Goal: Task Accomplishment & Management: Manage account settings

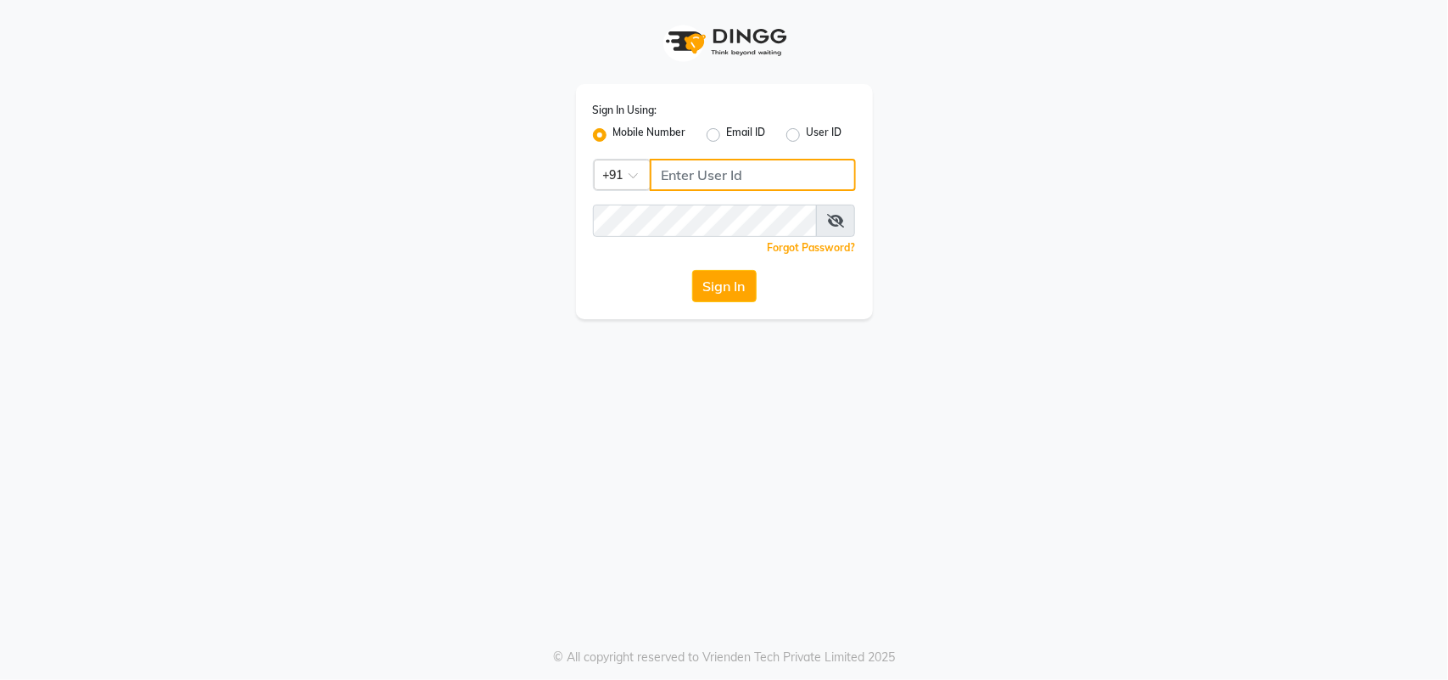
click at [670, 182] on input "Username" at bounding box center [753, 175] width 206 height 32
type input "9503226182"
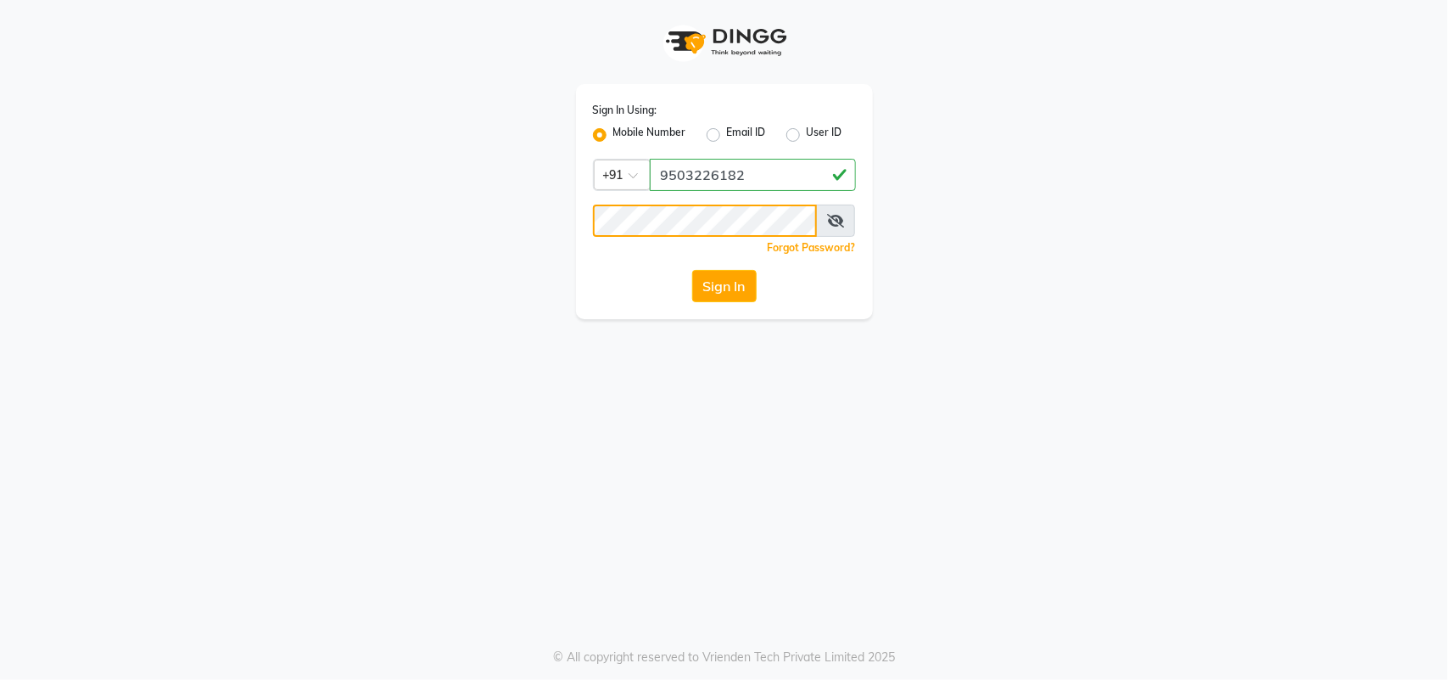
click at [692, 270] on button "Sign In" at bounding box center [724, 286] width 64 height 32
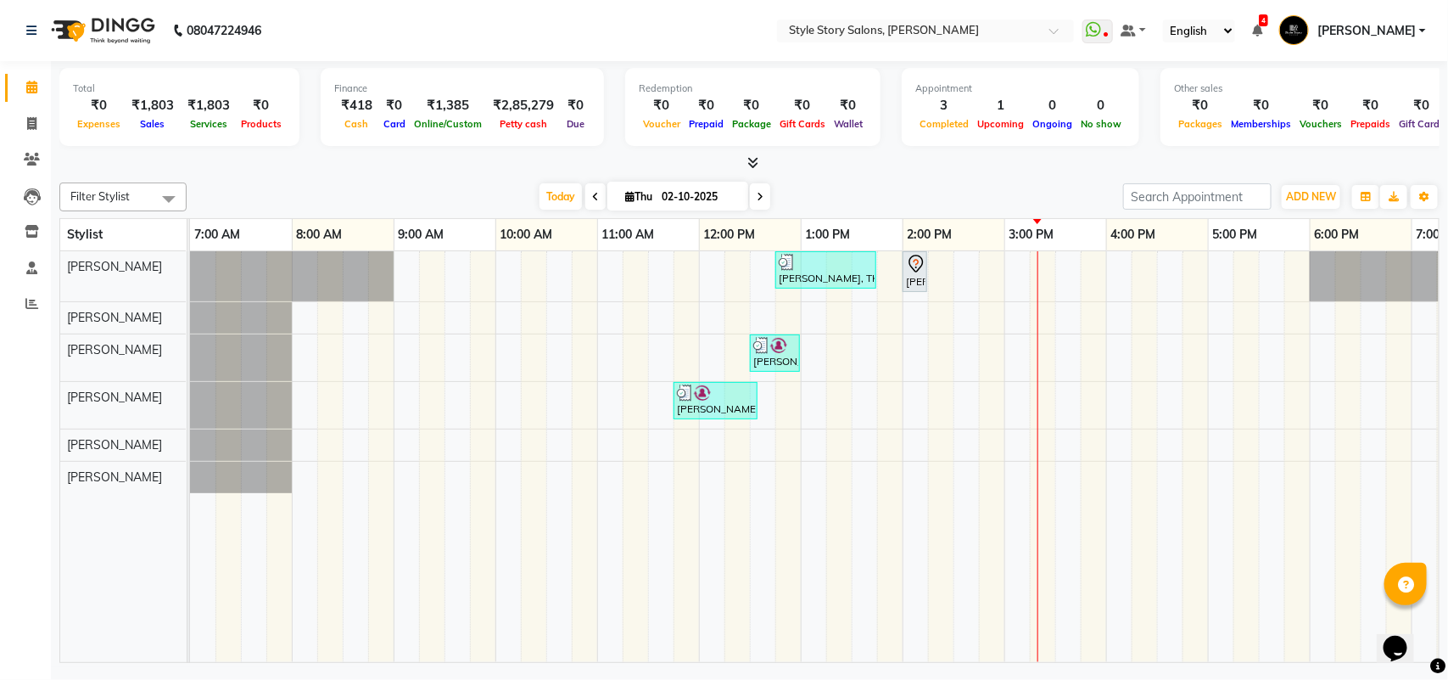
click at [595, 197] on span at bounding box center [595, 196] width 20 height 26
type input "01-10-2025"
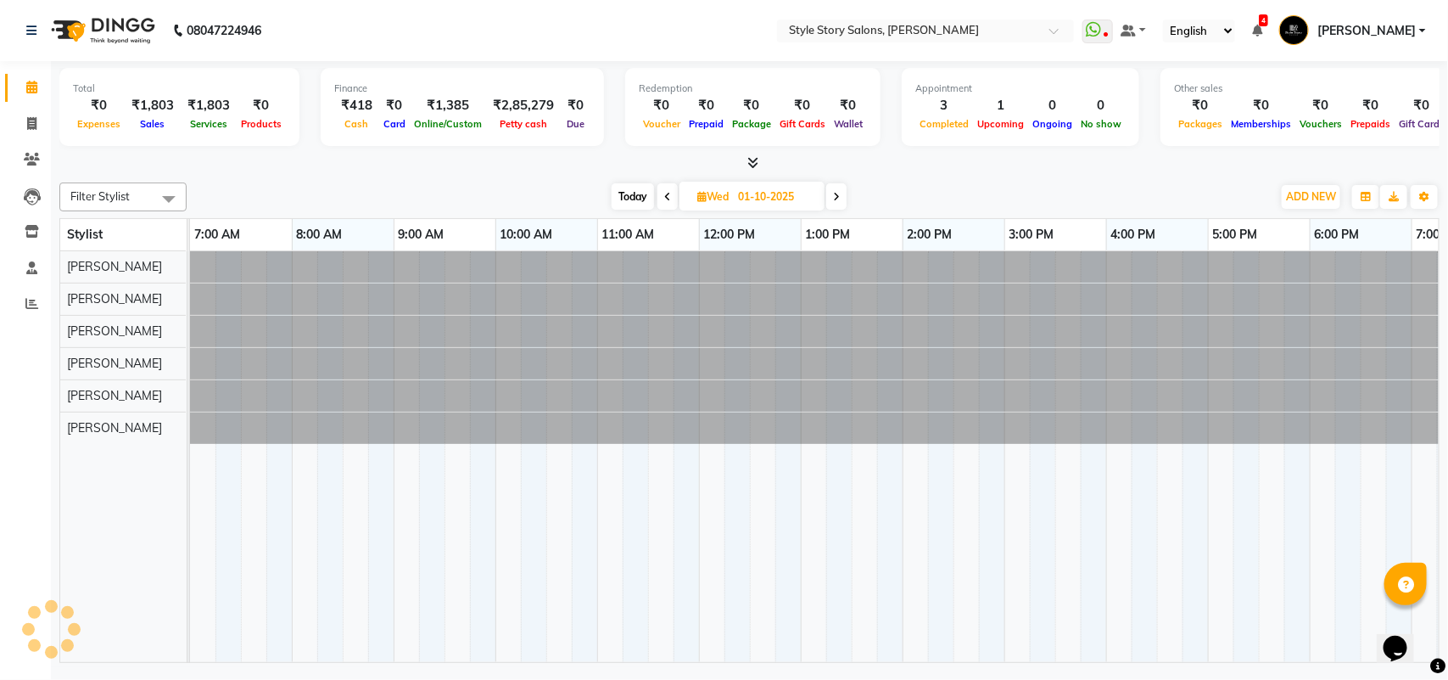
scroll to position [0, 379]
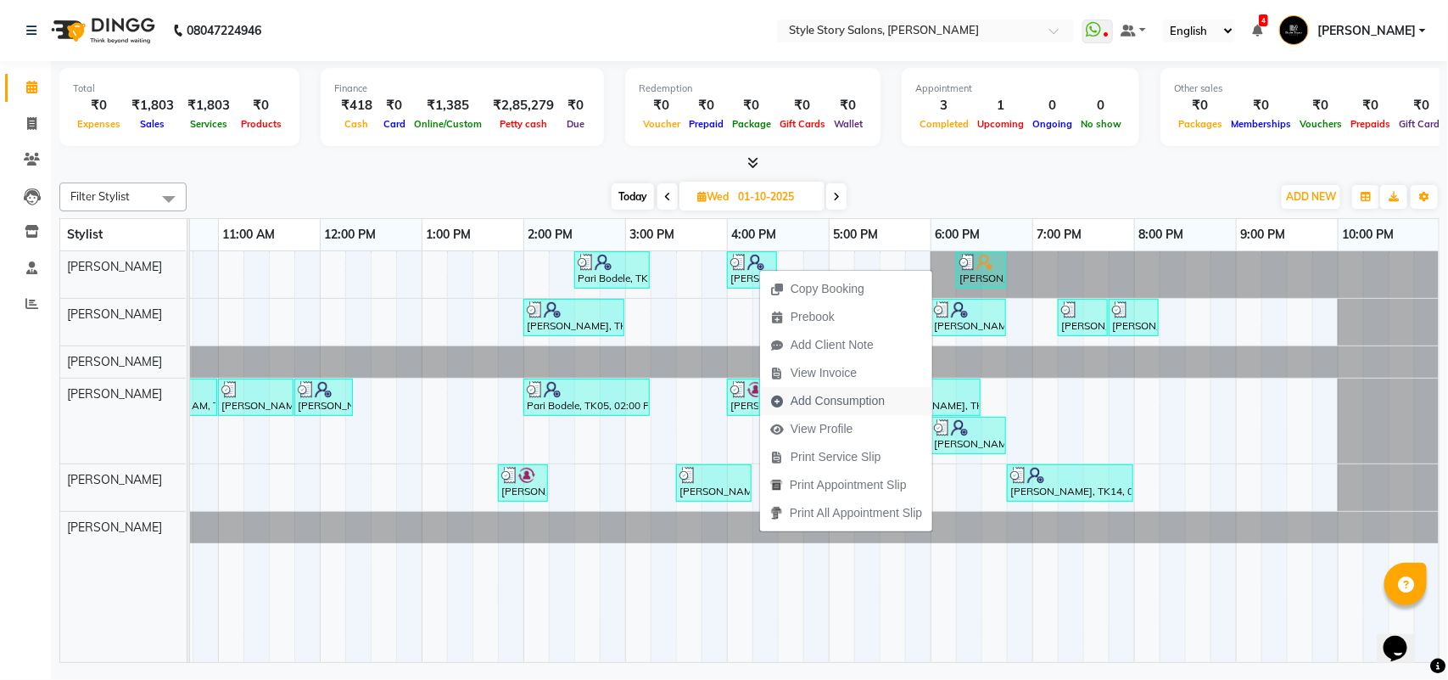
click at [828, 403] on span "Add Consumption" at bounding box center [838, 401] width 94 height 18
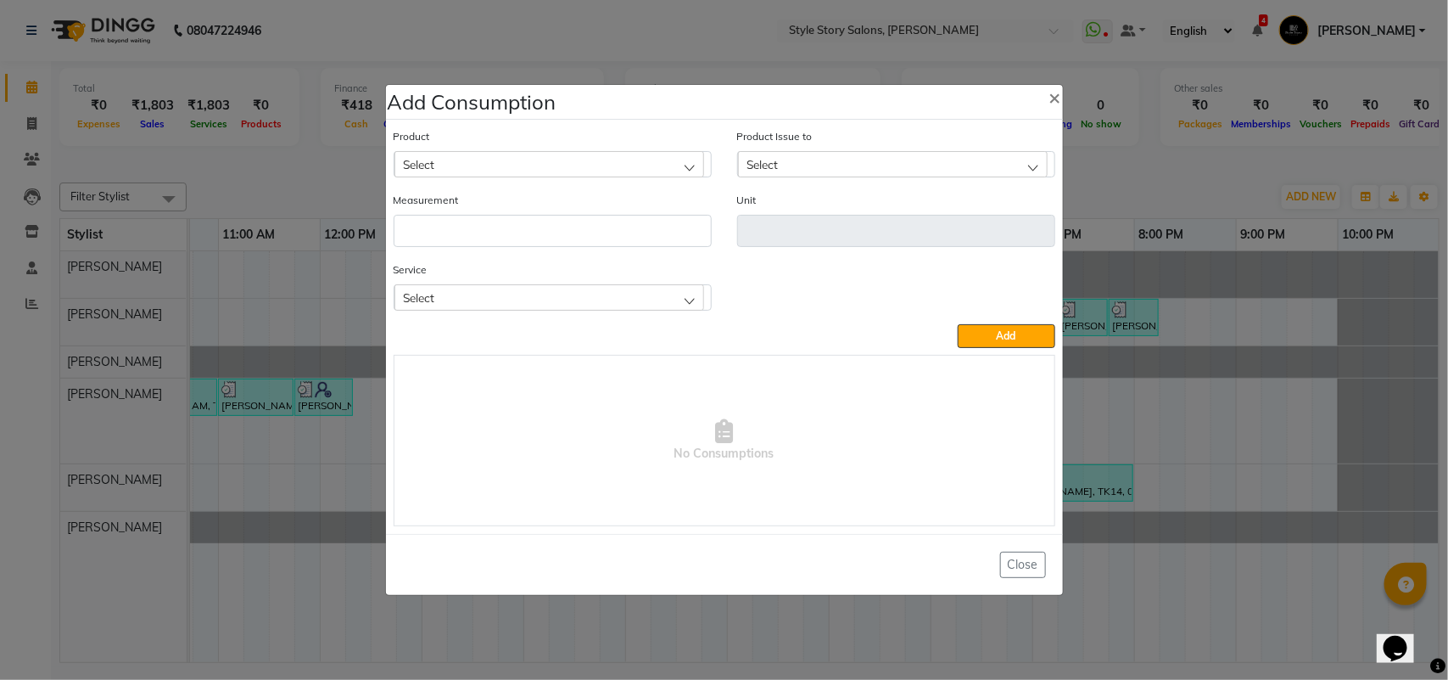
click at [446, 158] on div "Select" at bounding box center [550, 163] width 310 height 25
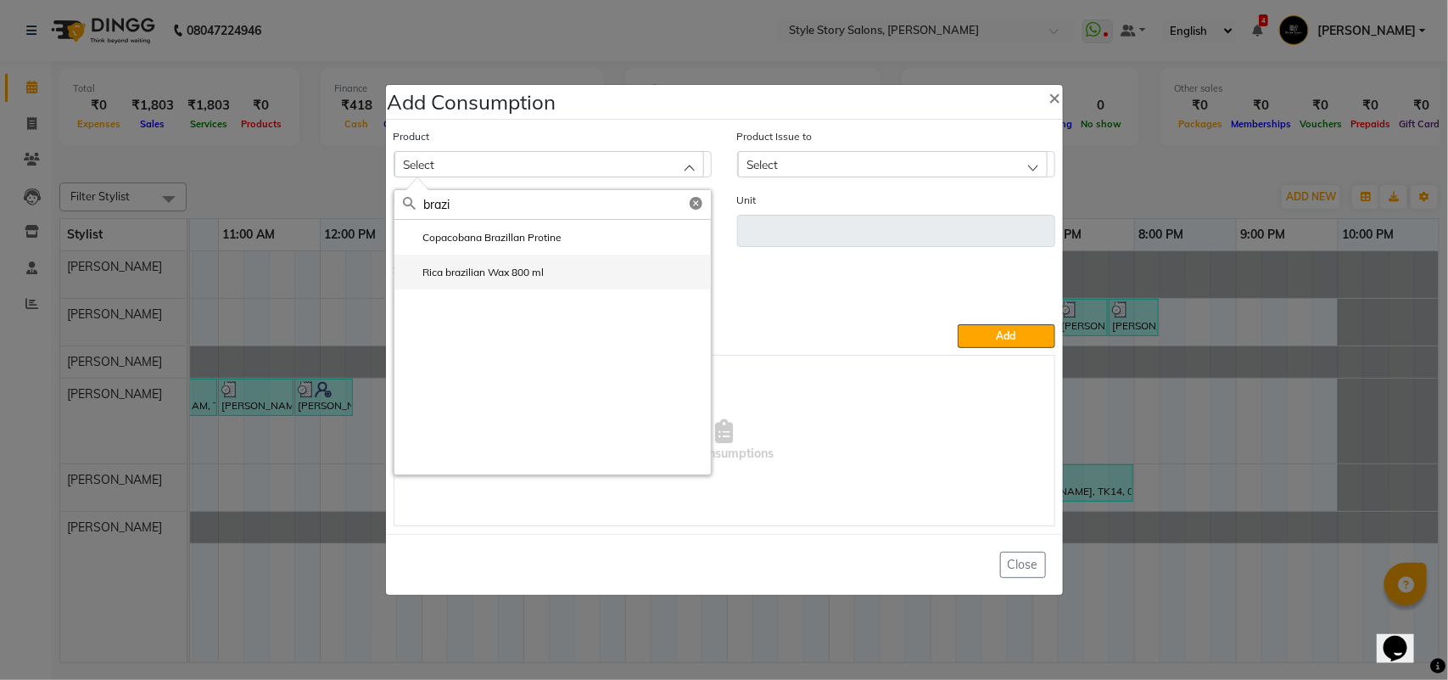
type input "brazi"
click at [507, 277] on label "Rica brazilian Wax 800 ml" at bounding box center [474, 272] width 142 height 15
type input "ml"
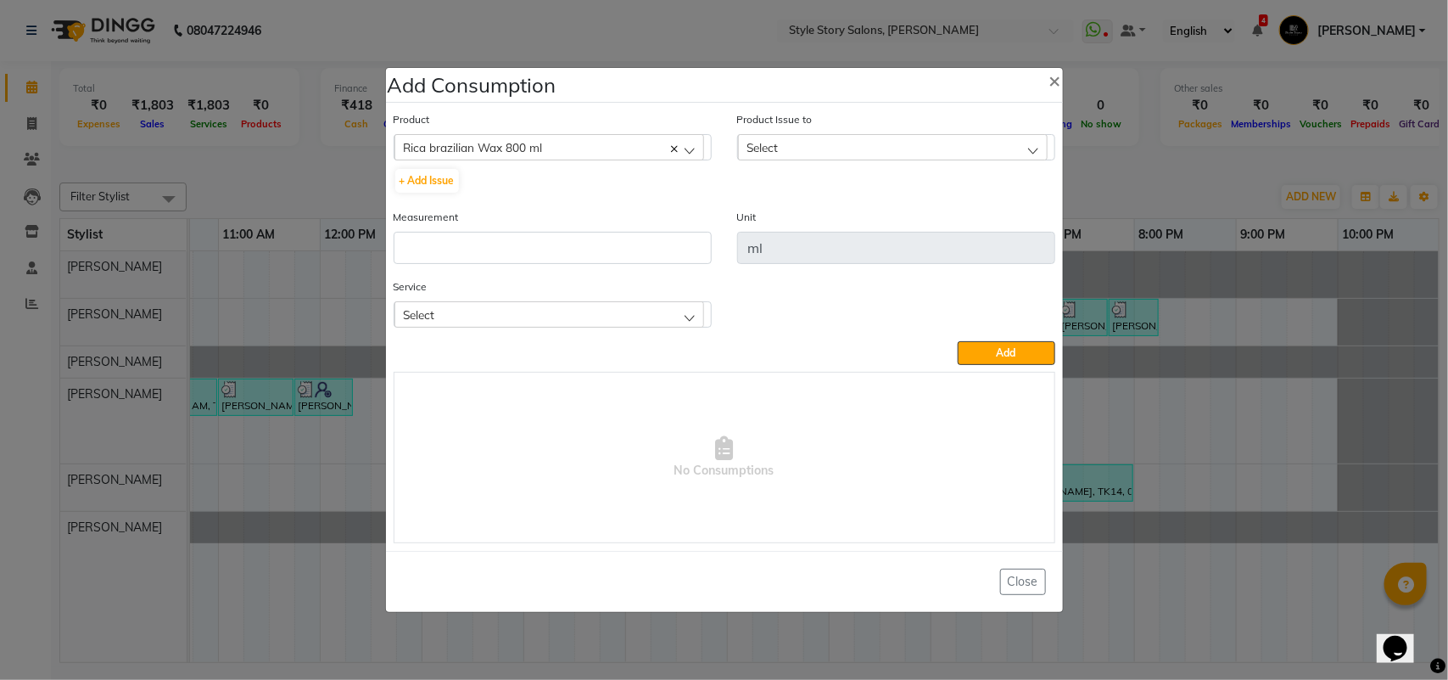
click at [815, 148] on div "Select" at bounding box center [893, 146] width 310 height 25
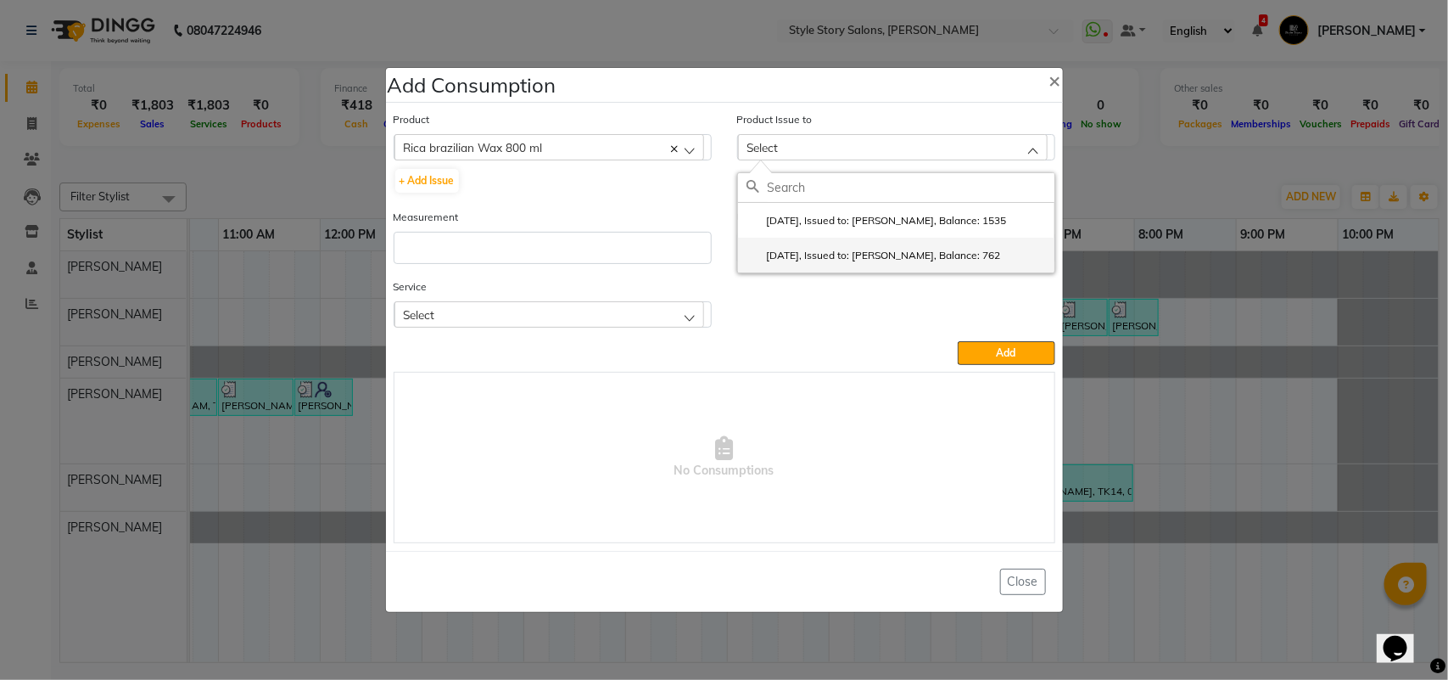
click at [836, 257] on label "[DATE], Issued to: [PERSON_NAME], Balance: 762" at bounding box center [874, 255] width 255 height 15
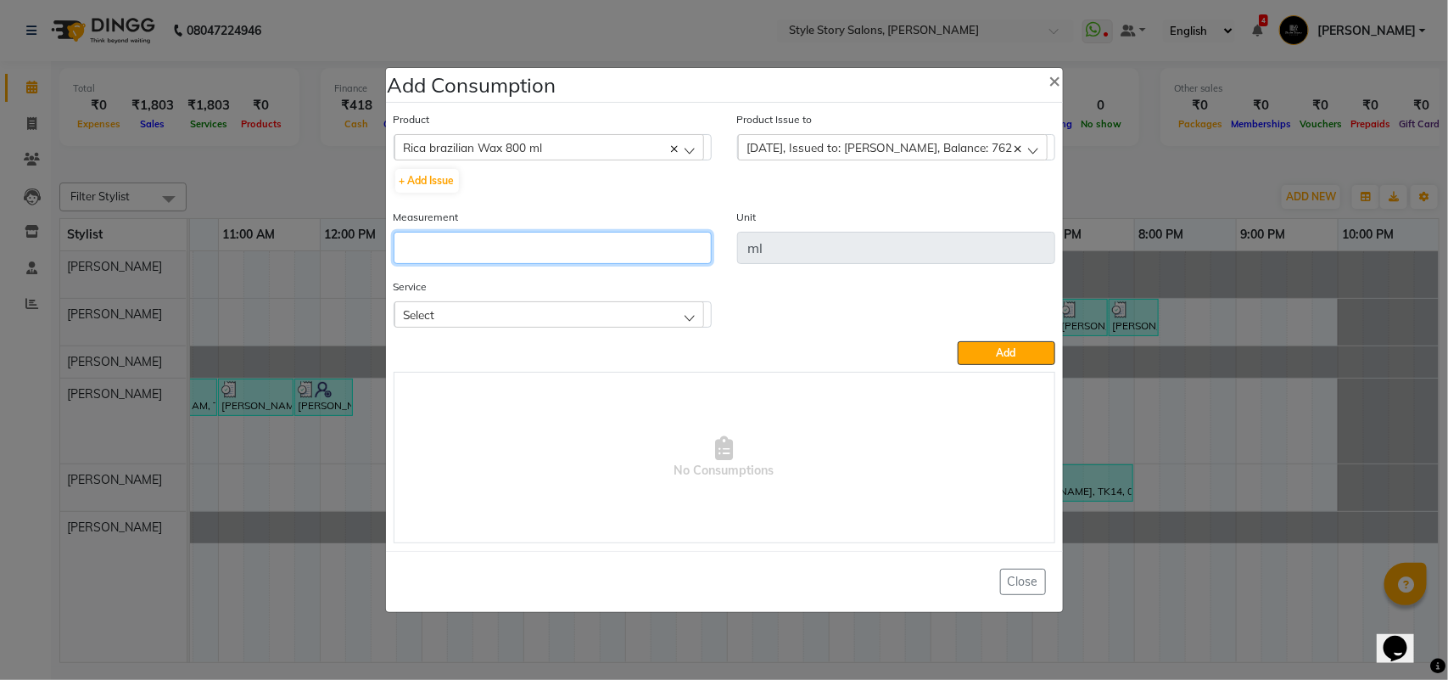
click at [604, 244] on input "number" at bounding box center [553, 248] width 318 height 32
type input "10"
click at [574, 304] on div "Select" at bounding box center [550, 313] width 310 height 25
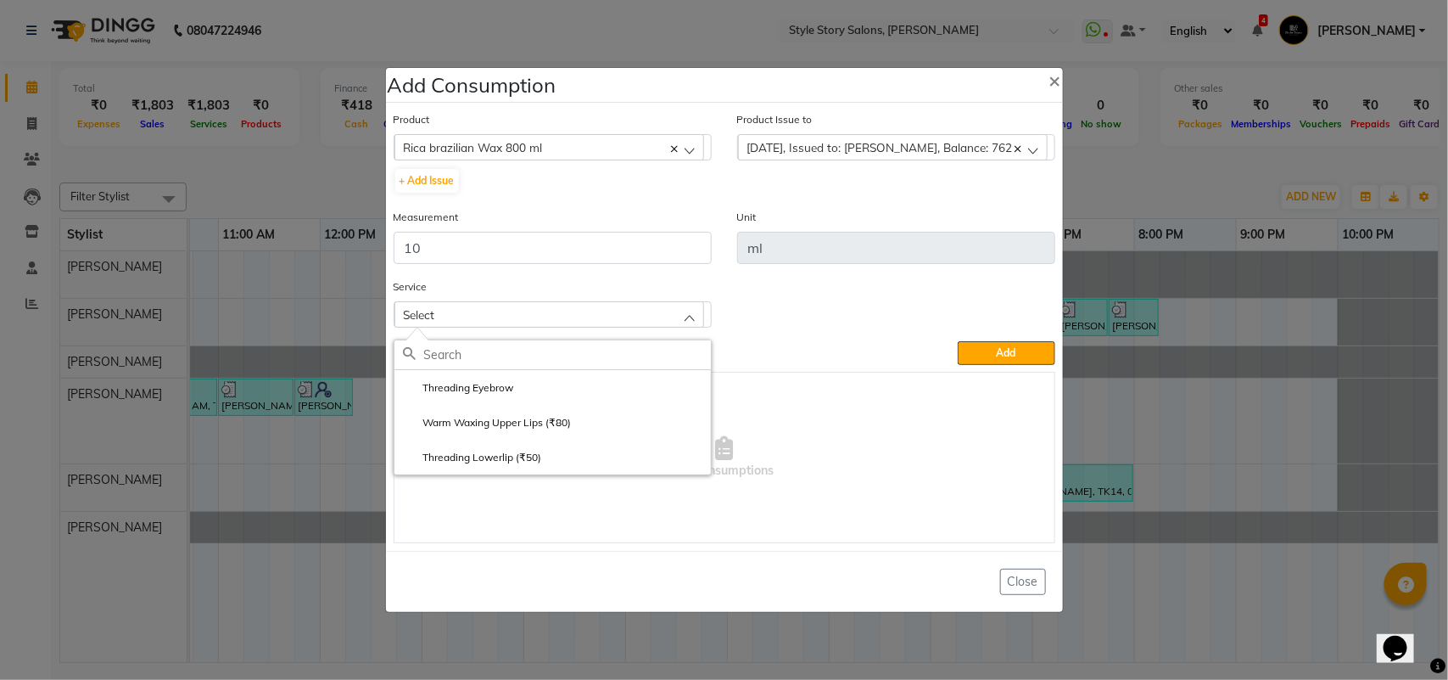
click at [520, 417] on label "Warm Waxing Upper Lips (₹80)" at bounding box center [487, 422] width 169 height 15
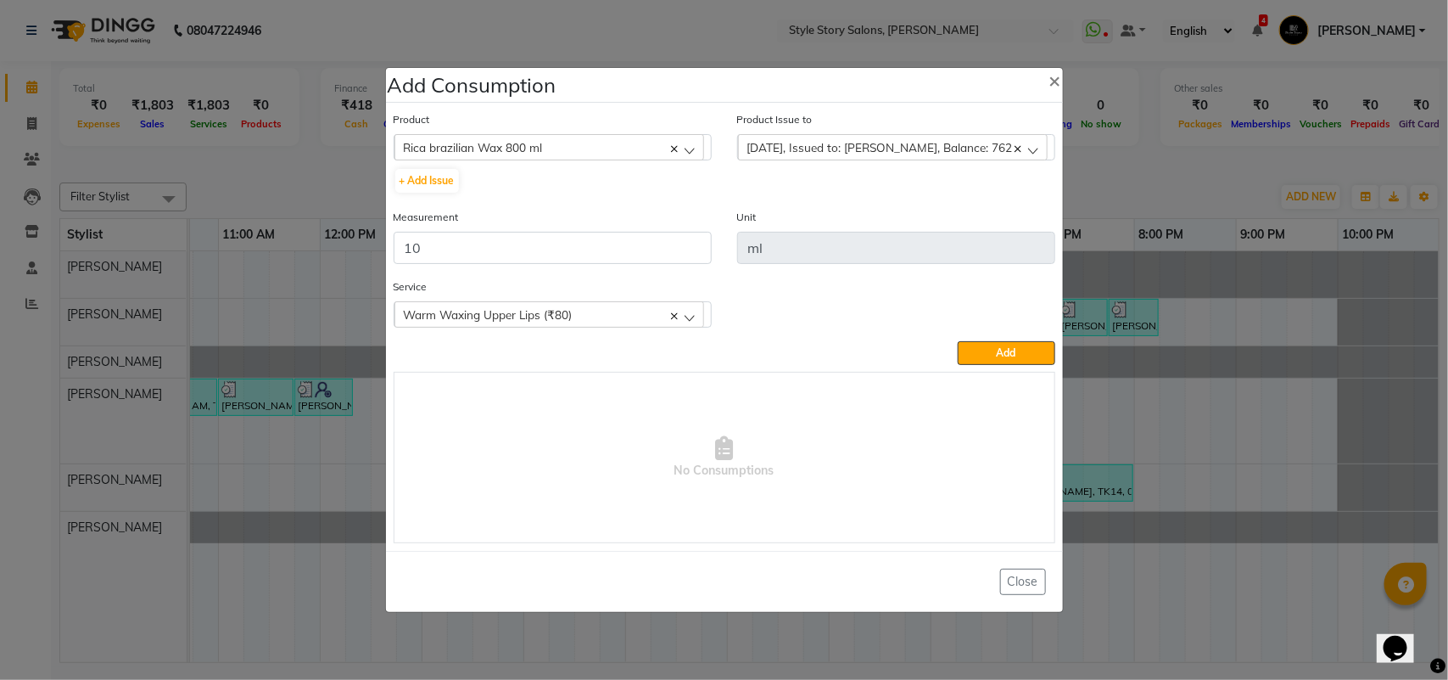
click at [1023, 345] on button "Add" at bounding box center [1006, 353] width 97 height 24
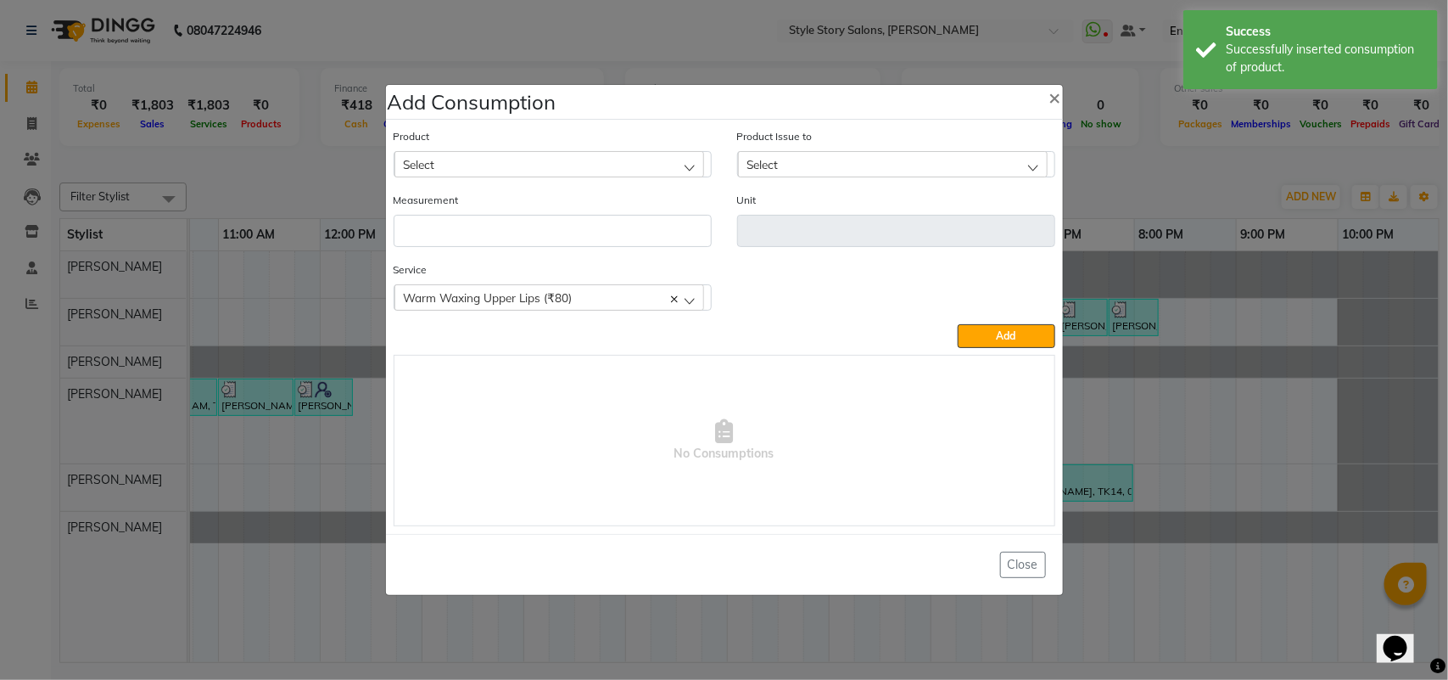
click at [578, 166] on div "Select" at bounding box center [550, 163] width 310 height 25
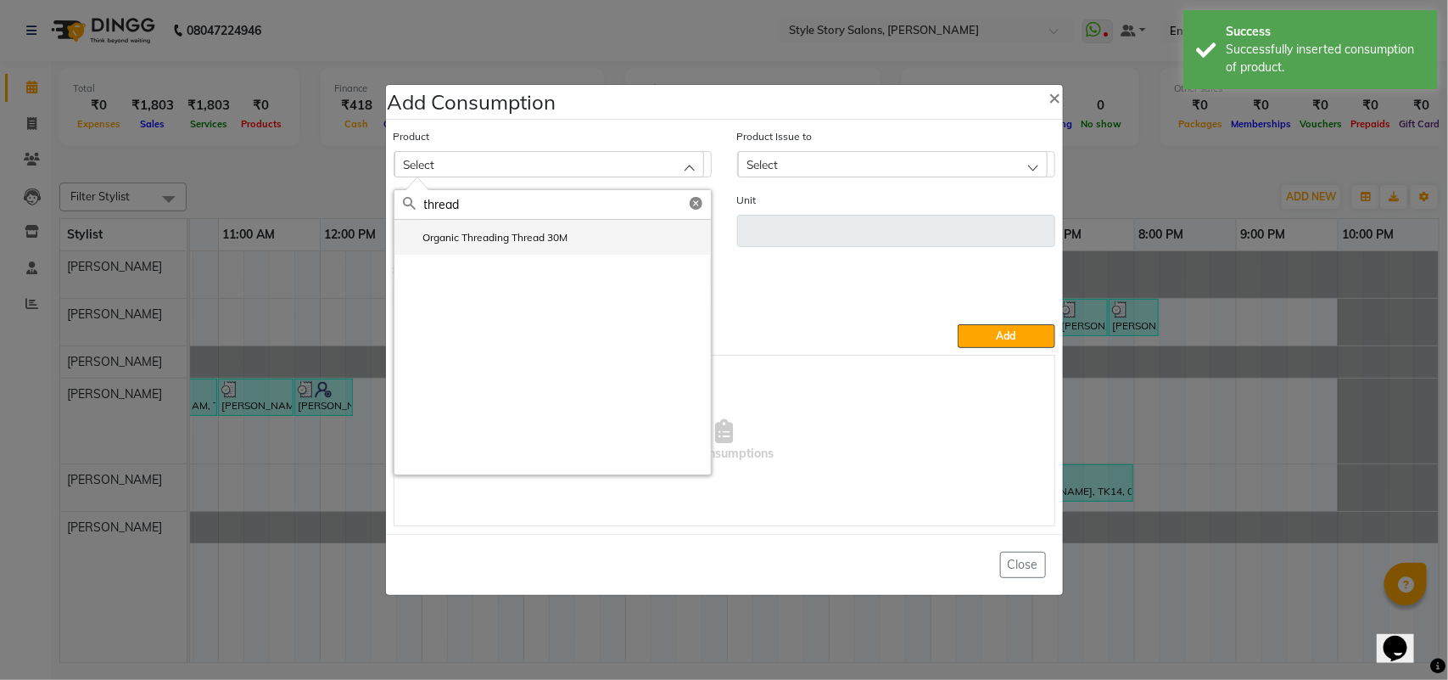
type input "thread"
drag, startPoint x: 524, startPoint y: 234, endPoint x: 541, endPoint y: 229, distance: 16.9
click at [524, 232] on label "Organic Threading Thread 30M" at bounding box center [485, 237] width 165 height 15
type input "M"
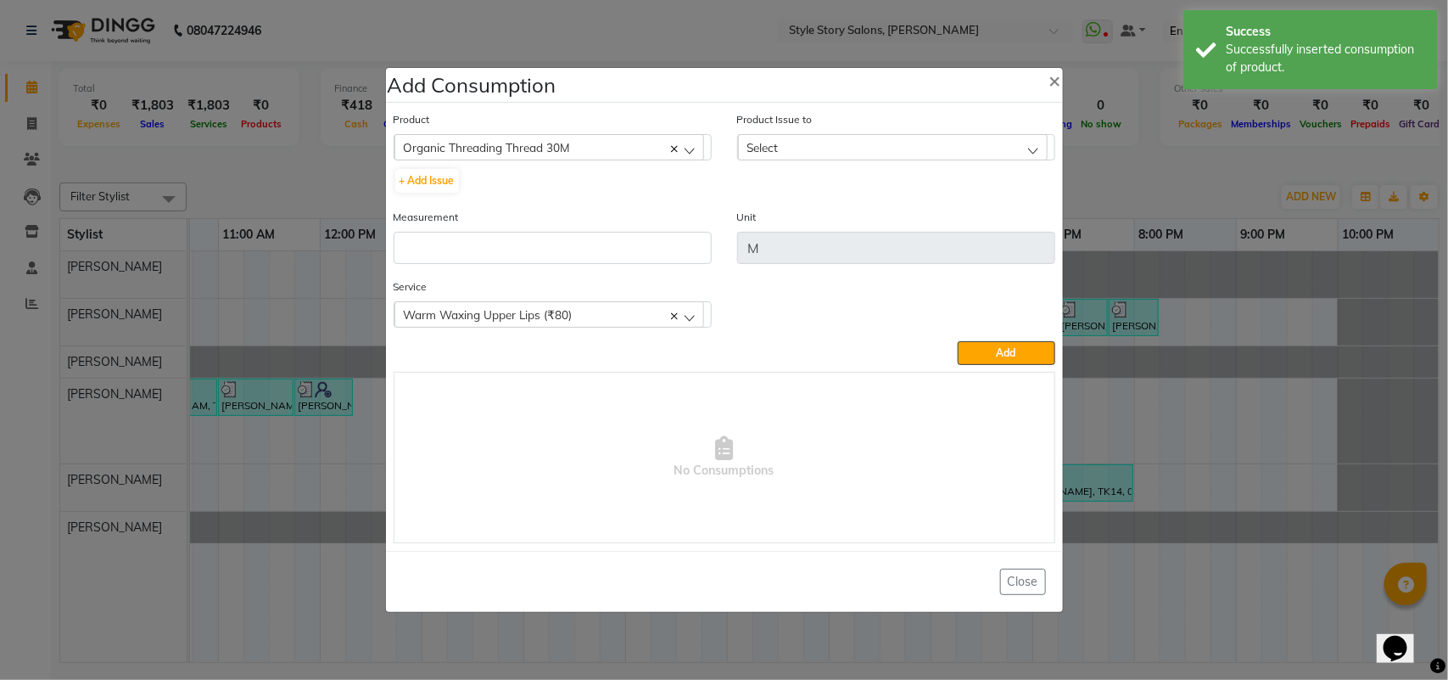
click at [747, 143] on div "Select" at bounding box center [893, 146] width 310 height 25
drag, startPoint x: 808, startPoint y: 218, endPoint x: 728, endPoint y: 227, distance: 80.3
click at [804, 221] on label "[DATE], Issued to: [PERSON_NAME], Balance: 161" at bounding box center [874, 220] width 255 height 15
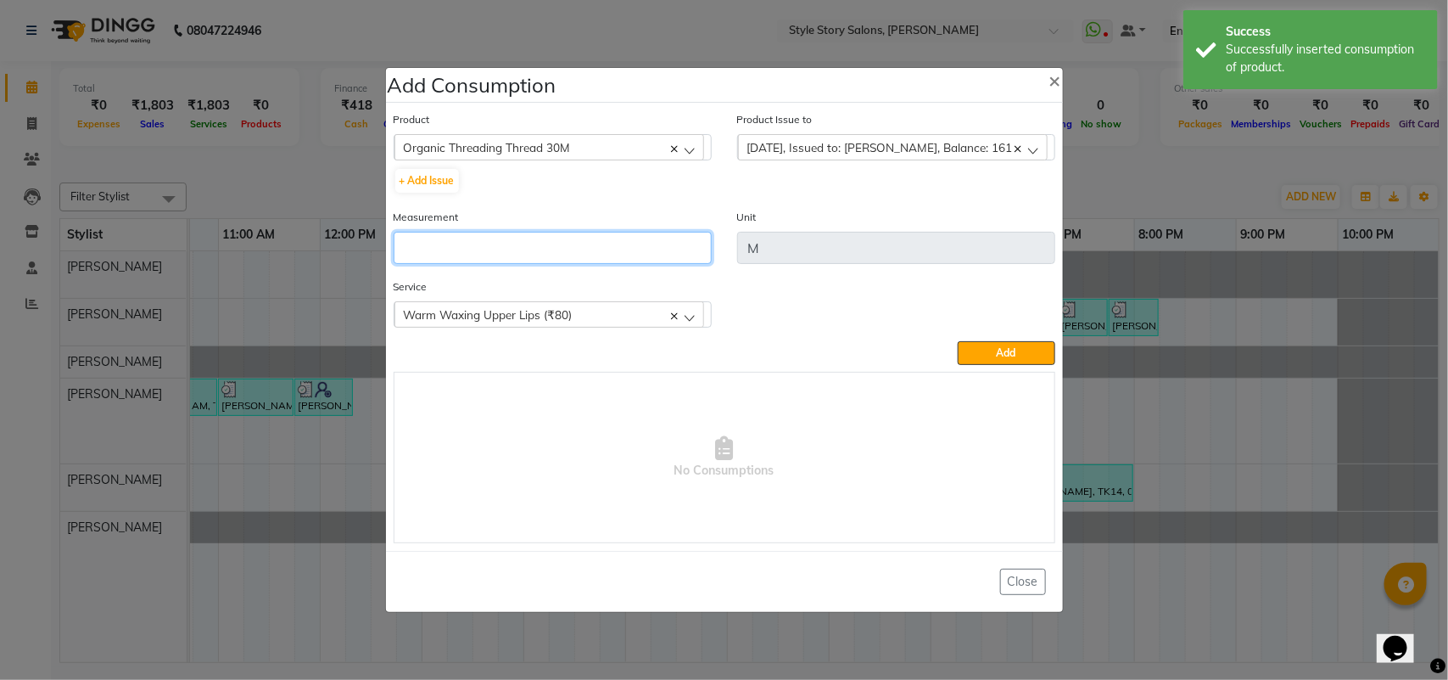
click at [658, 238] on input "number" at bounding box center [553, 248] width 318 height 32
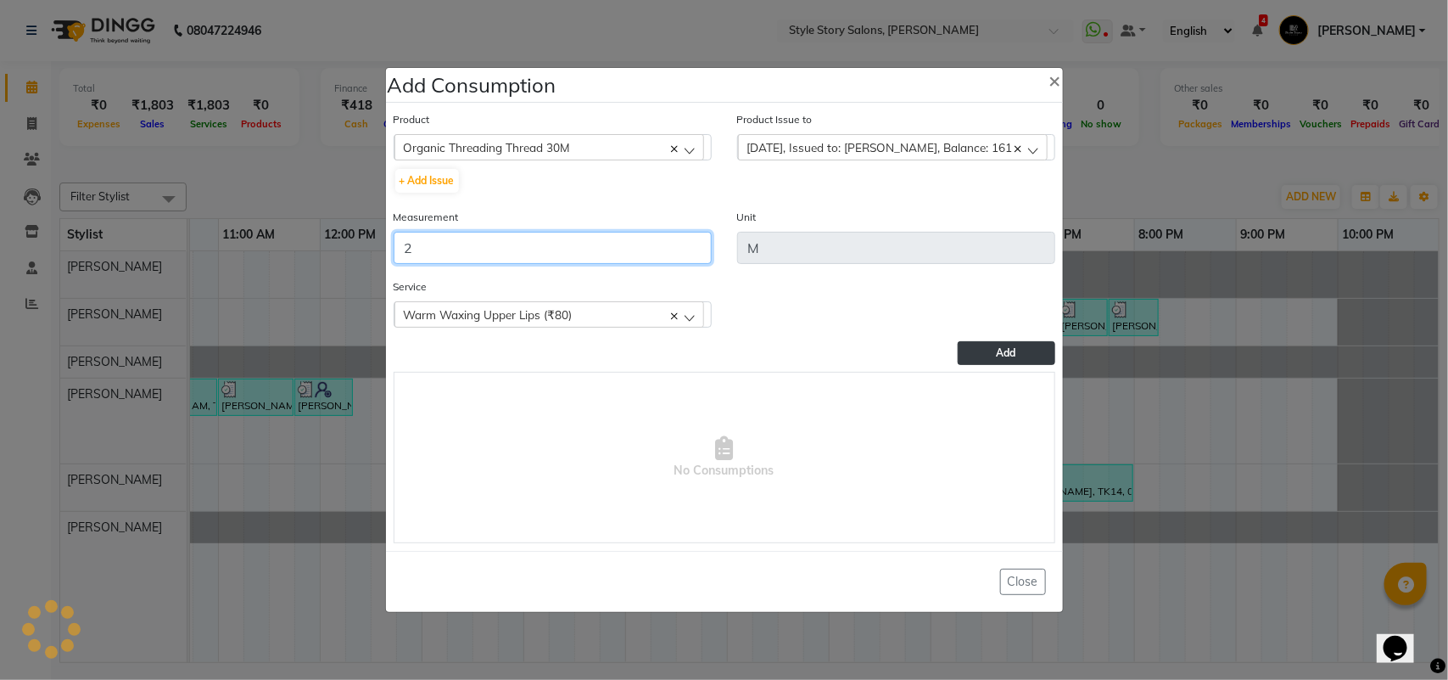
type input "2"
click at [1006, 352] on span "Add" at bounding box center [1007, 352] width 20 height 13
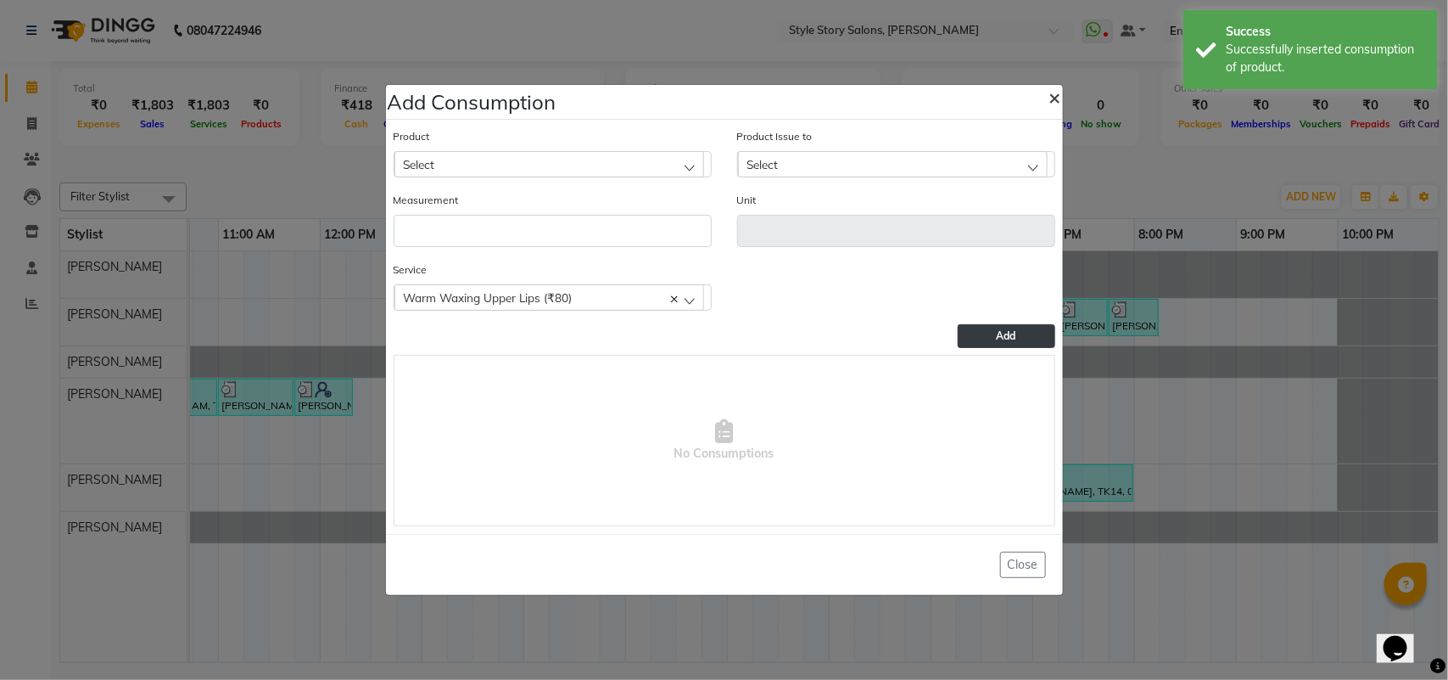
click at [1052, 92] on span "×" at bounding box center [1056, 96] width 12 height 25
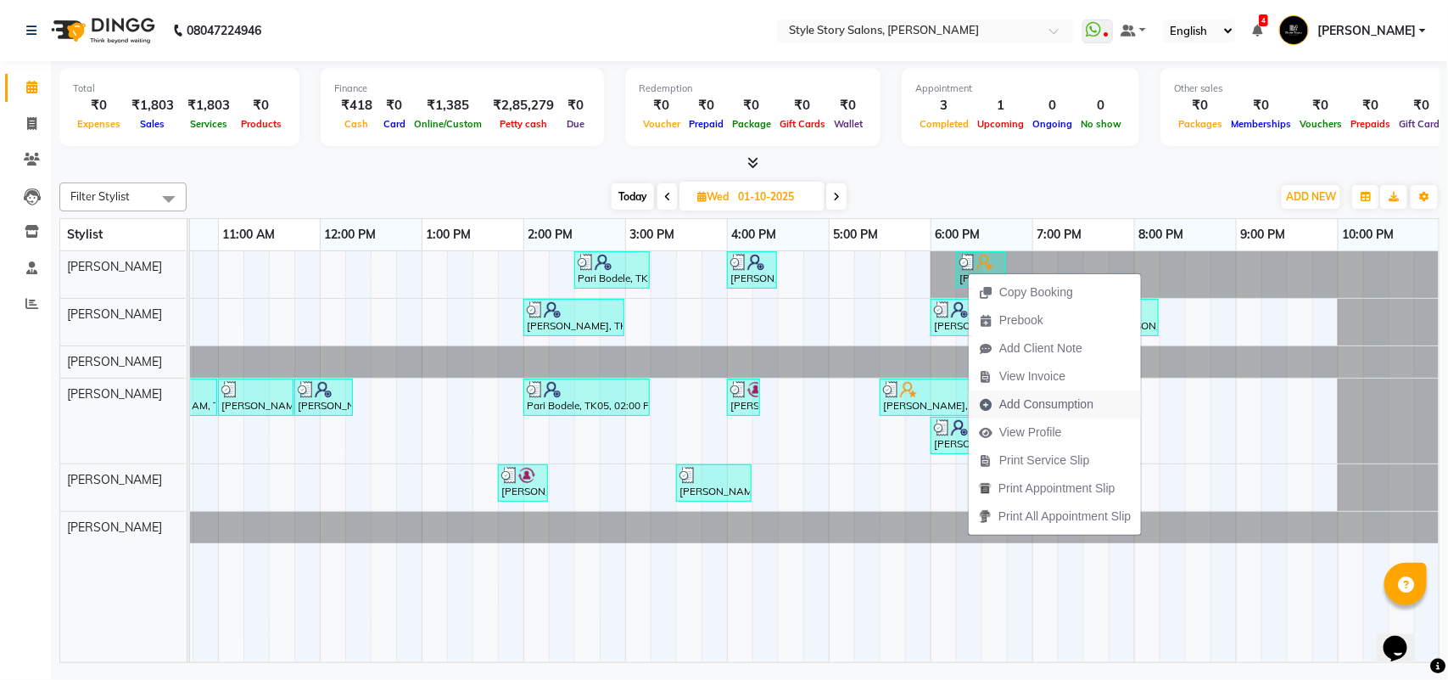
click at [1028, 409] on span "Add Consumption" at bounding box center [1047, 404] width 94 height 18
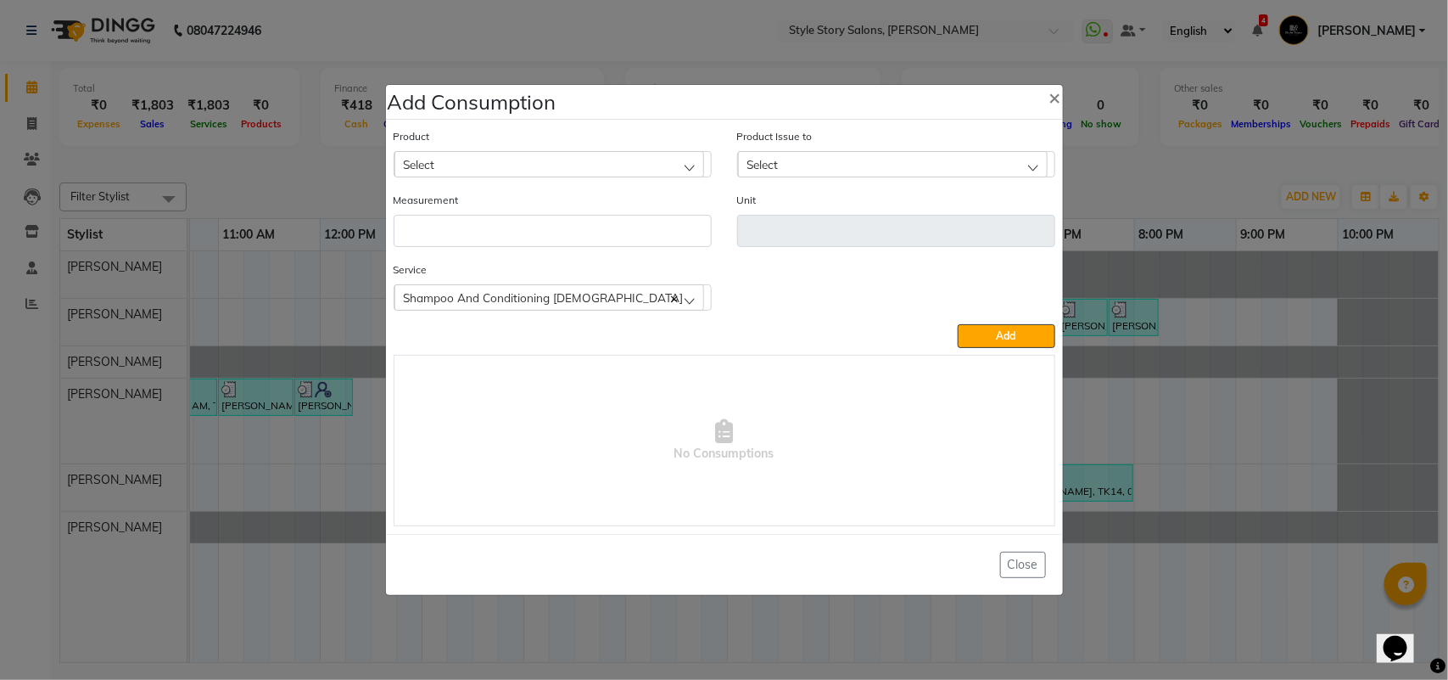
click at [438, 158] on div "Select" at bounding box center [550, 163] width 310 height 25
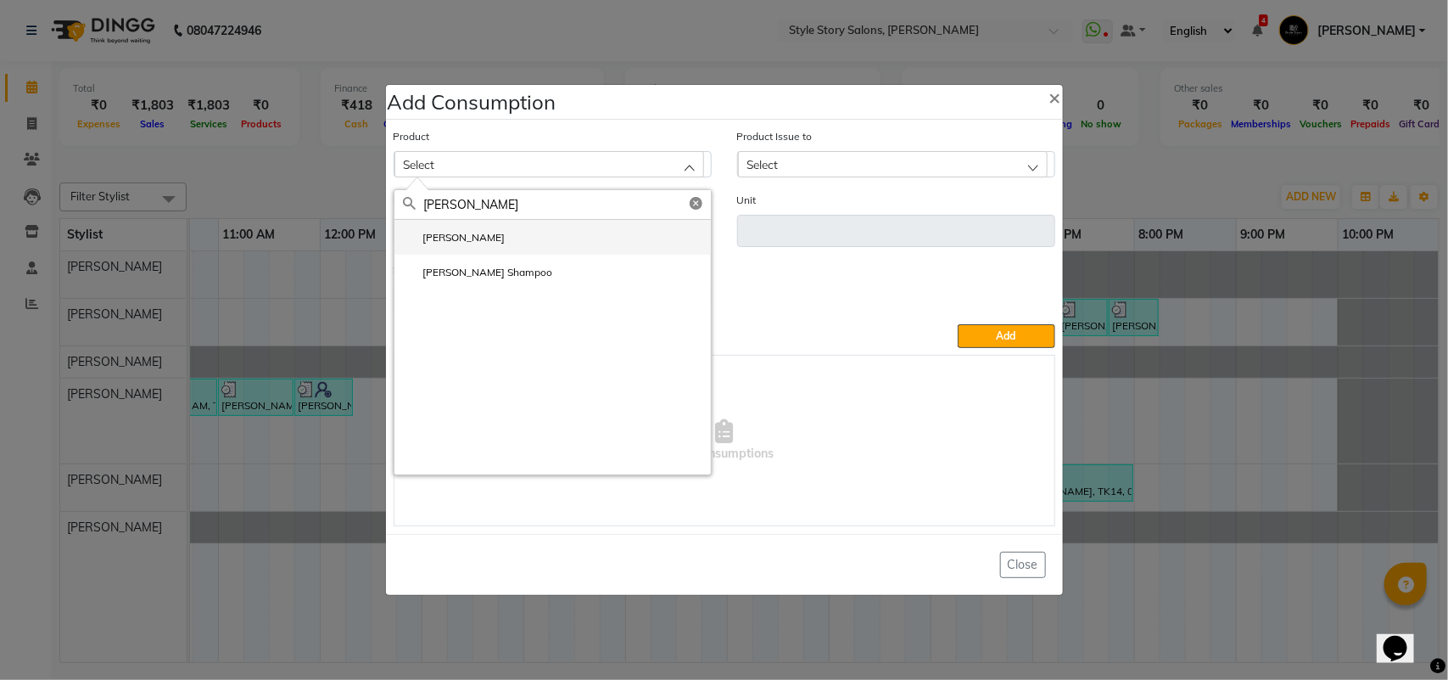
type input "[PERSON_NAME]"
click at [430, 247] on li "[PERSON_NAME]" at bounding box center [553, 237] width 317 height 35
type input "ml"
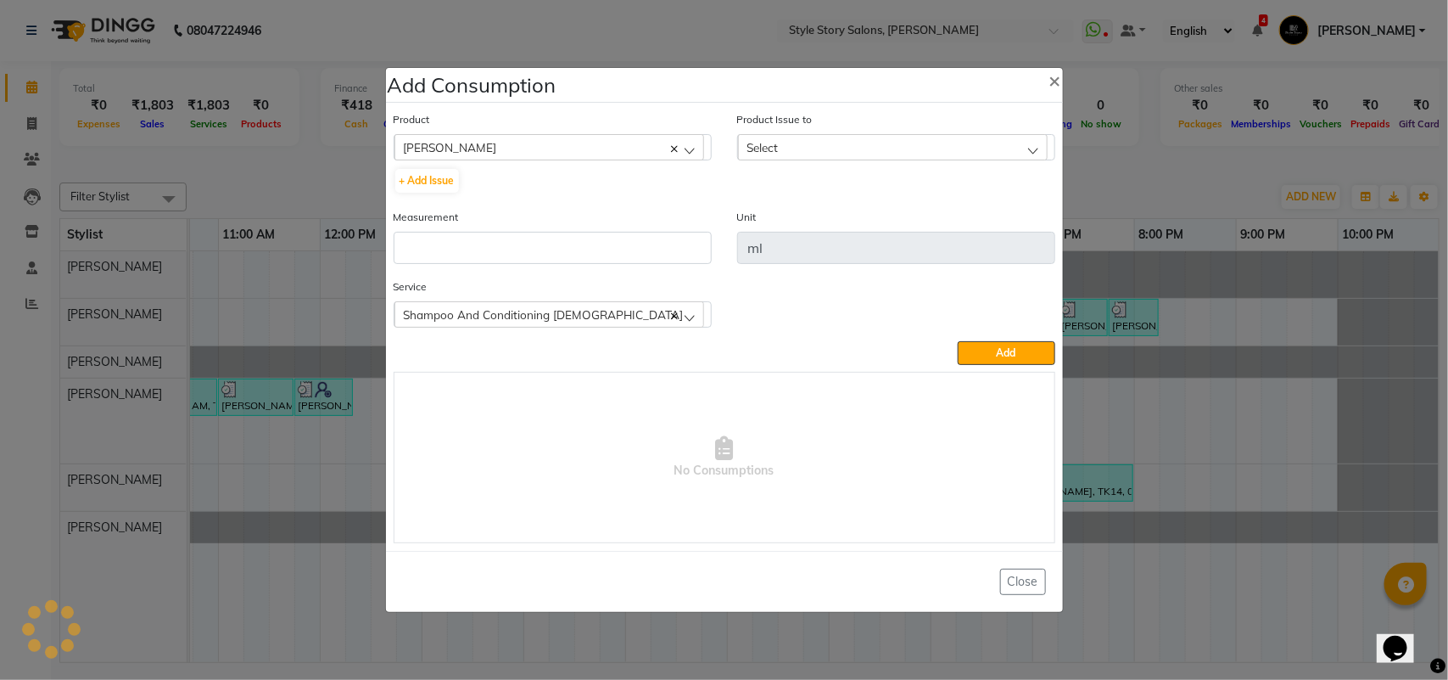
click at [785, 132] on div "Product Issue to Select No Data Available" at bounding box center [896, 135] width 318 height 50
click at [781, 153] on div "Select" at bounding box center [893, 146] width 310 height 25
click at [793, 227] on label "[DATE], Issued to: [PERSON_NAME], Balance: 453" at bounding box center [874, 220] width 255 height 15
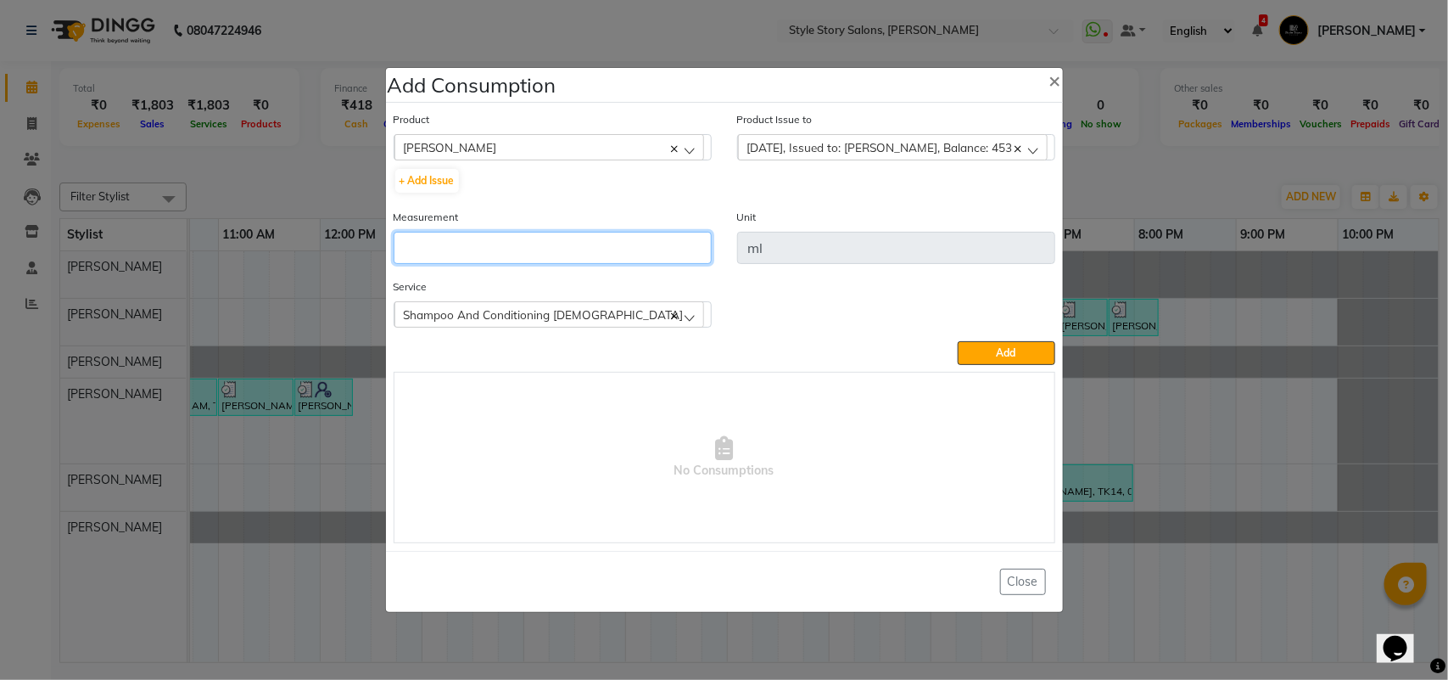
click at [592, 248] on input "number" at bounding box center [553, 248] width 318 height 32
type input "10"
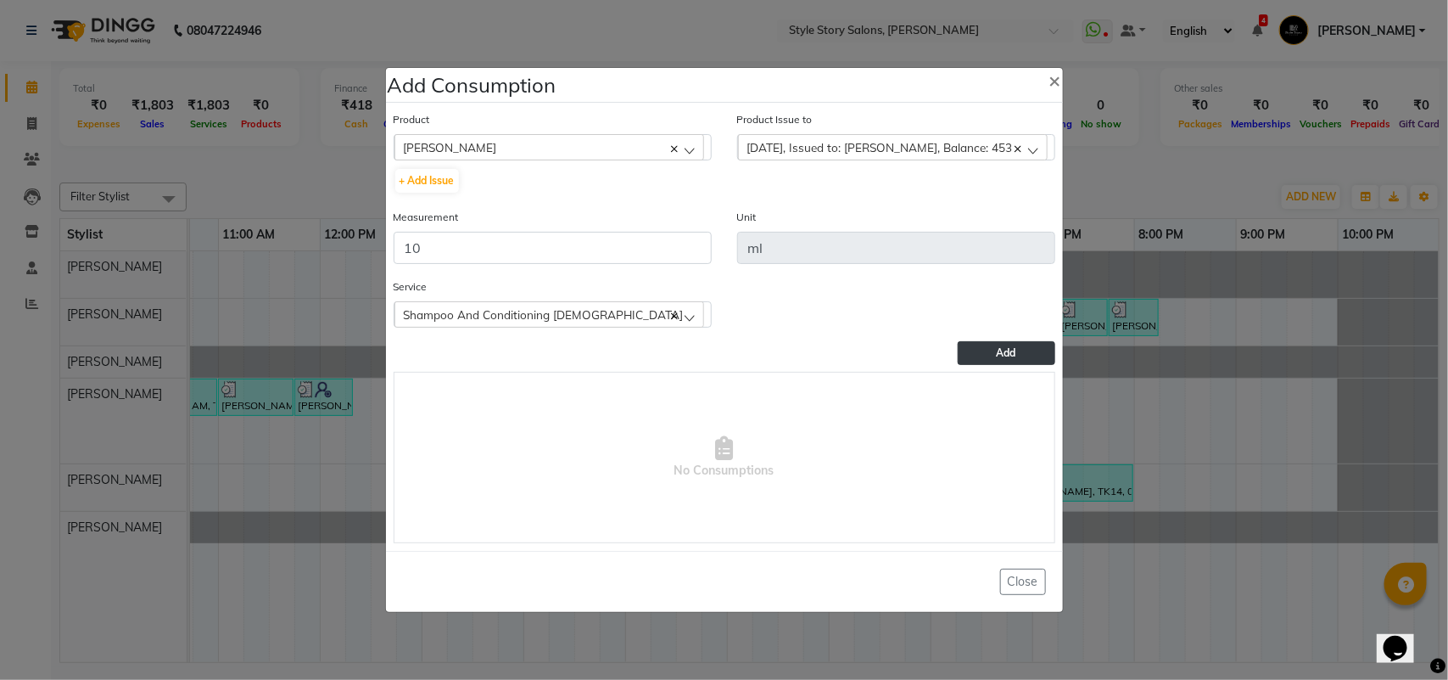
click at [984, 350] on button "Add" at bounding box center [1006, 353] width 97 height 24
click at [425, 146] on div "Product [PERSON_NAME] Absolut Repair Molecular mask + Add Issue" at bounding box center [553, 152] width 318 height 84
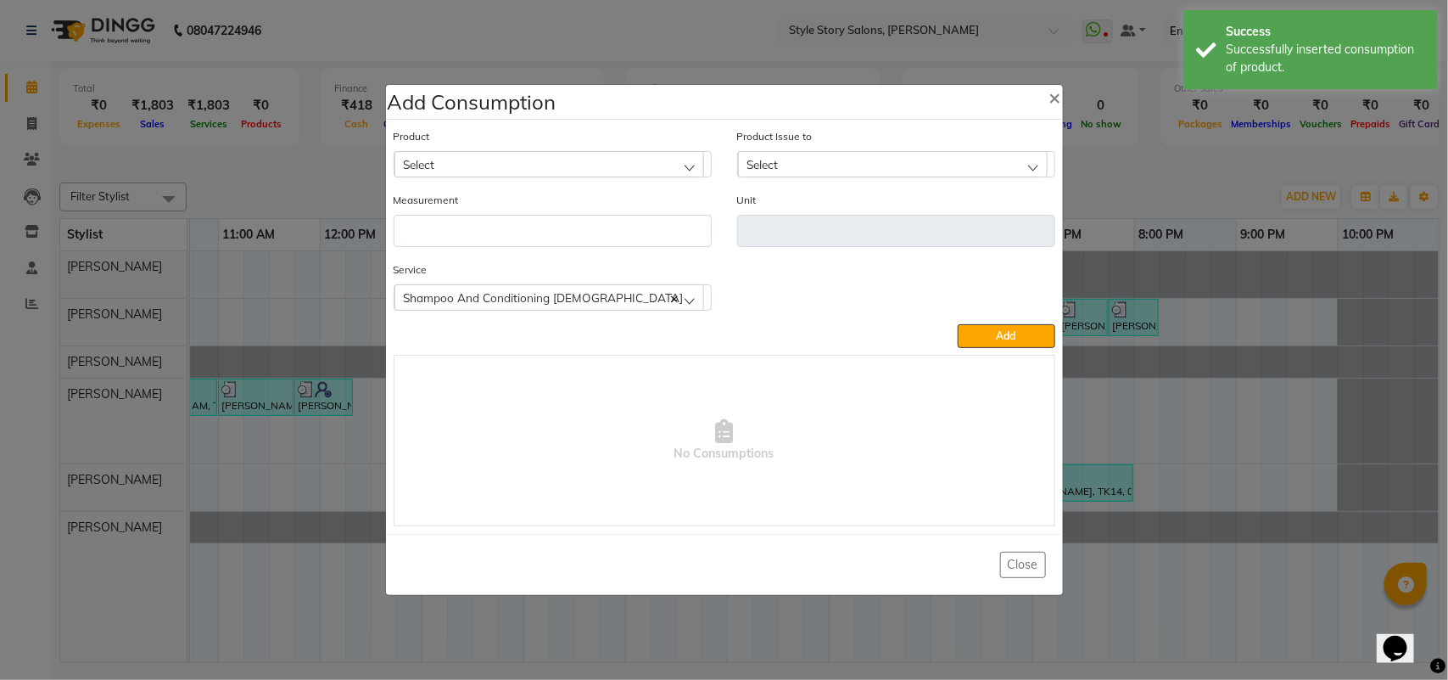
click at [434, 165] on span "Select" at bounding box center [419, 164] width 31 height 14
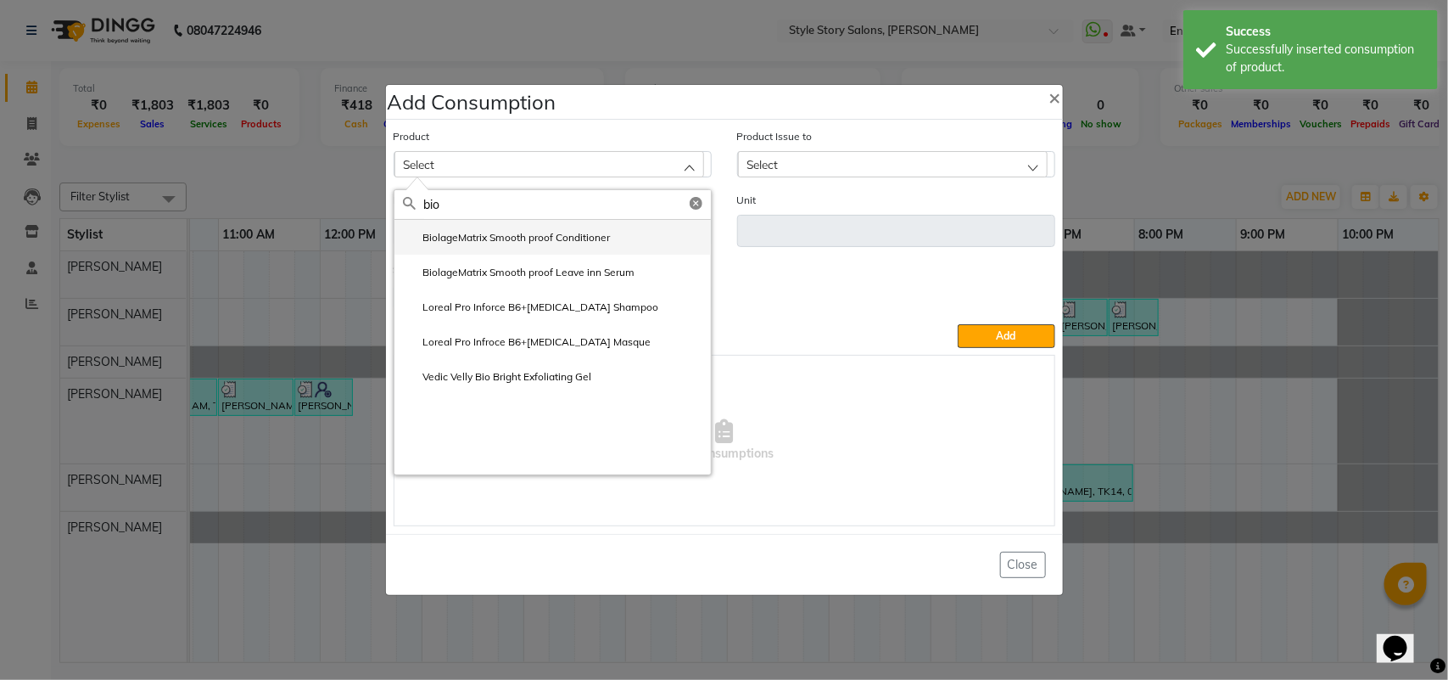
type input "bio"
click at [513, 240] on label "BiolageMatrix Smooth proof Conditioner" at bounding box center [507, 237] width 208 height 15
type input "ml"
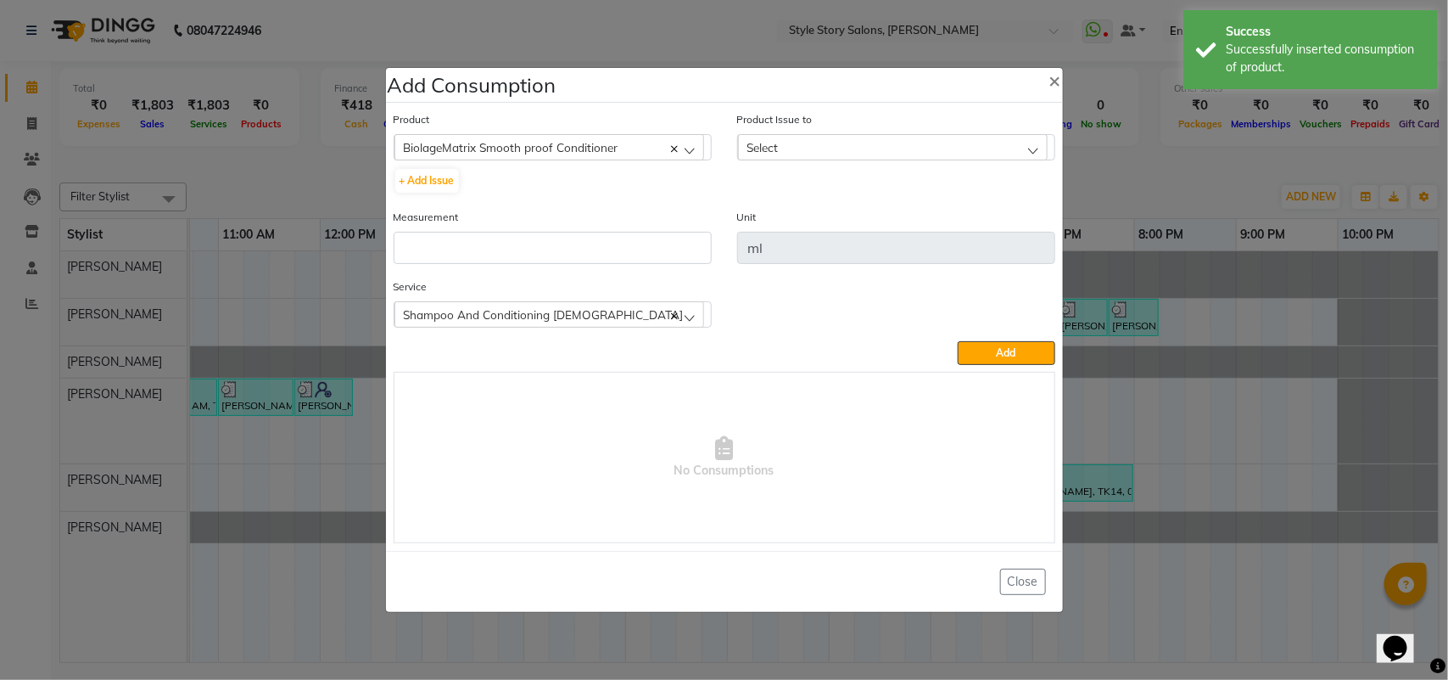
click at [772, 144] on span "Select" at bounding box center [763, 147] width 31 height 14
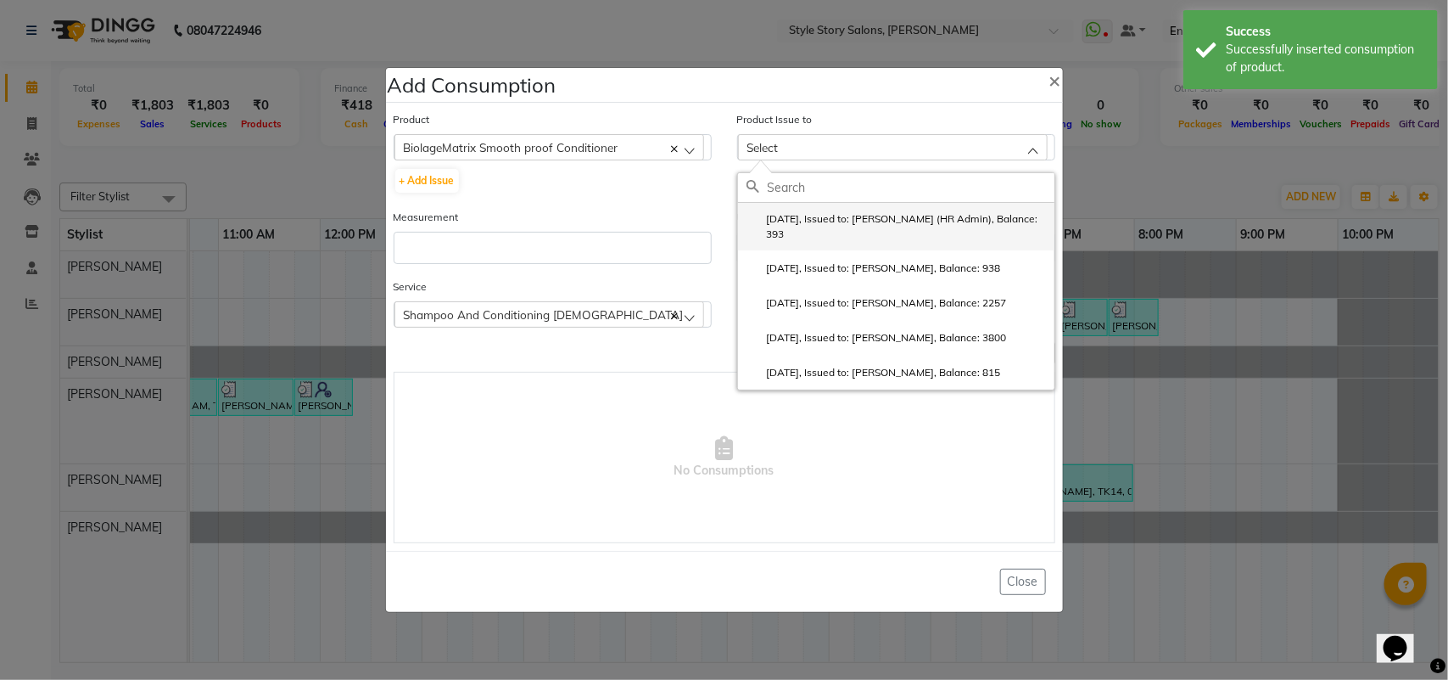
click at [793, 217] on label "[DATE], Issued to: [PERSON_NAME] (HR Admin), Balance: 393" at bounding box center [897, 226] width 300 height 31
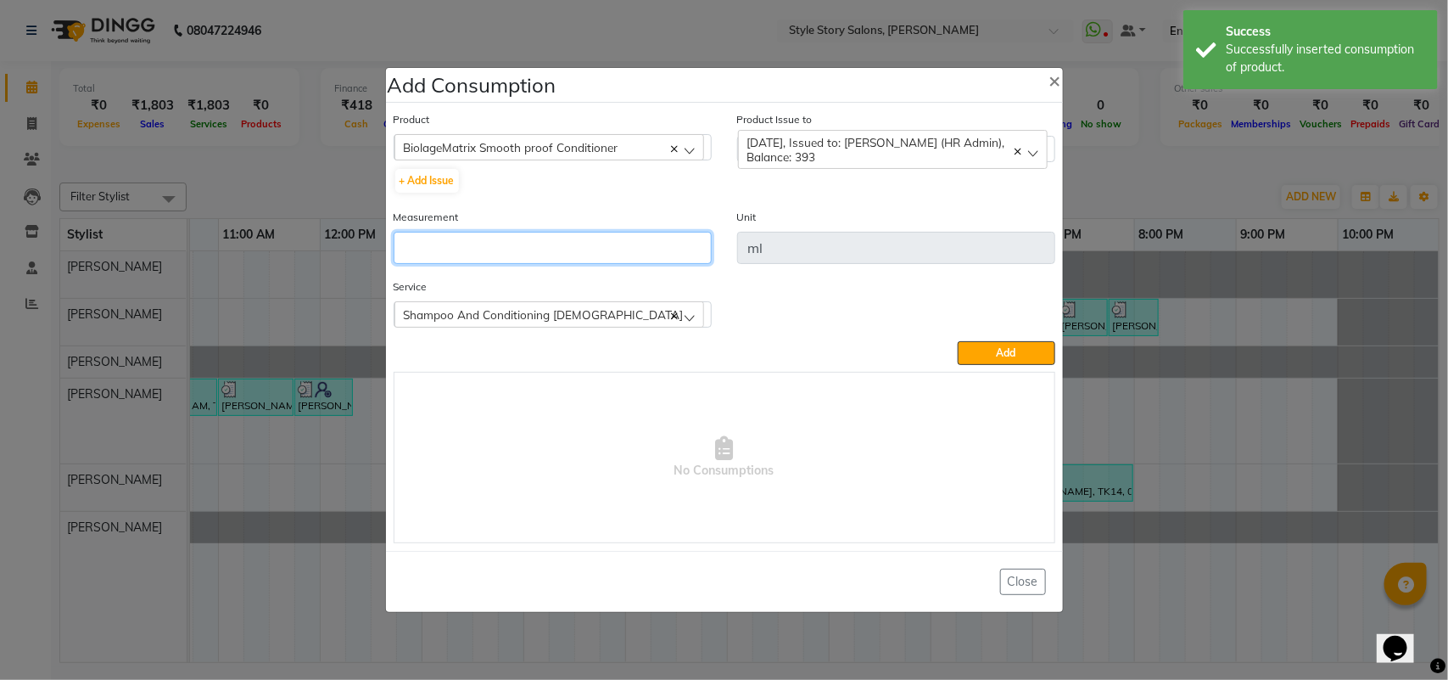
click at [571, 246] on input "number" at bounding box center [553, 248] width 318 height 32
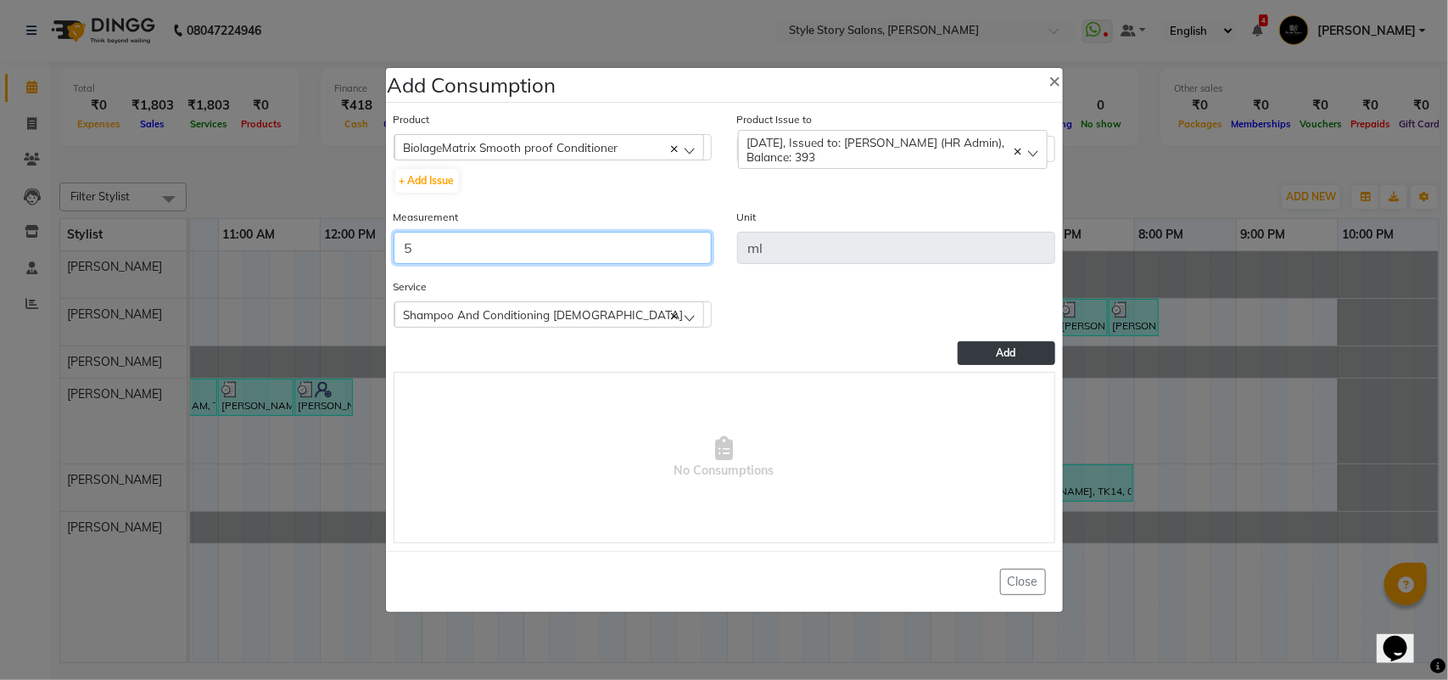
type input "5"
click at [989, 355] on button "Add" at bounding box center [1006, 353] width 97 height 24
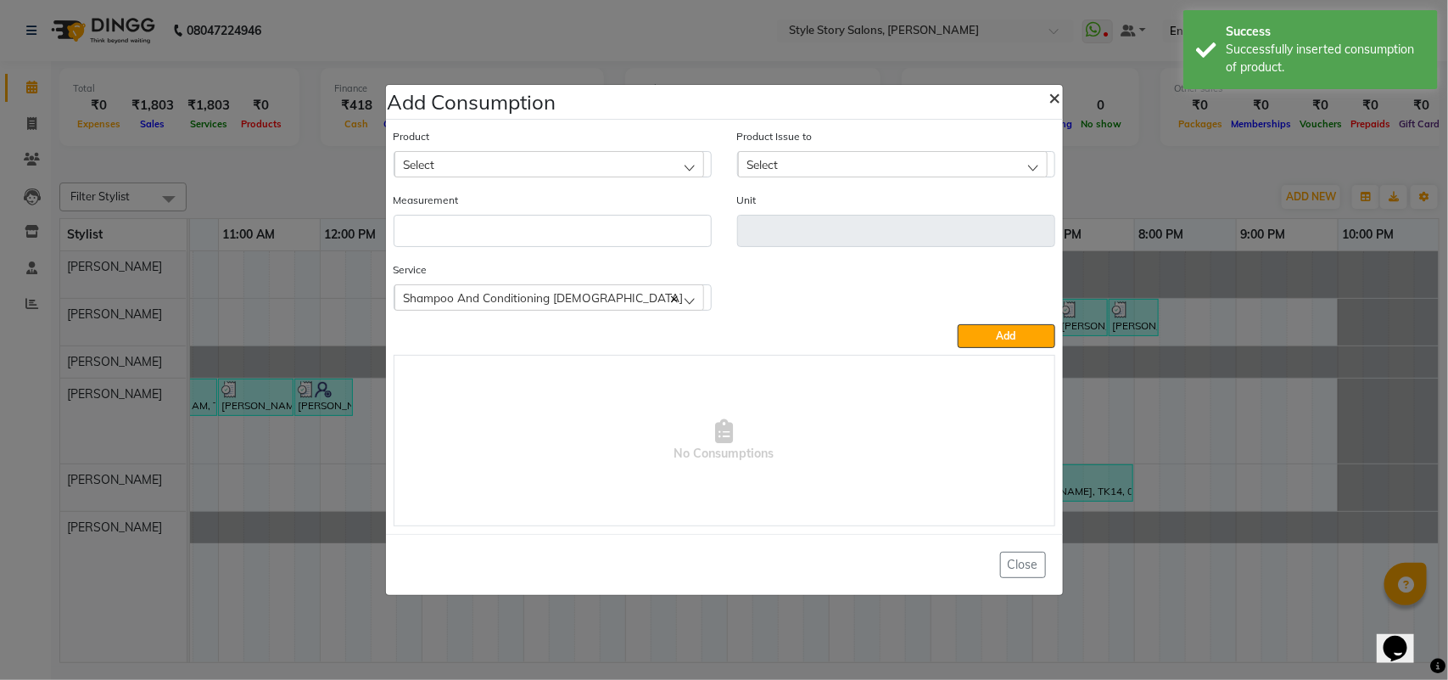
click at [1054, 94] on span "×" at bounding box center [1056, 96] width 12 height 25
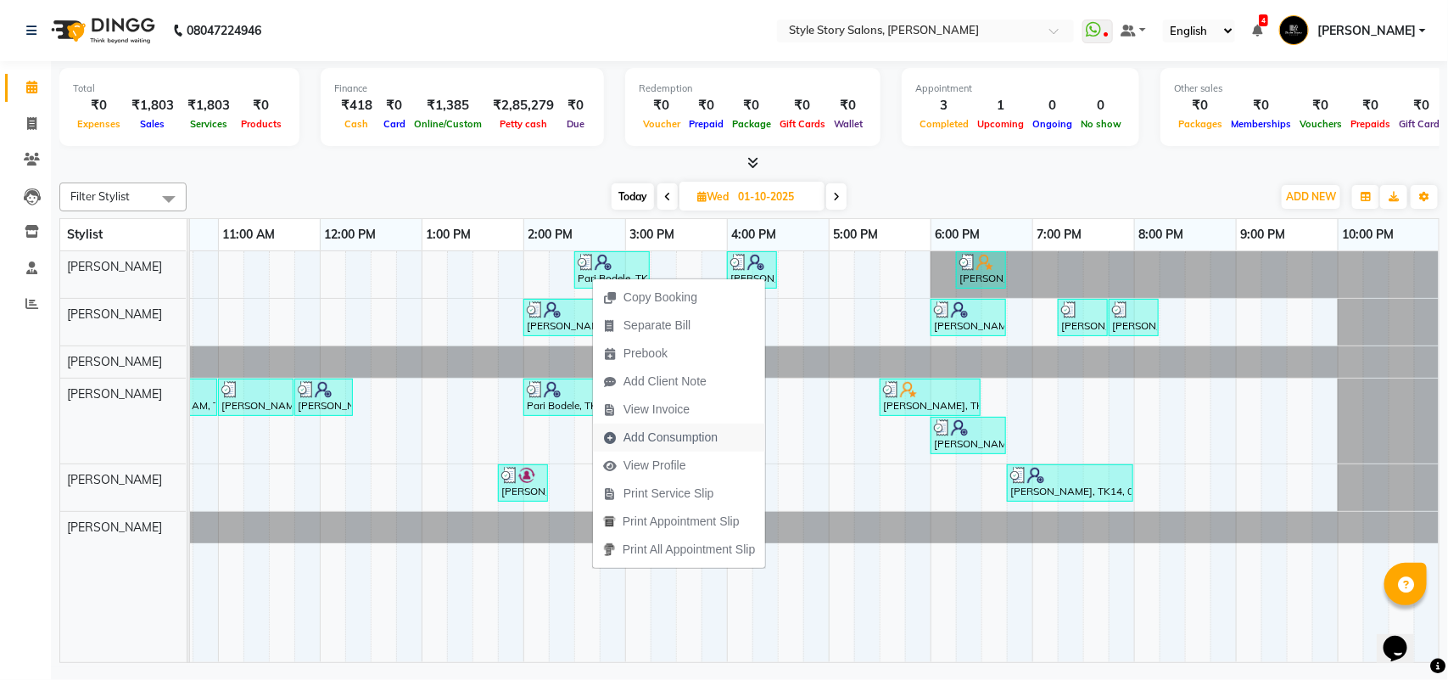
click at [684, 431] on span "Add Consumption" at bounding box center [671, 438] width 94 height 18
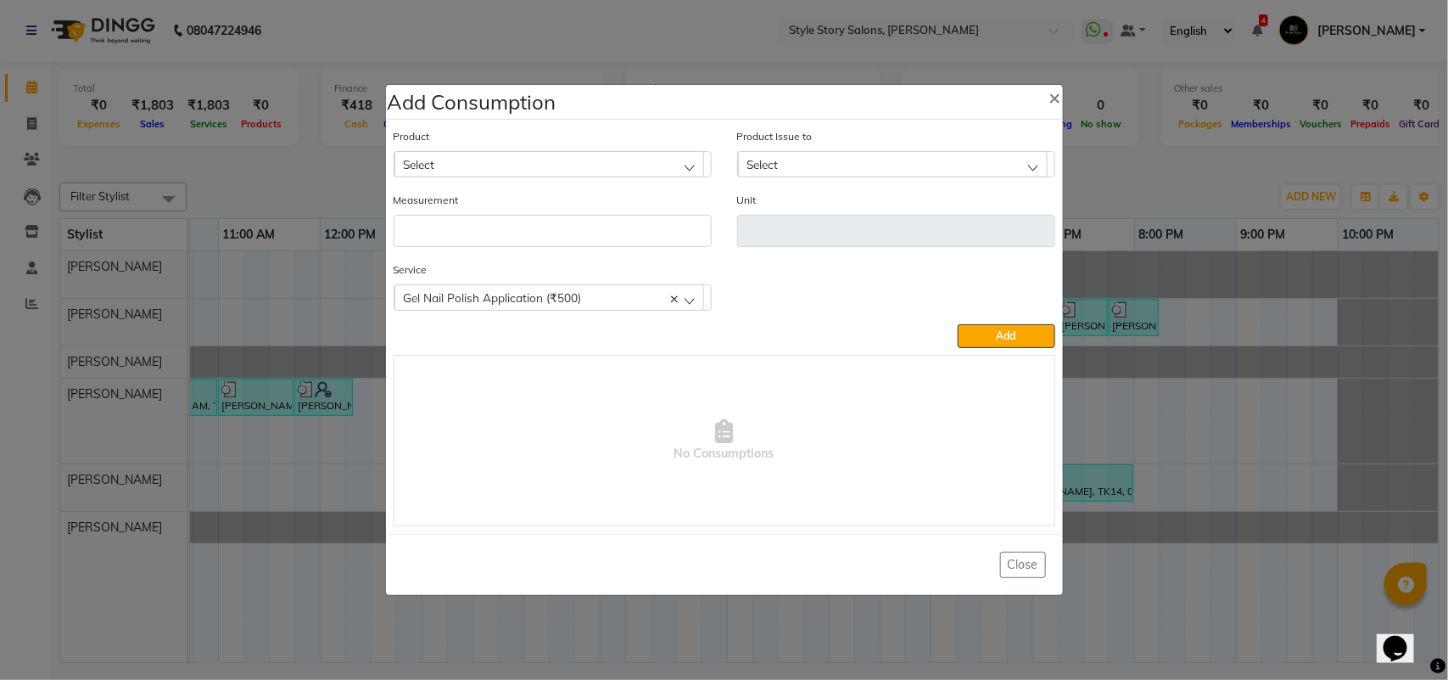
click at [475, 154] on div "Select" at bounding box center [550, 163] width 310 height 25
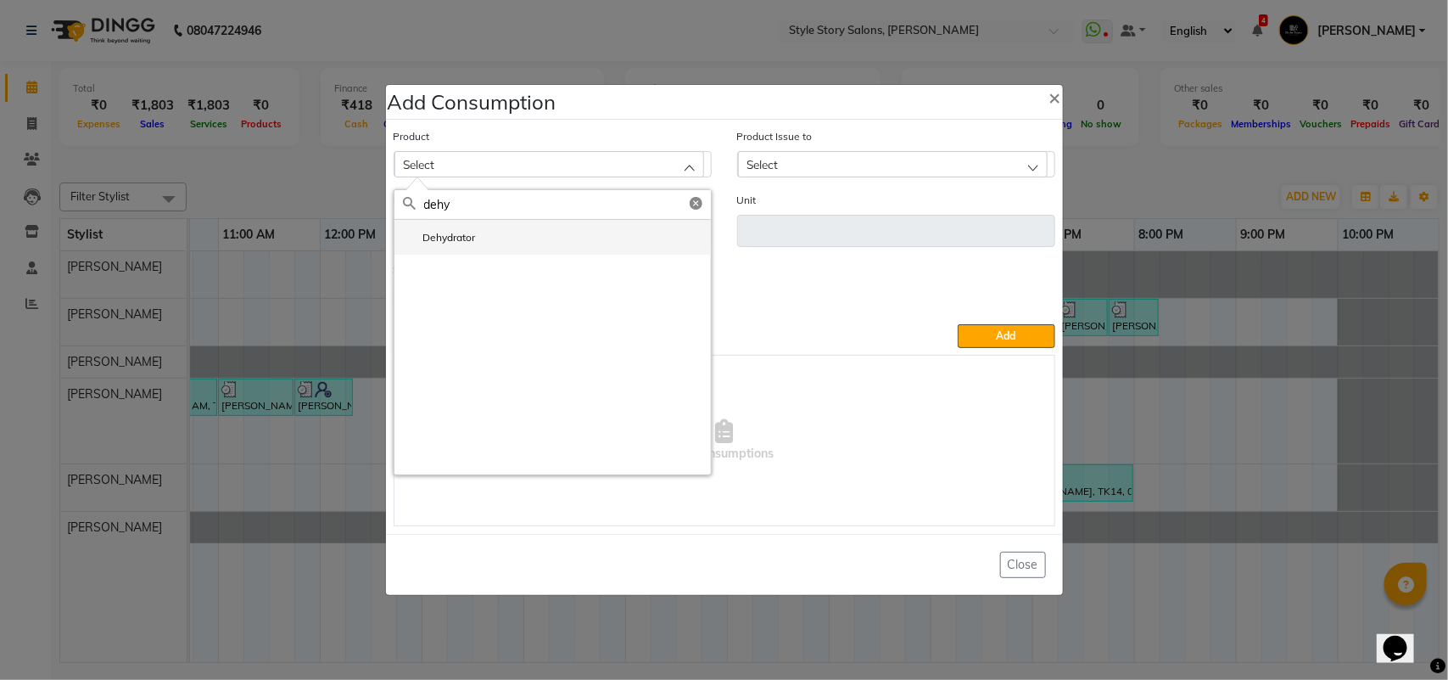
type input "dehy"
click at [463, 248] on li "Dehydrator" at bounding box center [553, 237] width 317 height 35
type input "ml"
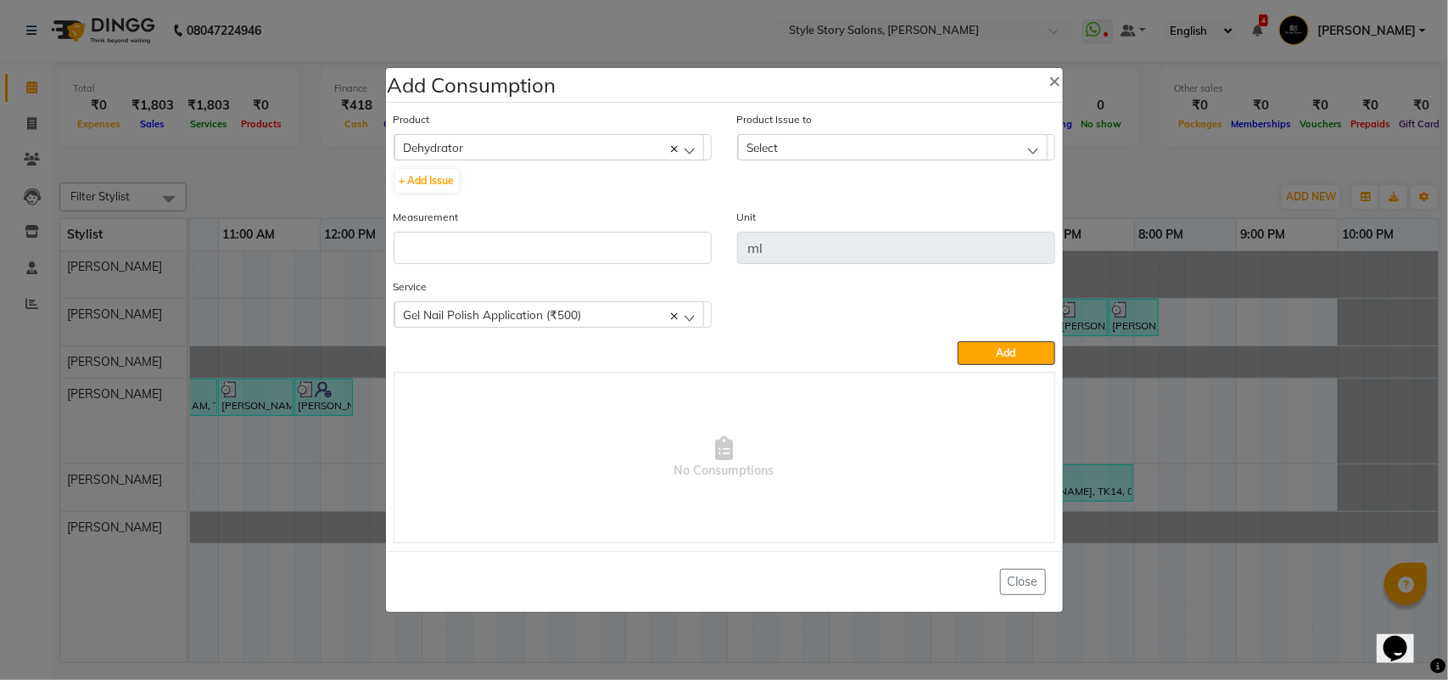
click at [792, 147] on div "Select" at bounding box center [893, 146] width 310 height 25
click at [837, 221] on label "[DATE], Issued to: [PERSON_NAME], Balance: 5" at bounding box center [868, 220] width 243 height 15
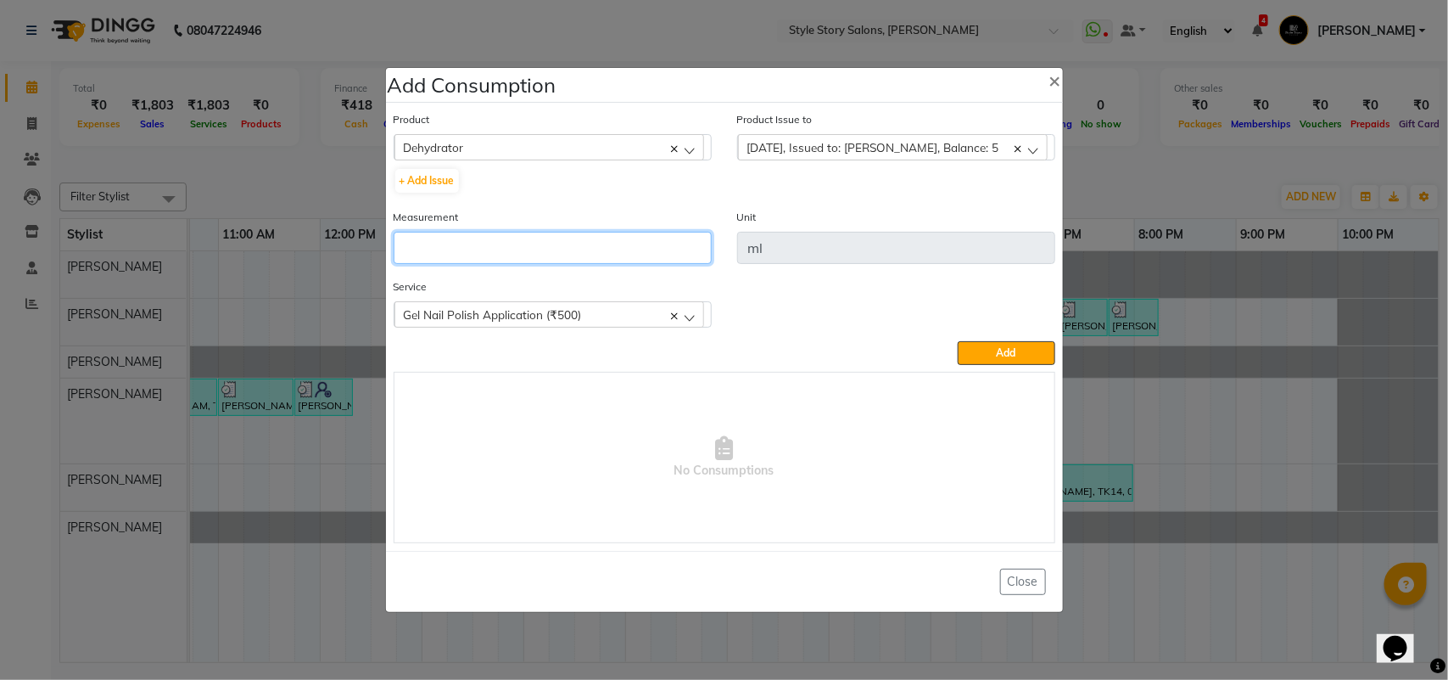
click at [662, 253] on input "number" at bounding box center [553, 248] width 318 height 32
type input "0.5"
drag, startPoint x: 1000, startPoint y: 359, endPoint x: 983, endPoint y: 362, distance: 17.3
click at [1000, 361] on button "Add" at bounding box center [1006, 353] width 97 height 24
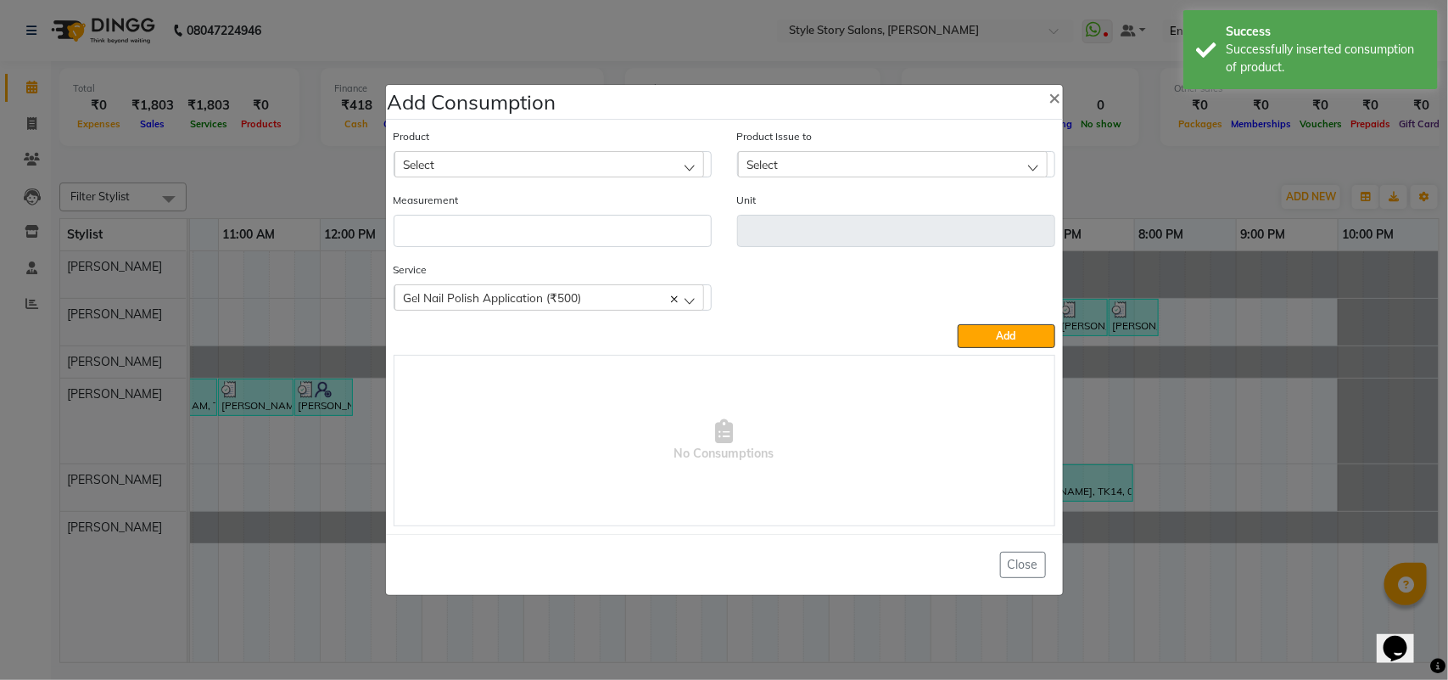
click at [501, 167] on div "Select" at bounding box center [550, 163] width 310 height 25
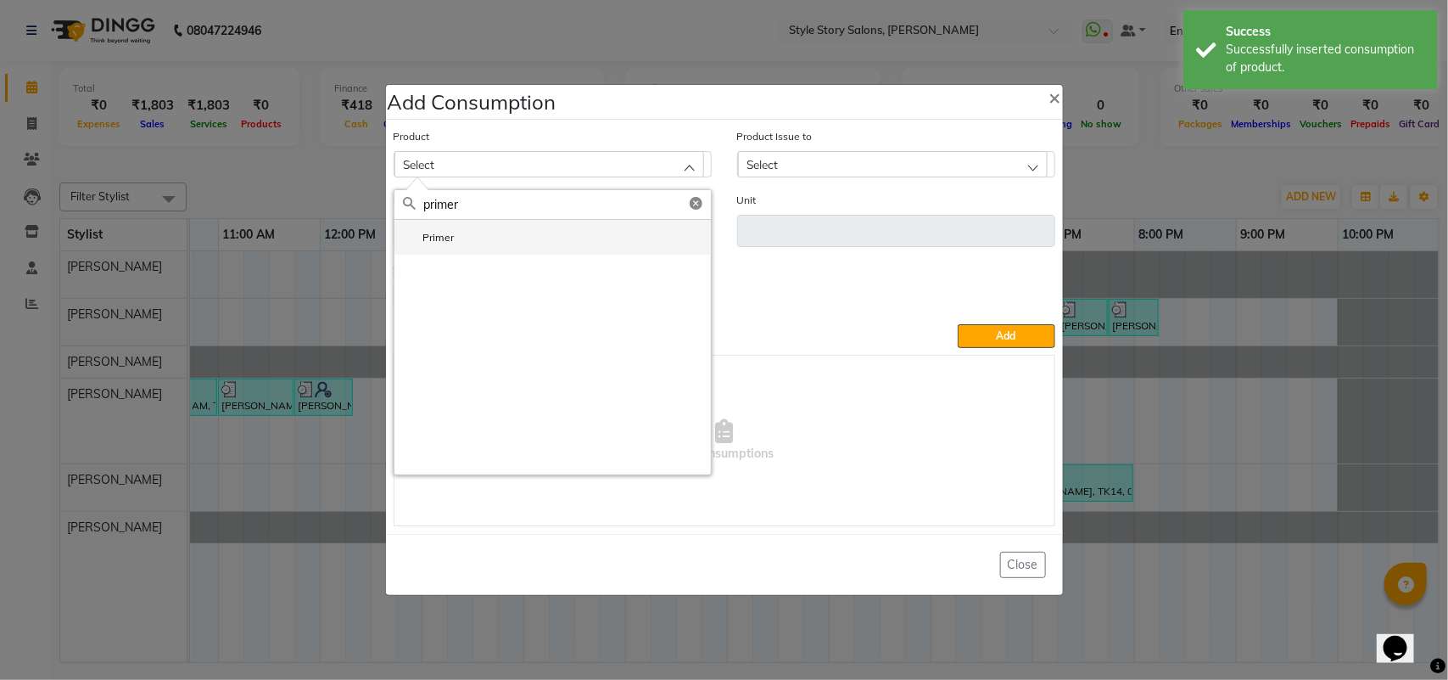
type input "primer"
click at [471, 240] on li "Primer" at bounding box center [553, 237] width 317 height 35
type input "ml"
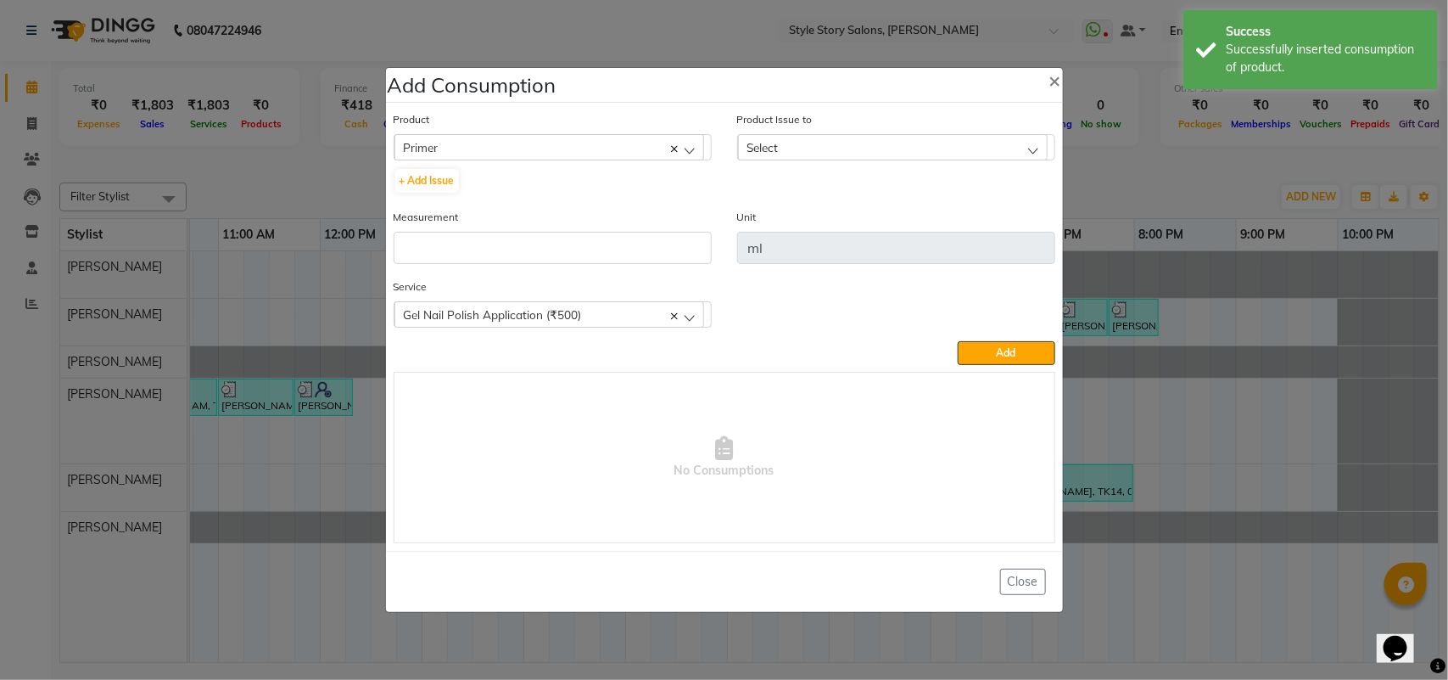
click at [783, 153] on div "Select" at bounding box center [893, 146] width 310 height 25
click at [810, 217] on label "[DATE], Issued to: [PERSON_NAME], Balance: 4" at bounding box center [868, 220] width 243 height 15
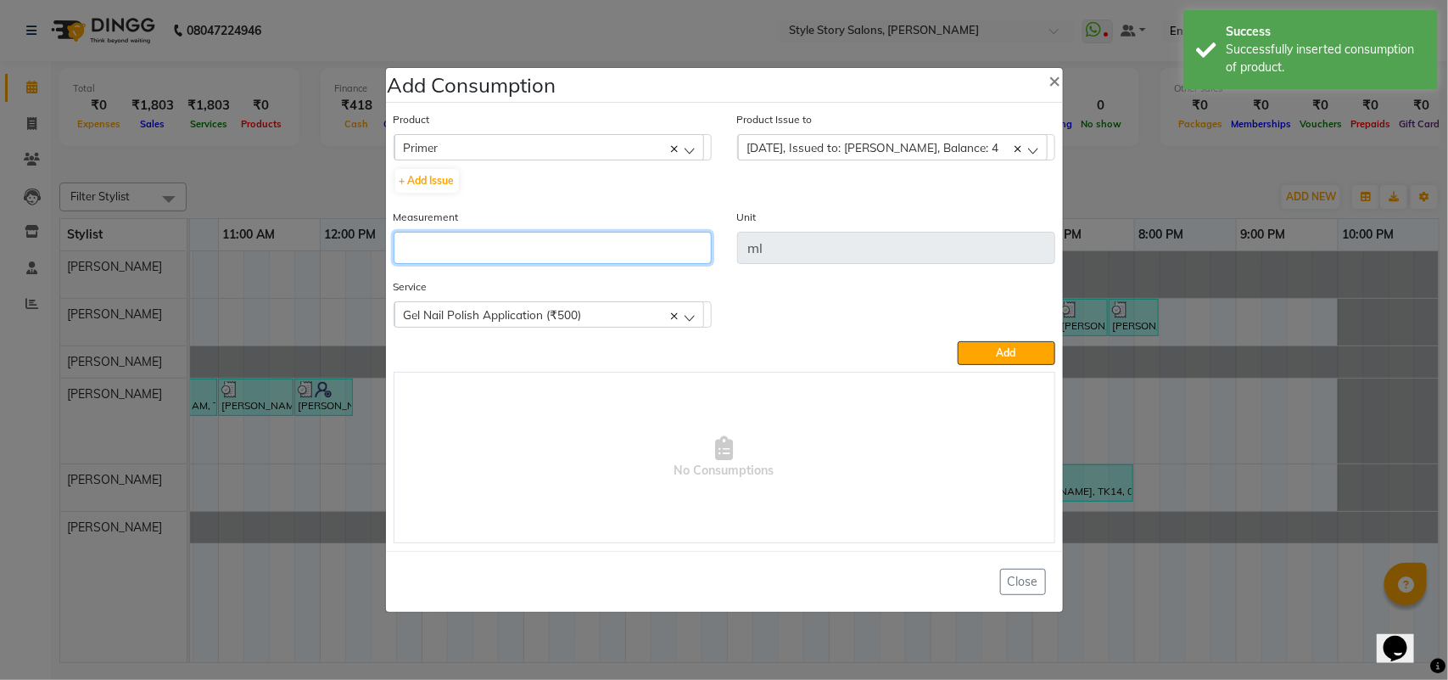
click at [675, 246] on input "number" at bounding box center [553, 248] width 318 height 32
type input "0.5"
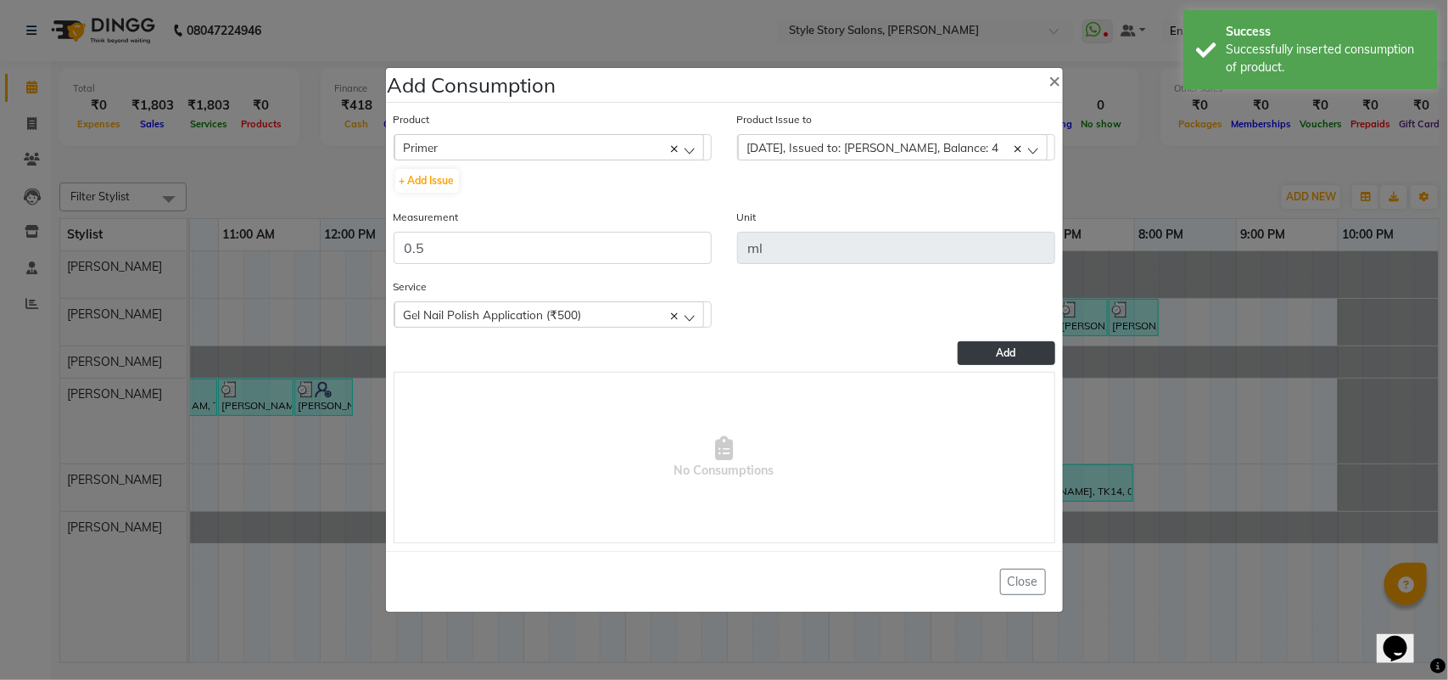
click at [977, 346] on button "Add" at bounding box center [1006, 353] width 97 height 24
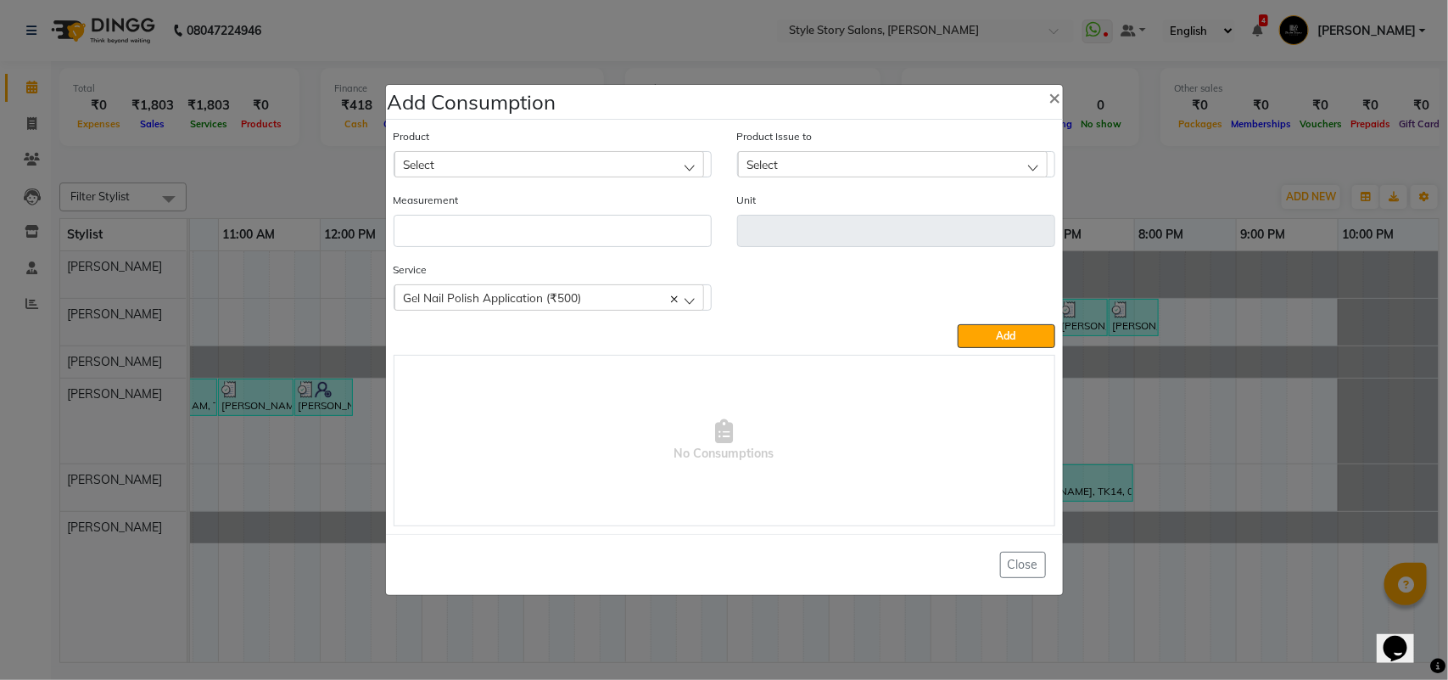
click at [518, 168] on div "Select" at bounding box center [550, 163] width 310 height 25
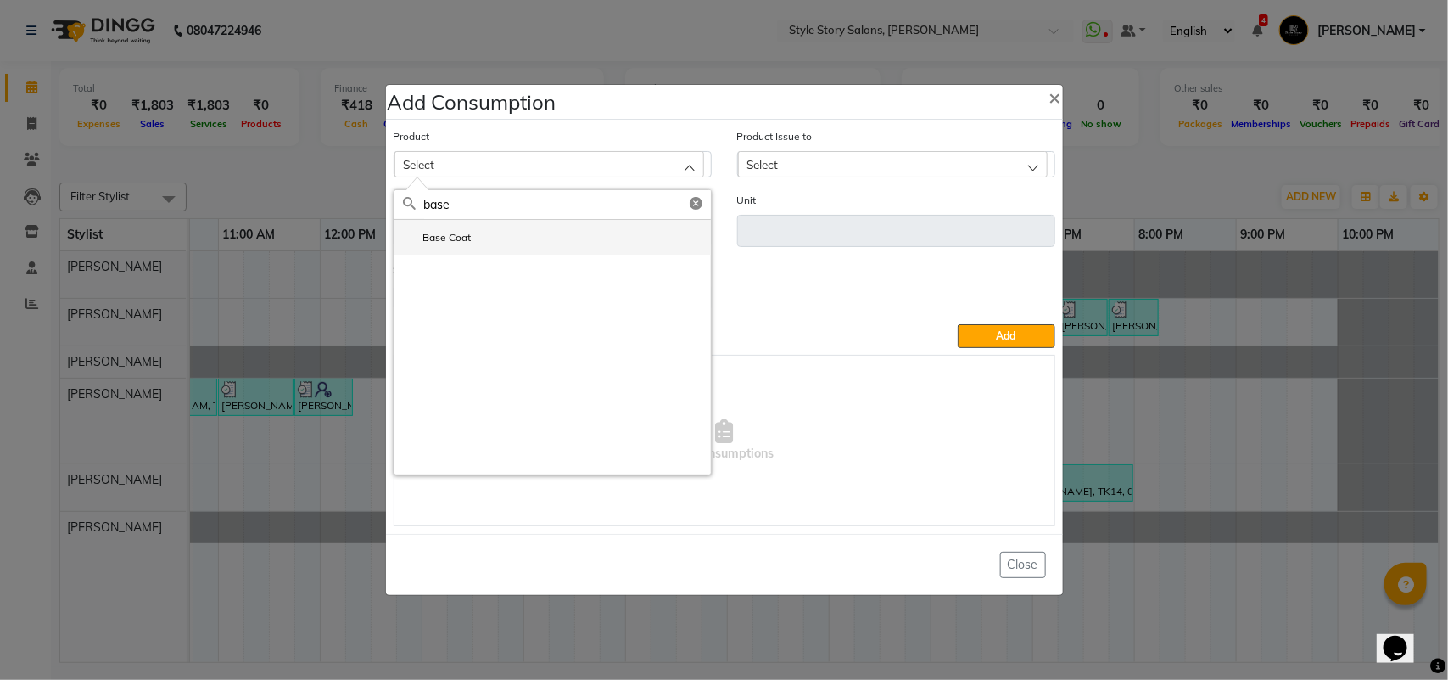
type input "base"
click at [444, 249] on li "Base Coat" at bounding box center [553, 237] width 317 height 35
type input "ml"
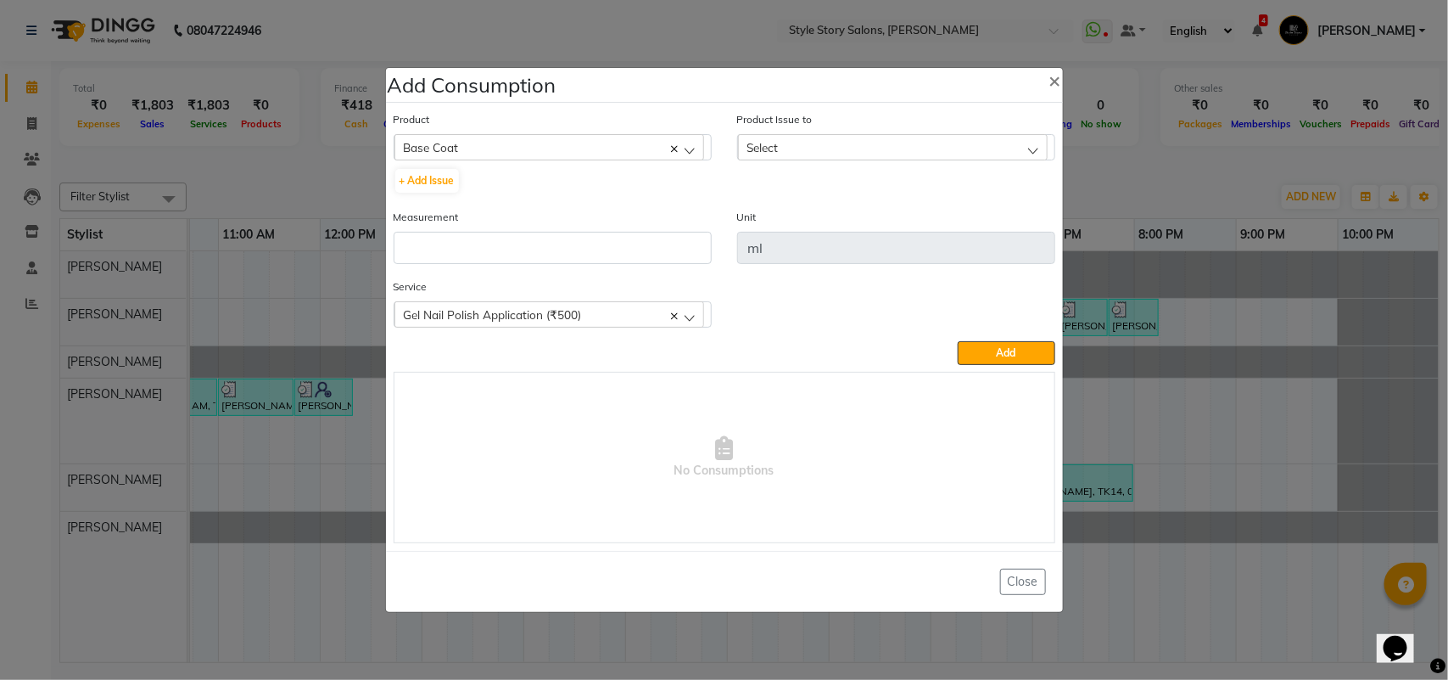
click at [885, 142] on div "Select" at bounding box center [893, 146] width 310 height 25
click at [888, 214] on label "[DATE], Issued to: [PERSON_NAME], Balance: 13" at bounding box center [871, 220] width 249 height 15
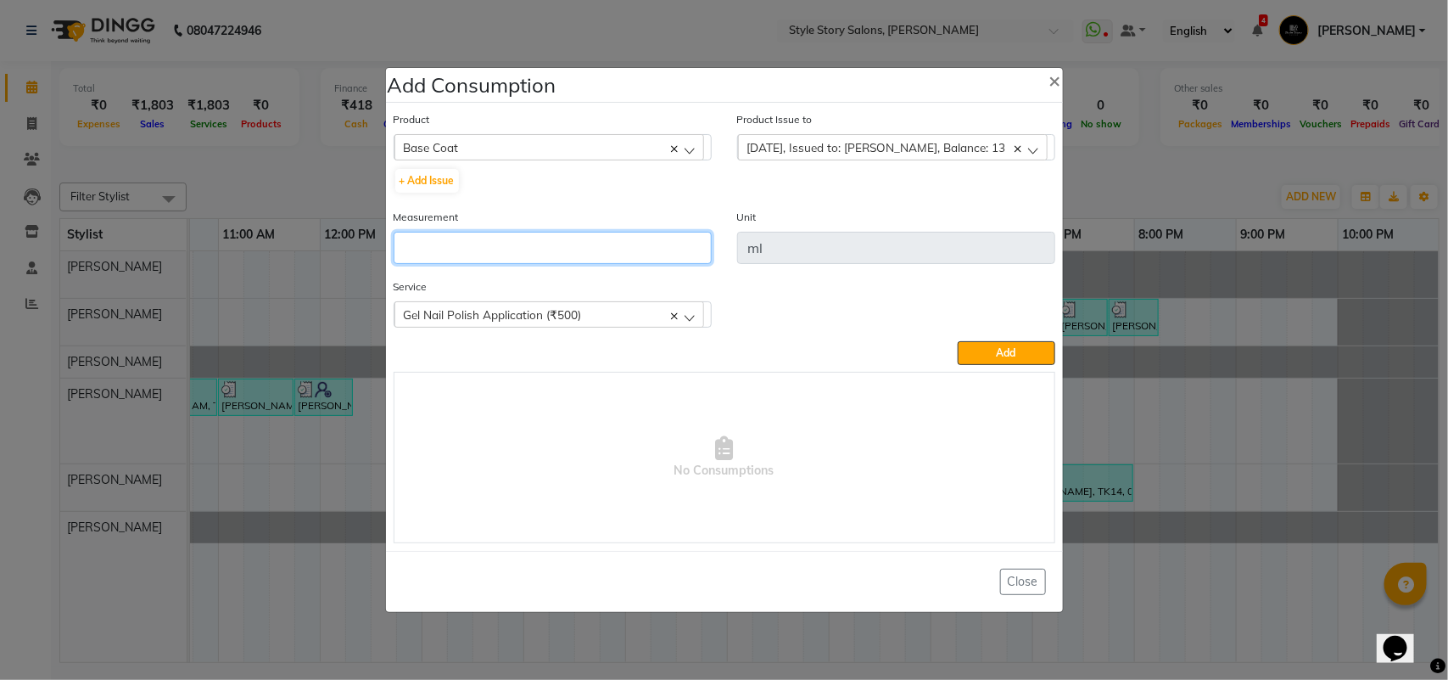
click at [636, 233] on input "number" at bounding box center [553, 248] width 318 height 32
type input "0.5"
drag, startPoint x: 995, startPoint y: 341, endPoint x: 981, endPoint y: 355, distance: 19.8
click at [995, 341] on button "Add" at bounding box center [1006, 353] width 97 height 24
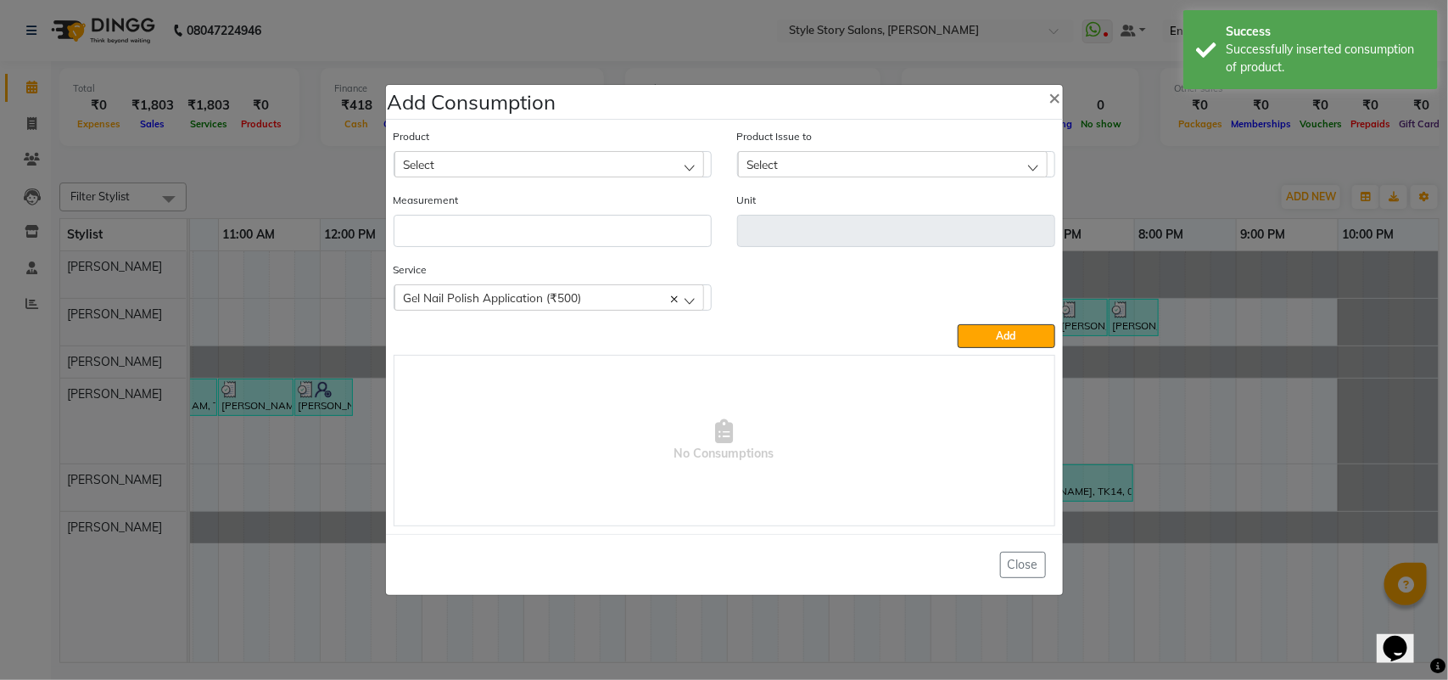
click at [540, 157] on div "Select" at bounding box center [550, 163] width 310 height 25
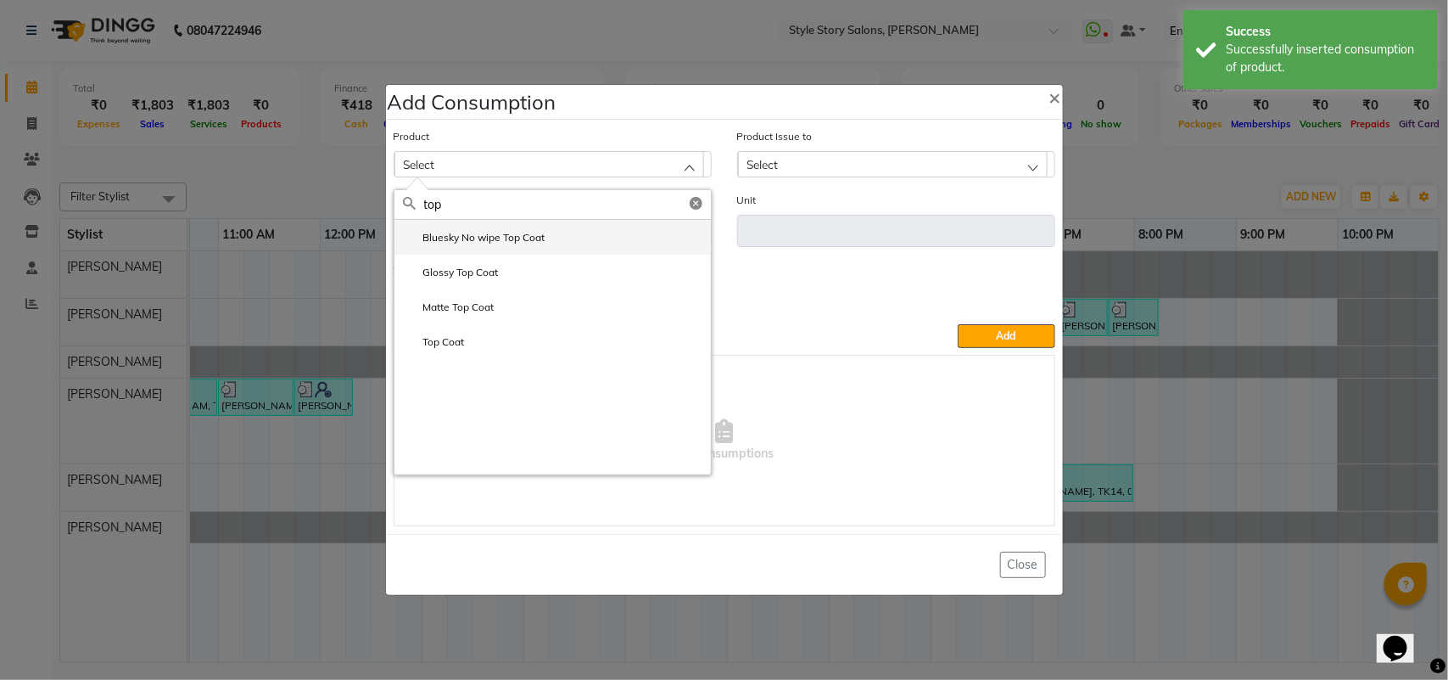
type input "top"
click at [518, 242] on label "Bluesky No wipe Top Coat" at bounding box center [474, 237] width 143 height 15
type input "ml"
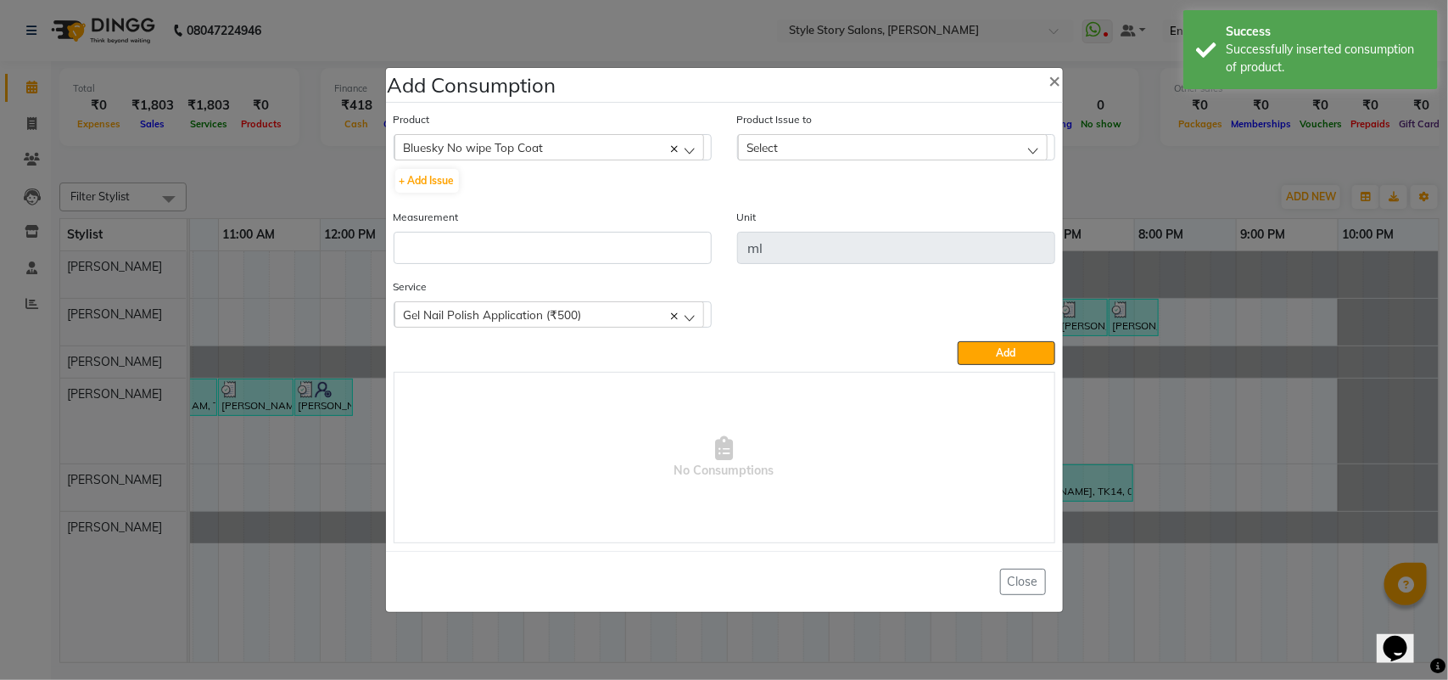
click at [825, 153] on div "Select" at bounding box center [893, 146] width 310 height 25
click at [816, 222] on label "[DATE], Issued to: [PERSON_NAME], Balance: 8.5" at bounding box center [872, 220] width 251 height 15
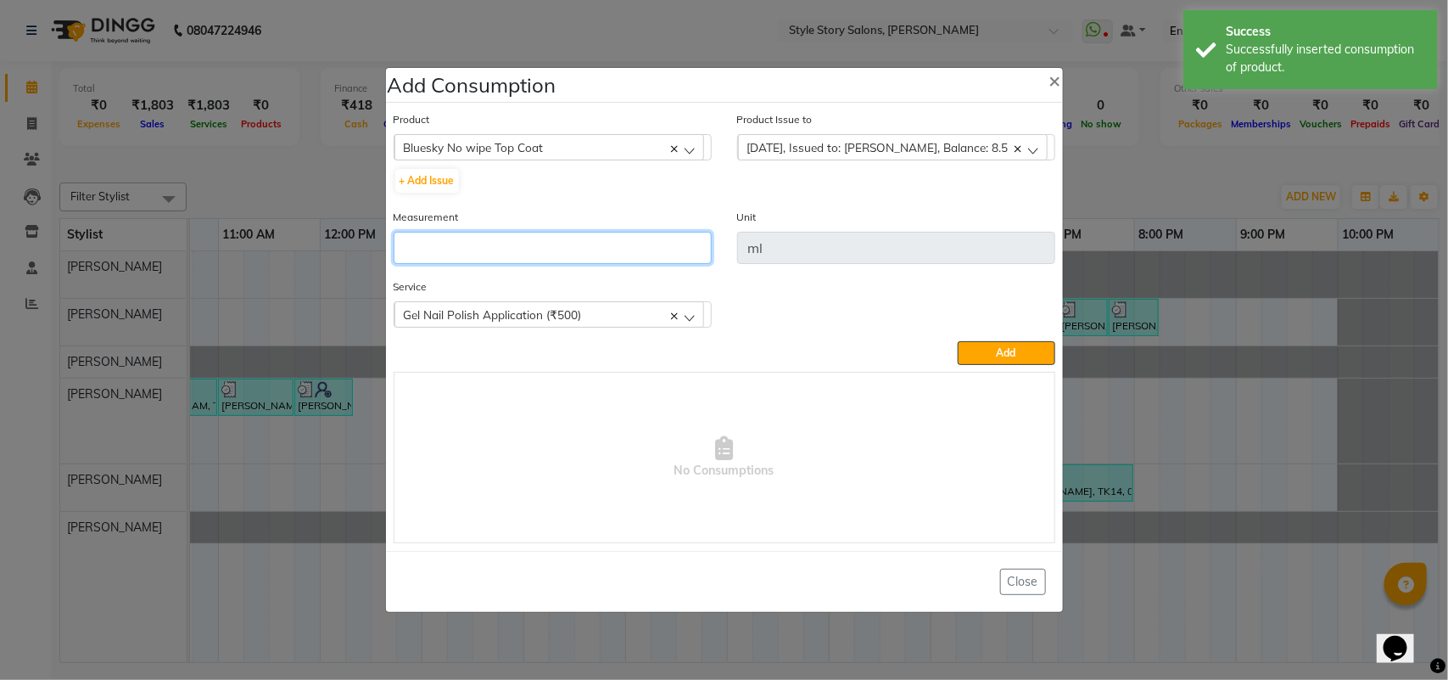
click at [622, 248] on input "number" at bounding box center [553, 248] width 318 height 32
type input "0.2"
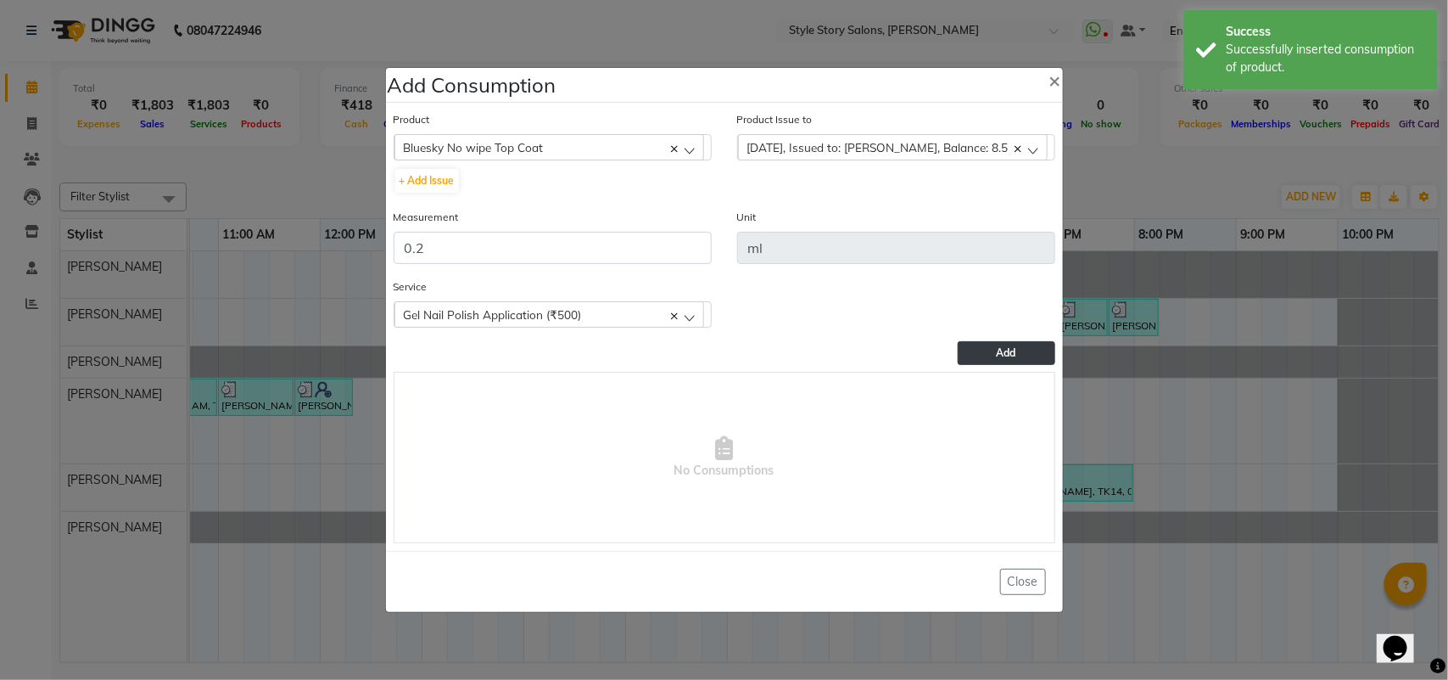
click at [976, 352] on button "Add" at bounding box center [1006, 353] width 97 height 24
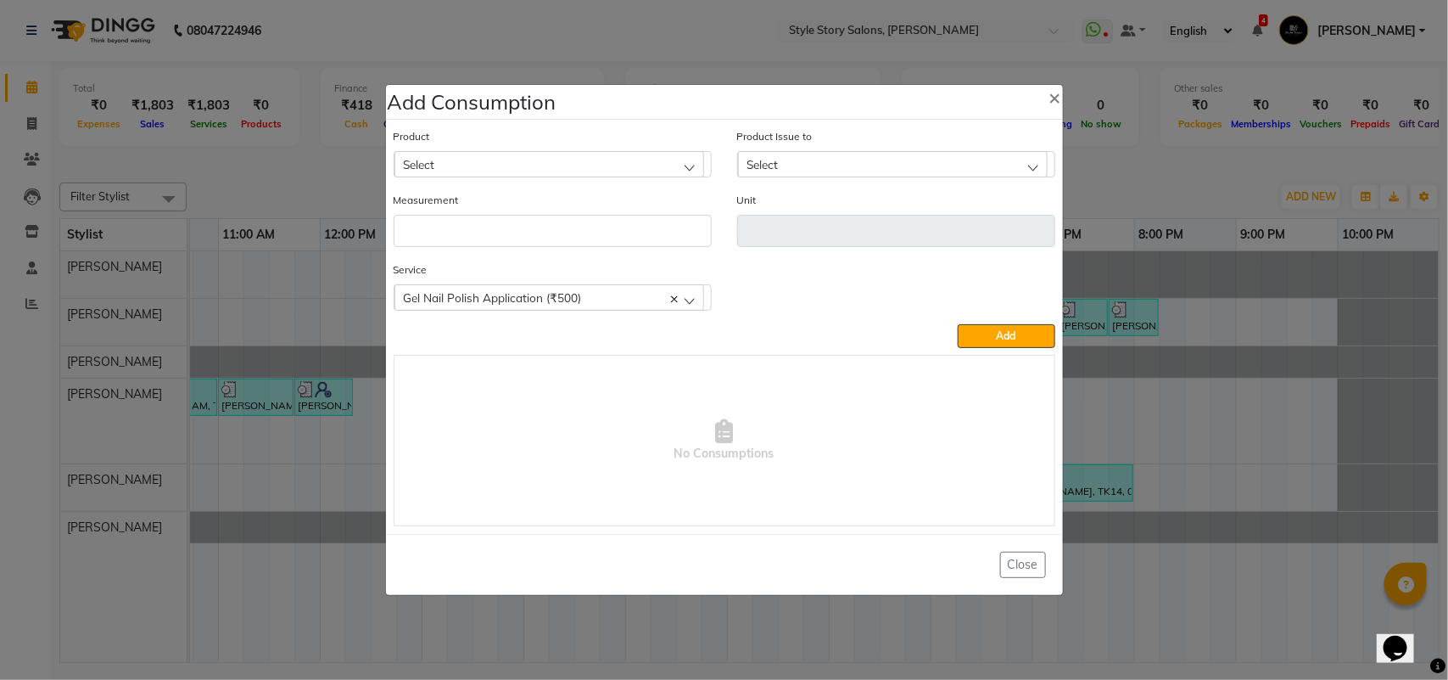
click at [512, 148] on div "Product Select Absolut Repair Molecular mask" at bounding box center [553, 152] width 318 height 50
click at [513, 149] on div "Product Select Absolut Repair Molecular mask" at bounding box center [553, 152] width 318 height 50
click at [509, 158] on div "Select" at bounding box center [550, 163] width 310 height 25
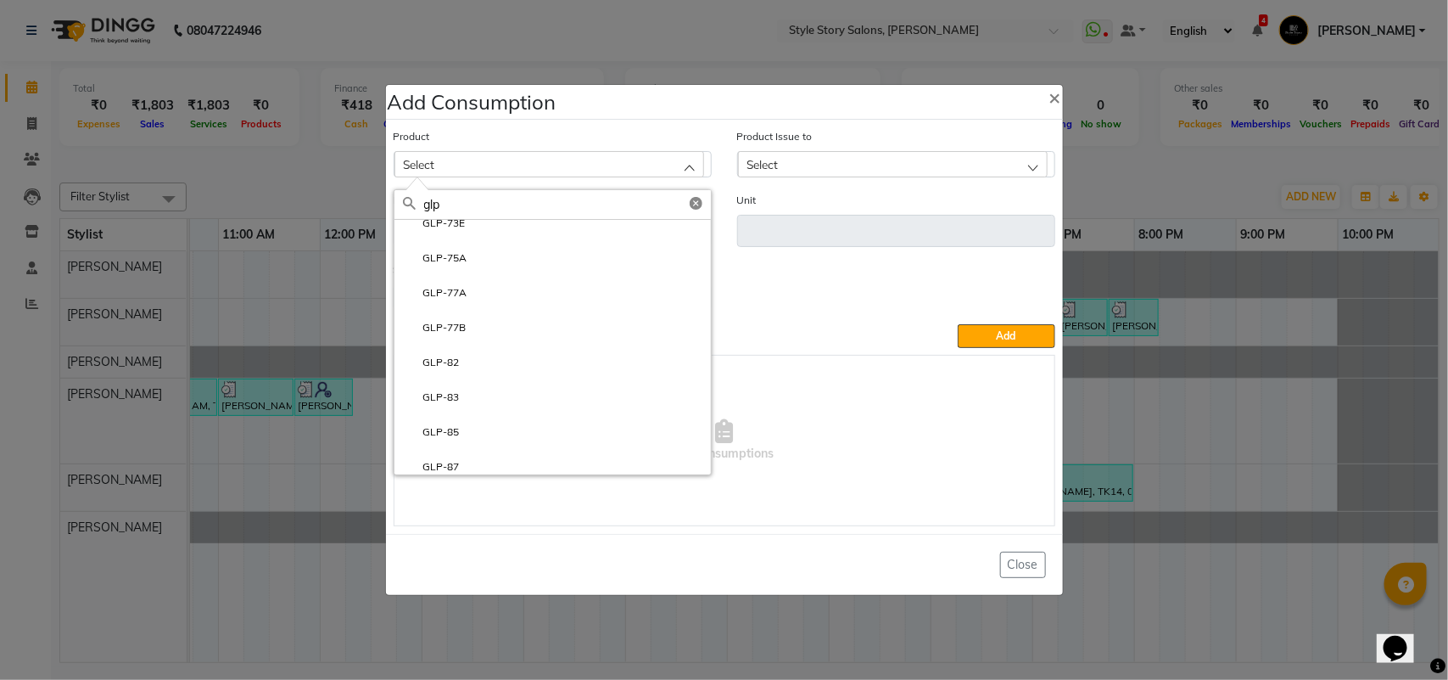
scroll to position [1697, 0]
type input "glp"
click at [473, 322] on li "GLP-82" at bounding box center [553, 314] width 317 height 35
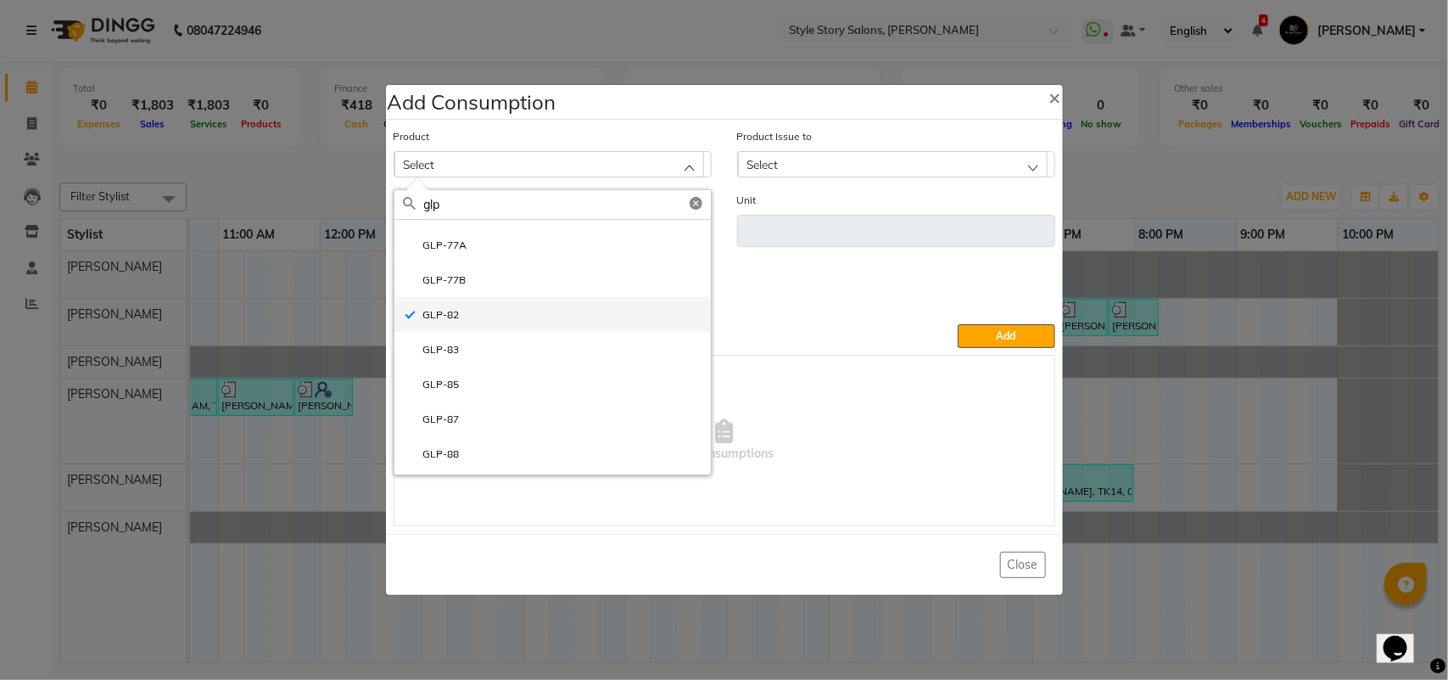
type input "ml"
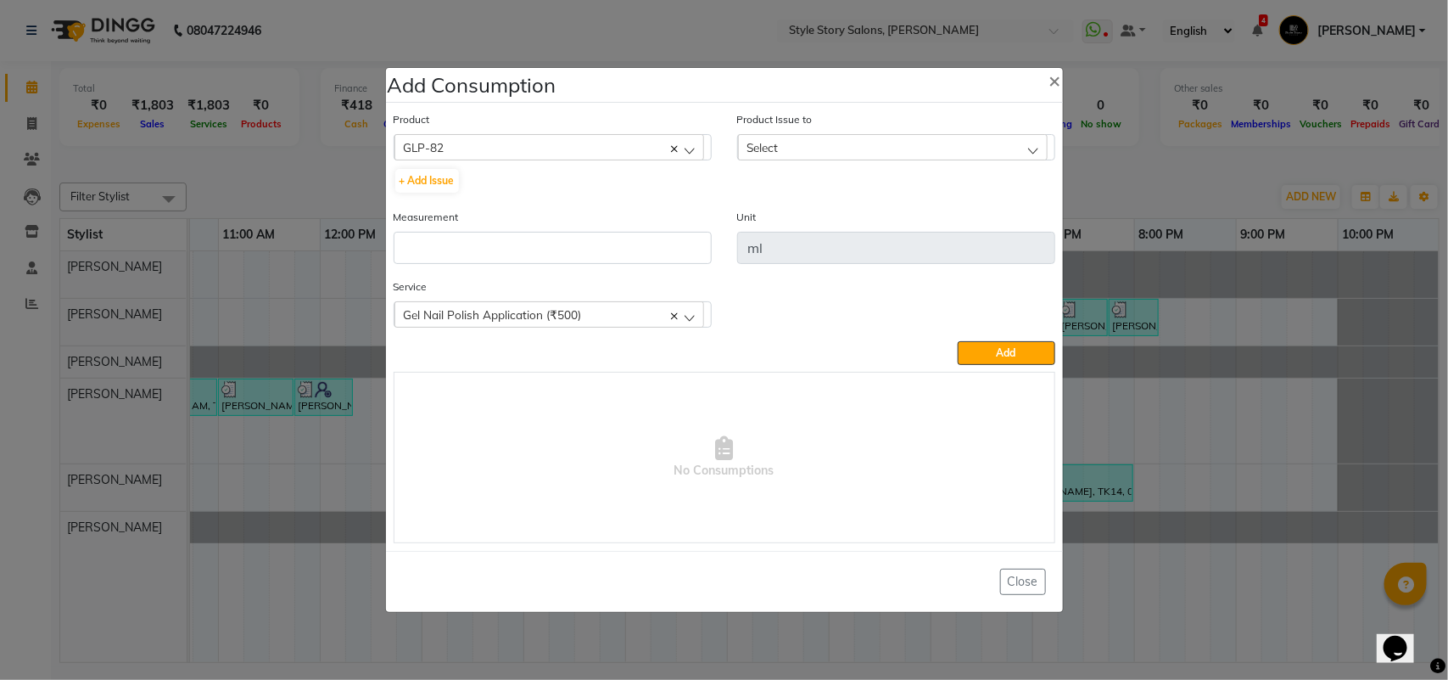
click at [807, 124] on label "Product Issue to" at bounding box center [775, 119] width 76 height 15
click at [791, 149] on div "Select" at bounding box center [893, 146] width 310 height 25
click at [1052, 79] on span "×" at bounding box center [1056, 79] width 12 height 25
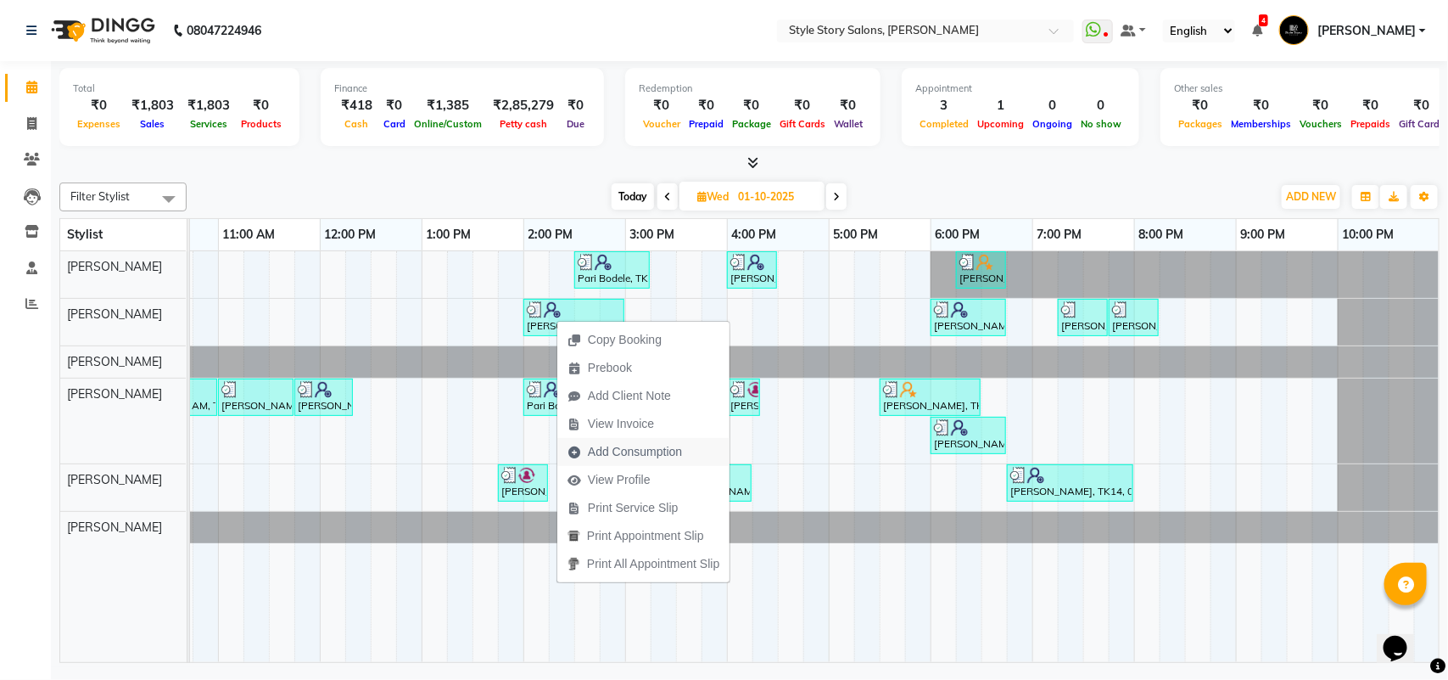
click at [637, 446] on span "Add Consumption" at bounding box center [635, 452] width 94 height 18
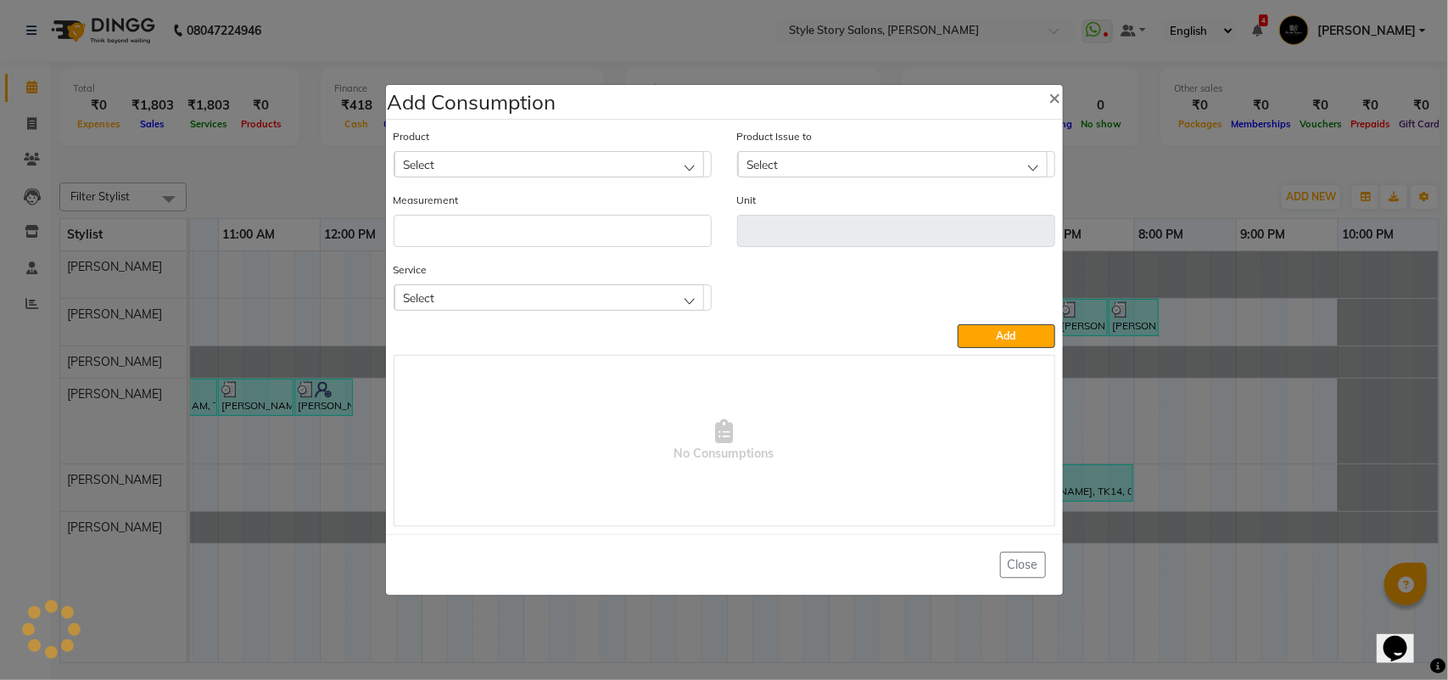
click at [511, 161] on div "Select" at bounding box center [550, 163] width 310 height 25
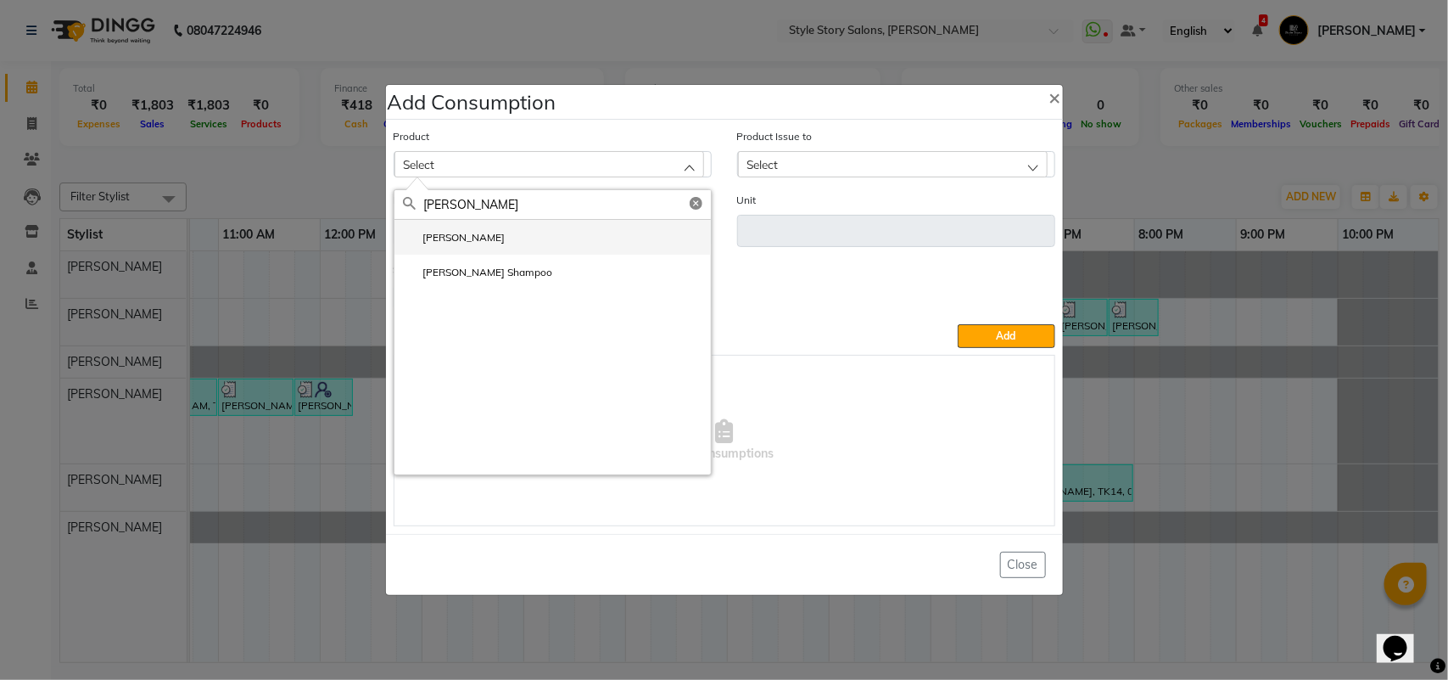
type input "[PERSON_NAME]"
click at [438, 240] on label "[PERSON_NAME]" at bounding box center [454, 237] width 103 height 15
type input "ml"
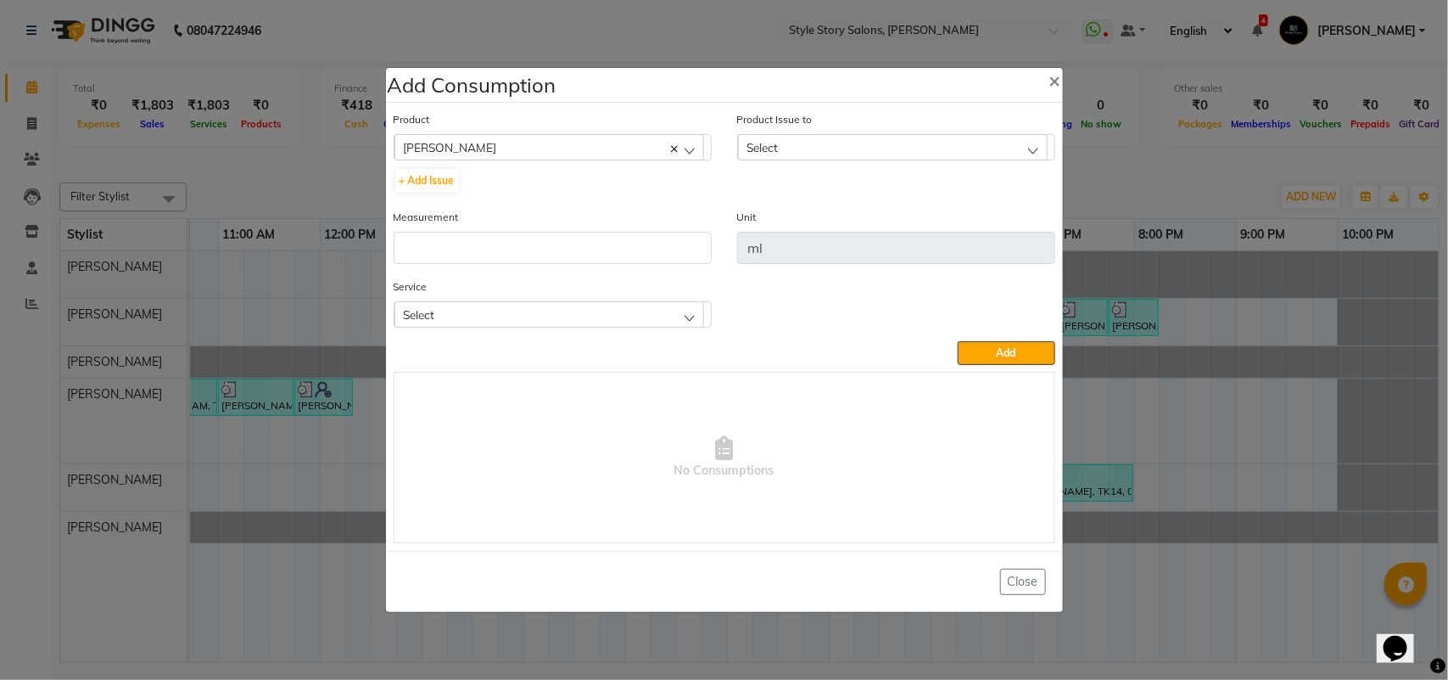
click at [809, 137] on div "Select" at bounding box center [893, 146] width 310 height 25
click at [821, 215] on label "[DATE], Issued to: [PERSON_NAME], Balance: 443" at bounding box center [874, 220] width 255 height 15
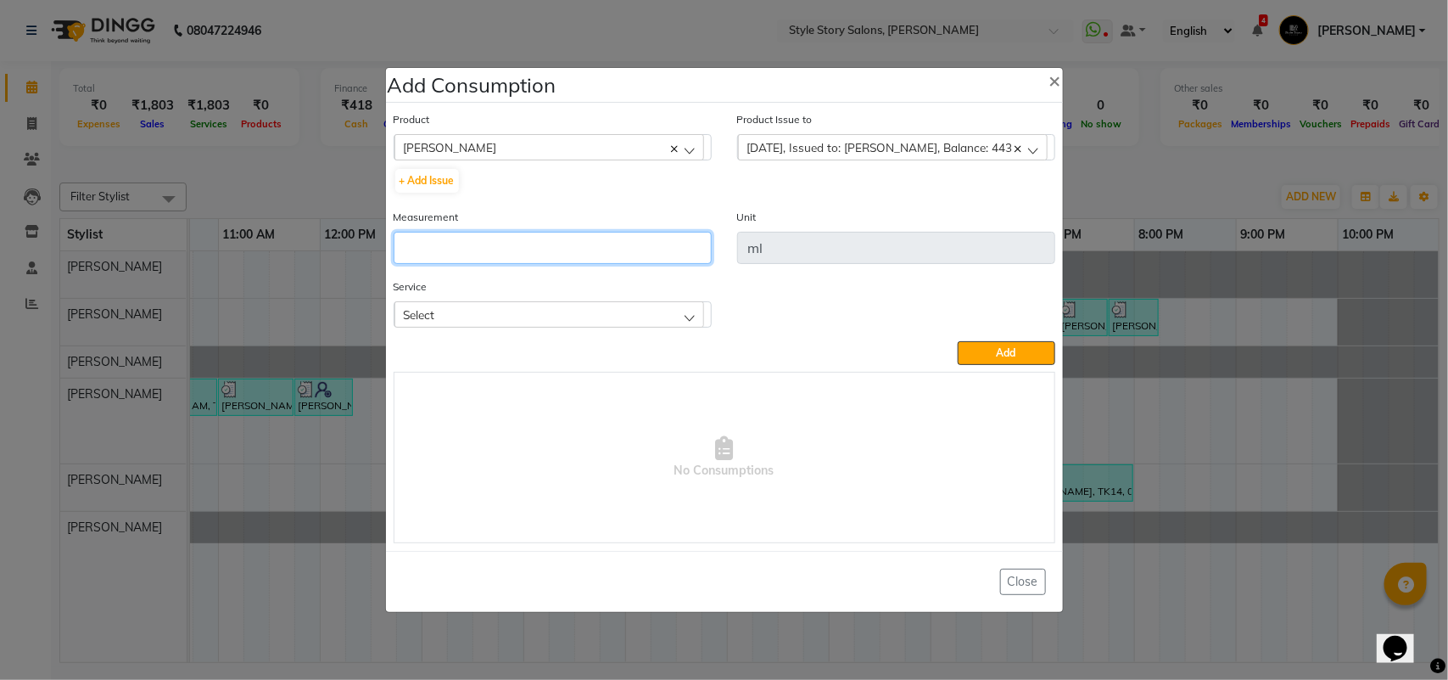
click at [604, 239] on input "number" at bounding box center [553, 248] width 318 height 32
type input "10"
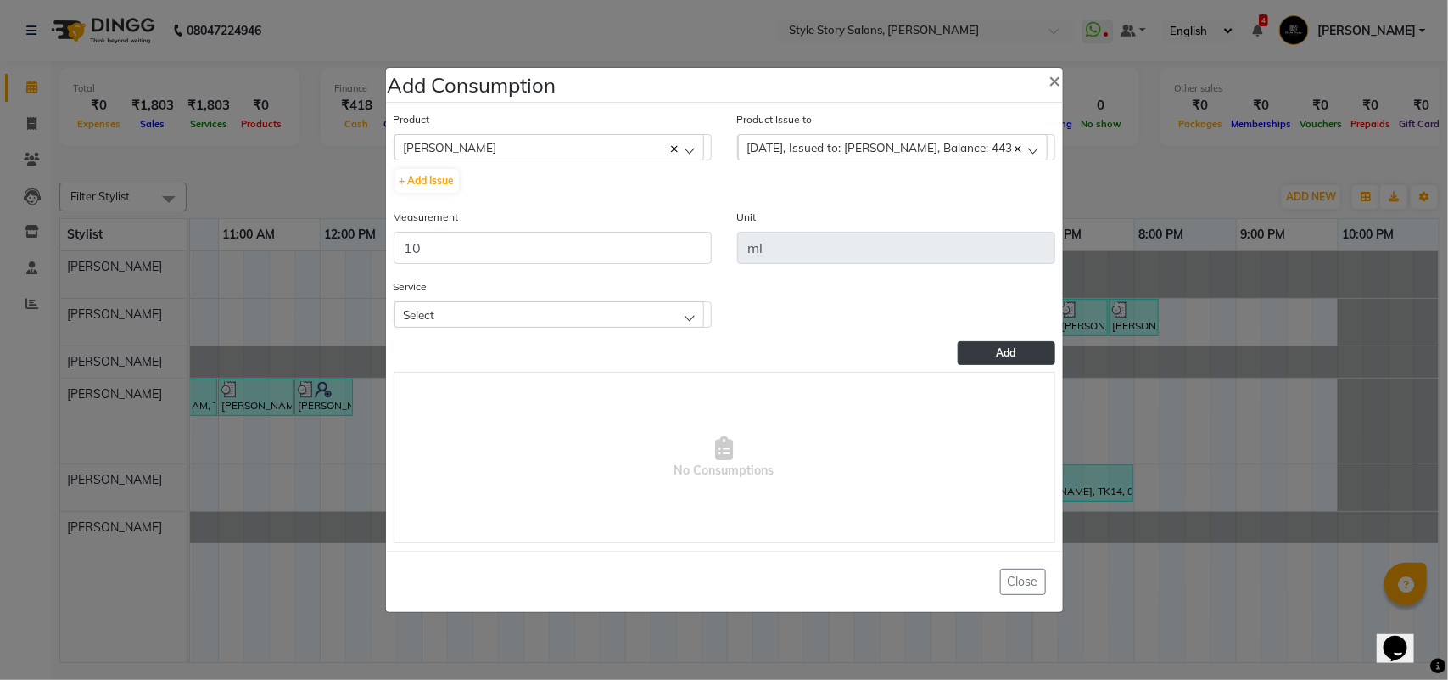
click at [987, 355] on button "Add" at bounding box center [1006, 353] width 97 height 24
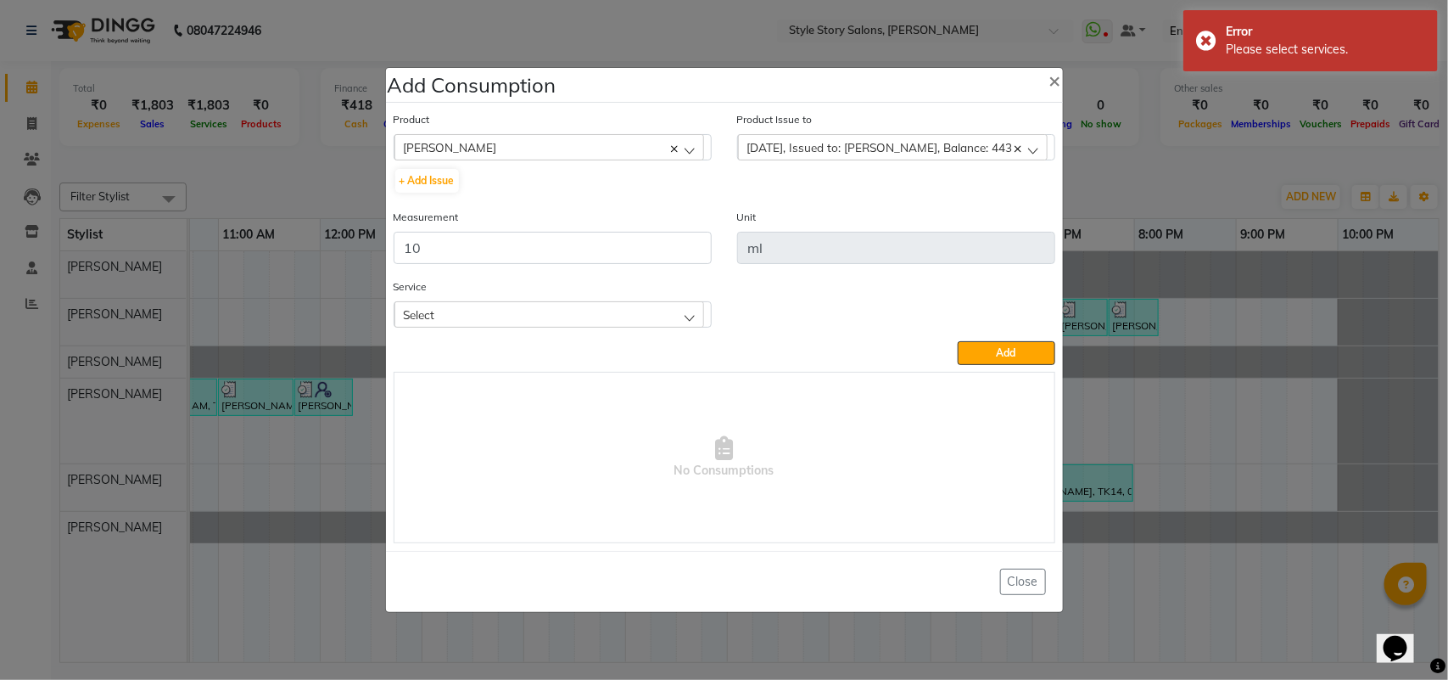
click at [558, 317] on div "Select" at bounding box center [550, 313] width 310 height 25
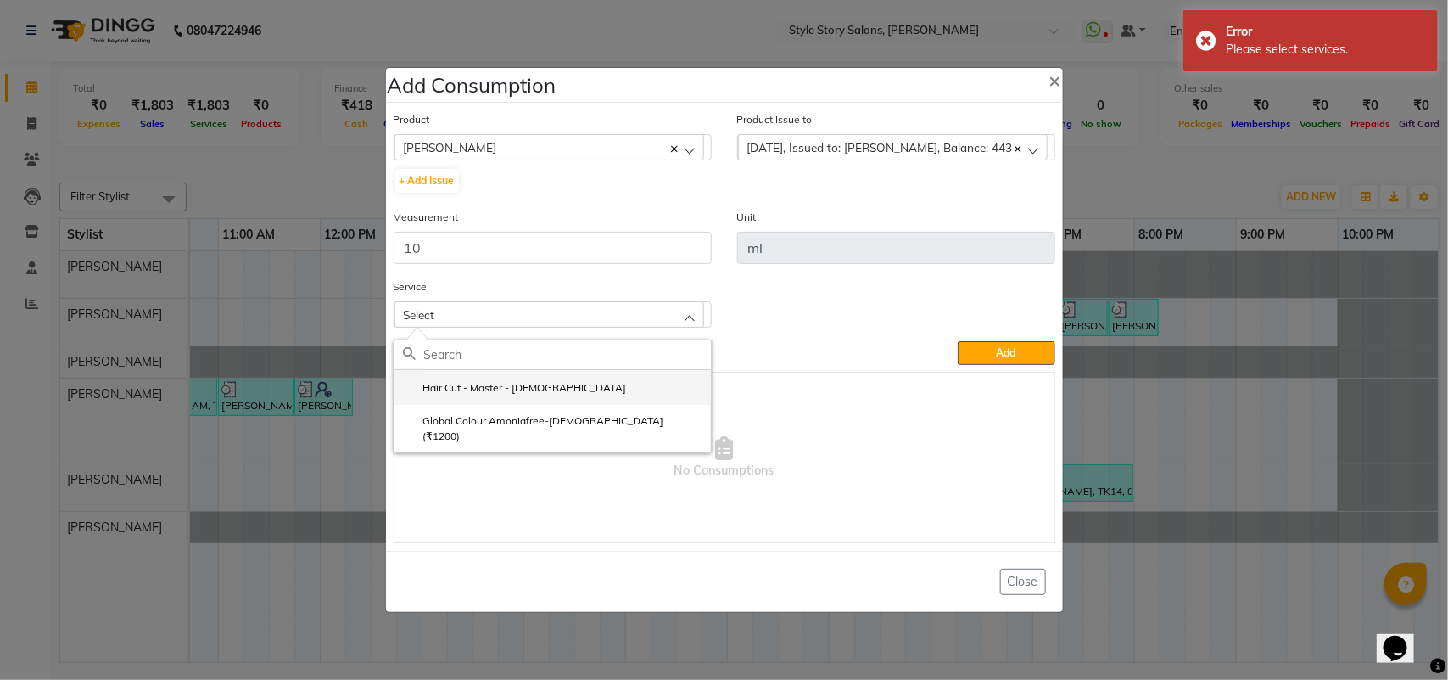
click at [533, 390] on label "Hair Cut - Master - [DEMOGRAPHIC_DATA]" at bounding box center [515, 387] width 224 height 15
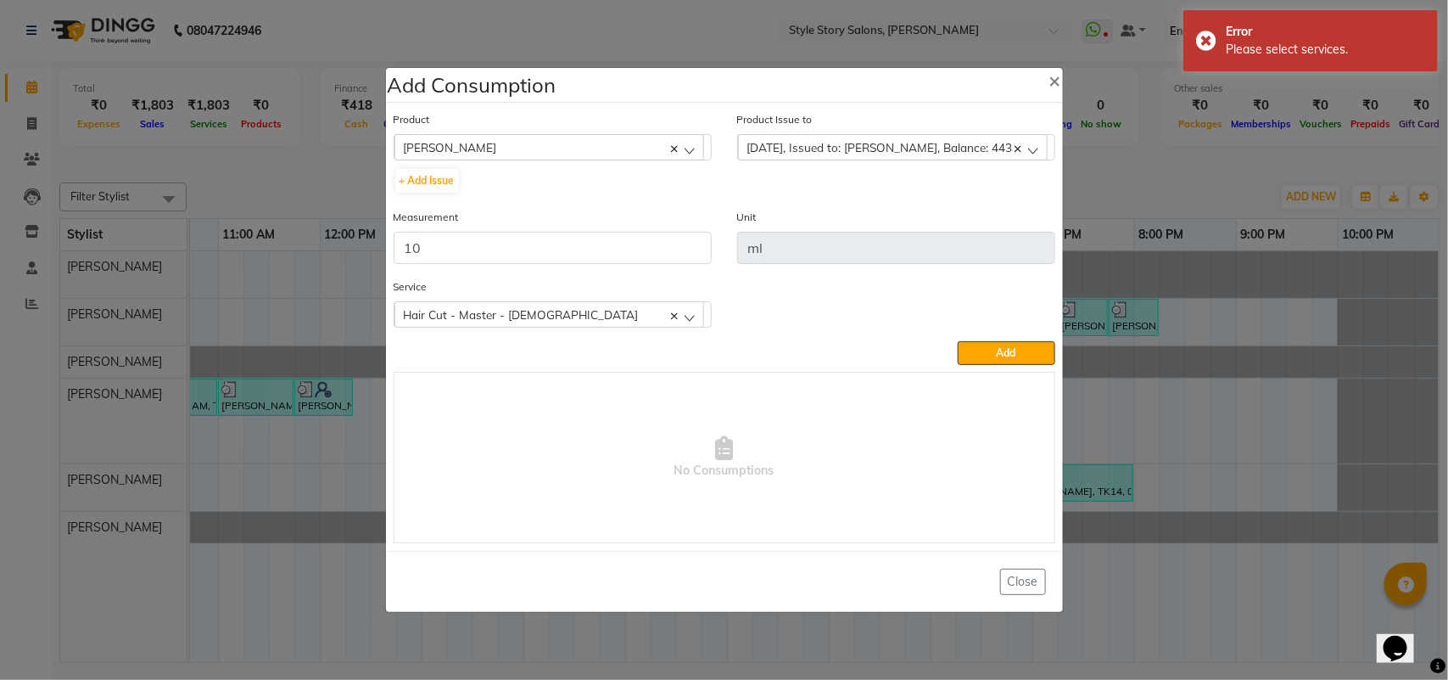
drag, startPoint x: 985, startPoint y: 350, endPoint x: 961, endPoint y: 358, distance: 25.8
click at [984, 352] on button "Add" at bounding box center [1006, 353] width 97 height 24
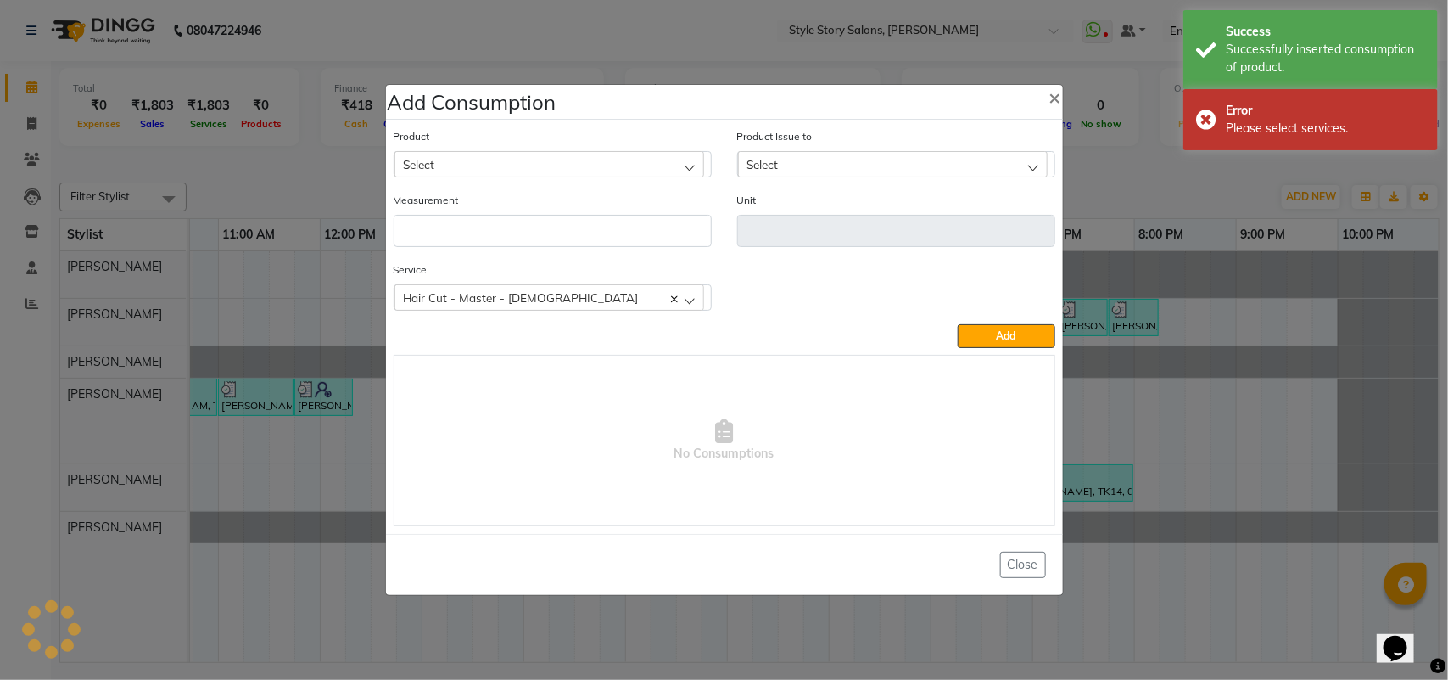
click at [448, 157] on div "Select" at bounding box center [550, 163] width 310 height 25
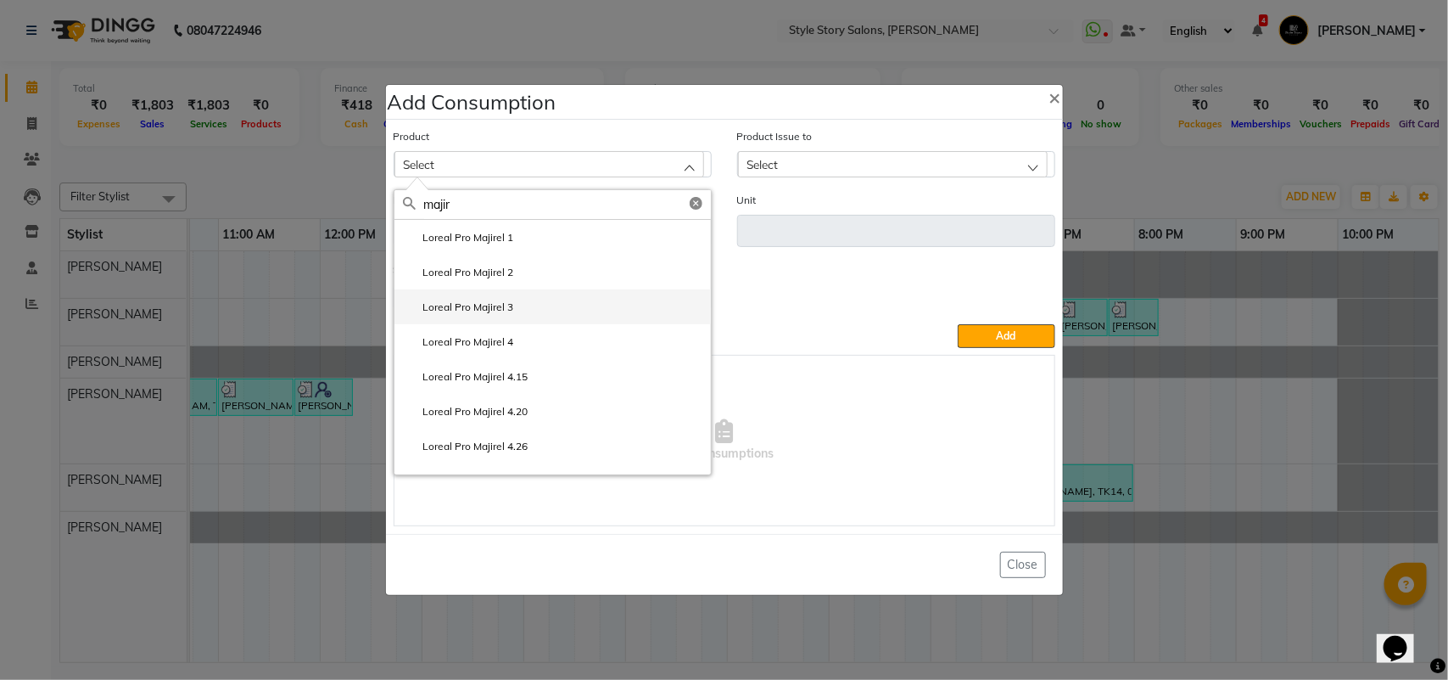
type input "majir"
click at [503, 304] on label "Loreal Pro Majirel 3" at bounding box center [458, 307] width 111 height 15
type input "gm"
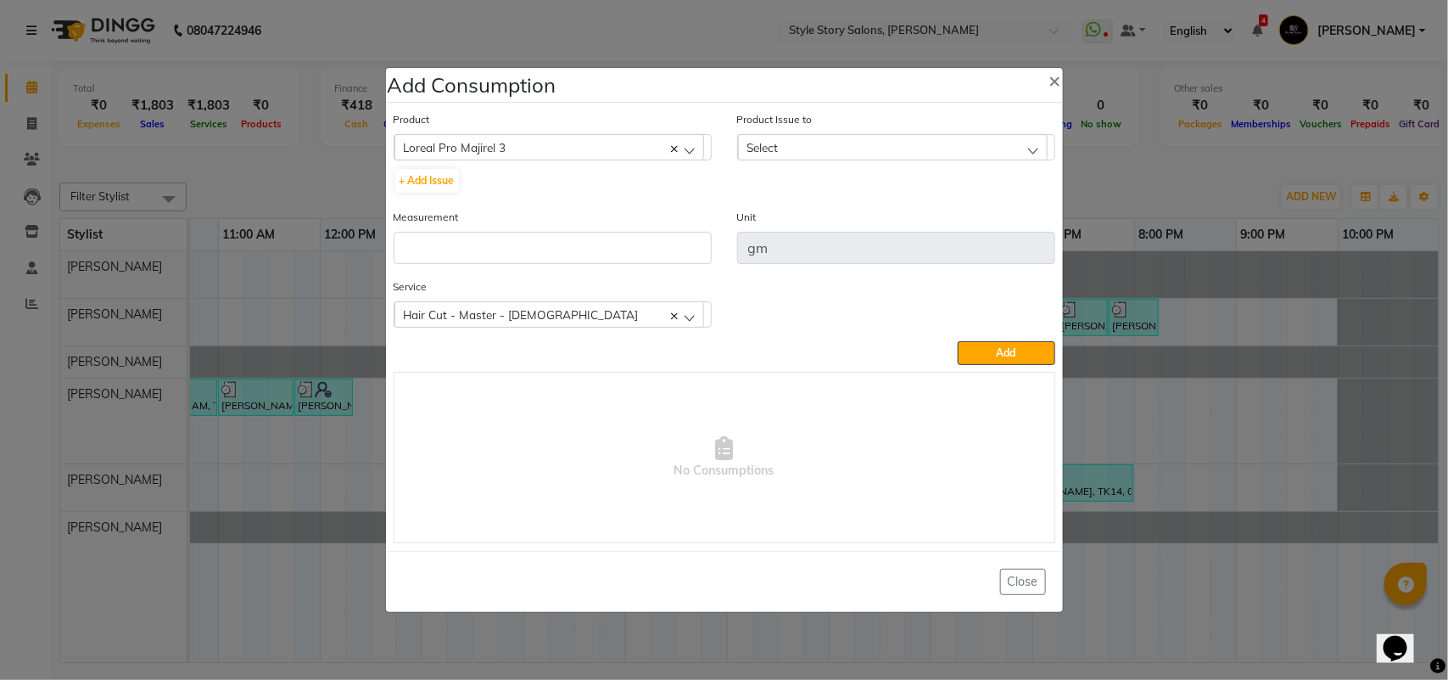
click at [792, 151] on div "Select" at bounding box center [893, 146] width 310 height 25
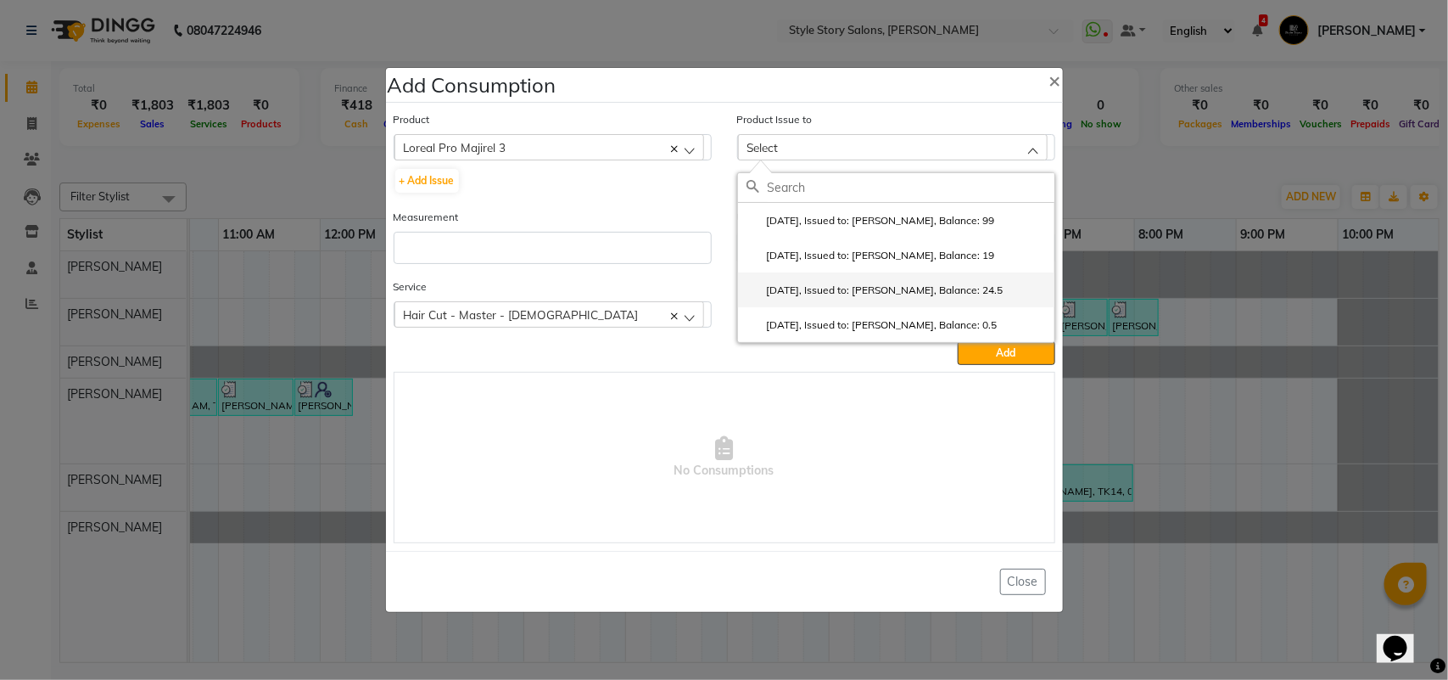
click at [832, 287] on label "[DATE], Issued to: [PERSON_NAME], Balance: 24.5" at bounding box center [875, 290] width 257 height 15
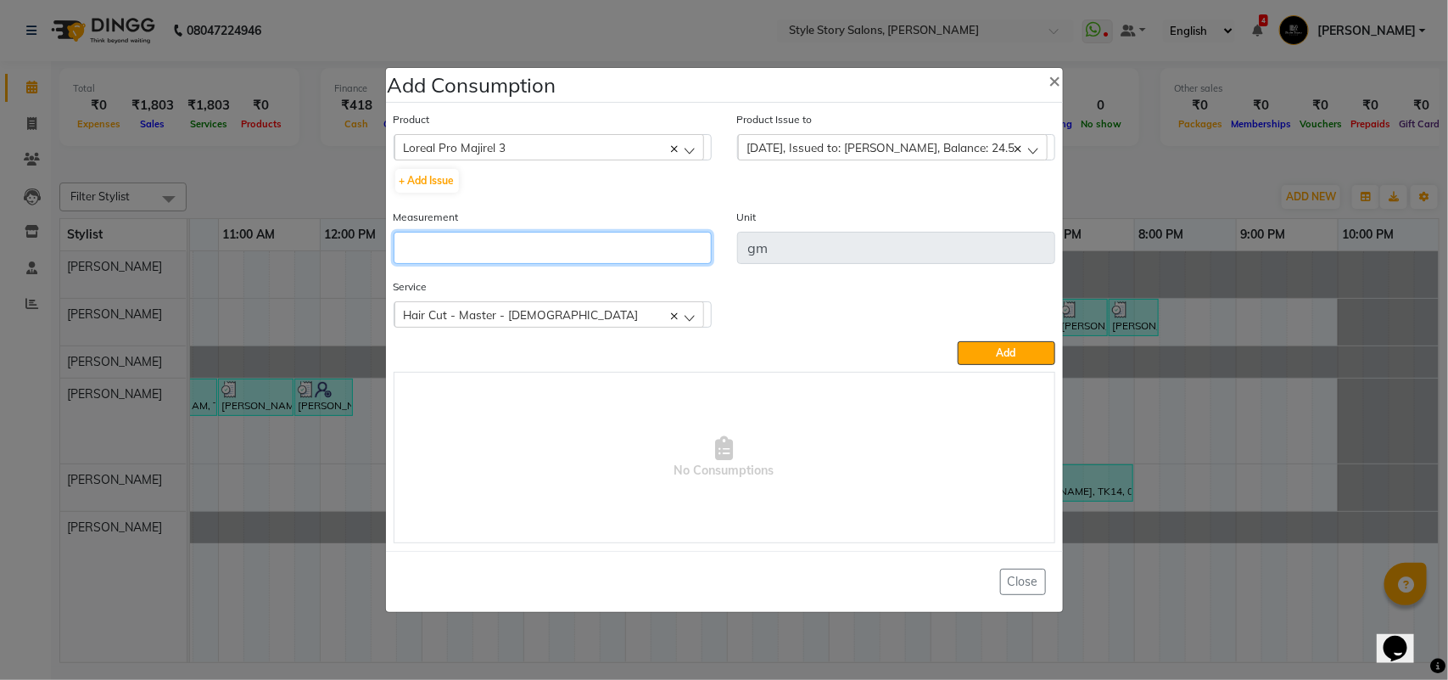
click at [452, 248] on input "number" at bounding box center [553, 248] width 318 height 32
type input "24.5"
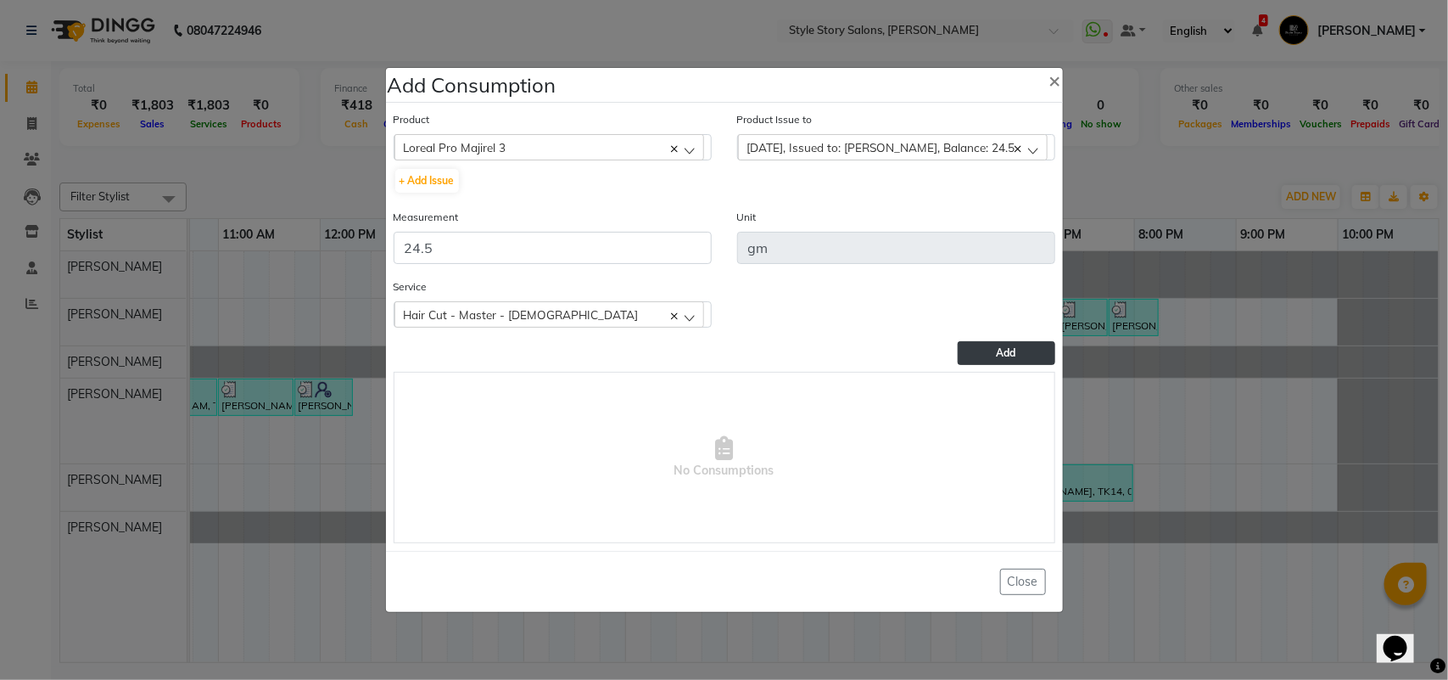
click at [999, 355] on span "Add" at bounding box center [1007, 352] width 20 height 13
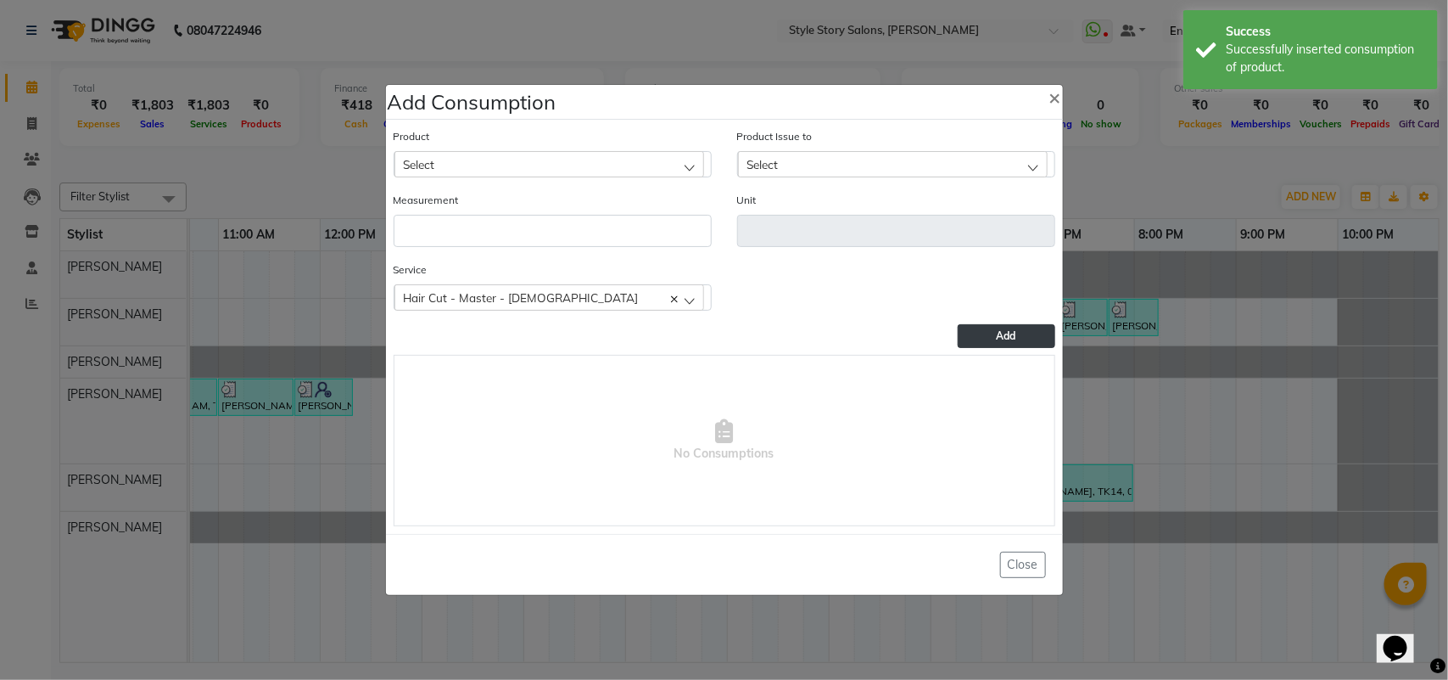
click at [529, 166] on div "Select" at bounding box center [550, 163] width 310 height 25
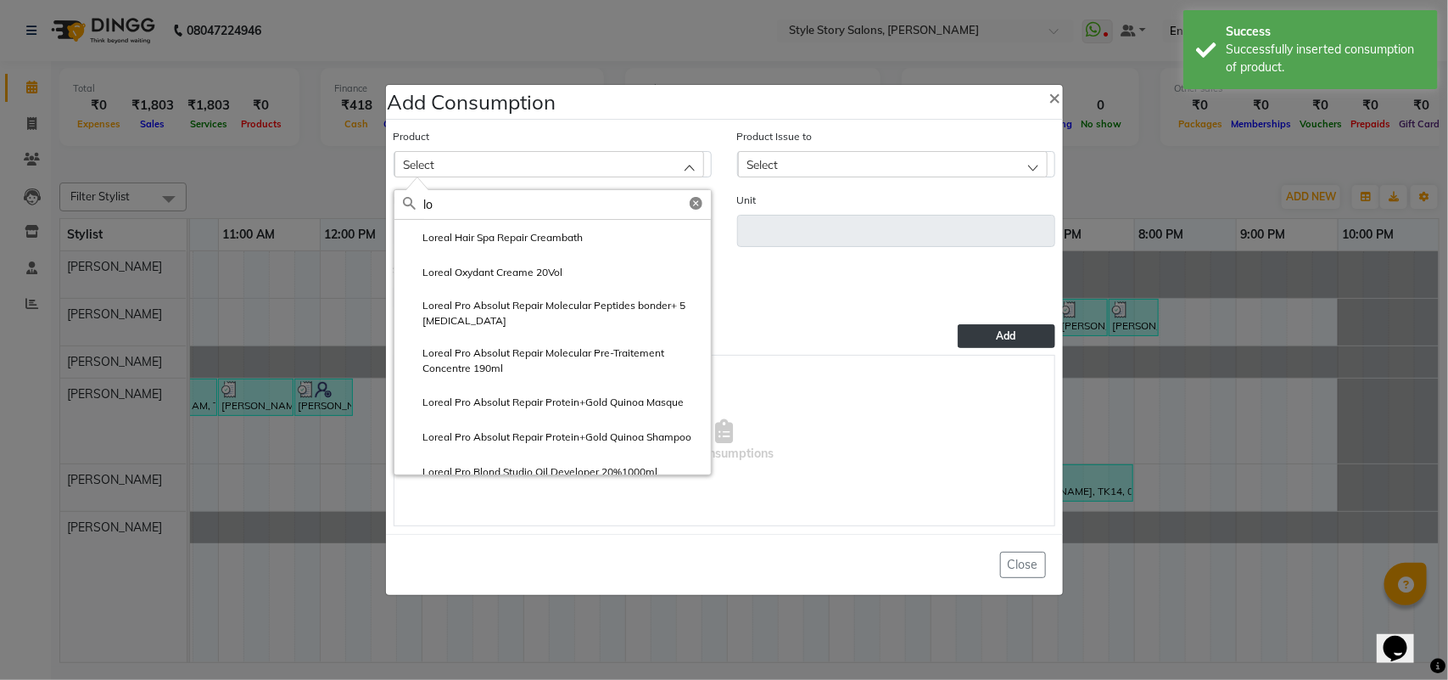
type input "l"
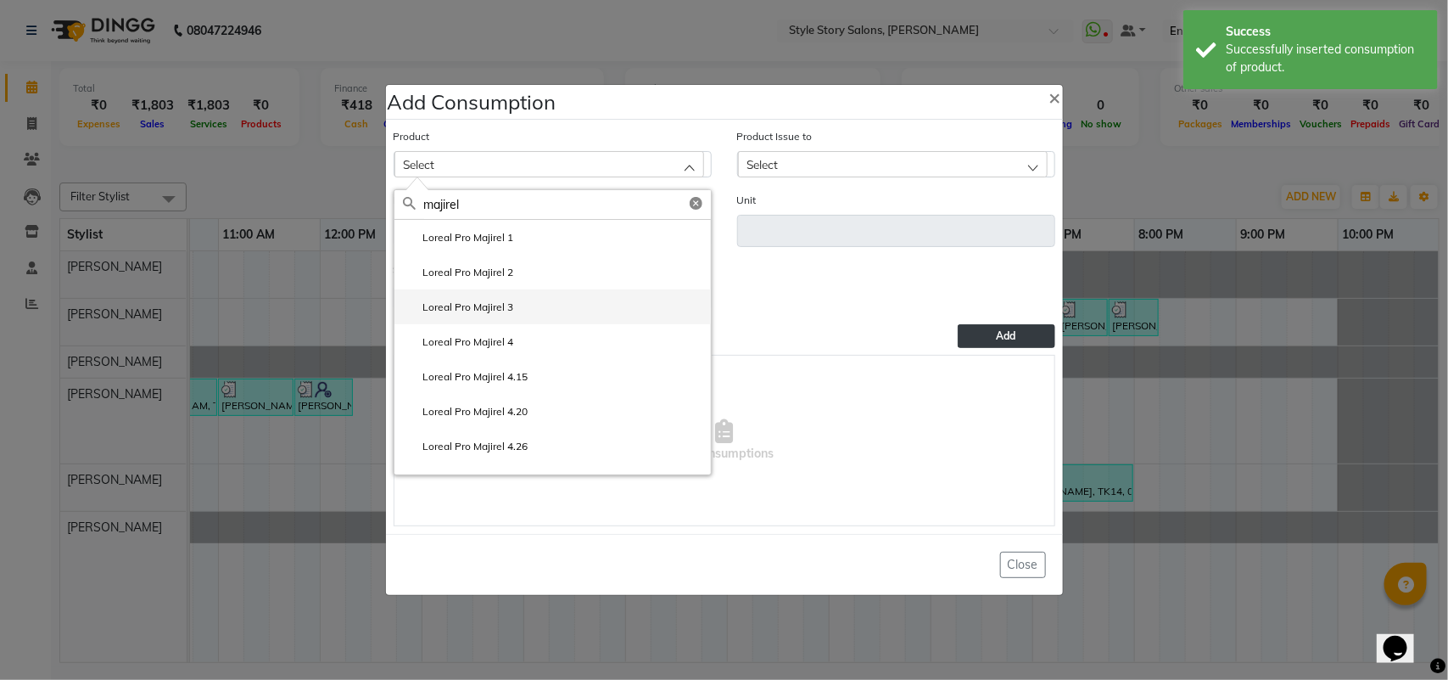
type input "majirel"
click at [543, 304] on li "Loreal Pro Majirel 3" at bounding box center [553, 306] width 317 height 35
type input "gm"
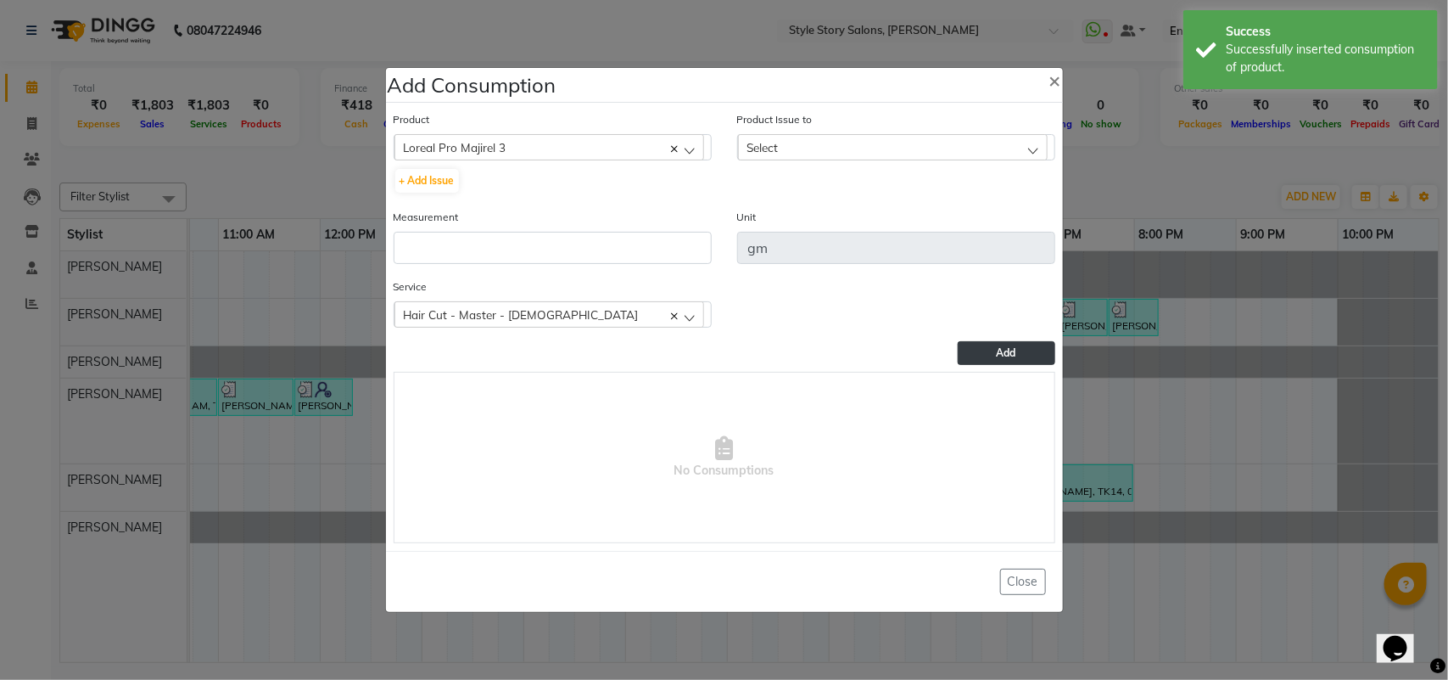
click at [813, 149] on div "Select" at bounding box center [893, 146] width 310 height 25
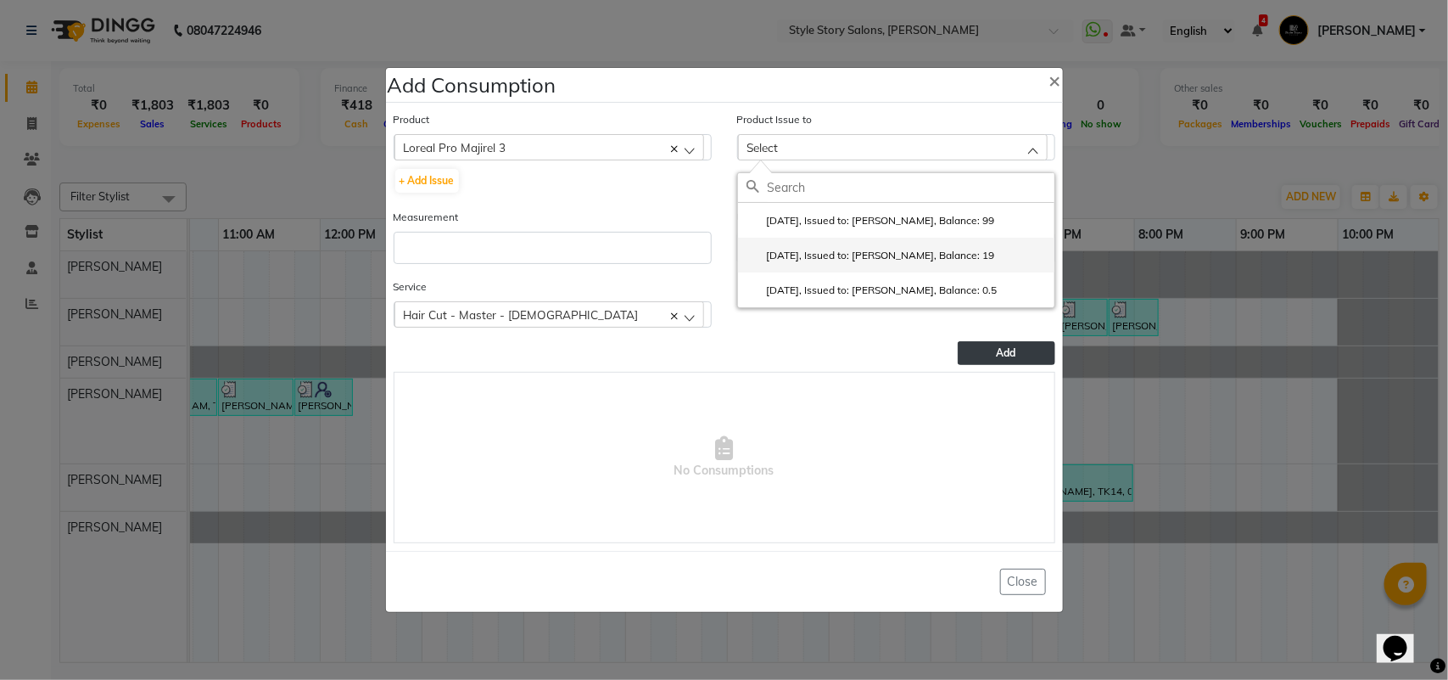
click at [837, 246] on li "[DATE], Issued to: [PERSON_NAME], Balance: 19" at bounding box center [896, 255] width 317 height 35
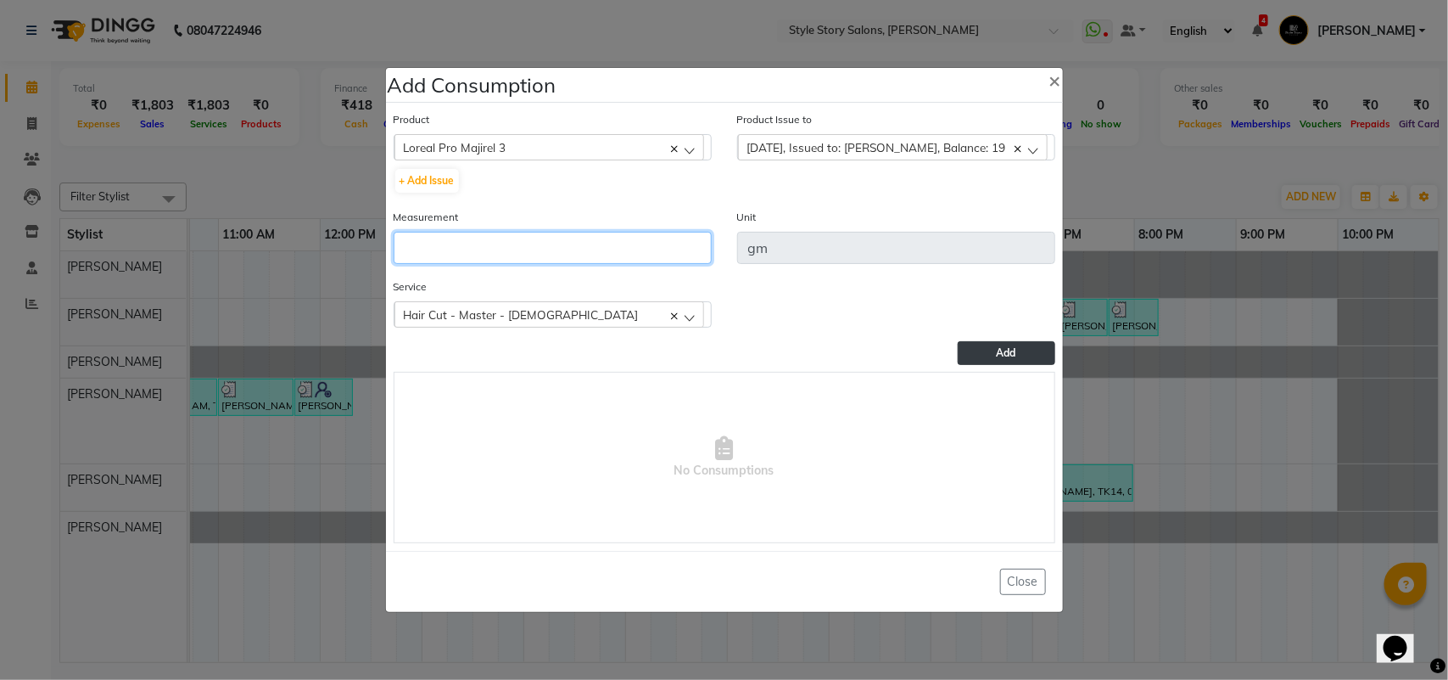
click at [489, 235] on input "number" at bounding box center [553, 248] width 318 height 32
type input "5.5"
click at [985, 346] on button "Add" at bounding box center [1006, 353] width 97 height 24
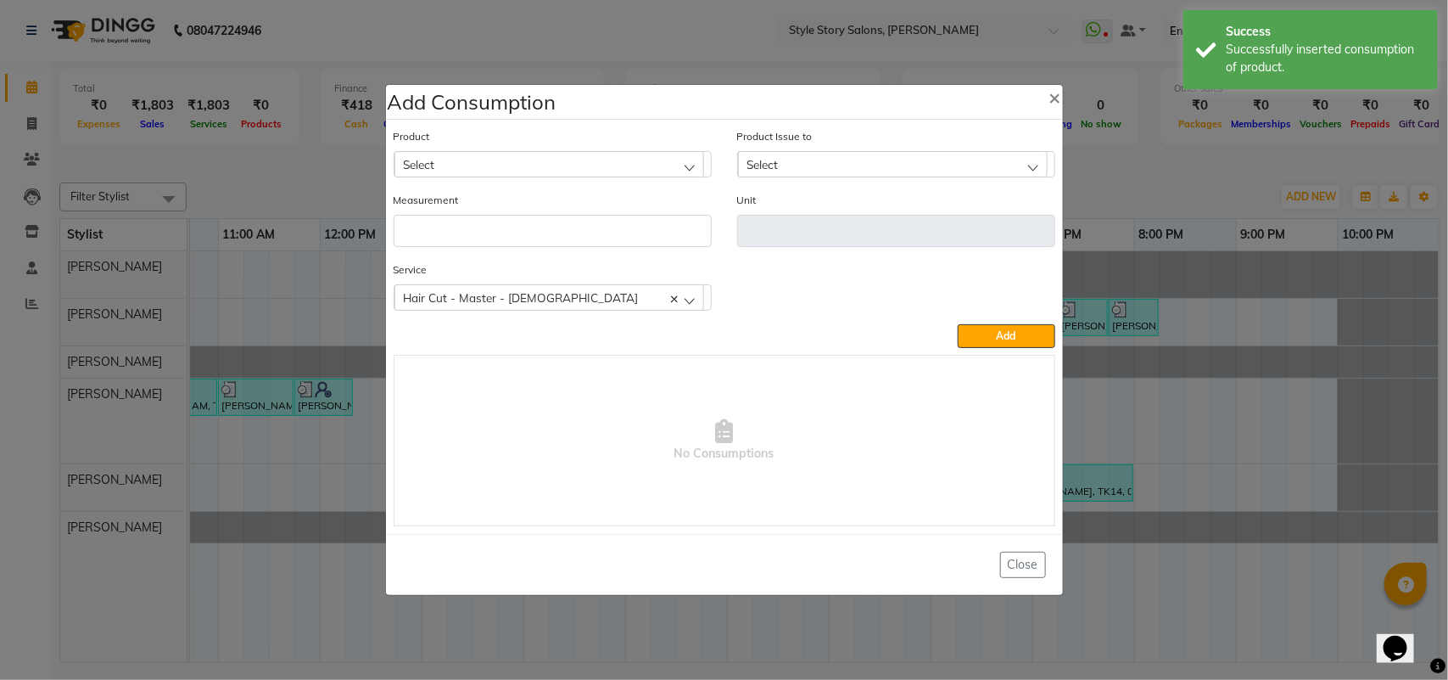
click at [550, 163] on div "Select" at bounding box center [550, 163] width 310 height 25
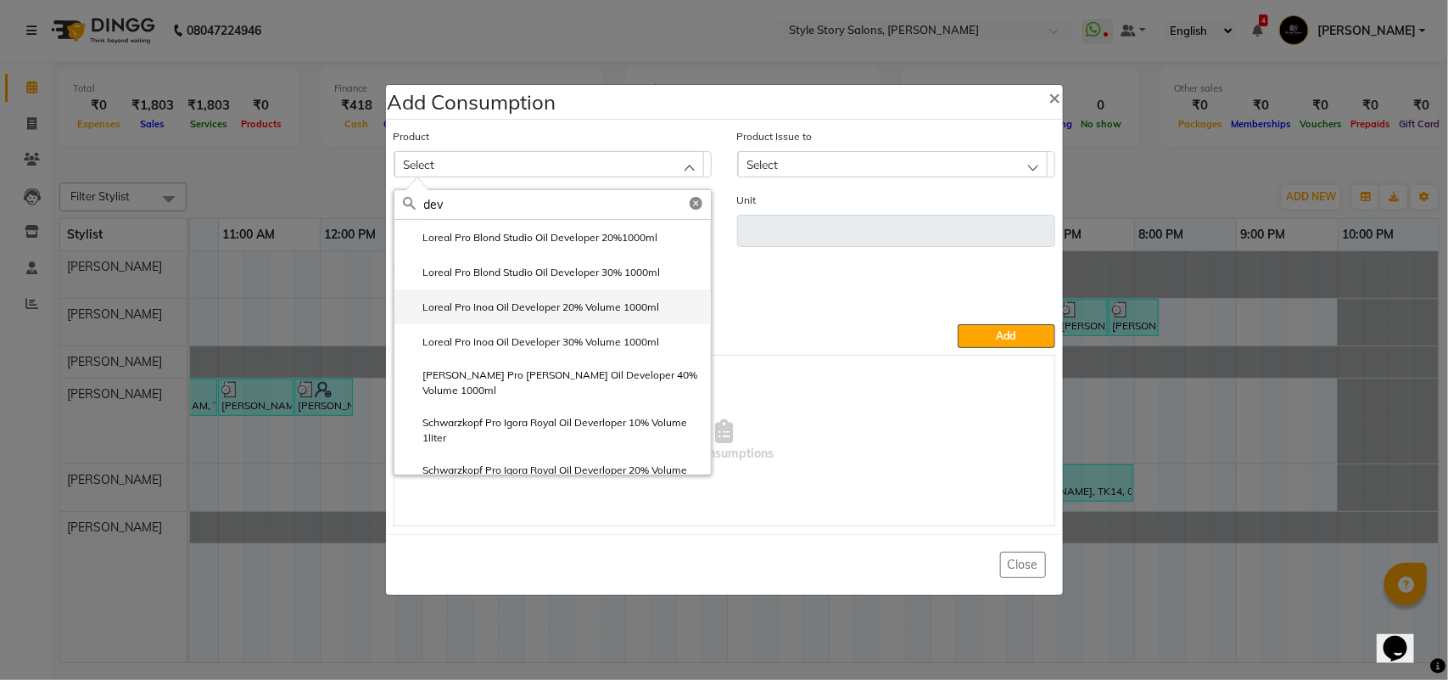
type input "dev"
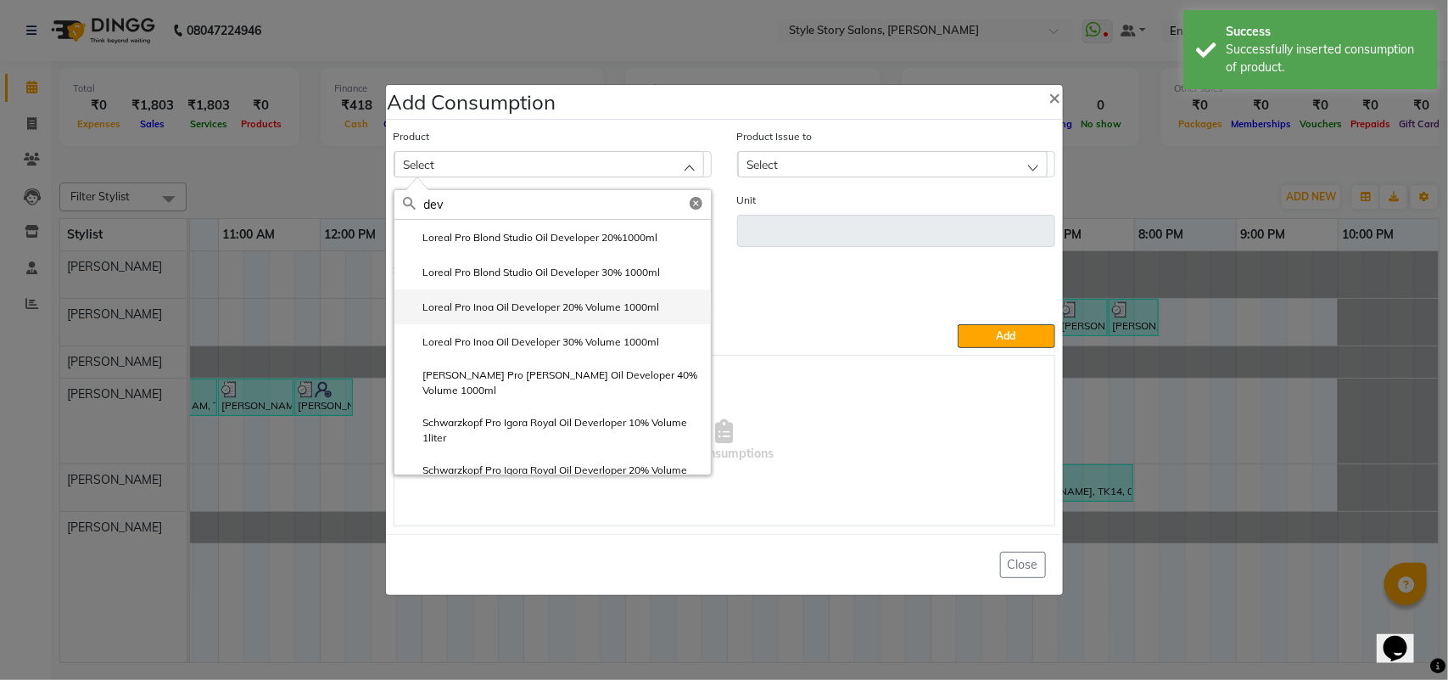
click at [553, 308] on label "Loreal Pro Inoa Oil Developer 20% Volume 1000ml" at bounding box center [531, 307] width 257 height 15
type input "ml"
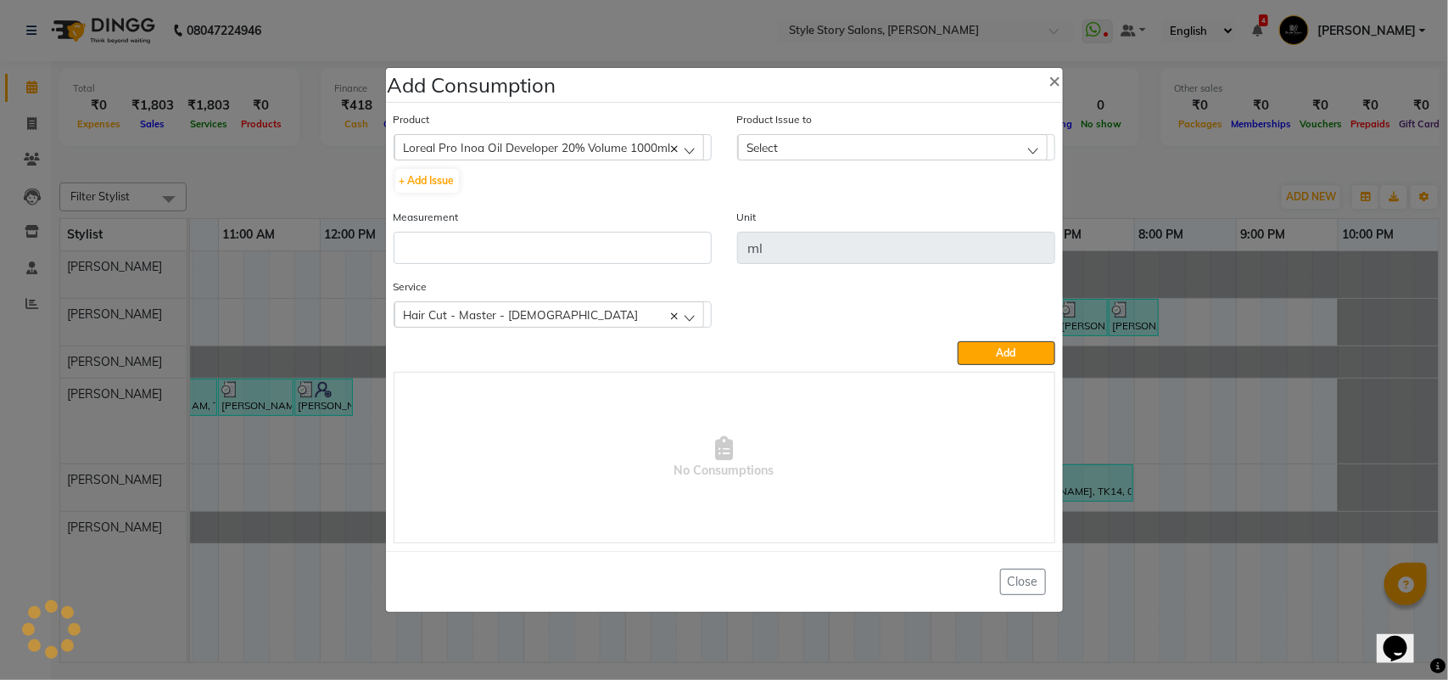
click at [811, 154] on div "Select" at bounding box center [893, 146] width 310 height 25
drag, startPoint x: 804, startPoint y: 219, endPoint x: 697, endPoint y: 233, distance: 107.9
click at [804, 221] on label "[DATE], Issued to: [PERSON_NAME], Balance: 486" at bounding box center [874, 220] width 255 height 15
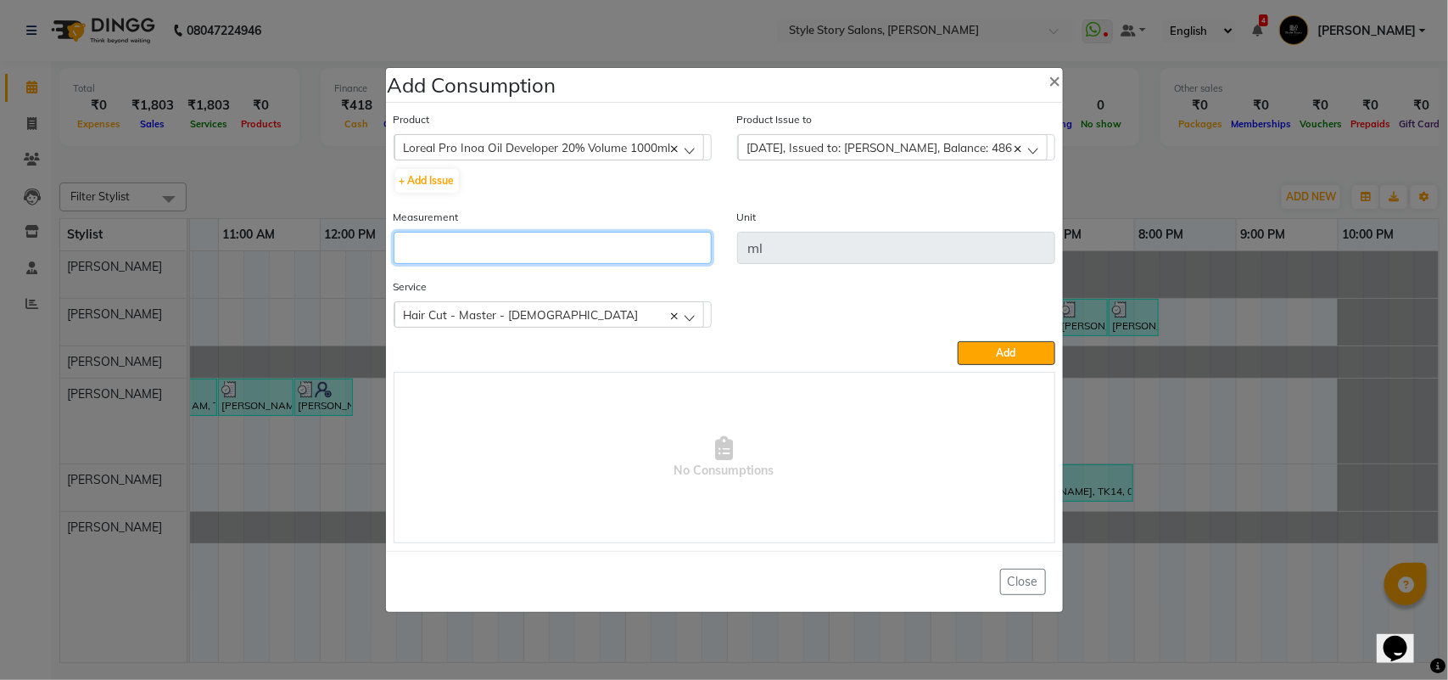
click at [613, 250] on input "number" at bounding box center [553, 248] width 318 height 32
type input "45"
drag, startPoint x: 633, startPoint y: 319, endPoint x: 605, endPoint y: 362, distance: 51.5
click at [632, 320] on div "Hair Cut - Master - [DEMOGRAPHIC_DATA]" at bounding box center [550, 313] width 310 height 25
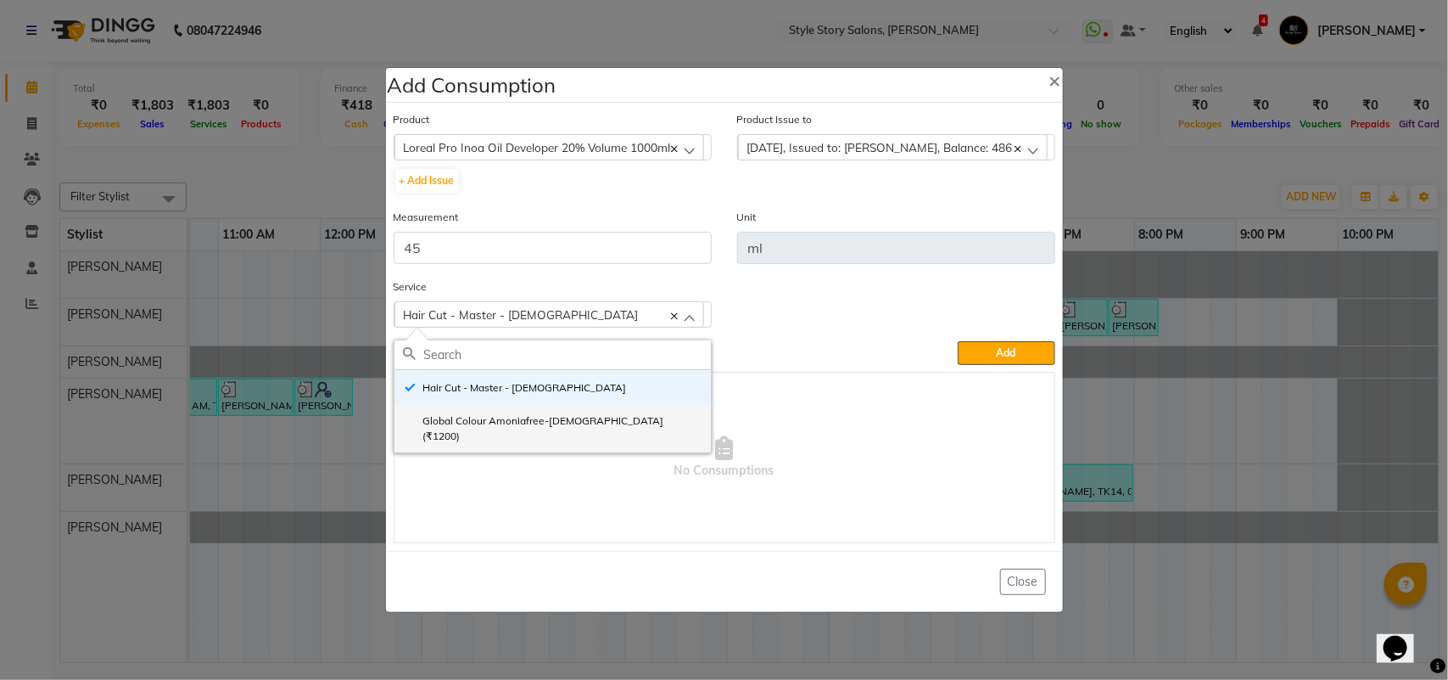
click at [557, 427] on label "Global Colour Amoniafree-[DEMOGRAPHIC_DATA] (₹1200)" at bounding box center [553, 428] width 300 height 31
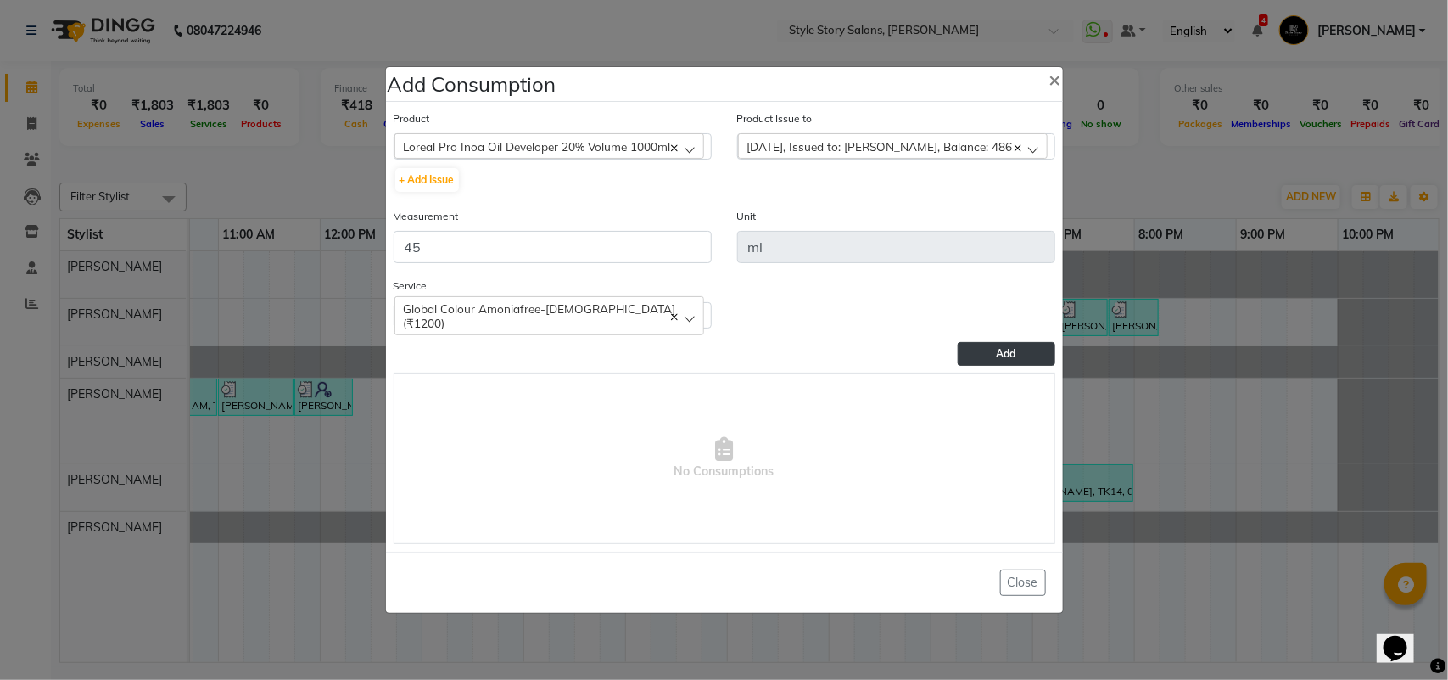
click at [985, 345] on button "Add" at bounding box center [1006, 354] width 97 height 24
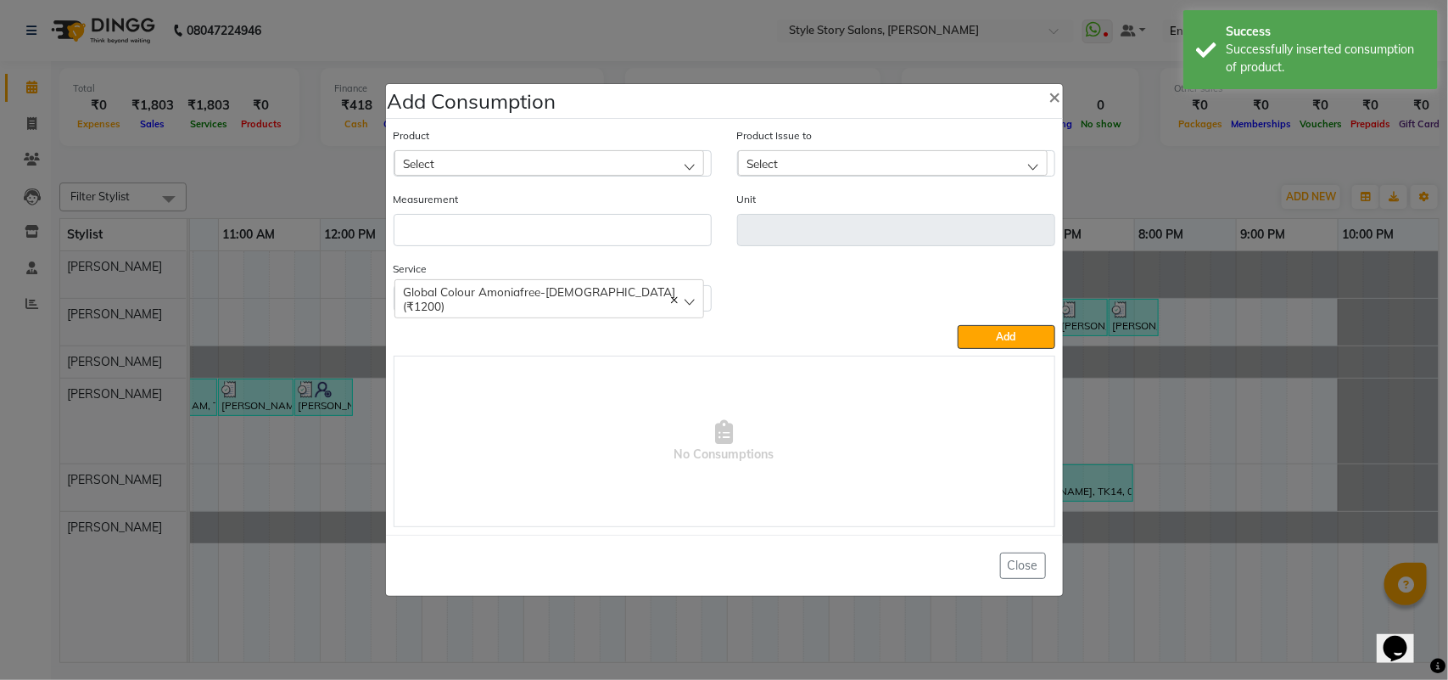
click at [560, 162] on div "Select" at bounding box center [550, 162] width 310 height 25
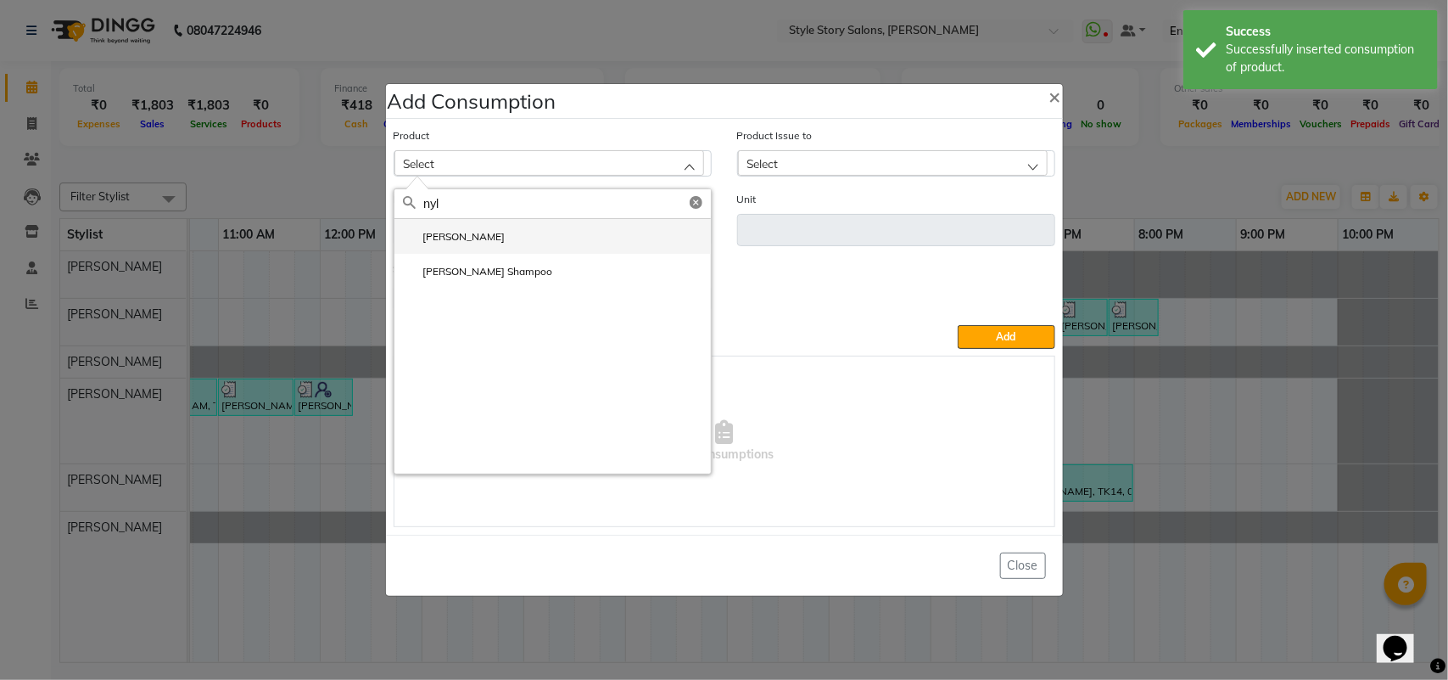
type input "nyl"
click at [434, 238] on label "[PERSON_NAME]" at bounding box center [454, 236] width 103 height 15
type input "ml"
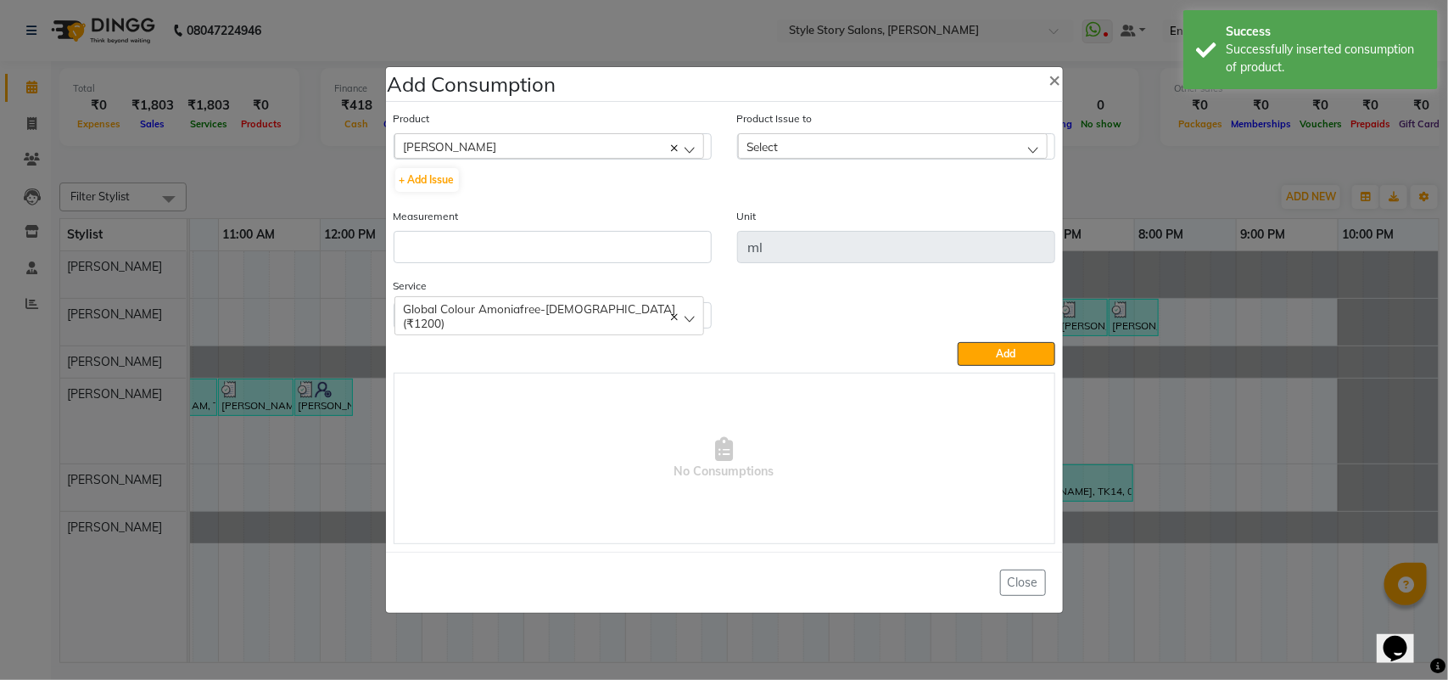
click at [776, 128] on div "Product Issue to Select [DATE], Issued to: [PERSON_NAME], Balance: 433" at bounding box center [896, 134] width 318 height 50
click at [781, 137] on div "Select" at bounding box center [893, 145] width 310 height 25
click at [795, 219] on label "[DATE], Issued to: [PERSON_NAME], Balance: 433" at bounding box center [874, 219] width 255 height 15
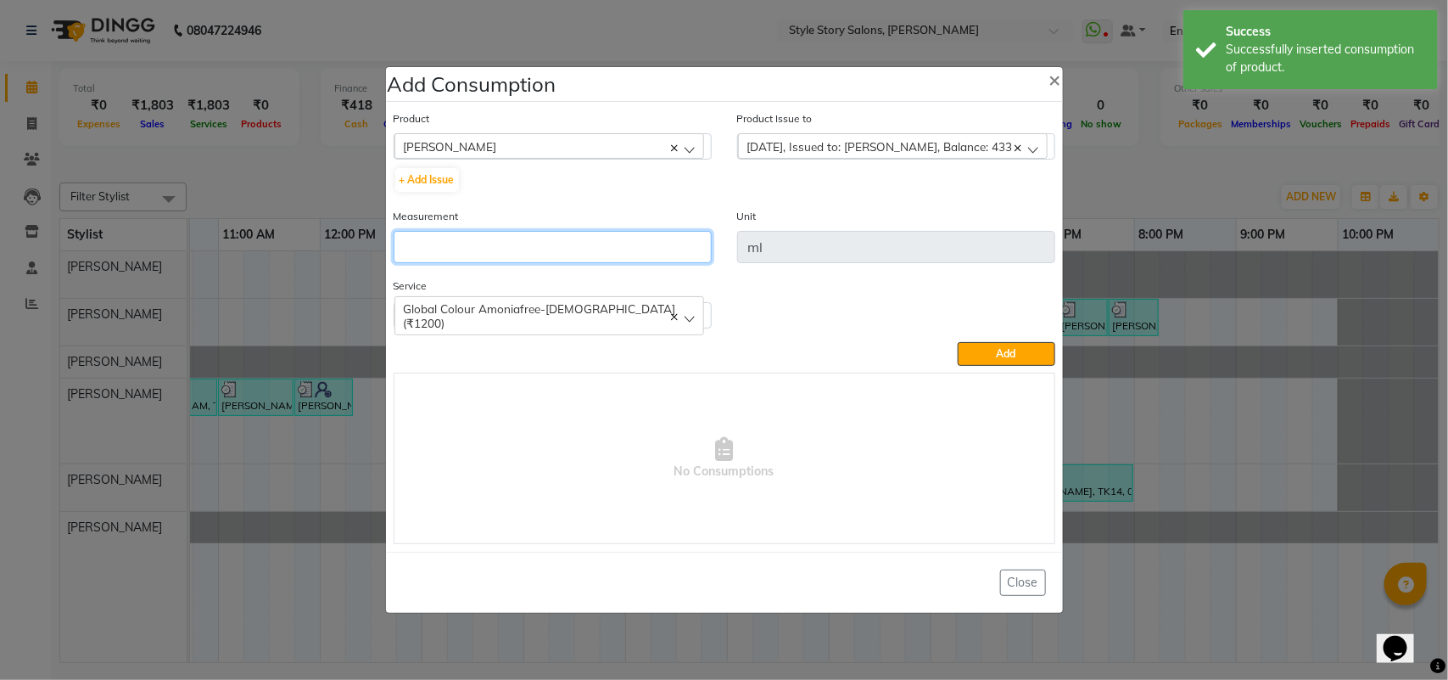
click at [613, 234] on input "number" at bounding box center [553, 247] width 318 height 32
type input "10"
click at [981, 345] on button "Add" at bounding box center [1006, 354] width 97 height 24
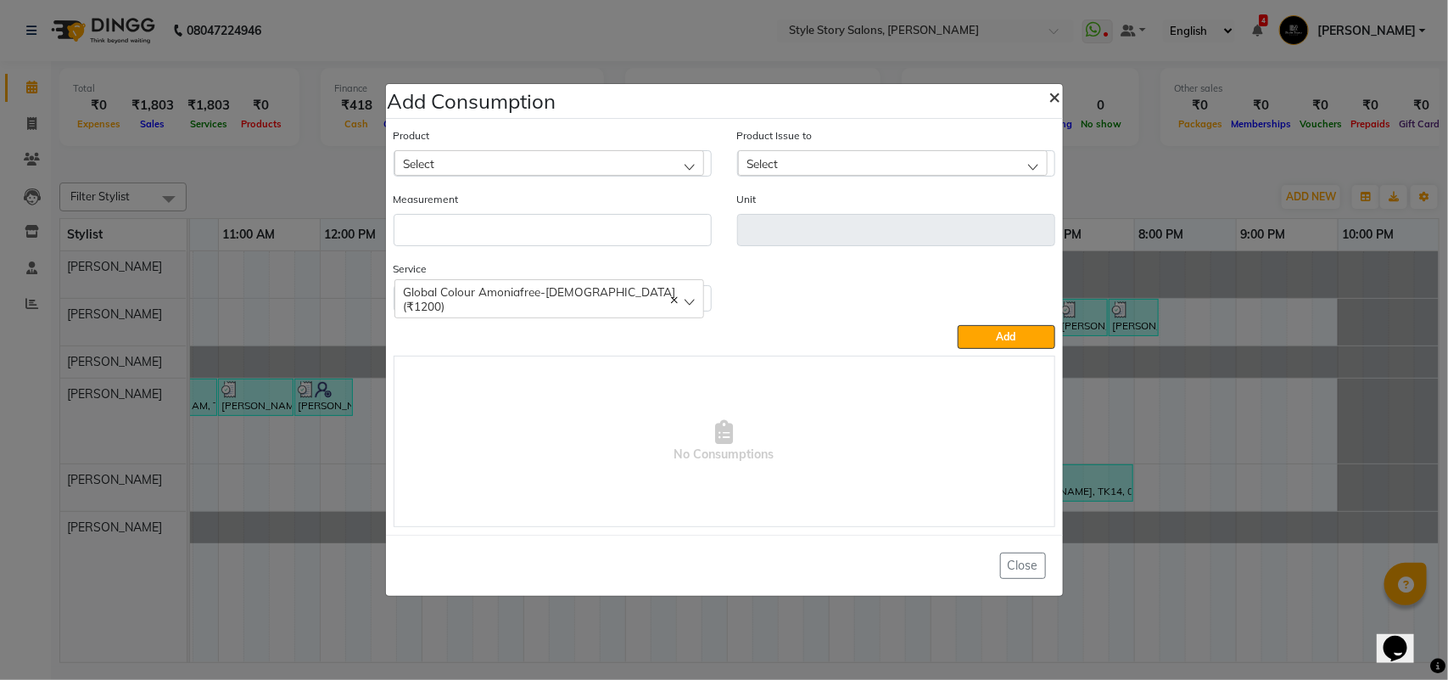
click at [1056, 87] on span "×" at bounding box center [1056, 95] width 12 height 25
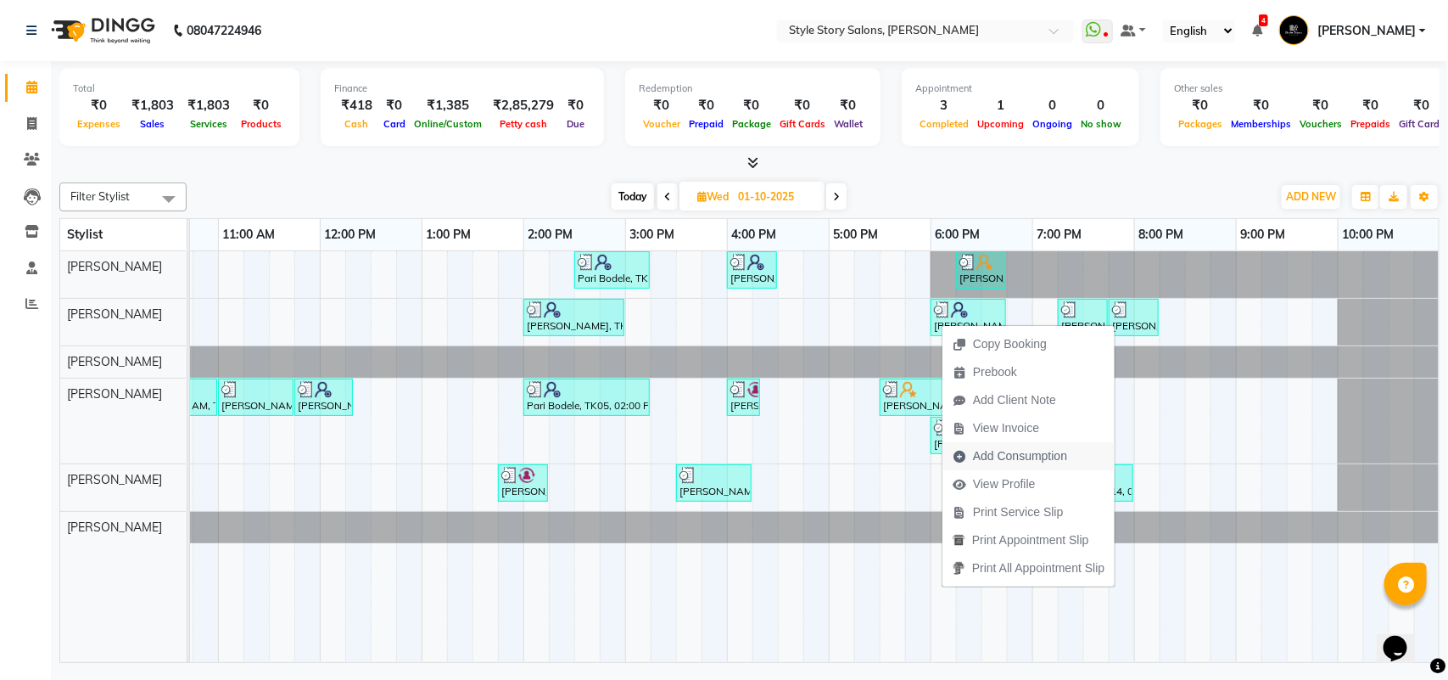
click at [990, 455] on span "Add Consumption" at bounding box center [1020, 456] width 94 height 18
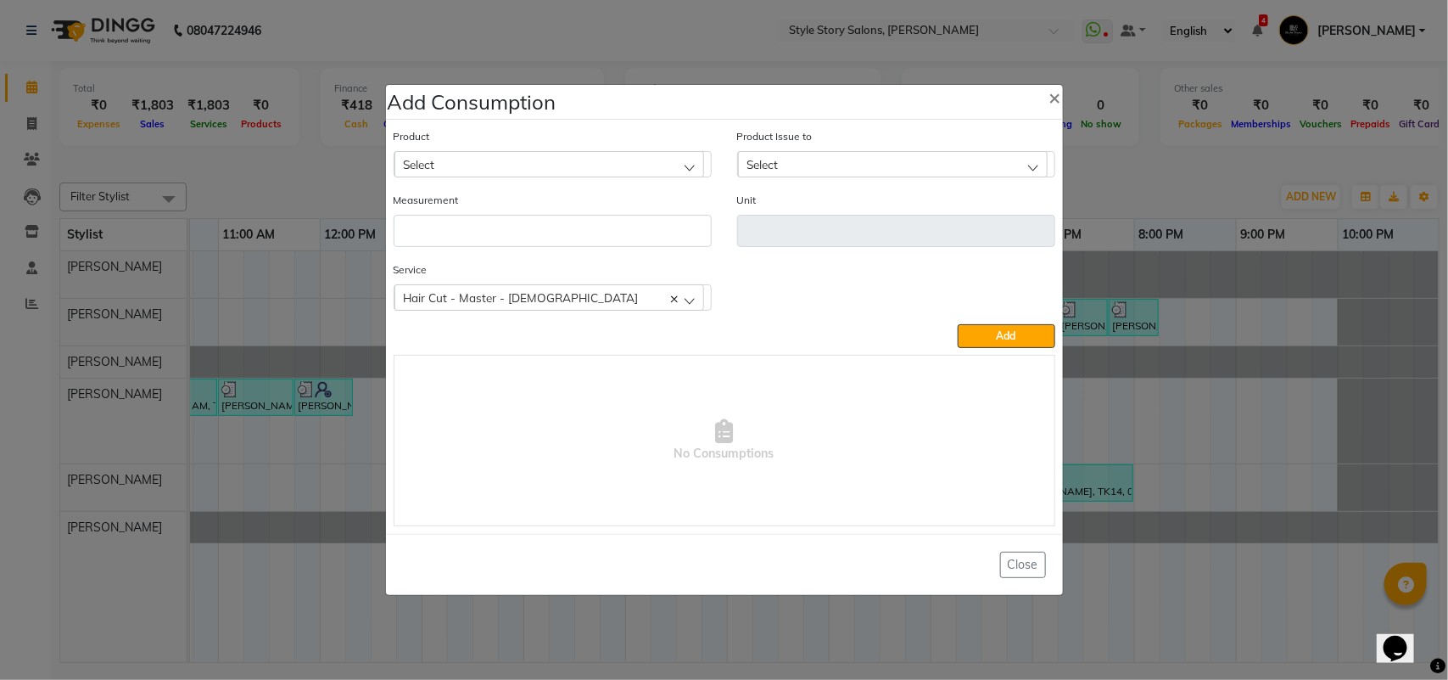
click at [569, 172] on div "Select" at bounding box center [550, 163] width 310 height 25
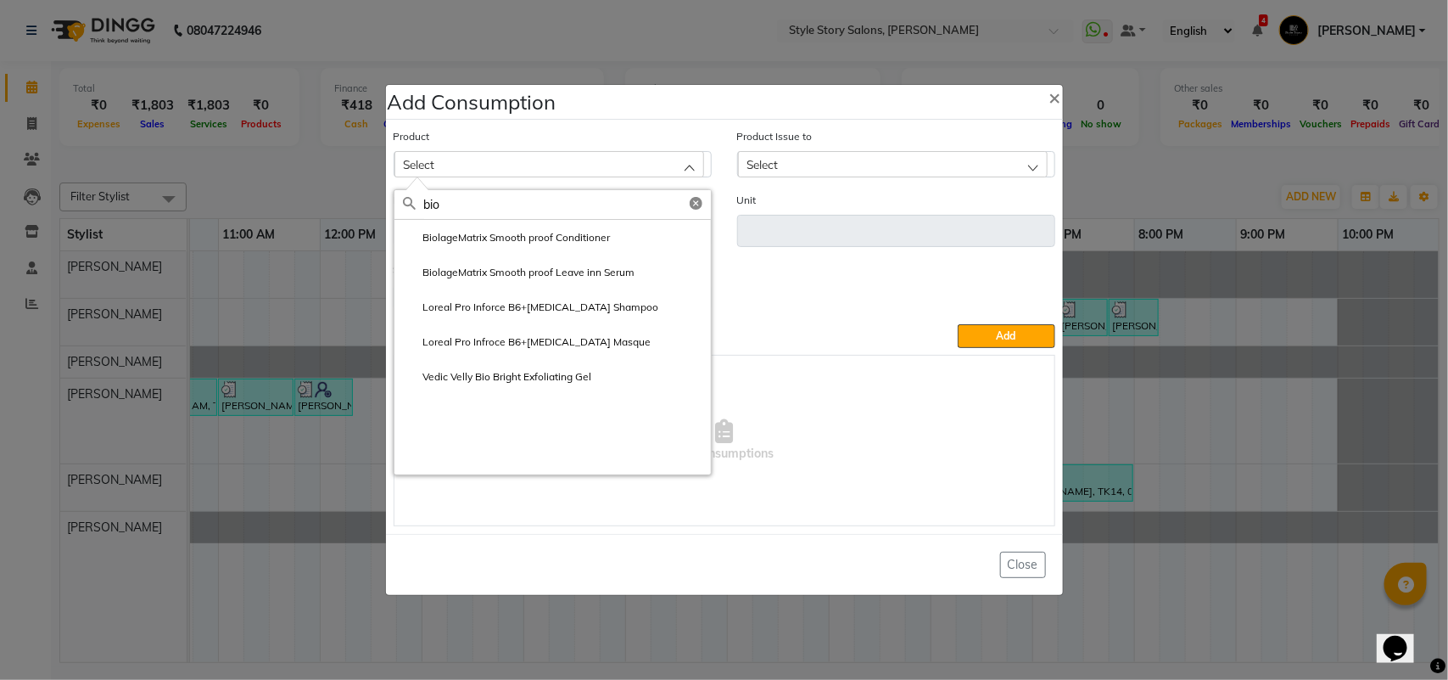
type input "bio"
click at [515, 232] on label "BiolageMatrix Smooth proof Conditioner" at bounding box center [507, 237] width 208 height 15
type input "ml"
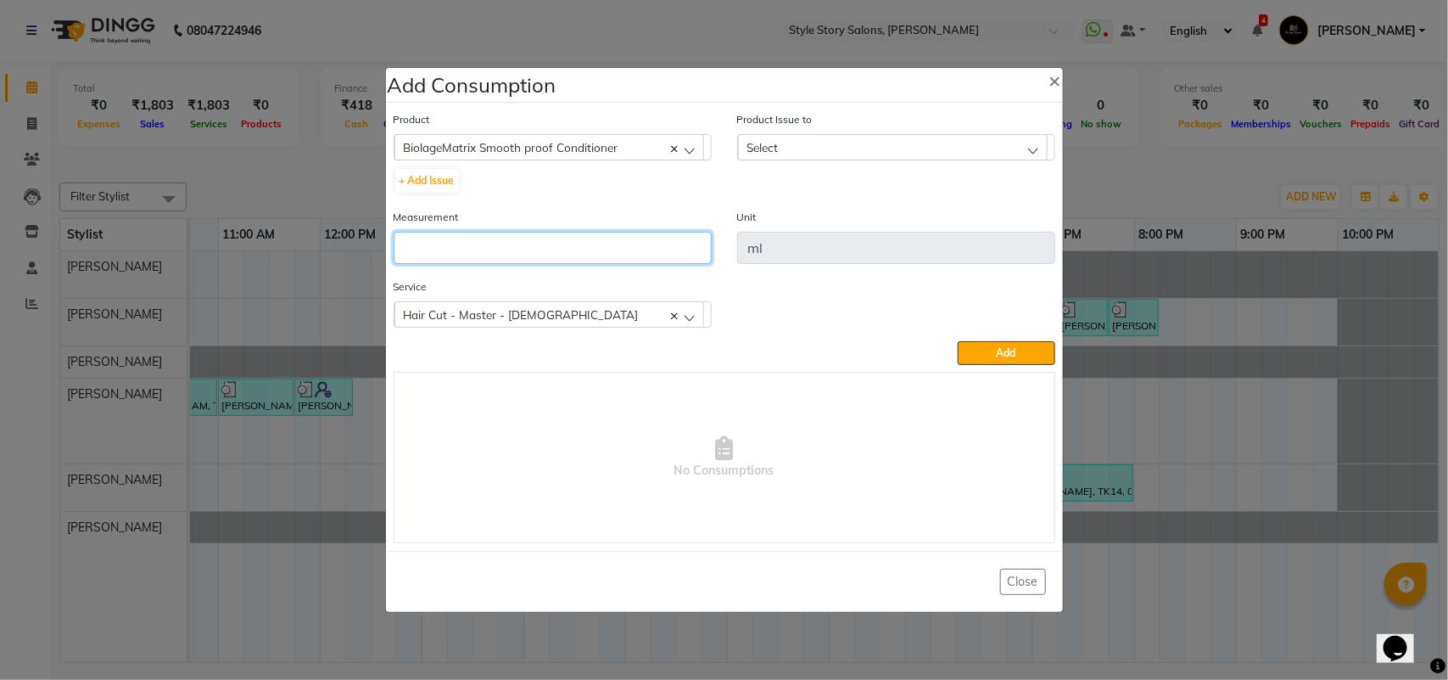
click at [461, 246] on input "number" at bounding box center [553, 248] width 318 height 32
type input "5"
click at [759, 151] on span "Select" at bounding box center [763, 147] width 31 height 14
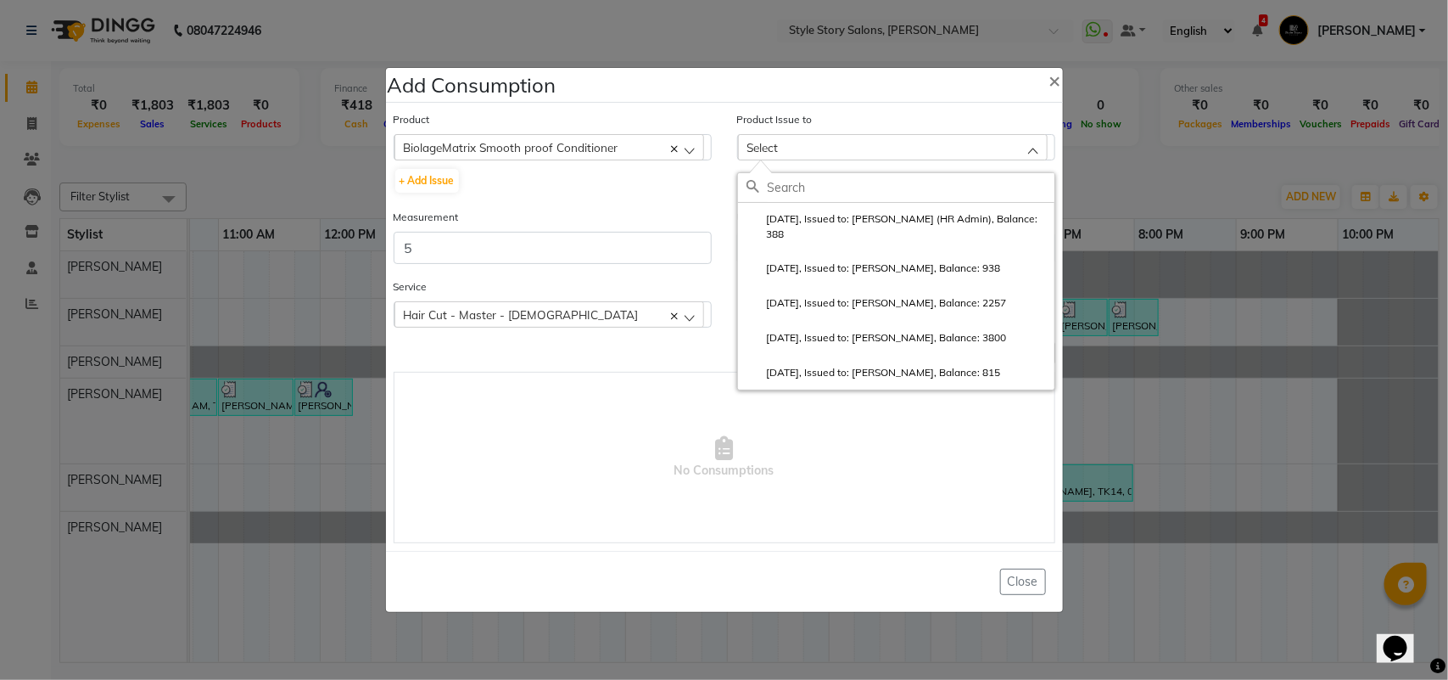
click at [832, 223] on label "[DATE], Issued to: [PERSON_NAME] (HR Admin), Balance: 388" at bounding box center [897, 226] width 300 height 31
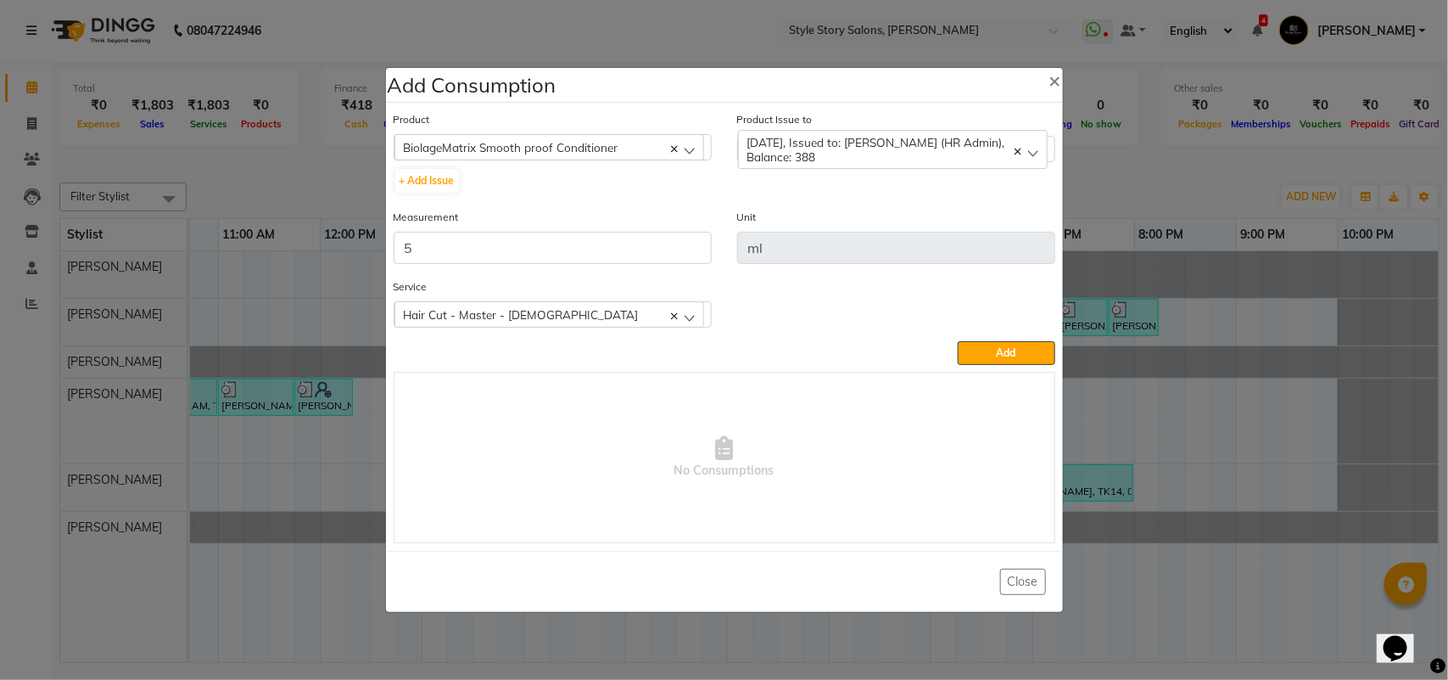
click at [1004, 346] on span "Add" at bounding box center [1007, 352] width 20 height 13
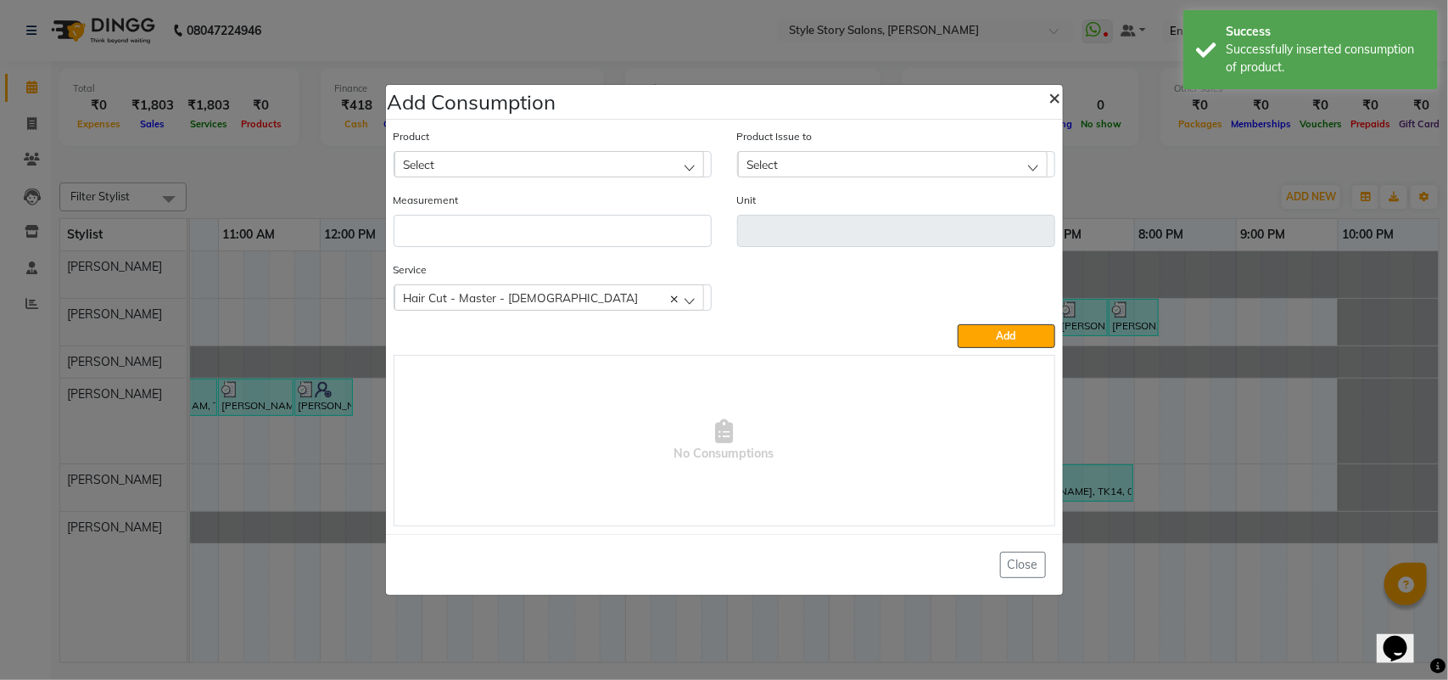
click at [1053, 96] on span "×" at bounding box center [1056, 96] width 12 height 25
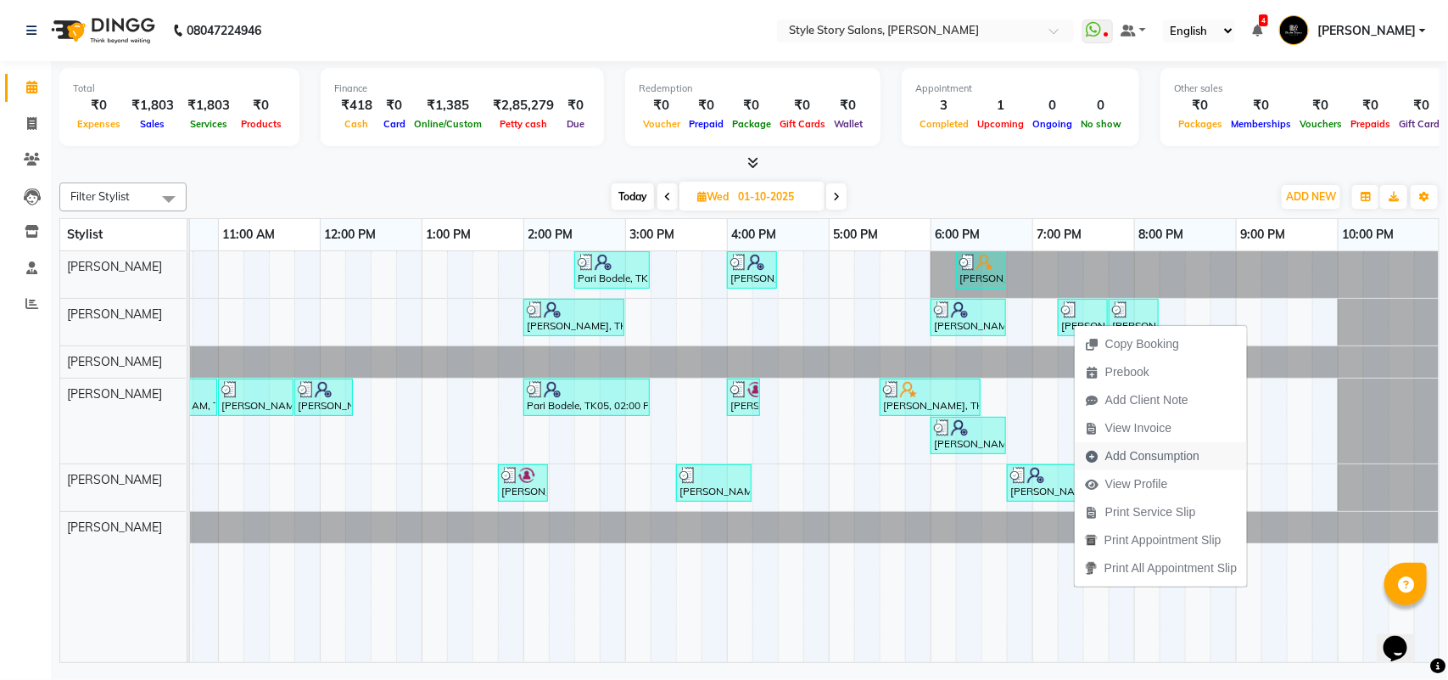
click at [1123, 452] on span "Add Consumption" at bounding box center [1153, 456] width 94 height 18
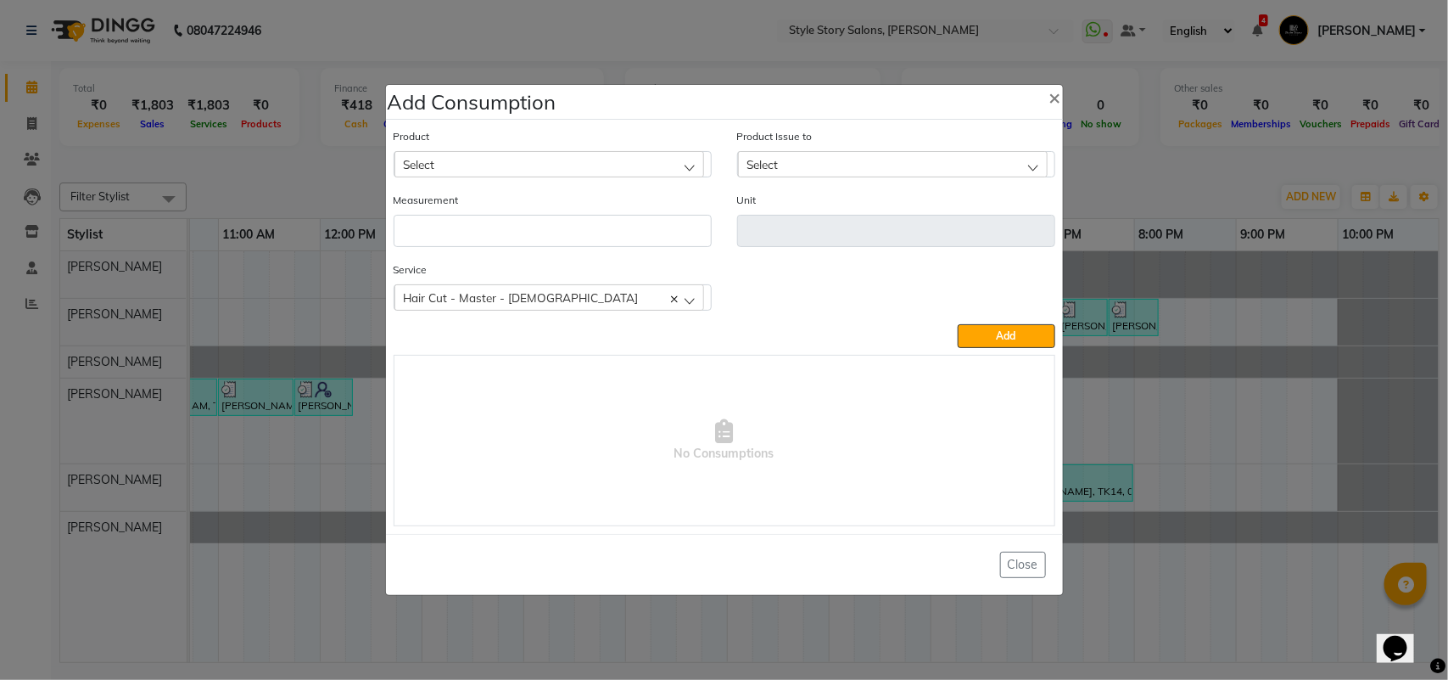
click at [489, 166] on div "Select" at bounding box center [550, 163] width 310 height 25
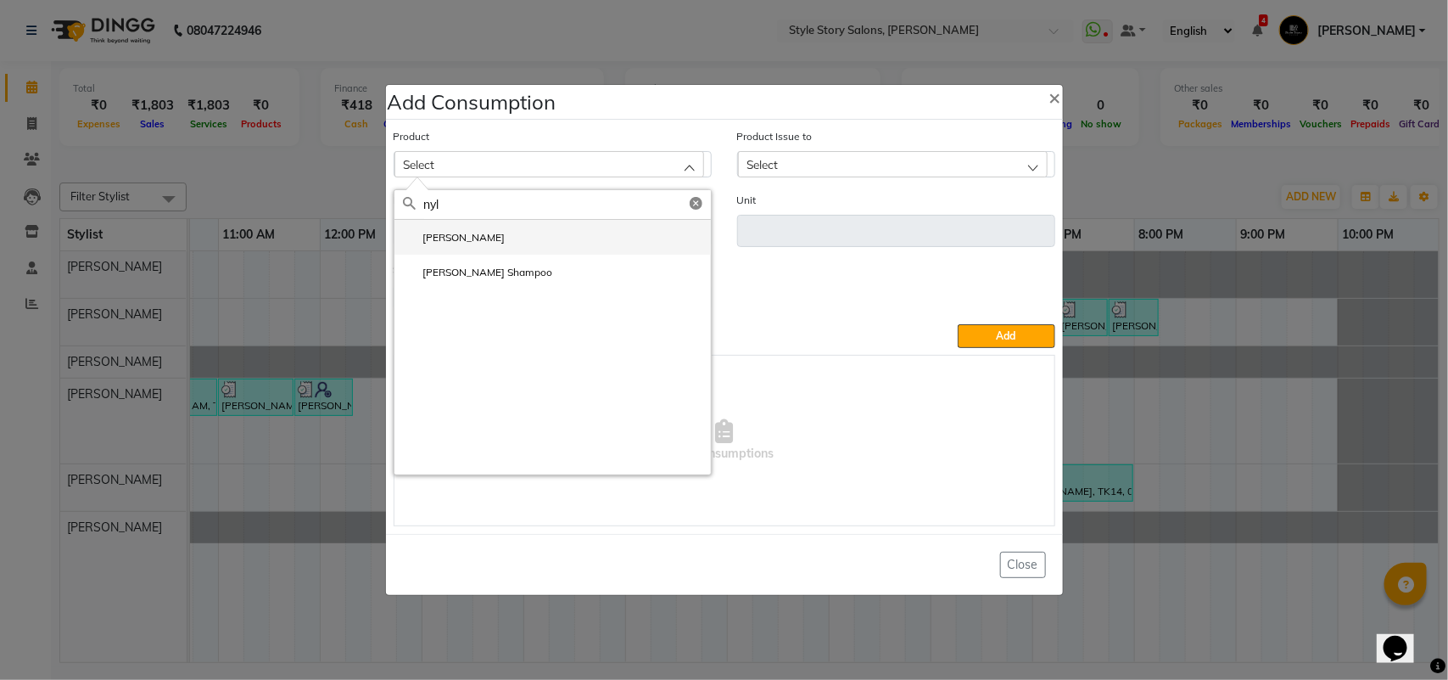
type input "nyl"
click at [434, 240] on label "[PERSON_NAME]" at bounding box center [454, 237] width 103 height 15
type input "ml"
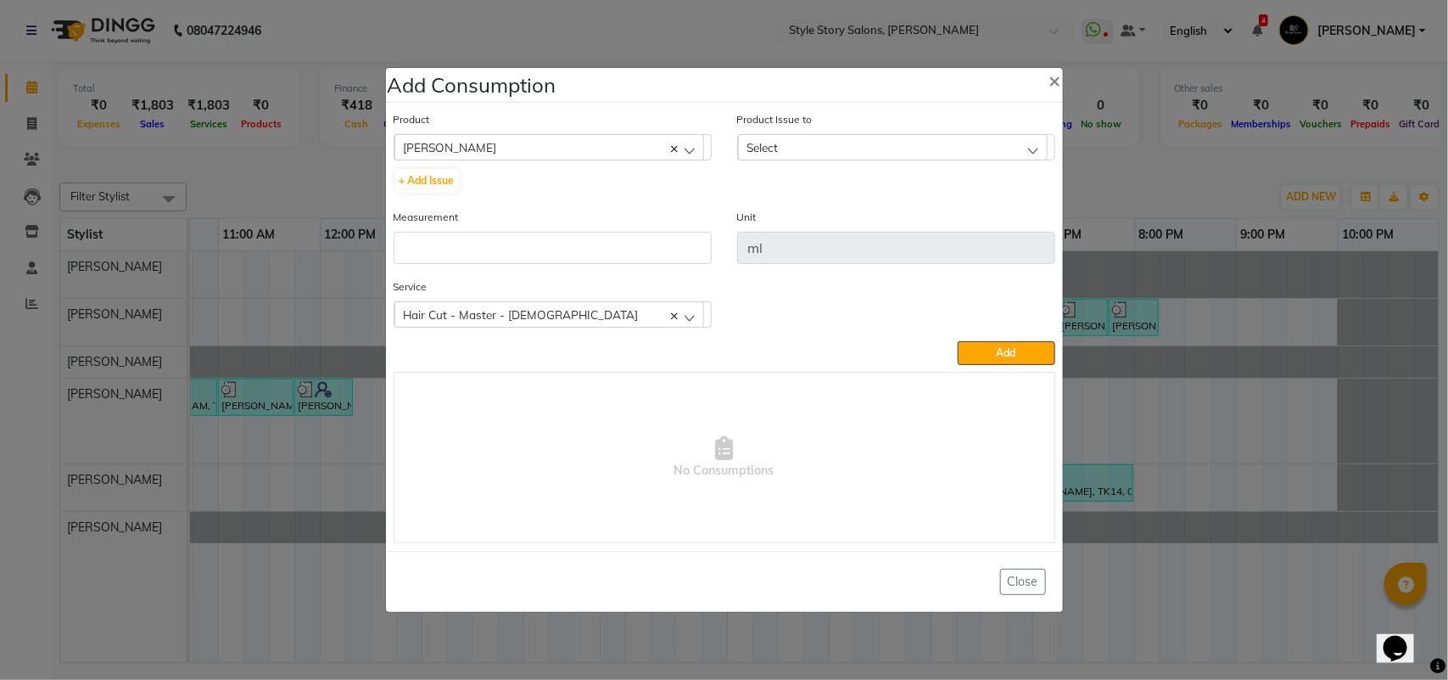
click at [753, 154] on div "Select" at bounding box center [893, 146] width 310 height 25
click at [827, 225] on label "[DATE], Issued to: [PERSON_NAME], Balance: 423" at bounding box center [874, 220] width 255 height 15
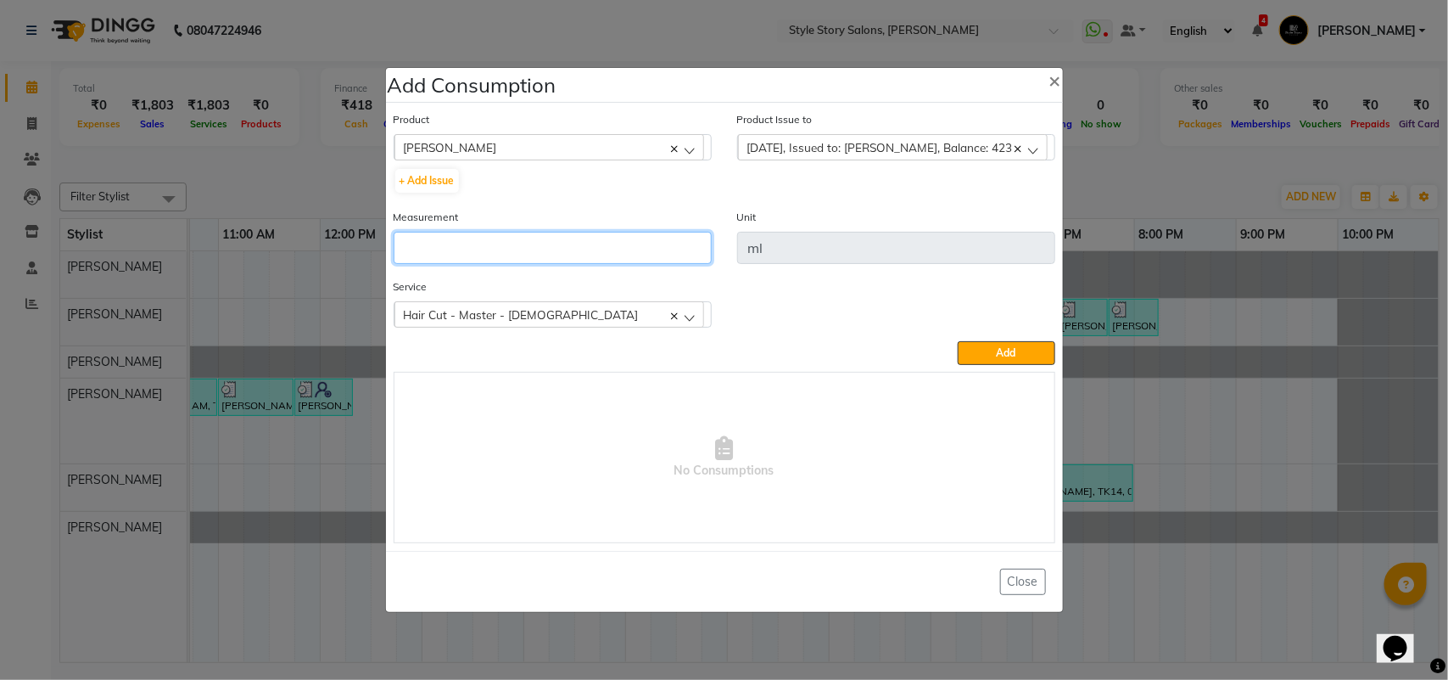
click at [514, 246] on input "number" at bounding box center [553, 248] width 318 height 32
type input "5"
click at [986, 363] on div "Product [PERSON_NAME] Absolut Repair Molecular mask + Add Issue Product Issue t…" at bounding box center [724, 326] width 670 height 441
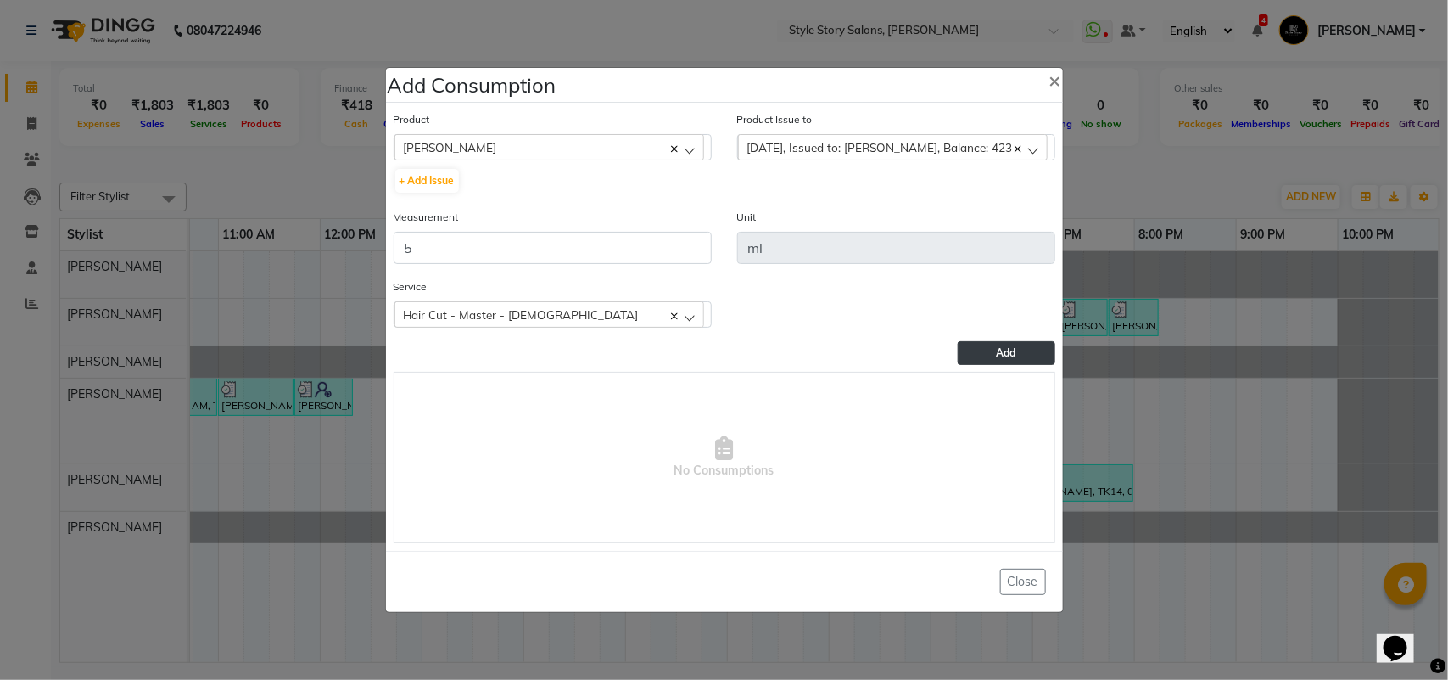
click at [986, 348] on button "Add" at bounding box center [1006, 353] width 97 height 24
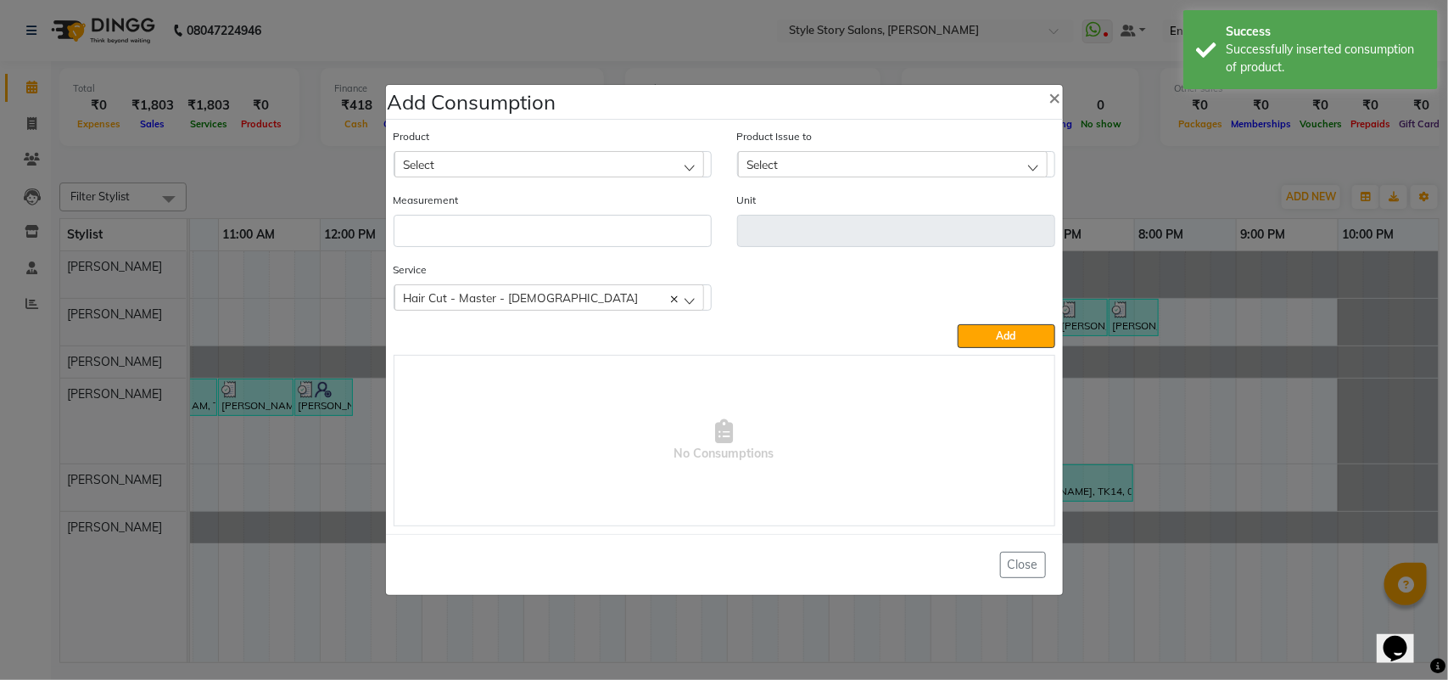
click at [536, 176] on div "Select" at bounding box center [550, 163] width 310 height 25
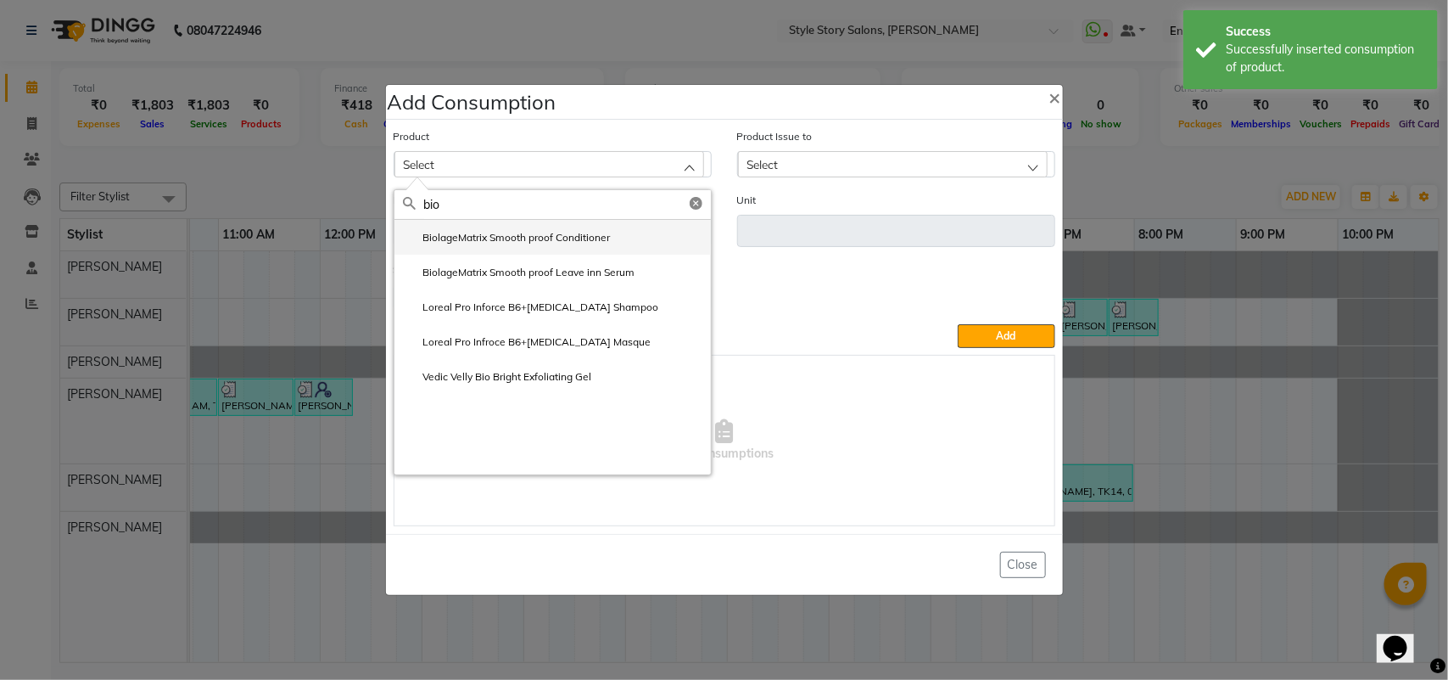
type input "bio"
click at [492, 242] on label "BiolageMatrix Smooth proof Conditioner" at bounding box center [507, 237] width 208 height 15
type input "ml"
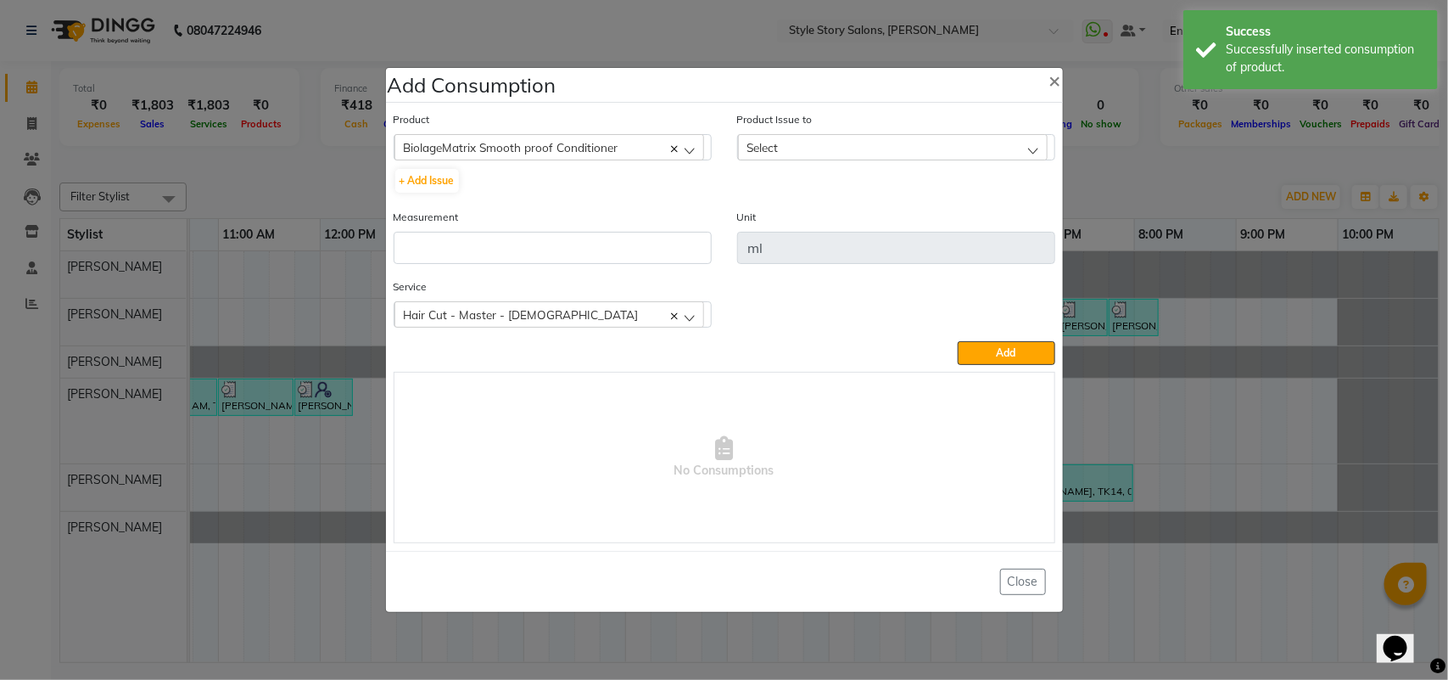
click at [790, 151] on div "Select" at bounding box center [893, 146] width 310 height 25
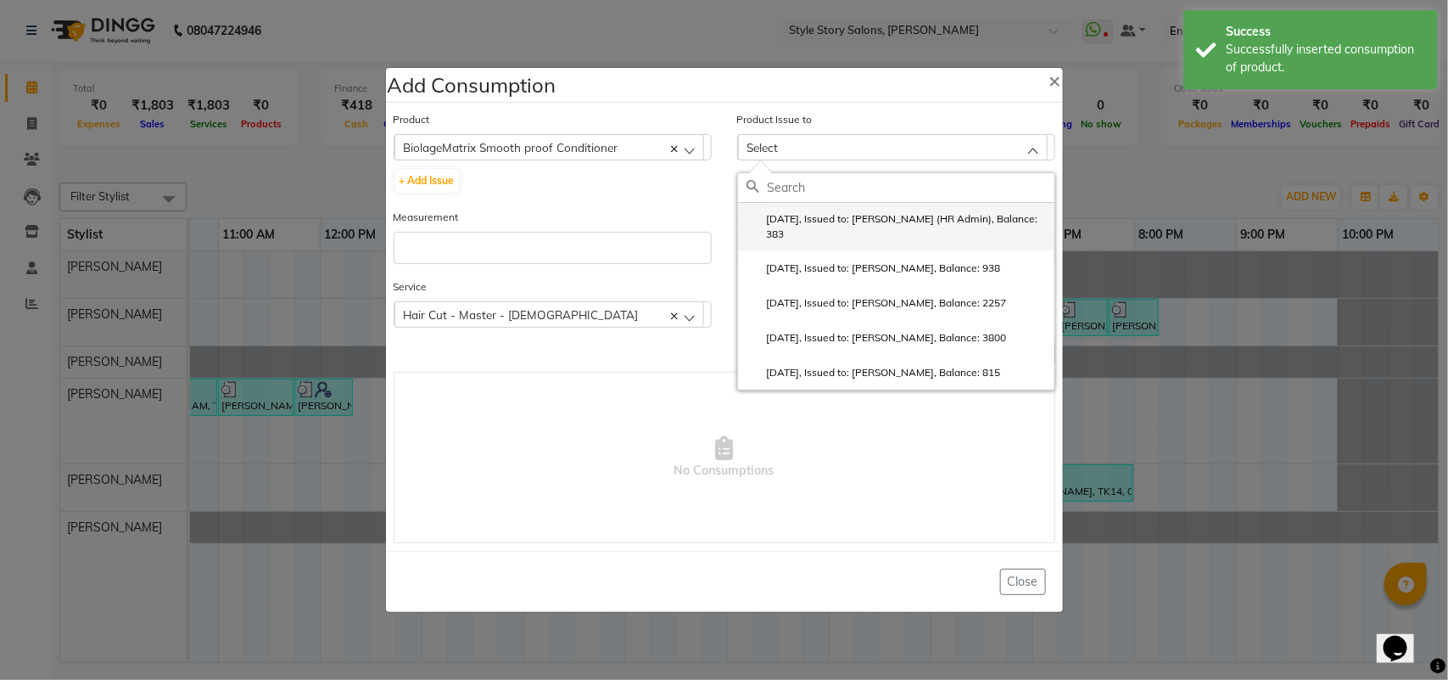
click at [804, 239] on label "[DATE], Issued to: [PERSON_NAME] (HR Admin), Balance: 383" at bounding box center [897, 226] width 300 height 31
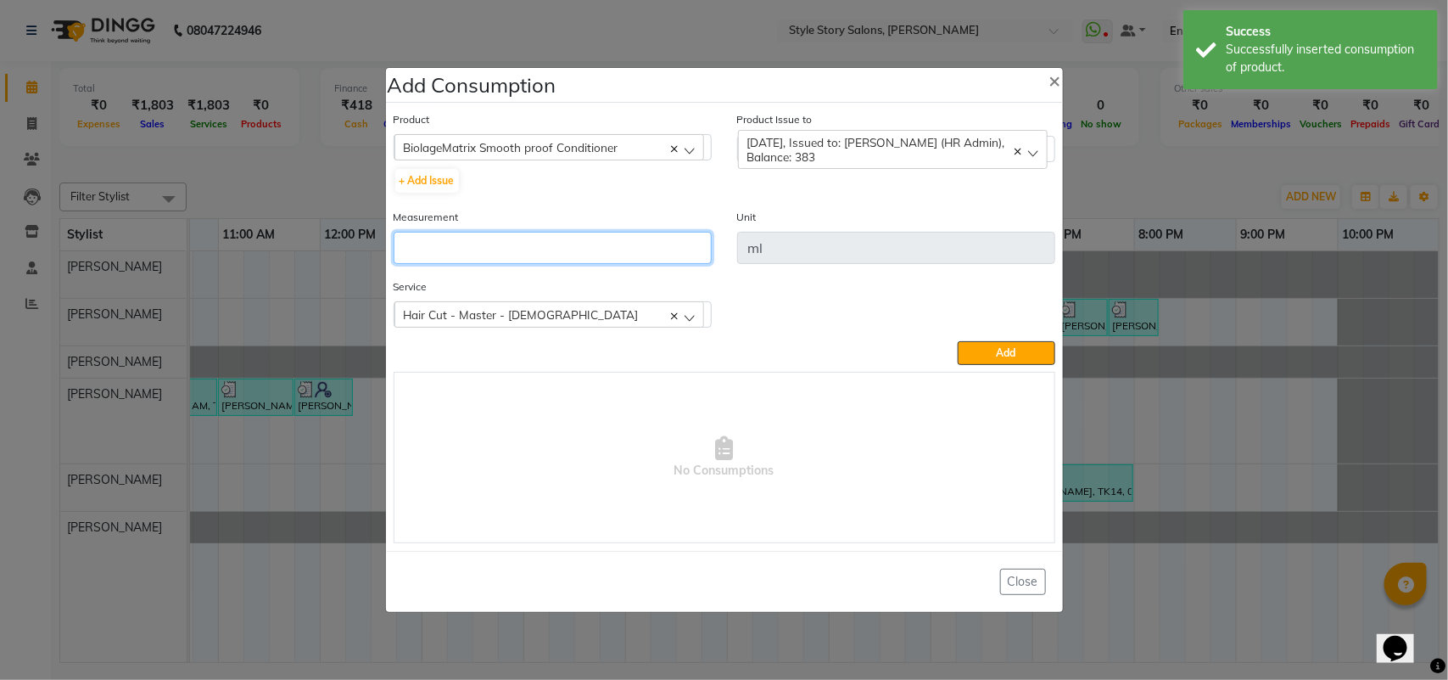
click at [574, 238] on input "number" at bounding box center [553, 248] width 318 height 32
type input "5"
drag, startPoint x: 977, startPoint y: 354, endPoint x: 935, endPoint y: 384, distance: 51.6
click at [977, 355] on button "Add" at bounding box center [1006, 353] width 97 height 24
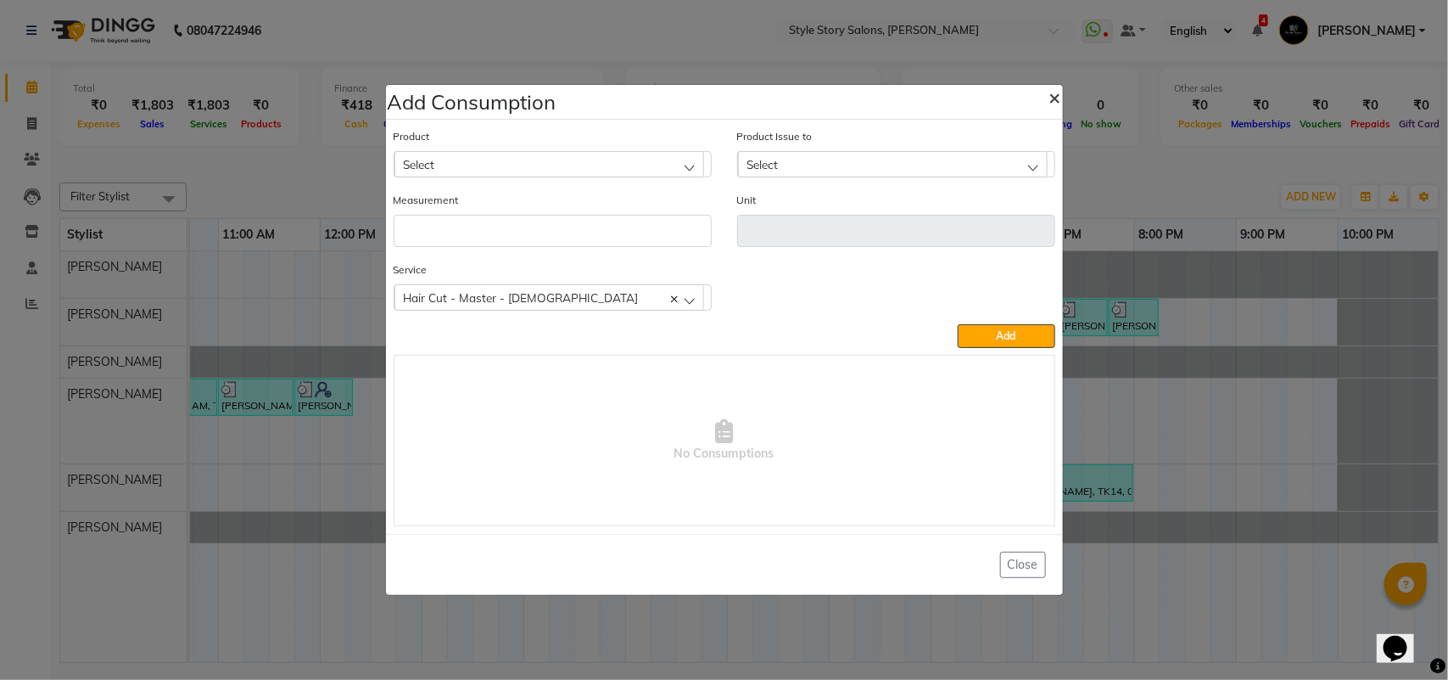
click at [1058, 98] on span "×" at bounding box center [1056, 96] width 12 height 25
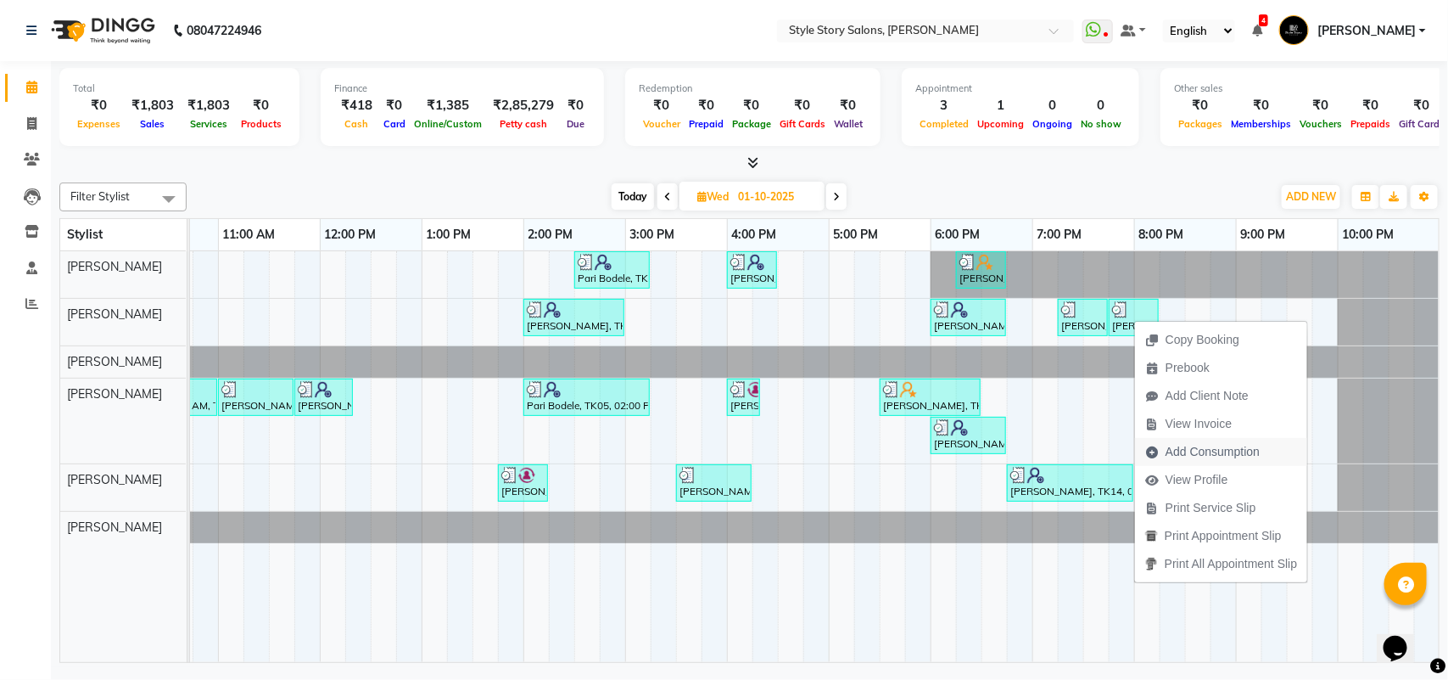
click at [1211, 455] on span "Add Consumption" at bounding box center [1213, 452] width 94 height 18
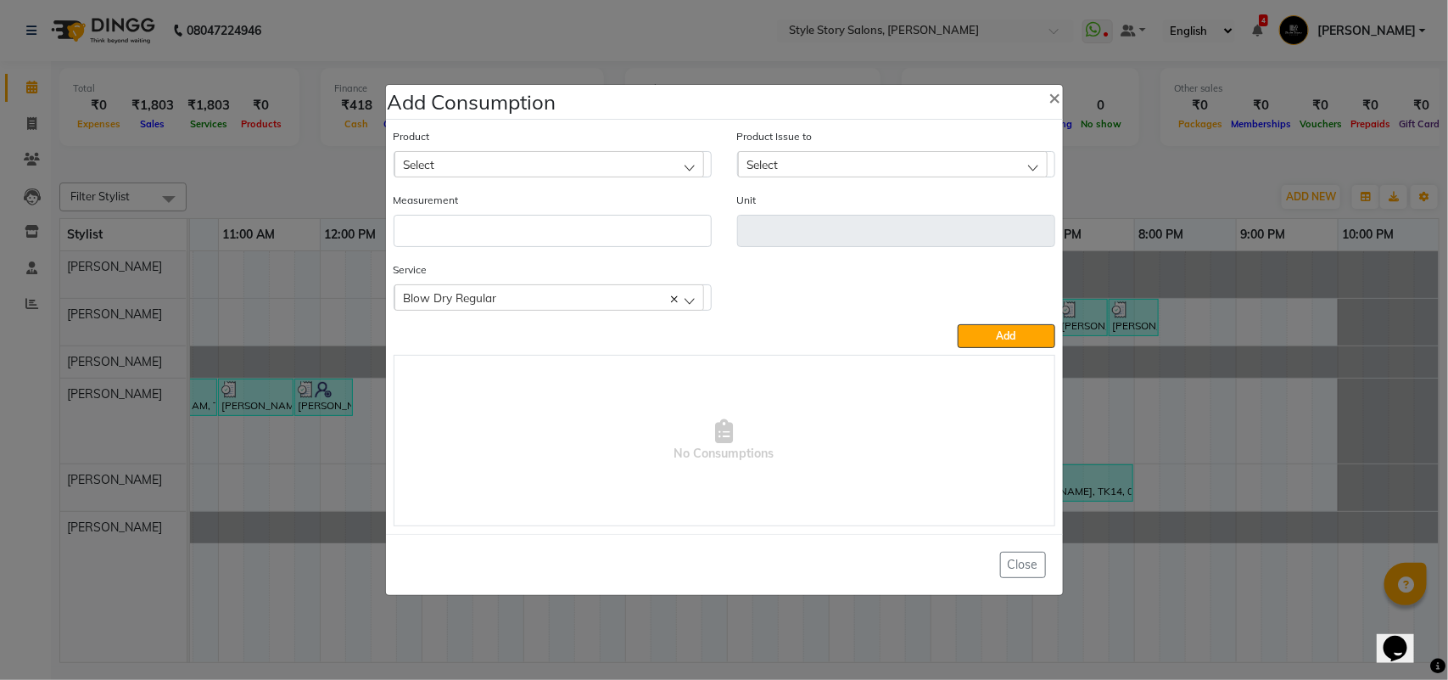
click at [629, 168] on div "Select" at bounding box center [550, 163] width 310 height 25
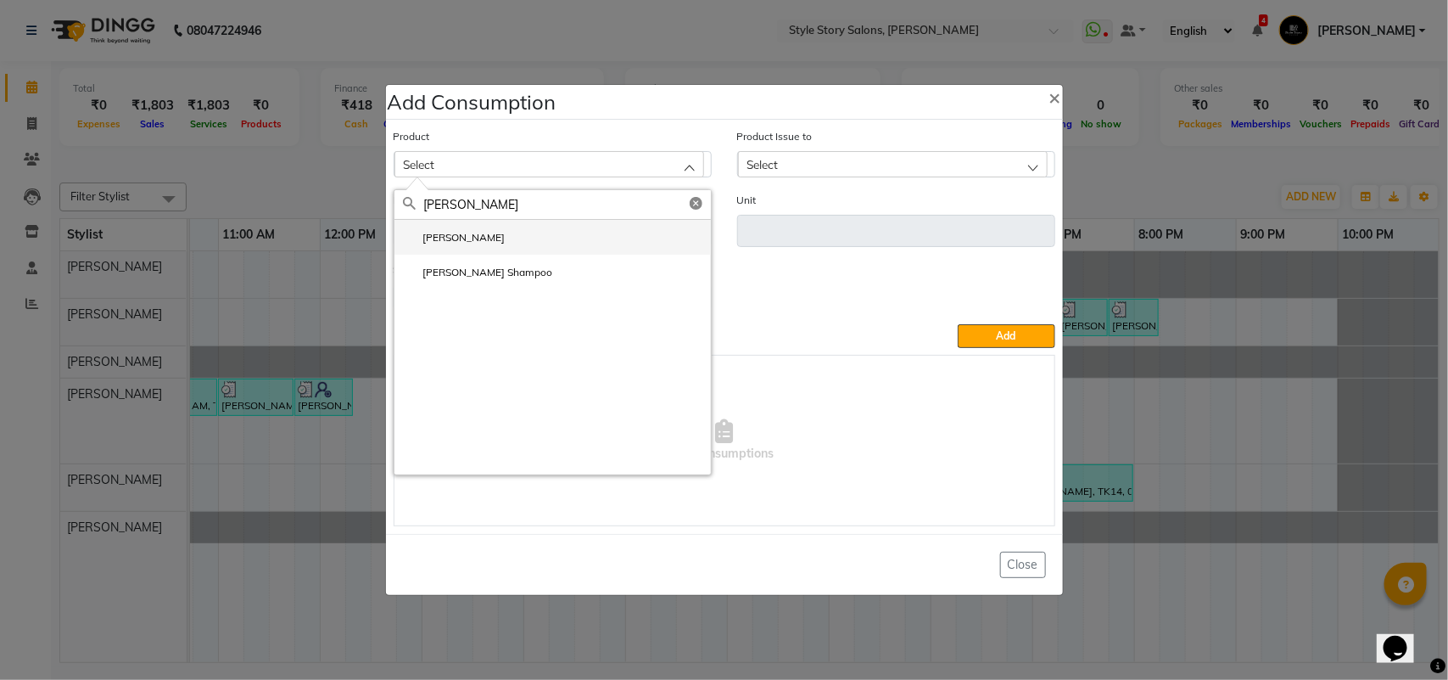
type input "[PERSON_NAME]"
click at [437, 234] on label "[PERSON_NAME]" at bounding box center [454, 237] width 103 height 15
type input "ml"
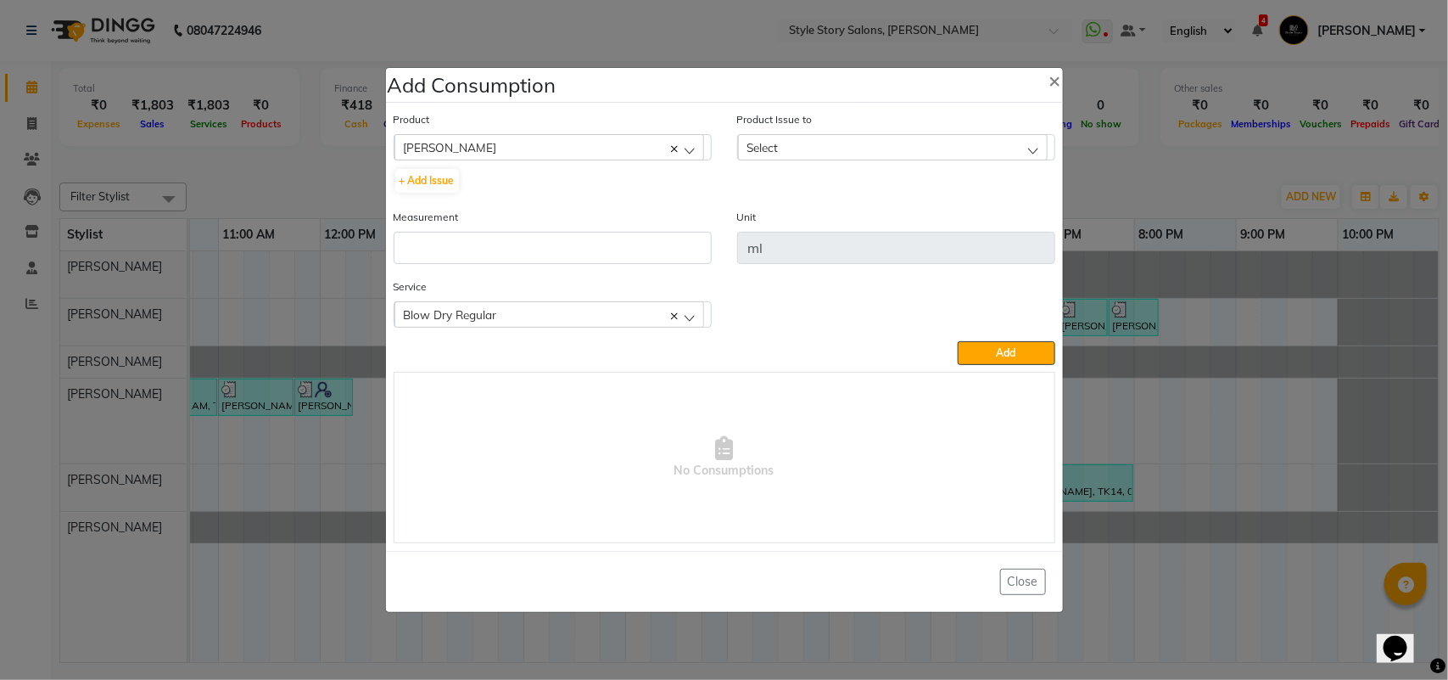
click at [792, 137] on div "Select" at bounding box center [893, 146] width 310 height 25
click at [782, 226] on label "[DATE], Issued to: [PERSON_NAME], Balance: 418" at bounding box center [874, 220] width 255 height 15
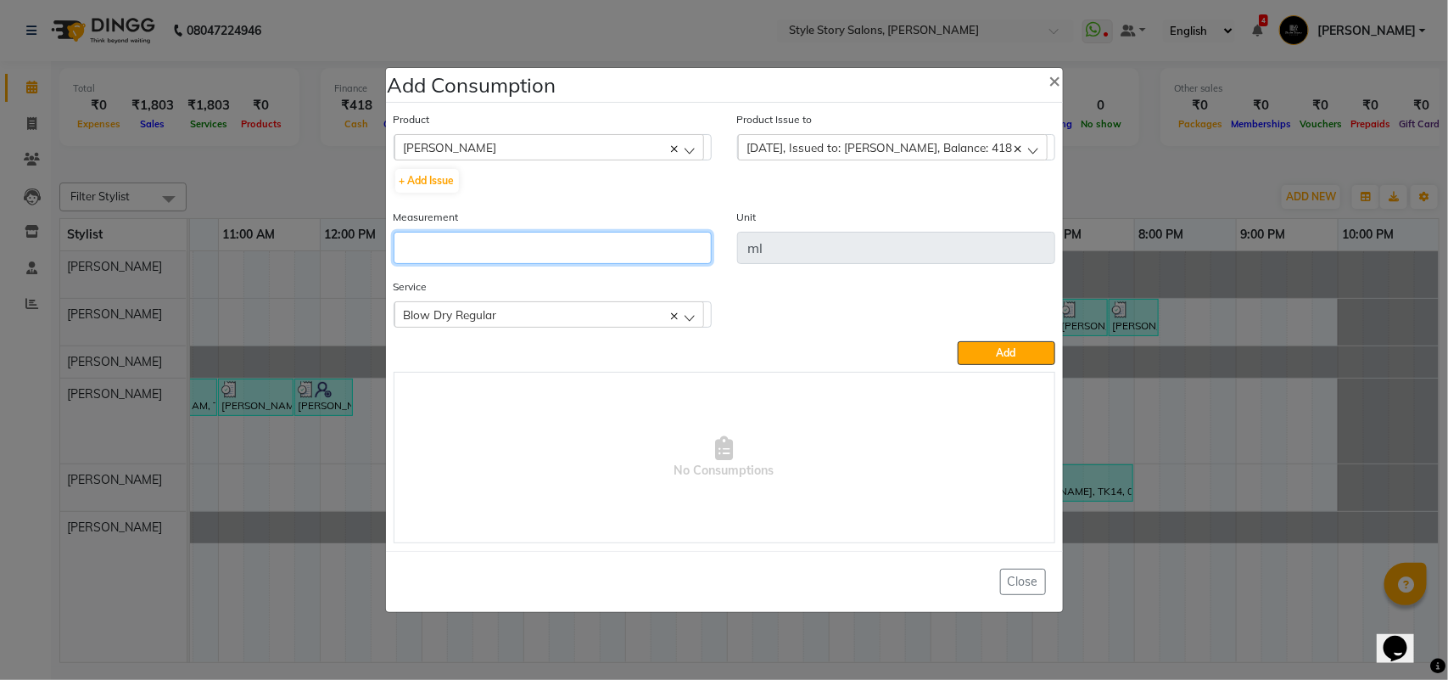
click at [600, 252] on input "number" at bounding box center [553, 248] width 318 height 32
type input "10"
click at [1007, 363] on div "Product [PERSON_NAME] Absolut Repair Molecular mask + Add Issue Product Issue t…" at bounding box center [724, 326] width 670 height 441
click at [989, 346] on button "Add" at bounding box center [1006, 353] width 97 height 24
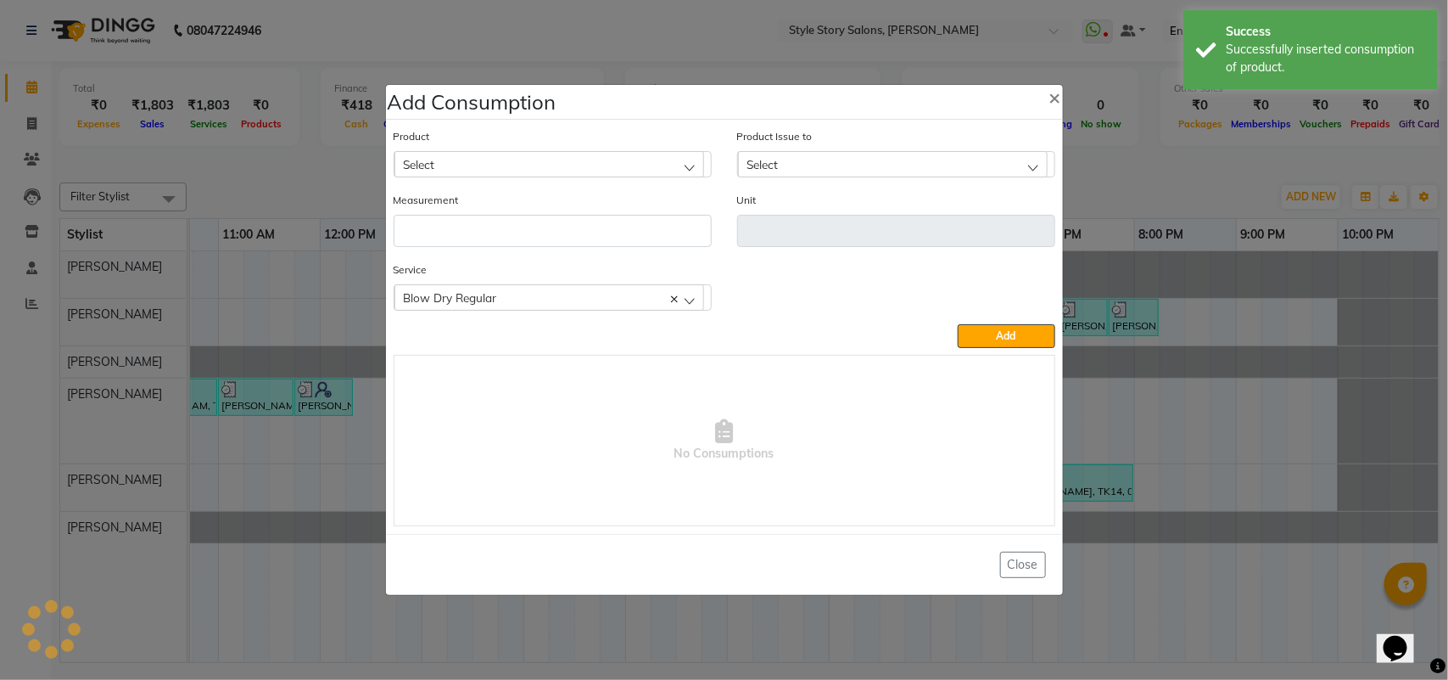
click at [569, 161] on div "Select" at bounding box center [550, 163] width 310 height 25
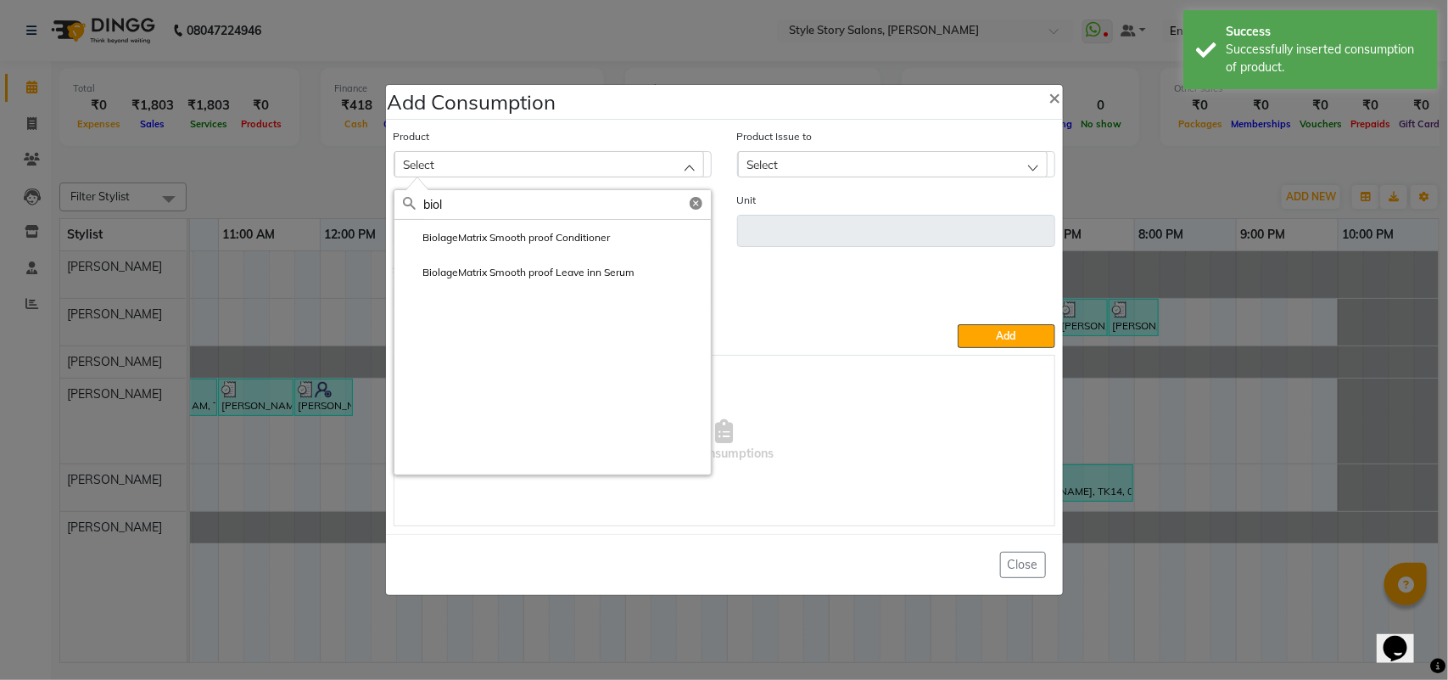
type input "biol"
click at [540, 243] on label "BiolageMatrix Smooth proof Conditioner" at bounding box center [507, 237] width 208 height 15
type input "ml"
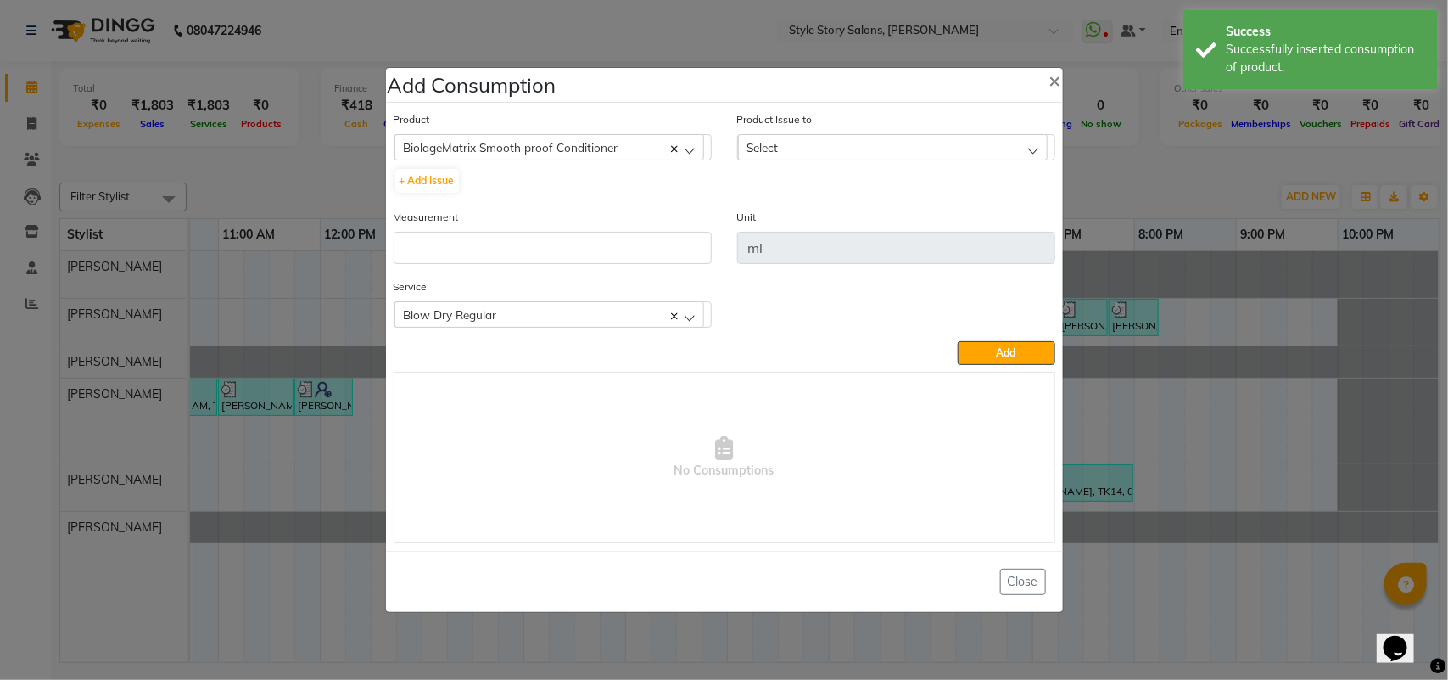
click at [785, 134] on div "Select" at bounding box center [893, 146] width 310 height 25
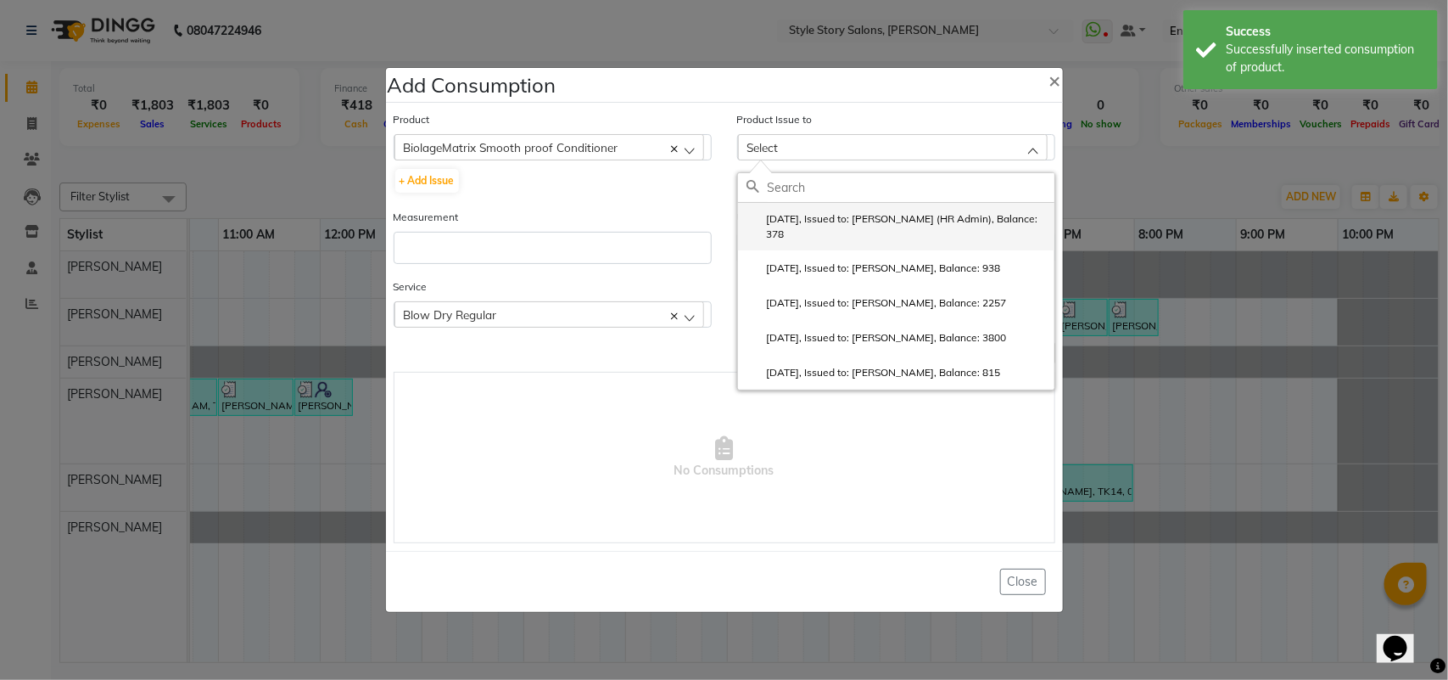
click at [808, 218] on label "[DATE], Issued to: [PERSON_NAME] (HR Admin), Balance: 378" at bounding box center [897, 226] width 300 height 31
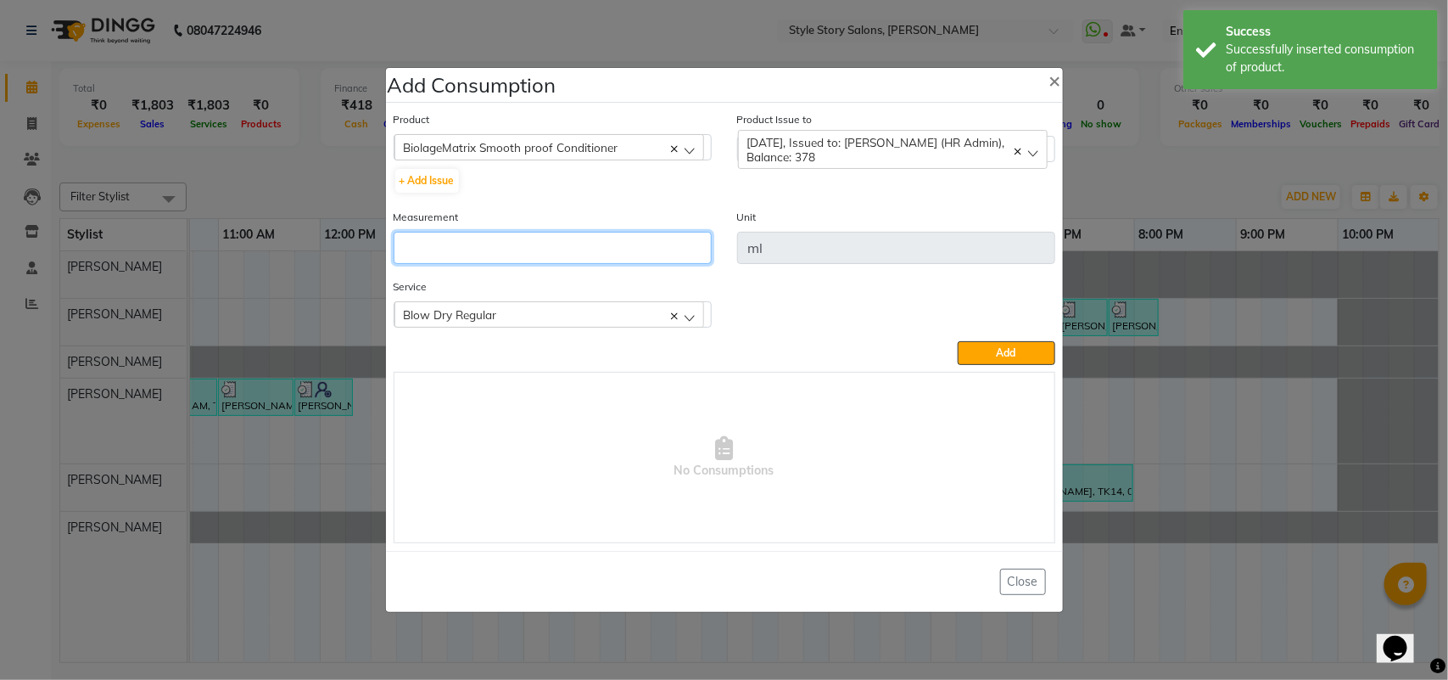
click at [591, 260] on input "number" at bounding box center [553, 248] width 318 height 32
type input "5"
click at [994, 357] on button "Add" at bounding box center [1006, 353] width 97 height 24
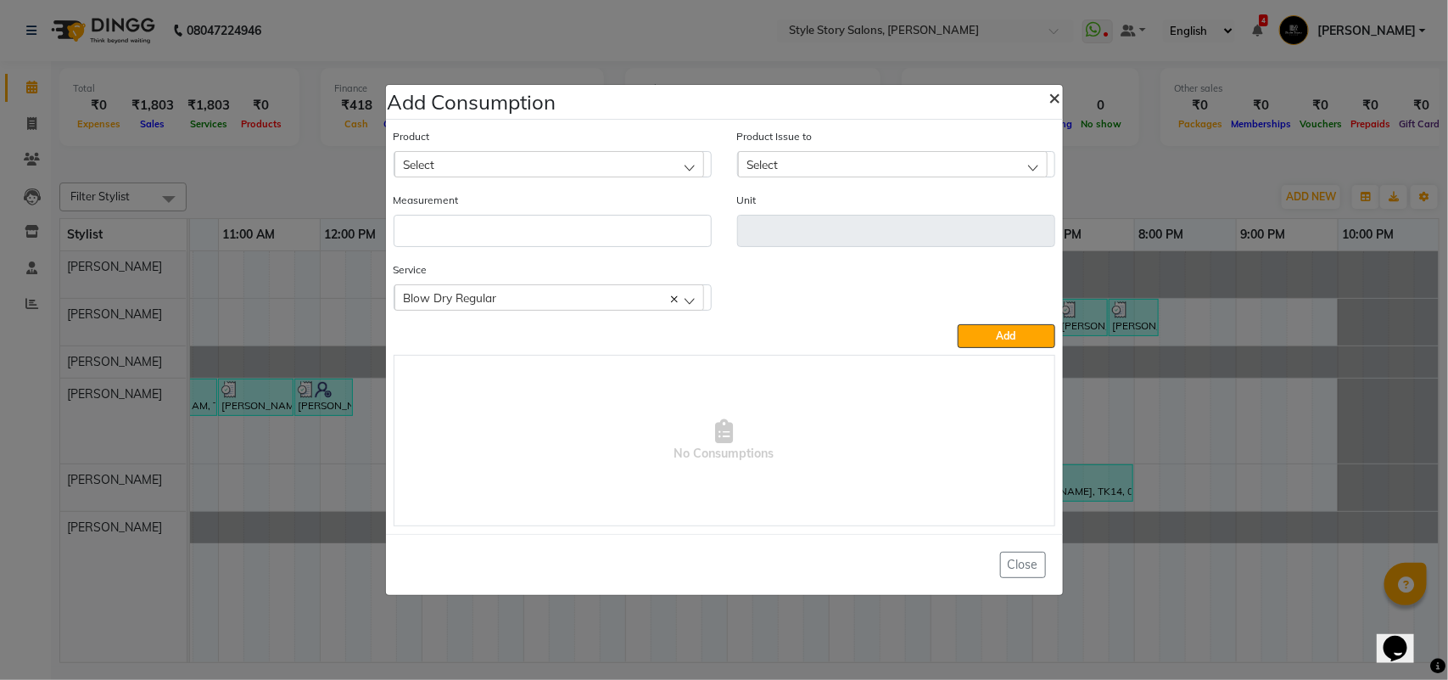
click at [1056, 96] on span "×" at bounding box center [1056, 96] width 12 height 25
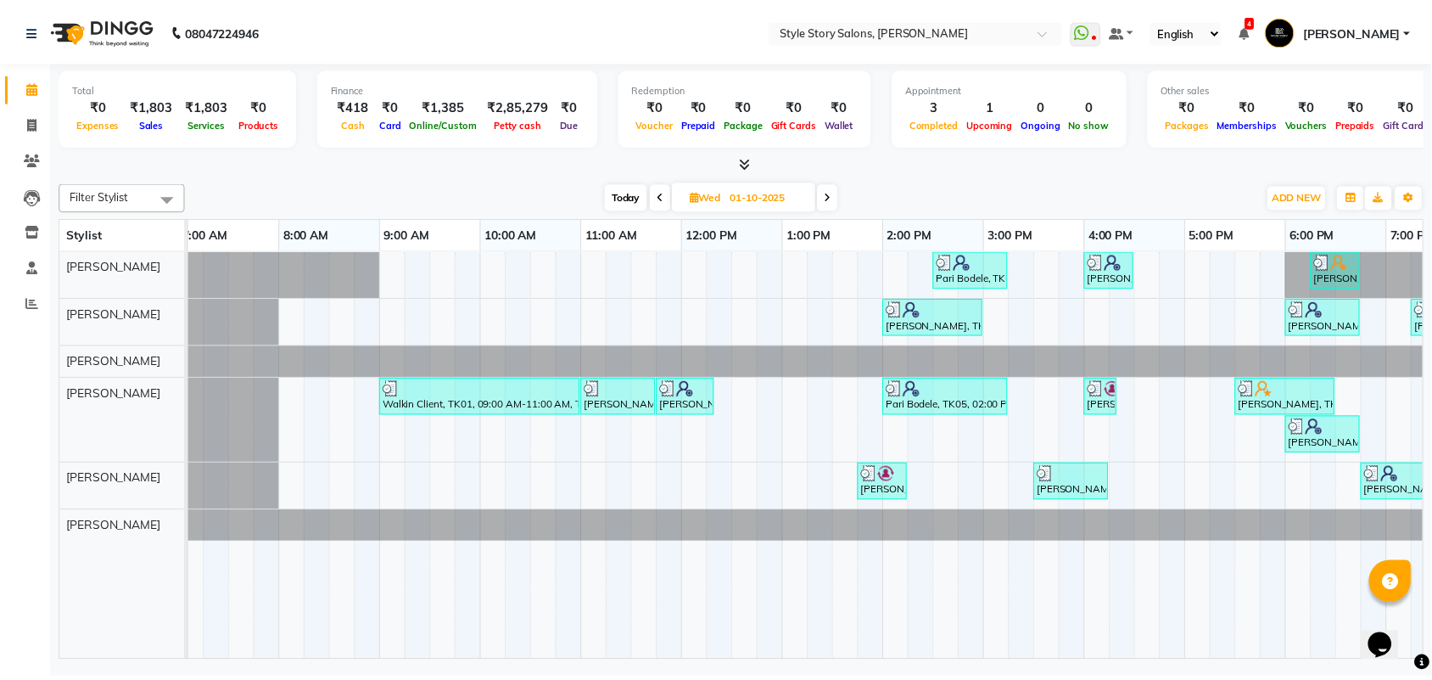
scroll to position [0, 14]
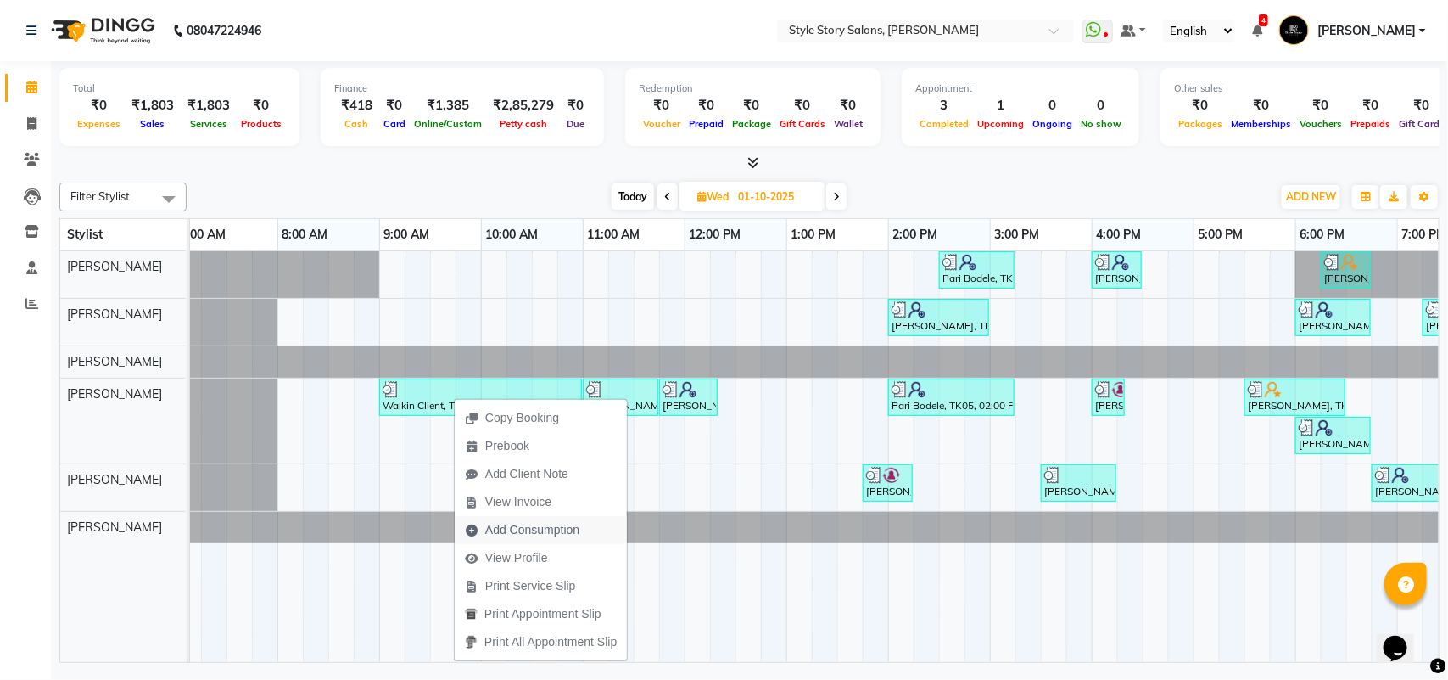
click at [535, 521] on span "Add Consumption" at bounding box center [532, 530] width 94 height 18
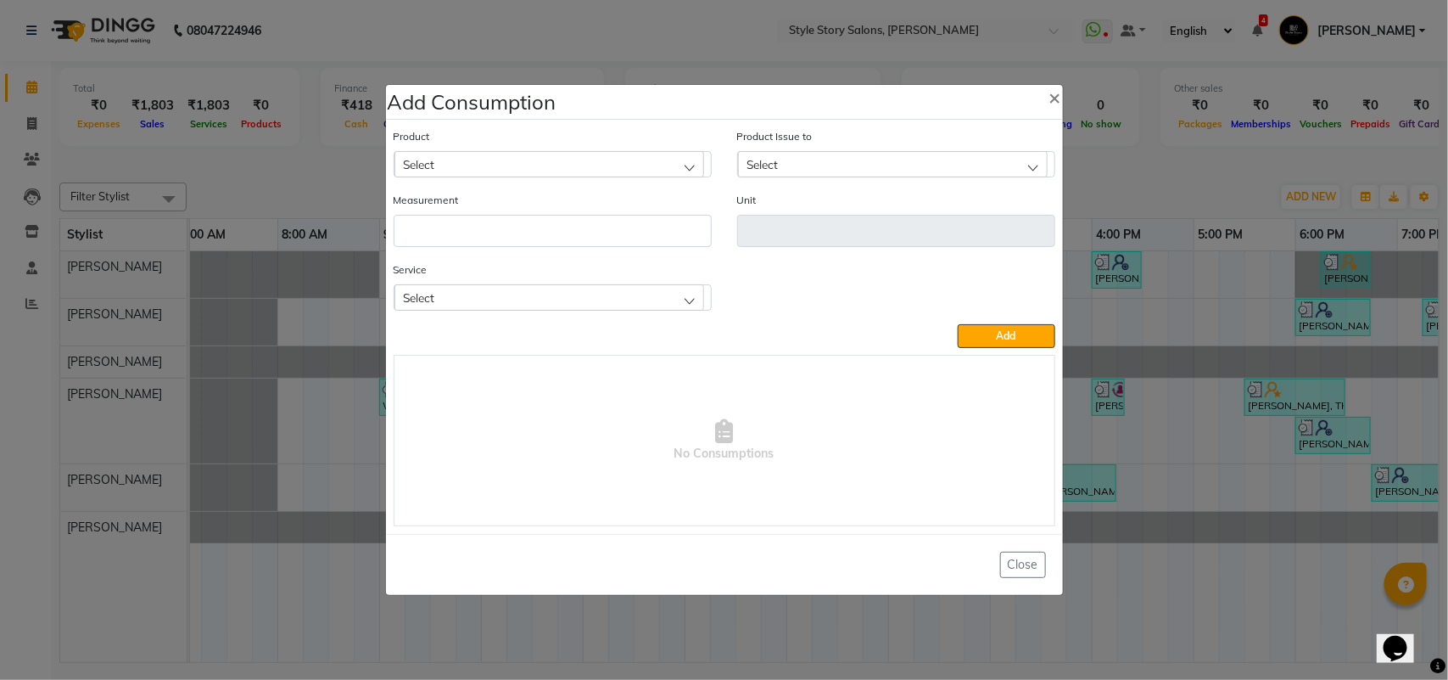
click at [492, 170] on div "Select" at bounding box center [550, 163] width 310 height 25
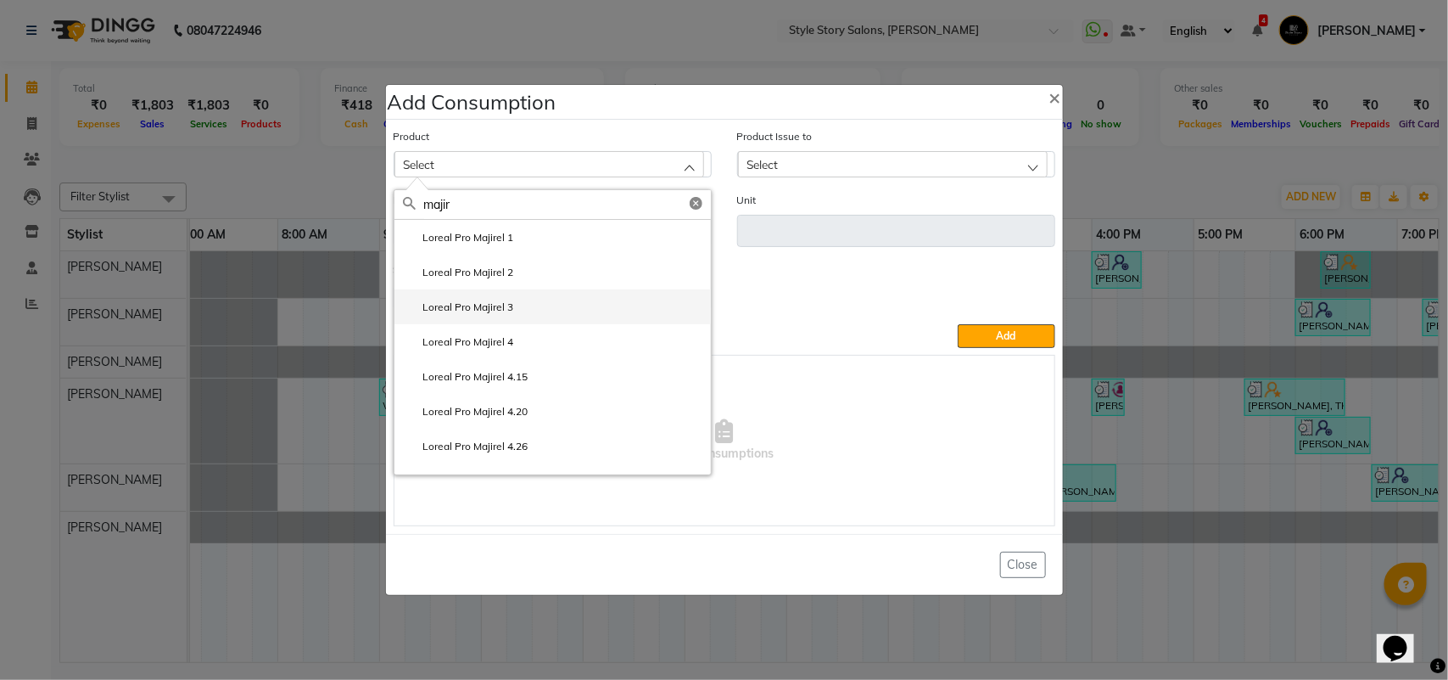
type input "majir"
click at [485, 310] on label "Loreal Pro Majirel 3" at bounding box center [458, 307] width 111 height 15
type input "gm"
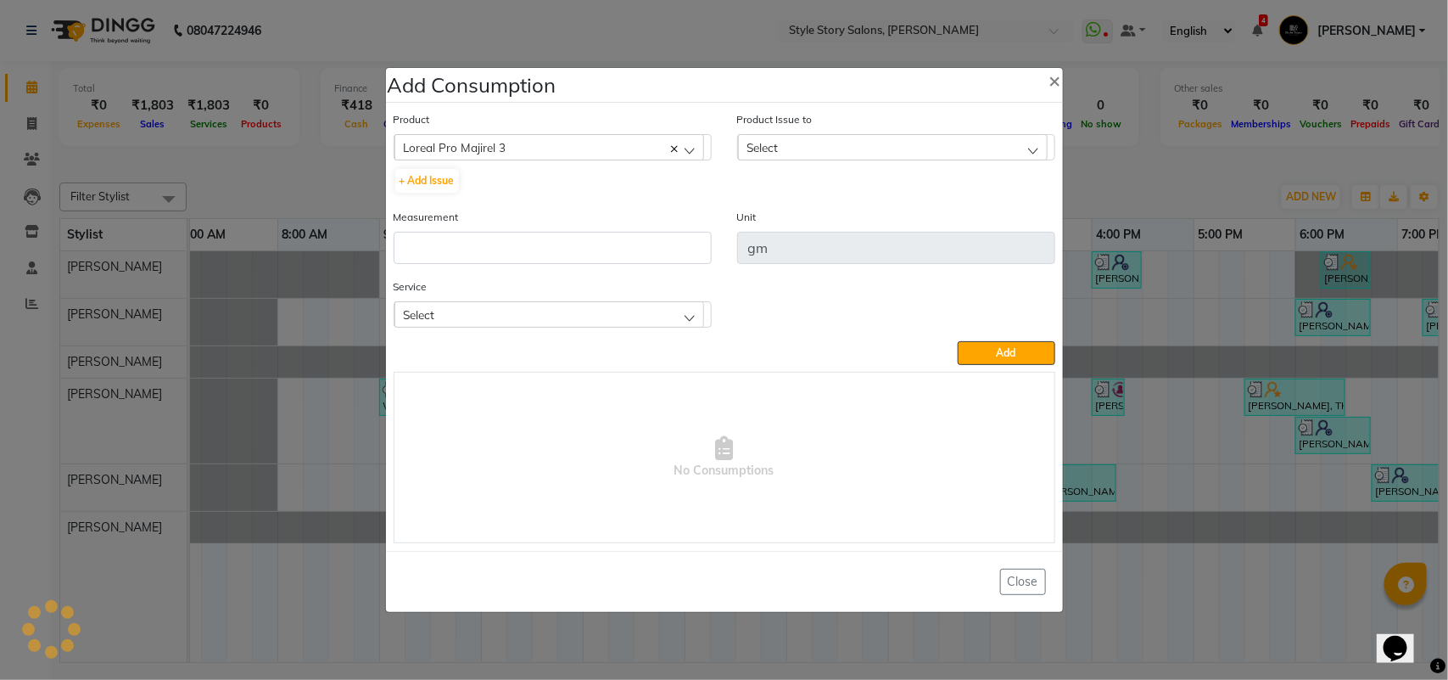
click at [812, 143] on div "Select" at bounding box center [893, 146] width 310 height 25
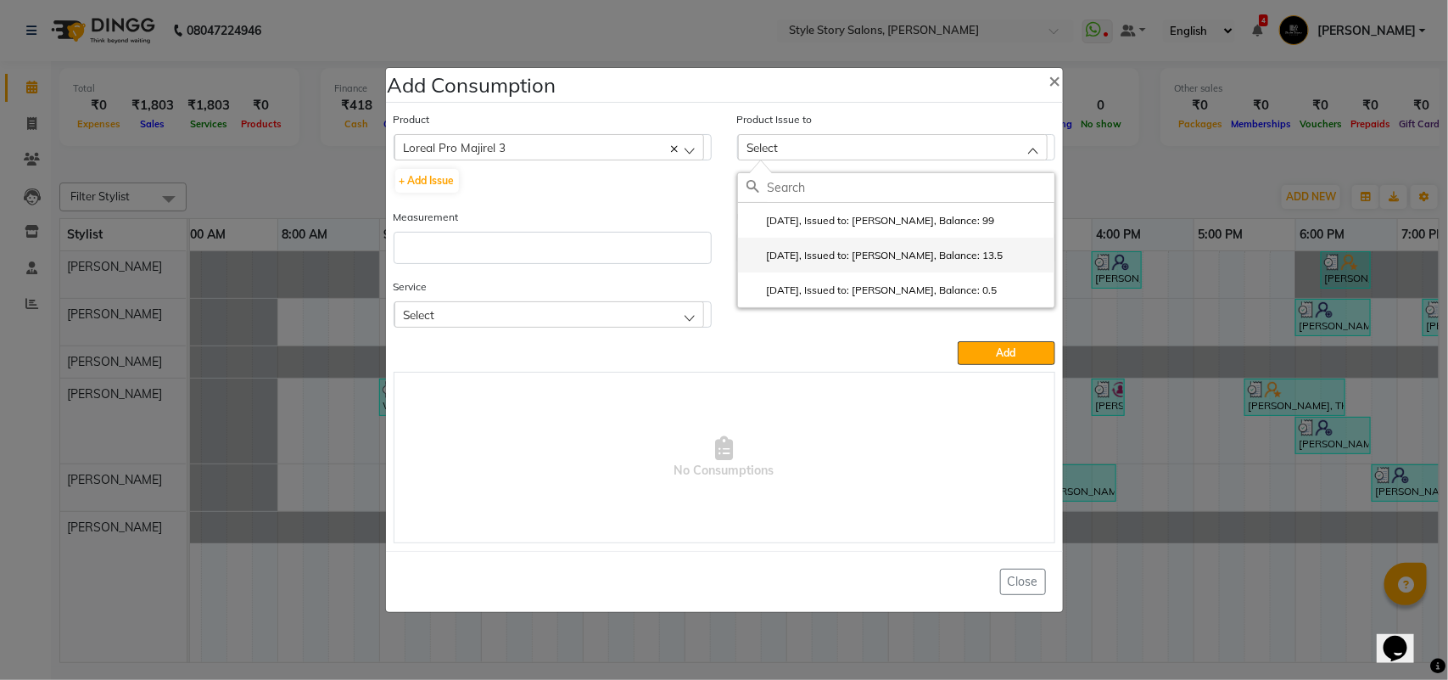
click at [833, 248] on label "[DATE], Issued to: [PERSON_NAME], Balance: 13.5" at bounding box center [875, 255] width 257 height 15
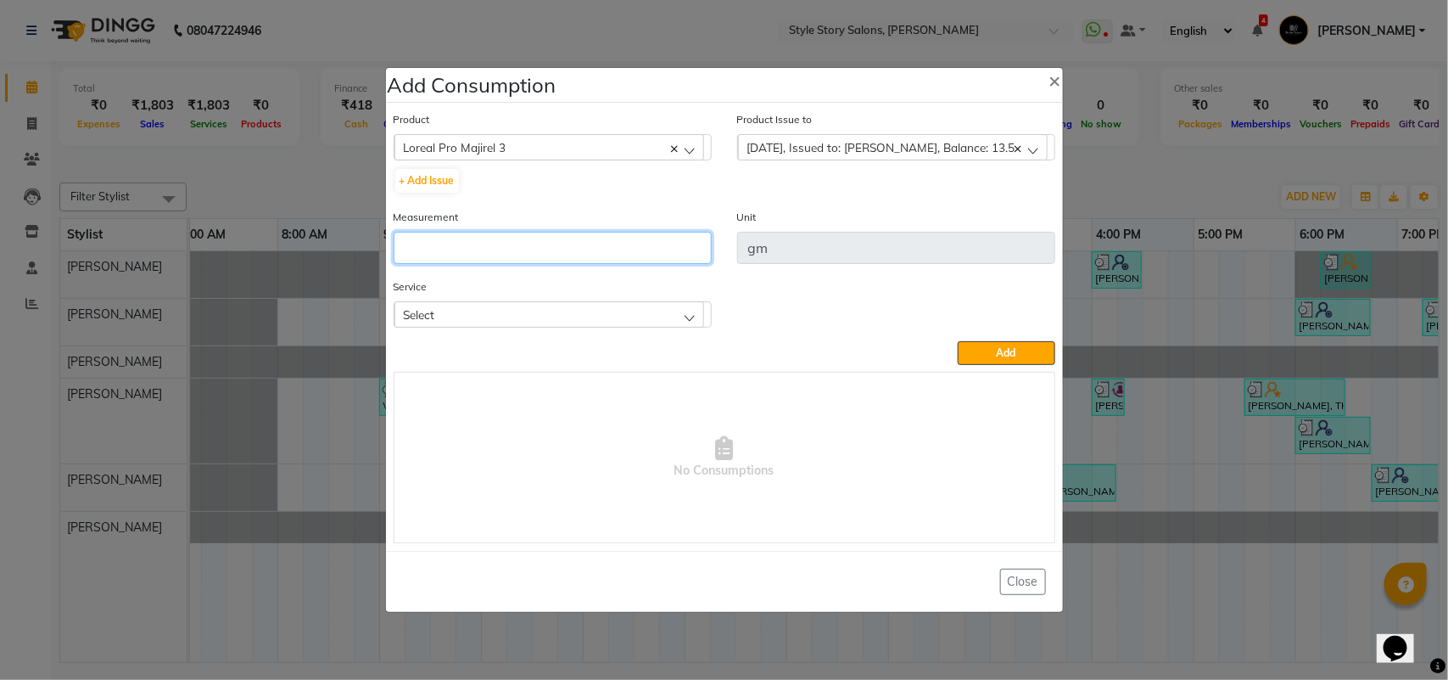
click at [563, 250] on input "number" at bounding box center [553, 248] width 318 height 32
type input "13.5"
click at [459, 306] on div "Select" at bounding box center [550, 313] width 310 height 25
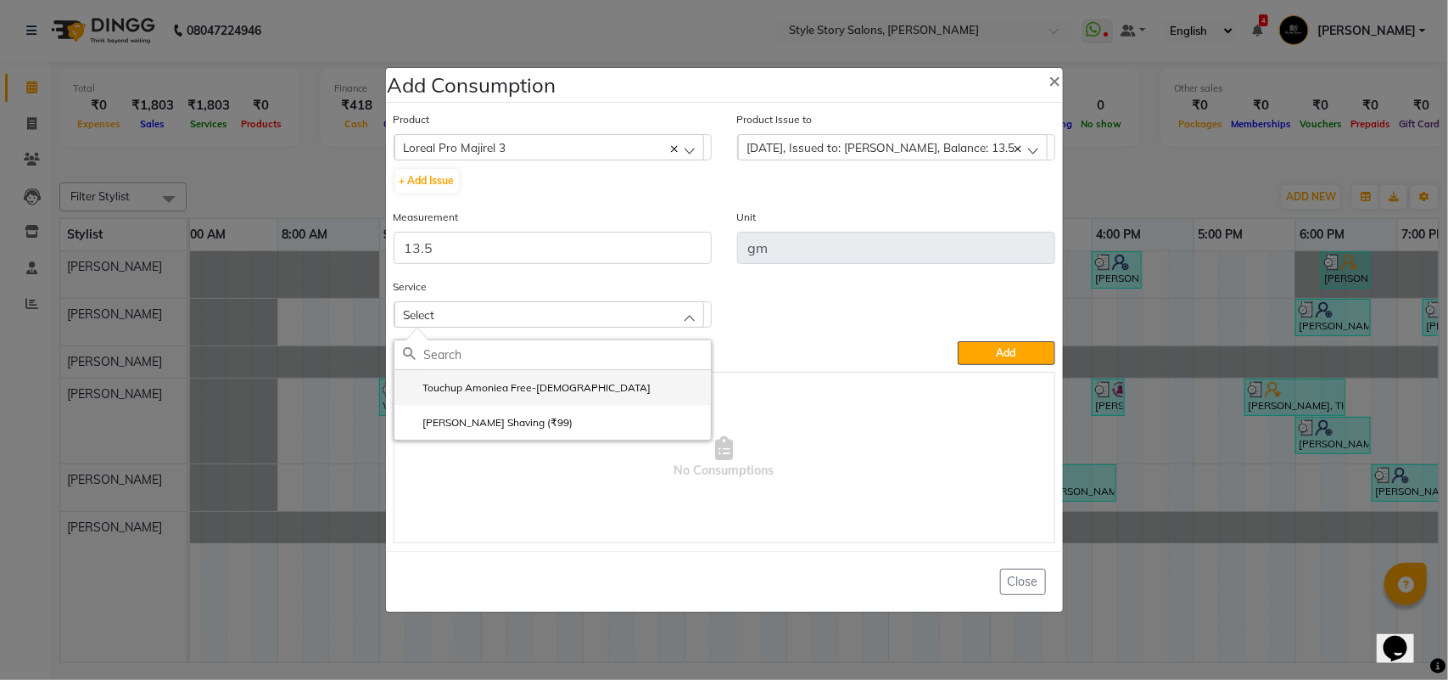
click at [462, 384] on label "Touchup Amoniea Free-[DEMOGRAPHIC_DATA]" at bounding box center [527, 387] width 249 height 15
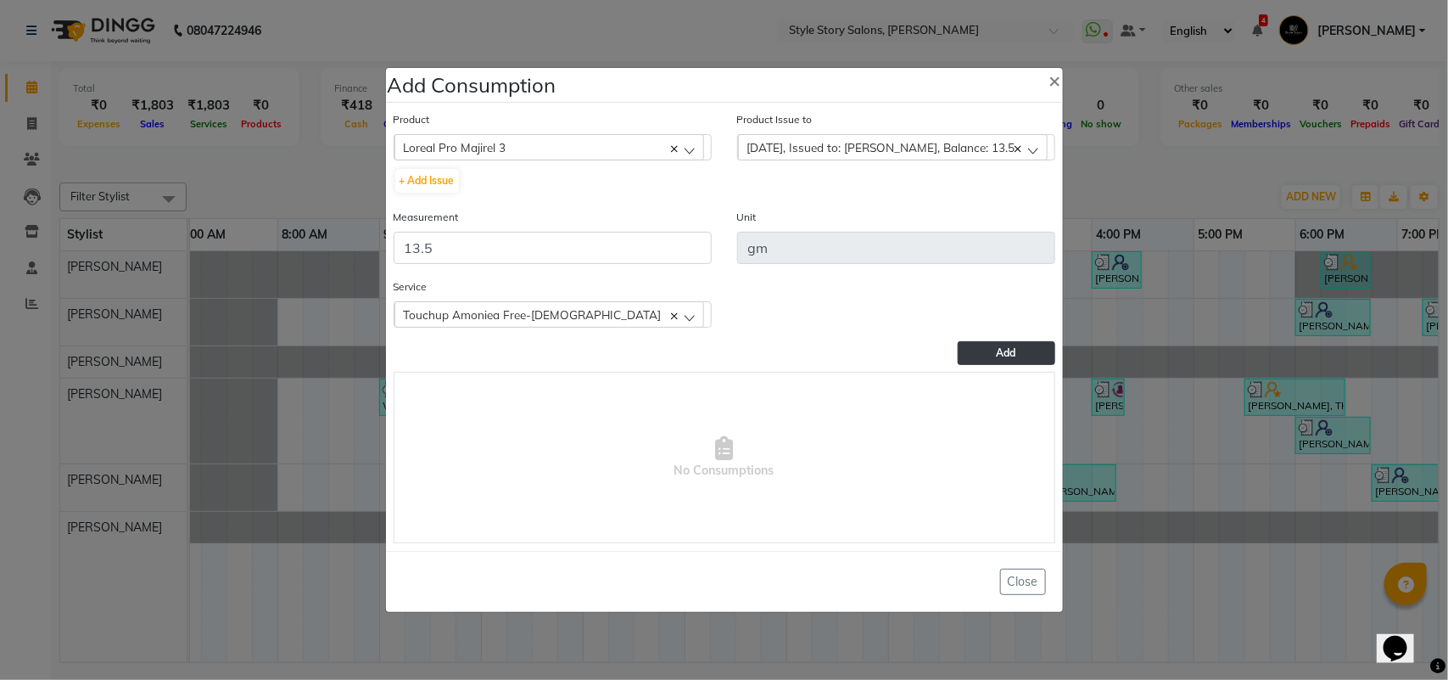
click at [974, 346] on button "Add" at bounding box center [1006, 353] width 97 height 24
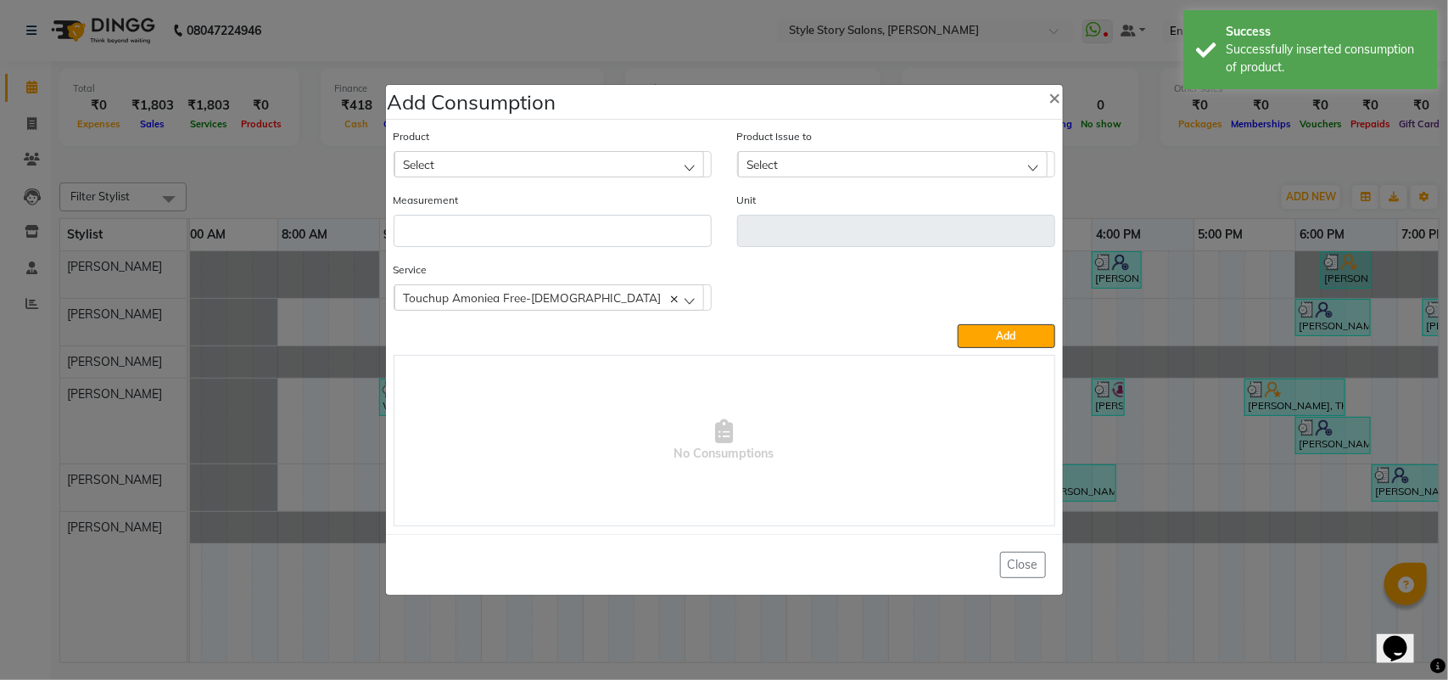
click at [480, 163] on div "Select" at bounding box center [550, 163] width 310 height 25
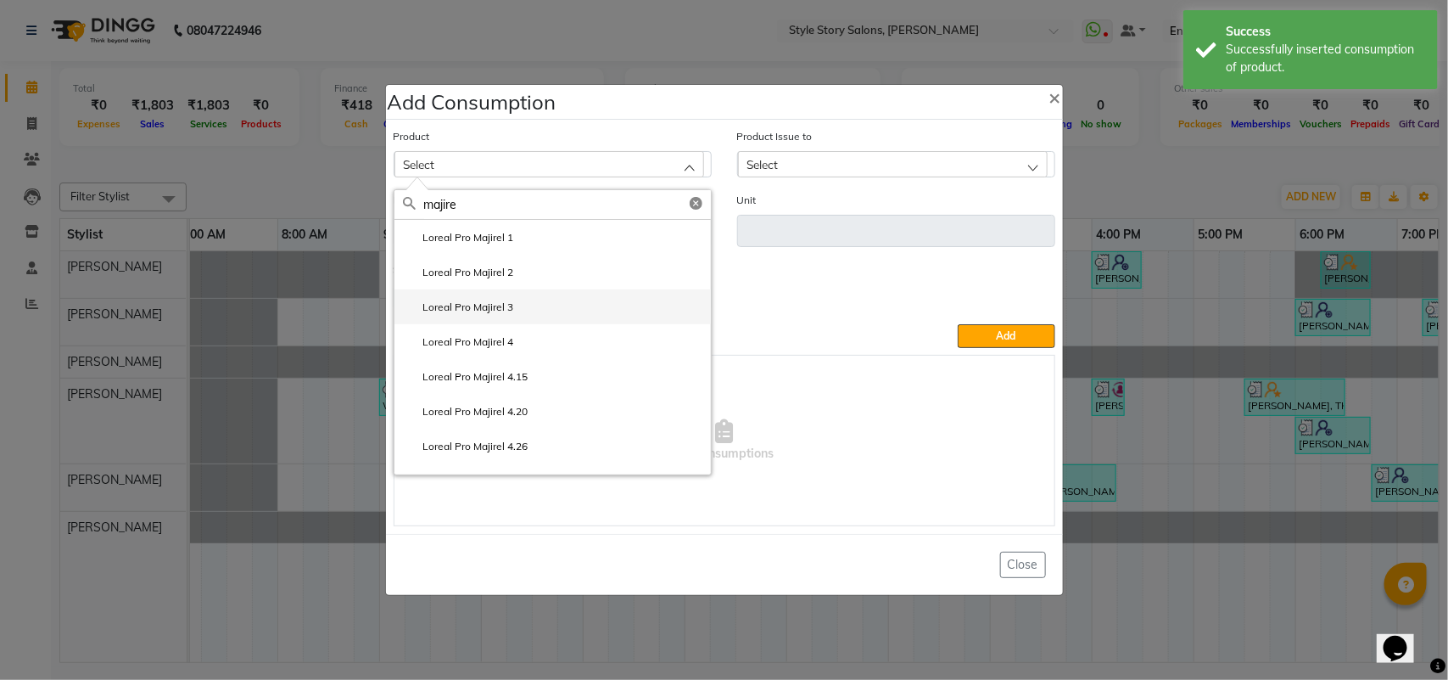
type input "majire"
click at [471, 306] on label "Loreal Pro Majirel 3" at bounding box center [458, 307] width 111 height 15
type input "gm"
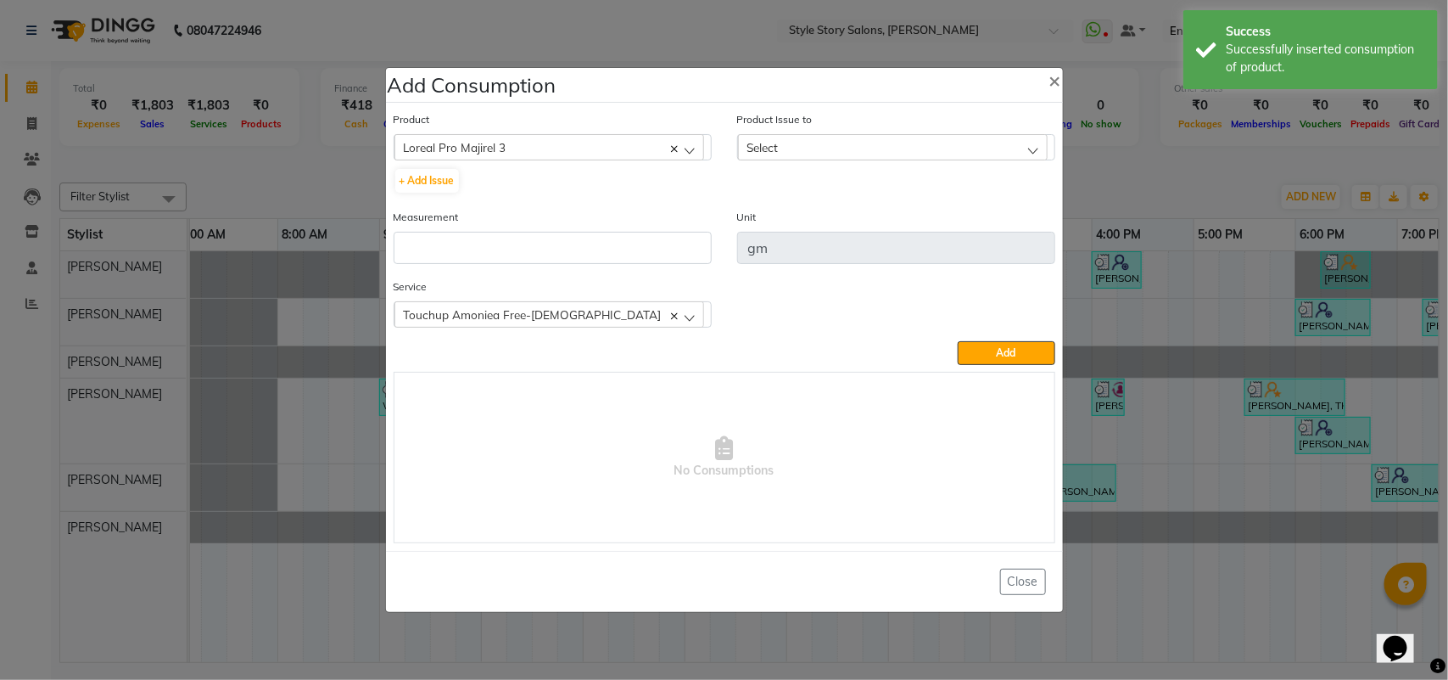
click at [870, 153] on div "Select" at bounding box center [893, 146] width 310 height 25
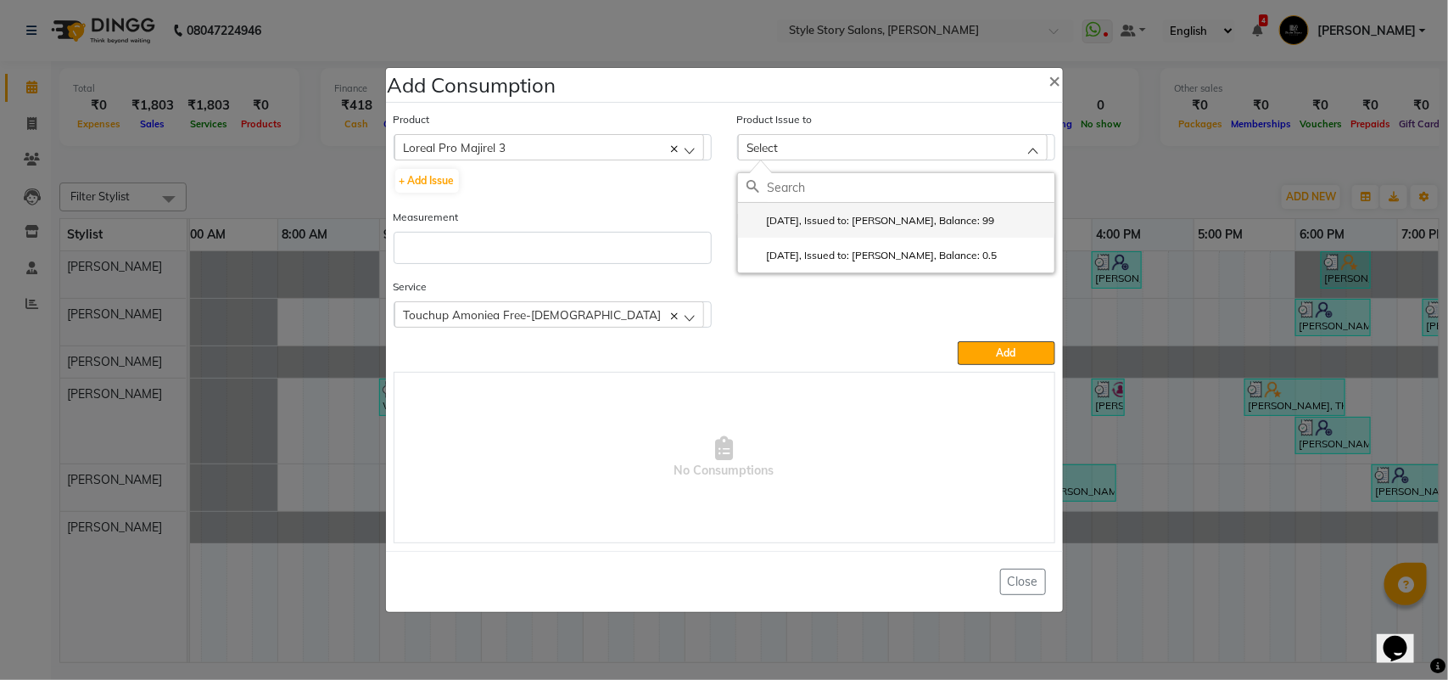
click at [826, 219] on label "[DATE], Issued to: [PERSON_NAME], Balance: 99" at bounding box center [871, 220] width 249 height 15
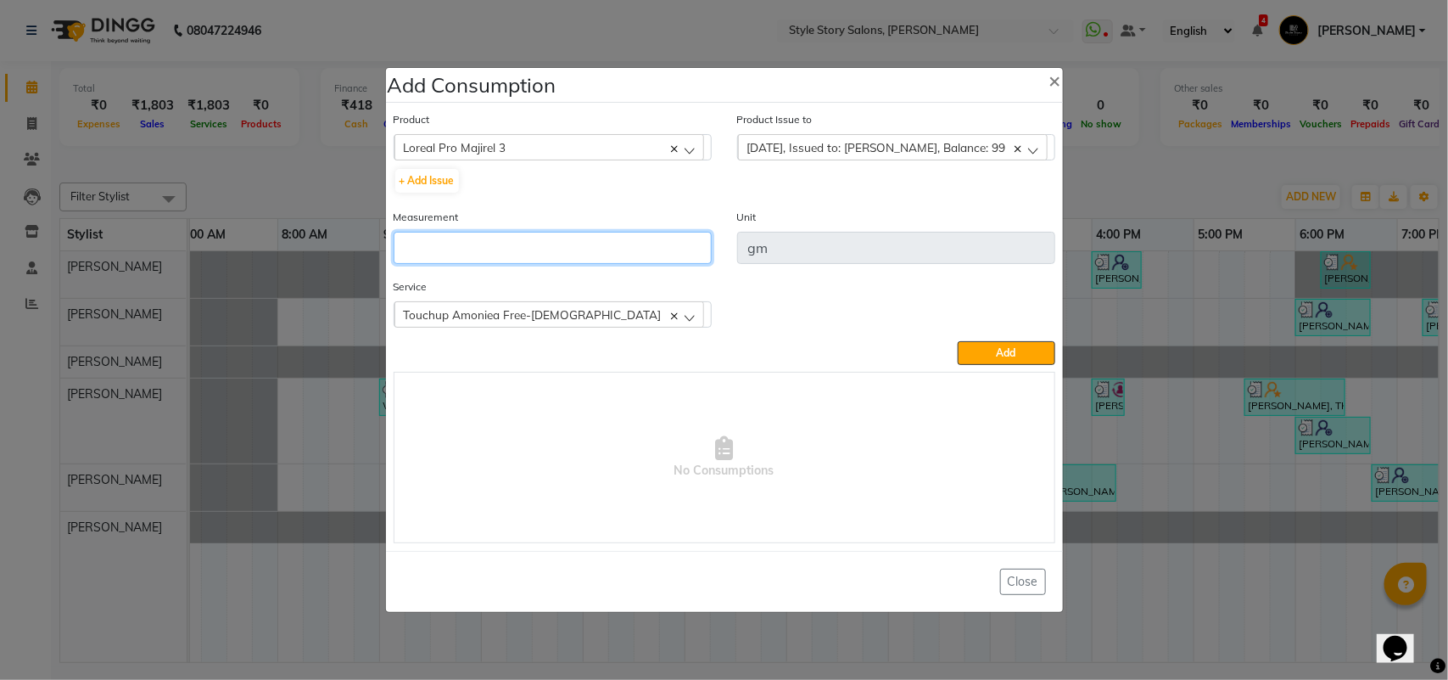
click at [546, 255] on input "number" at bounding box center [553, 248] width 318 height 32
type input "2.5"
drag, startPoint x: 980, startPoint y: 346, endPoint x: 955, endPoint y: 345, distance: 25.5
click at [978, 348] on button "Add" at bounding box center [1006, 353] width 97 height 24
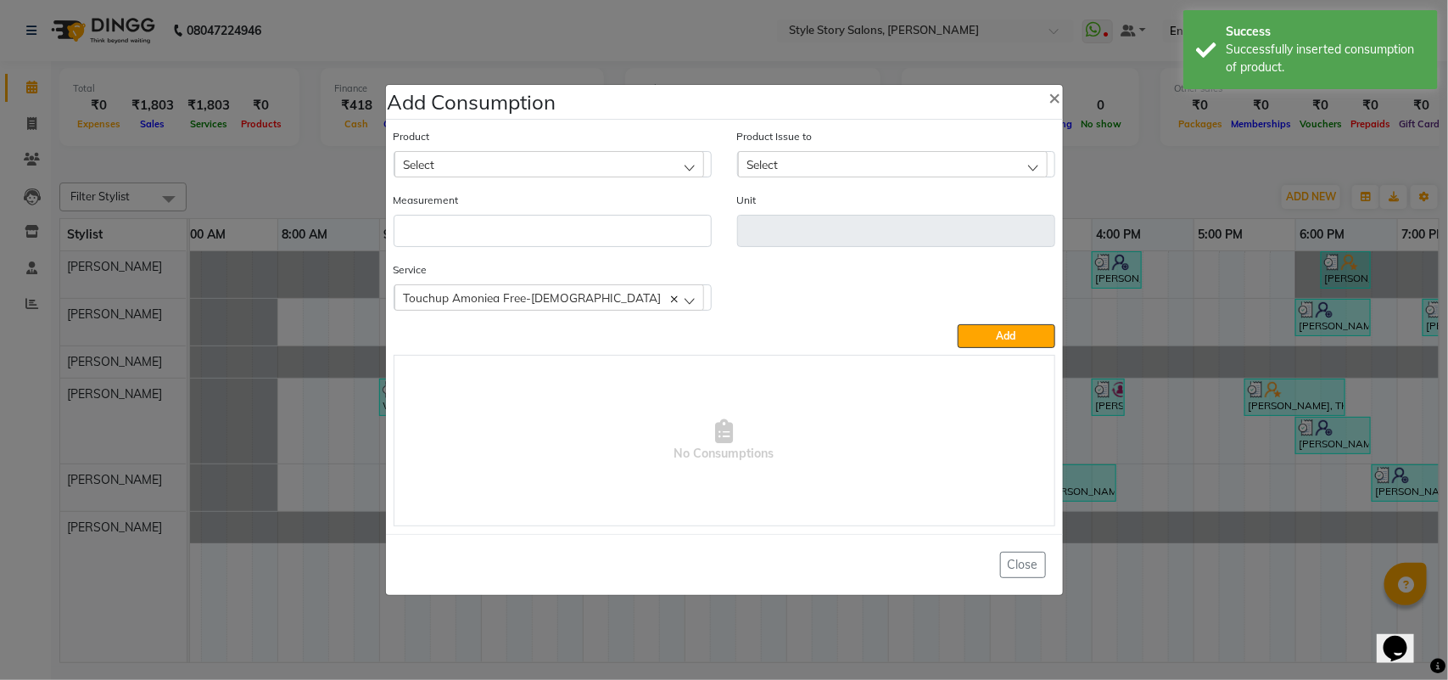
click at [618, 164] on div "Select" at bounding box center [550, 163] width 310 height 25
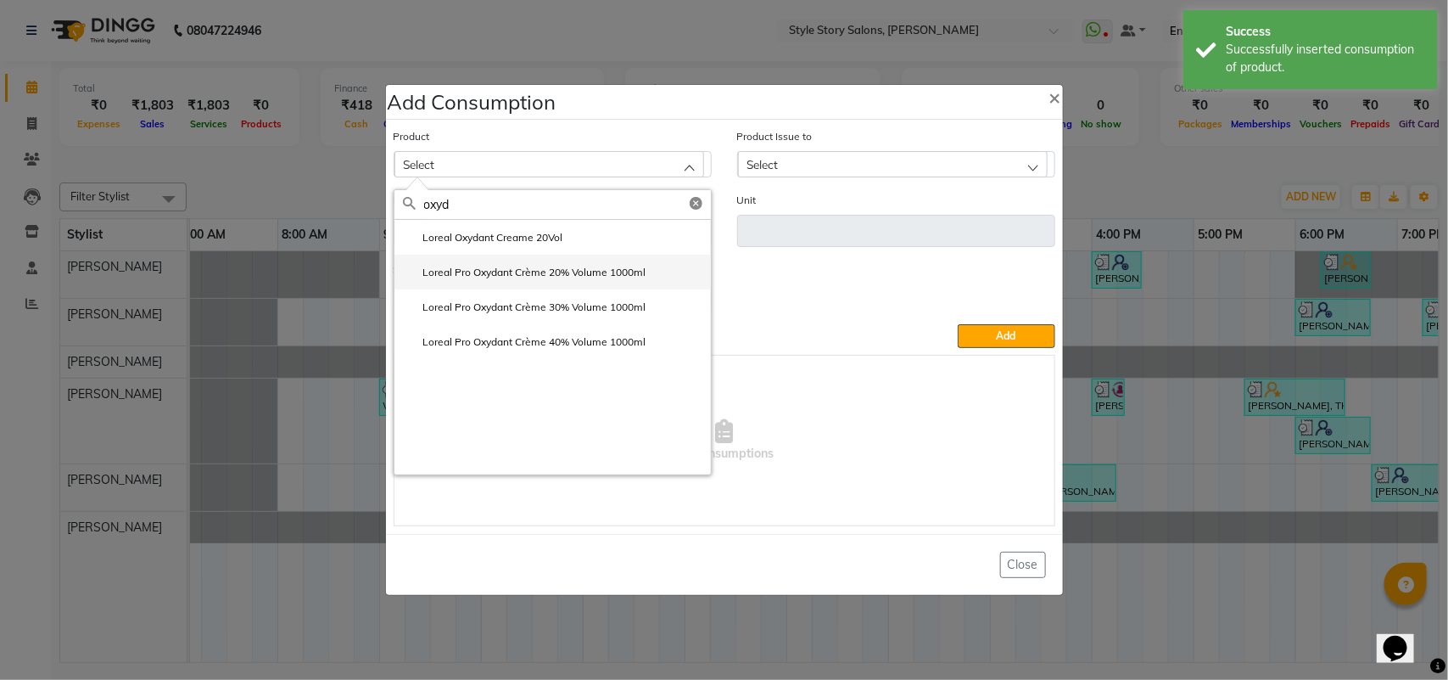
type input "oxyd"
drag, startPoint x: 557, startPoint y: 268, endPoint x: 570, endPoint y: 269, distance: 12.8
click at [557, 268] on label "Loreal Pro Oxydant Crème 20% Volume 1000ml" at bounding box center [525, 272] width 244 height 15
type input "ml"
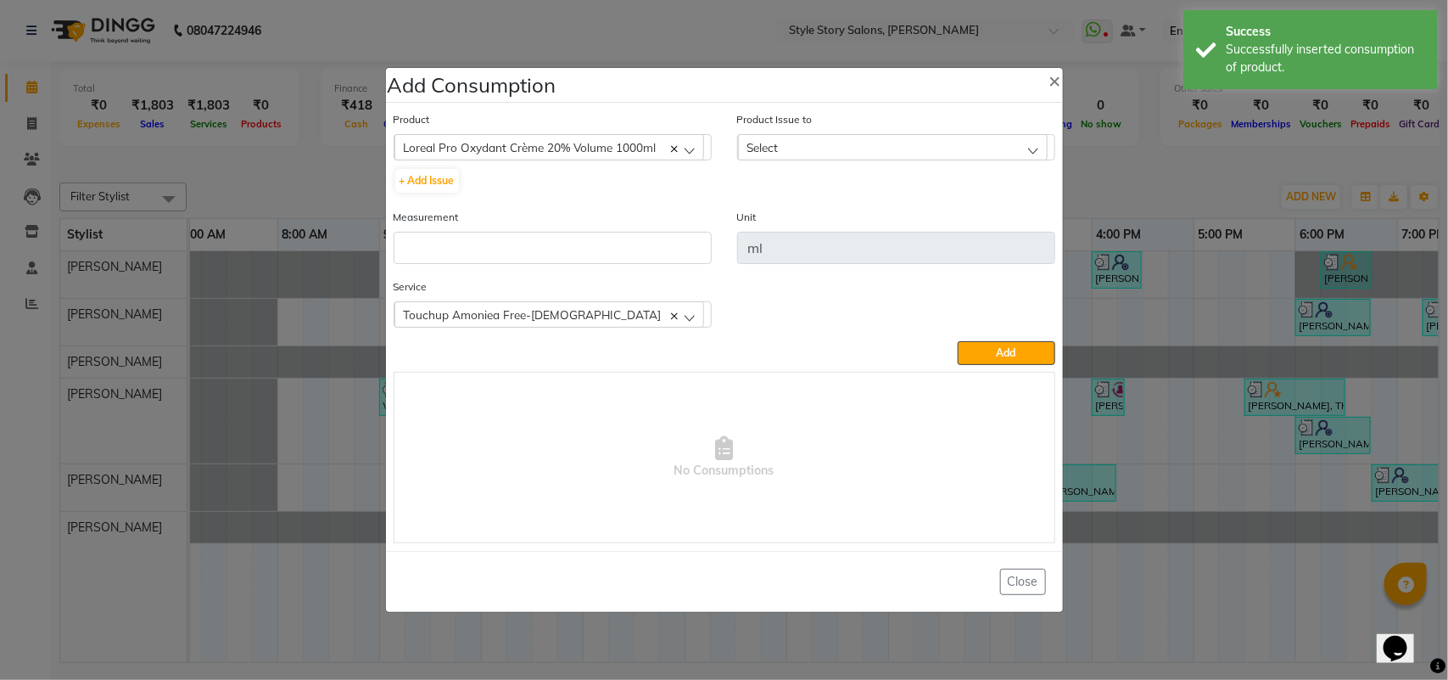
click at [781, 141] on div "Select" at bounding box center [893, 146] width 310 height 25
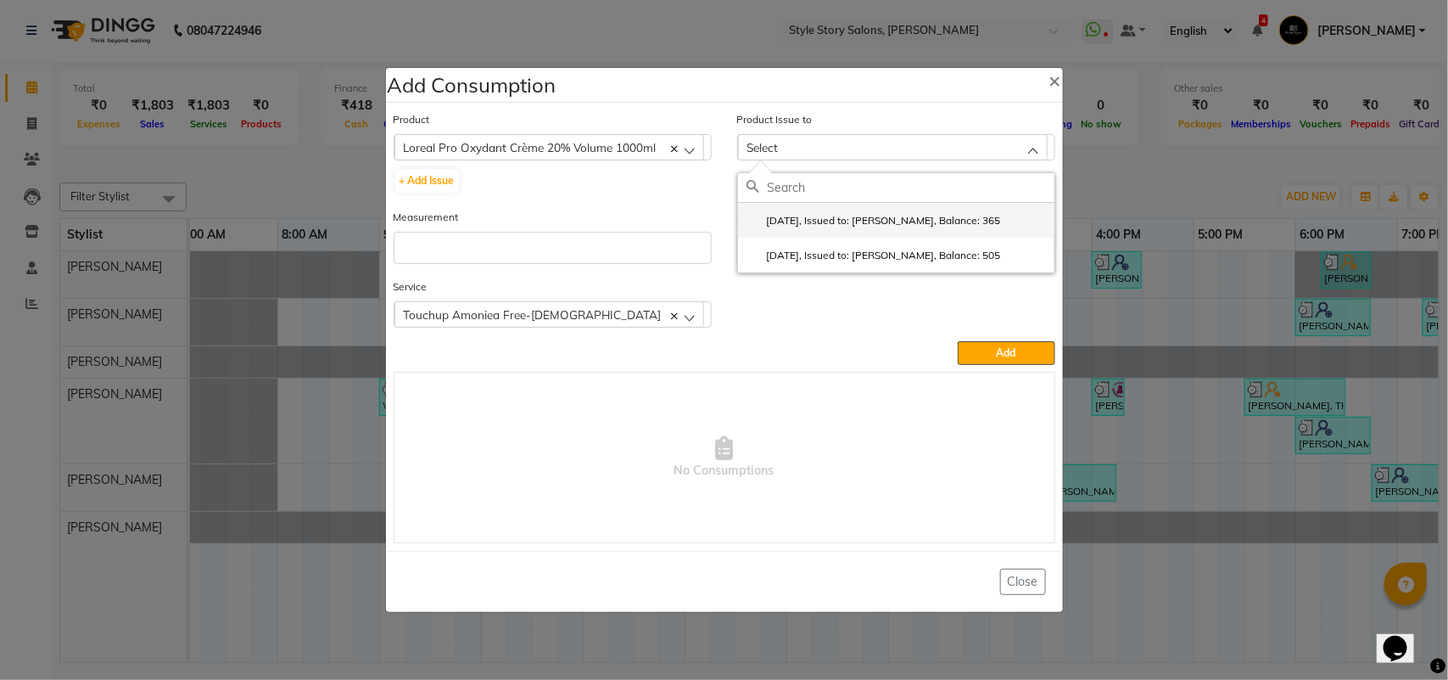
click at [825, 219] on label "[DATE], Issued to: [PERSON_NAME], Balance: 365" at bounding box center [874, 220] width 255 height 15
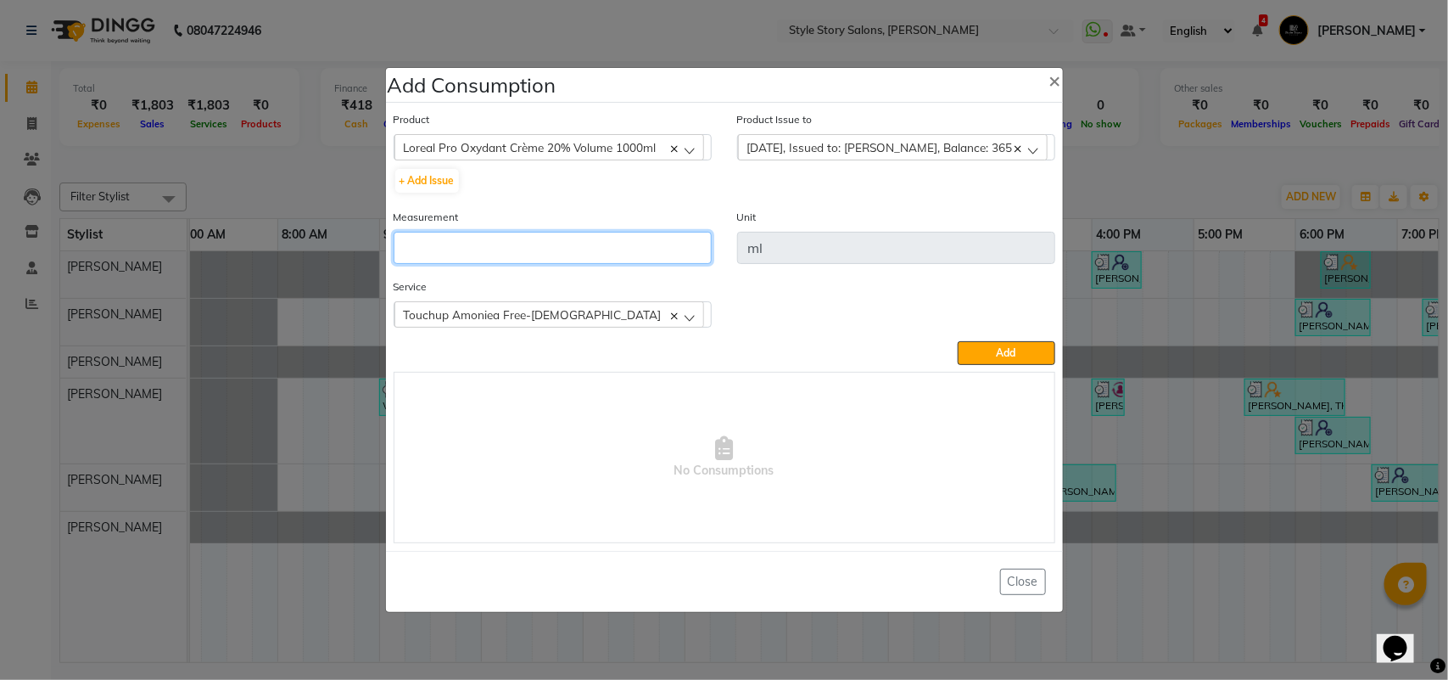
click at [656, 239] on input "number" at bounding box center [553, 248] width 318 height 32
type input "24"
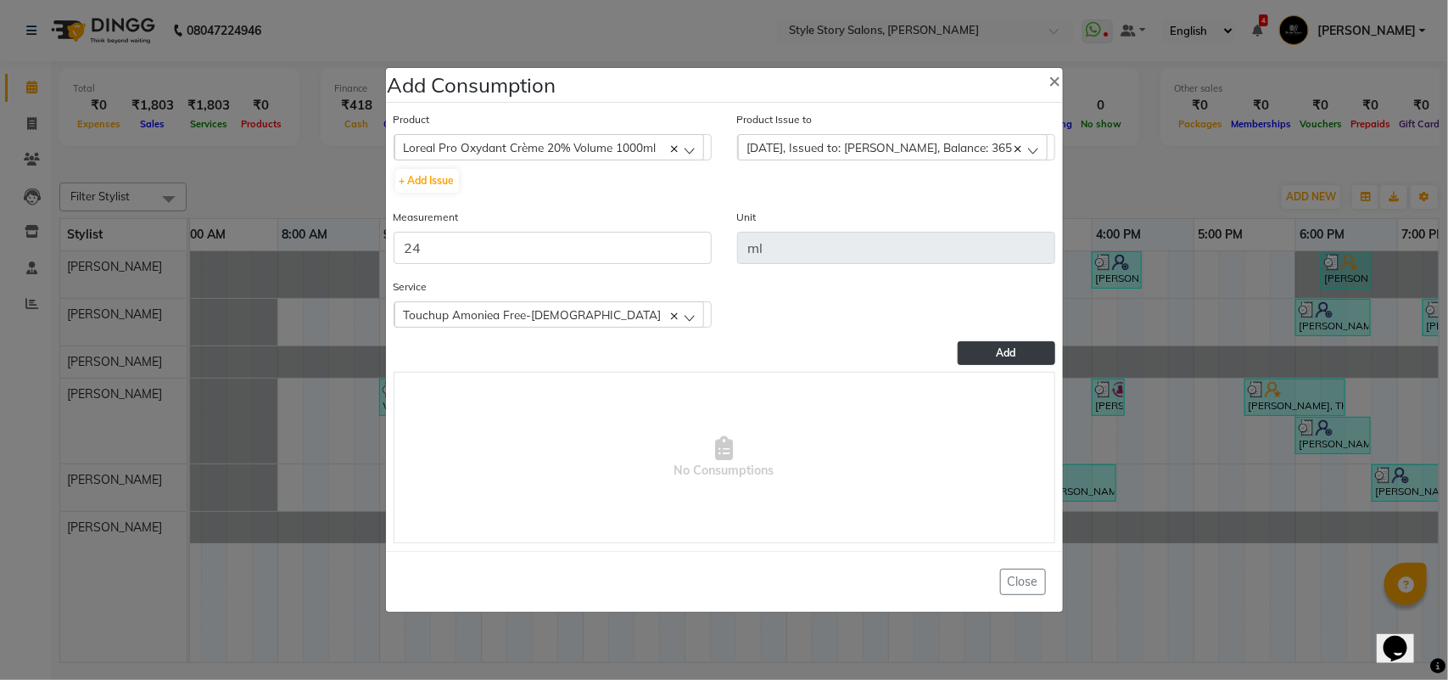
click at [1011, 346] on span "Add" at bounding box center [1007, 352] width 20 height 13
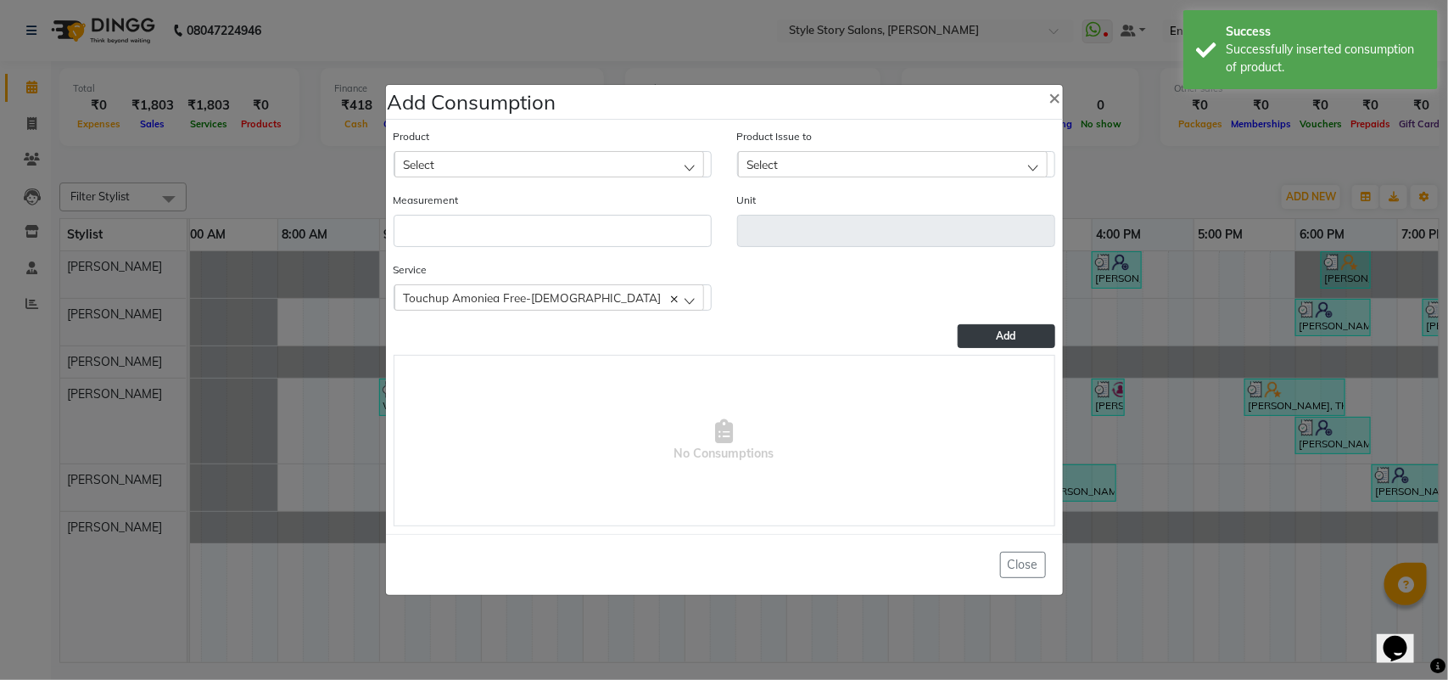
click at [527, 166] on div "Select" at bounding box center [550, 163] width 310 height 25
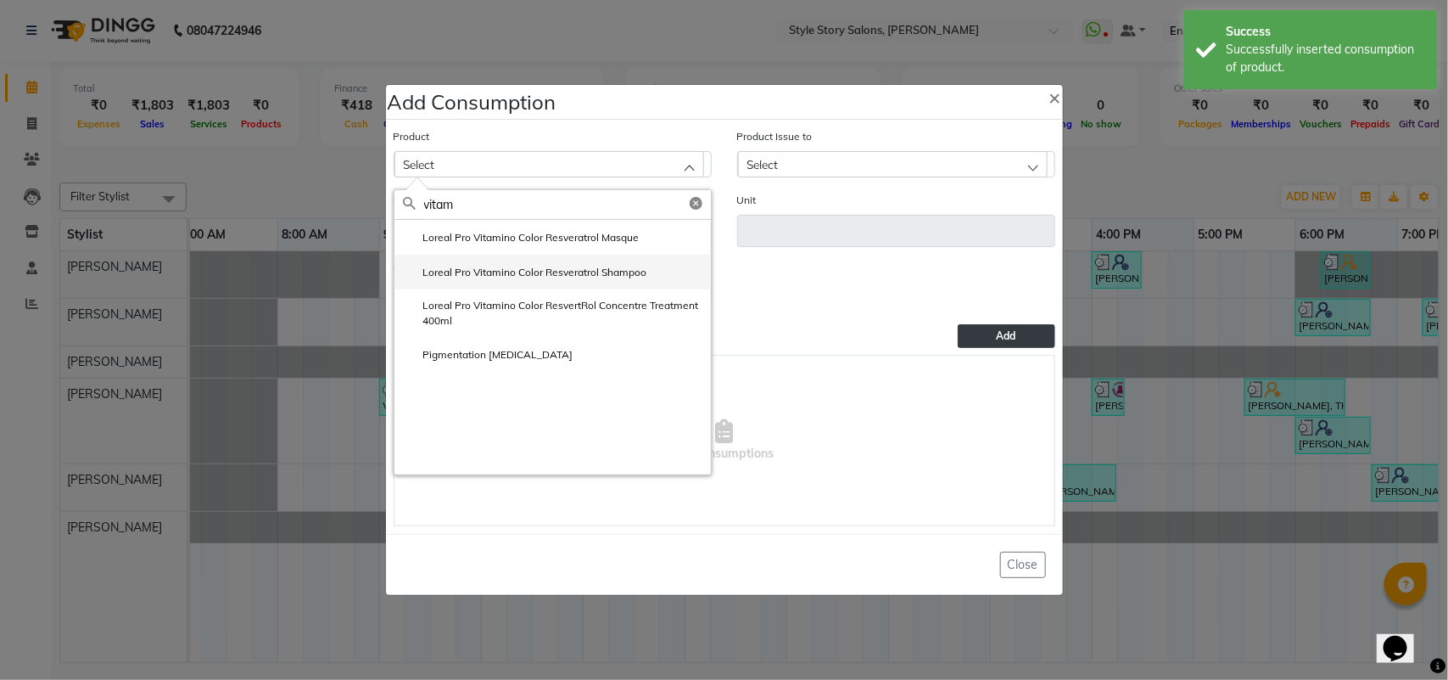
type input "vitam"
click at [553, 274] on label "Loreal Pro Vitamino Color Resveratrol Shampoo" at bounding box center [525, 272] width 244 height 15
type input "ml"
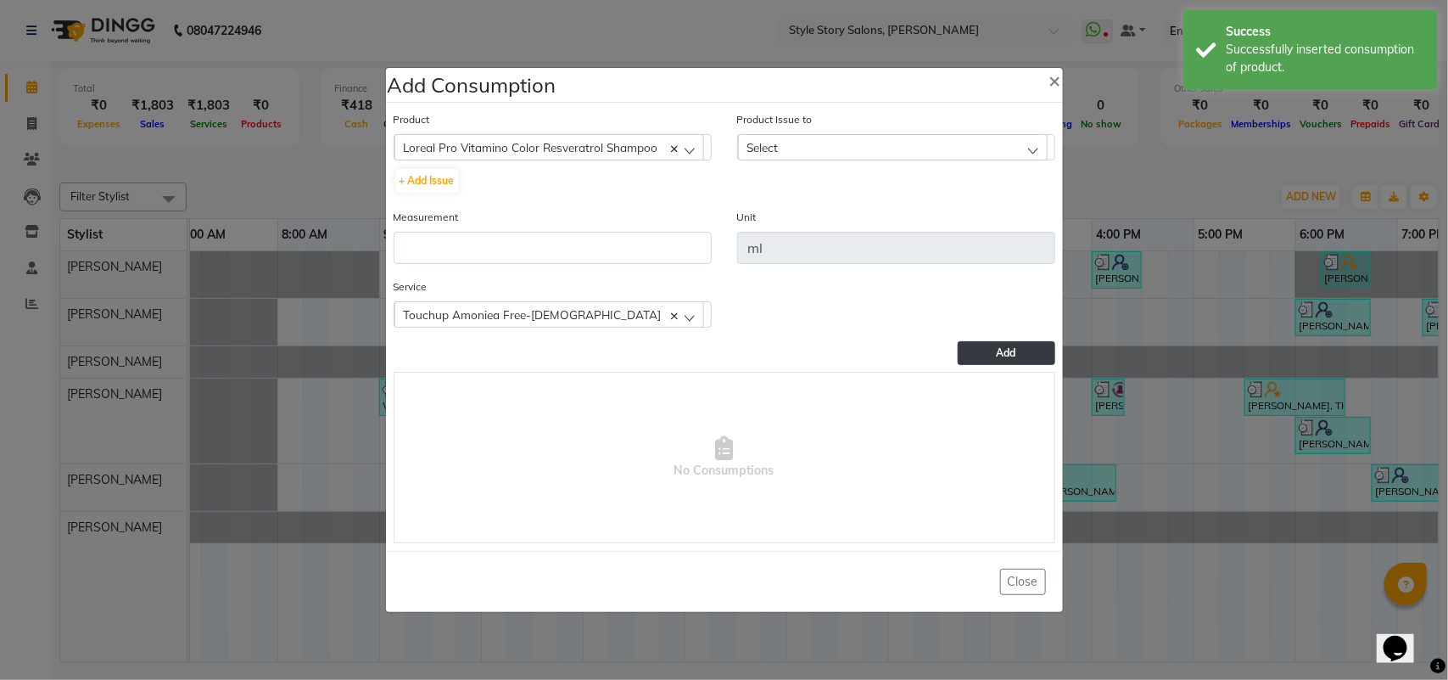
click at [817, 143] on div "Select" at bounding box center [893, 146] width 310 height 25
drag, startPoint x: 843, startPoint y: 222, endPoint x: 833, endPoint y: 227, distance: 10.3
click at [844, 221] on label "[DATE], Issued to: [PERSON_NAME], Balance: 594" at bounding box center [874, 220] width 255 height 15
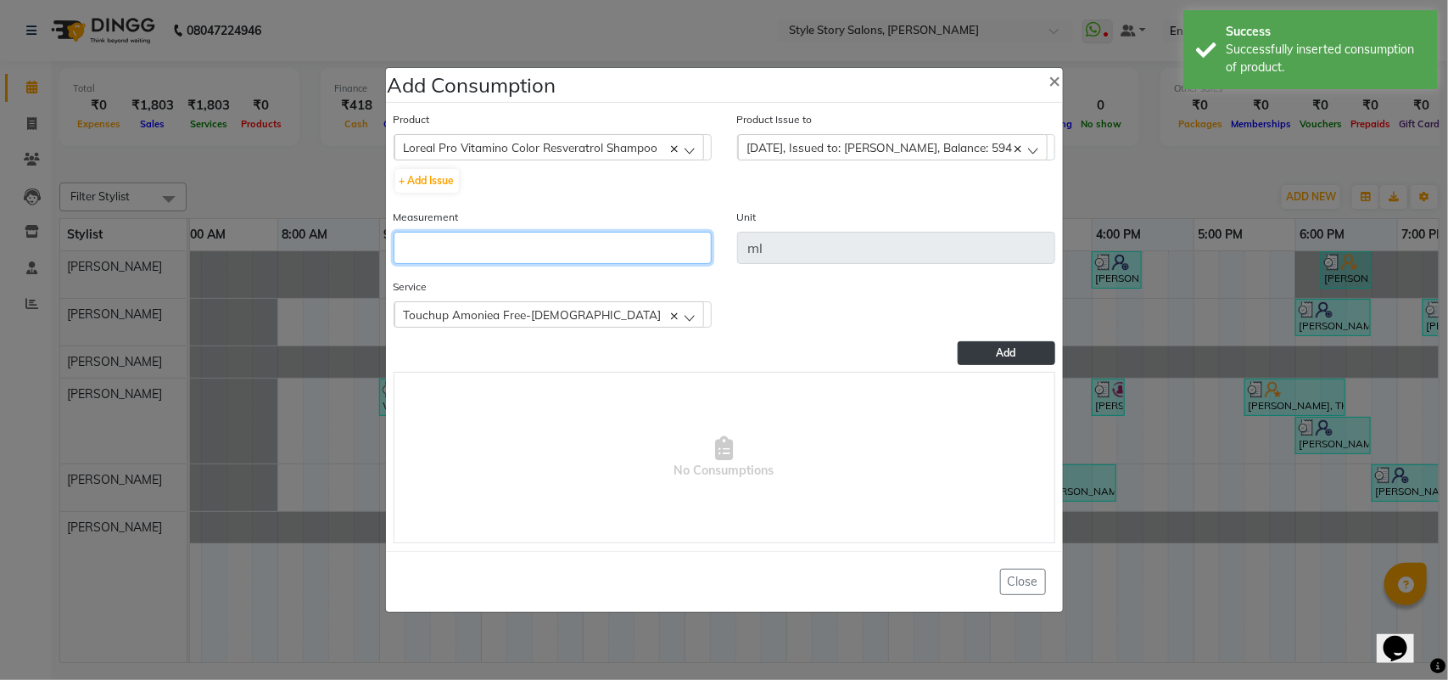
click at [637, 244] on input "number" at bounding box center [553, 248] width 318 height 32
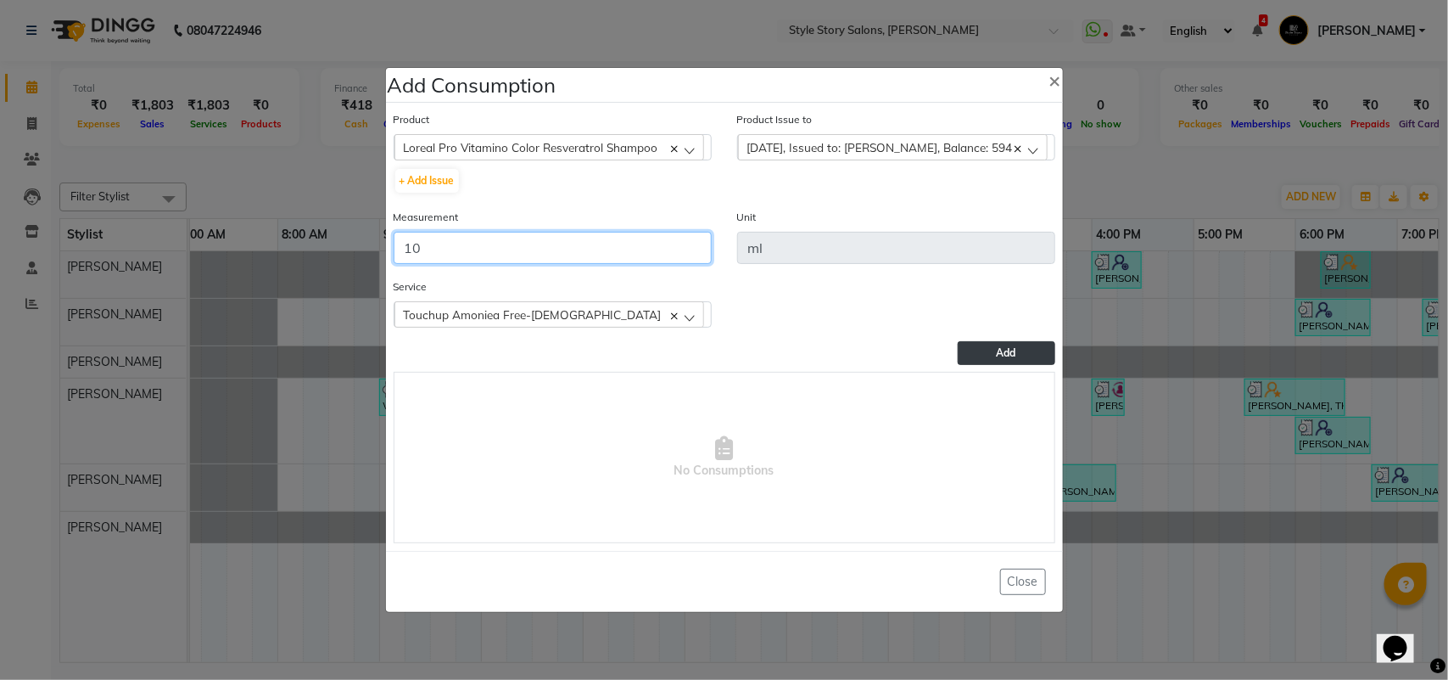
type input "10"
click at [989, 346] on button "Add" at bounding box center [1006, 353] width 97 height 24
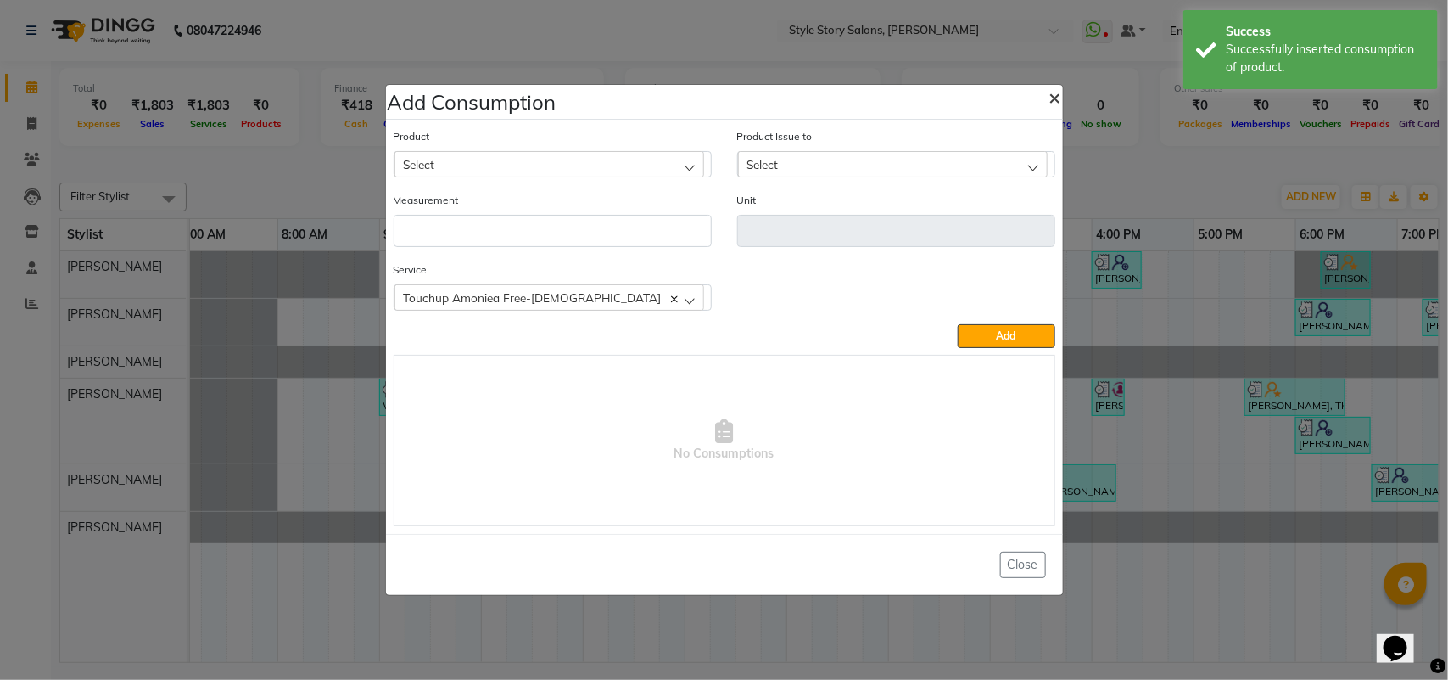
click at [1053, 98] on span "×" at bounding box center [1056, 96] width 12 height 25
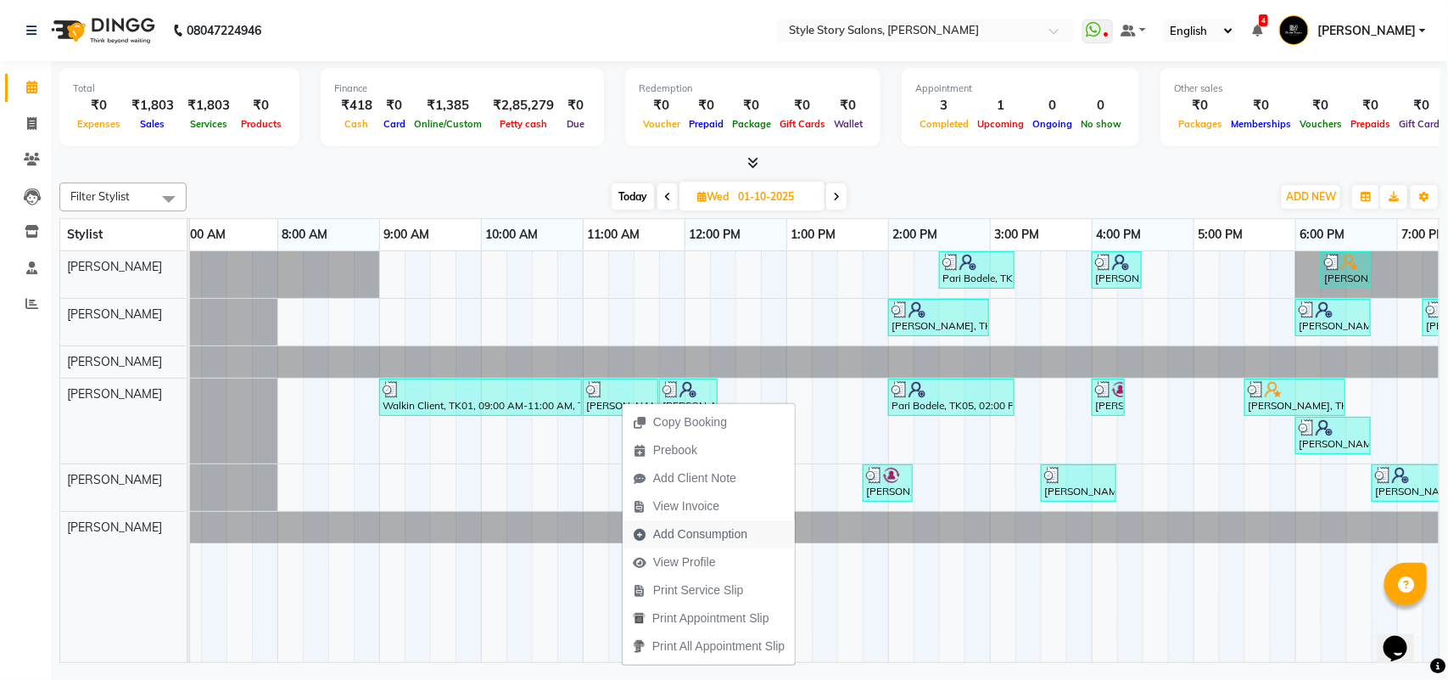
click at [675, 530] on span "Add Consumption" at bounding box center [700, 534] width 94 height 18
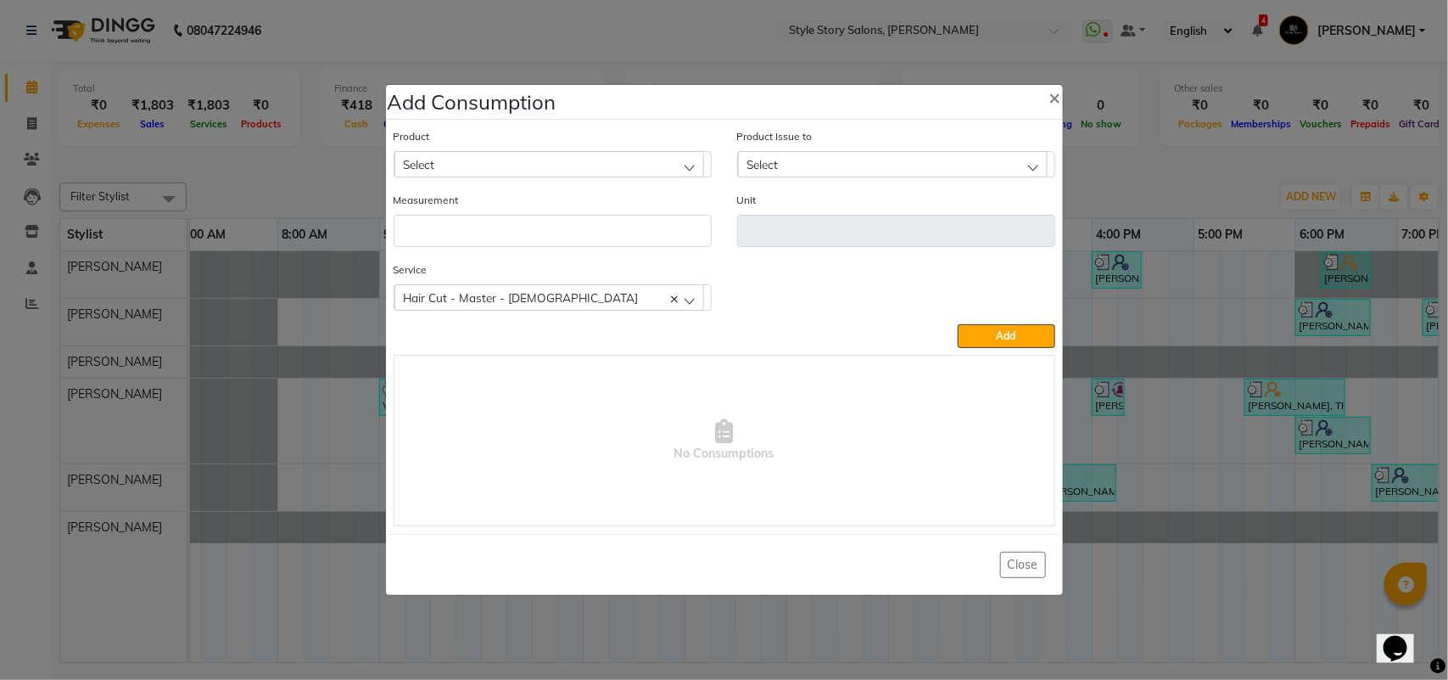
click at [571, 168] on div "Select" at bounding box center [550, 163] width 310 height 25
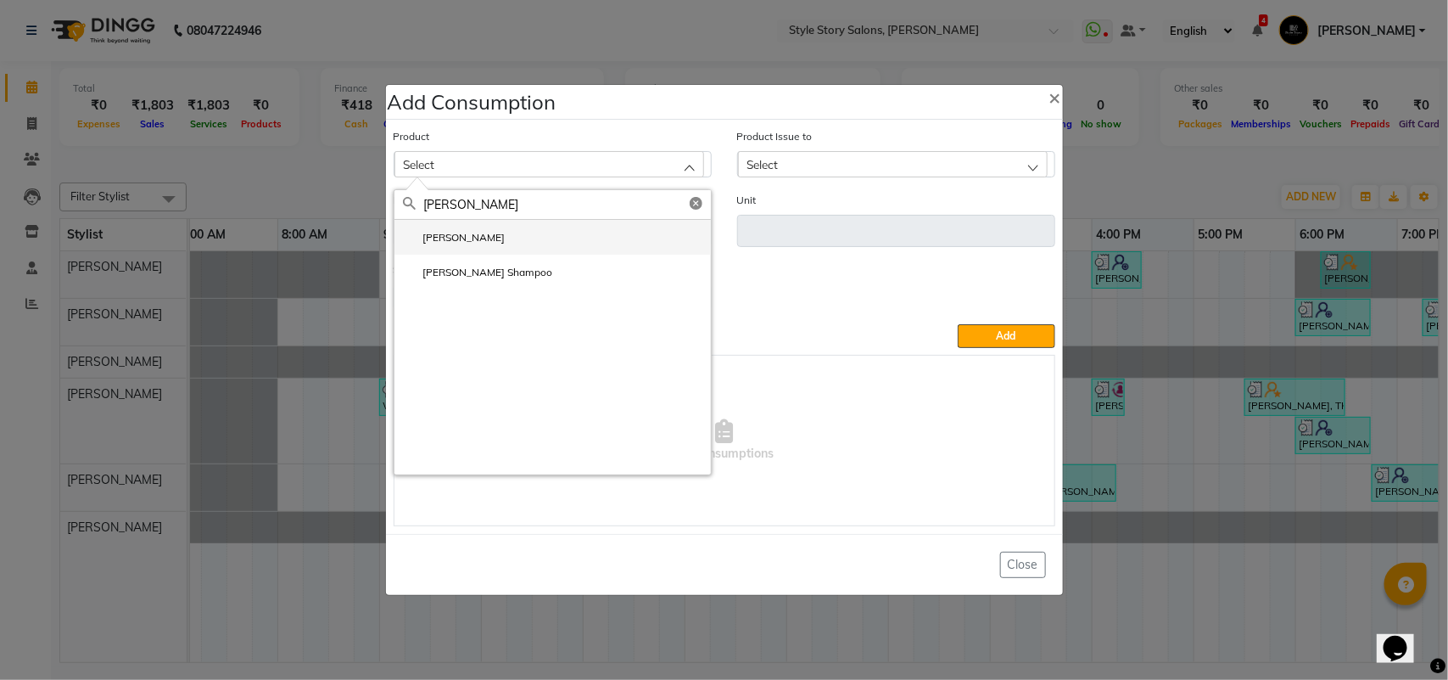
type input "[PERSON_NAME]"
drag, startPoint x: 455, startPoint y: 240, endPoint x: 527, endPoint y: 225, distance: 73.7
click at [456, 240] on li "[PERSON_NAME]" at bounding box center [553, 237] width 317 height 35
type input "ml"
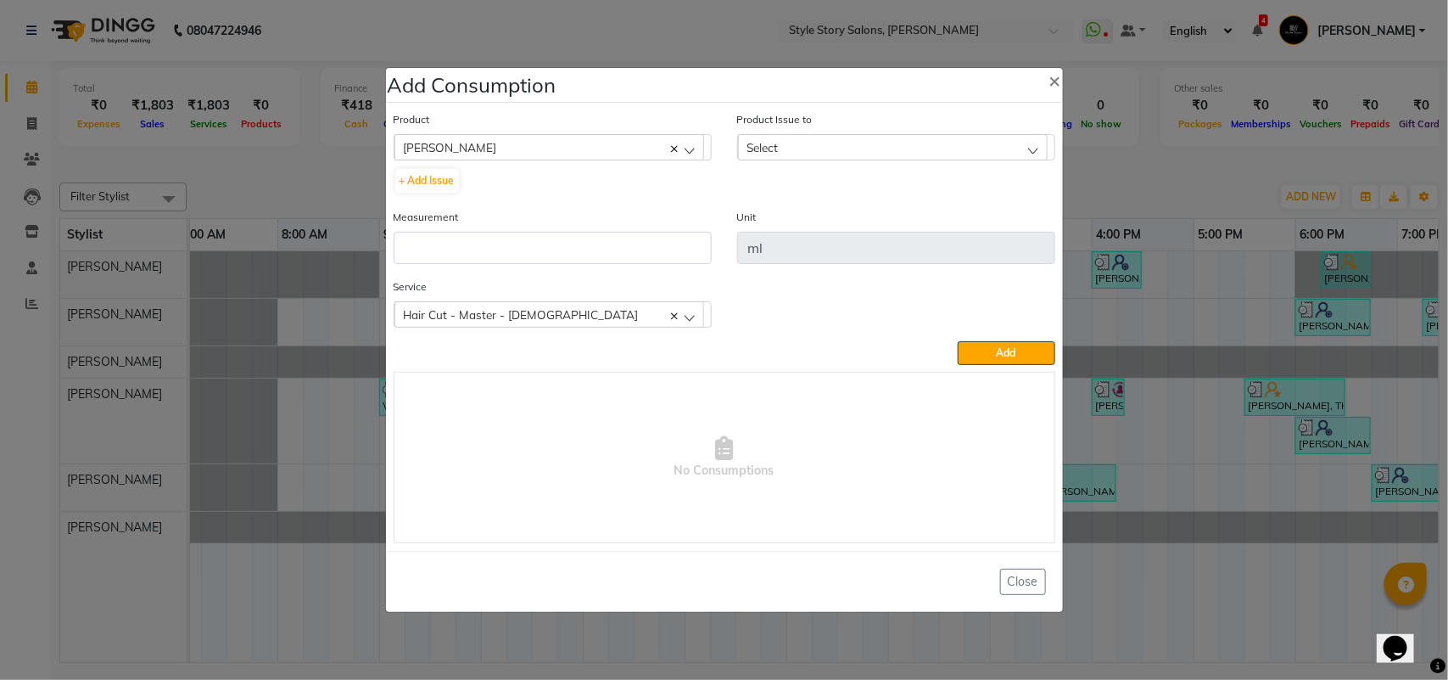
click at [820, 151] on div "Select" at bounding box center [893, 146] width 310 height 25
click at [834, 223] on label "[DATE], Issued to: [PERSON_NAME], Balance: 408" at bounding box center [874, 220] width 255 height 15
click at [618, 264] on div "Measurement" at bounding box center [553, 243] width 344 height 70
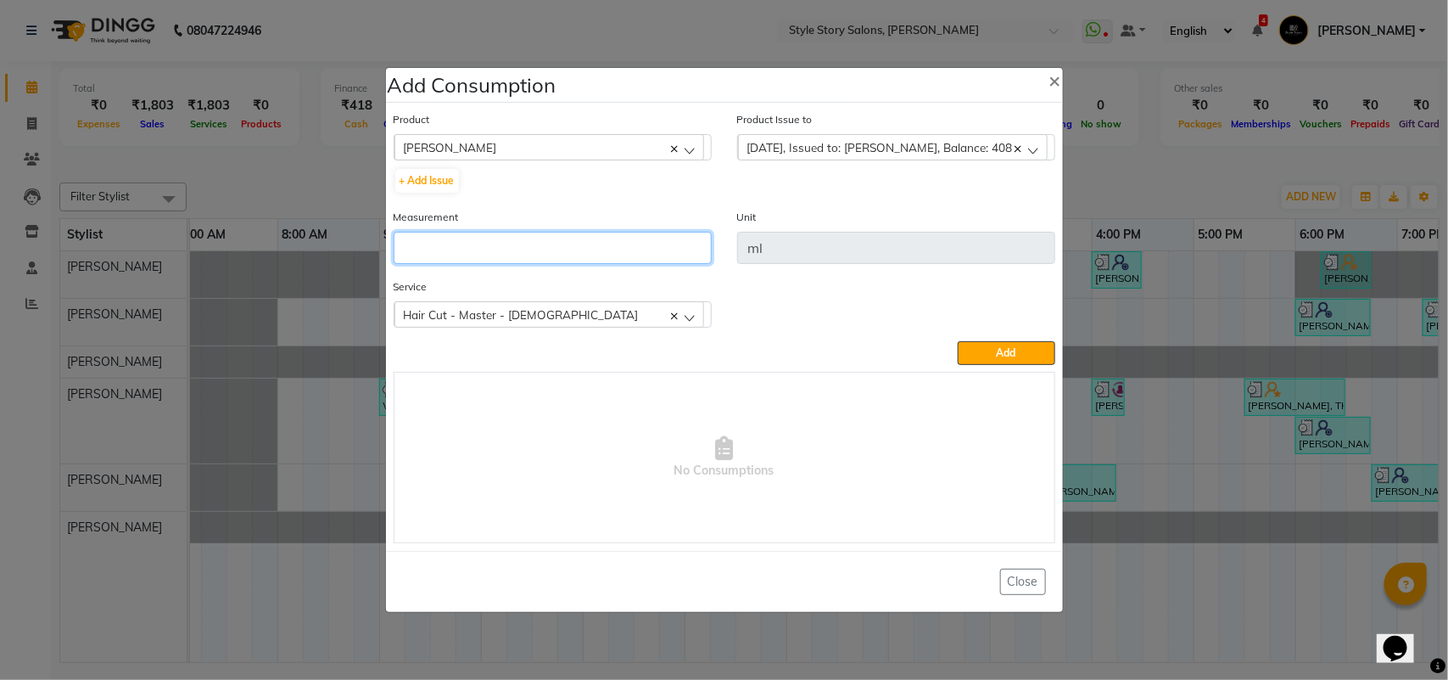
click at [617, 251] on input "number" at bounding box center [553, 248] width 318 height 32
type input "10"
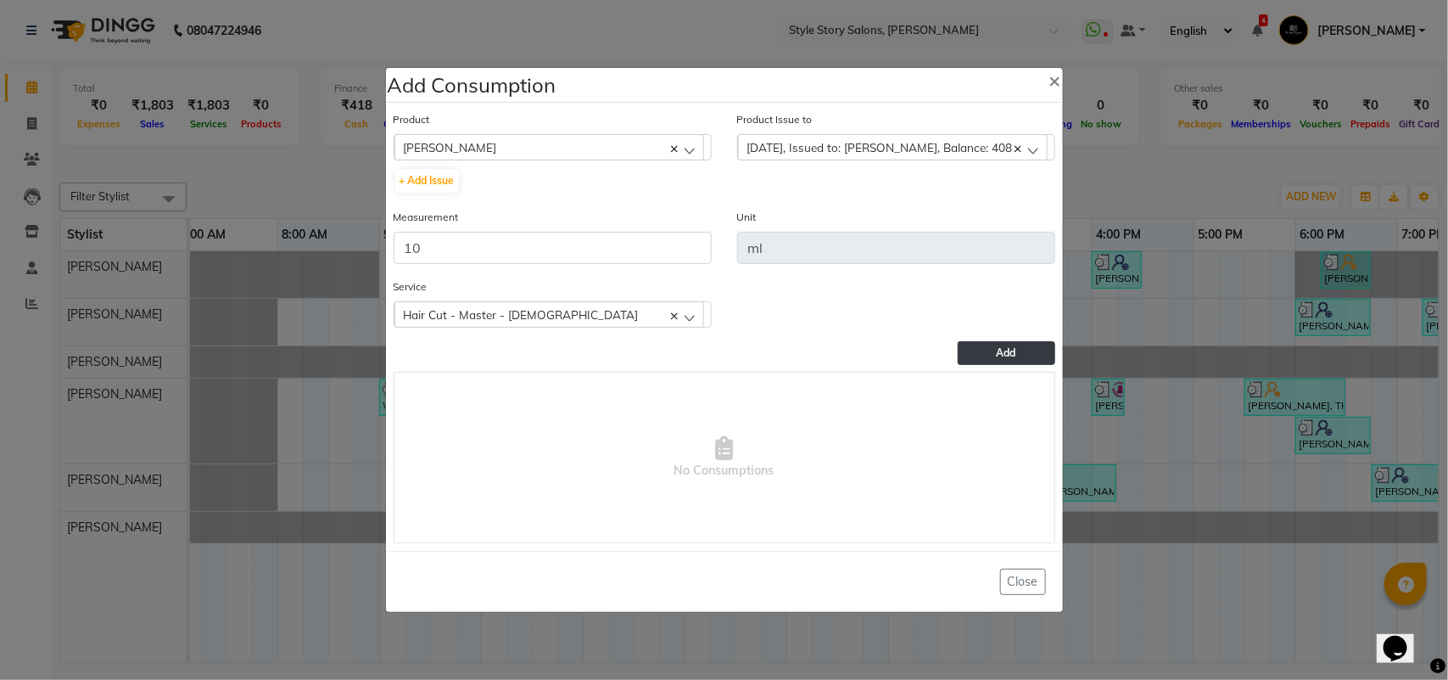
click at [998, 355] on span "Add" at bounding box center [1007, 352] width 20 height 13
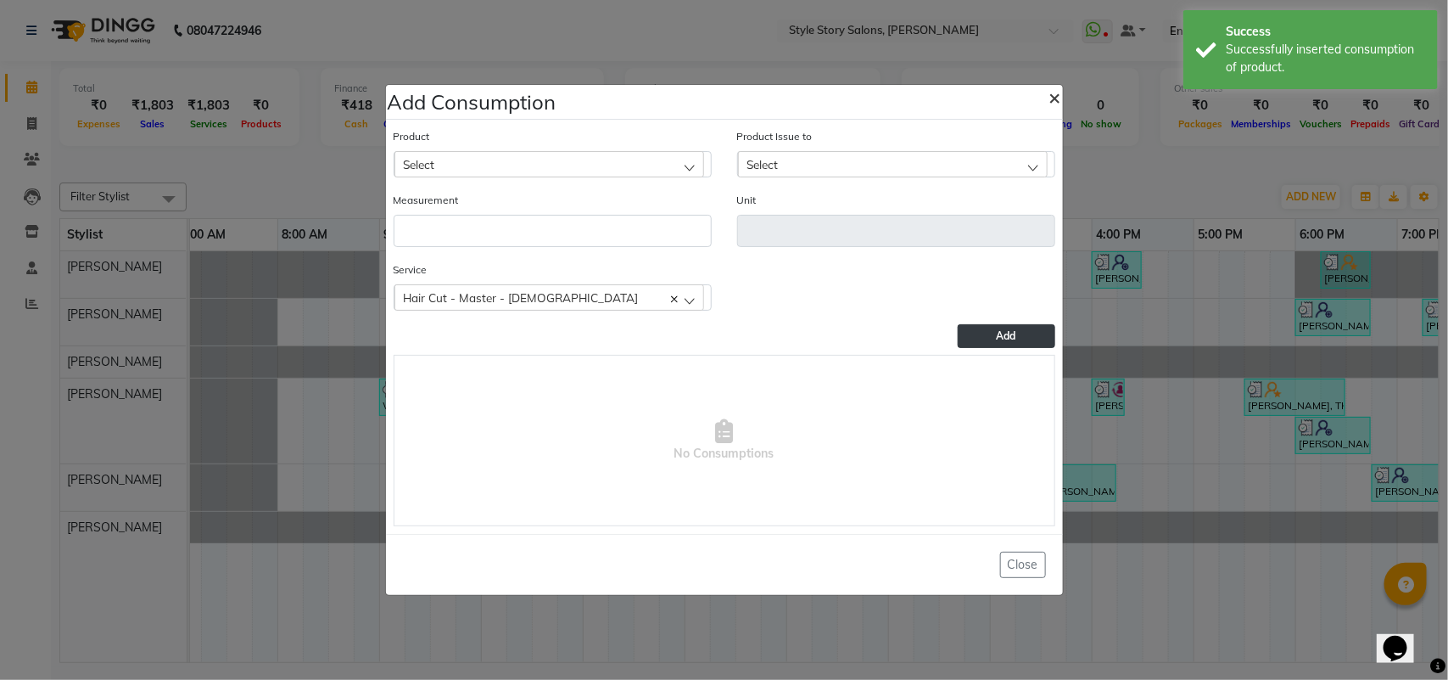
click at [1054, 93] on span "×" at bounding box center [1056, 96] width 12 height 25
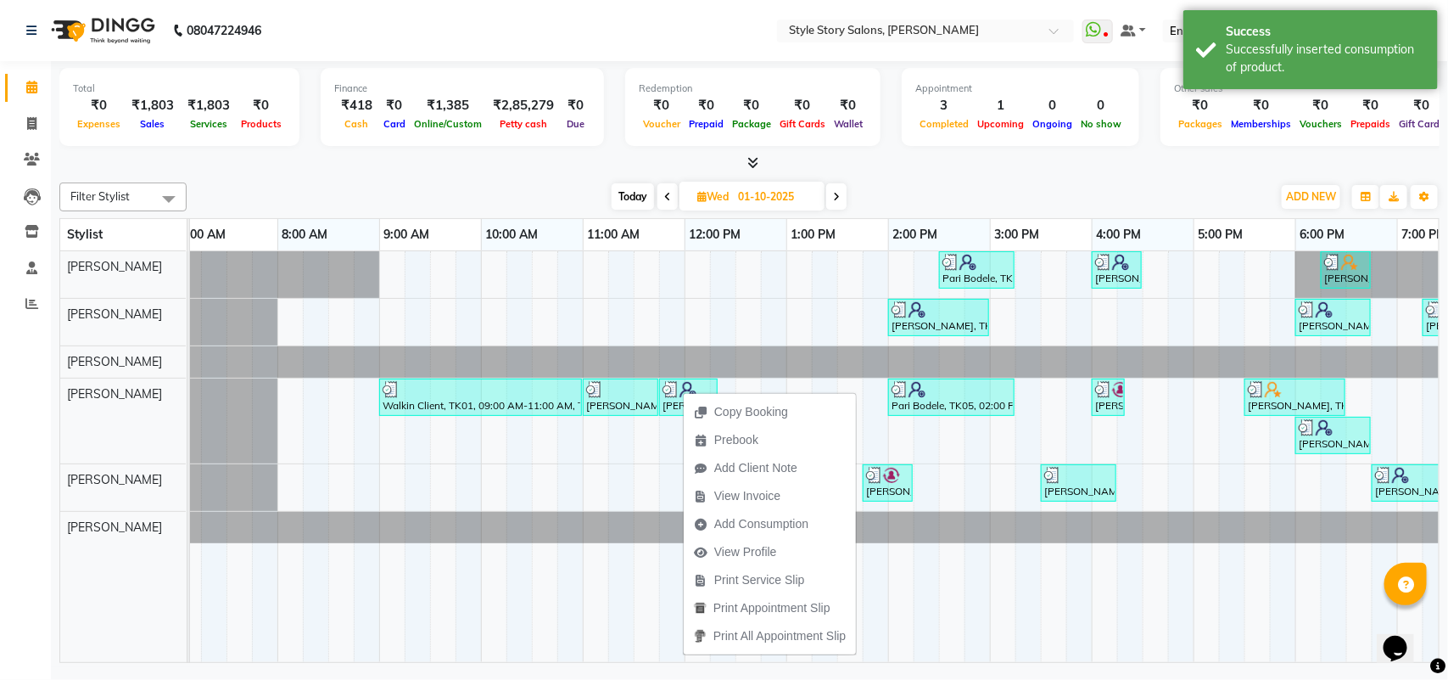
click at [547, 168] on div at bounding box center [749, 163] width 1381 height 18
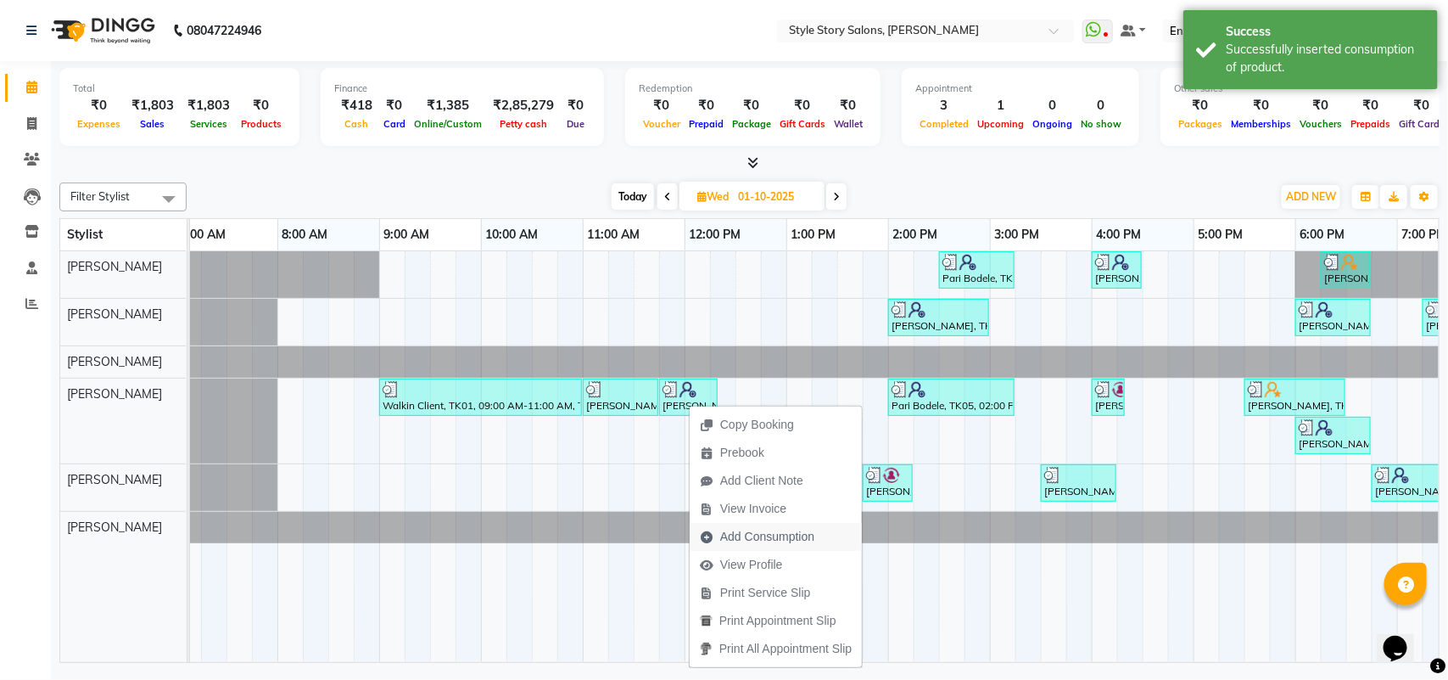
click at [761, 536] on span "Add Consumption" at bounding box center [767, 537] width 94 height 18
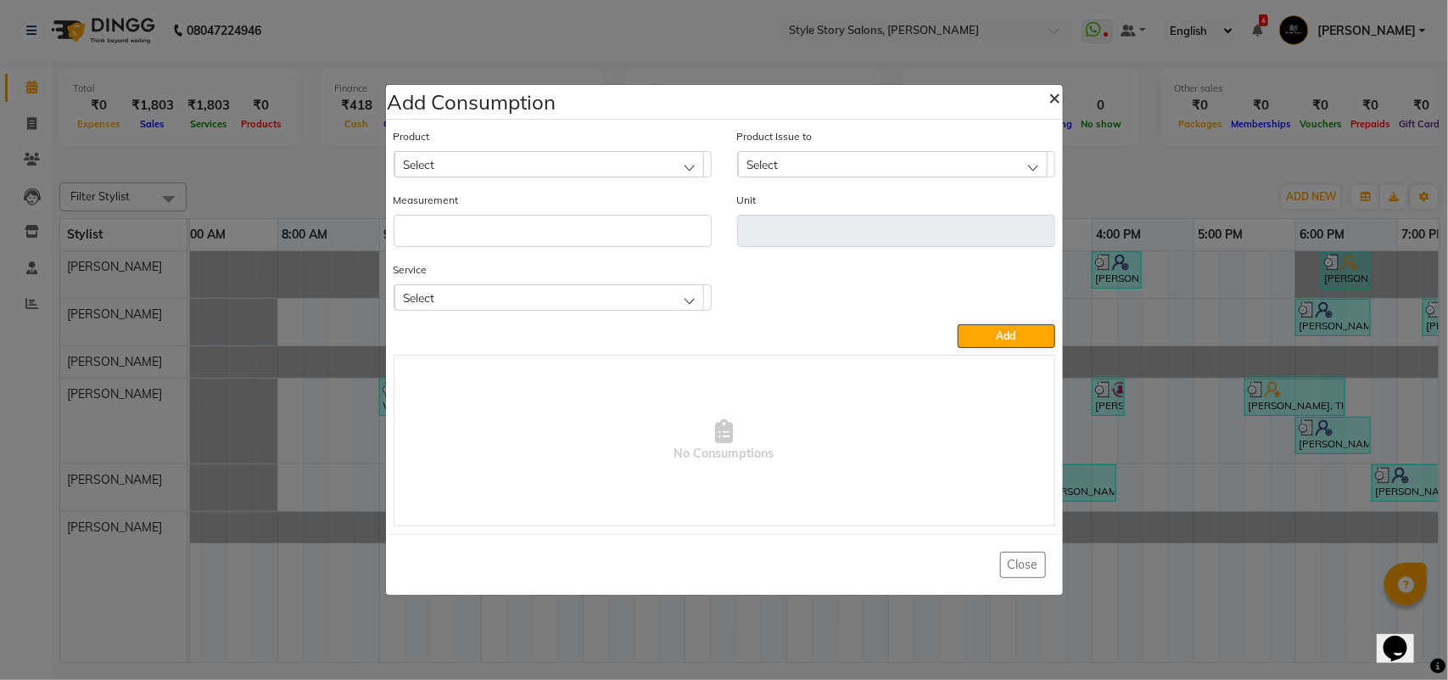
click at [1059, 96] on span "×" at bounding box center [1056, 96] width 12 height 25
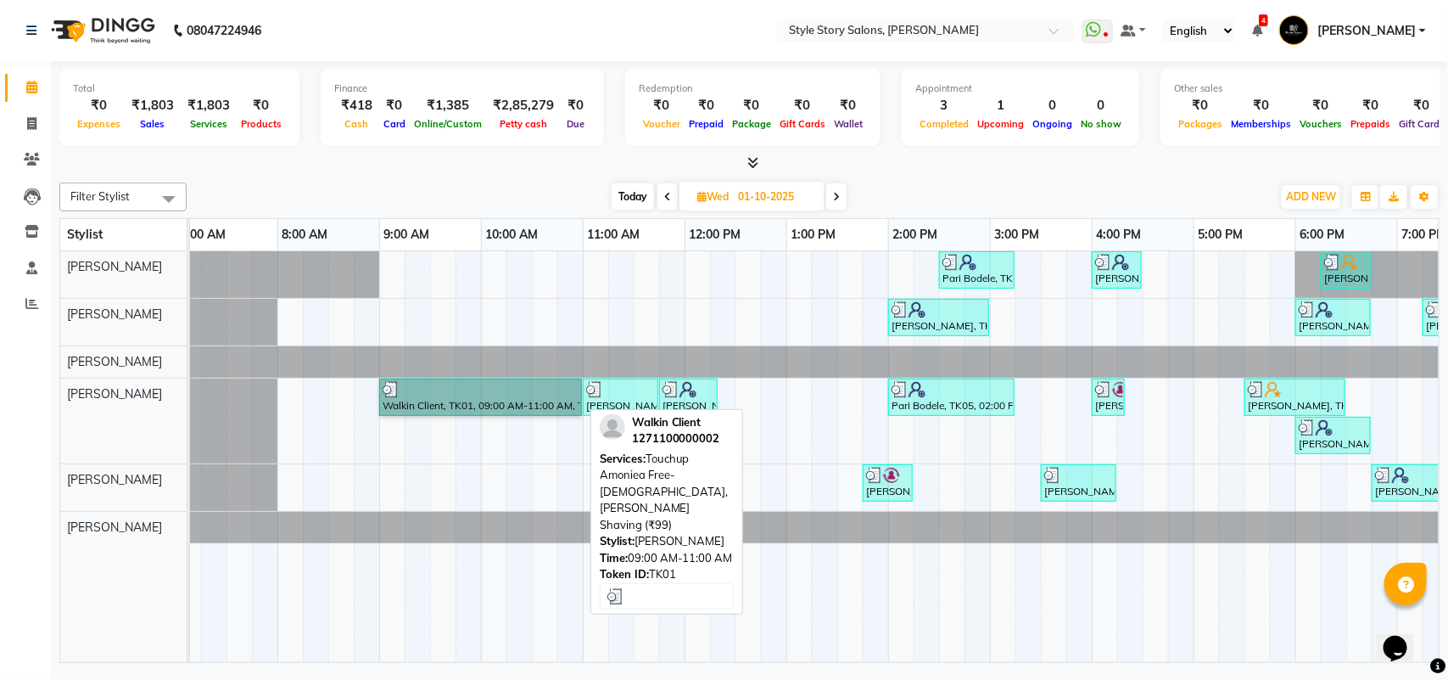
drag, startPoint x: 456, startPoint y: 395, endPoint x: 501, endPoint y: 369, distance: 52.4
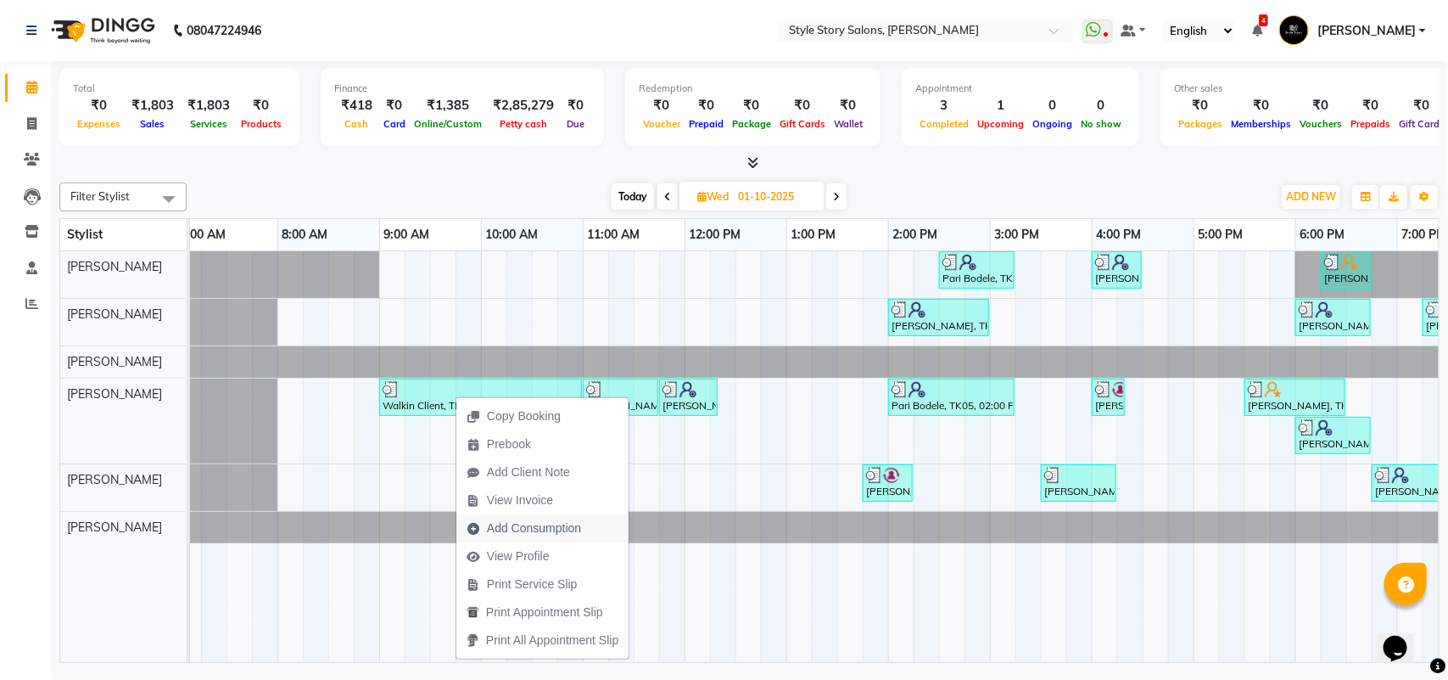
click at [575, 530] on span "Add Consumption" at bounding box center [534, 528] width 94 height 18
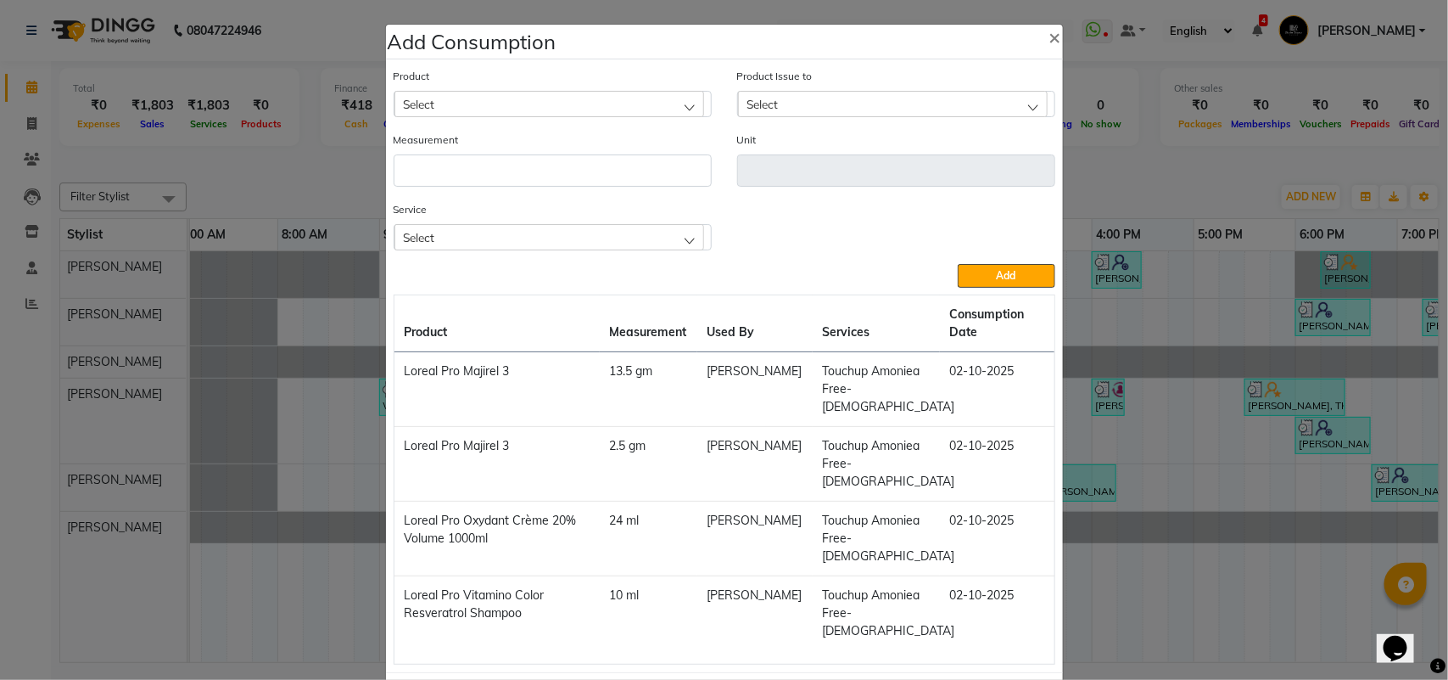
click at [515, 100] on div "Select" at bounding box center [550, 103] width 310 height 25
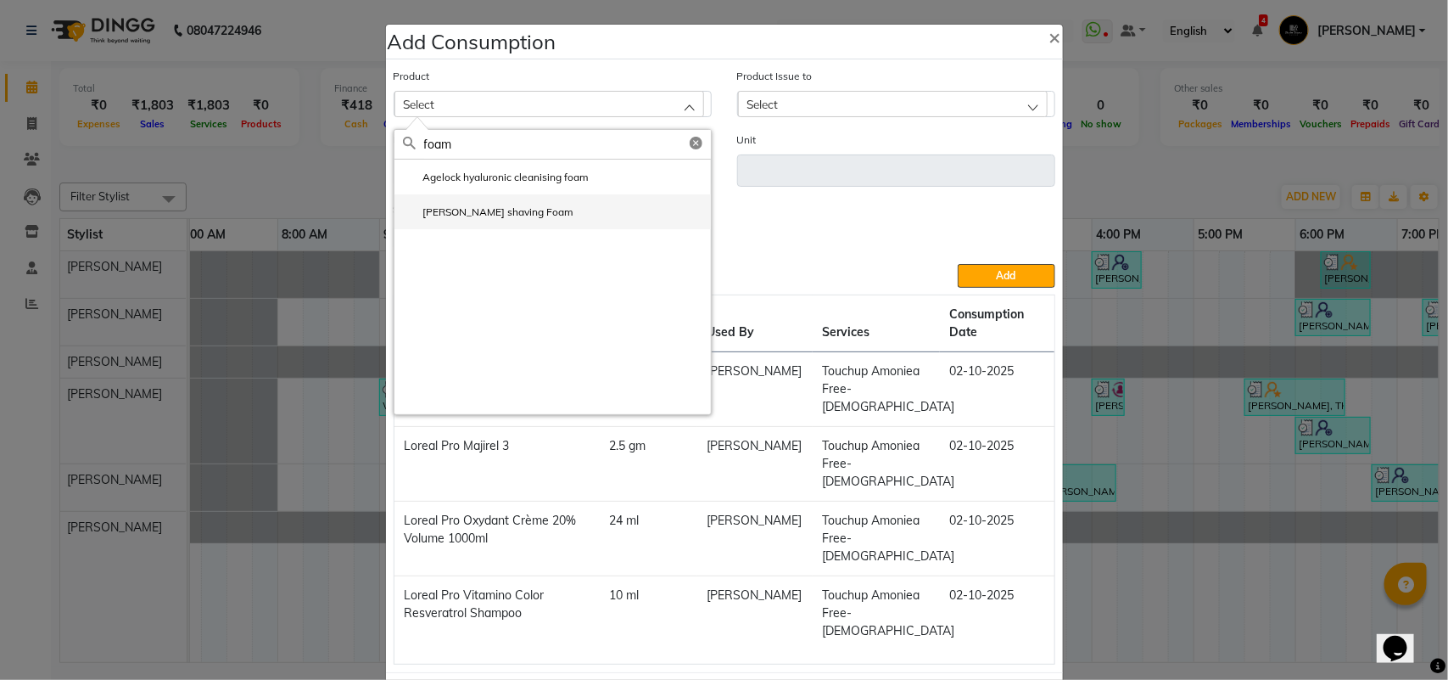
type input "foam"
click at [485, 215] on label "[PERSON_NAME] shaving Foam" at bounding box center [488, 211] width 171 height 15
type input "gm"
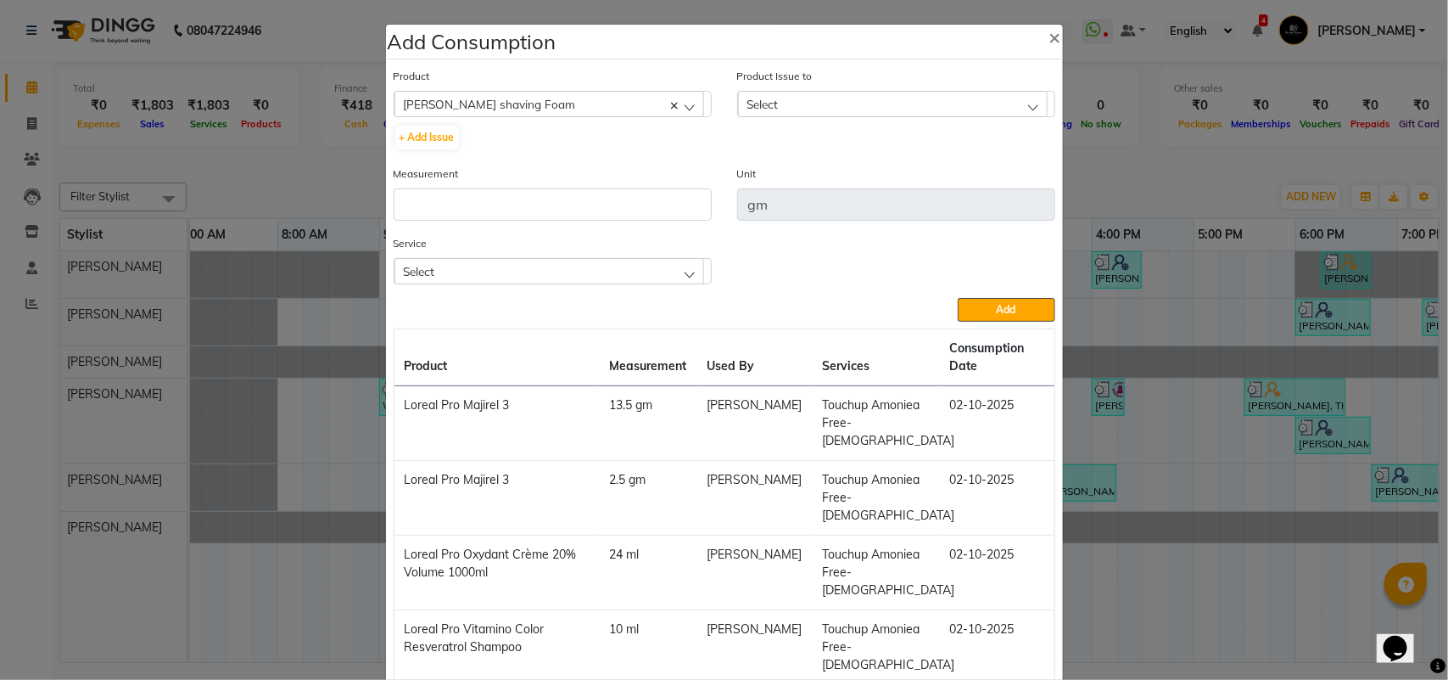
click at [871, 98] on div "Select" at bounding box center [893, 103] width 310 height 25
drag, startPoint x: 862, startPoint y: 166, endPoint x: 821, endPoint y: 188, distance: 46.7
click at [861, 168] on li "[DATE], Issued to: [PERSON_NAME], Balance: 383" at bounding box center [896, 177] width 317 height 35
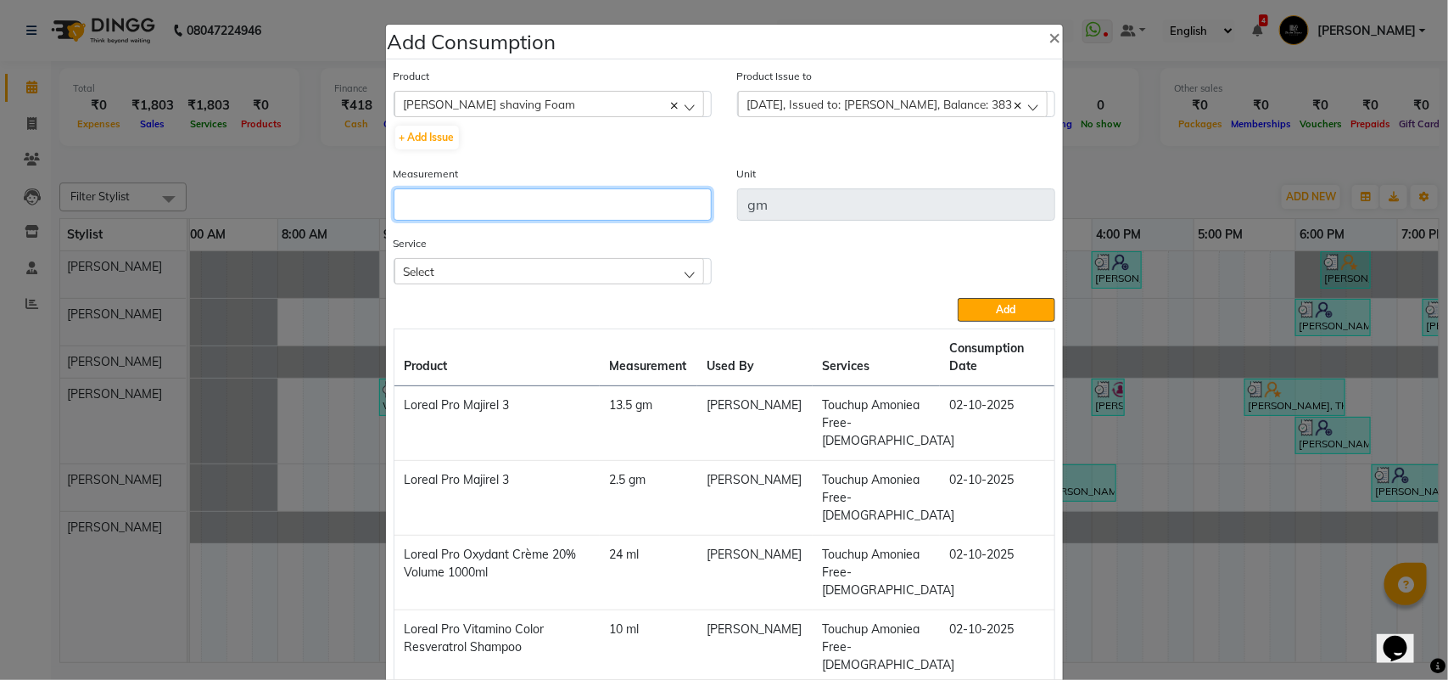
click at [681, 204] on input "number" at bounding box center [553, 204] width 318 height 32
type input "3"
click at [630, 263] on div "Select" at bounding box center [550, 270] width 310 height 25
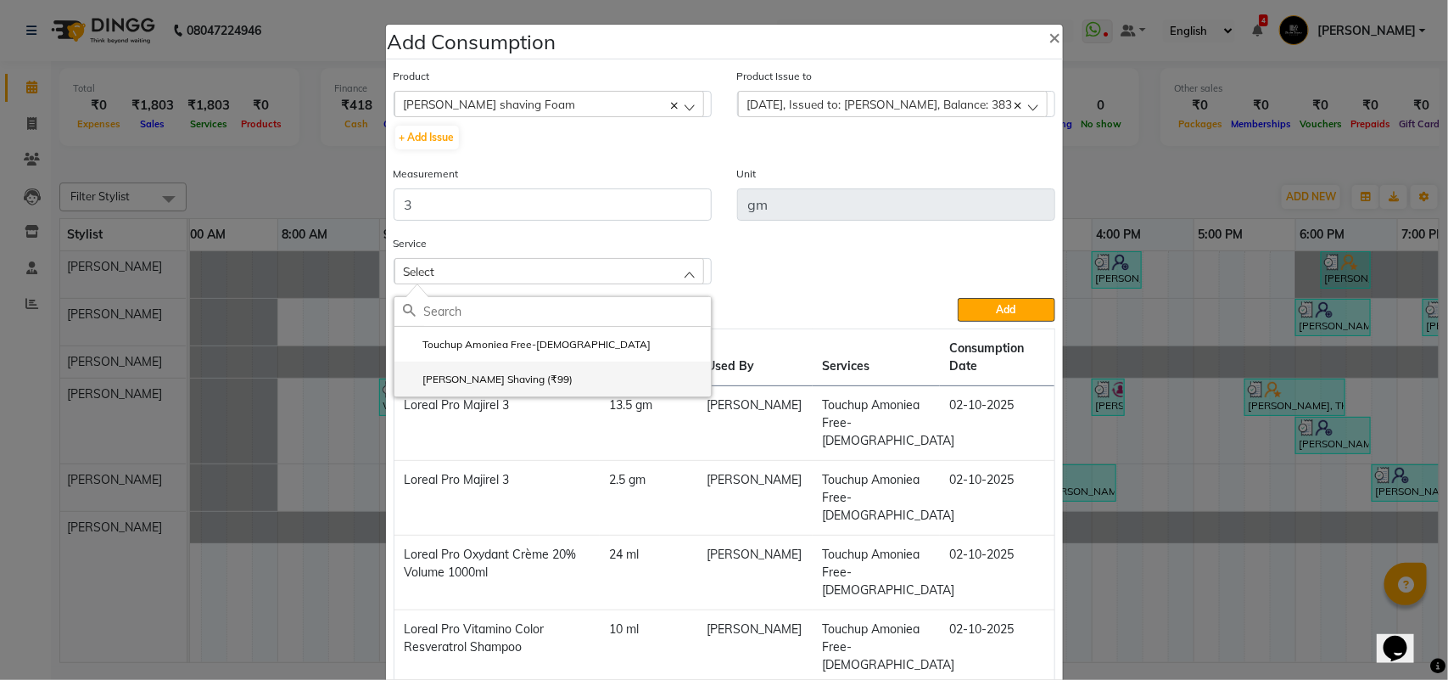
click at [530, 378] on li "[PERSON_NAME] Shaving (₹99)" at bounding box center [553, 378] width 317 height 35
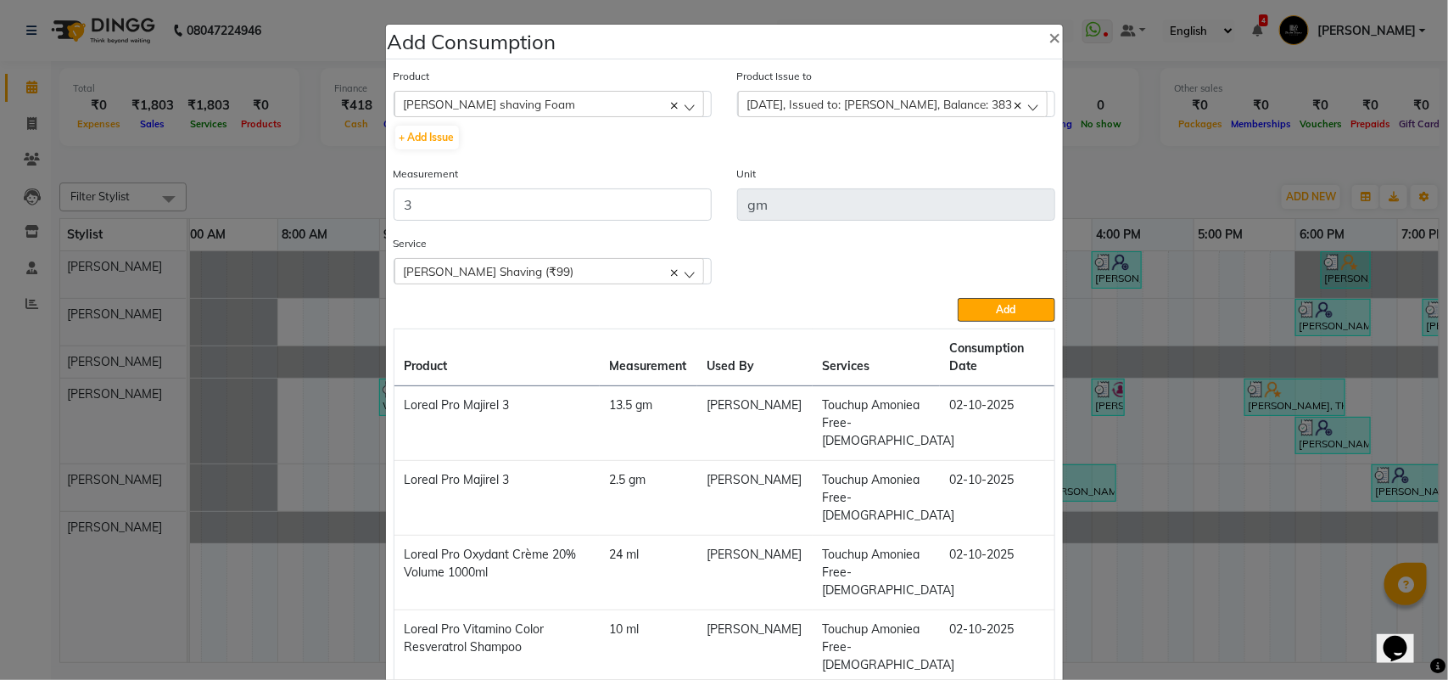
drag, startPoint x: 956, startPoint y: 305, endPoint x: 931, endPoint y: 305, distance: 25.5
click at [958, 305] on button "Add" at bounding box center [1006, 310] width 97 height 24
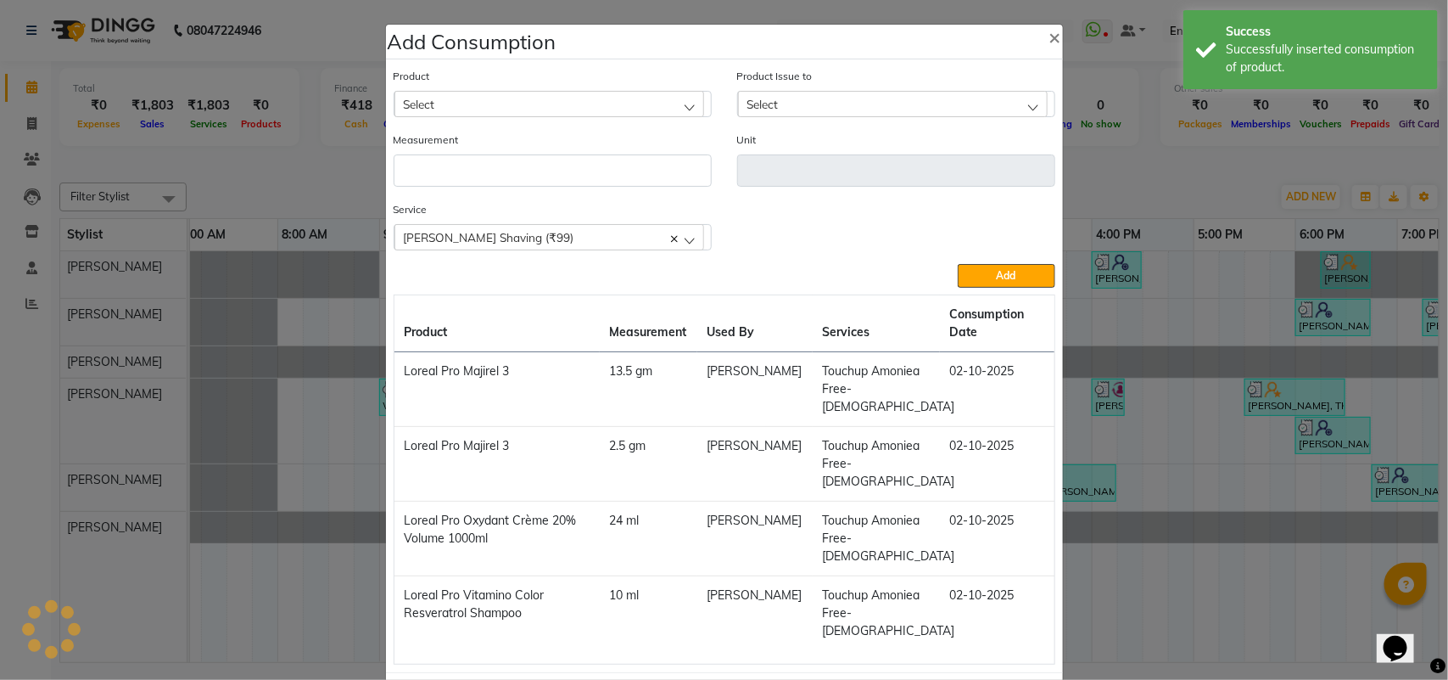
click at [539, 104] on div "Select" at bounding box center [550, 103] width 310 height 25
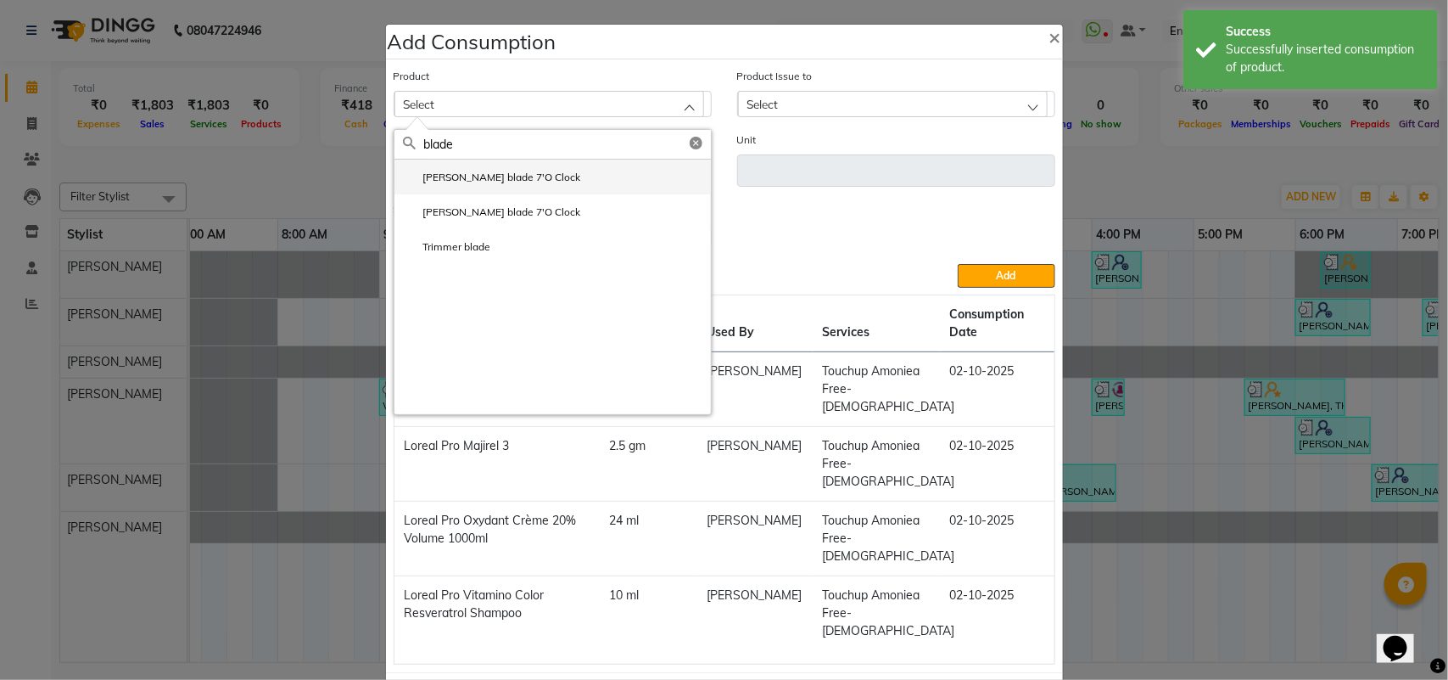
type input "blade"
click at [490, 185] on li "[PERSON_NAME] blade 7'O Clock" at bounding box center [553, 177] width 317 height 35
type input "unit"
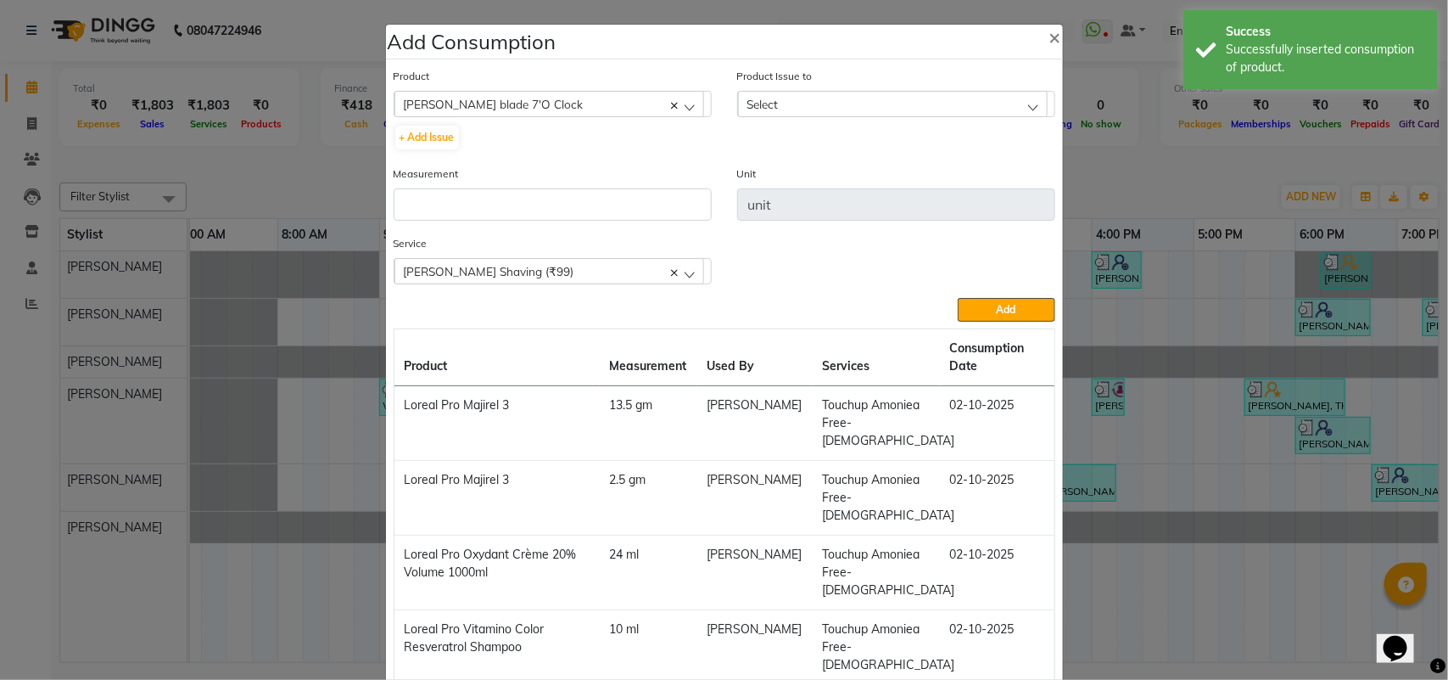
click at [871, 109] on div "Select" at bounding box center [893, 103] width 310 height 25
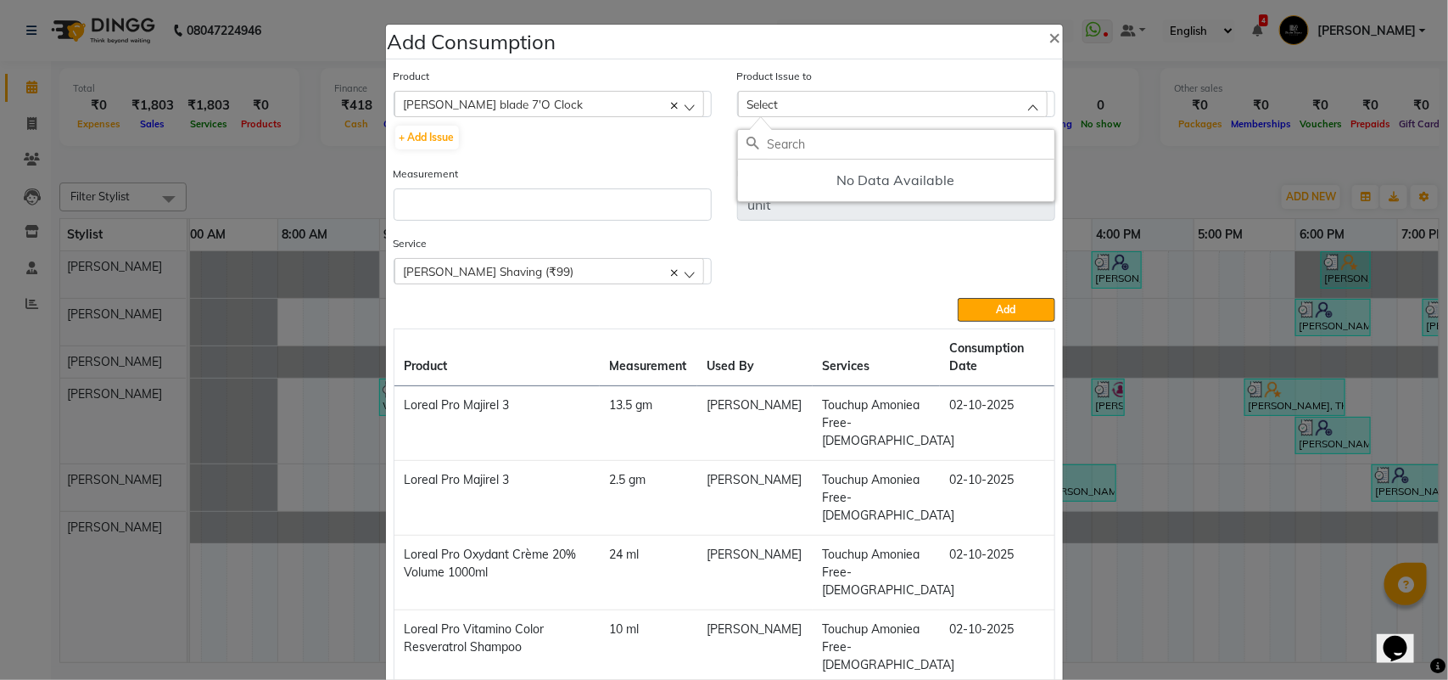
click at [621, 116] on div "[PERSON_NAME] blade 7'O Clock" at bounding box center [553, 104] width 318 height 26
click at [615, 111] on div "[PERSON_NAME] blade 7'O Clock" at bounding box center [550, 103] width 310 height 25
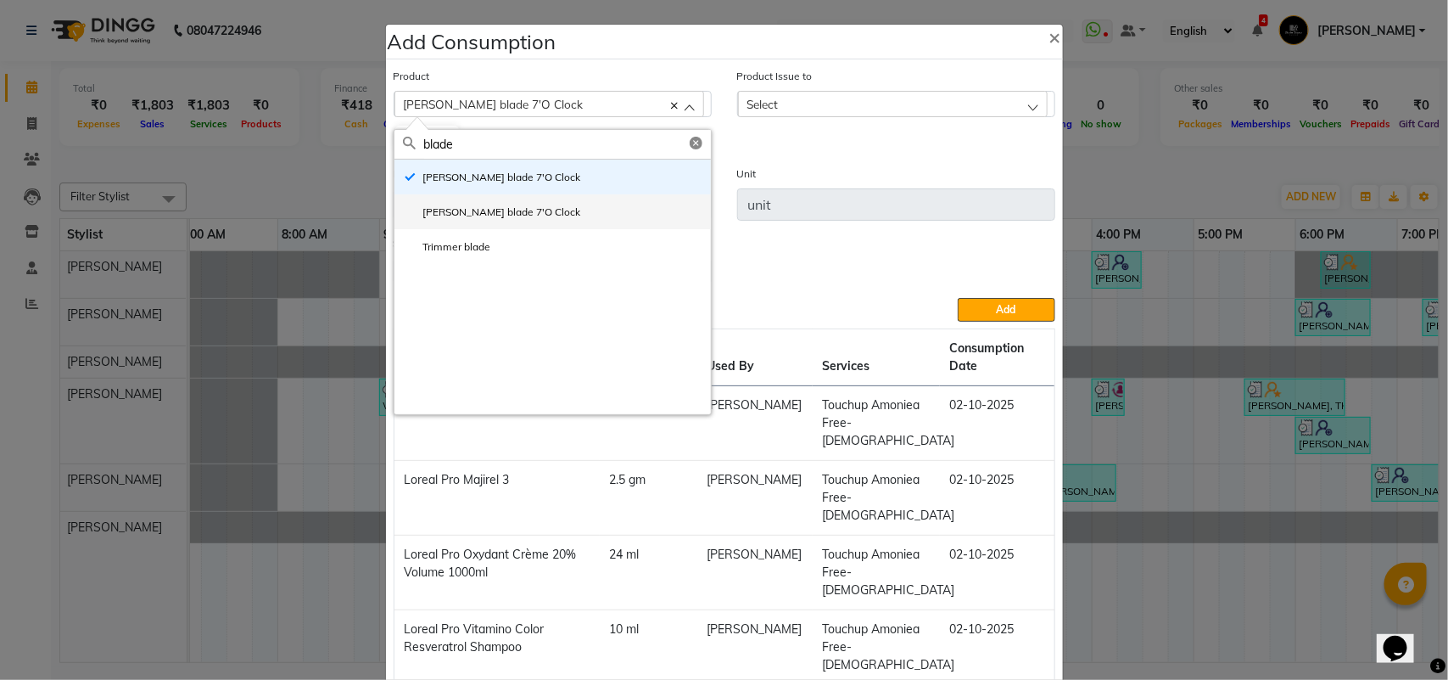
click at [511, 208] on label "[PERSON_NAME] blade 7'O Clock" at bounding box center [492, 211] width 178 height 15
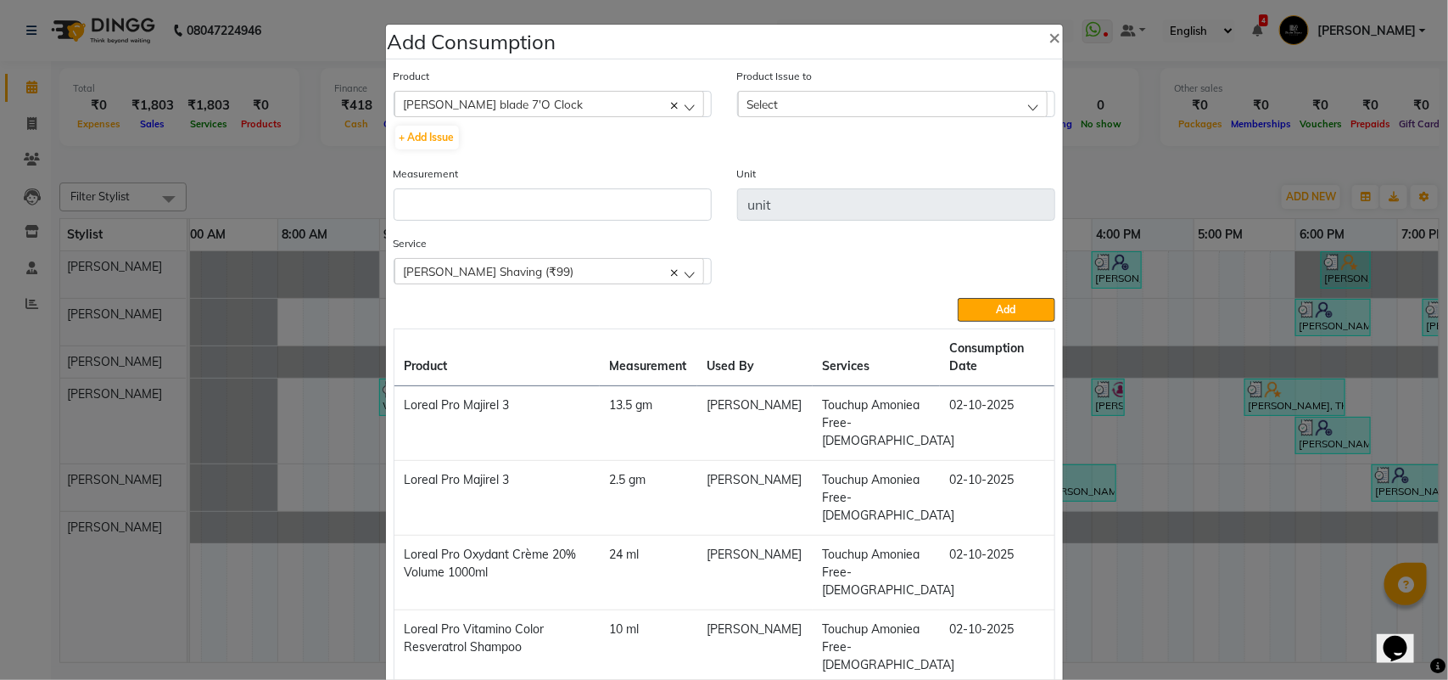
drag, startPoint x: 744, startPoint y: 100, endPoint x: 739, endPoint y: 111, distance: 12.1
click at [748, 100] on span "Select" at bounding box center [763, 104] width 31 height 14
click at [798, 176] on label "[DATE], Issued to: [PERSON_NAME], Balance: 23" at bounding box center [871, 177] width 249 height 15
click at [577, 98] on div "[PERSON_NAME] blade 7'O Clock" at bounding box center [550, 103] width 310 height 25
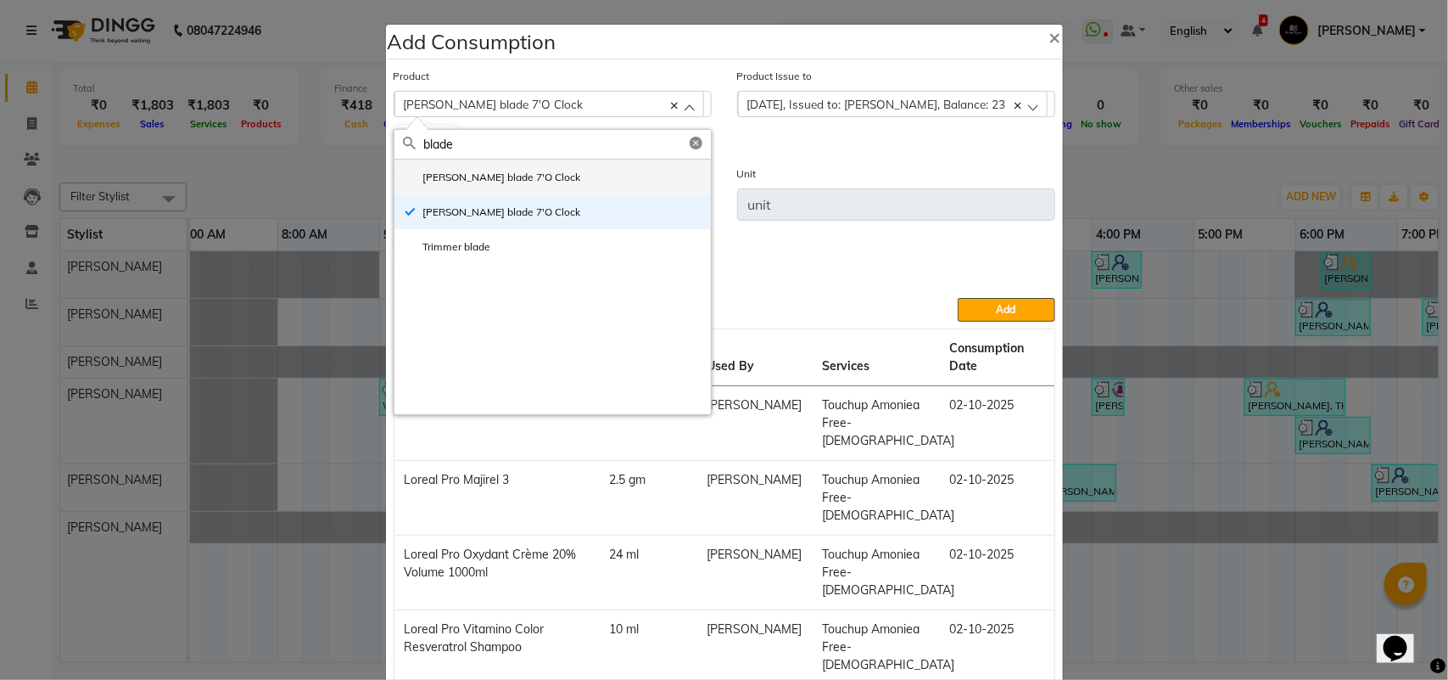
type input "blade"
click at [507, 171] on label "[PERSON_NAME] blade 7'O Clock" at bounding box center [492, 177] width 178 height 15
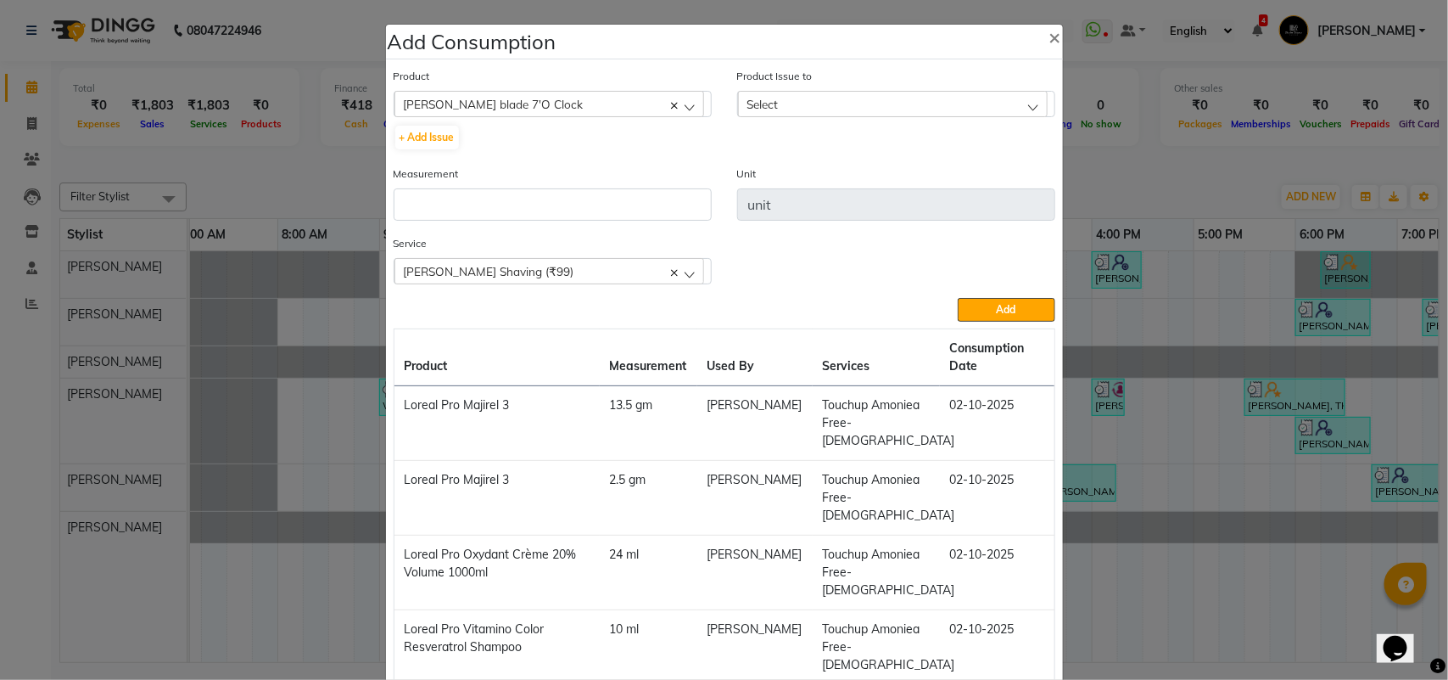
click at [772, 103] on div "Select" at bounding box center [893, 103] width 310 height 25
click at [1050, 31] on span "×" at bounding box center [1056, 36] width 12 height 25
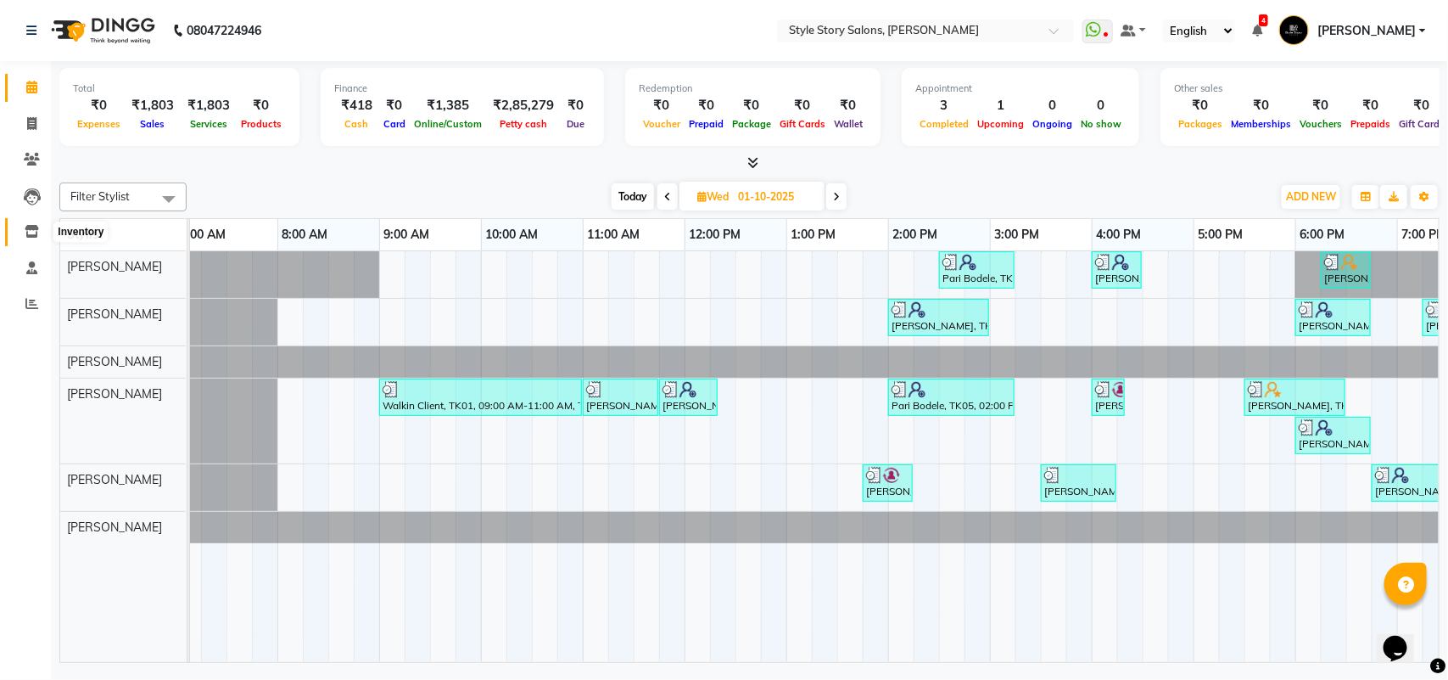
click at [39, 235] on span at bounding box center [32, 232] width 30 height 20
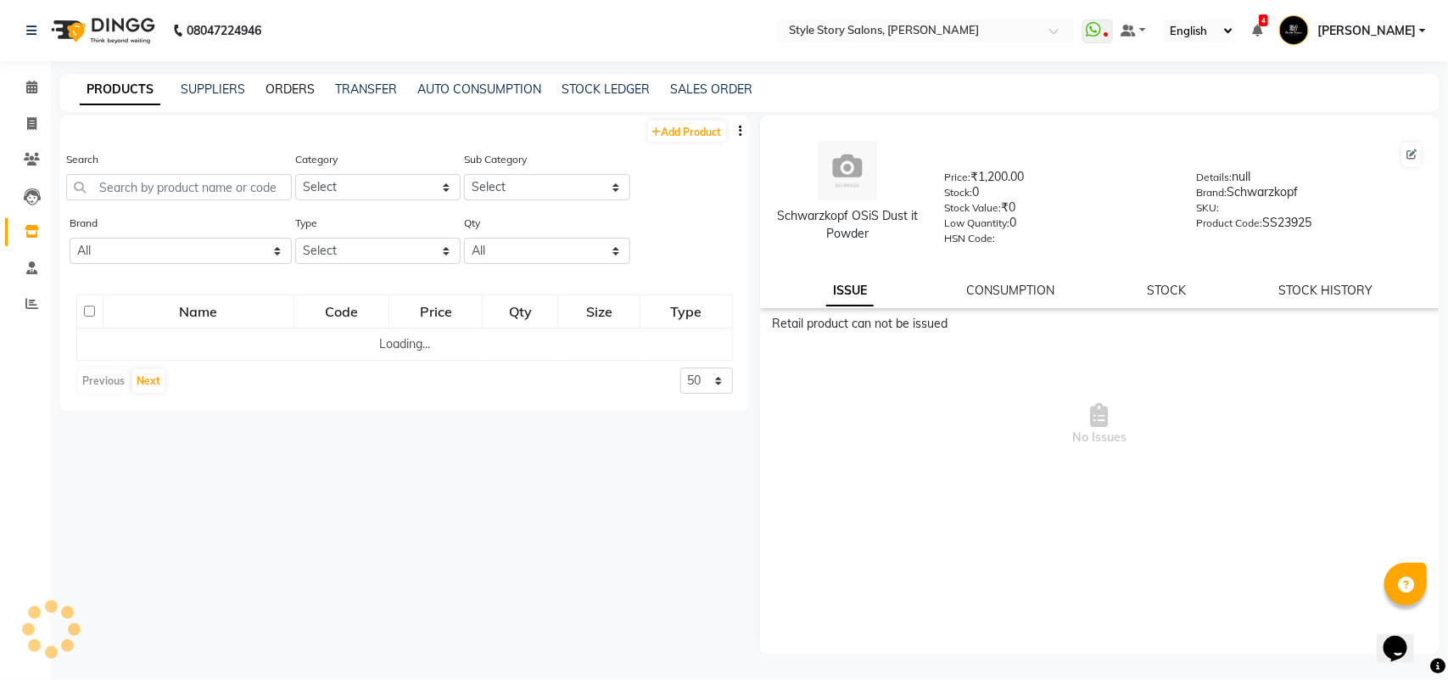
click at [283, 90] on link "ORDERS" at bounding box center [290, 88] width 49 height 15
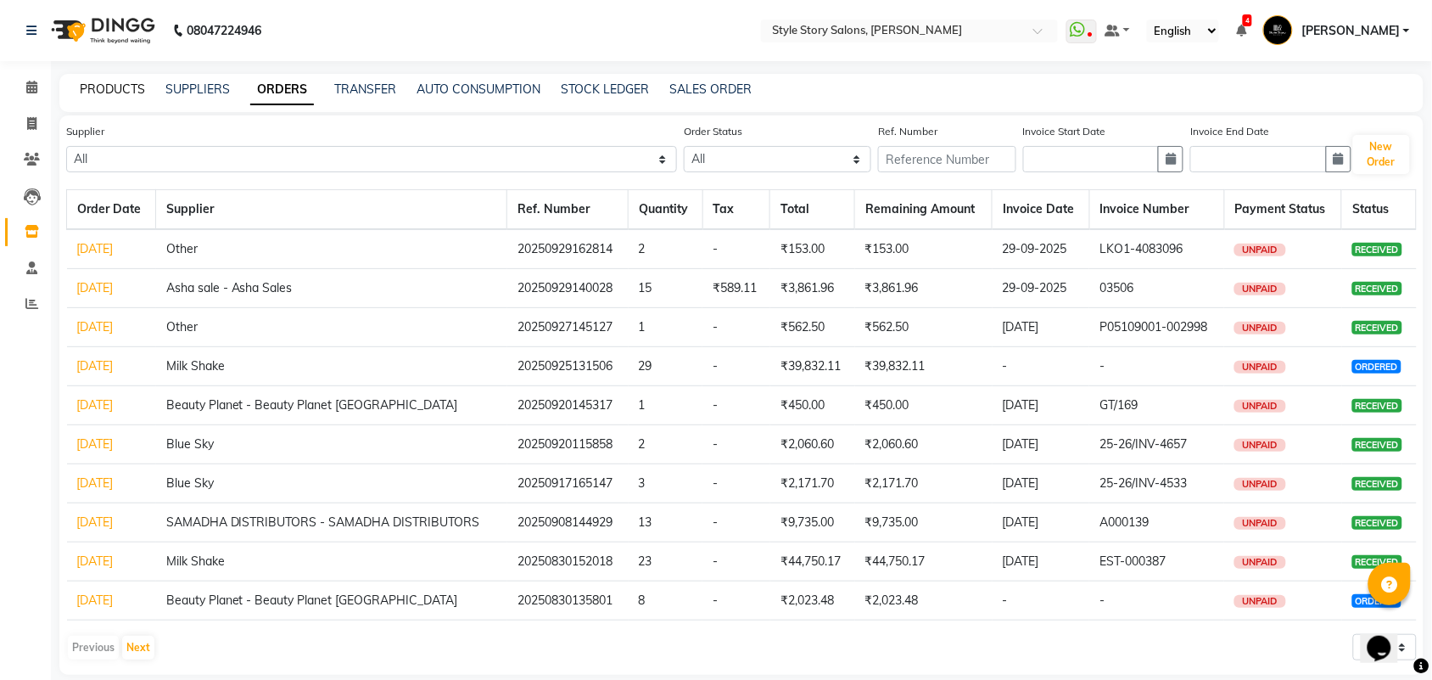
drag, startPoint x: 124, startPoint y: 85, endPoint x: 120, endPoint y: 98, distance: 13.2
click at [123, 86] on link "PRODUCTS" at bounding box center [112, 88] width 65 height 15
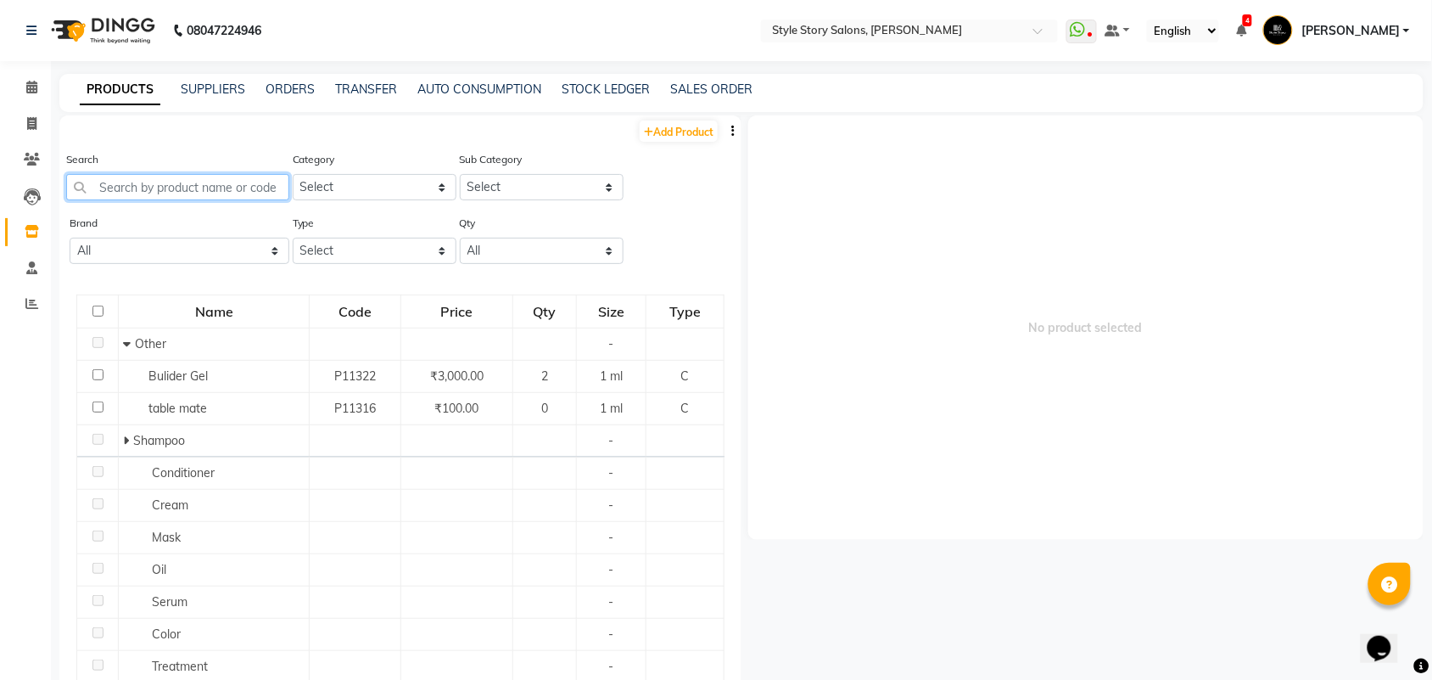
click at [158, 180] on input "text" at bounding box center [177, 187] width 223 height 26
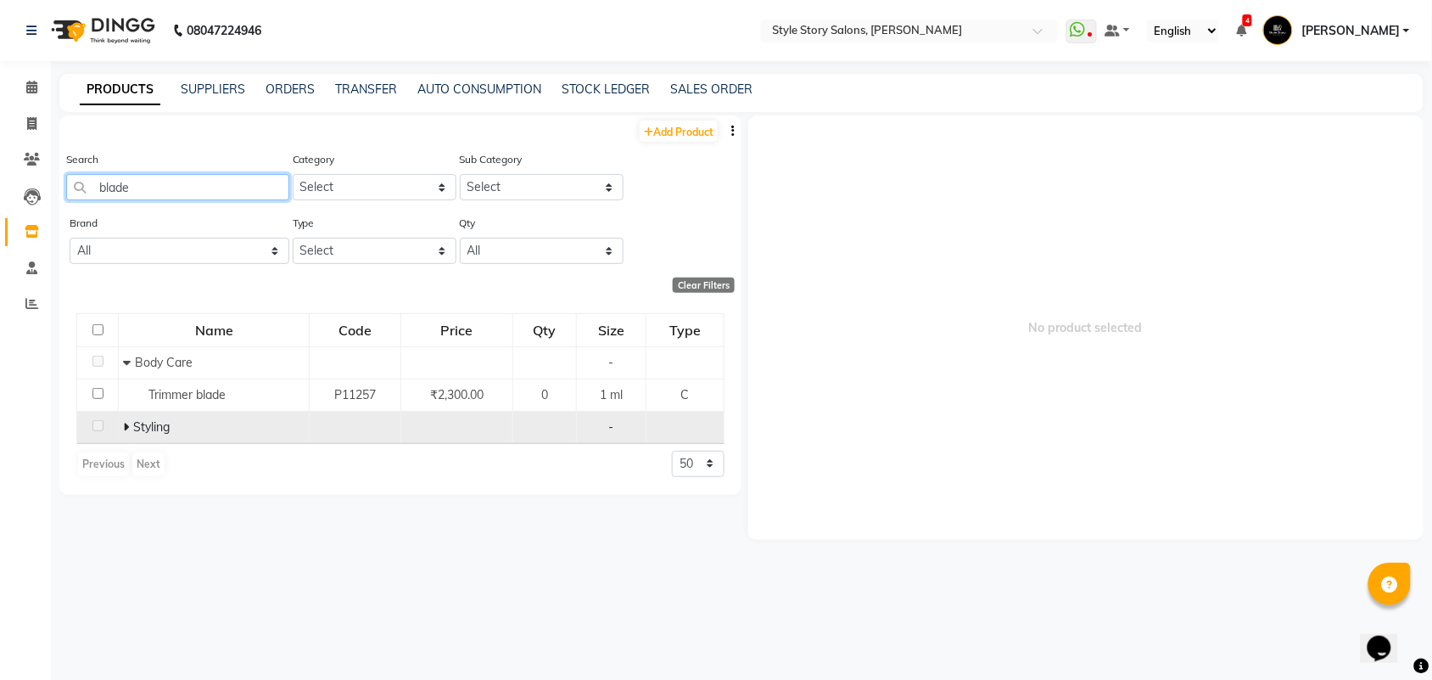
type input "blade"
click at [120, 429] on td "Styling" at bounding box center [214, 427] width 191 height 32
click at [126, 425] on icon at bounding box center [126, 427] width 6 height 12
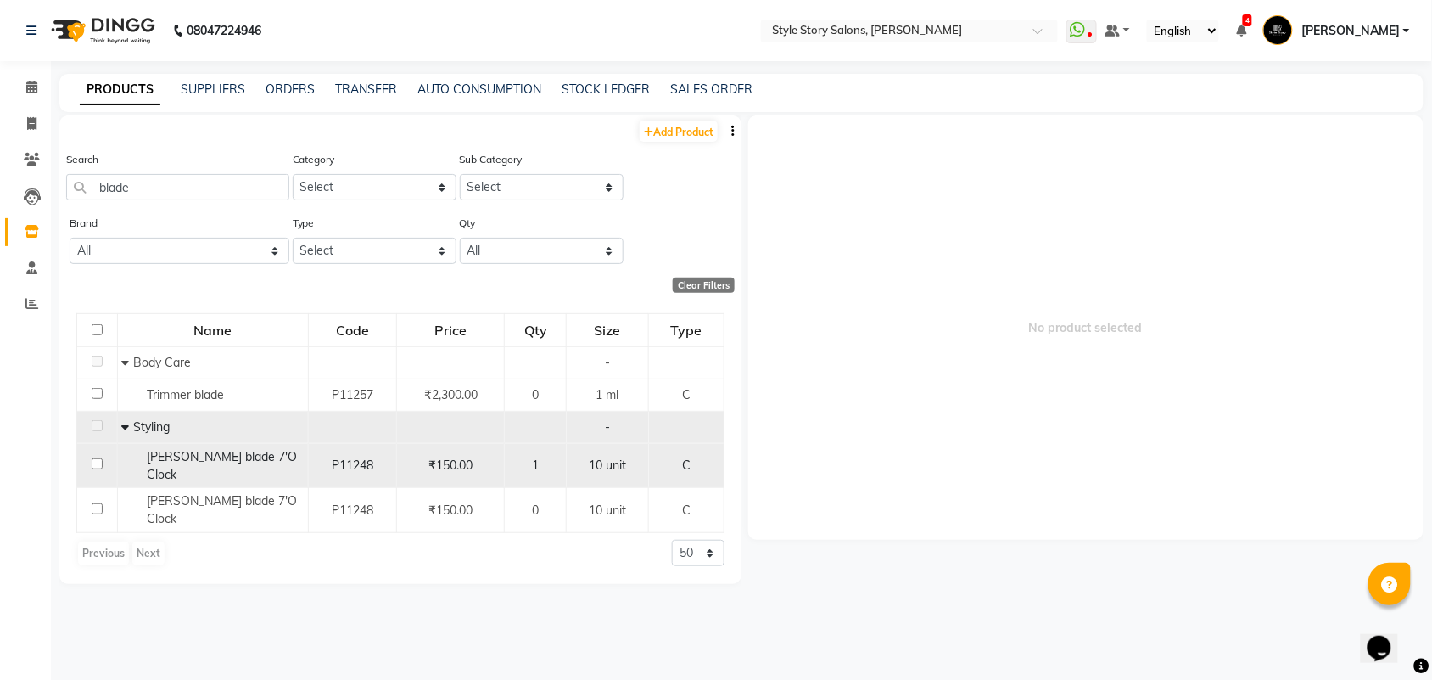
click at [193, 460] on span "[PERSON_NAME] blade 7'O Clock" at bounding box center [222, 465] width 150 height 33
select select
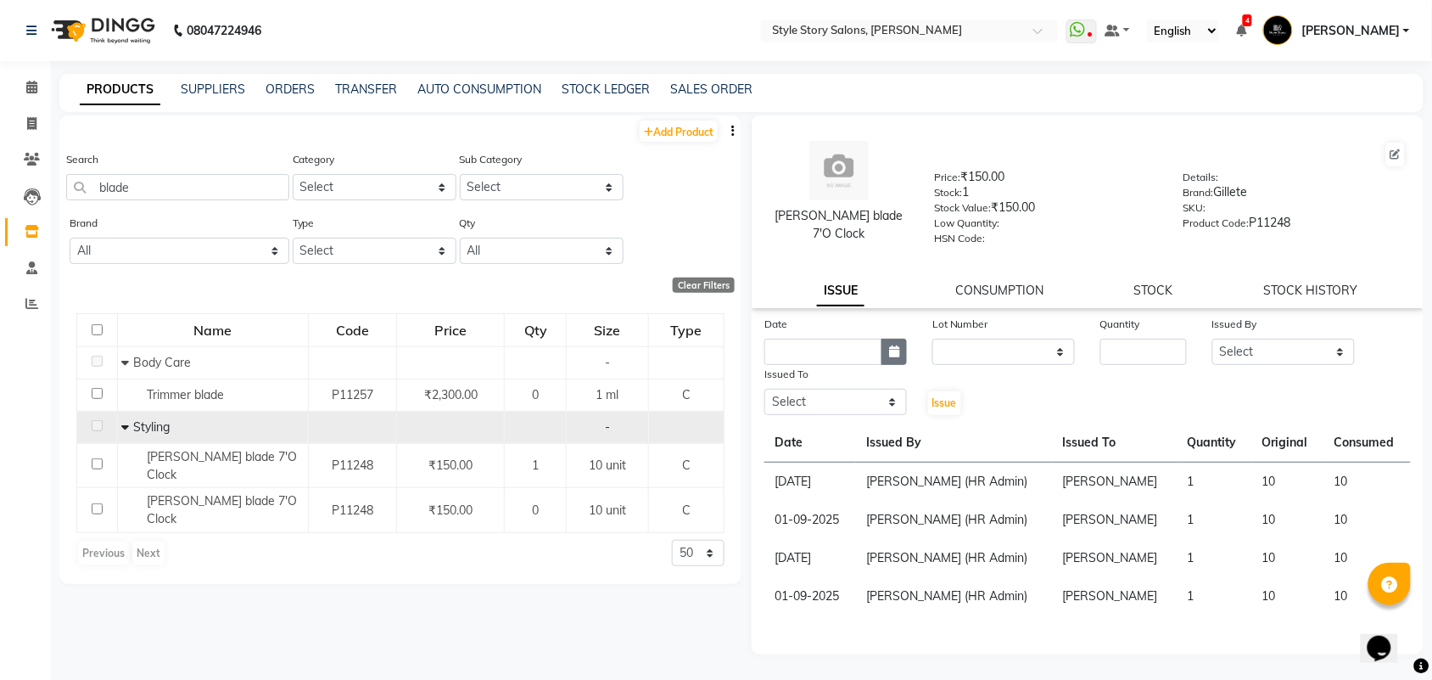
click at [889, 345] on icon "button" at bounding box center [894, 351] width 10 height 12
select select "10"
select select "2025"
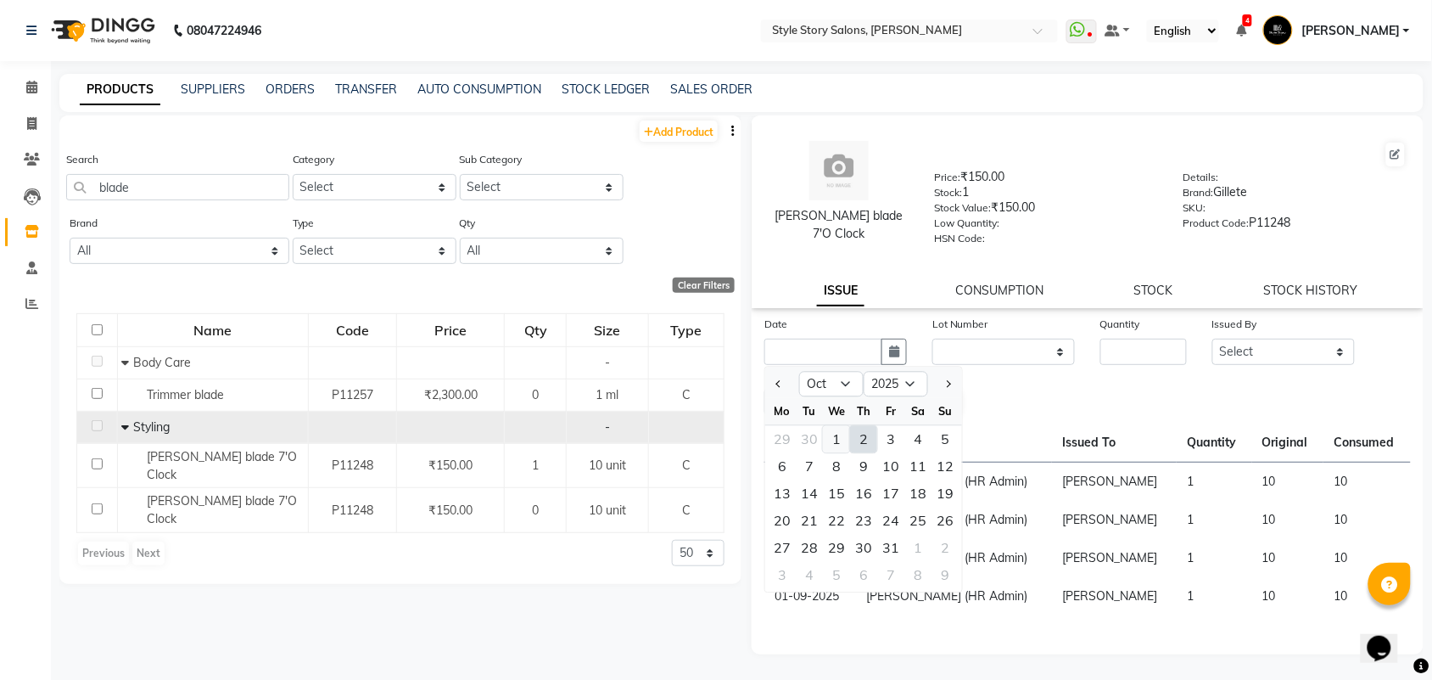
click at [837, 433] on div "1" at bounding box center [836, 439] width 27 height 27
type input "01-10-2025"
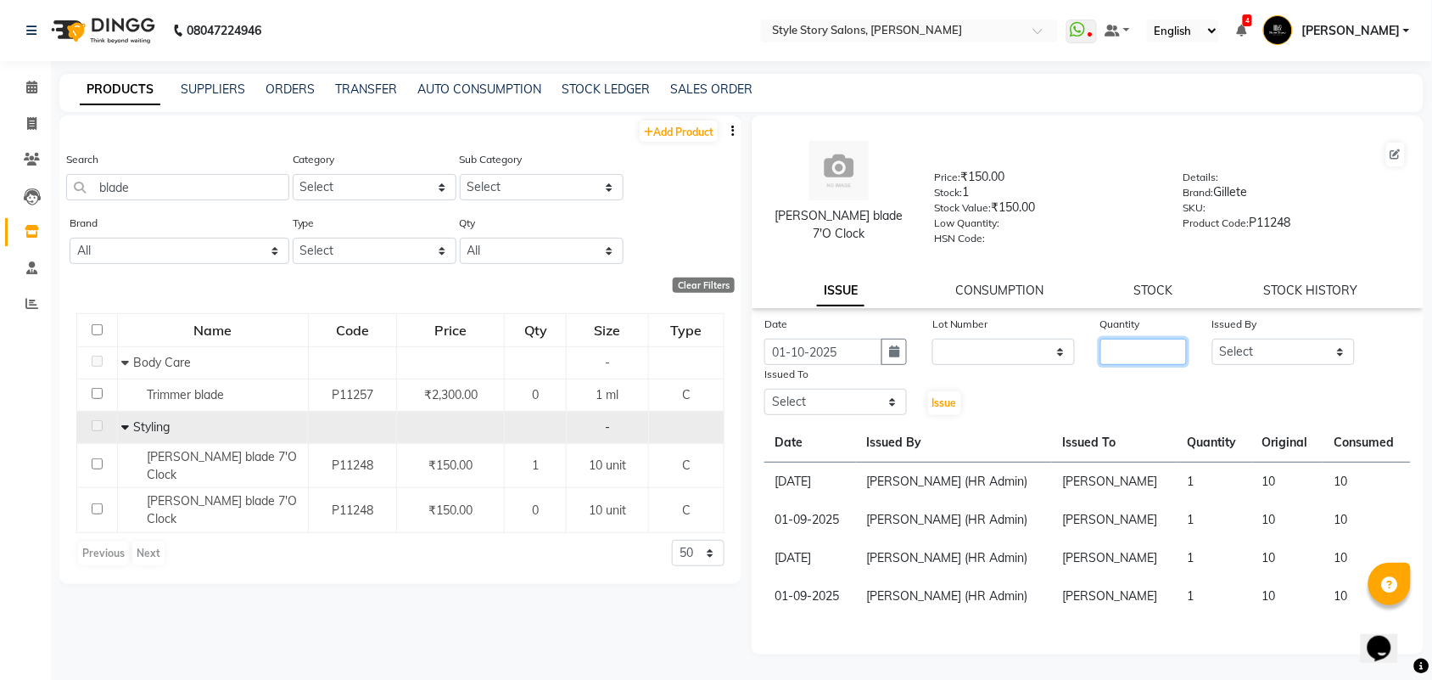
click at [1126, 348] on input "number" at bounding box center [1144, 352] width 87 height 26
type input "1"
click at [1253, 355] on select "Select [PERSON_NAME] [PERSON_NAME] [PERSON_NAME] Front Desk [PERSON_NAME] Deepi…" at bounding box center [1284, 352] width 143 height 26
click at [499, 588] on div "Add Product Search blade Category Select Hair Skin Makeup Personal Care Applian…" at bounding box center [400, 390] width 682 height 550
click at [1398, 158] on icon at bounding box center [1396, 154] width 10 height 10
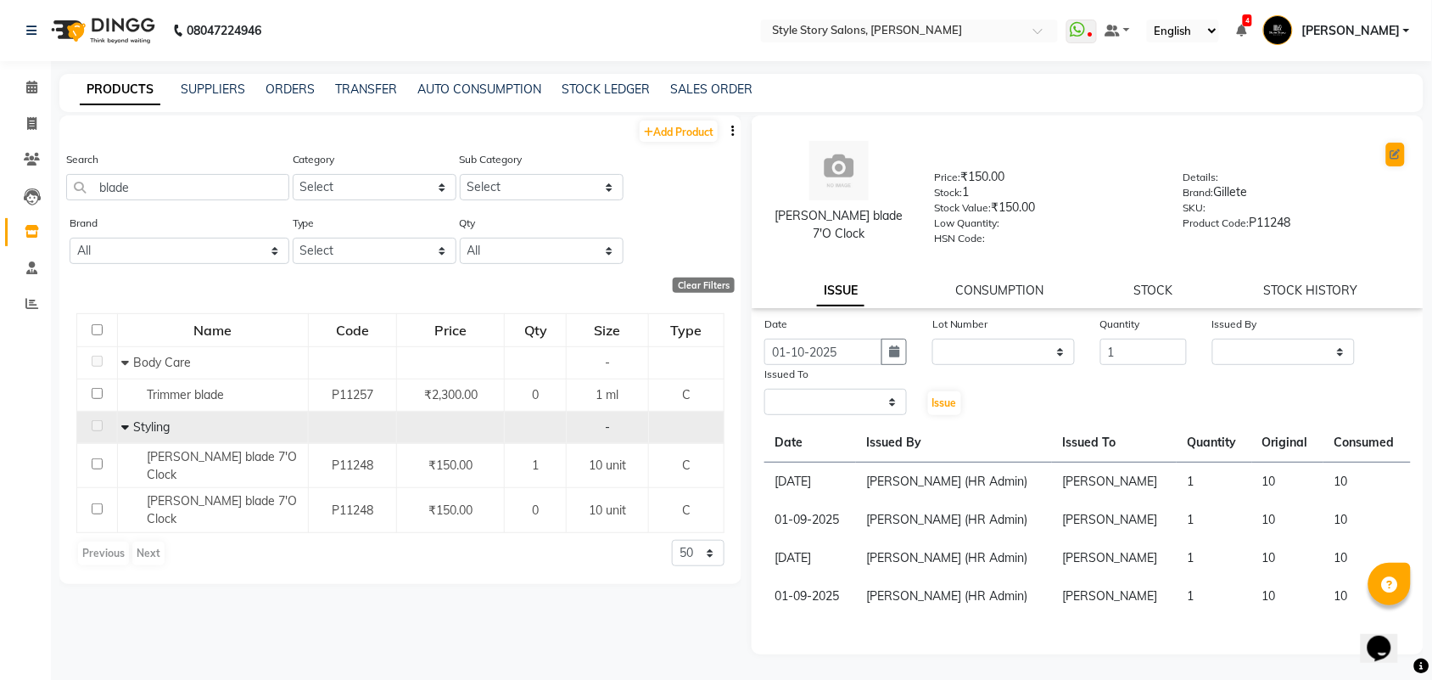
select select "C"
select select "1018801750"
select select "true"
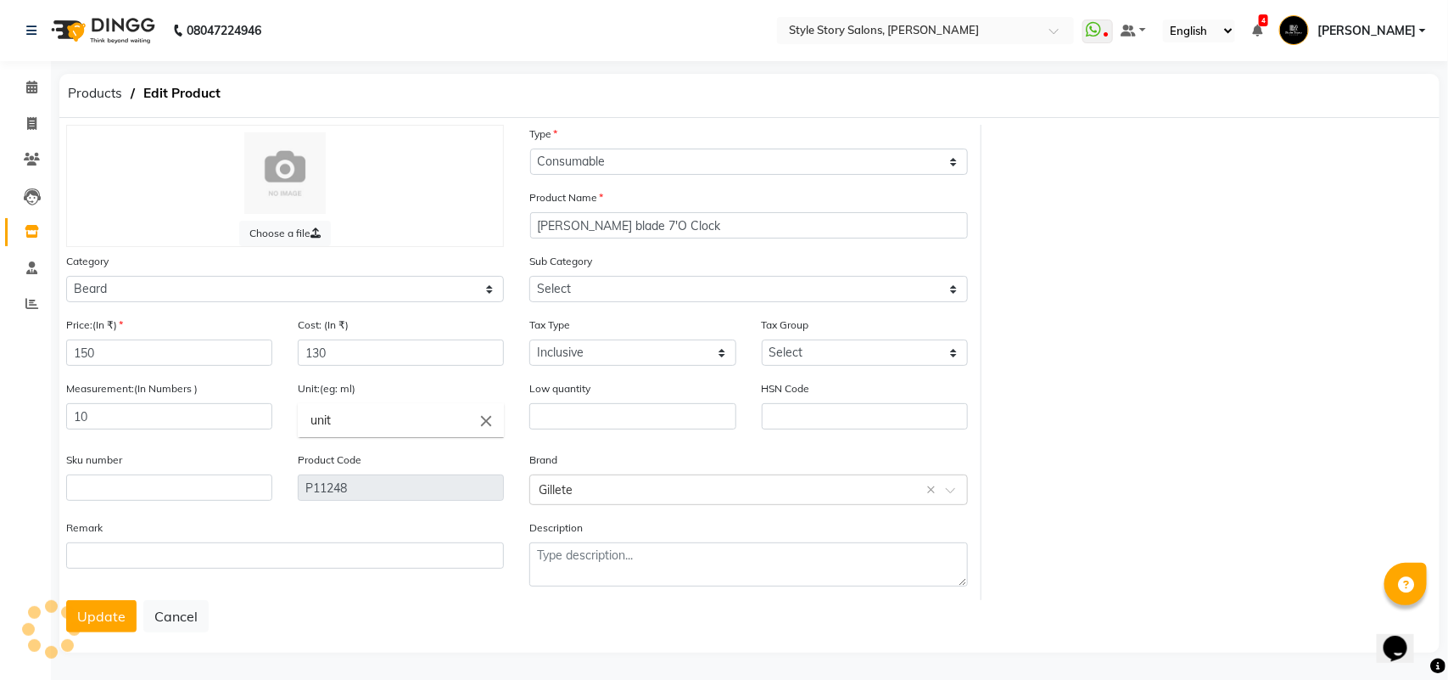
select select "1018801755"
click at [113, 412] on input "10" at bounding box center [169, 416] width 206 height 26
type input "1"
type input "50"
click at [121, 609] on button "Update" at bounding box center [101, 616] width 70 height 32
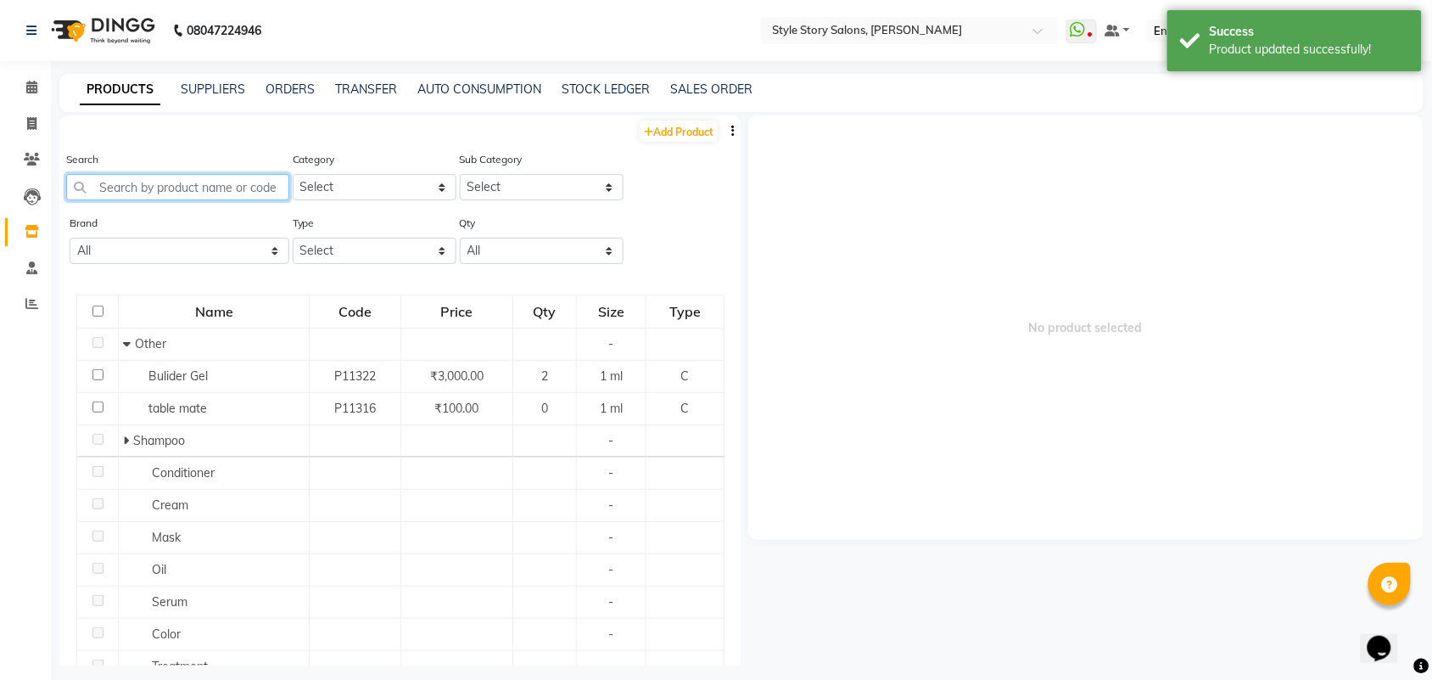
click at [125, 198] on input "text" at bounding box center [177, 187] width 223 height 26
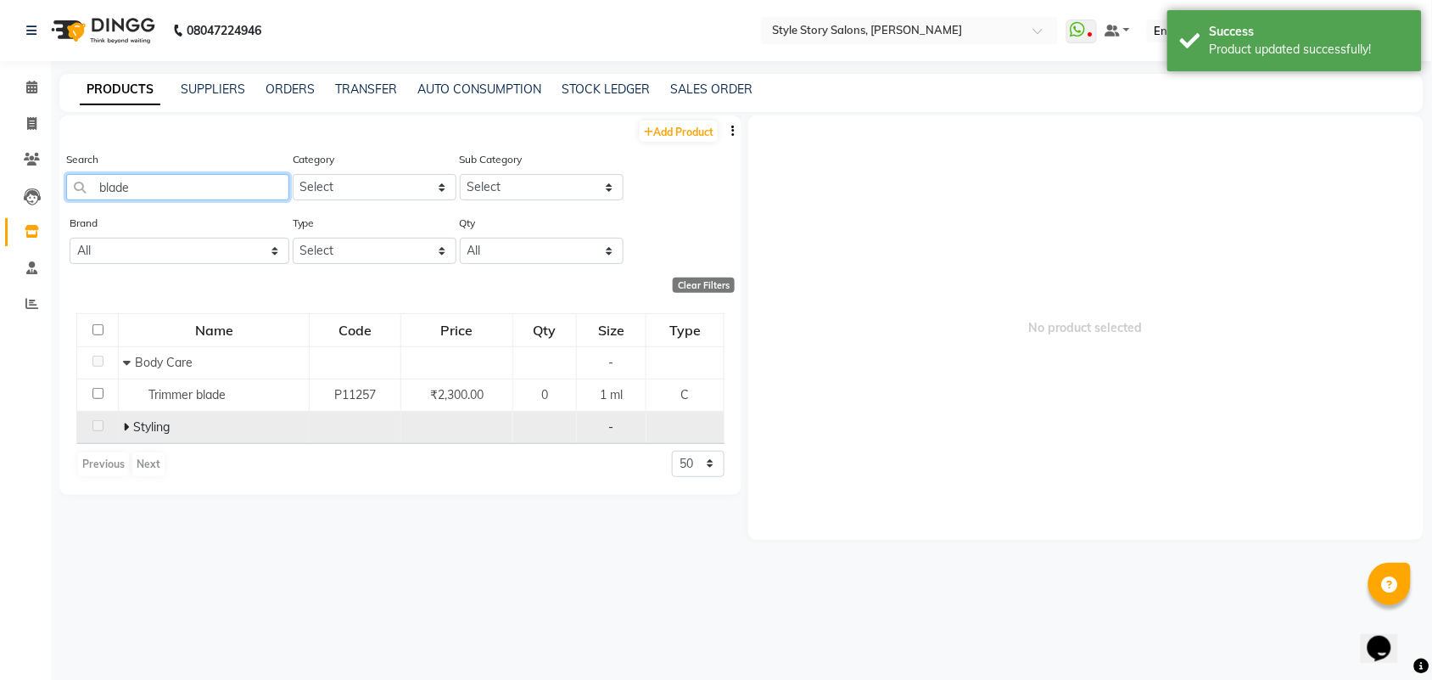
type input "blade"
click at [125, 426] on icon at bounding box center [126, 427] width 6 height 12
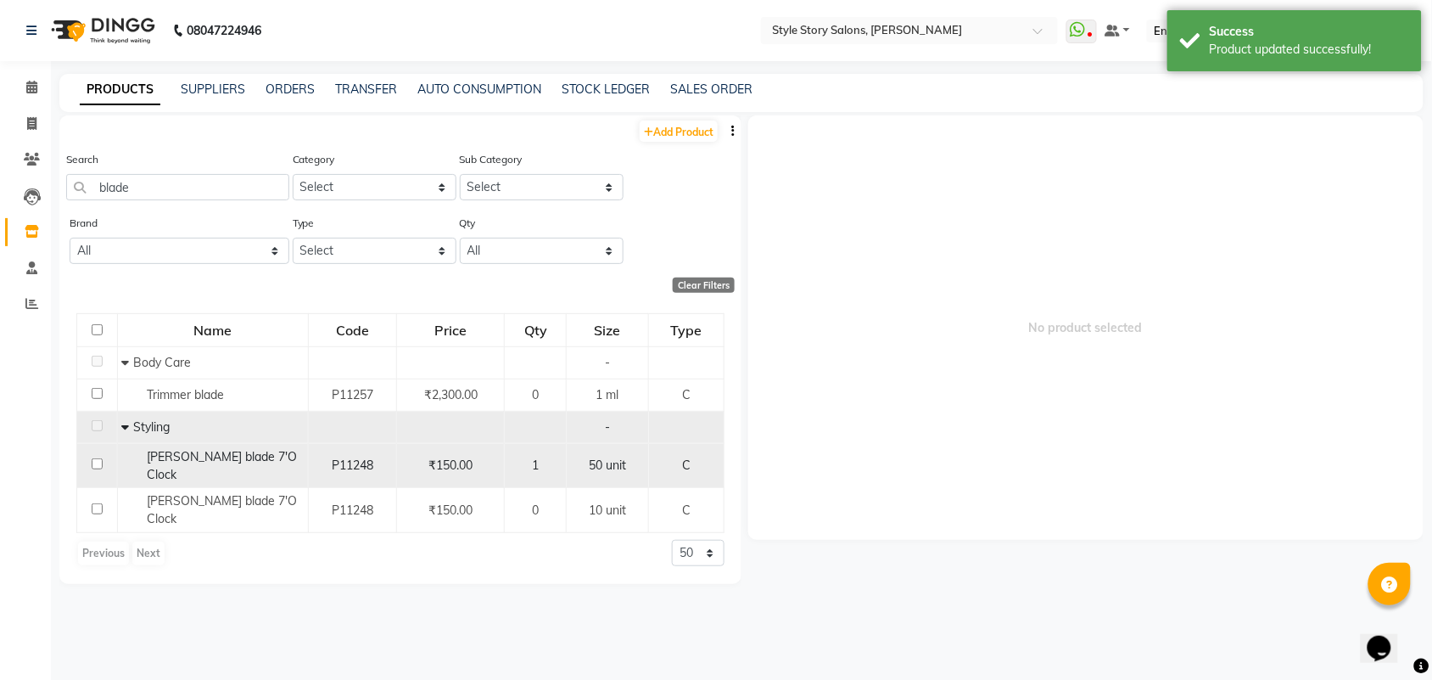
click at [163, 457] on span "[PERSON_NAME] blade 7'O Clock" at bounding box center [222, 465] width 150 height 33
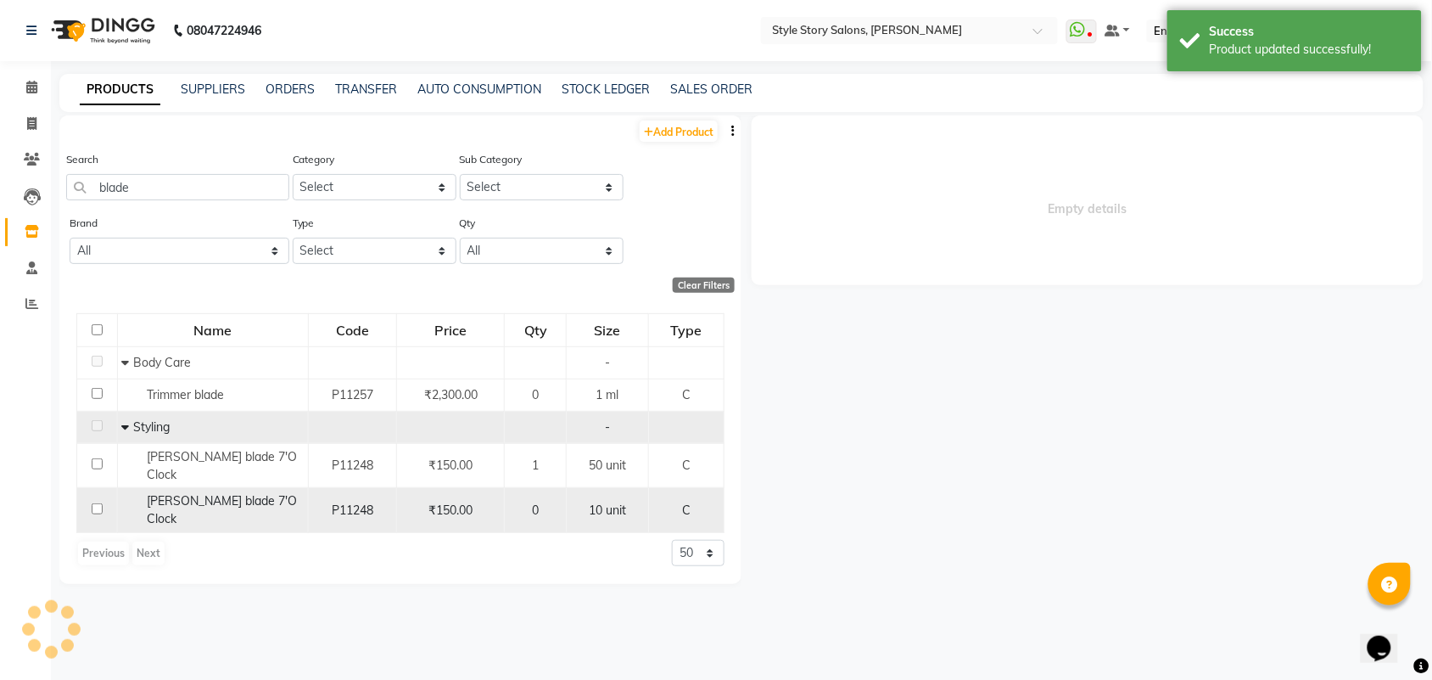
select select
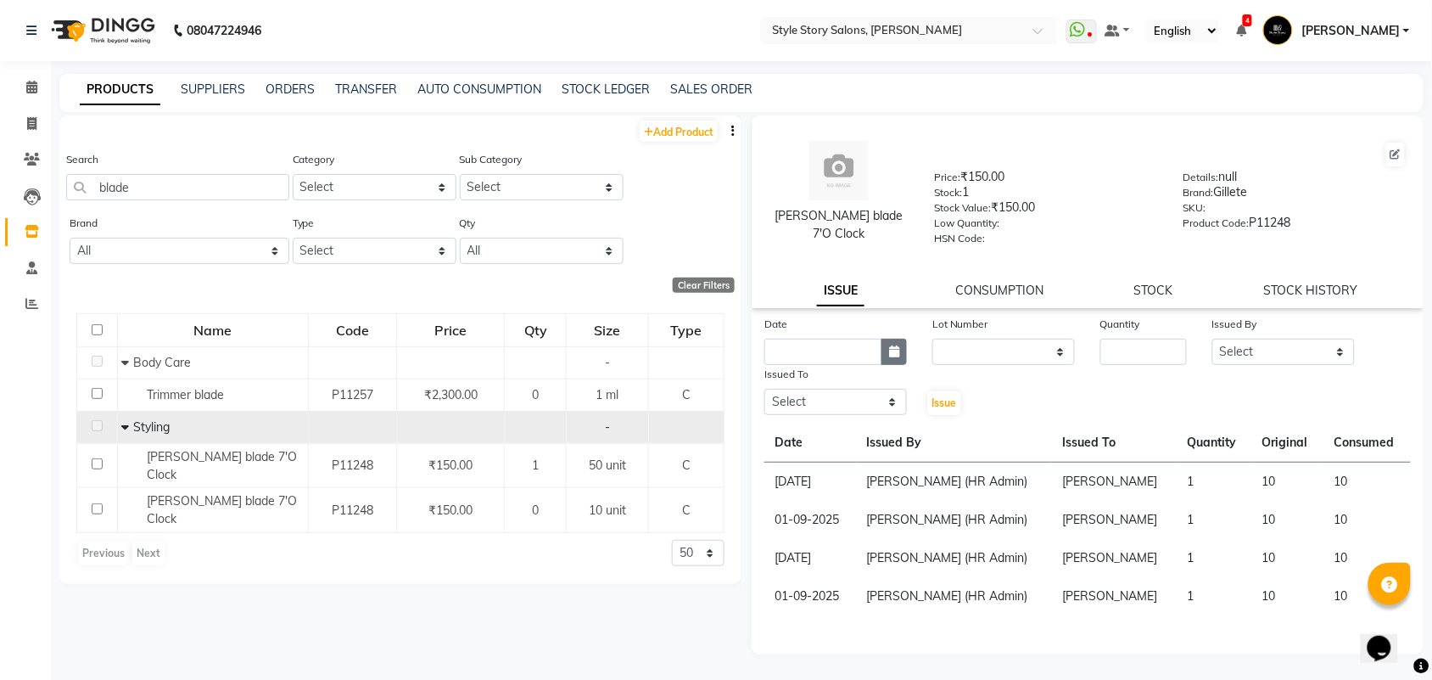
drag, startPoint x: 902, startPoint y: 344, endPoint x: 882, endPoint y: 358, distance: 24.3
click at [904, 345] on button "button" at bounding box center [894, 352] width 25 height 26
select select "10"
select select "2025"
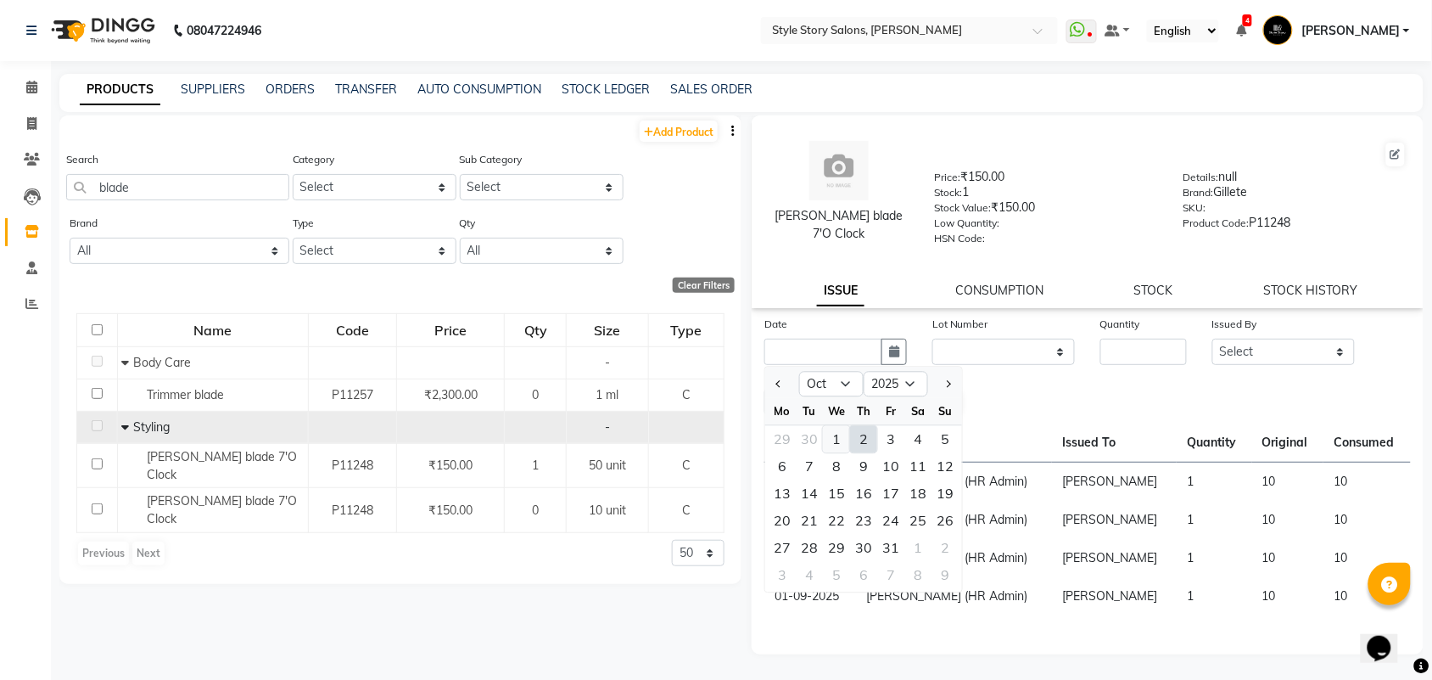
click at [828, 435] on div "1" at bounding box center [836, 439] width 27 height 27
type input "01-10-2025"
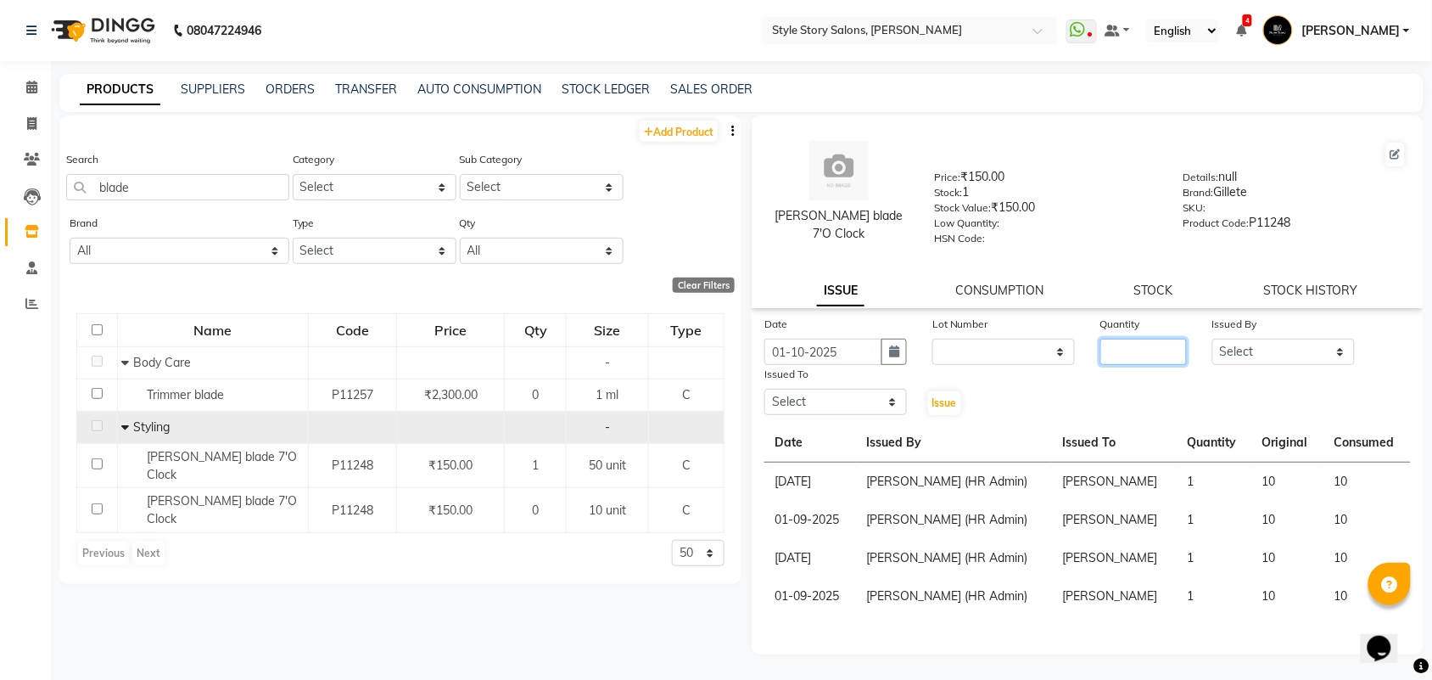
click at [1133, 350] on input "number" at bounding box center [1144, 352] width 87 height 26
type input "1"
click at [1271, 353] on select "Select [PERSON_NAME] [PERSON_NAME] [PERSON_NAME] Front Desk [PERSON_NAME] Deepi…" at bounding box center [1284, 352] width 143 height 26
select select "58628"
click at [1213, 339] on select "Select [PERSON_NAME] [PERSON_NAME] [PERSON_NAME] Front Desk [PERSON_NAME] Deepi…" at bounding box center [1284, 352] width 143 height 26
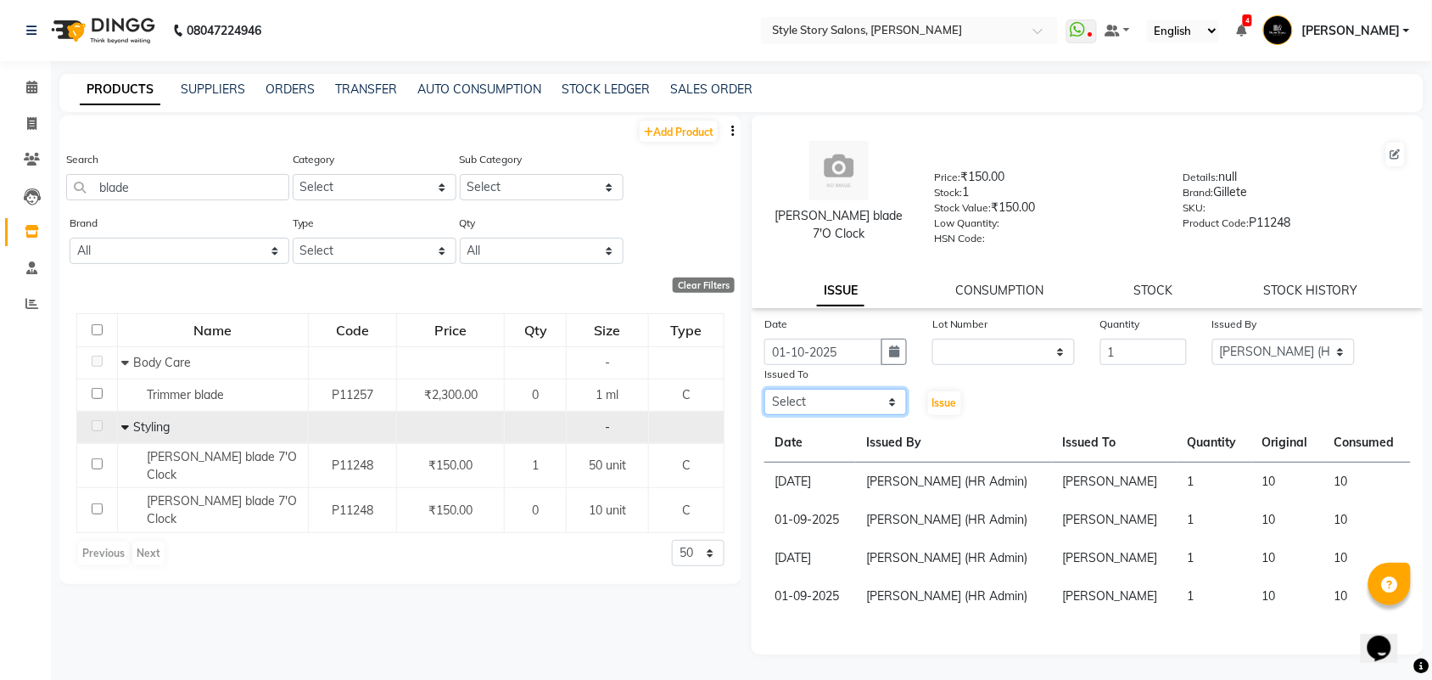
click at [858, 405] on select "Select [PERSON_NAME] [PERSON_NAME] [PERSON_NAME] Front Desk [PERSON_NAME] Deepi…" at bounding box center [836, 402] width 143 height 26
click at [765, 389] on select "Select [PERSON_NAME] [PERSON_NAME] [PERSON_NAME] Front Desk [PERSON_NAME] Deepi…" at bounding box center [836, 402] width 143 height 26
click at [871, 399] on select "Select [PERSON_NAME] [PERSON_NAME] [PERSON_NAME] Front Desk [PERSON_NAME] Deepi…" at bounding box center [836, 402] width 143 height 26
select select "62114"
click at [765, 389] on select "Select [PERSON_NAME] [PERSON_NAME] [PERSON_NAME] Front Desk [PERSON_NAME] Deepi…" at bounding box center [836, 402] width 143 height 26
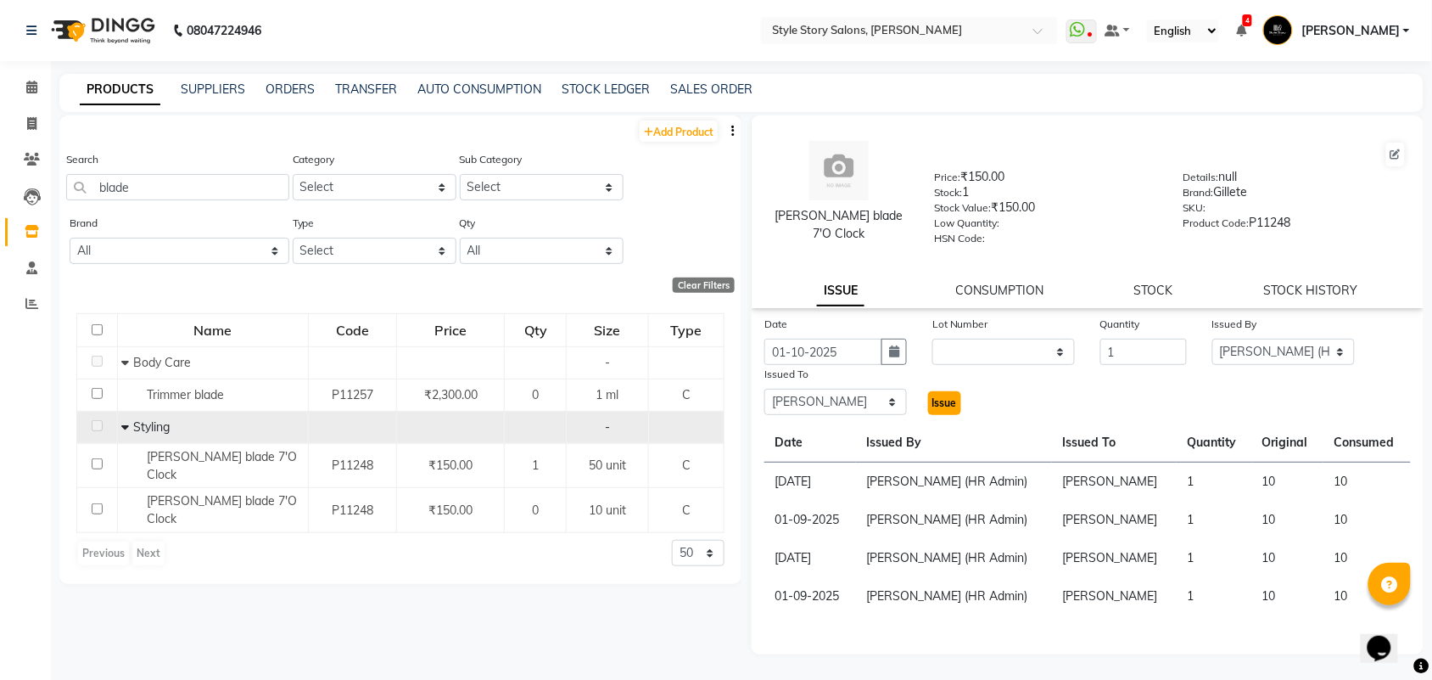
click at [943, 400] on span "Issue" at bounding box center [945, 402] width 25 height 13
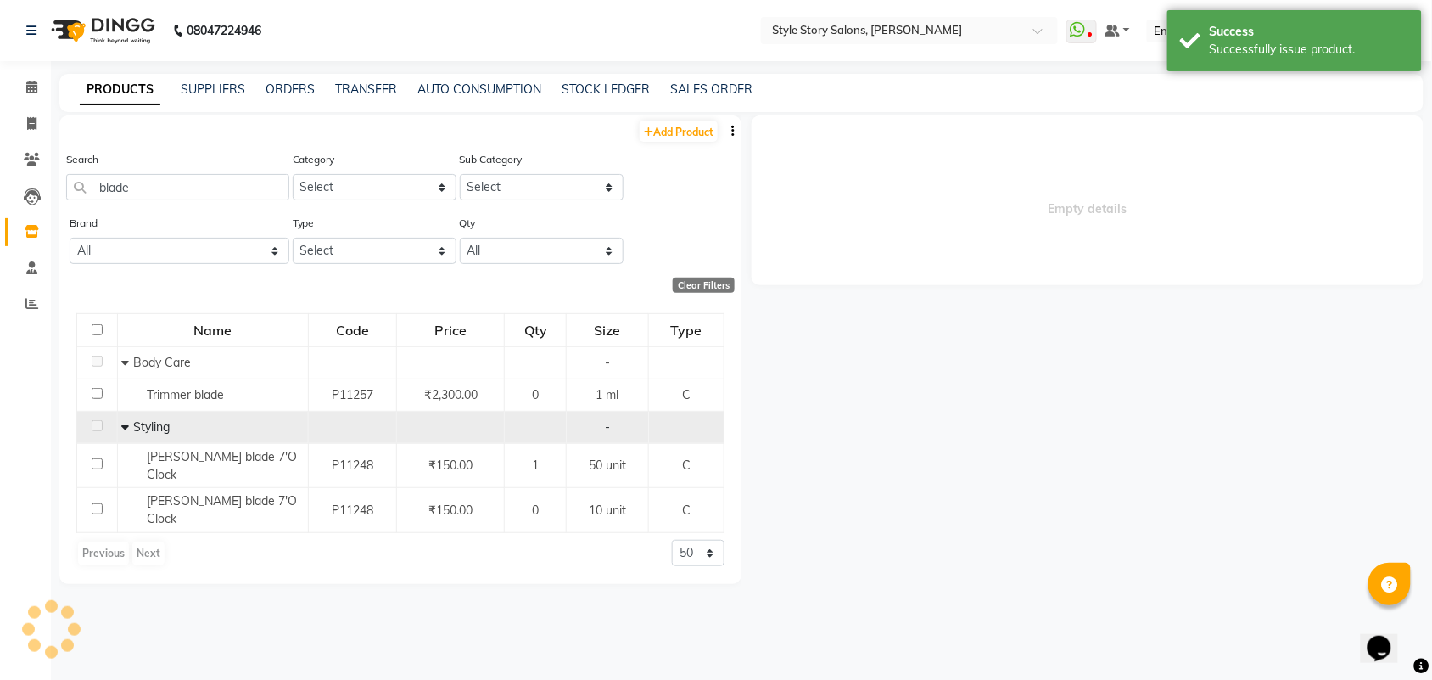
select select
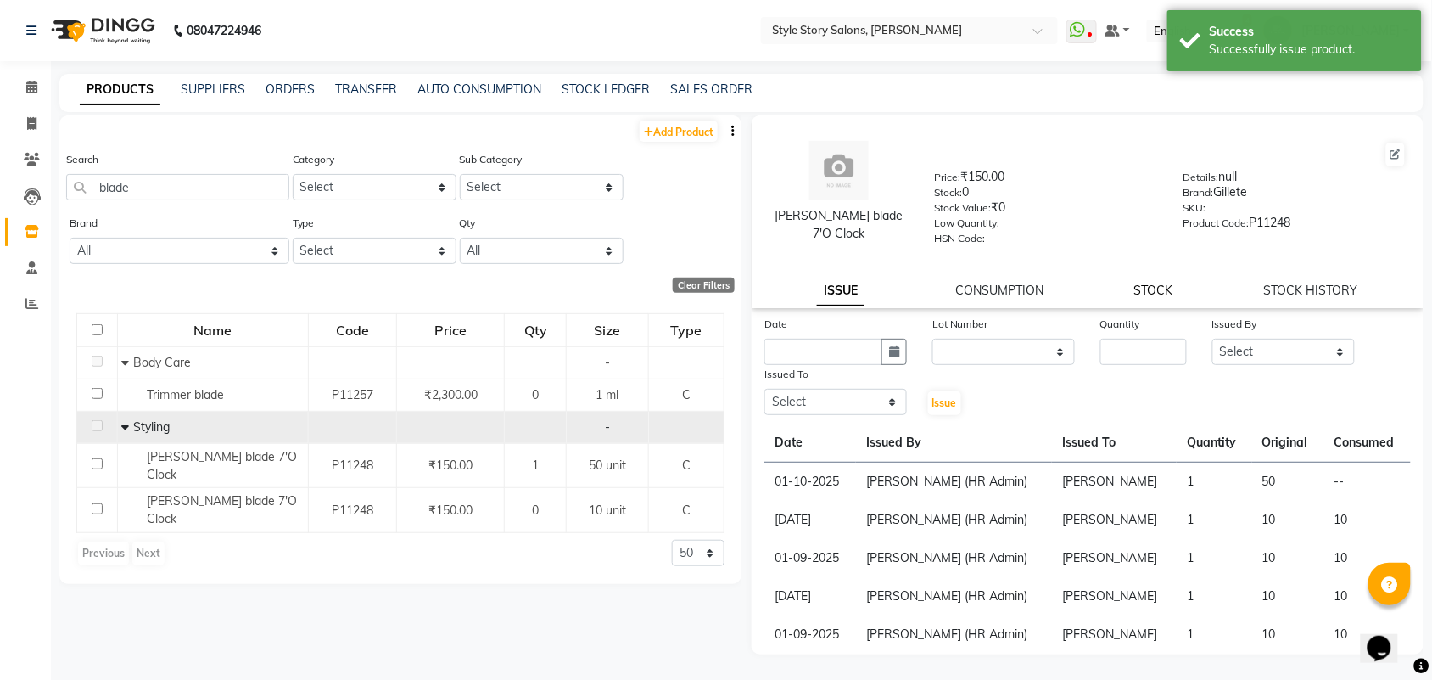
click at [1154, 283] on link "STOCK" at bounding box center [1153, 290] width 39 height 15
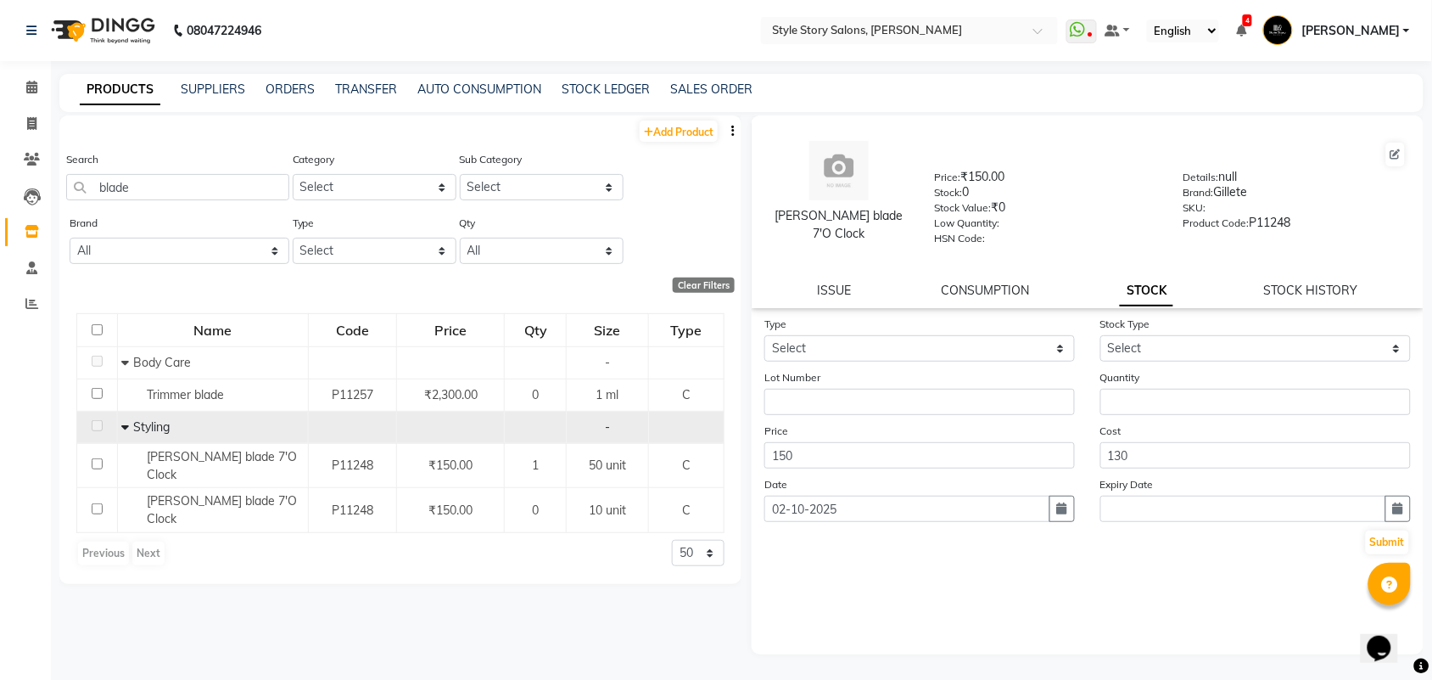
click at [110, 34] on img at bounding box center [101, 31] width 116 height 48
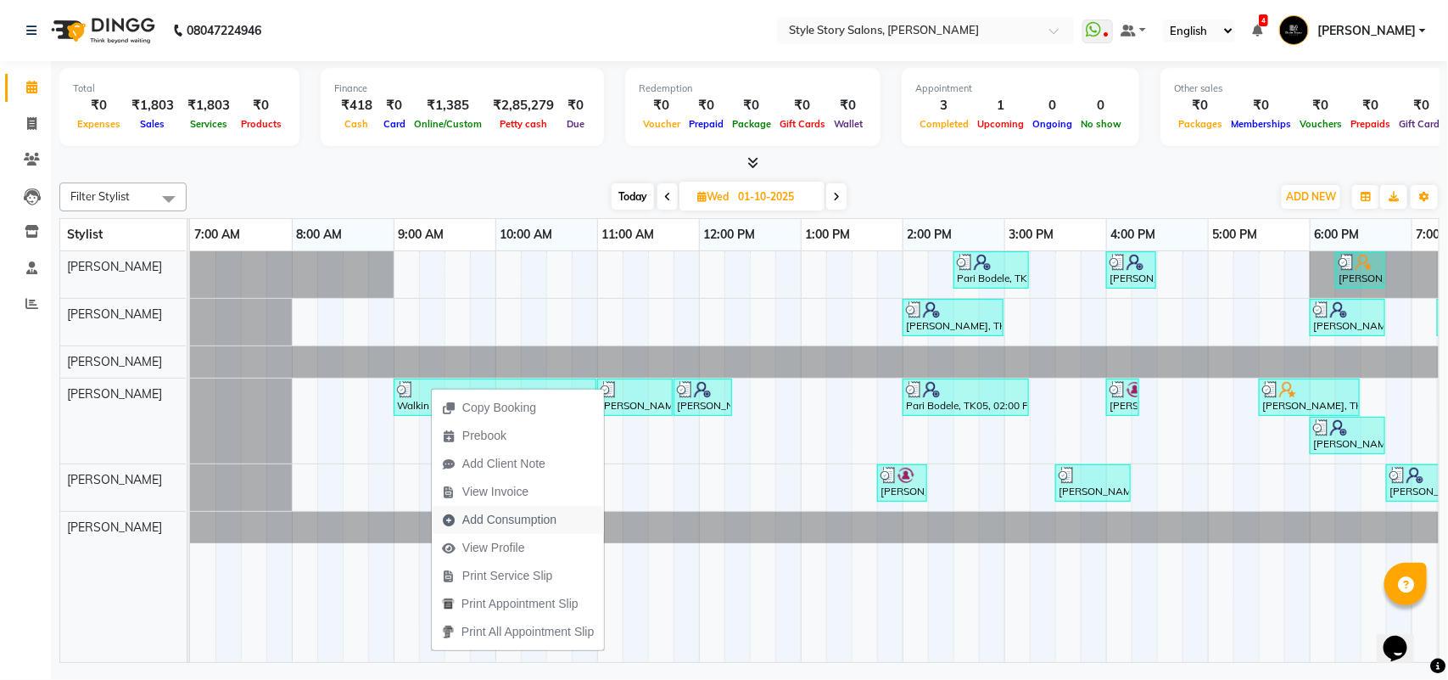
click at [546, 516] on span "Add Consumption" at bounding box center [509, 520] width 94 height 18
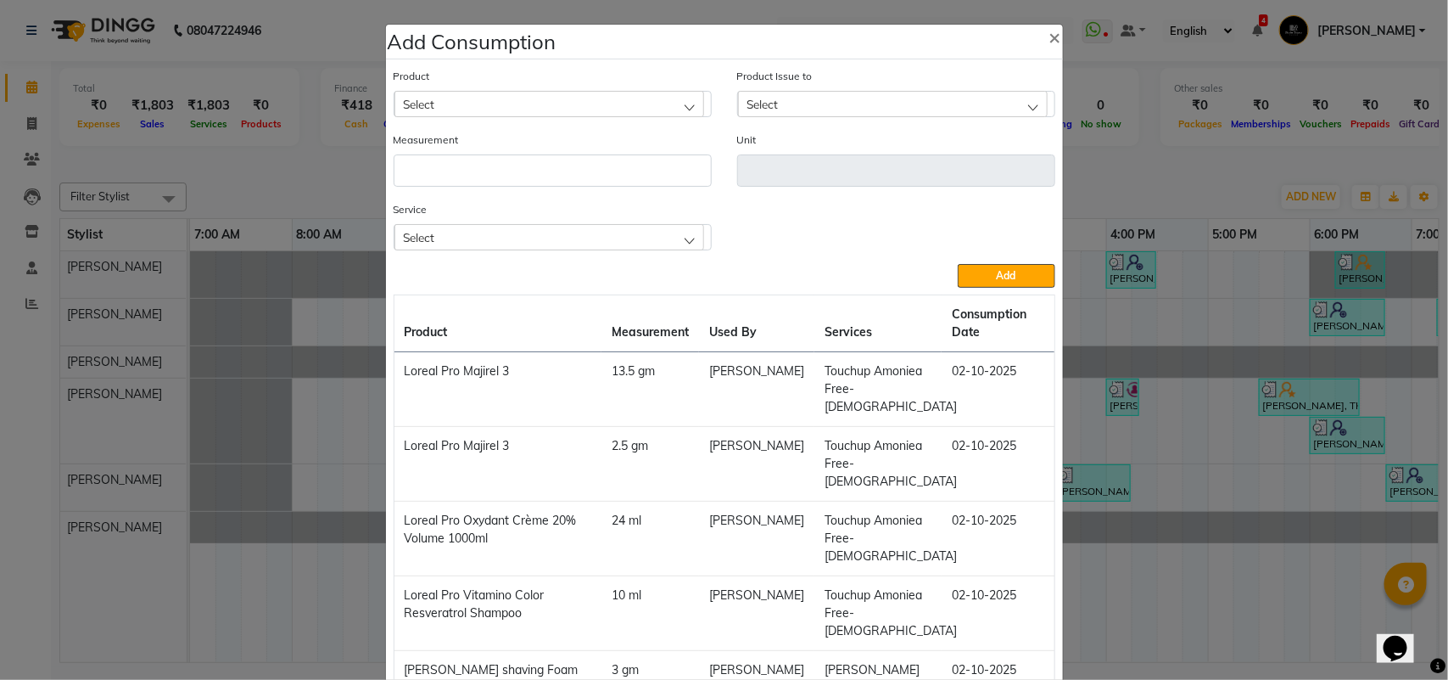
click at [476, 95] on div "Select" at bounding box center [550, 103] width 310 height 25
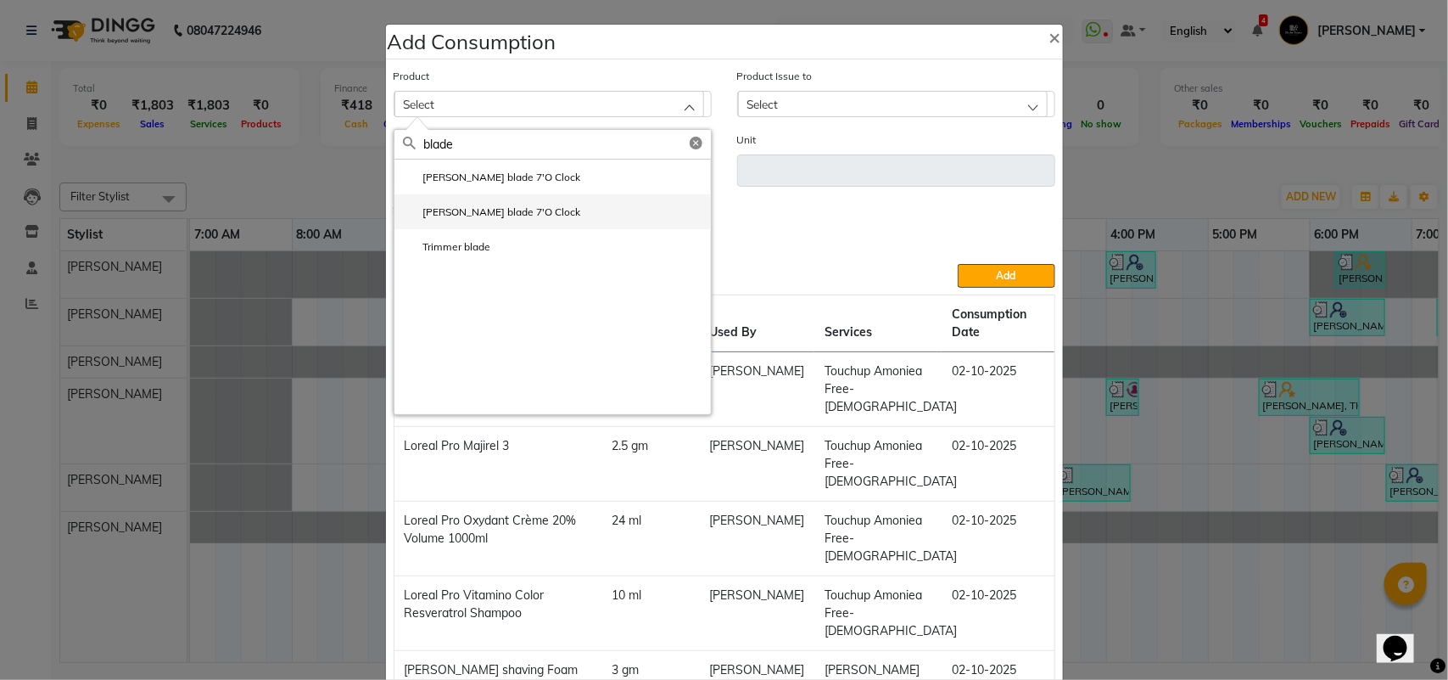
type input "blade"
click at [518, 198] on li "[PERSON_NAME] blade 7'O Clock" at bounding box center [553, 211] width 317 height 35
type input "unit"
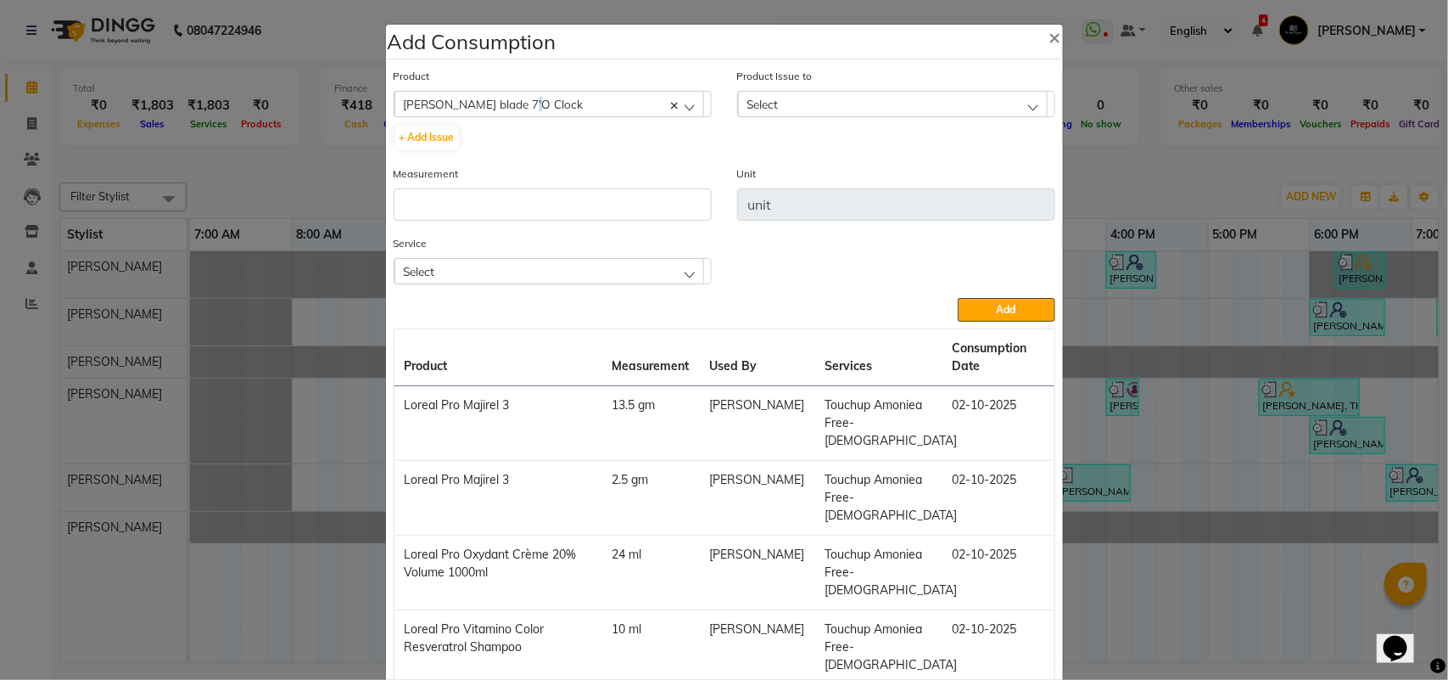
click at [501, 109] on span "[PERSON_NAME] blade 7'O Clock" at bounding box center [494, 104] width 180 height 14
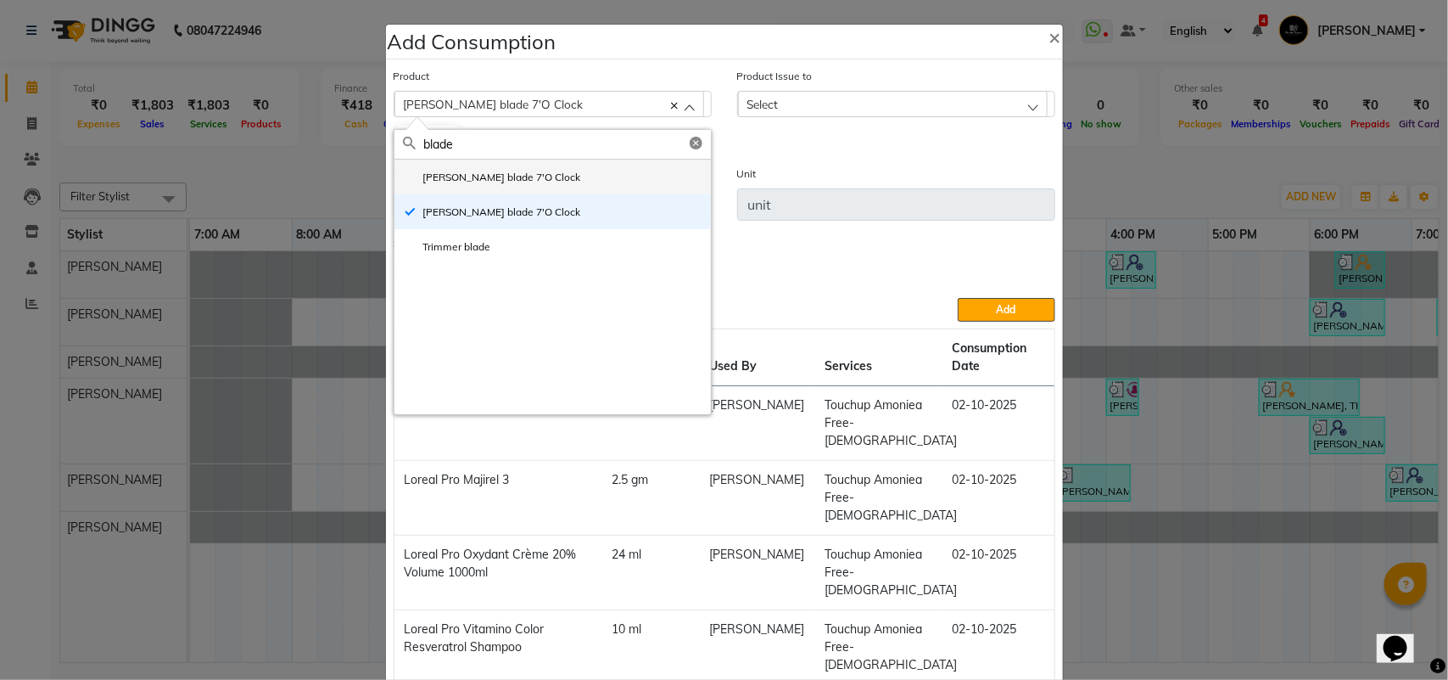
type input "blade"
click at [494, 181] on label "[PERSON_NAME] blade 7'O Clock" at bounding box center [492, 177] width 178 height 15
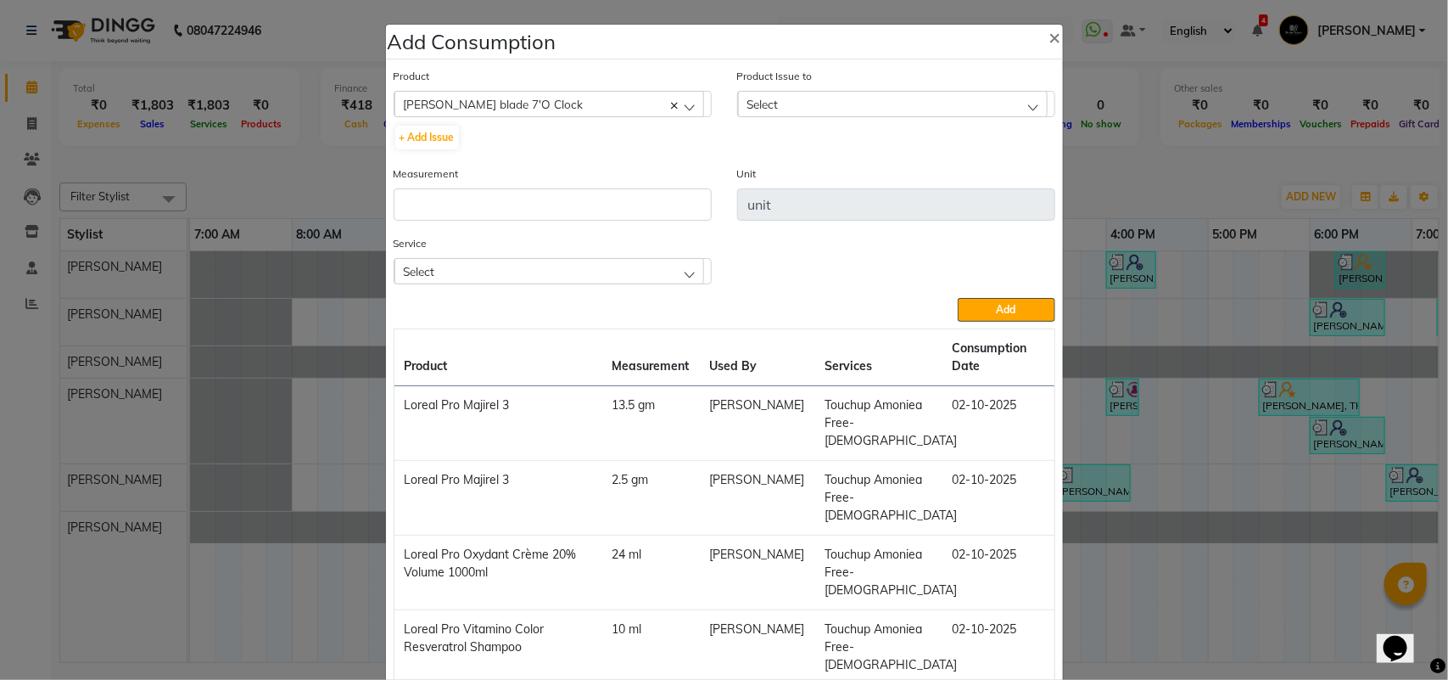
click at [888, 98] on div "Select" at bounding box center [893, 103] width 310 height 25
drag, startPoint x: 889, startPoint y: 170, endPoint x: 728, endPoint y: 171, distance: 161.2
click at [888, 170] on label "[DATE], Issued to: [PERSON_NAME], Balance: 50" at bounding box center [871, 177] width 249 height 15
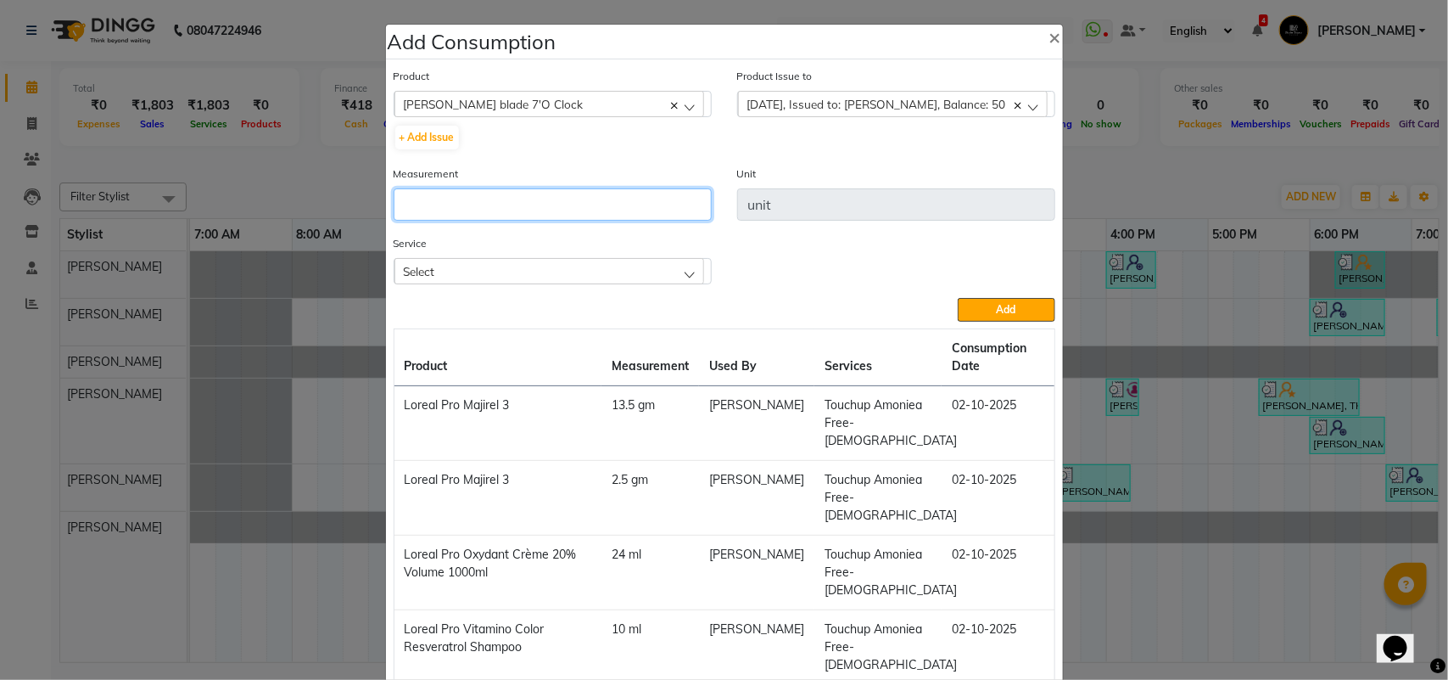
drag, startPoint x: 650, startPoint y: 210, endPoint x: 660, endPoint y: 204, distance: 11.8
click at [654, 210] on input "number" at bounding box center [553, 204] width 318 height 32
type input "0.5"
click at [646, 265] on div "Select" at bounding box center [550, 270] width 310 height 25
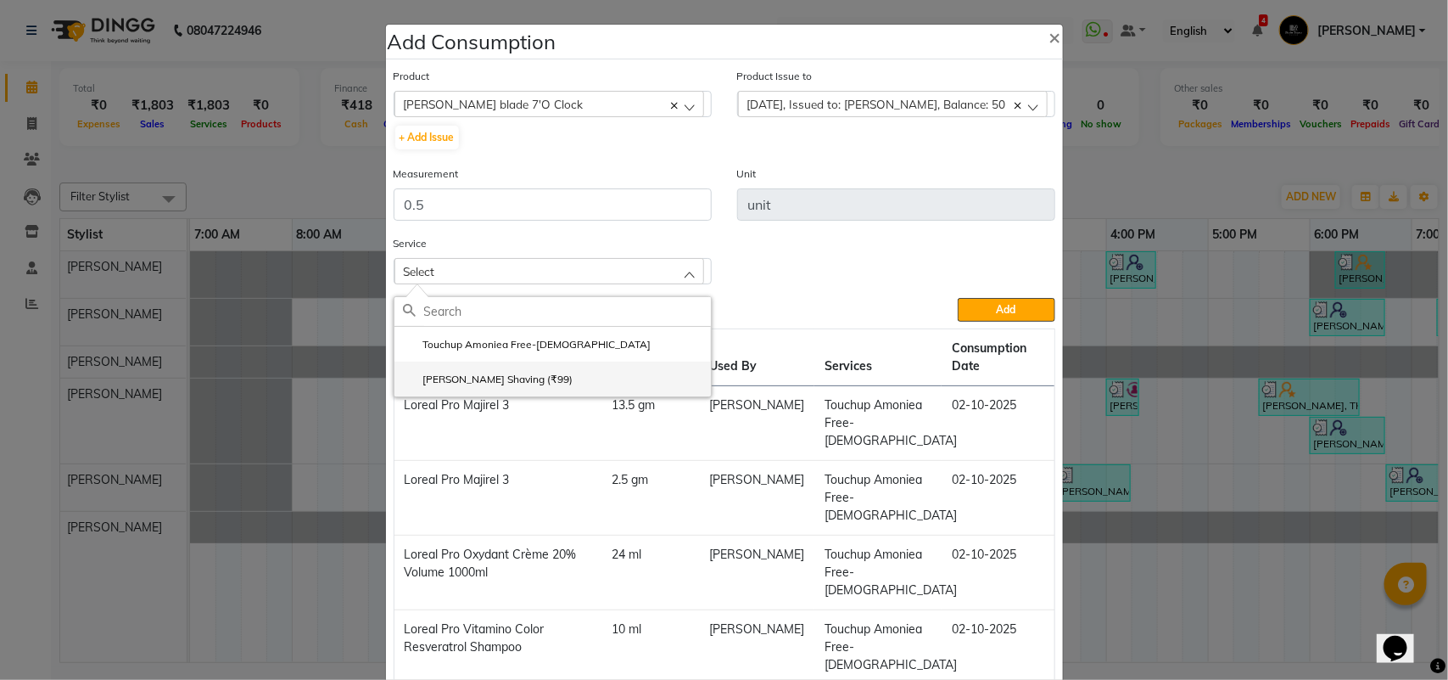
click at [600, 367] on li "[PERSON_NAME] Shaving (₹99)" at bounding box center [553, 378] width 317 height 35
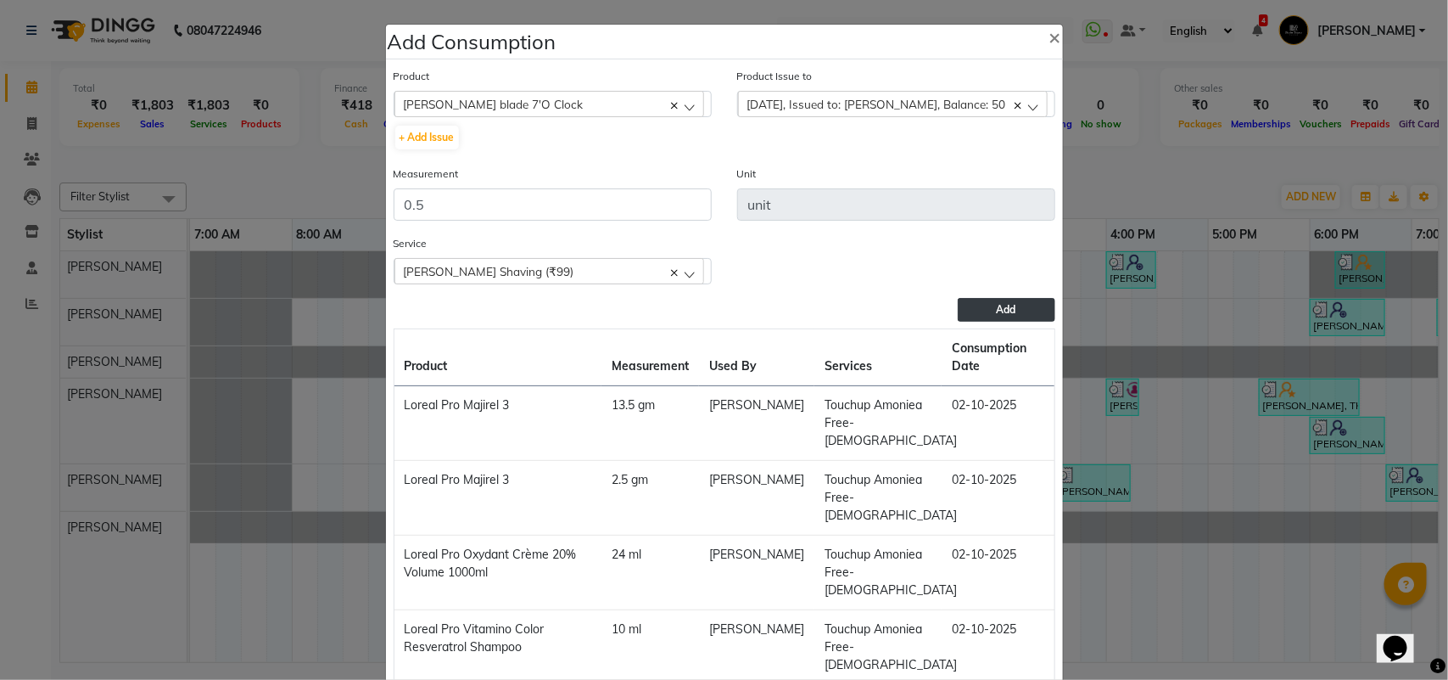
click at [964, 308] on button "Add" at bounding box center [1006, 310] width 97 height 24
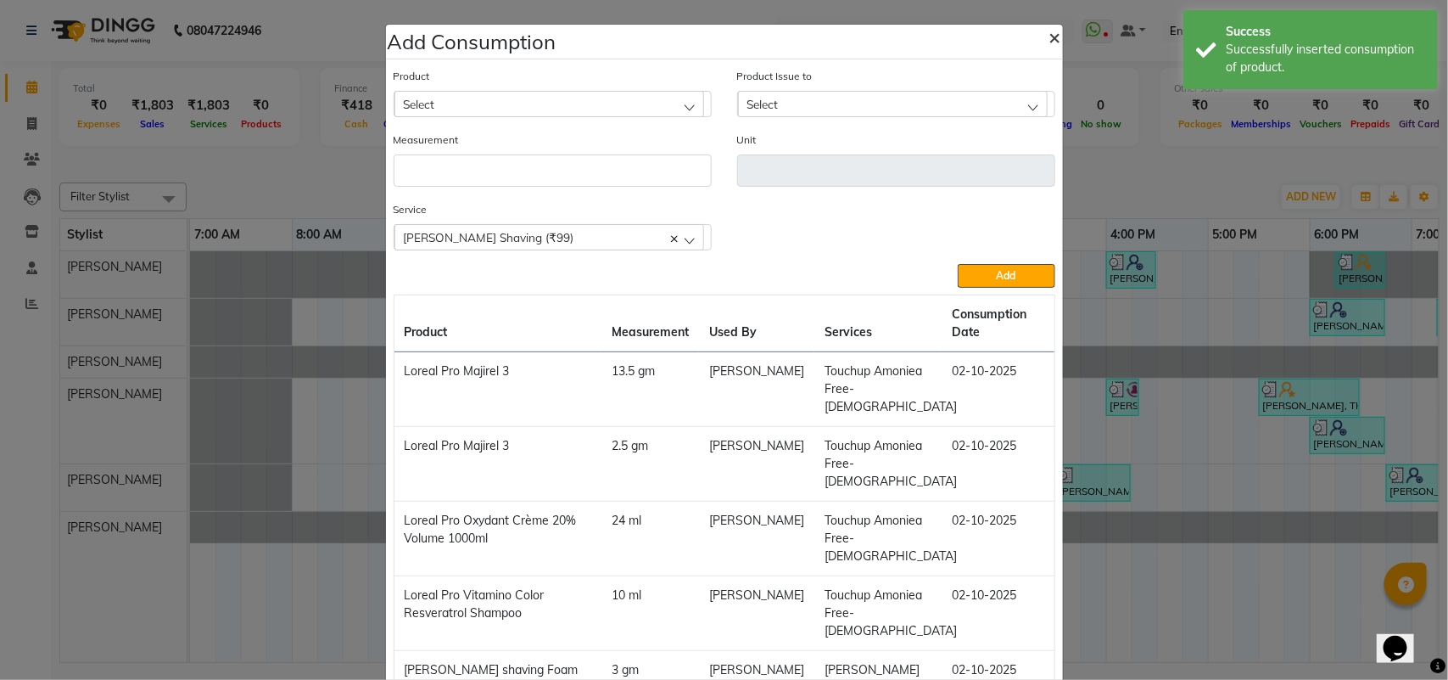
click at [1050, 36] on span "×" at bounding box center [1056, 36] width 12 height 25
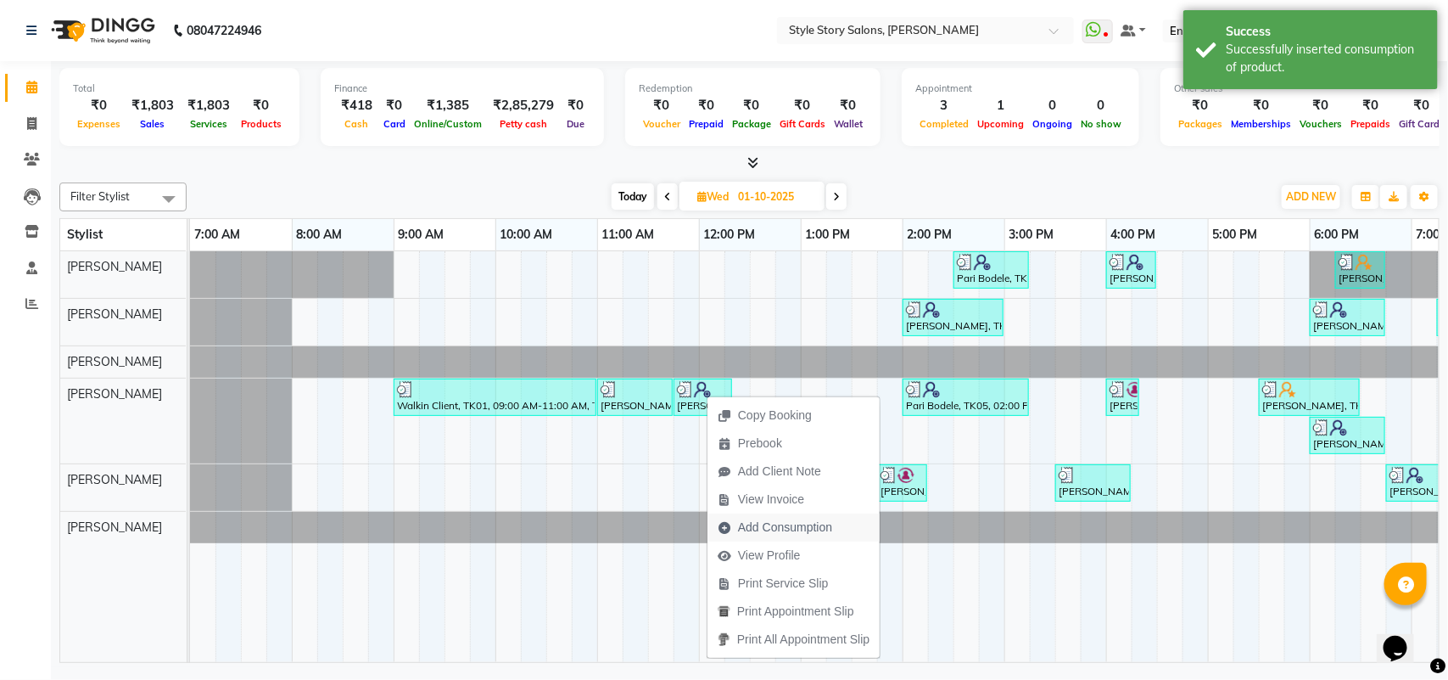
click at [747, 518] on span "Add Consumption" at bounding box center [785, 527] width 94 height 18
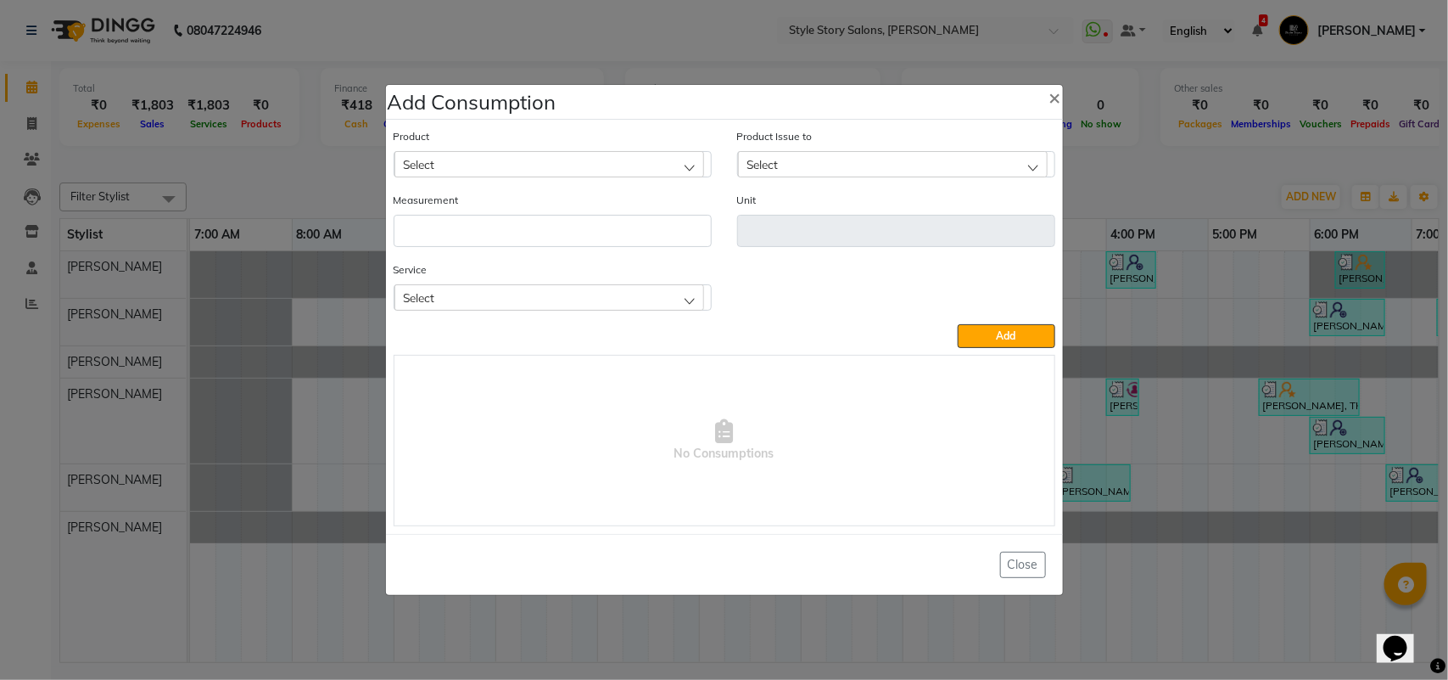
click at [444, 153] on div "Select" at bounding box center [550, 163] width 310 height 25
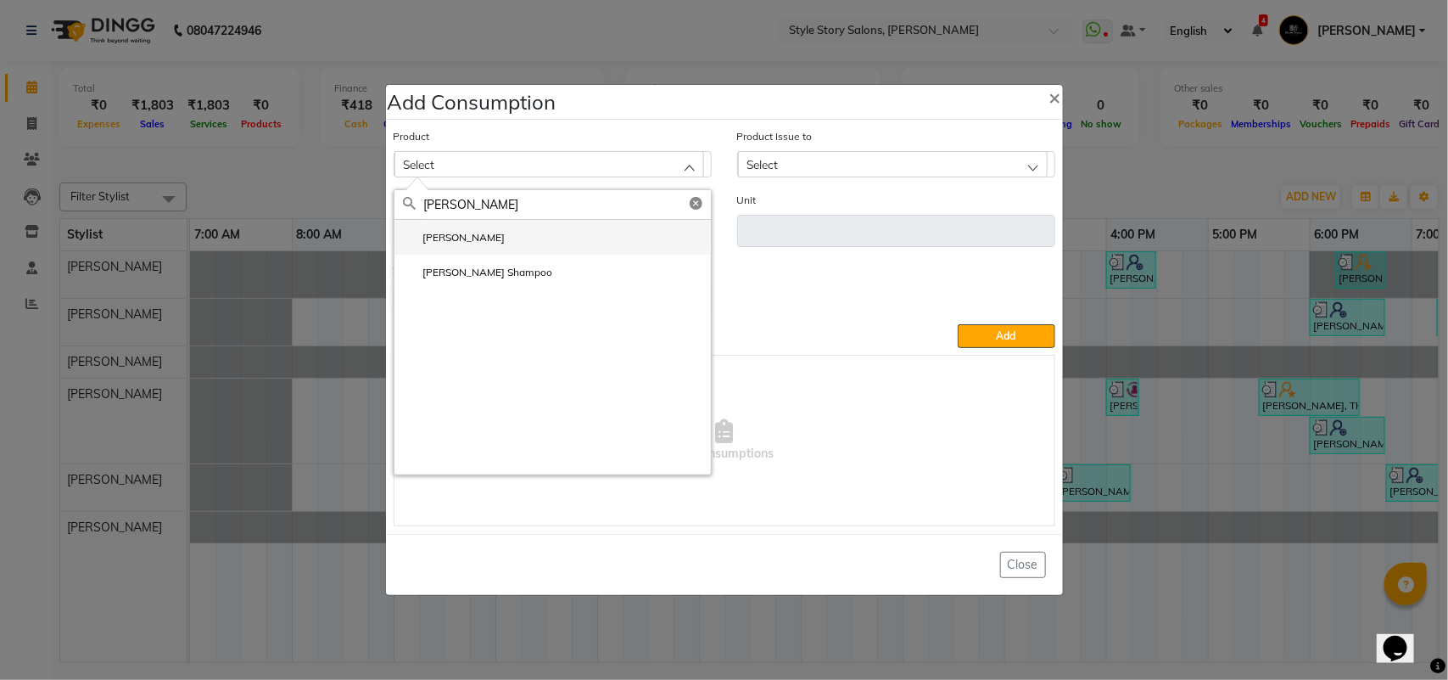
type input "[PERSON_NAME]"
click at [438, 238] on label "[PERSON_NAME]" at bounding box center [454, 237] width 103 height 15
type input "ml"
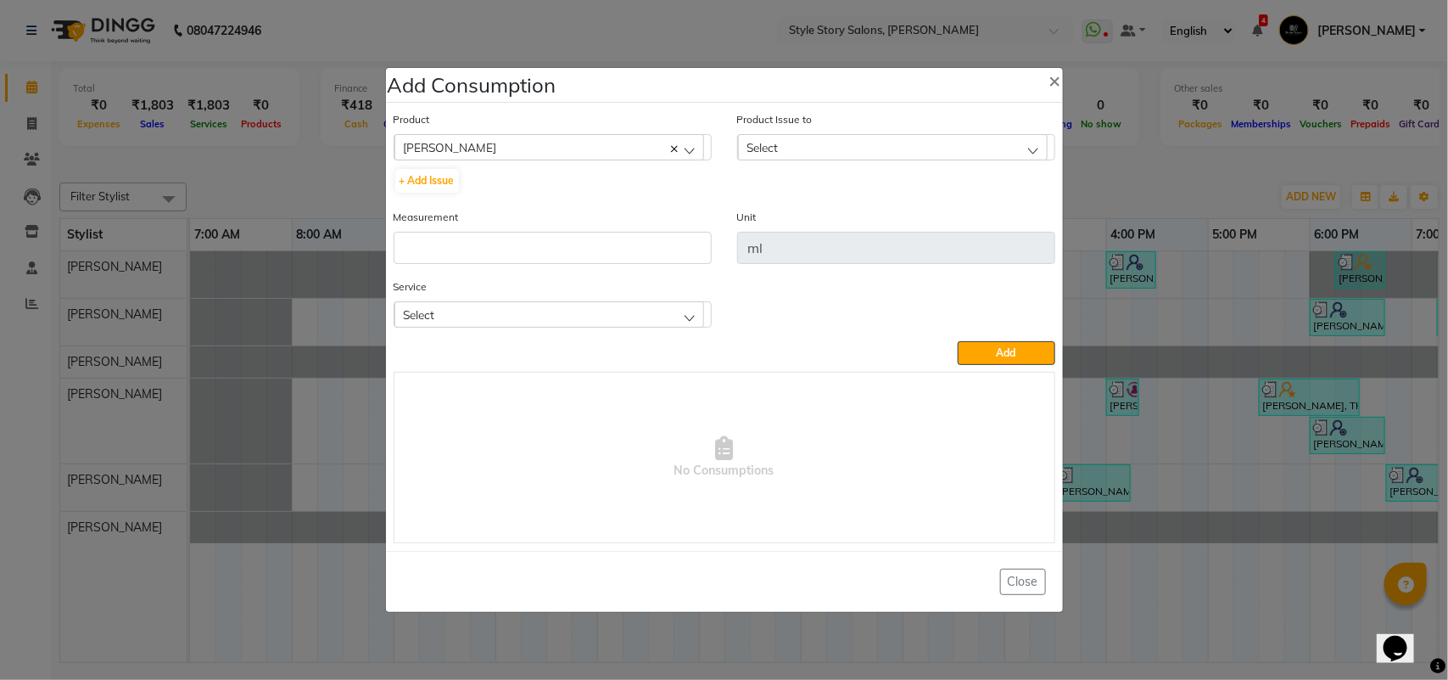
click at [885, 164] on div "Product Issue to Select [DATE], Issued to: [PERSON_NAME], Balance: 398" at bounding box center [897, 159] width 344 height 98
click at [879, 148] on div "Select" at bounding box center [893, 146] width 310 height 25
drag, startPoint x: 879, startPoint y: 222, endPoint x: 827, endPoint y: 234, distance: 53.1
click at [878, 223] on label "[DATE], Issued to: [PERSON_NAME], Balance: 398" at bounding box center [874, 220] width 255 height 15
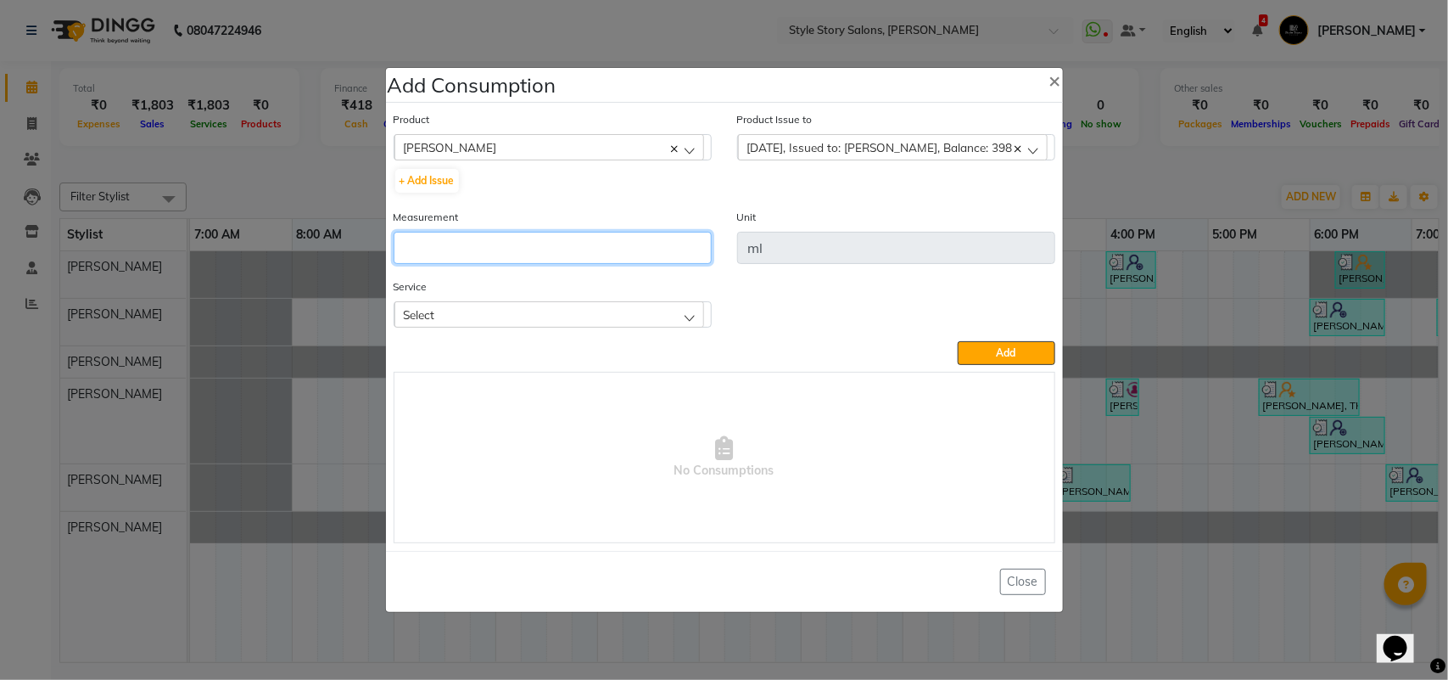
click at [697, 243] on input "number" at bounding box center [553, 248] width 318 height 32
type input "5"
click at [563, 305] on div "Select" at bounding box center [550, 313] width 310 height 25
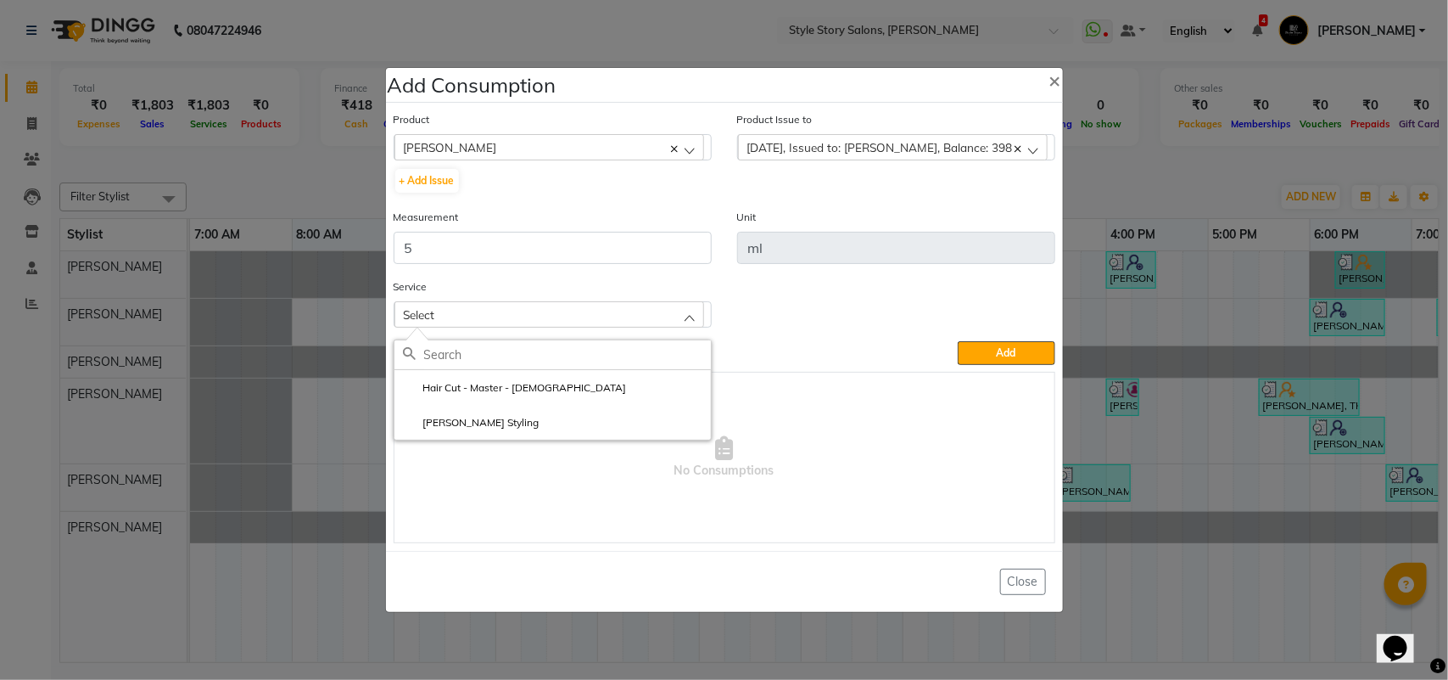
click at [552, 384] on li "Hair Cut - Master - [DEMOGRAPHIC_DATA]" at bounding box center [553, 387] width 317 height 35
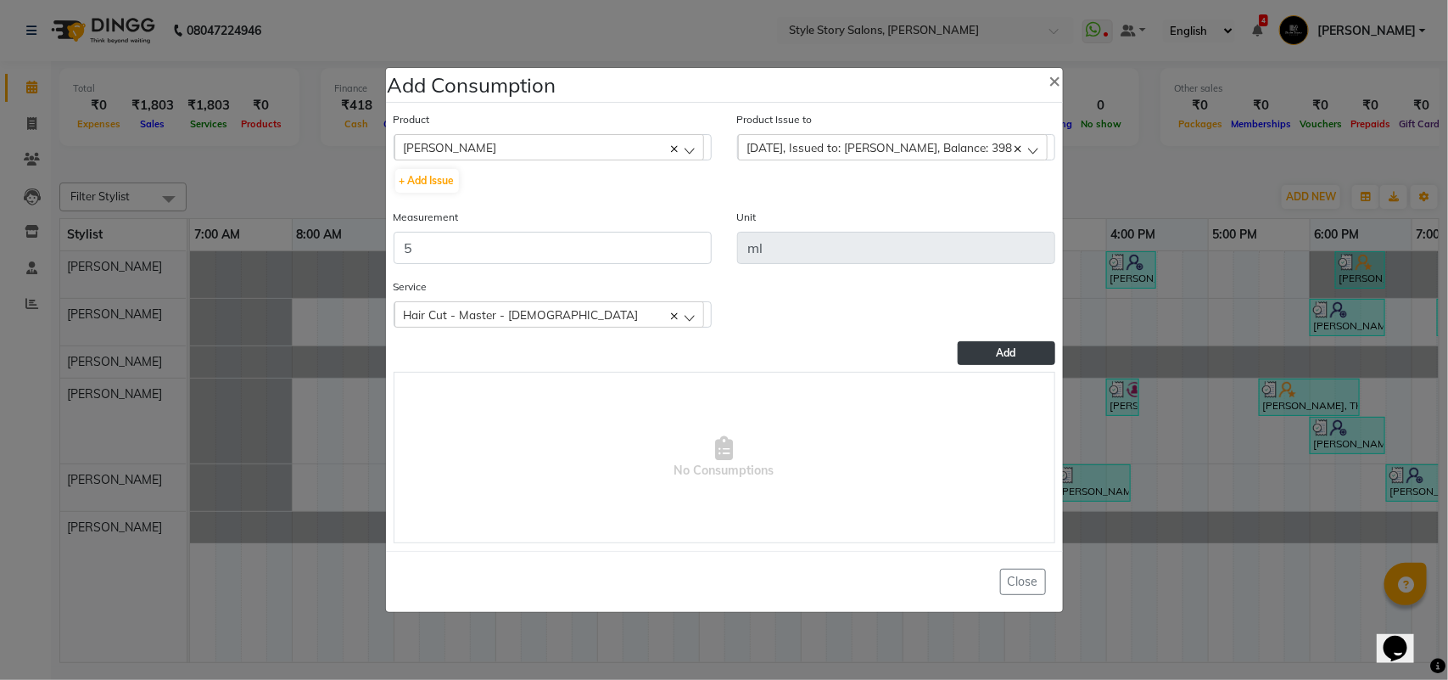
click at [984, 349] on button "Add" at bounding box center [1006, 353] width 97 height 24
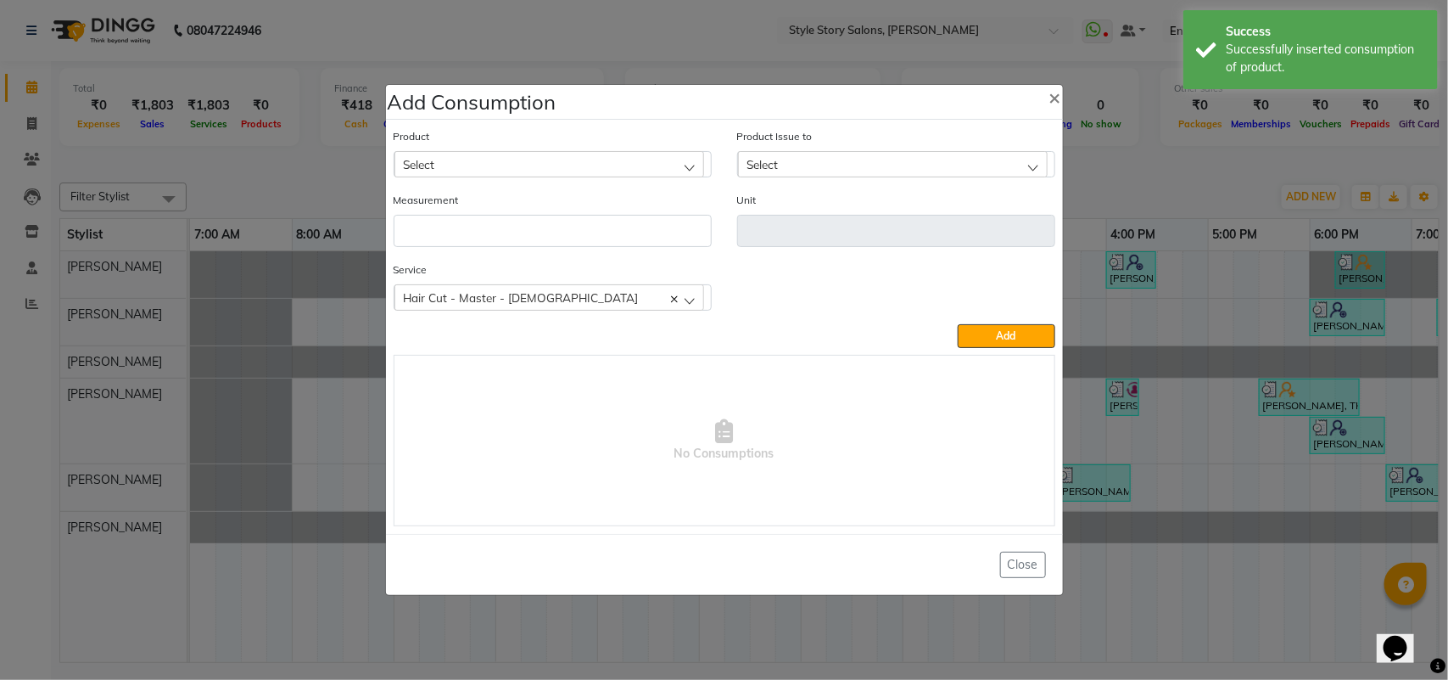
click at [496, 164] on div "Select" at bounding box center [550, 163] width 310 height 25
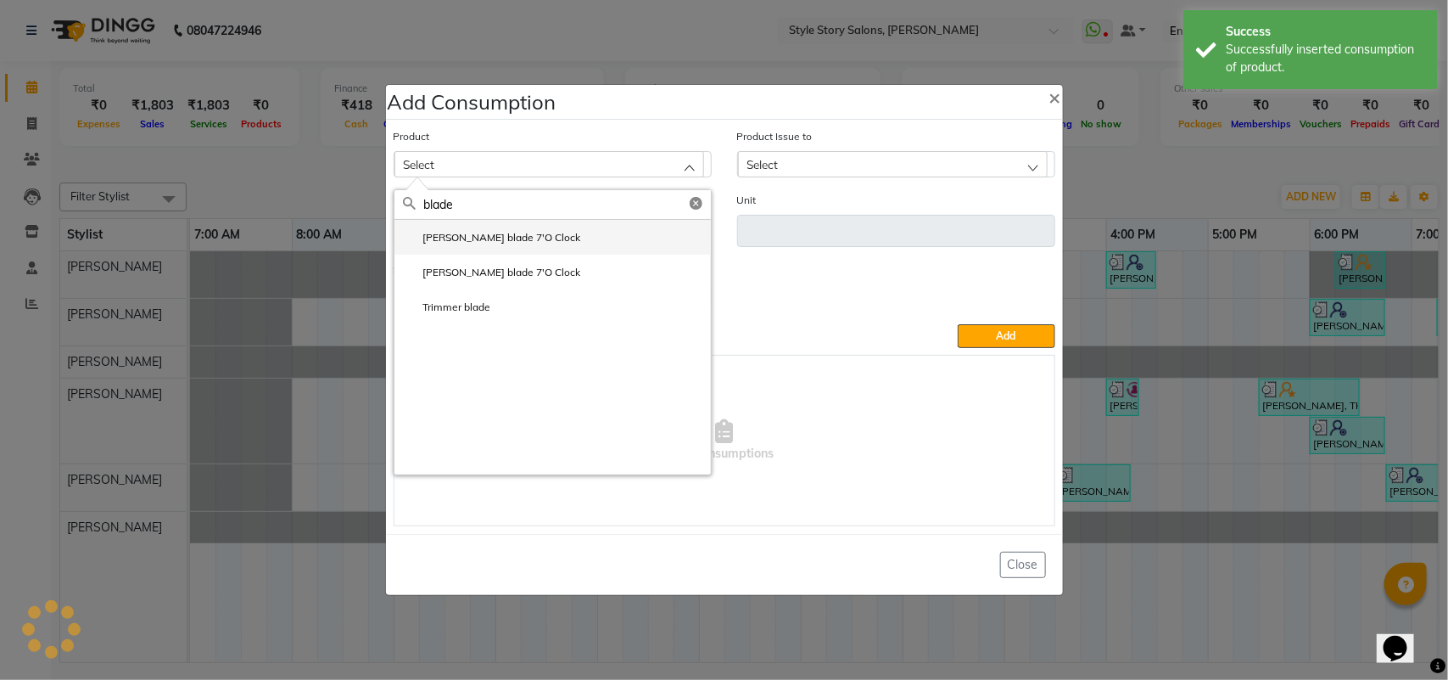
type input "blade"
click at [468, 235] on label "[PERSON_NAME] blade 7'O Clock" at bounding box center [492, 237] width 178 height 15
type input "unit"
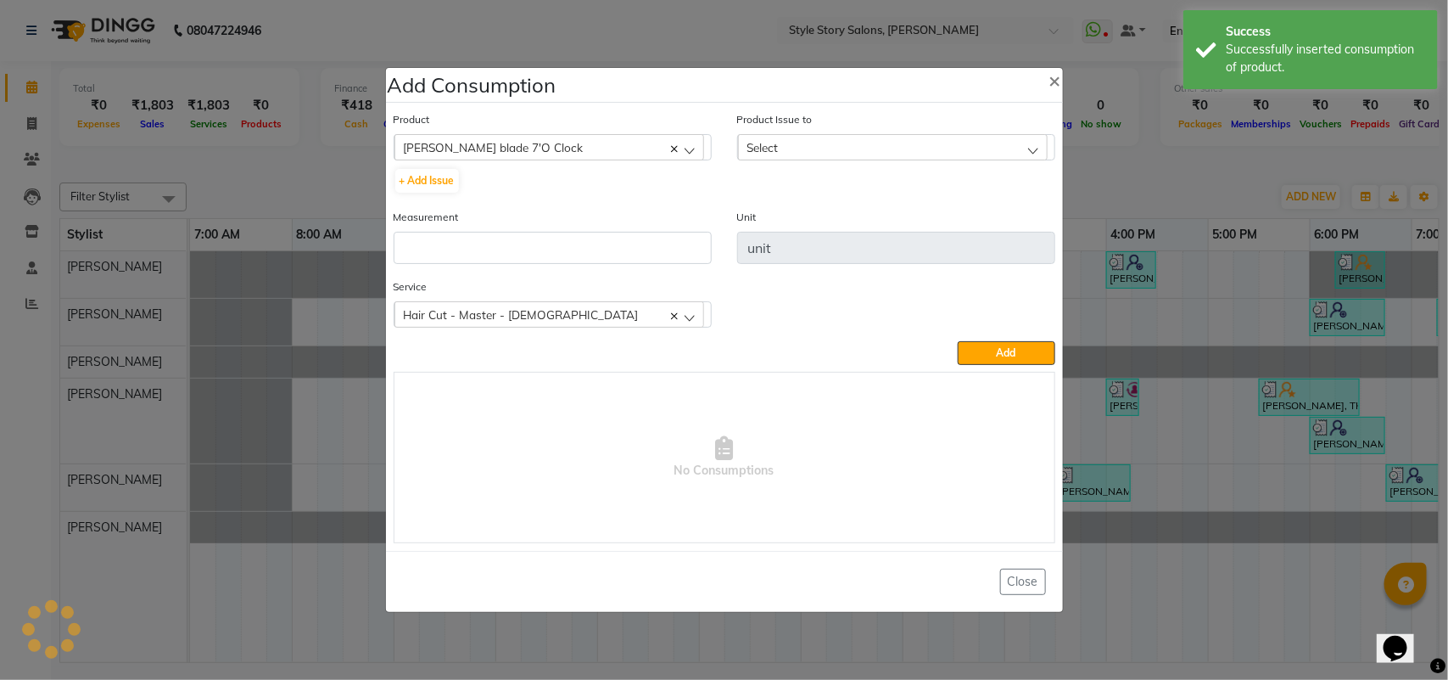
click at [804, 154] on div "Select" at bounding box center [893, 146] width 310 height 25
drag, startPoint x: 829, startPoint y: 214, endPoint x: 806, endPoint y: 223, distance: 24.7
click at [829, 215] on label "[DATE], Issued to: [PERSON_NAME], Balance: 49.5" at bounding box center [875, 220] width 257 height 15
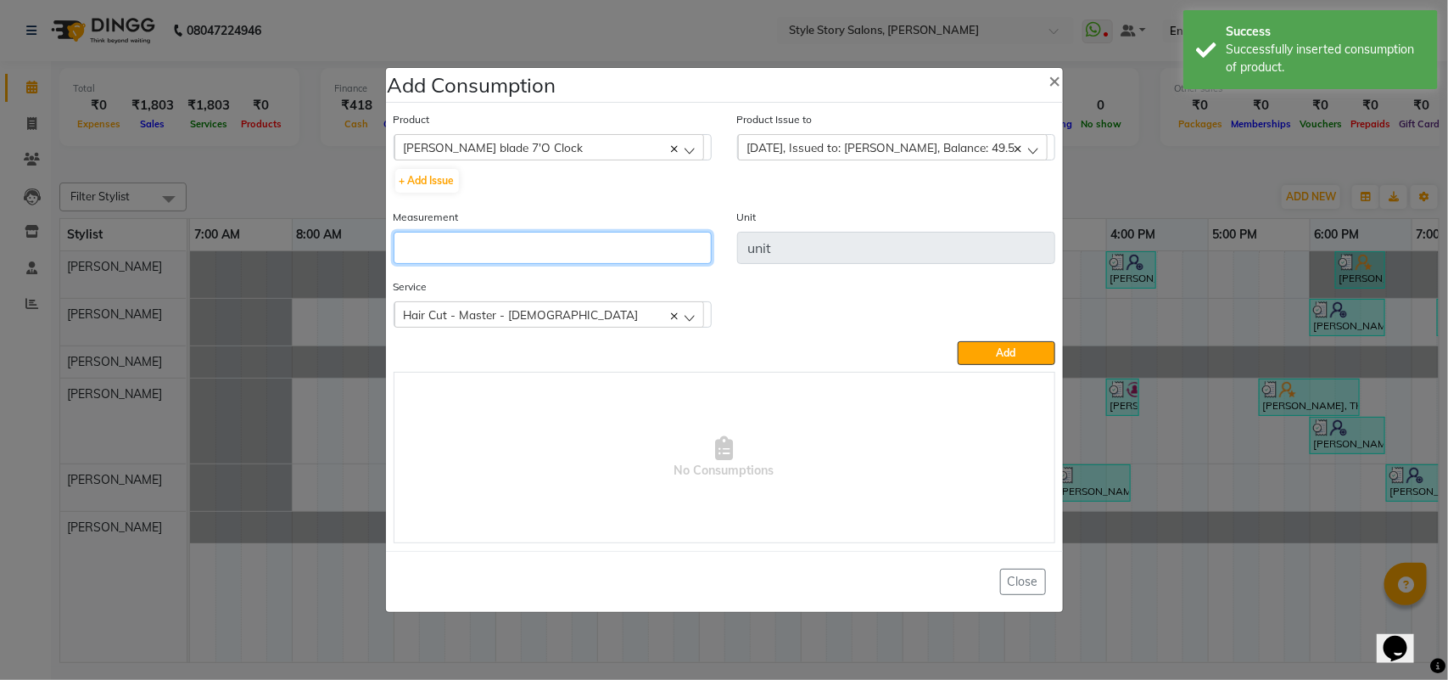
click at [618, 244] on input "number" at bounding box center [553, 248] width 318 height 32
type input "0.5"
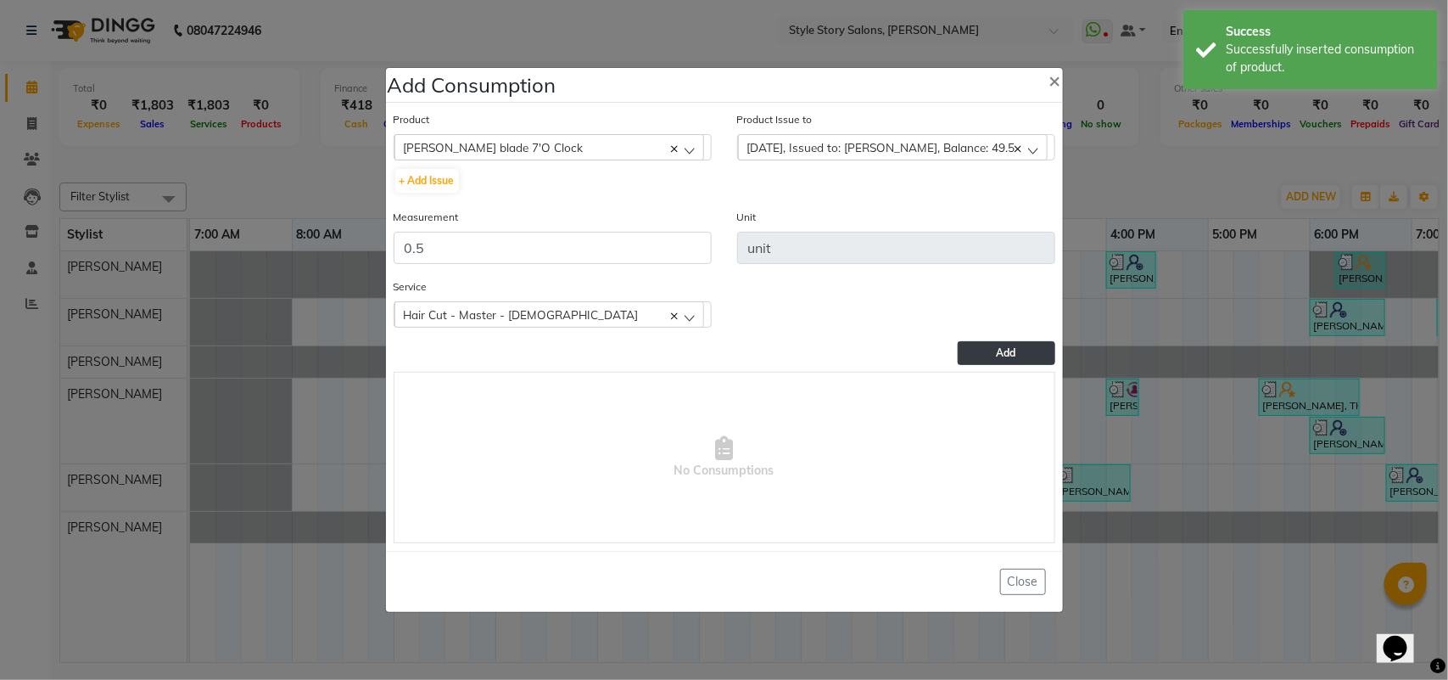
click at [1014, 348] on span "Add" at bounding box center [1007, 352] width 20 height 13
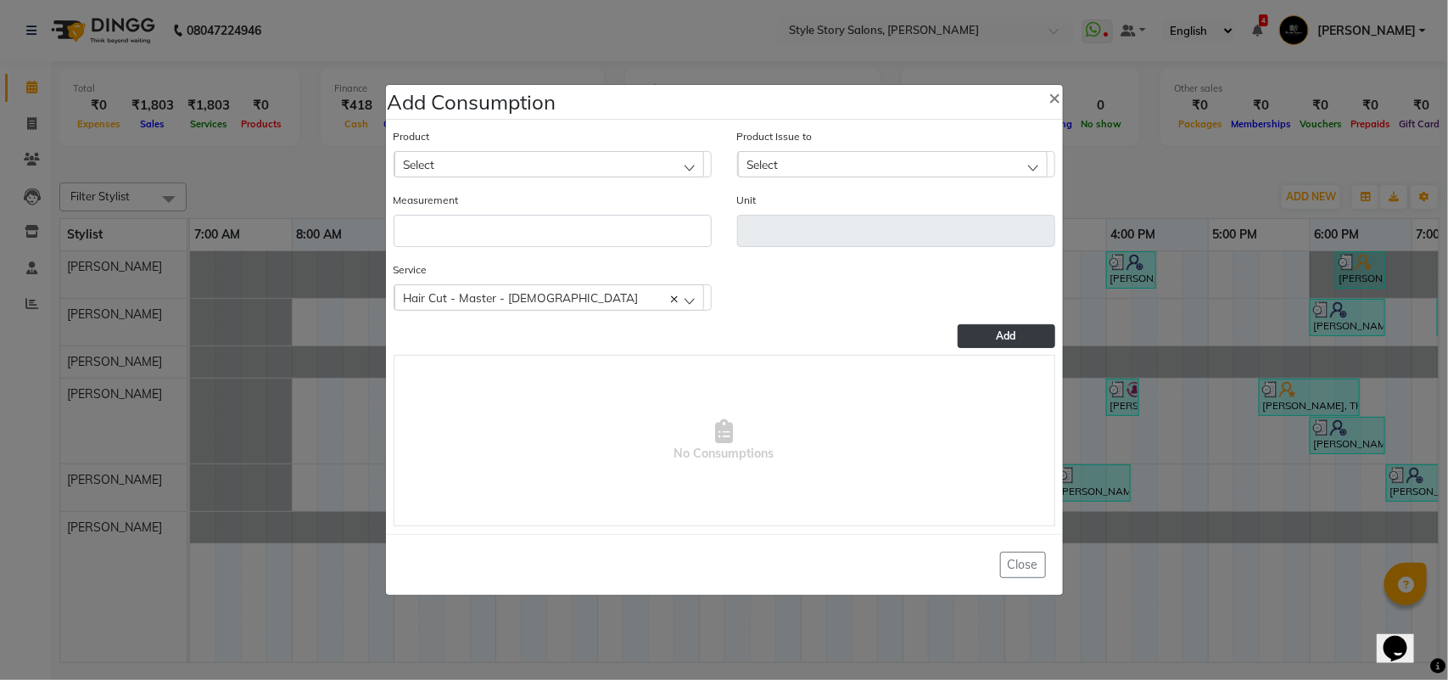
click at [507, 164] on div "Select" at bounding box center [550, 163] width 310 height 25
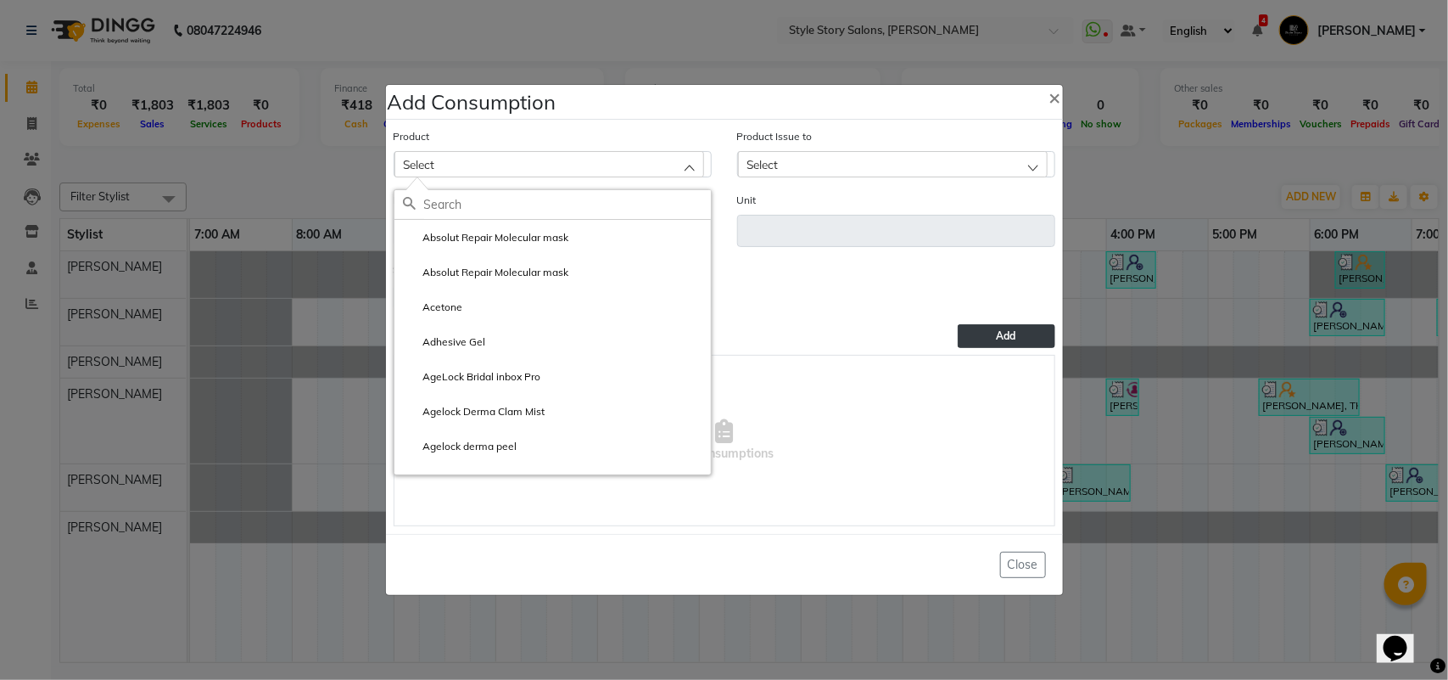
type input "o"
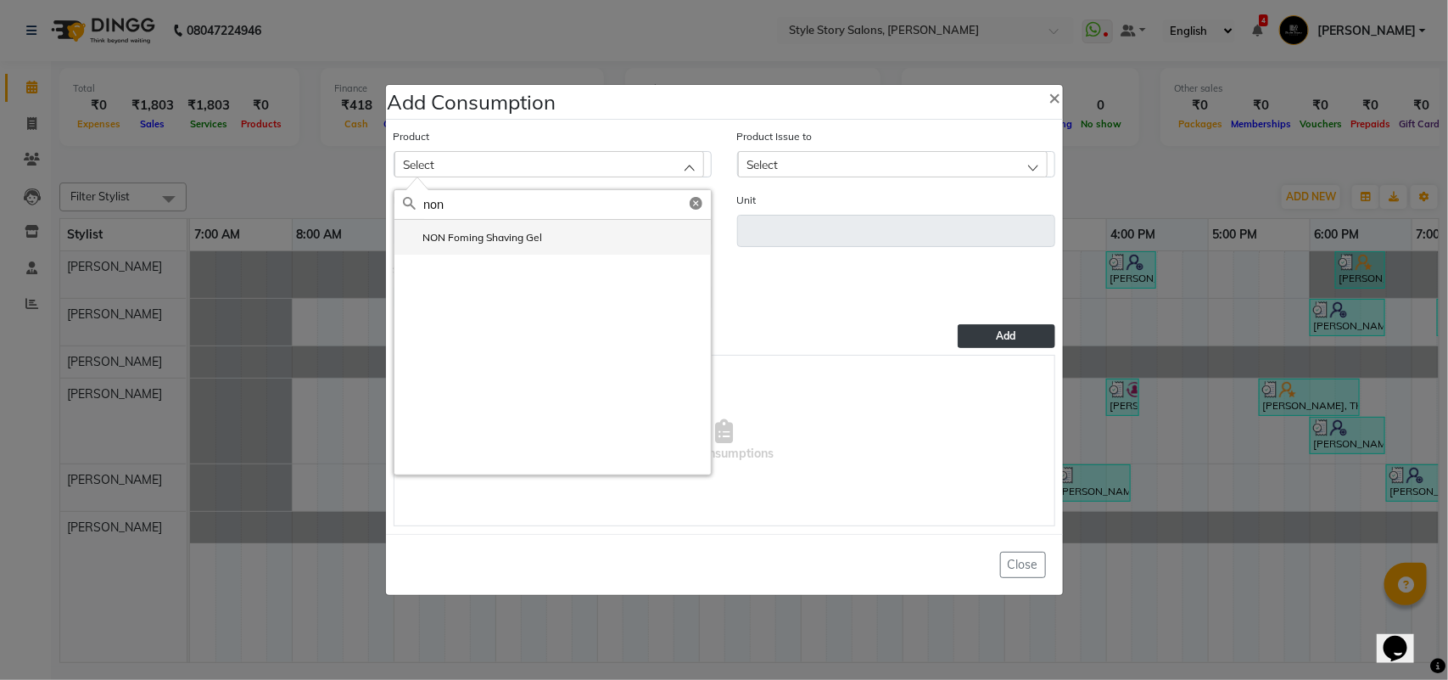
type input "non"
click at [455, 227] on li "NON Foming Shaving Gel" at bounding box center [553, 237] width 317 height 35
type input "ml"
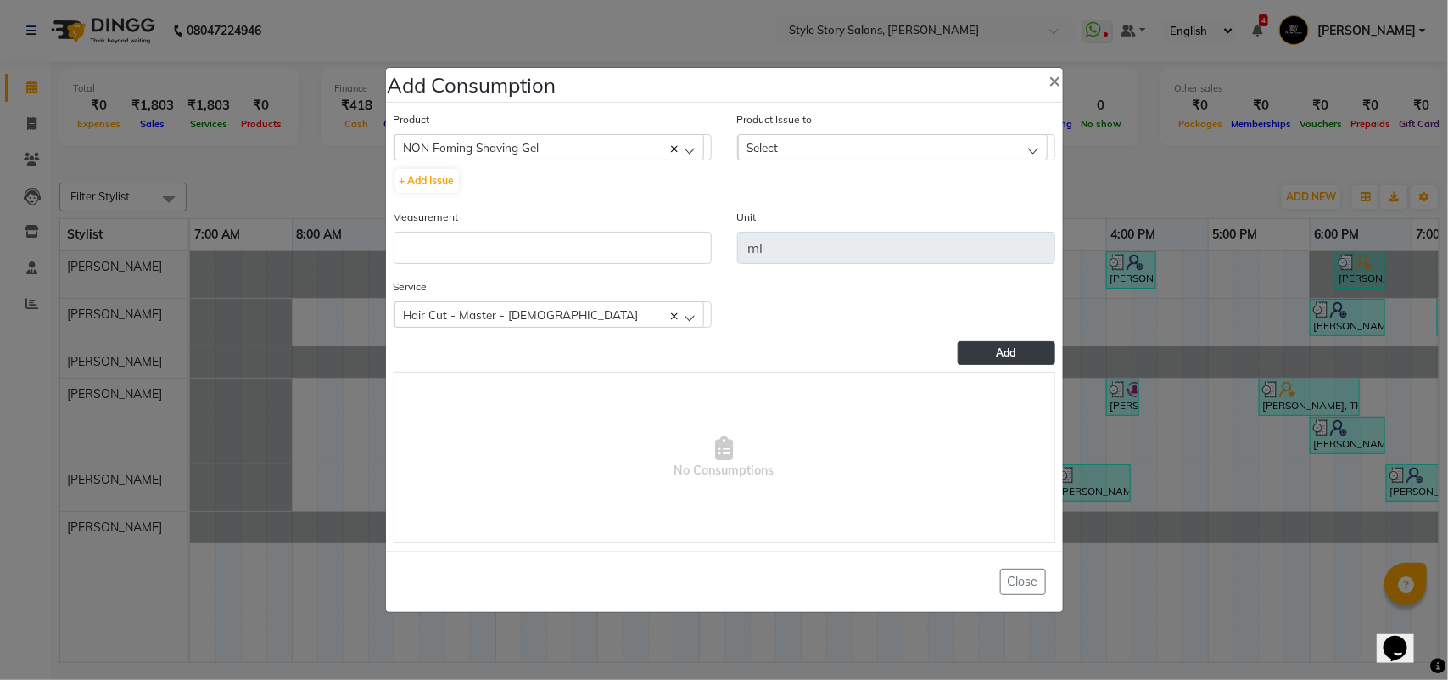
click at [921, 137] on div "Select" at bounding box center [893, 146] width 310 height 25
click at [867, 227] on label "[DATE], Issued to: [PERSON_NAME], Balance: 199" at bounding box center [874, 220] width 255 height 15
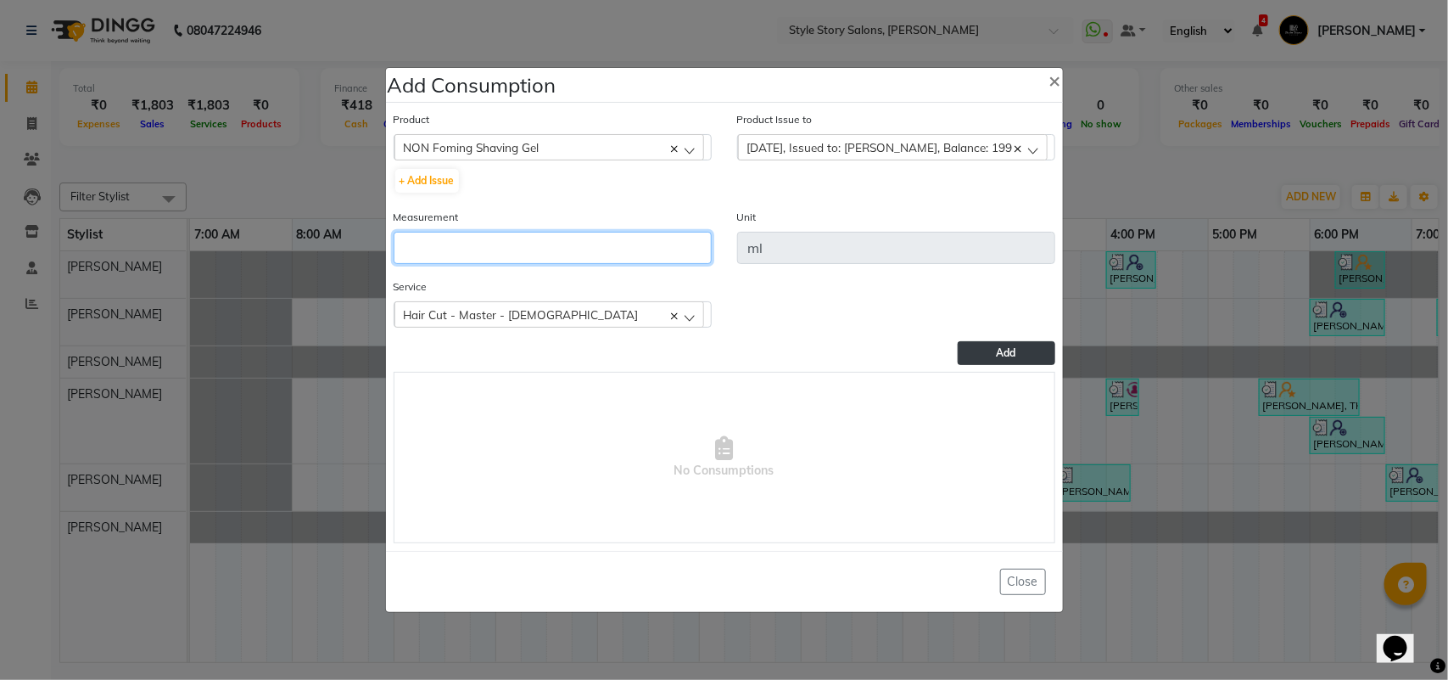
click at [618, 248] on input "number" at bounding box center [553, 248] width 318 height 32
type input "3"
click at [596, 311] on div "Hair Cut - Master - [DEMOGRAPHIC_DATA]" at bounding box center [550, 313] width 310 height 25
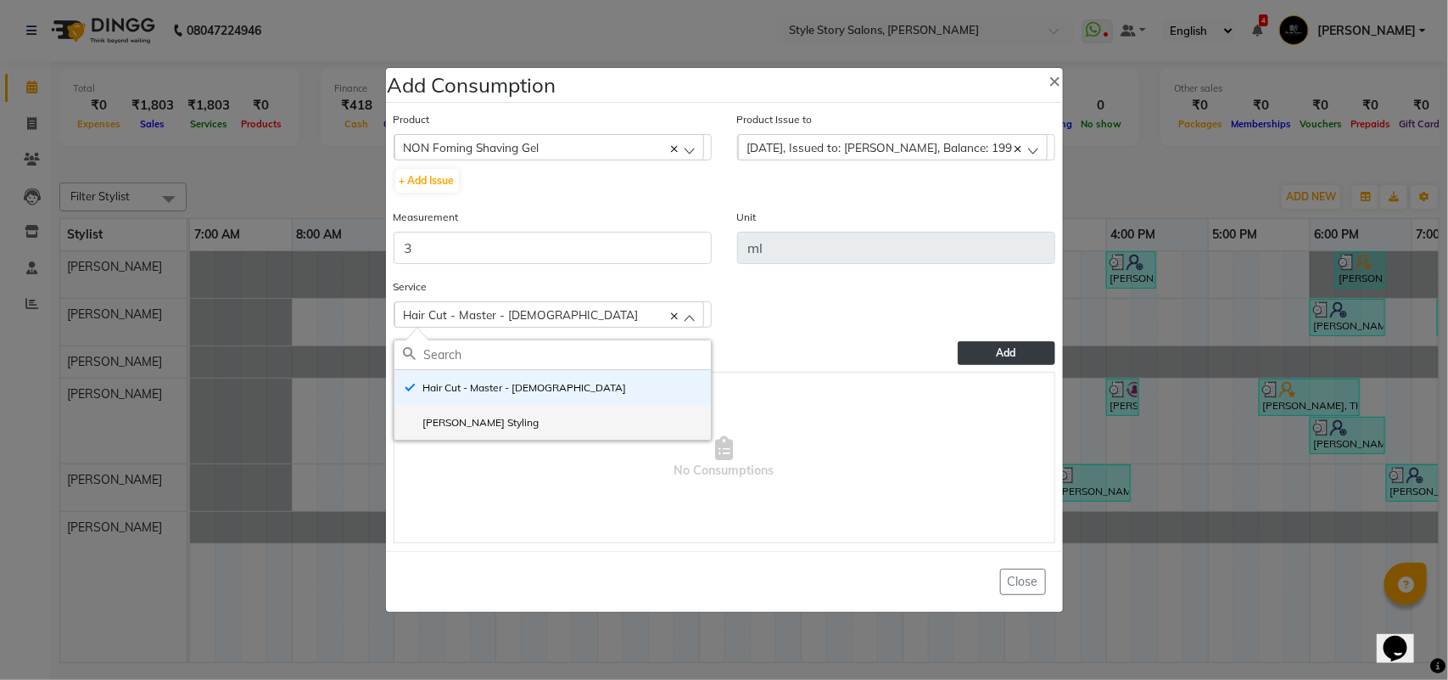
click at [539, 427] on li "[PERSON_NAME] Styling" at bounding box center [553, 422] width 317 height 35
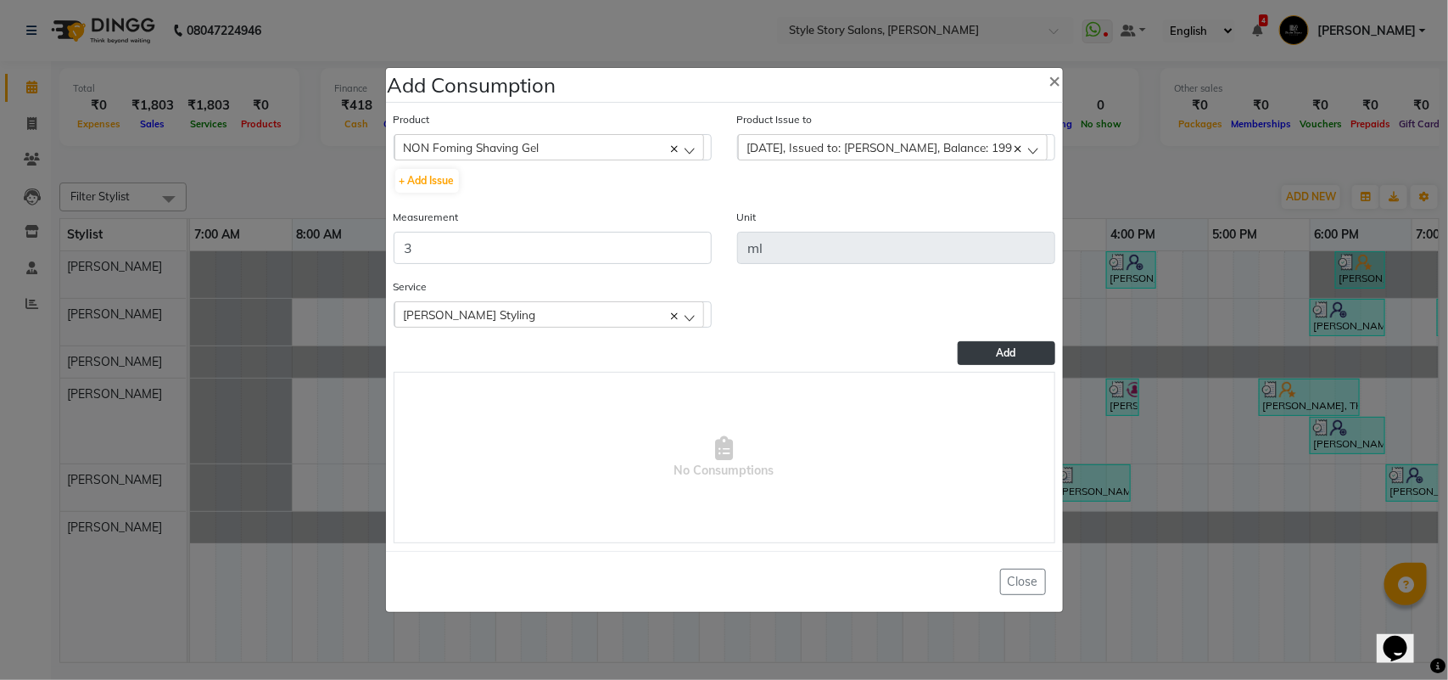
click at [963, 355] on button "Add" at bounding box center [1006, 353] width 97 height 24
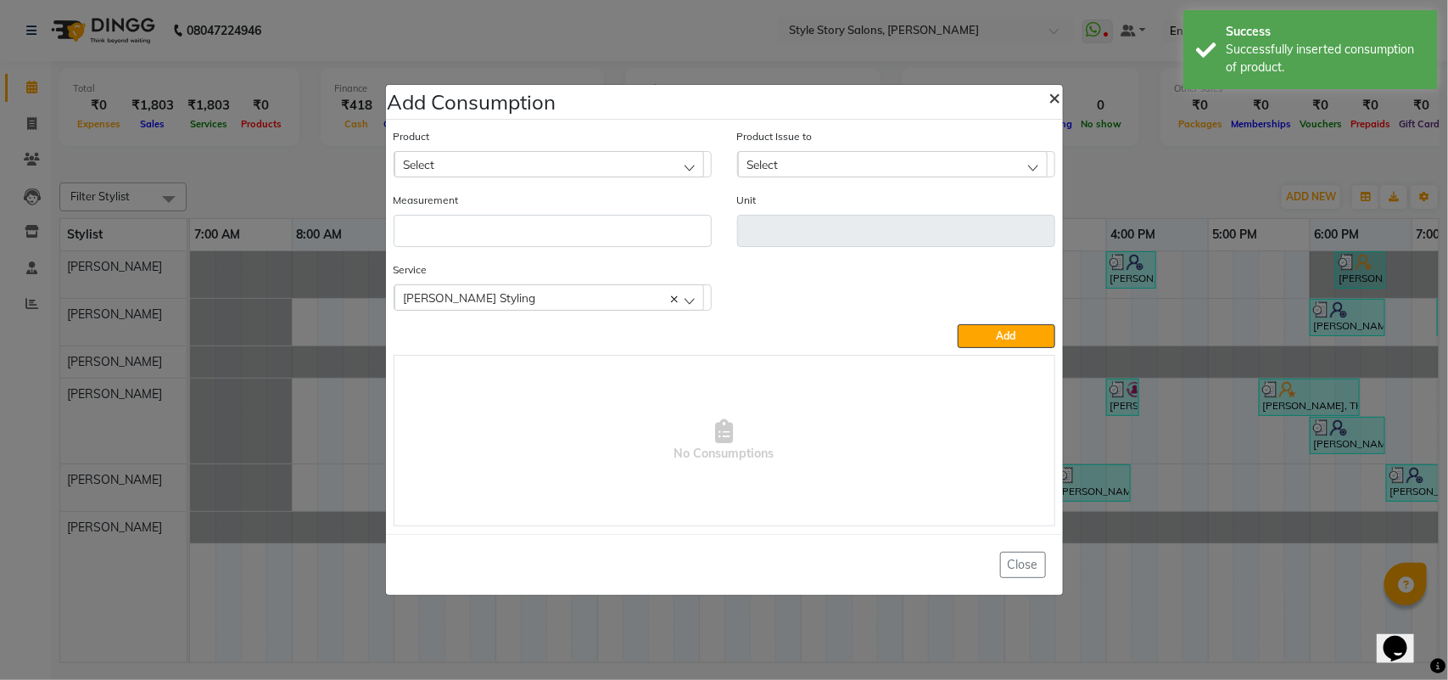
click at [1055, 92] on span "×" at bounding box center [1056, 96] width 12 height 25
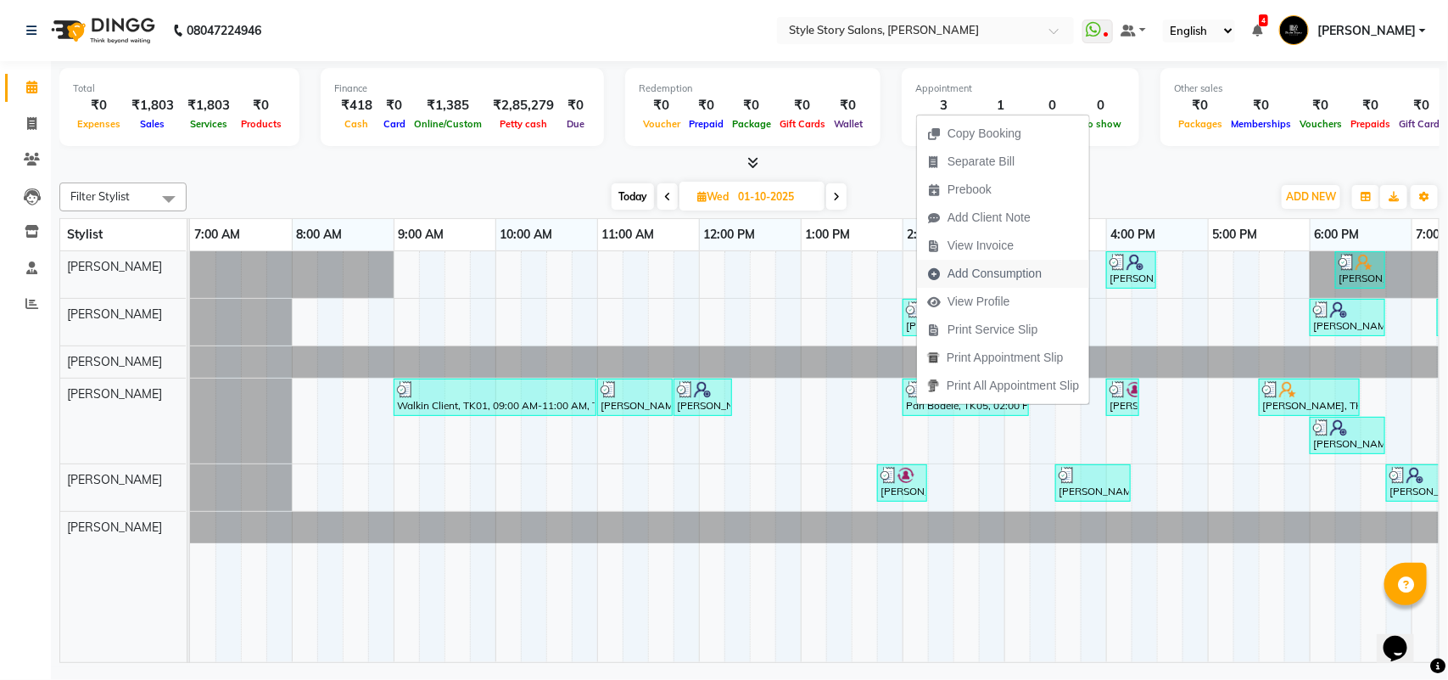
click at [967, 266] on span "Add Consumption" at bounding box center [995, 274] width 94 height 18
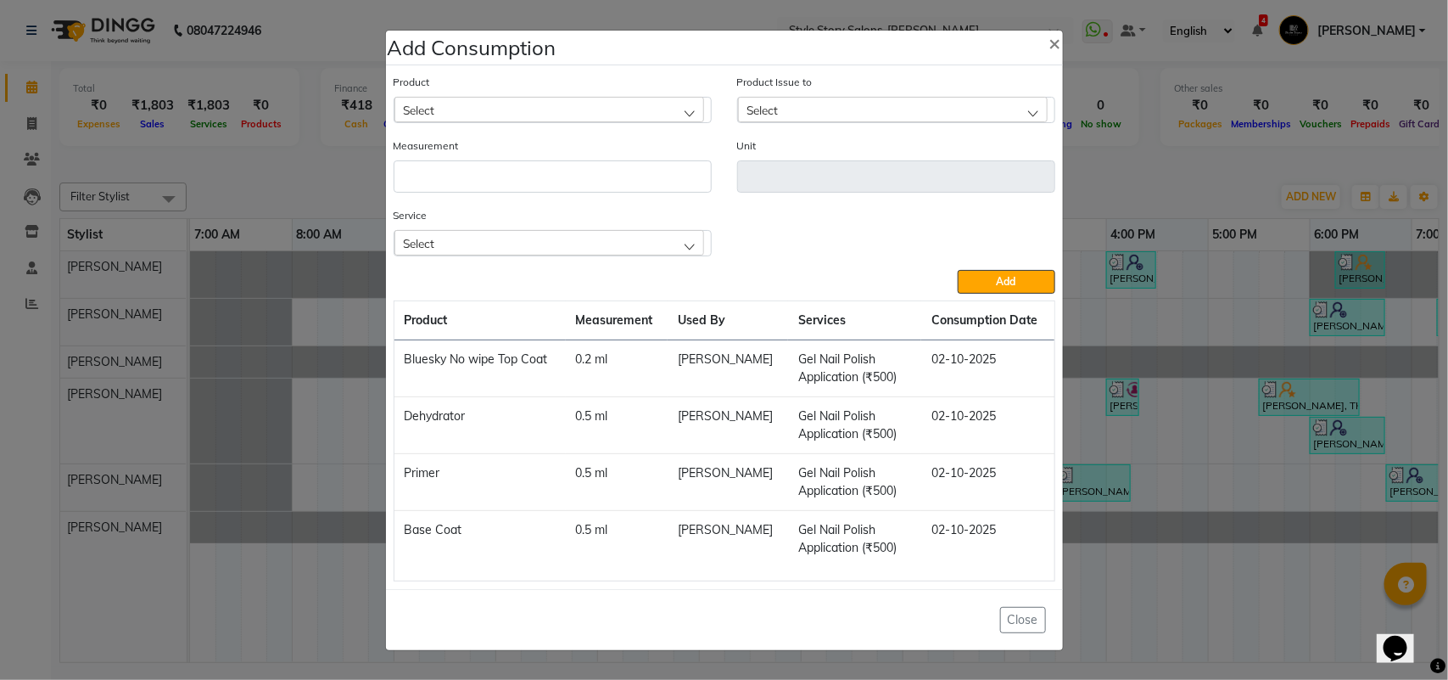
click at [524, 109] on div "Select" at bounding box center [550, 109] width 310 height 25
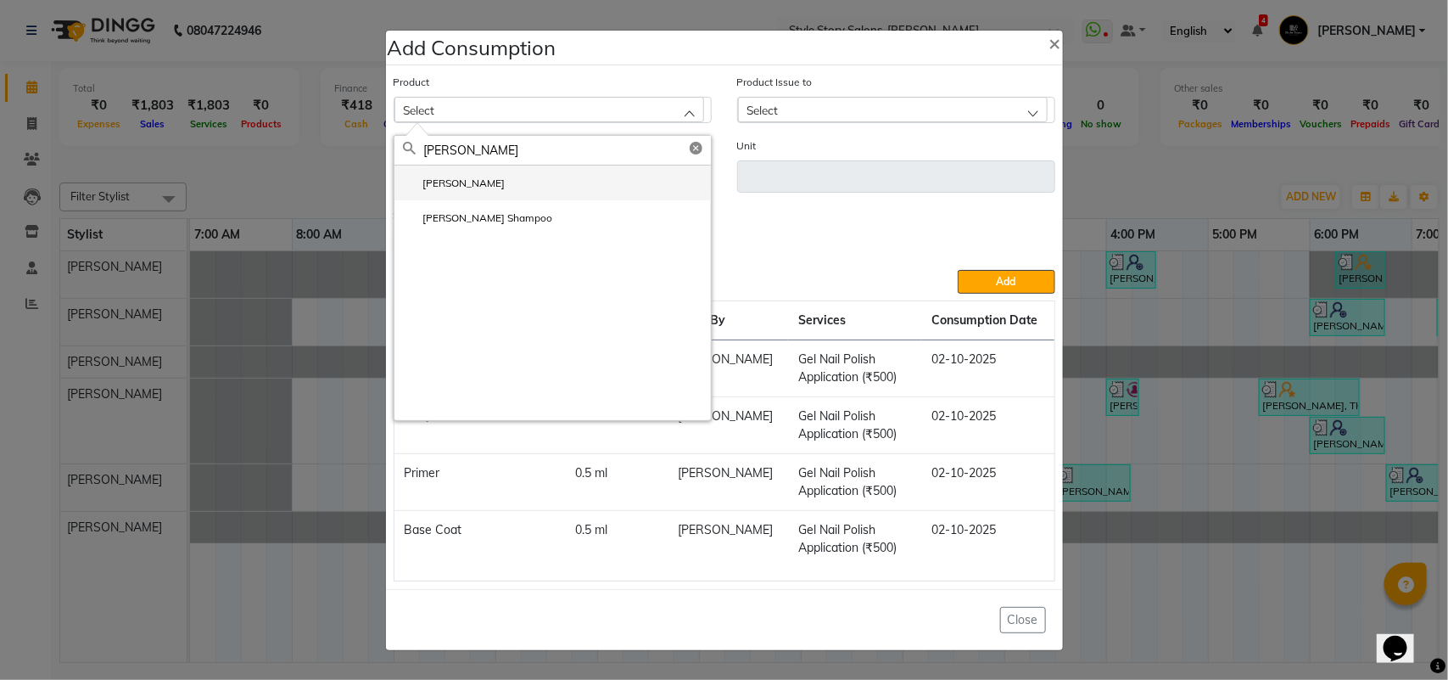
type input "[PERSON_NAME]"
click at [439, 167] on li "[PERSON_NAME]" at bounding box center [553, 182] width 317 height 35
type input "ml"
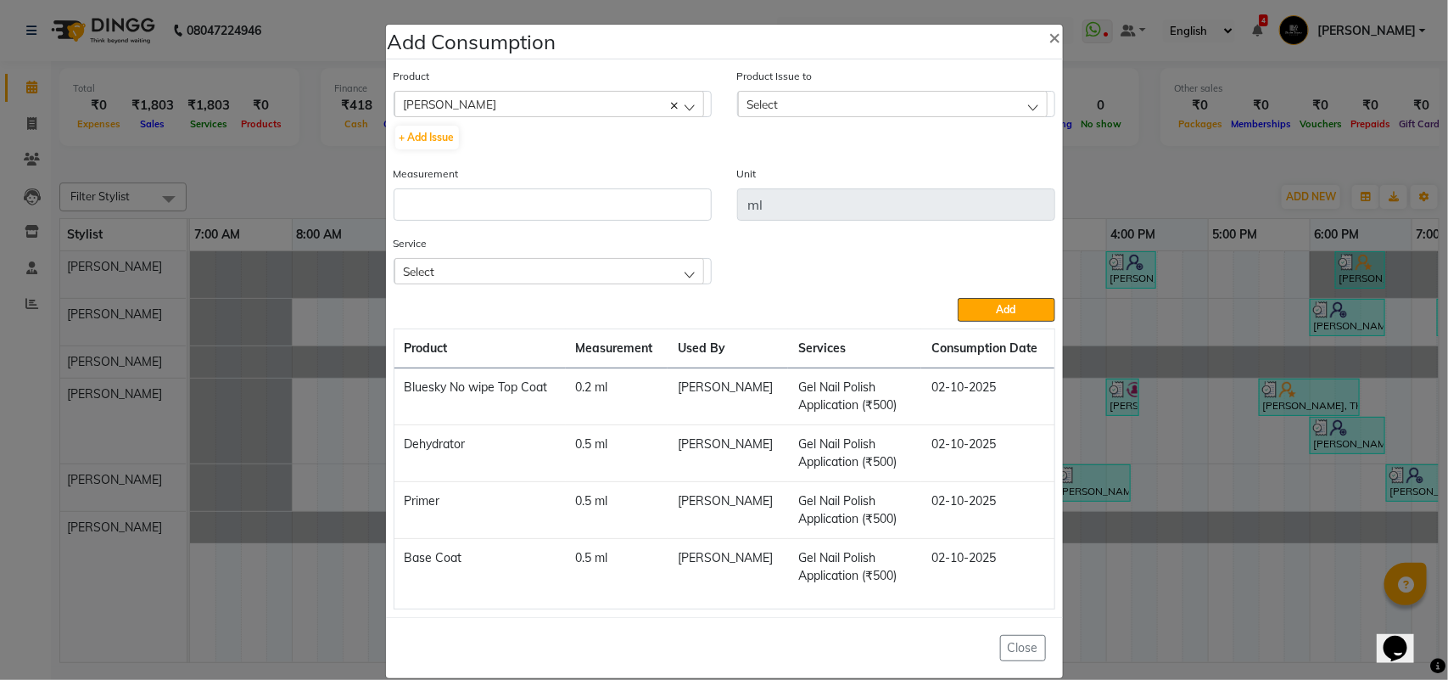
click at [770, 97] on span "Select" at bounding box center [763, 104] width 31 height 14
click at [807, 183] on label "[DATE], Issued to: [PERSON_NAME], Balance: 393" at bounding box center [874, 177] width 255 height 15
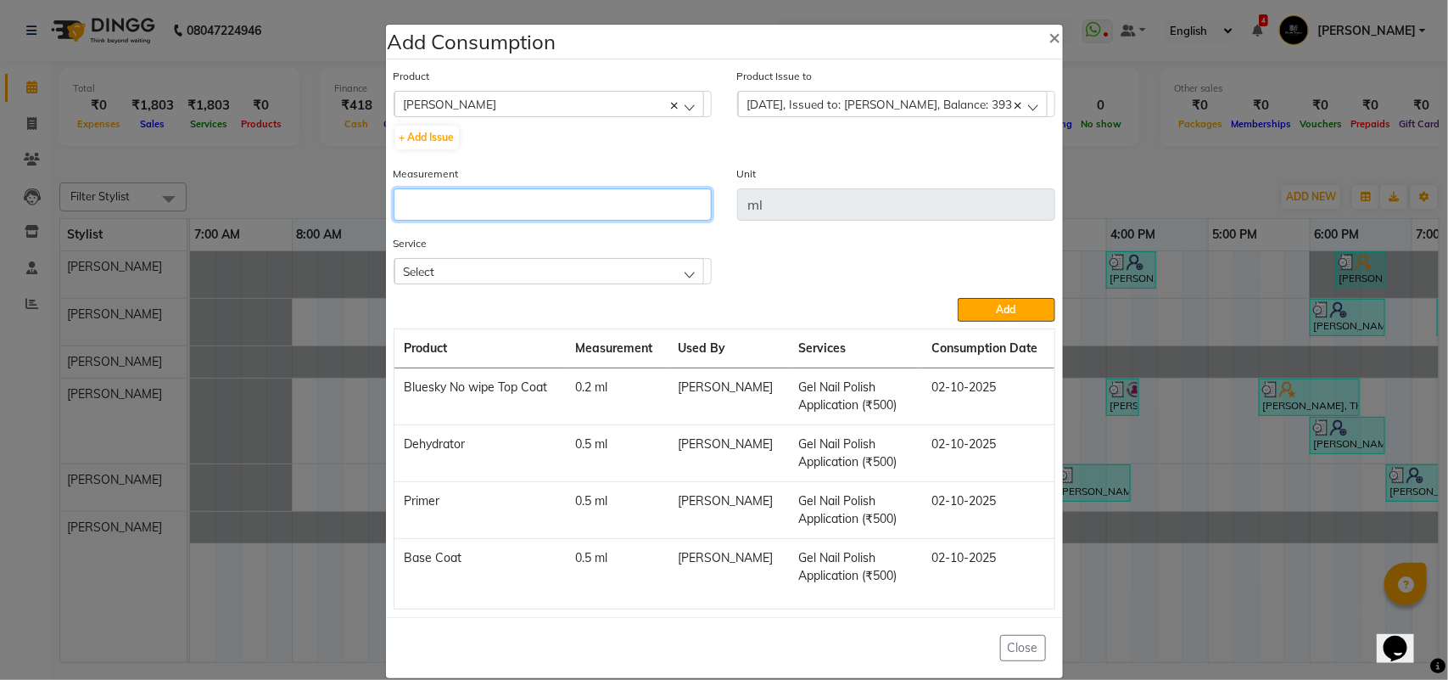
click at [621, 206] on input "number" at bounding box center [553, 204] width 318 height 32
type input "15"
click at [642, 272] on div "Select" at bounding box center [550, 270] width 310 height 25
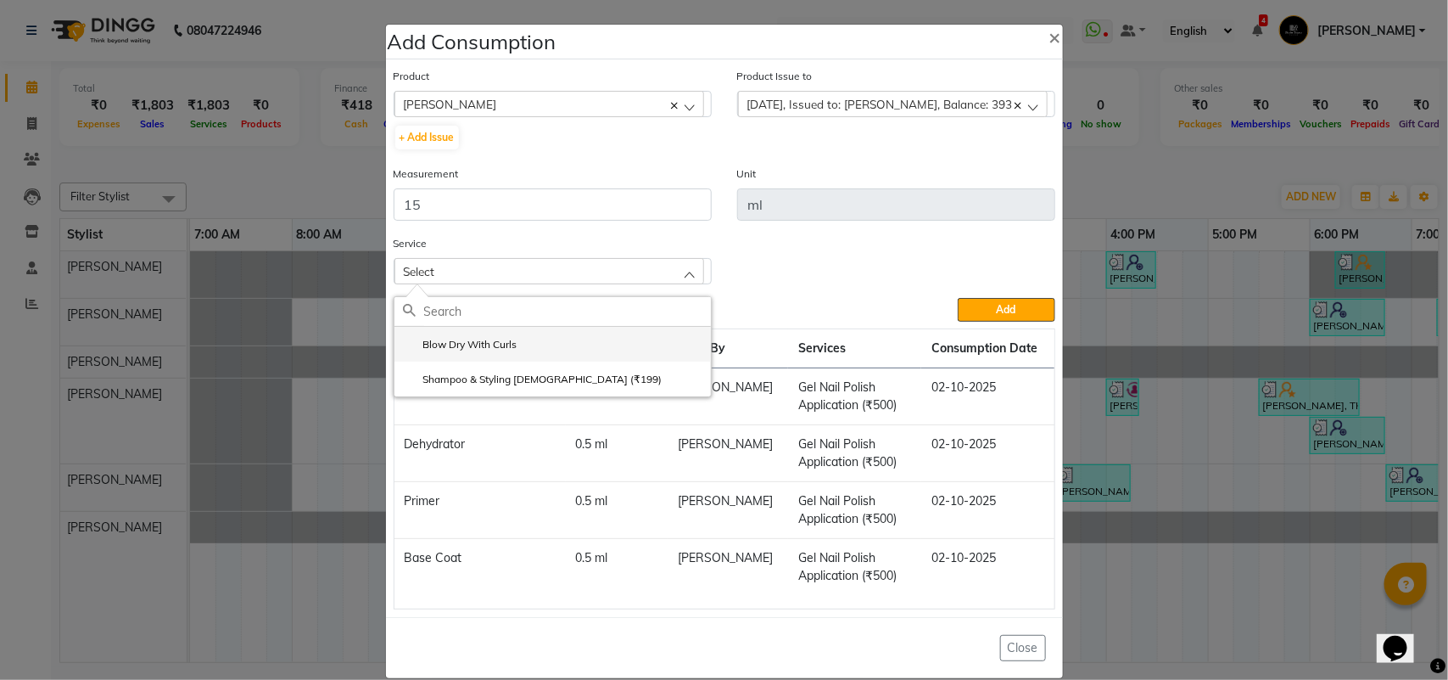
click at [514, 338] on li "Blow Dry With Curls" at bounding box center [553, 344] width 317 height 35
drag, startPoint x: 978, startPoint y: 302, endPoint x: 963, endPoint y: 305, distance: 14.8
click at [978, 303] on button "Add" at bounding box center [1006, 310] width 97 height 24
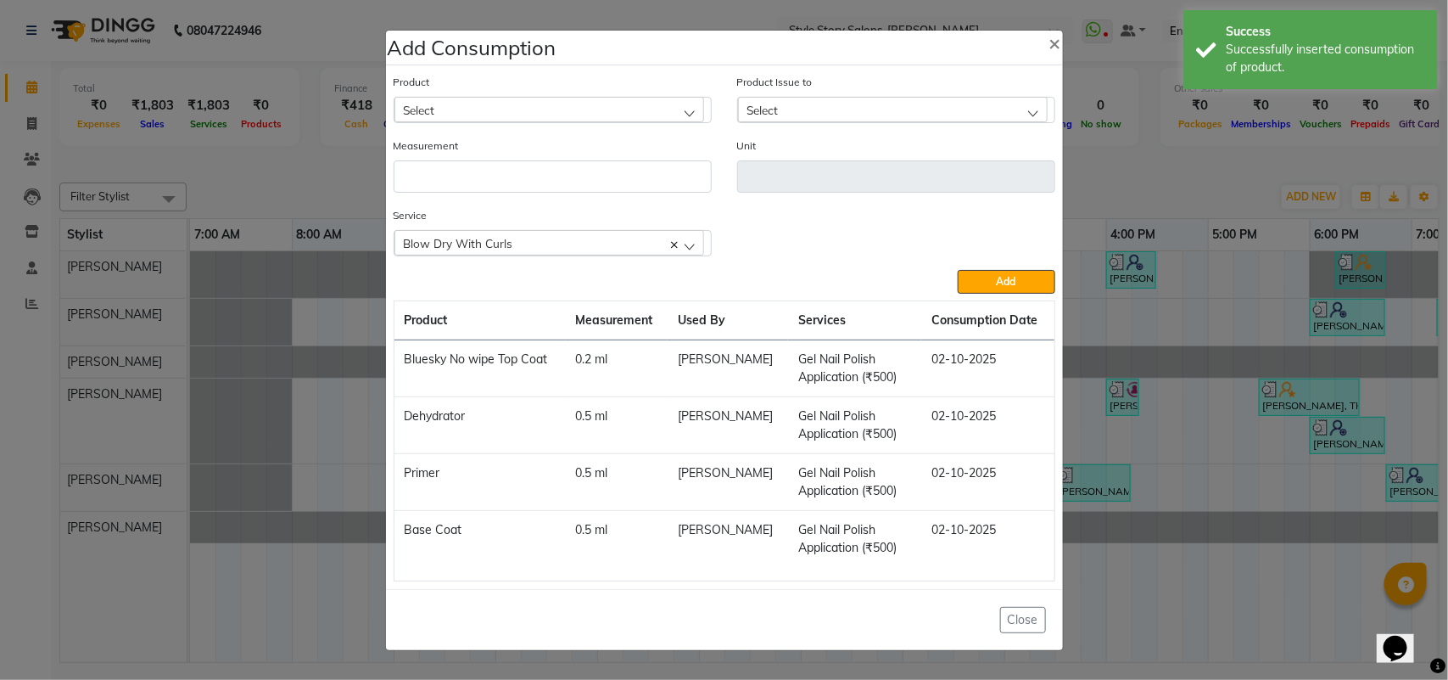
click at [455, 103] on div "Select" at bounding box center [550, 109] width 310 height 25
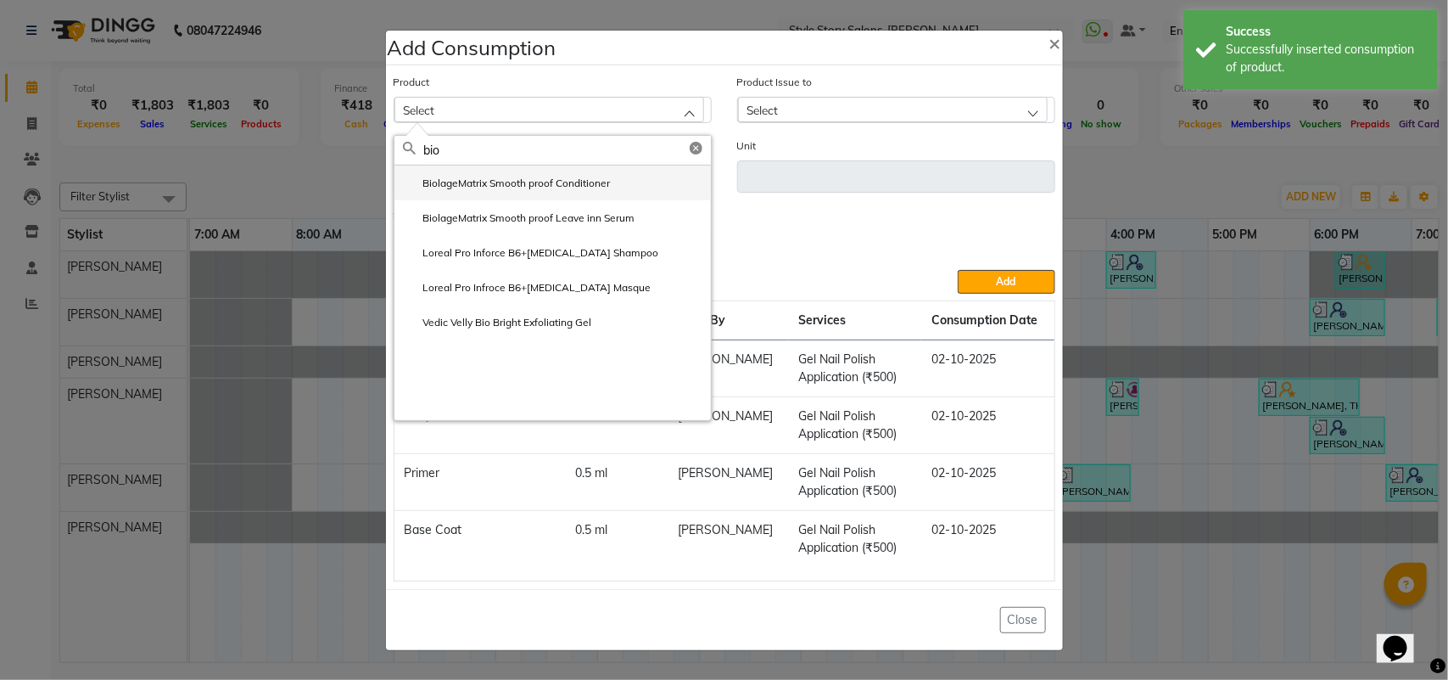
type input "bio"
click at [475, 179] on label "BiolageMatrix Smooth proof Conditioner" at bounding box center [507, 183] width 208 height 15
type input "ml"
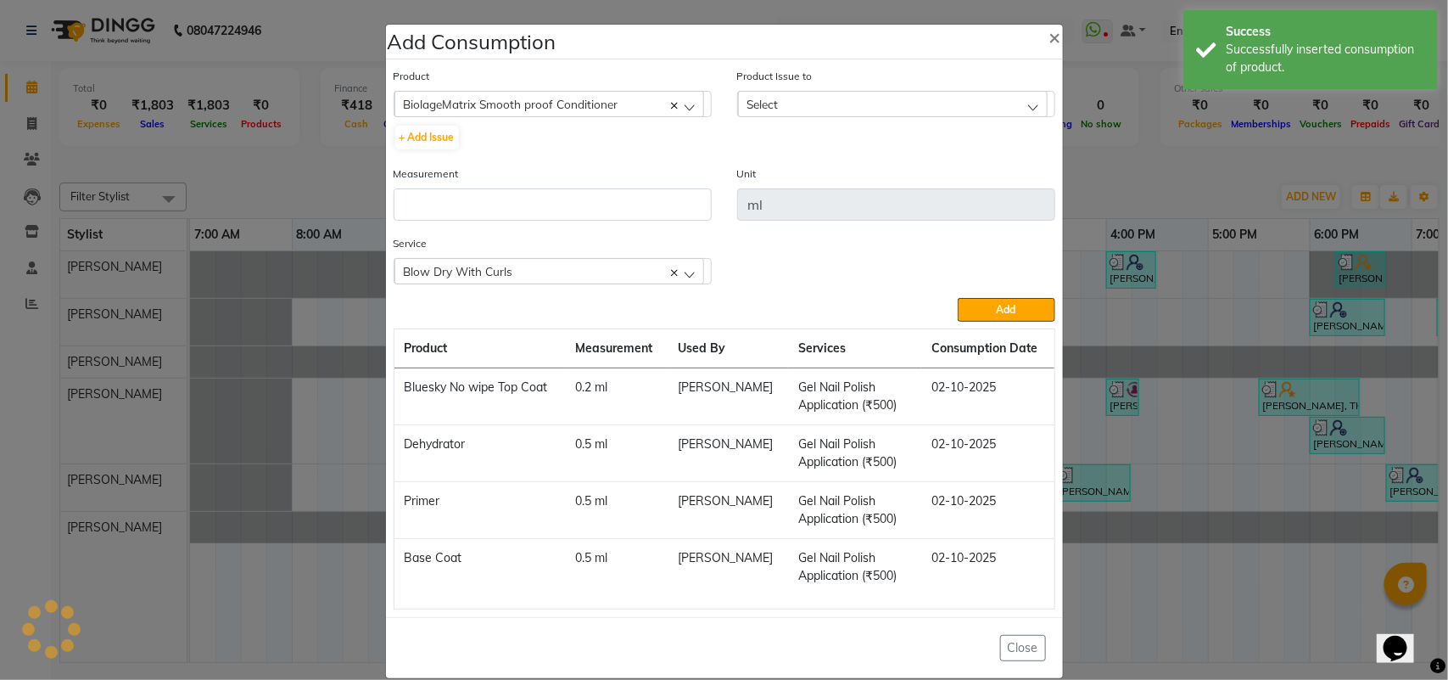
drag, startPoint x: 843, startPoint y: 85, endPoint x: 832, endPoint y: 103, distance: 20.5
click at [842, 85] on div "Product Issue to Select No Data Available" at bounding box center [896, 92] width 318 height 50
click at [832, 104] on div "Select" at bounding box center [893, 103] width 310 height 25
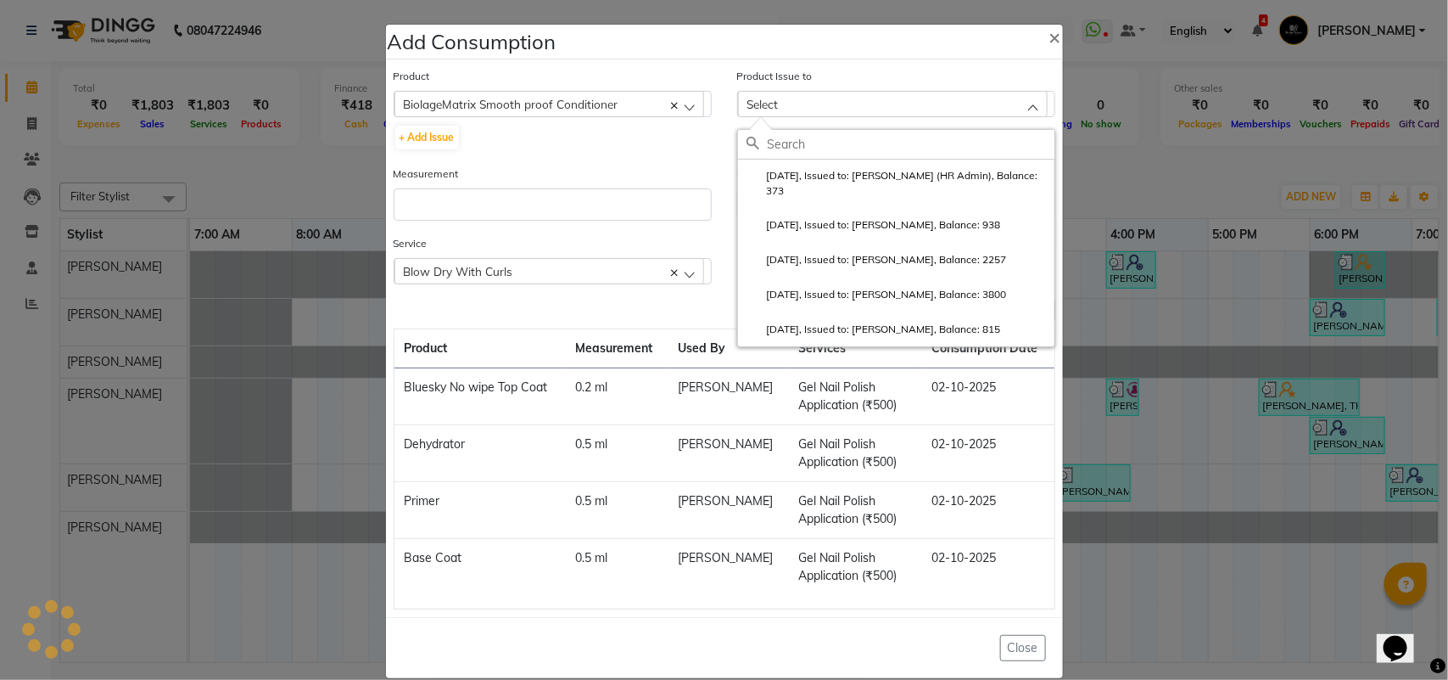
drag, startPoint x: 825, startPoint y: 178, endPoint x: 821, endPoint y: 188, distance: 9.9
click at [825, 180] on label "[DATE], Issued to: [PERSON_NAME] (HR Admin), Balance: 373" at bounding box center [897, 183] width 300 height 31
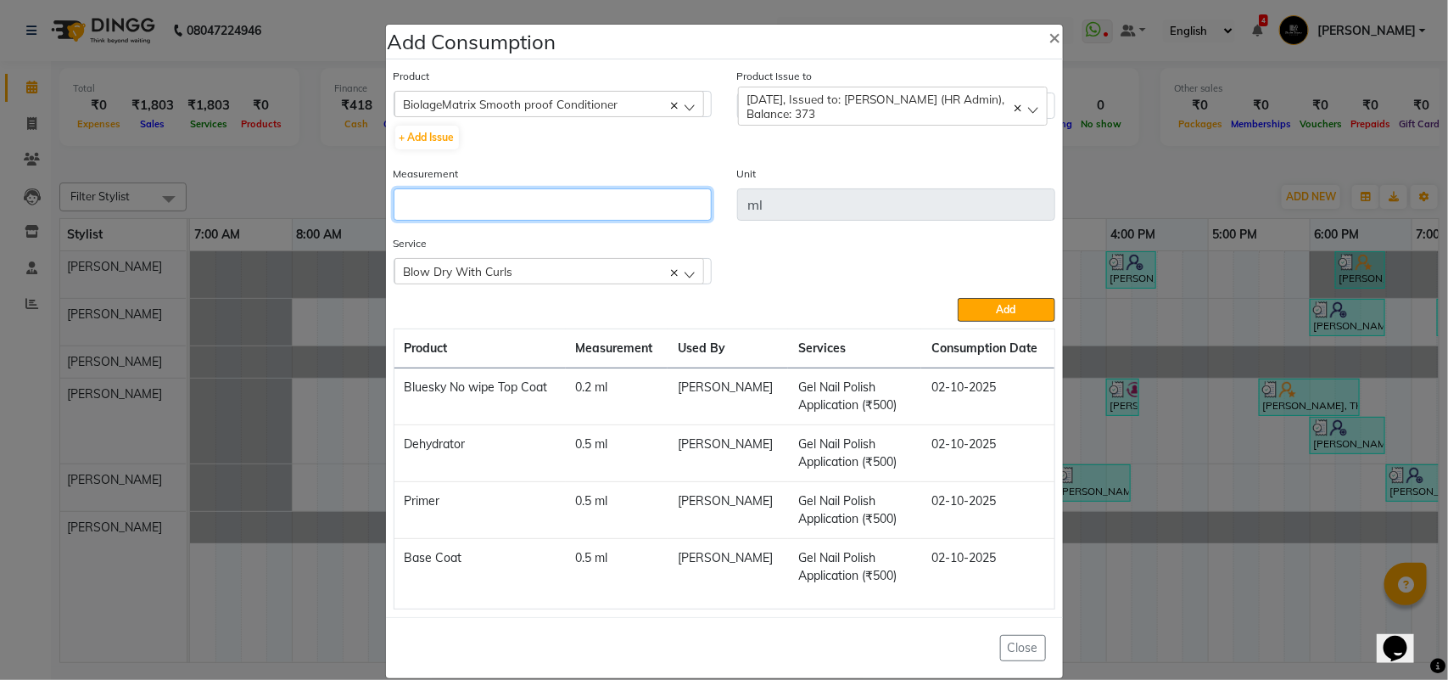
click at [591, 198] on input "number" at bounding box center [553, 204] width 318 height 32
type input "5"
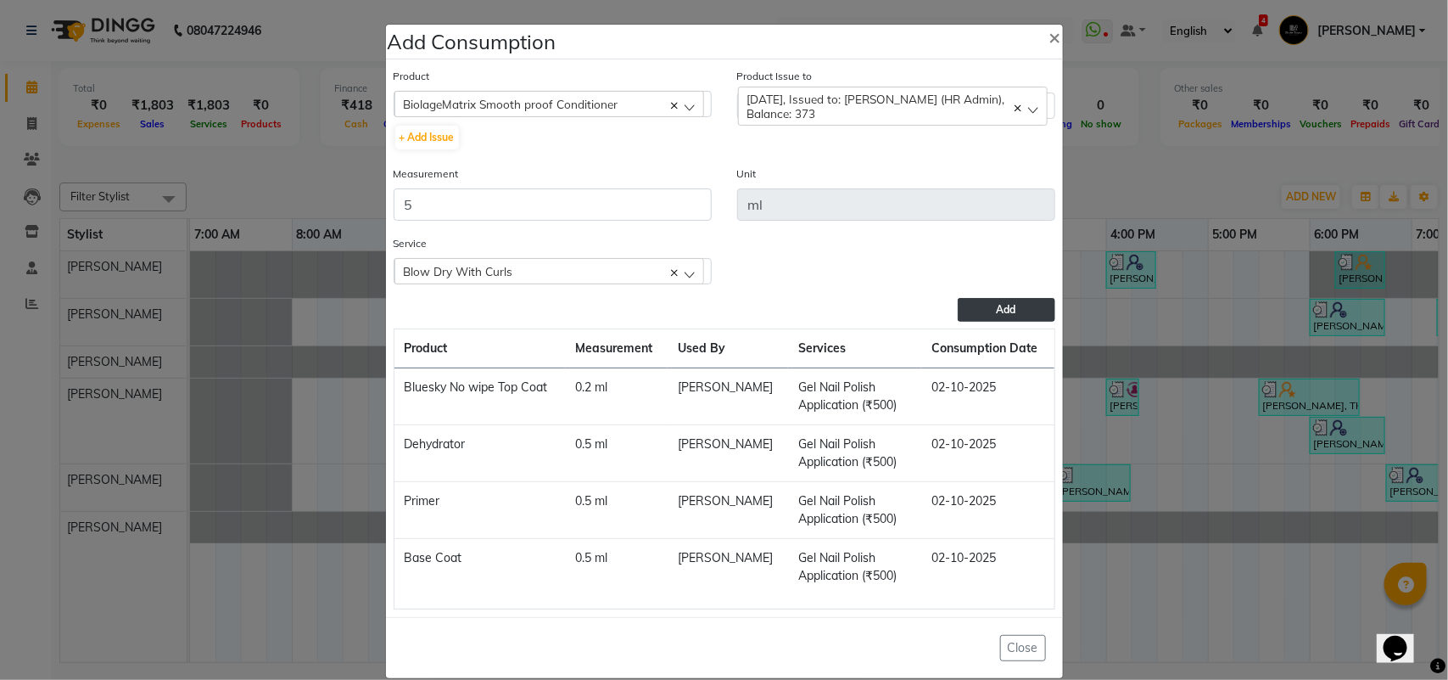
click at [1025, 299] on button "Add" at bounding box center [1006, 310] width 97 height 24
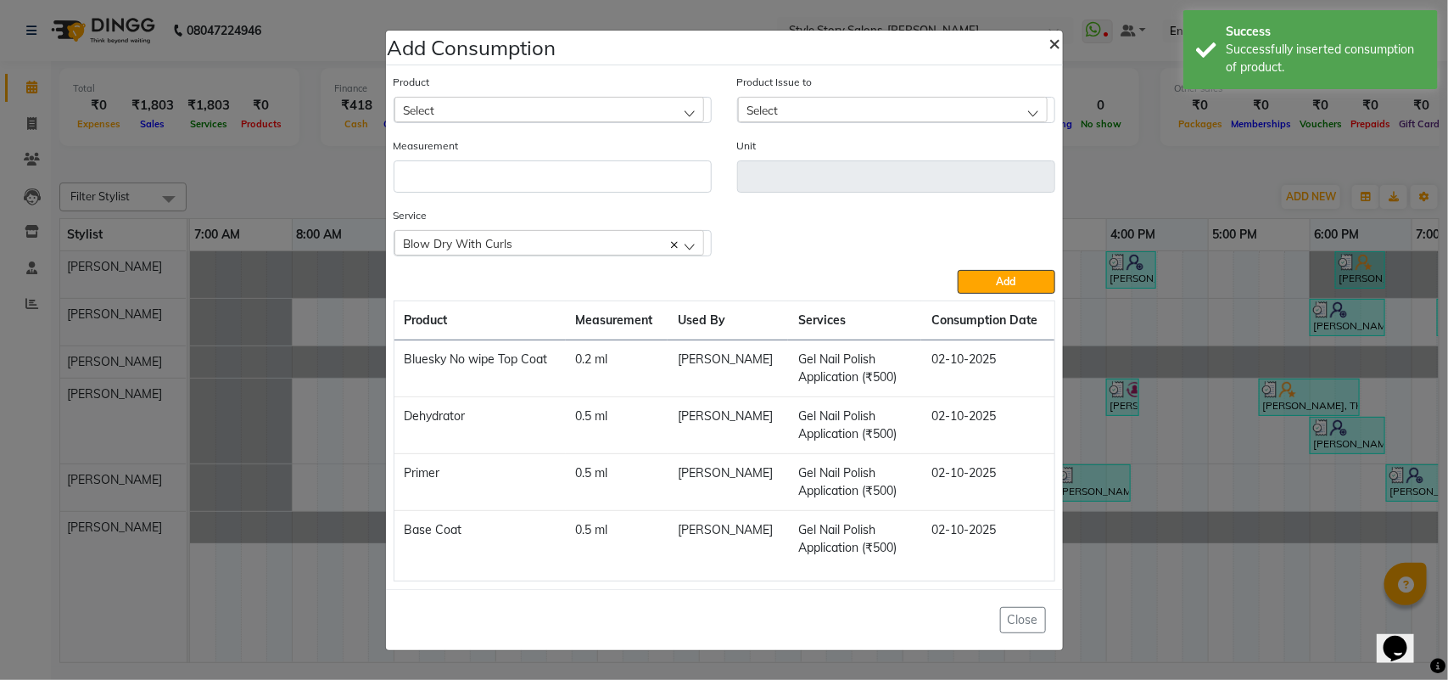
click at [1058, 36] on span "×" at bounding box center [1056, 42] width 12 height 25
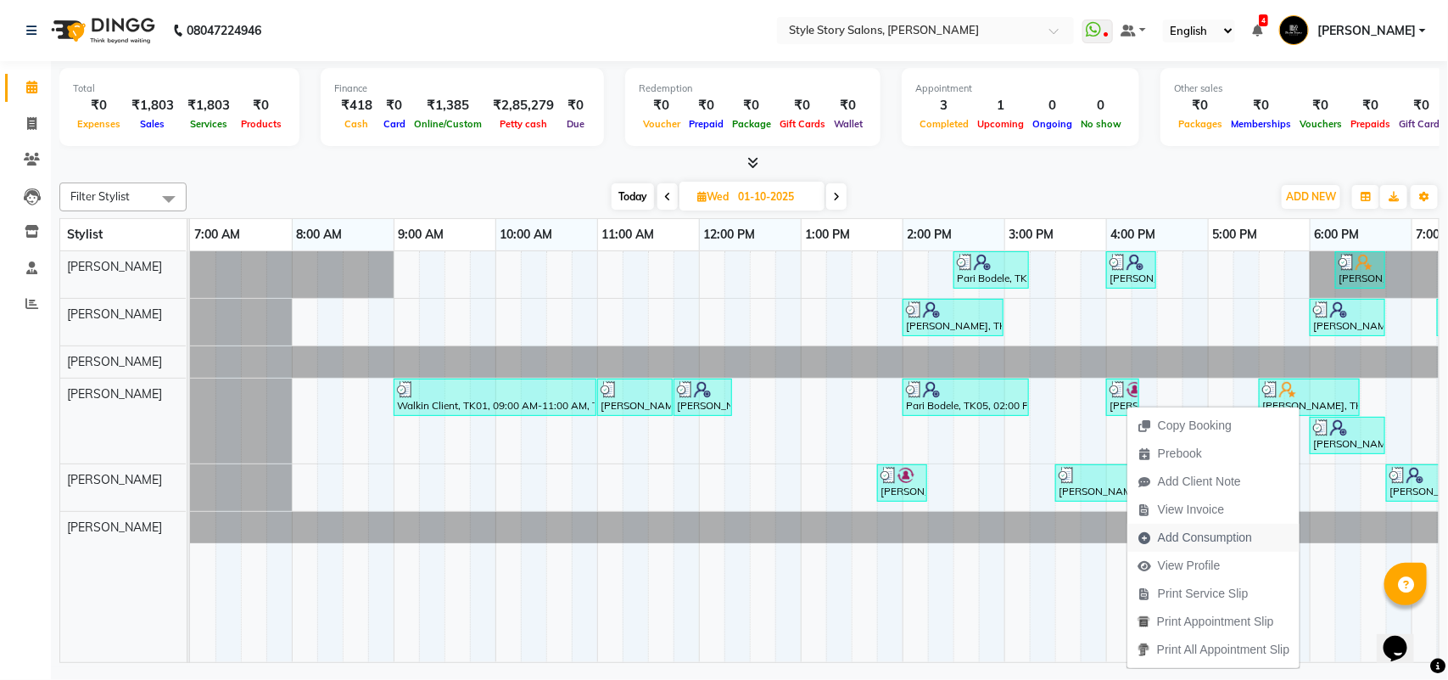
click at [1188, 535] on span "Add Consumption" at bounding box center [1205, 538] width 94 height 18
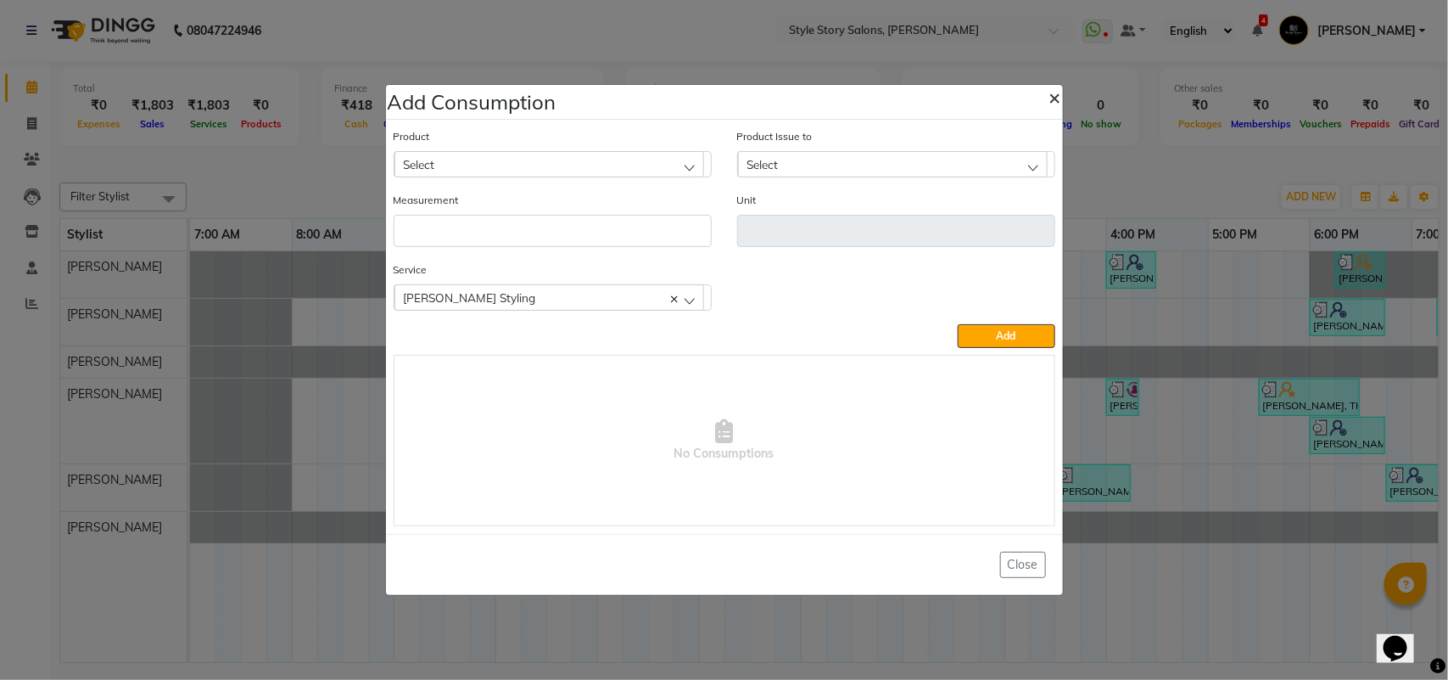
click at [1056, 93] on span "×" at bounding box center [1056, 96] width 12 height 25
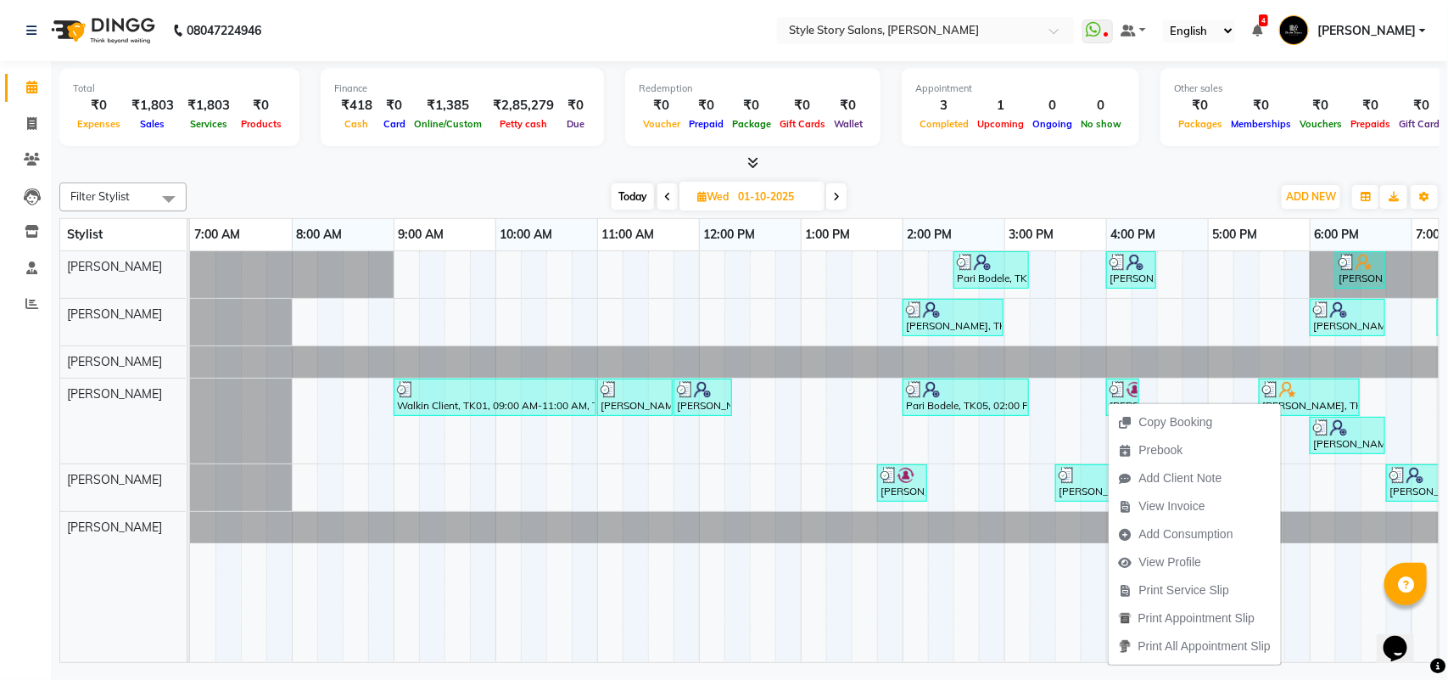
click at [1142, 161] on div at bounding box center [749, 163] width 1381 height 18
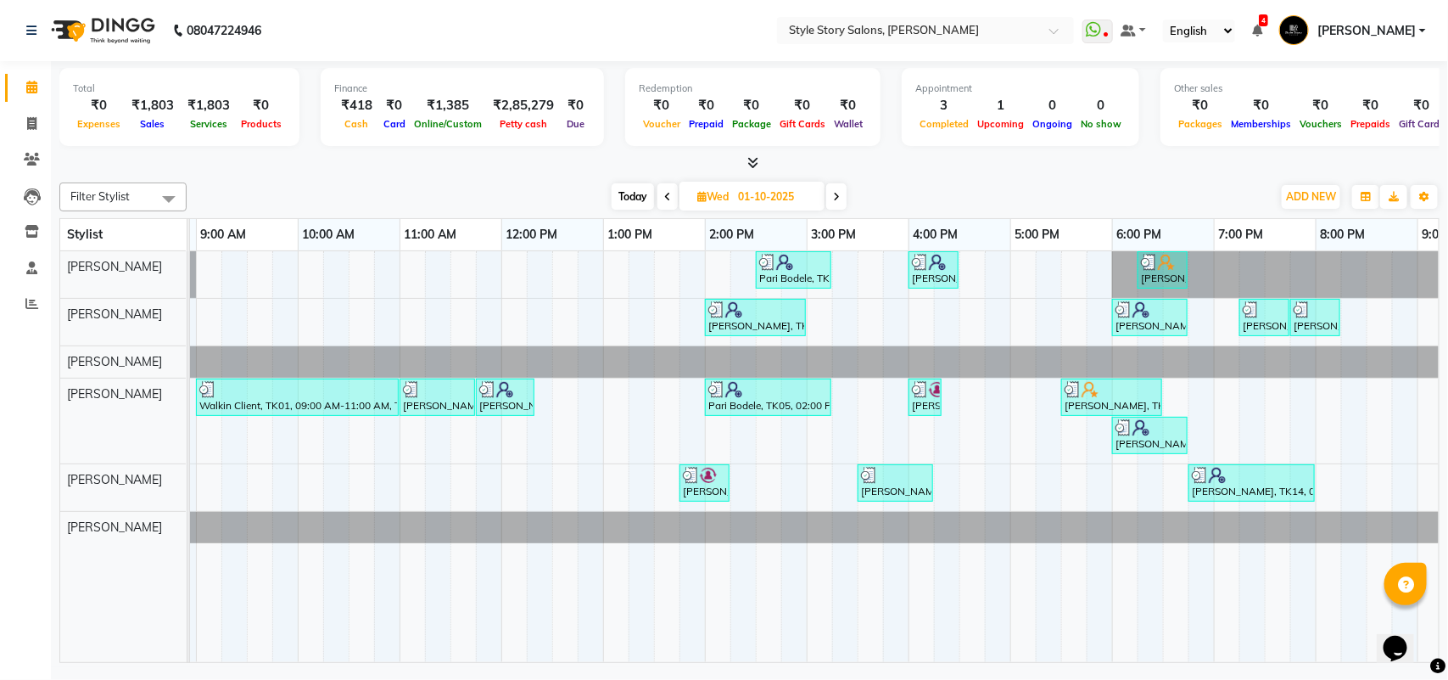
scroll to position [0, 200]
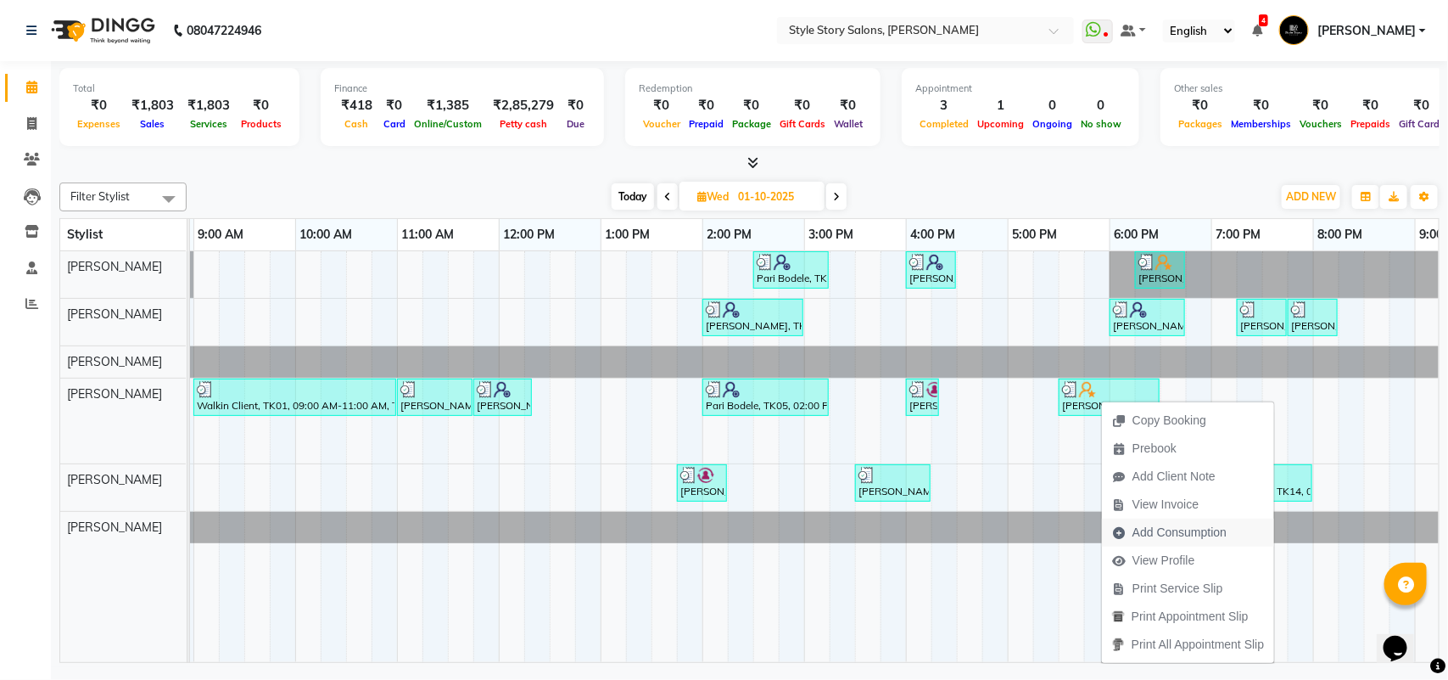
click at [1131, 535] on span "Add Consumption" at bounding box center [1169, 532] width 135 height 28
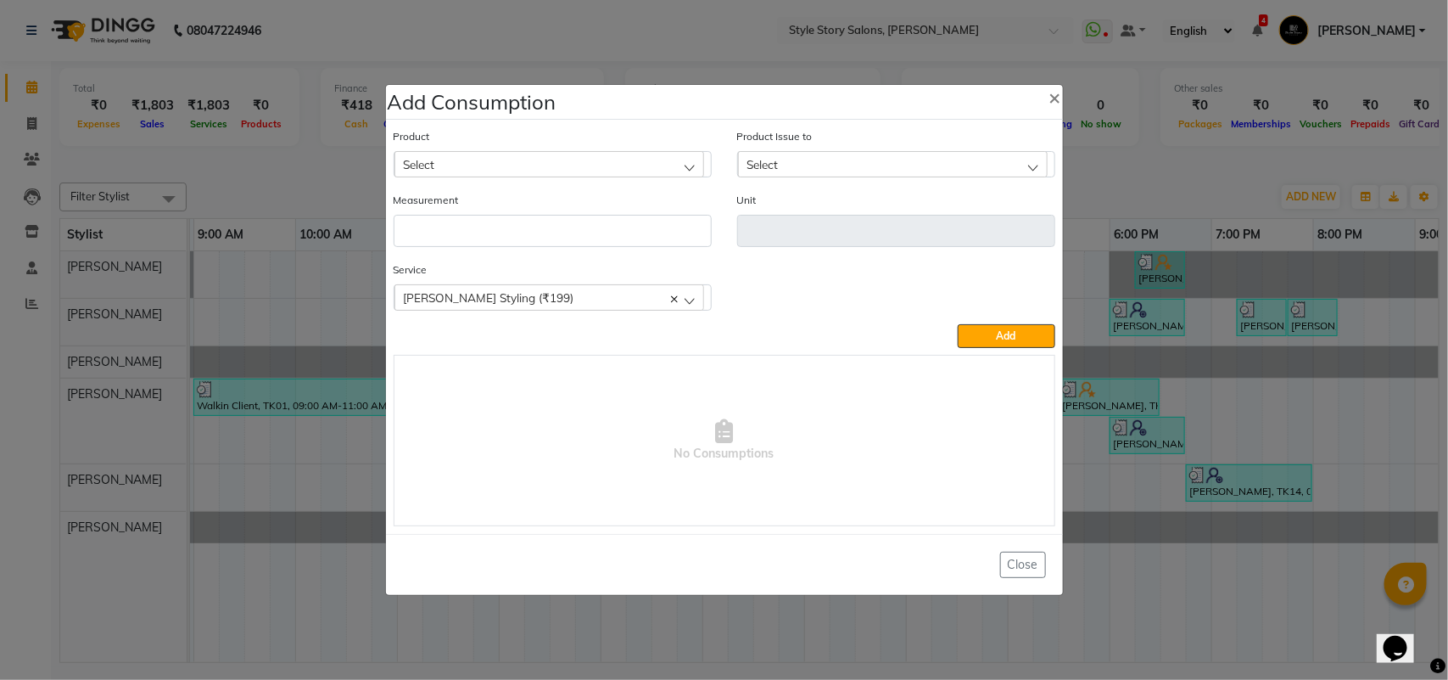
click at [485, 164] on div "Select" at bounding box center [550, 163] width 310 height 25
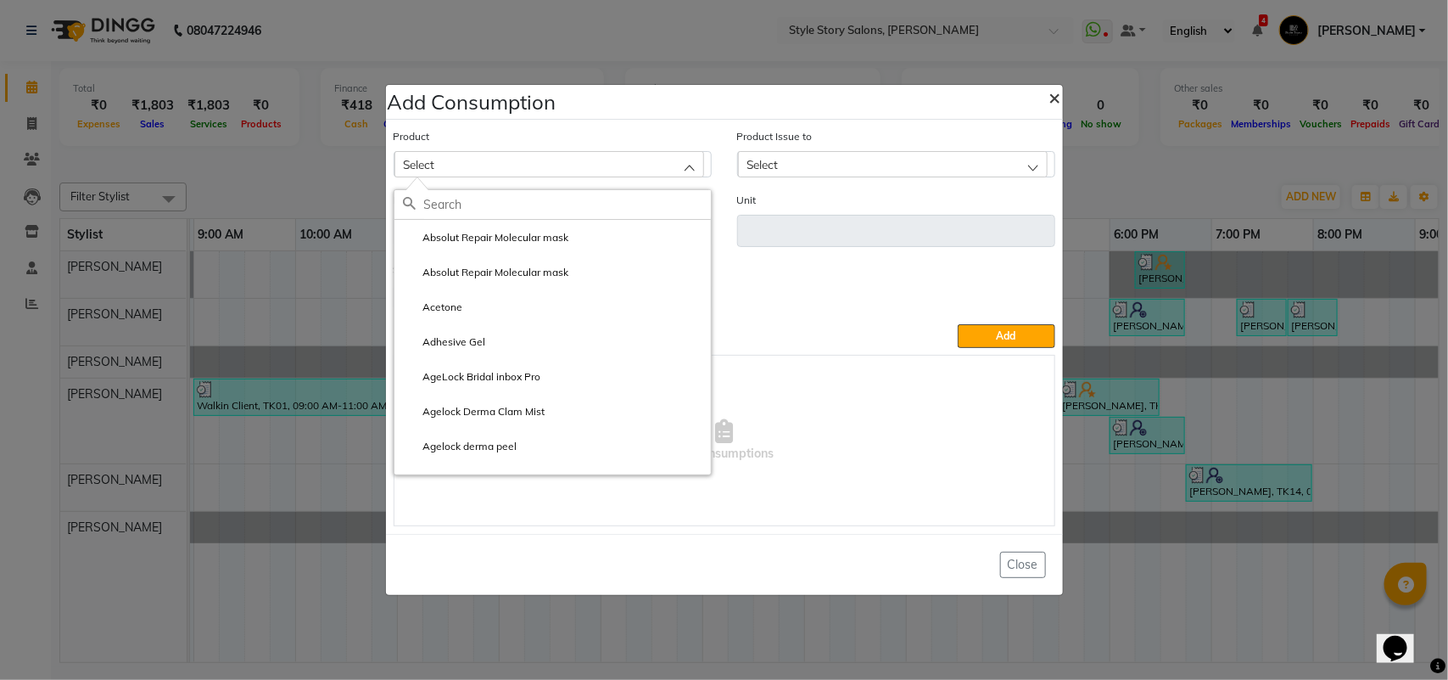
click at [1053, 96] on span "×" at bounding box center [1056, 96] width 12 height 25
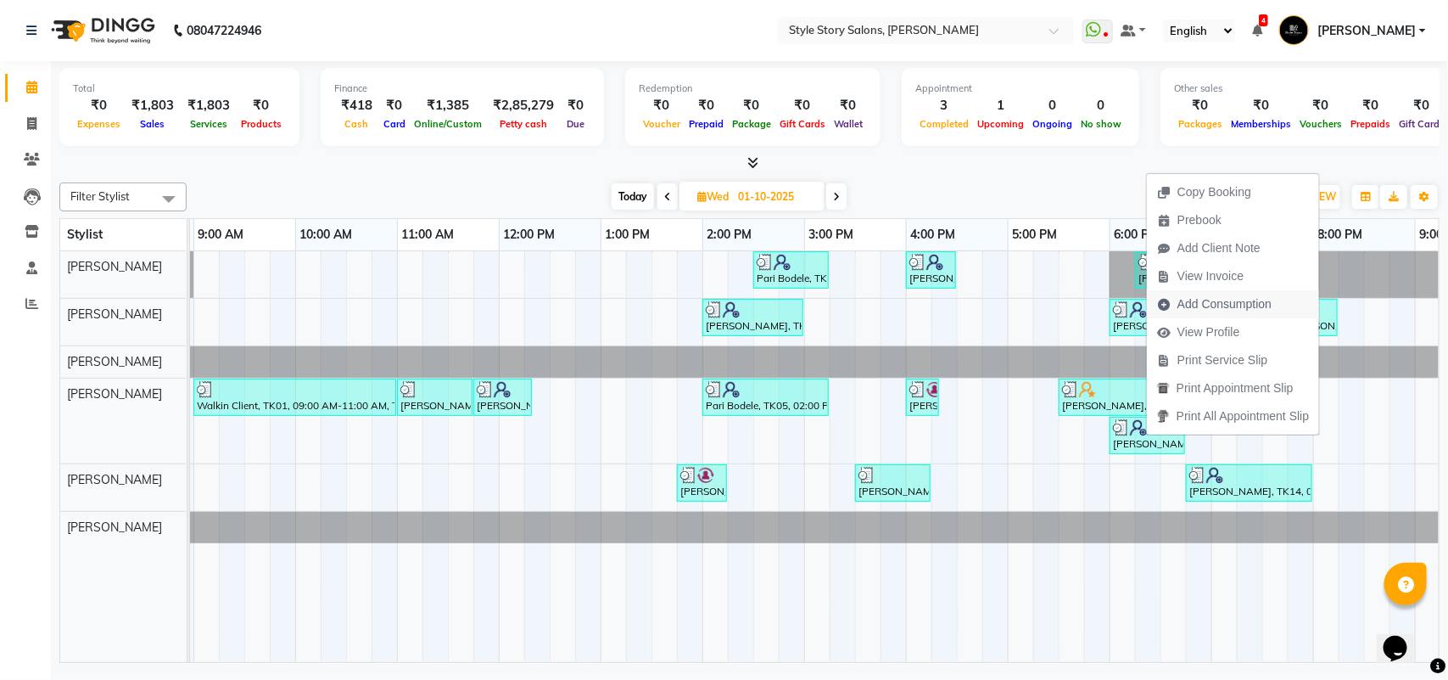
click at [1229, 311] on span "Add Consumption" at bounding box center [1225, 304] width 94 height 18
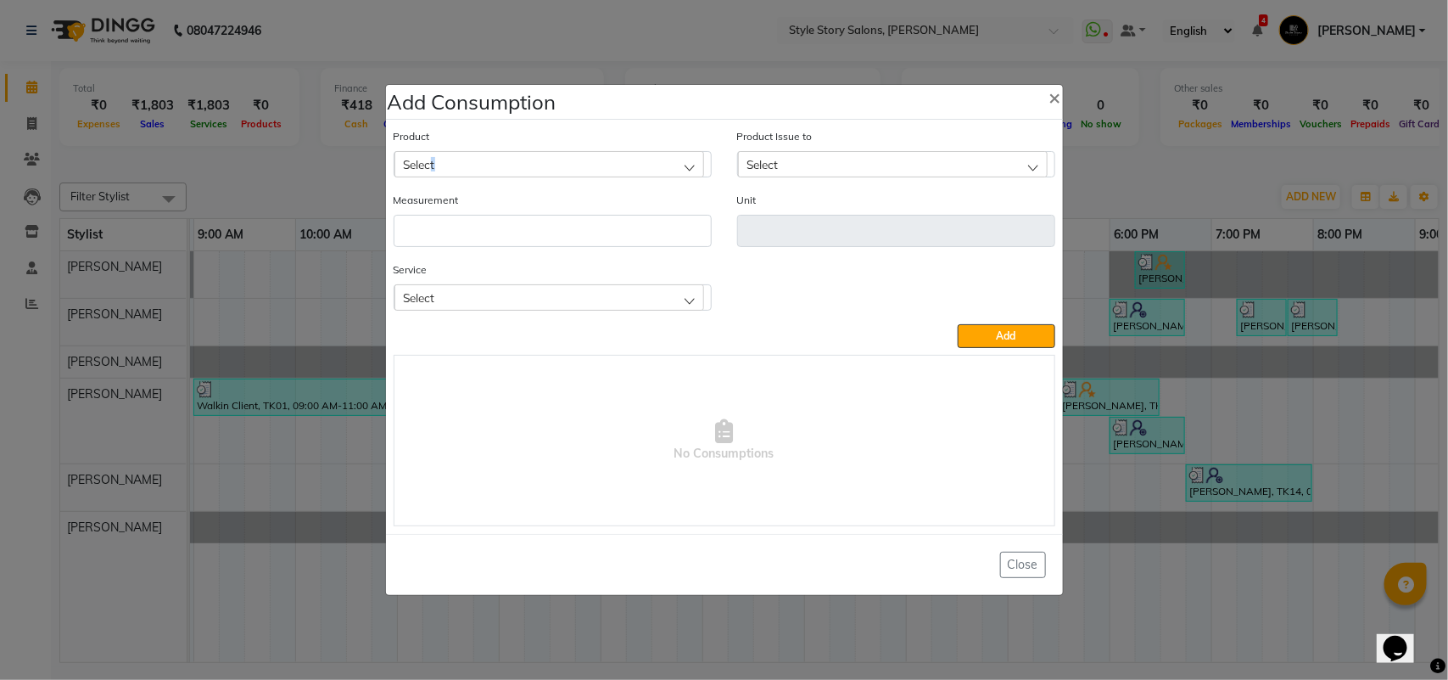
click at [435, 164] on div "Select" at bounding box center [550, 163] width 310 height 25
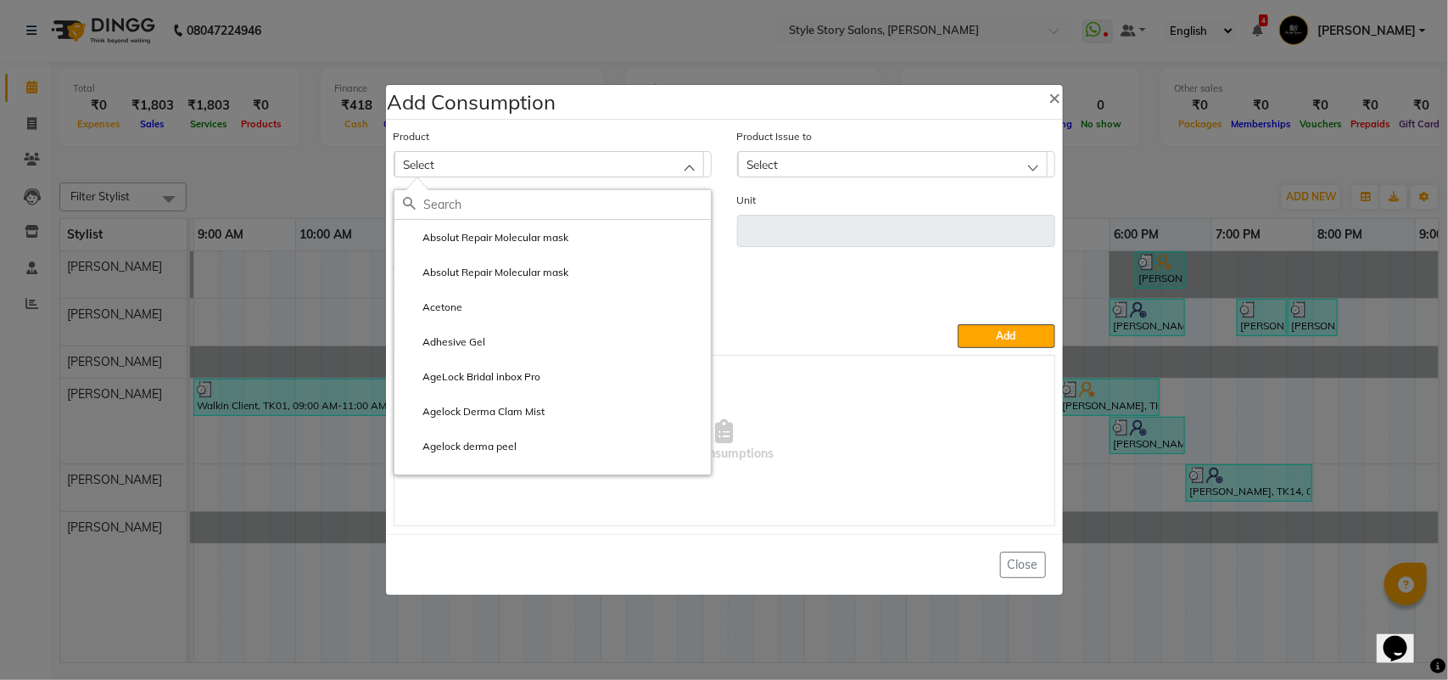
click at [435, 164] on span "Select" at bounding box center [419, 164] width 31 height 14
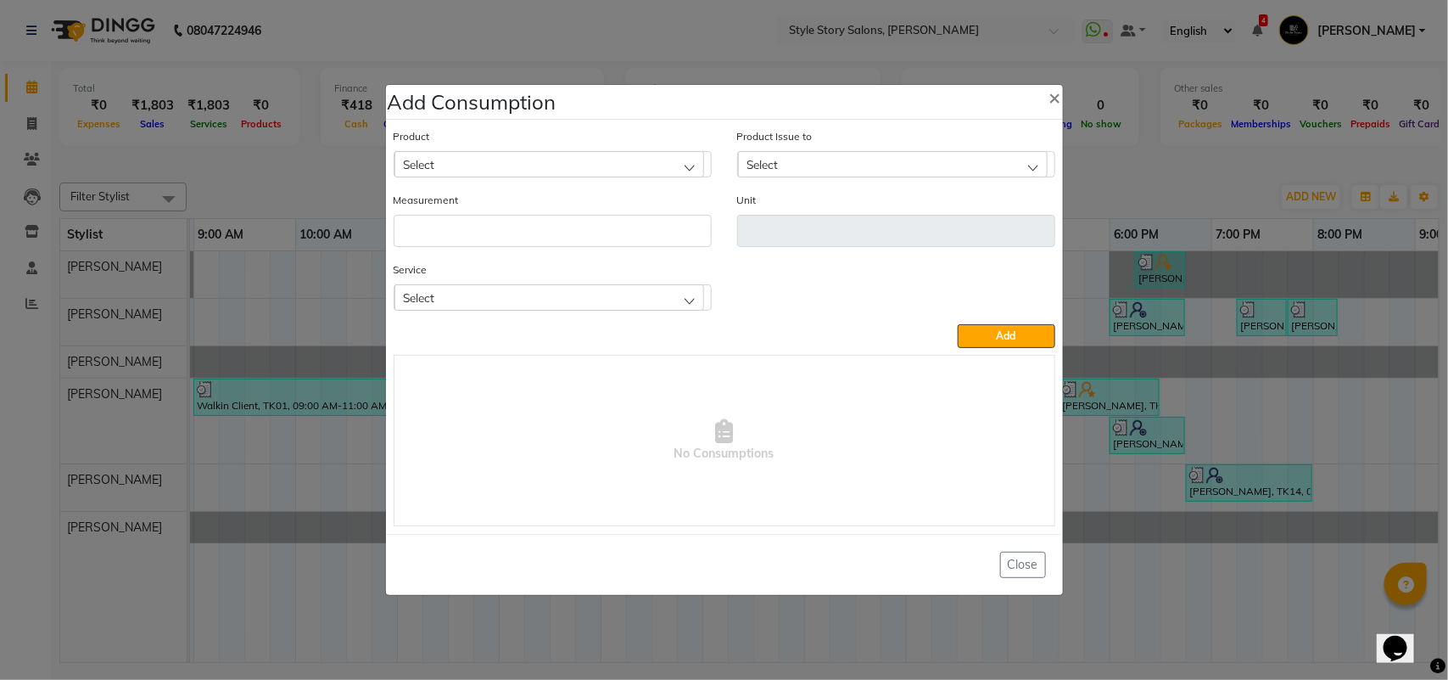
click at [435, 165] on span "Select" at bounding box center [419, 164] width 31 height 14
type input "jasmi"
click at [445, 238] on label "Jasmine oil" at bounding box center [439, 237] width 72 height 15
type input "ml"
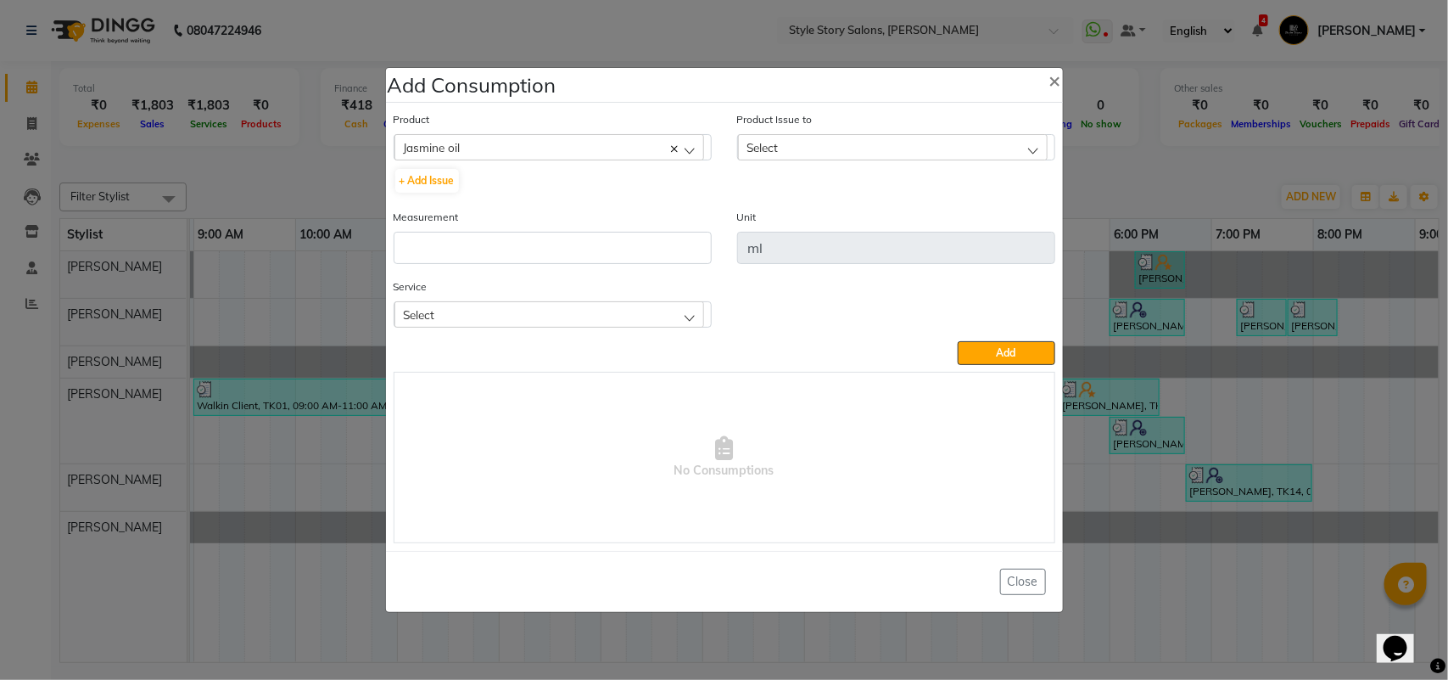
click at [836, 149] on div "Select" at bounding box center [893, 146] width 310 height 25
click at [849, 221] on label "[DATE], Issued to: [PERSON_NAME], Balance: 144" at bounding box center [874, 220] width 255 height 15
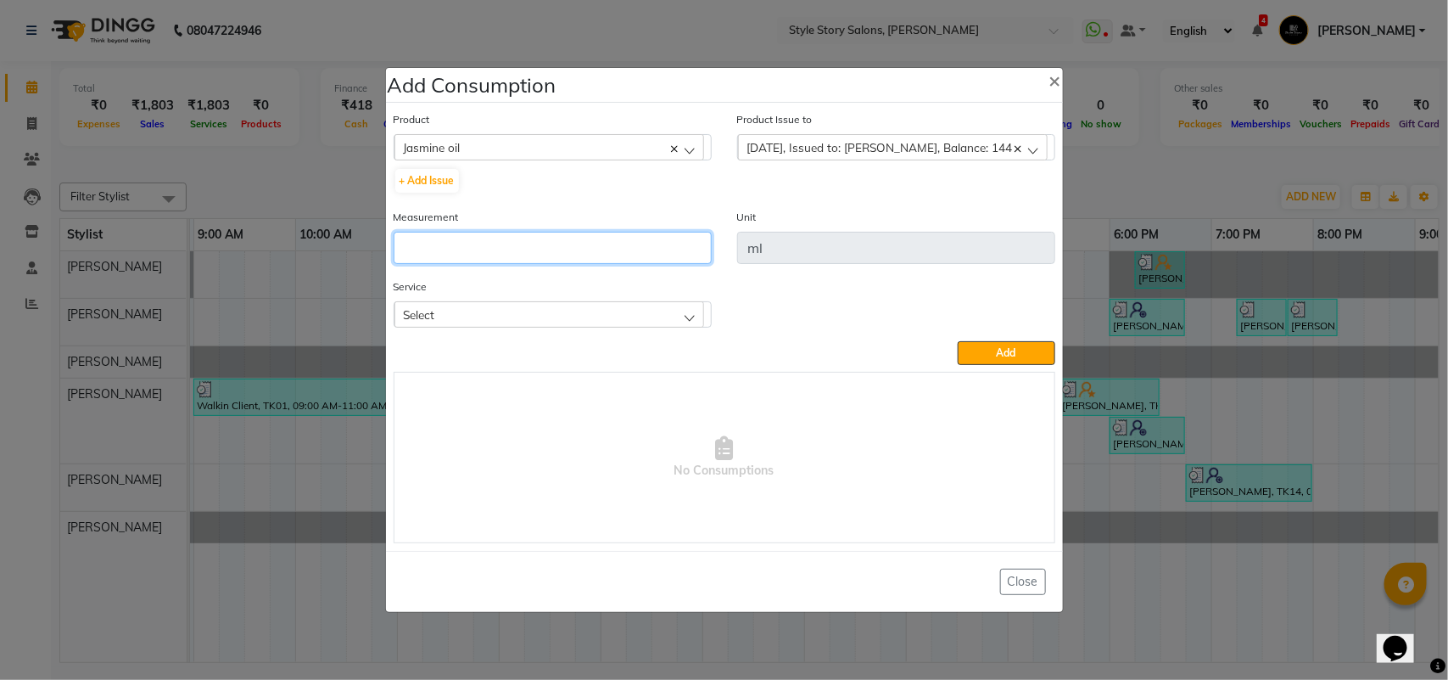
click at [615, 250] on input "number" at bounding box center [553, 248] width 318 height 32
type input "10"
drag, startPoint x: 524, startPoint y: 311, endPoint x: 526, endPoint y: 323, distance: 12.0
click at [526, 311] on div "Select" at bounding box center [550, 313] width 310 height 25
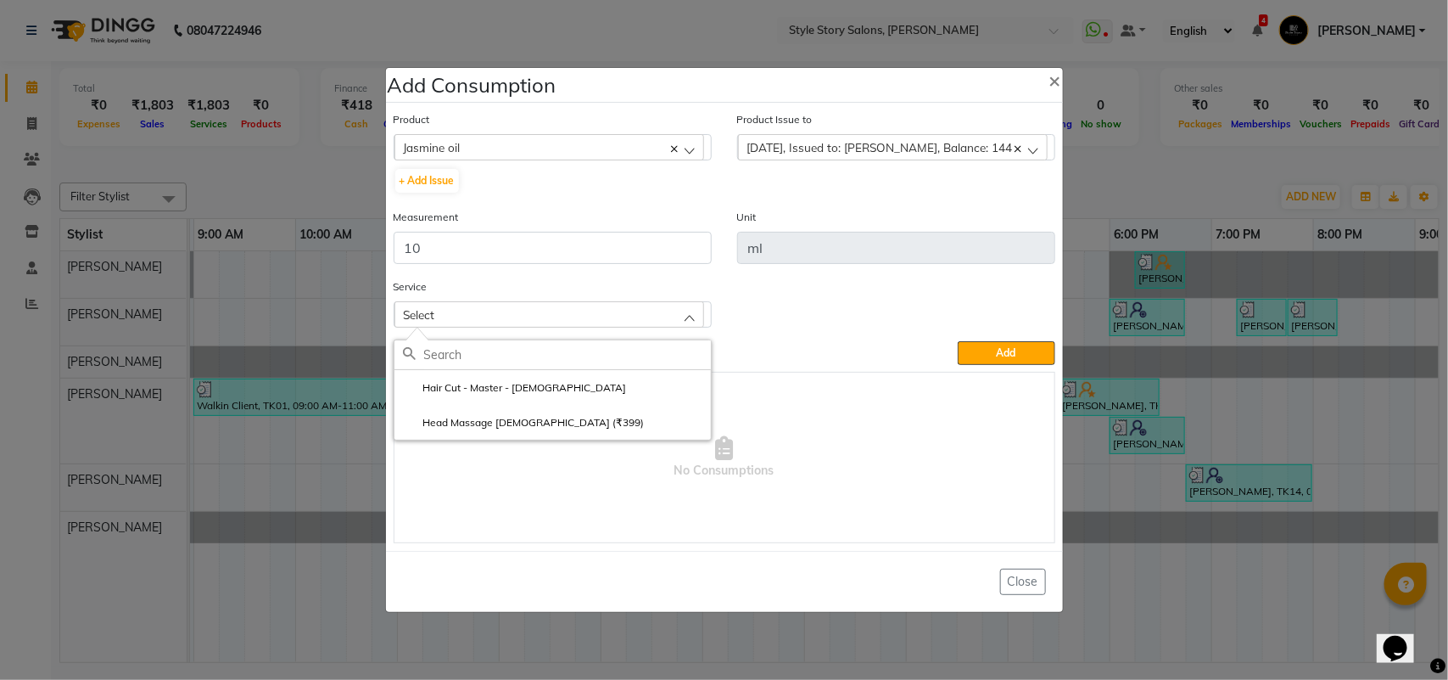
click at [527, 421] on label "Head Massage [DEMOGRAPHIC_DATA] (₹399)" at bounding box center [524, 422] width 242 height 15
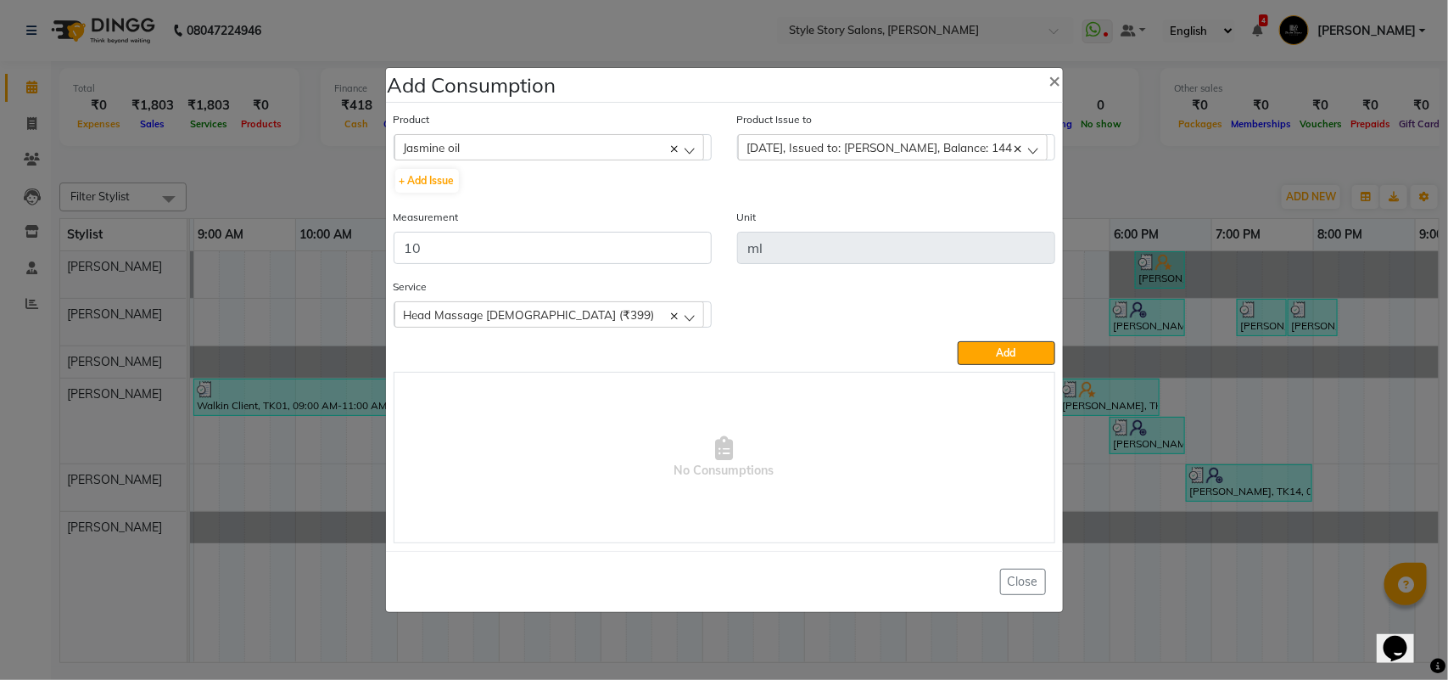
drag, startPoint x: 978, startPoint y: 345, endPoint x: 965, endPoint y: 354, distance: 15.8
click at [977, 345] on button "Add" at bounding box center [1006, 353] width 97 height 24
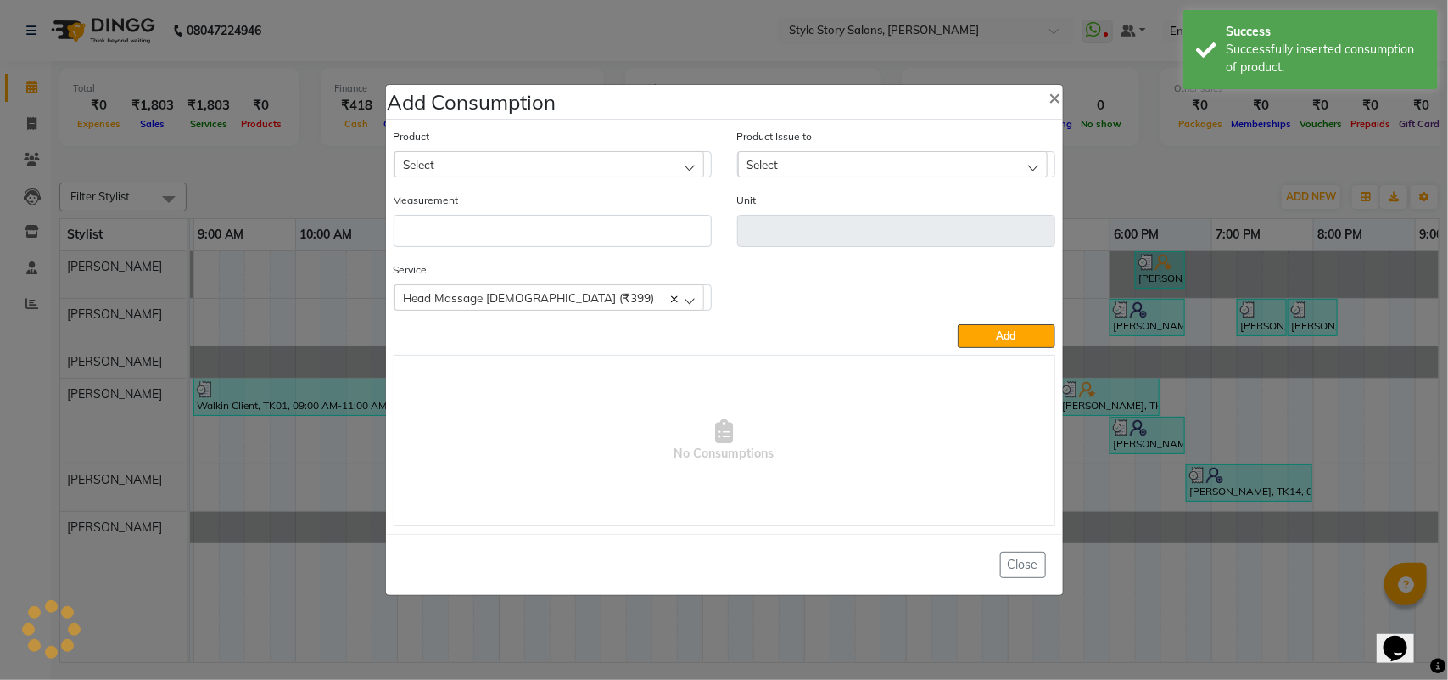
click at [562, 144] on div "Product Select Absolut Repair Molecular mask" at bounding box center [553, 152] width 318 height 50
click at [565, 151] on div "Select" at bounding box center [550, 163] width 310 height 25
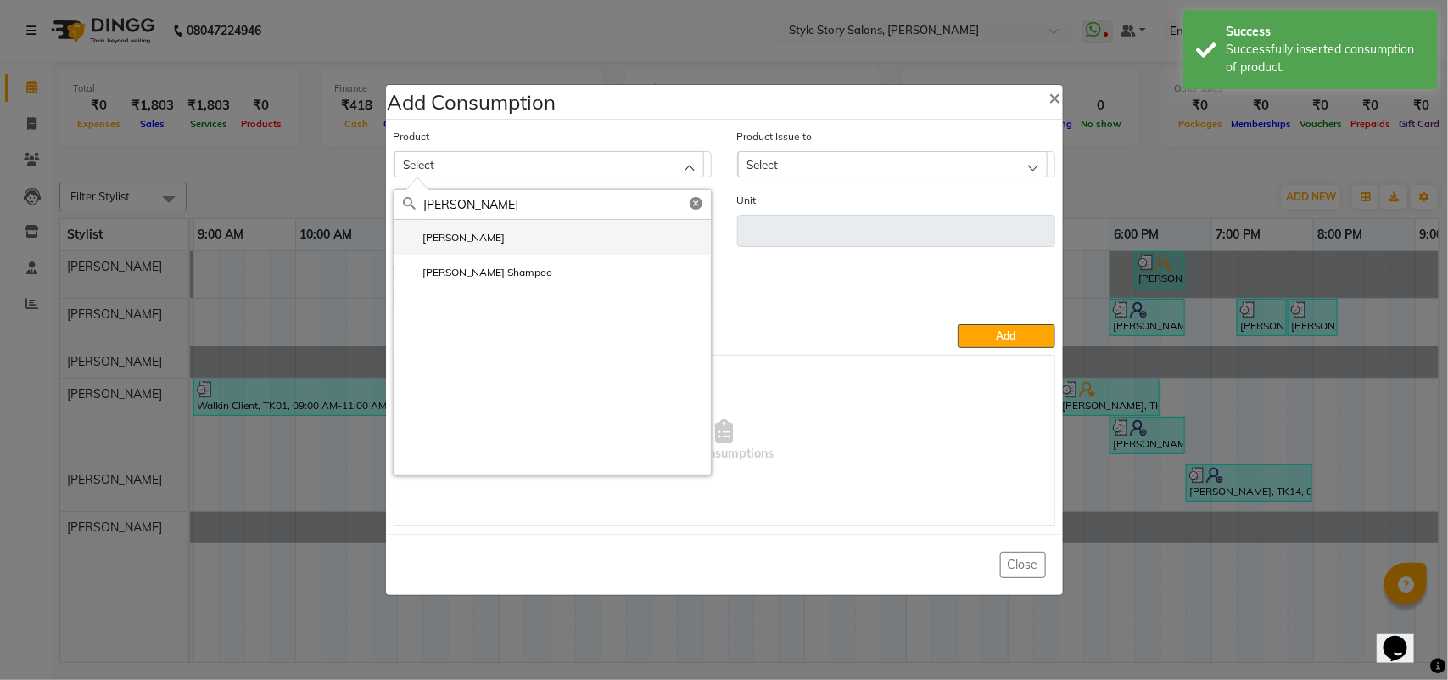
type input "[PERSON_NAME]"
click at [431, 232] on label "[PERSON_NAME]" at bounding box center [454, 237] width 103 height 15
type input "ml"
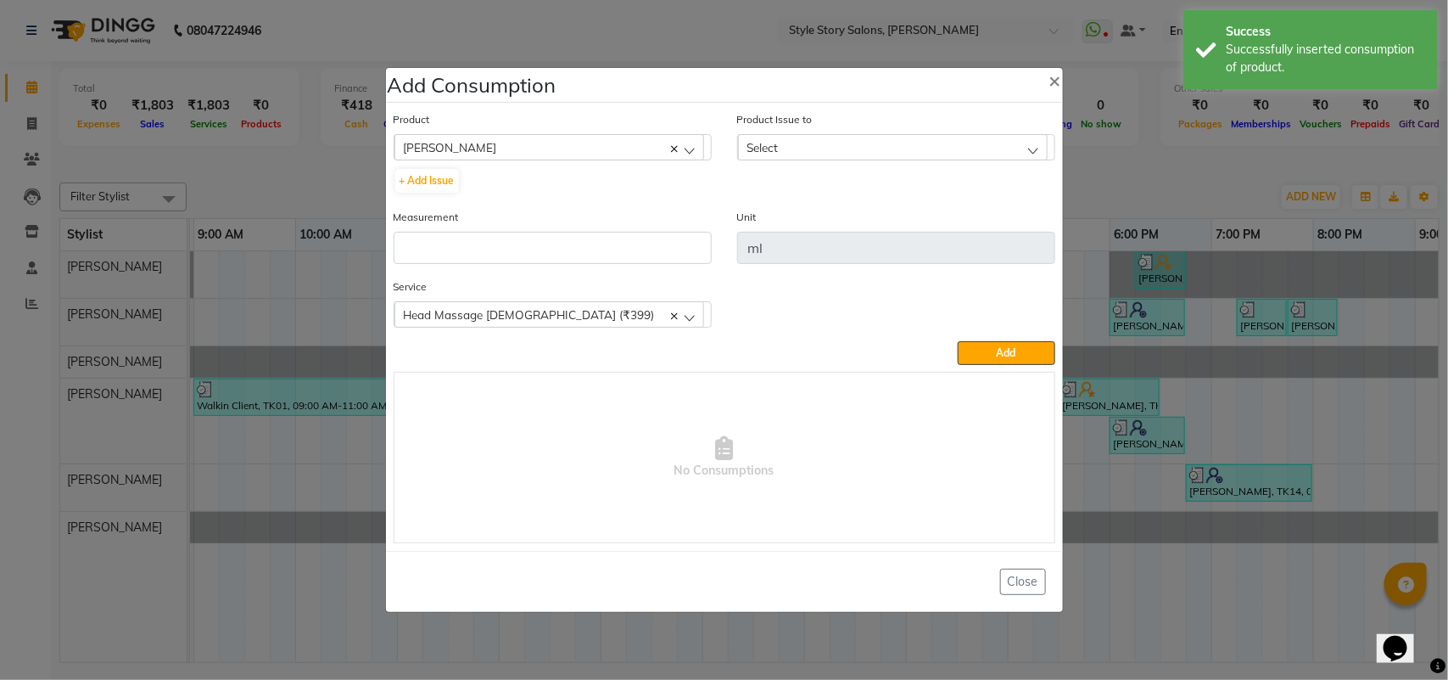
click at [810, 149] on div "Select" at bounding box center [893, 146] width 310 height 25
drag, startPoint x: 823, startPoint y: 213, endPoint x: 781, endPoint y: 249, distance: 55.4
click at [825, 215] on label "[DATE], Issued to: [PERSON_NAME], Balance: 378" at bounding box center [874, 220] width 255 height 15
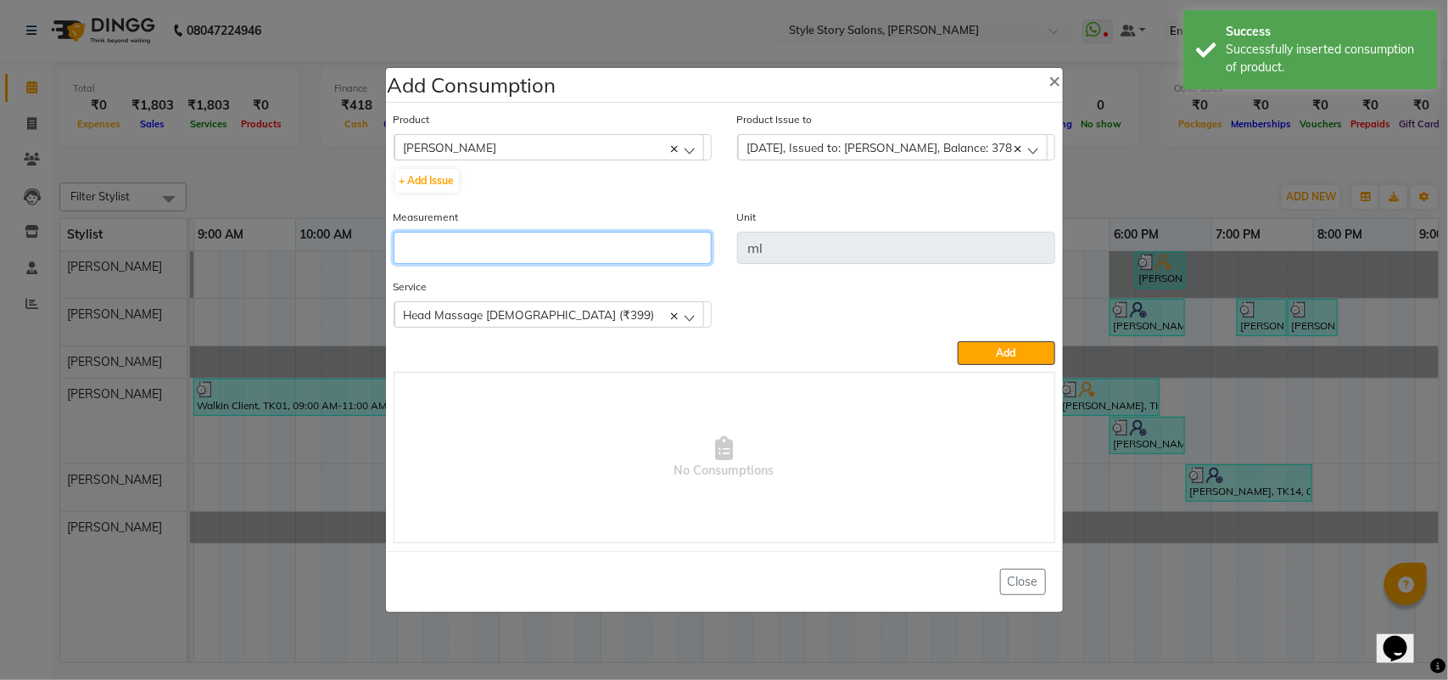
click at [585, 253] on input "number" at bounding box center [553, 248] width 318 height 32
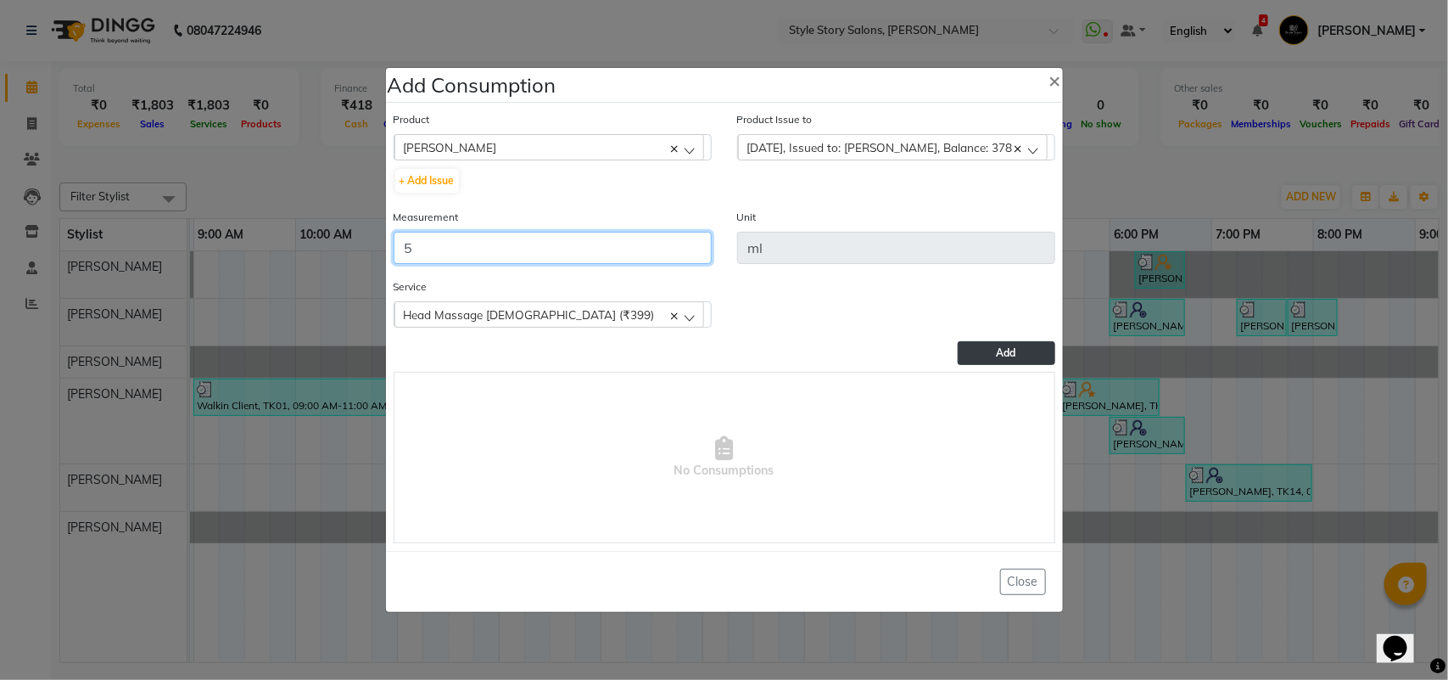
type input "5"
click at [973, 356] on button "Add" at bounding box center [1006, 353] width 97 height 24
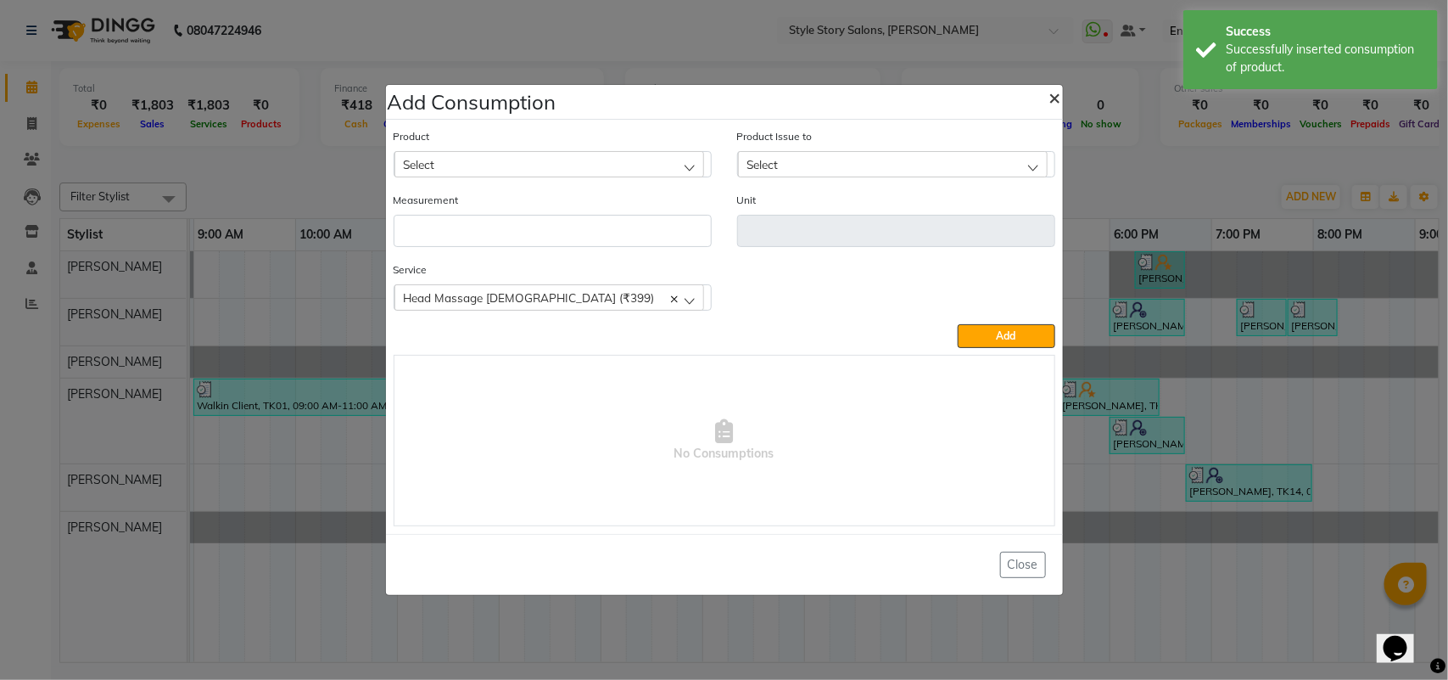
click at [1050, 98] on span "×" at bounding box center [1056, 96] width 12 height 25
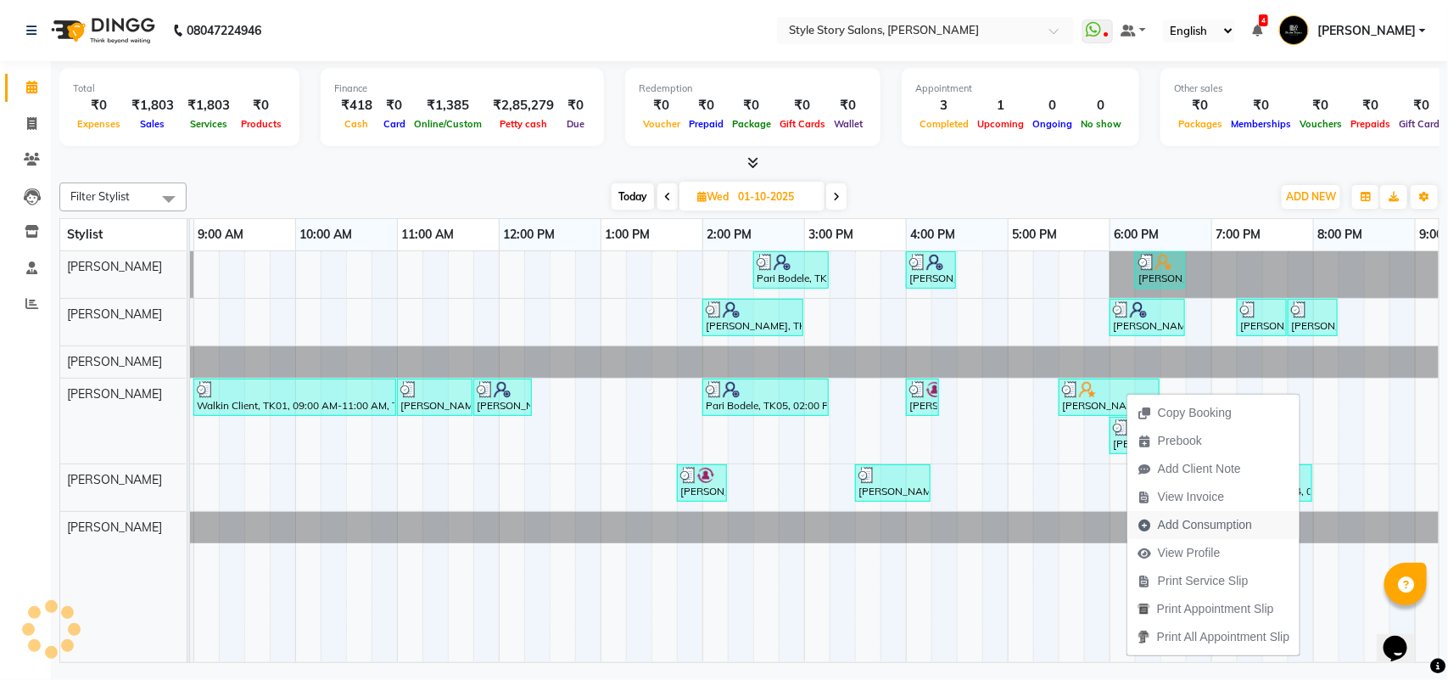
click at [1190, 520] on span "Add Consumption" at bounding box center [1205, 525] width 94 height 18
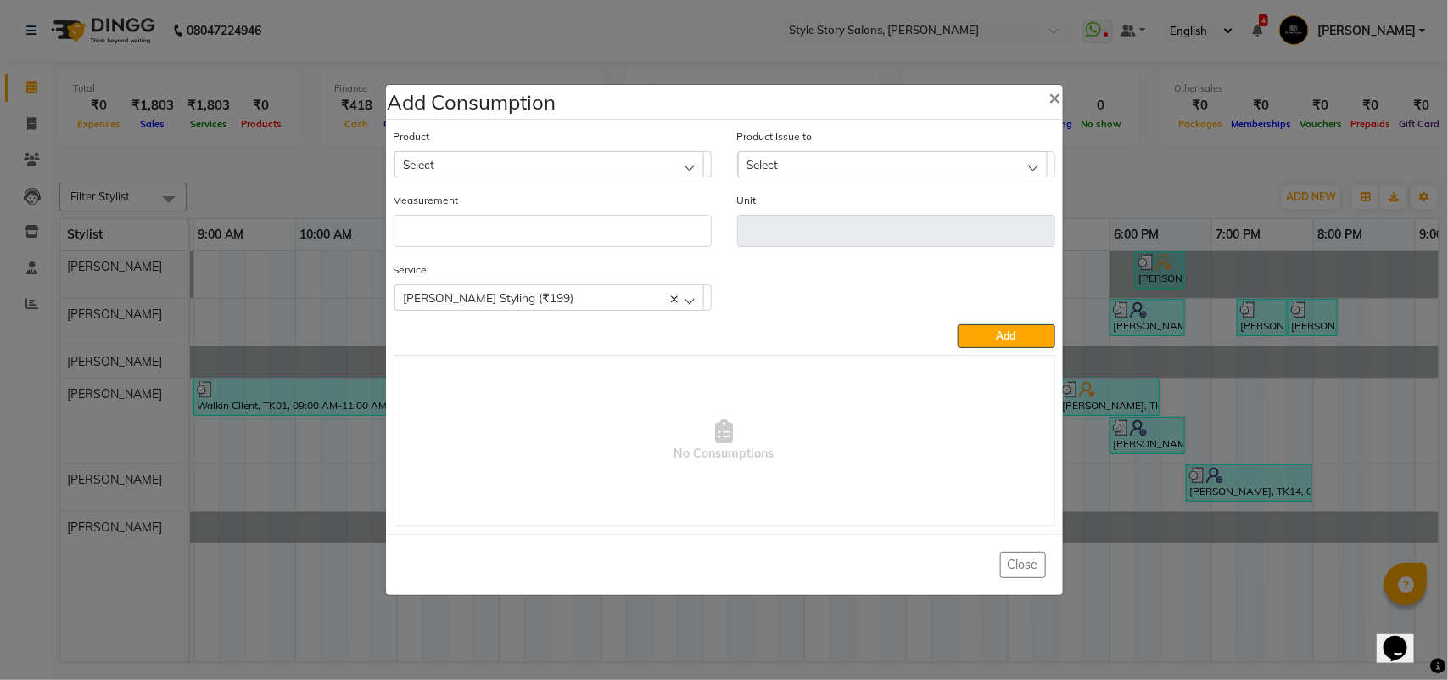
click at [506, 162] on div "Select" at bounding box center [550, 163] width 310 height 25
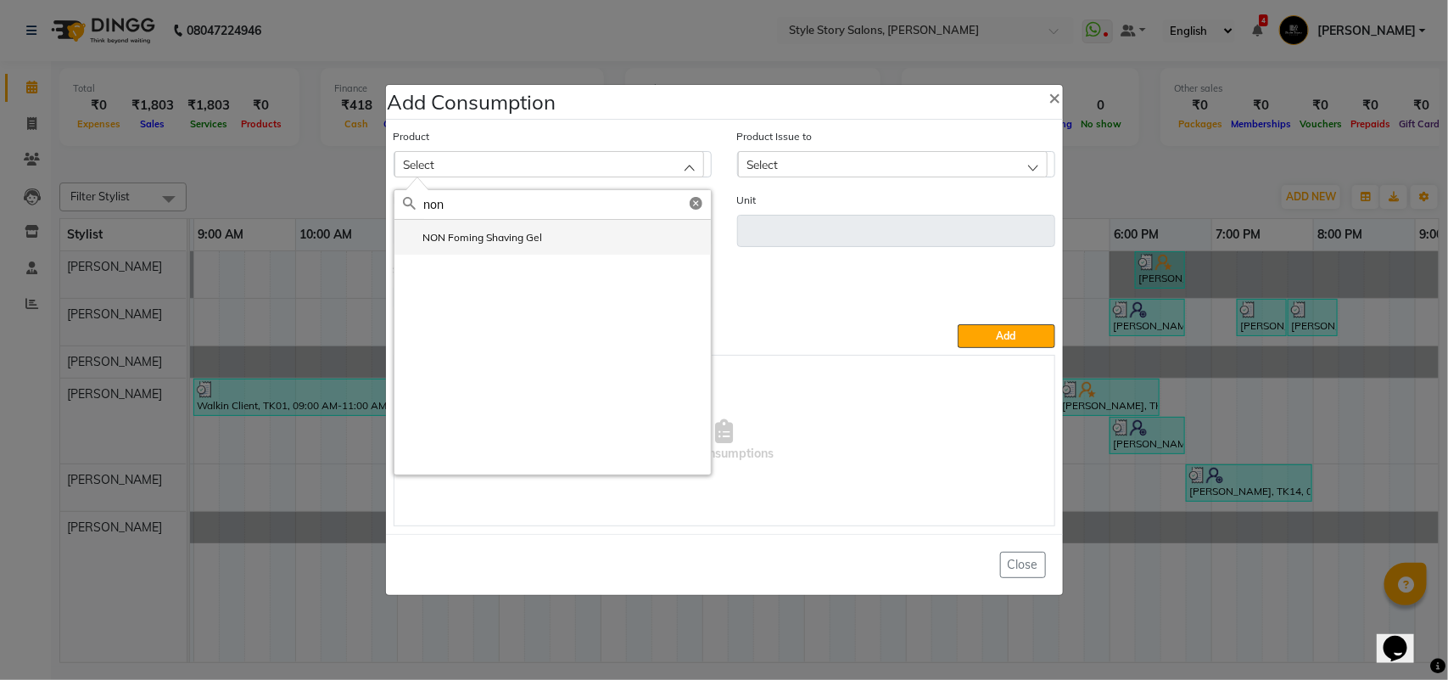
type input "non"
click at [447, 236] on label "NON Foming Shaving Gel" at bounding box center [473, 237] width 140 height 15
type input "ml"
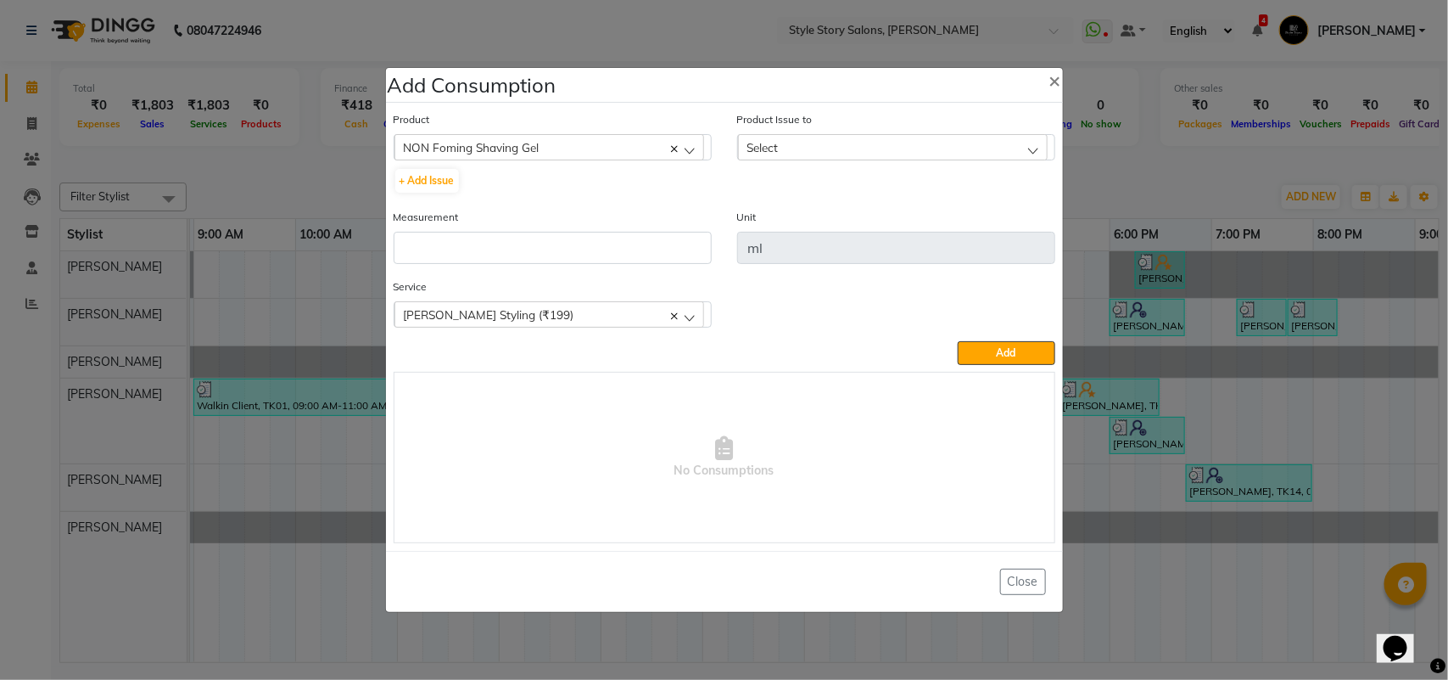
click at [759, 154] on div "Select" at bounding box center [893, 146] width 310 height 25
click at [798, 216] on label "[DATE], Issued to: [PERSON_NAME], Balance: 196" at bounding box center [874, 220] width 255 height 15
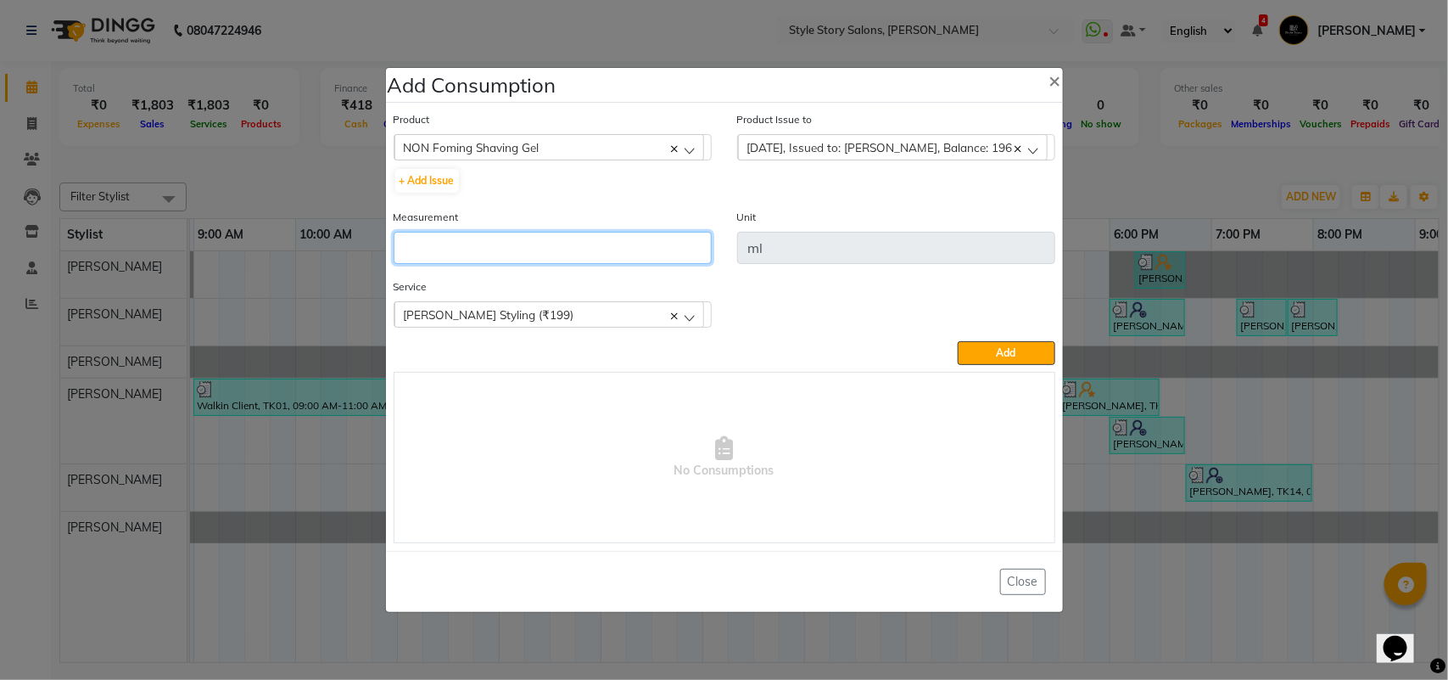
click at [578, 260] on input "number" at bounding box center [553, 248] width 318 height 32
type input "3"
drag, startPoint x: 1014, startPoint y: 352, endPoint x: 957, endPoint y: 361, distance: 57.5
click at [1011, 352] on span "Add" at bounding box center [1007, 352] width 20 height 13
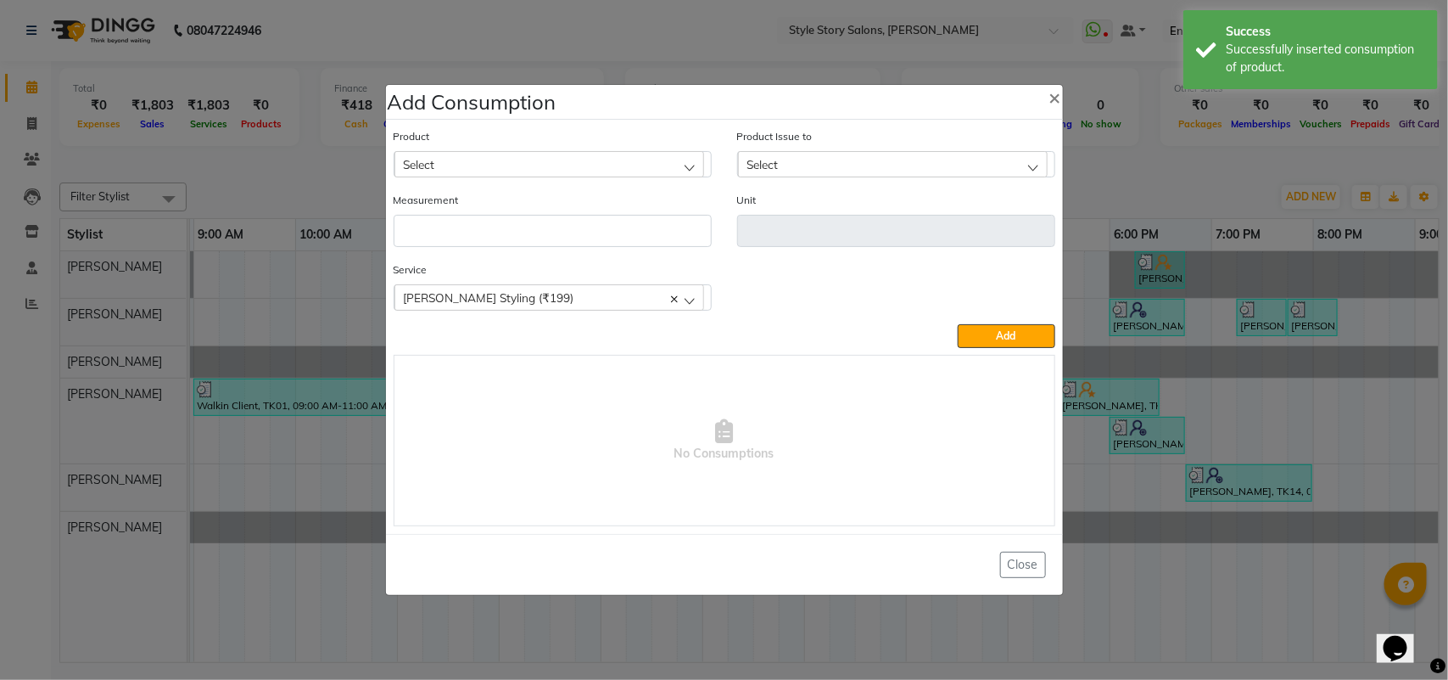
click at [451, 161] on div "Select" at bounding box center [550, 163] width 310 height 25
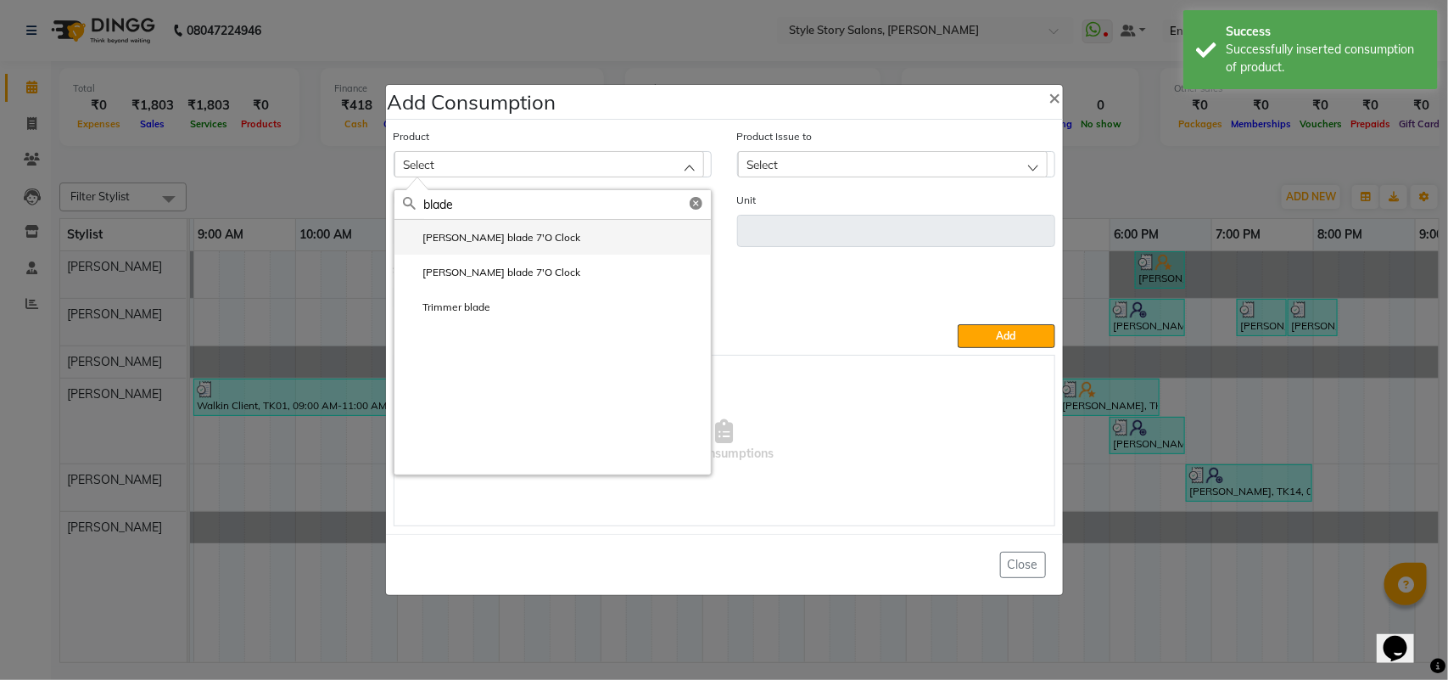
click at [471, 236] on label "[PERSON_NAME] blade 7'O Clock" at bounding box center [492, 237] width 178 height 15
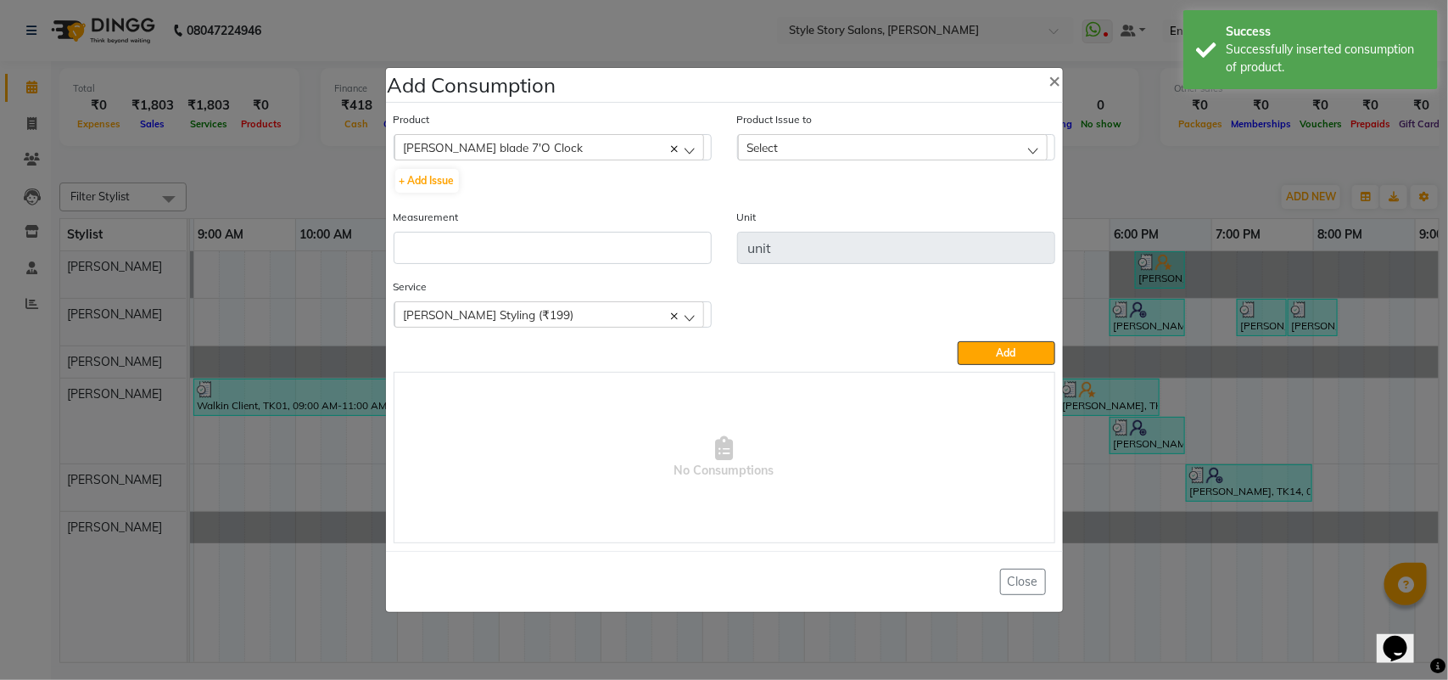
drag, startPoint x: 981, startPoint y: 137, endPoint x: 972, endPoint y: 160, distance: 24.4
click at [980, 137] on div "Select" at bounding box center [893, 146] width 310 height 25
click at [884, 226] on label "[DATE], Issued to: [PERSON_NAME], Balance: 49" at bounding box center [871, 220] width 249 height 15
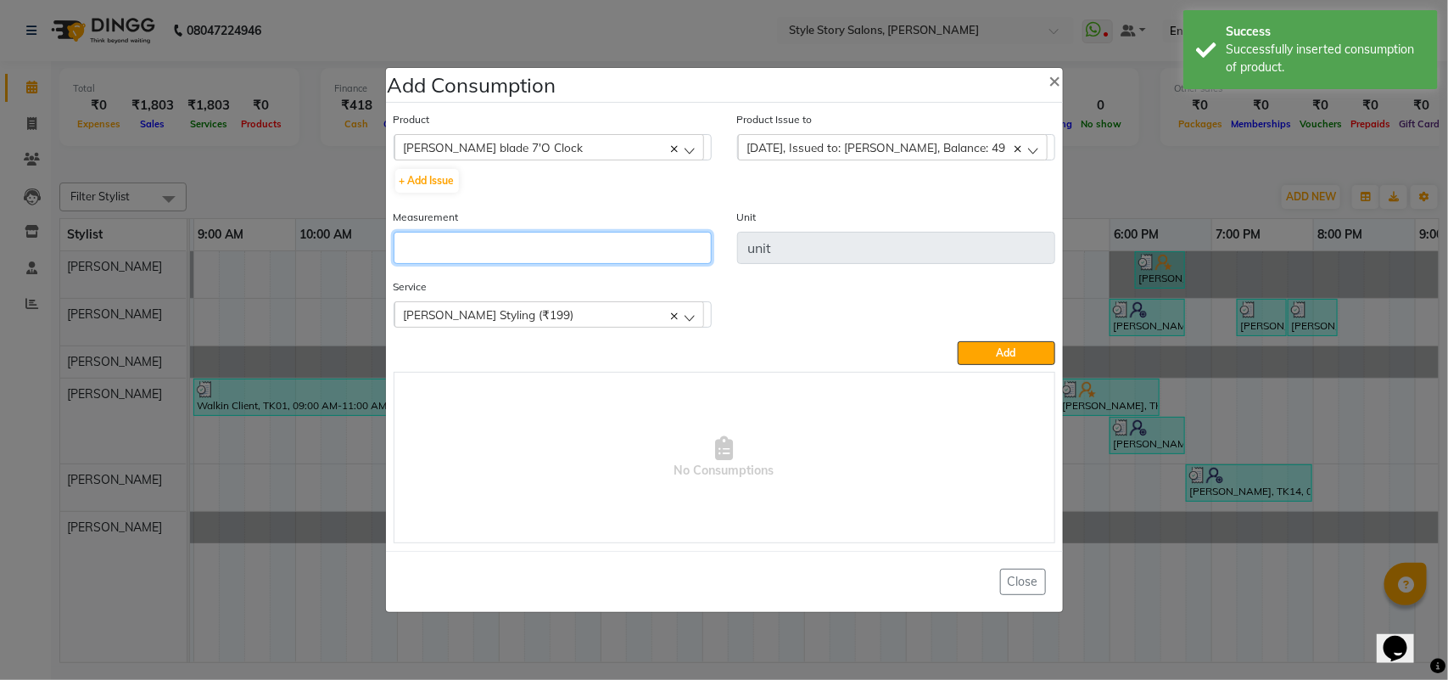
click at [667, 249] on input "number" at bounding box center [553, 248] width 318 height 32
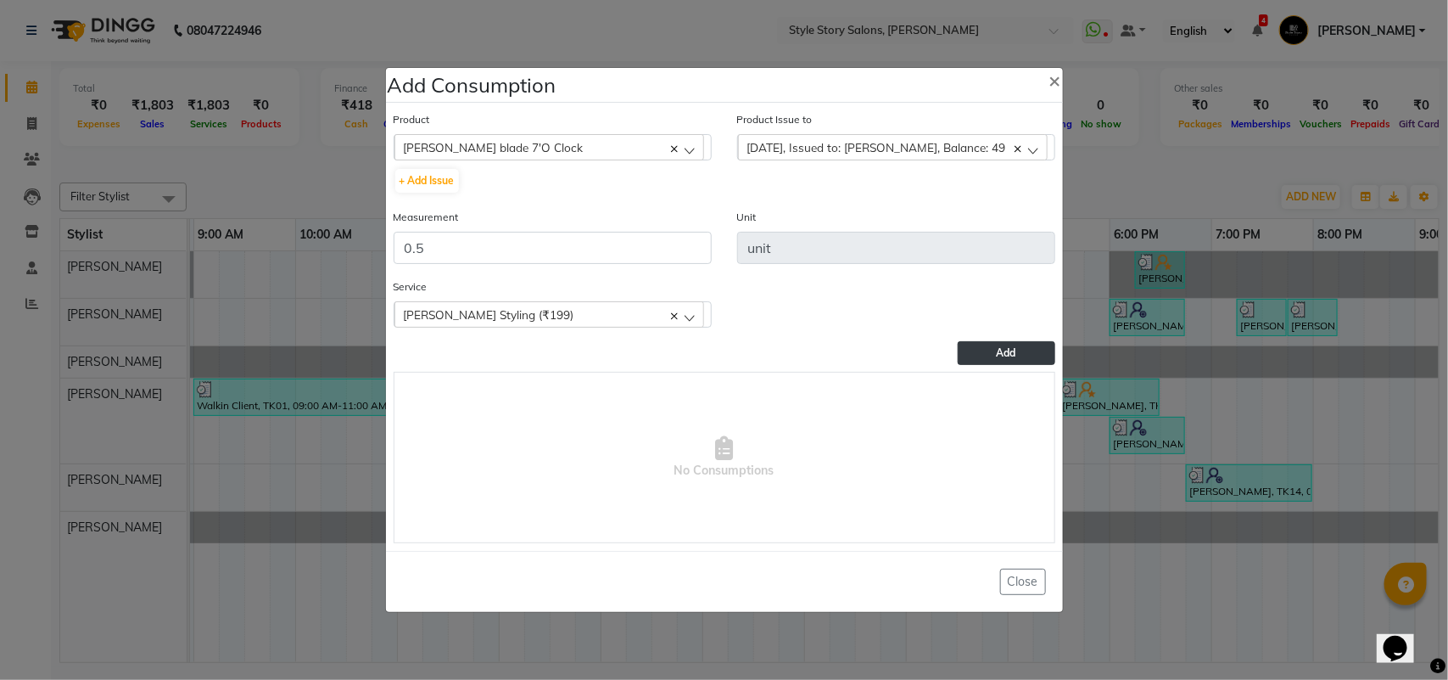
click at [977, 344] on button "Add" at bounding box center [1006, 353] width 97 height 24
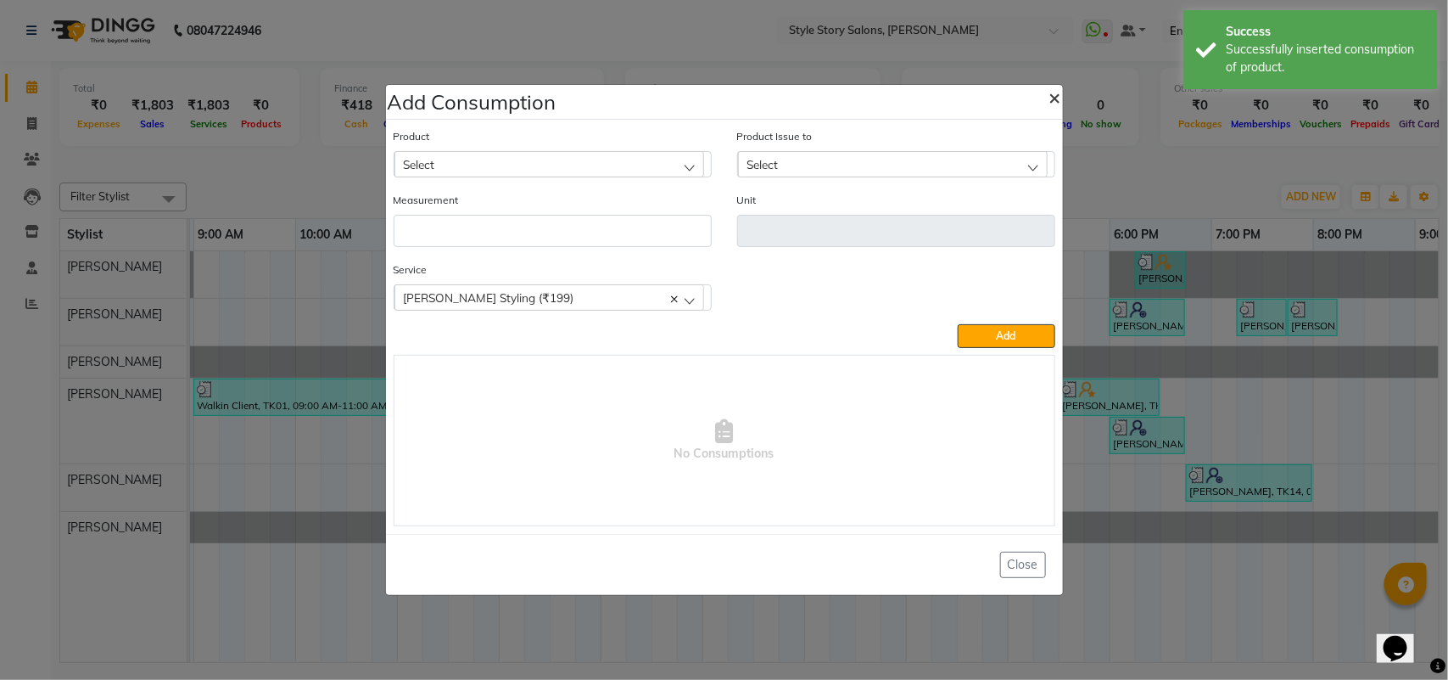
click at [1050, 100] on span "×" at bounding box center [1056, 96] width 12 height 25
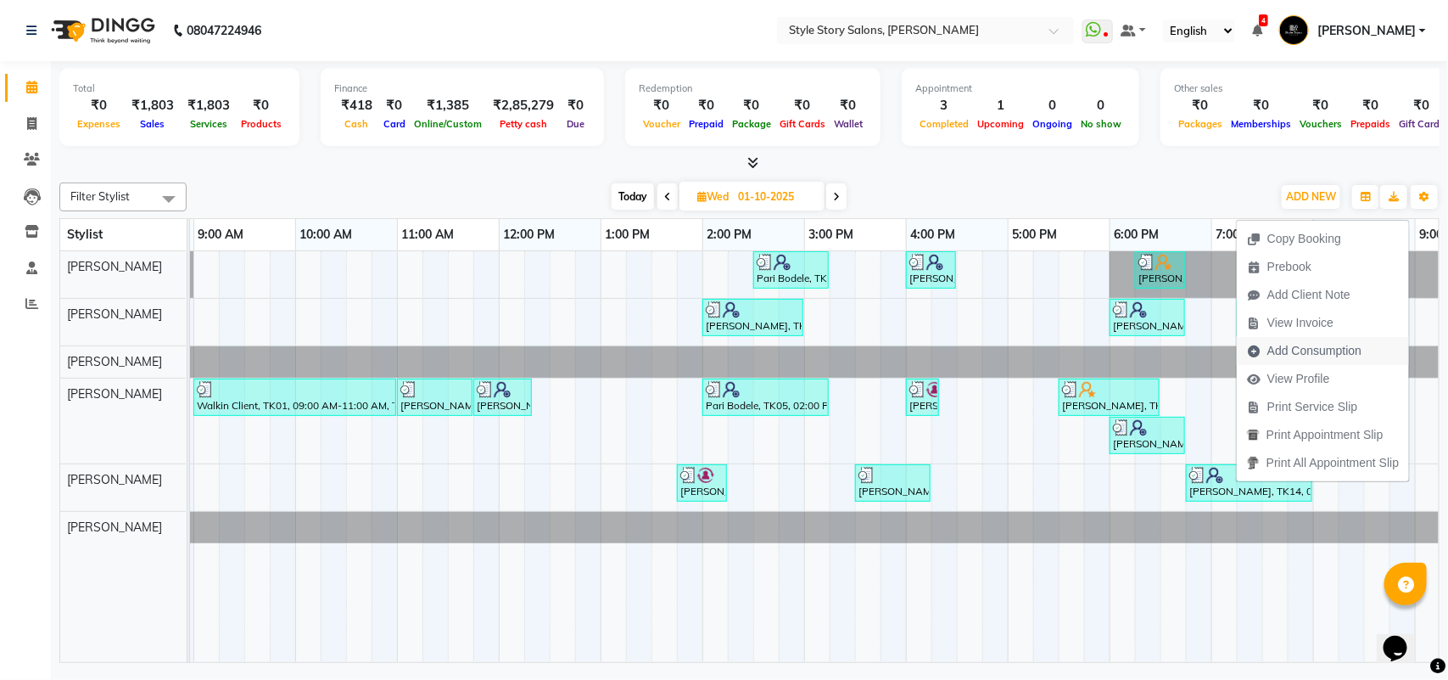
click at [1291, 352] on span "Add Consumption" at bounding box center [1315, 351] width 94 height 18
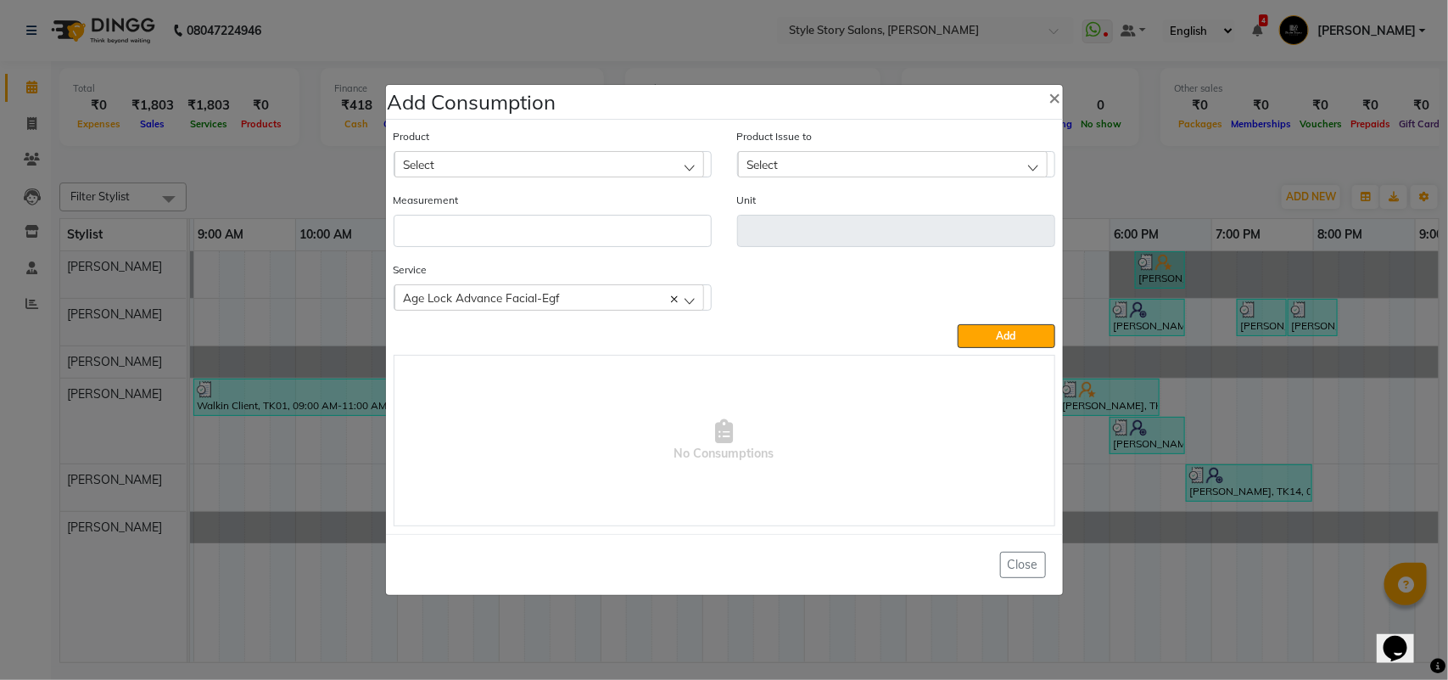
click at [540, 166] on div "Select" at bounding box center [550, 163] width 310 height 25
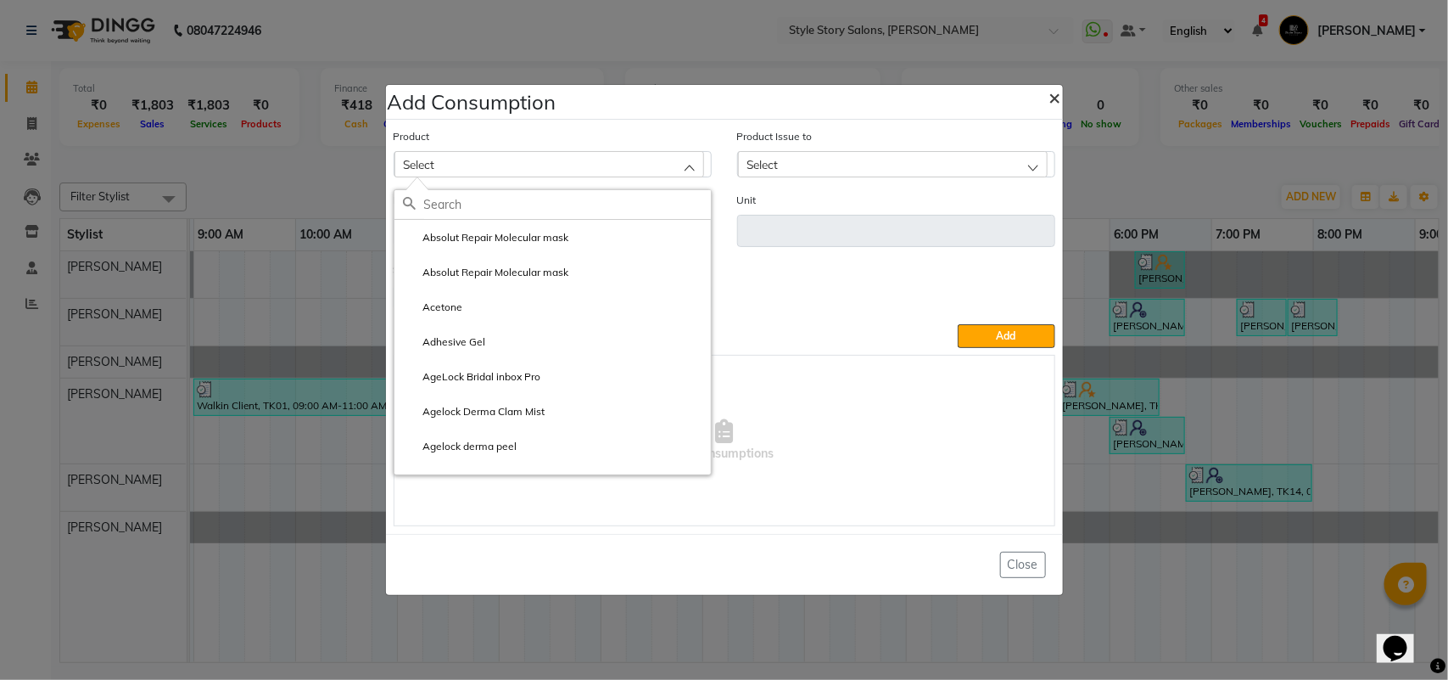
click at [1054, 90] on span "×" at bounding box center [1056, 96] width 12 height 25
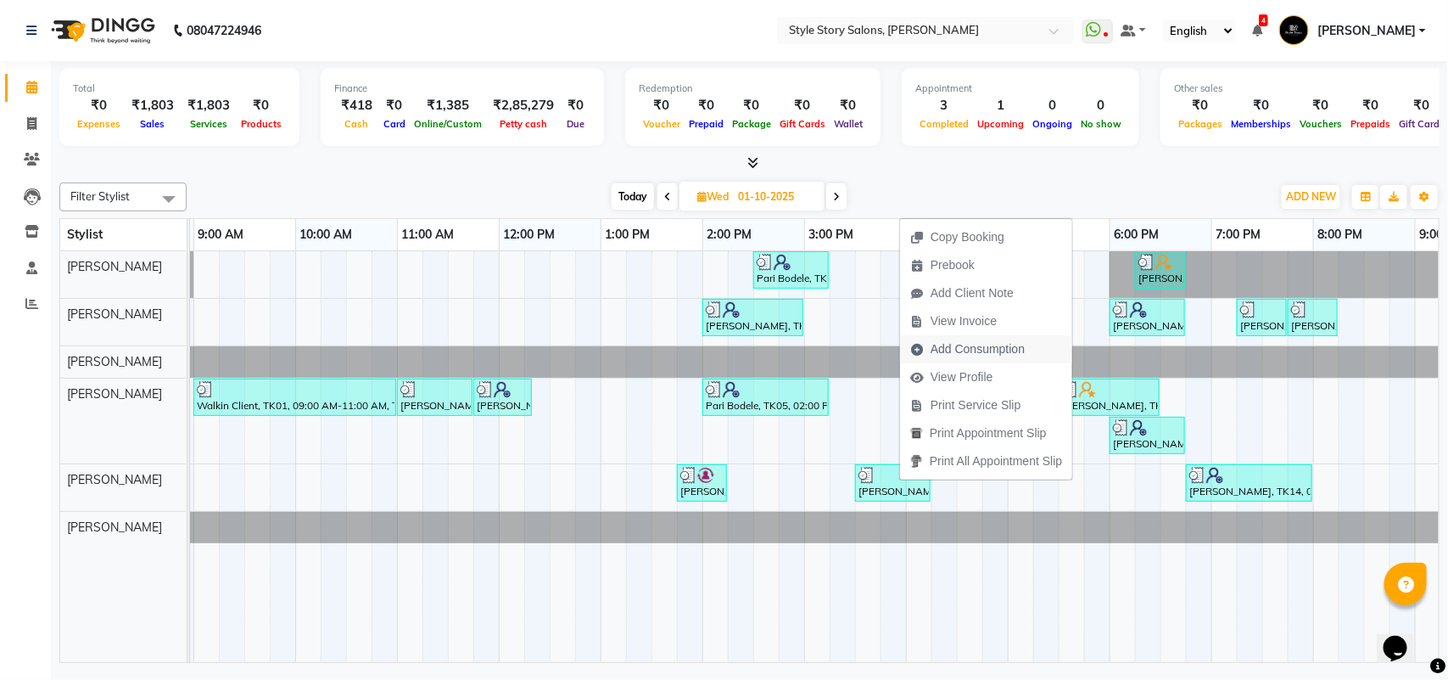
click at [989, 337] on span "Add Consumption" at bounding box center [967, 349] width 135 height 28
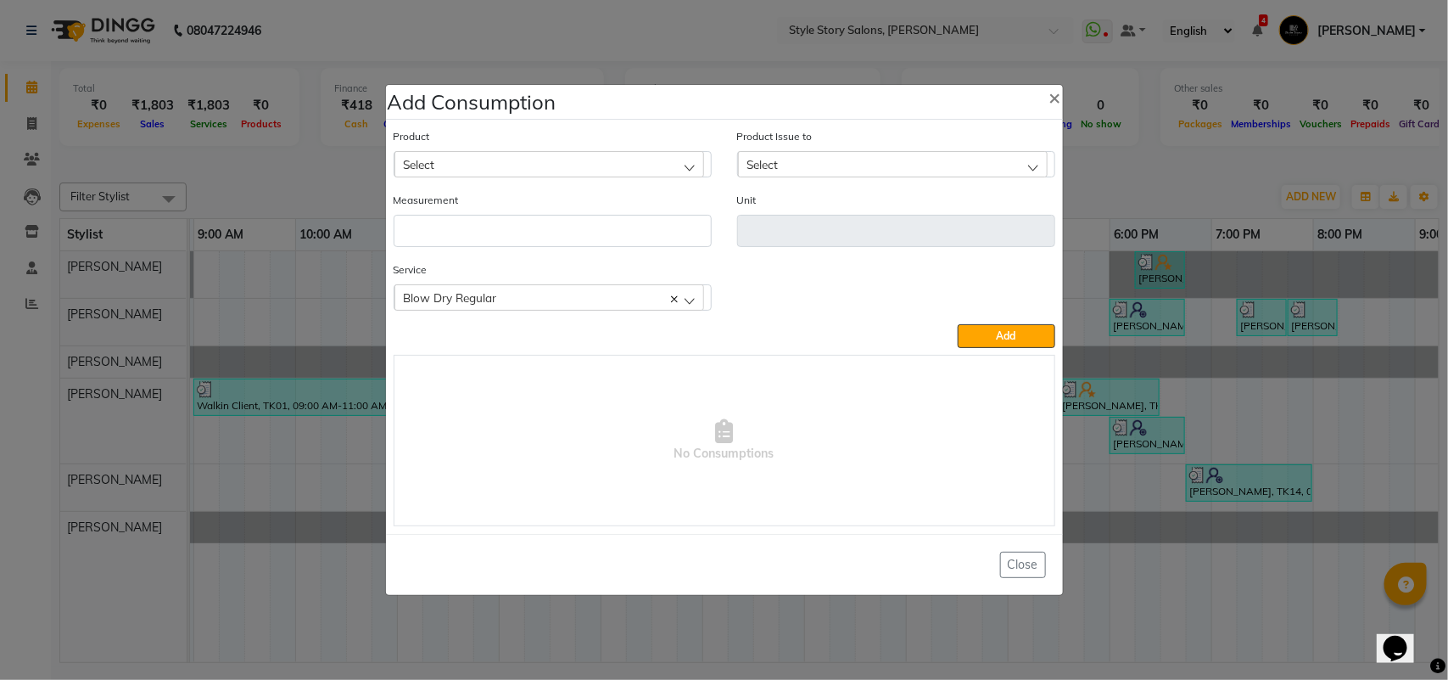
click at [486, 165] on div "Select" at bounding box center [550, 163] width 310 height 25
click at [430, 233] on label "[PERSON_NAME]" at bounding box center [454, 237] width 103 height 15
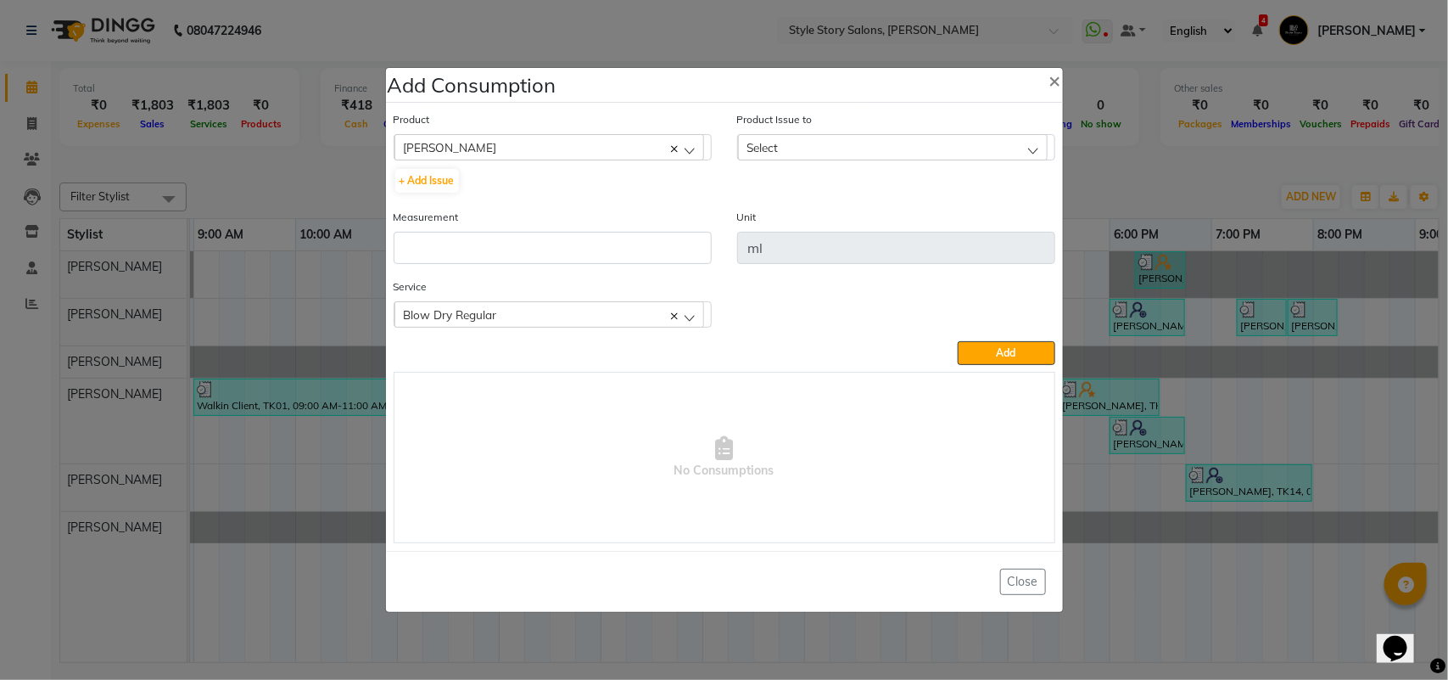
click at [766, 147] on span "Select" at bounding box center [763, 147] width 31 height 14
click at [815, 221] on label "[DATE], Issued to: [PERSON_NAME], Balance: 373" at bounding box center [874, 220] width 255 height 15
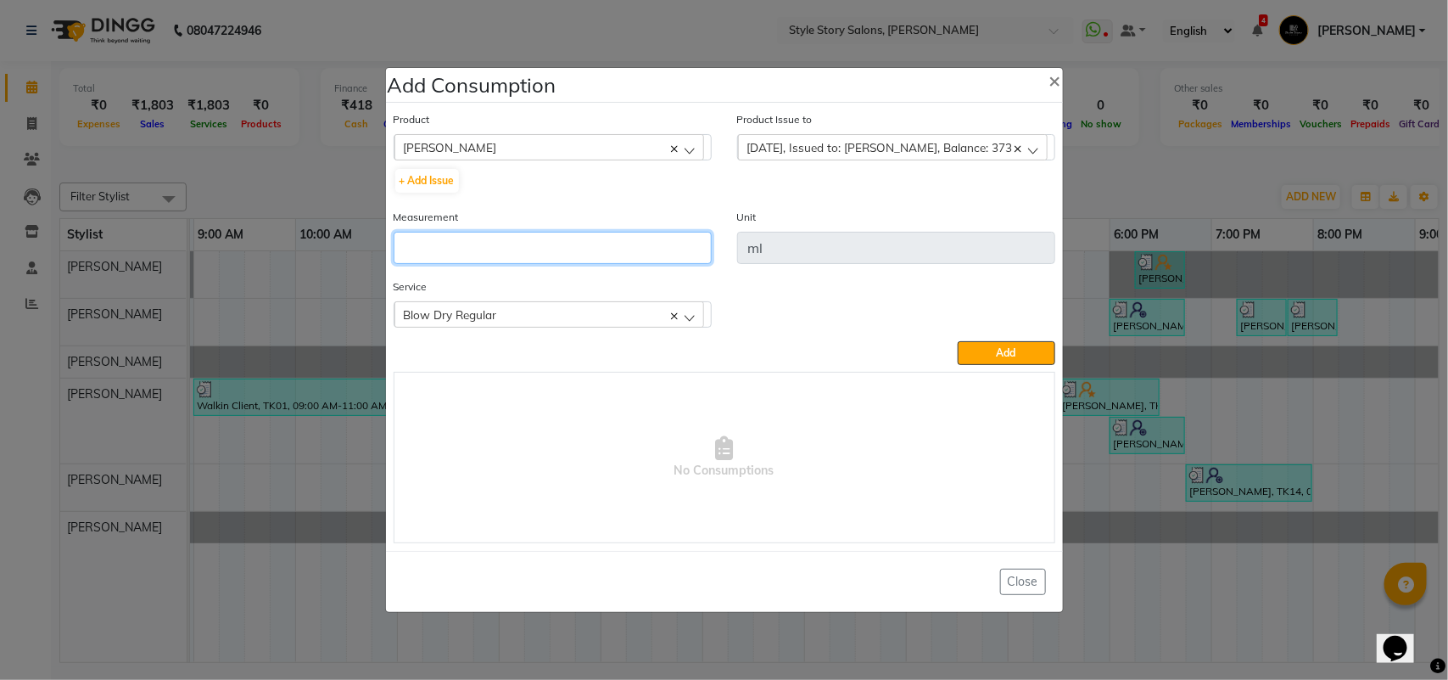
click at [652, 238] on input "number" at bounding box center [553, 248] width 318 height 32
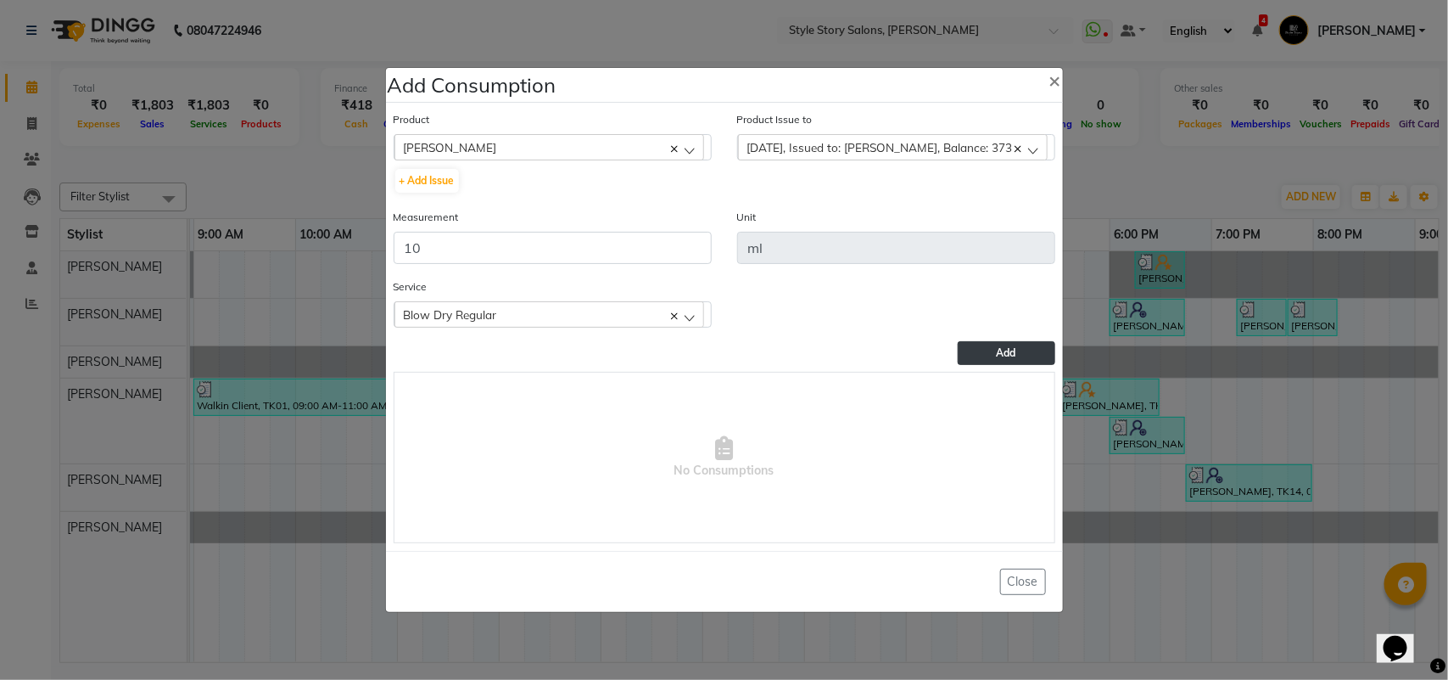
click at [1031, 341] on button "Add" at bounding box center [1006, 353] width 97 height 24
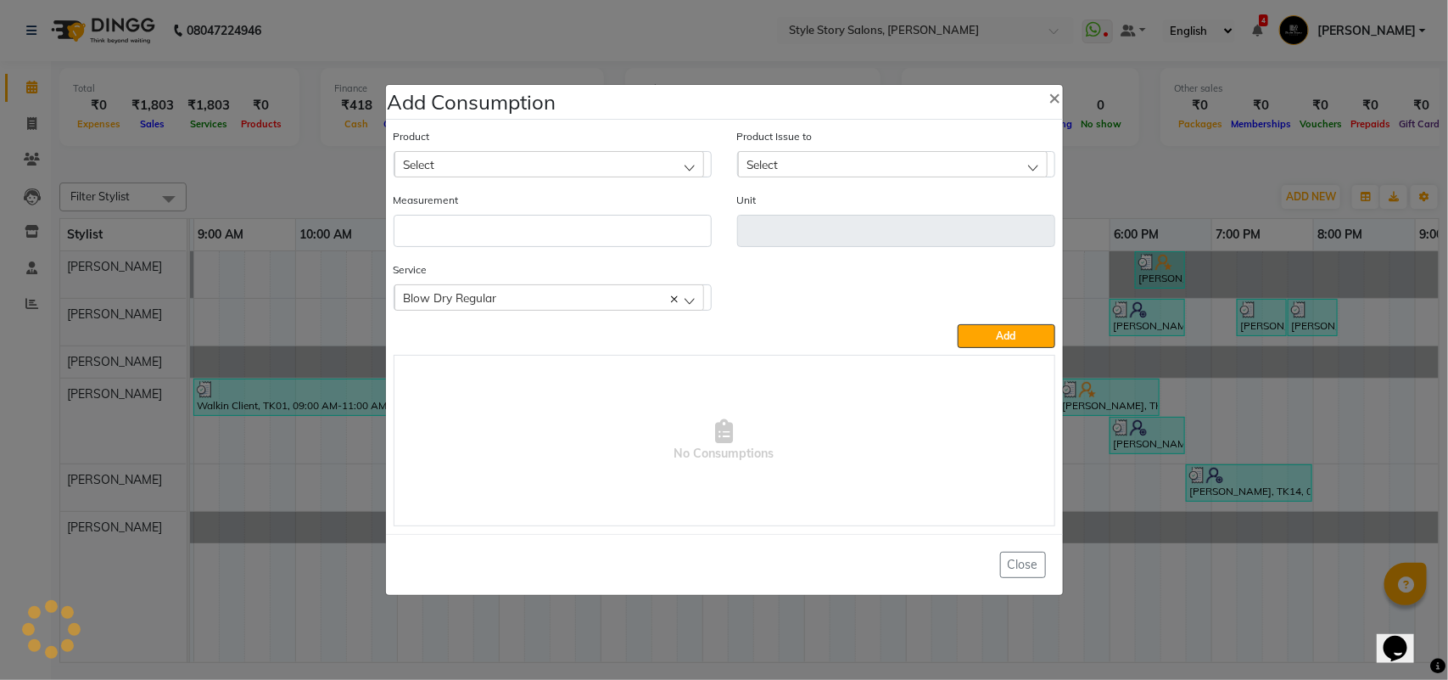
click at [482, 151] on div "Select" at bounding box center [550, 163] width 310 height 25
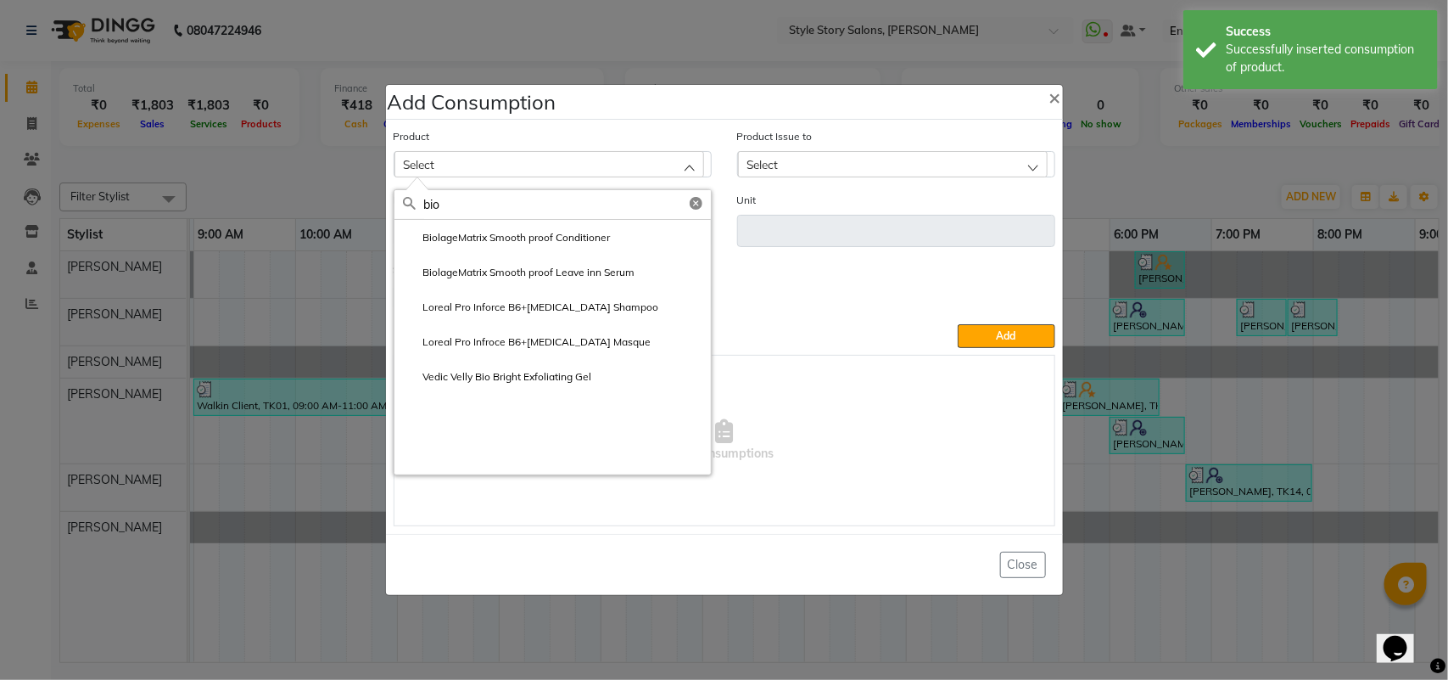
drag, startPoint x: 465, startPoint y: 235, endPoint x: 649, endPoint y: 243, distance: 184.3
click at [467, 235] on label "BiolageMatrix Smooth proof Conditioner" at bounding box center [507, 237] width 208 height 15
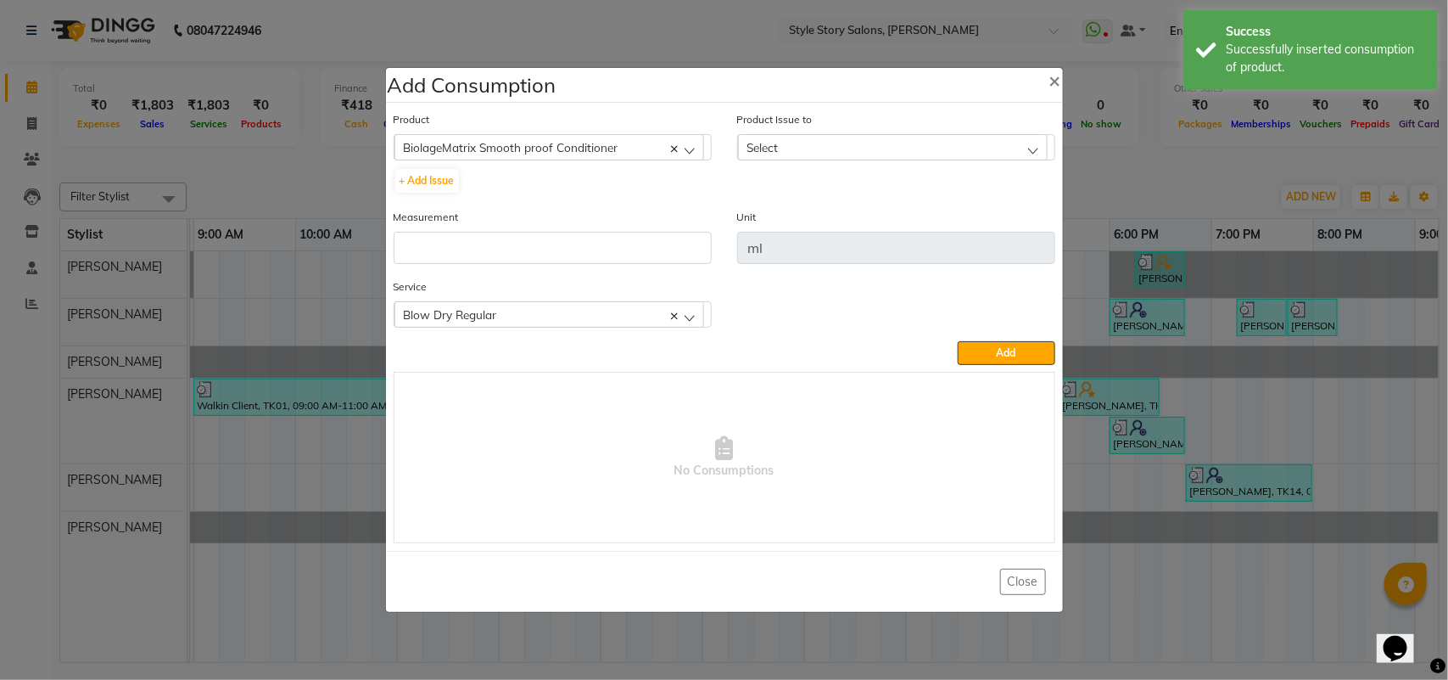
click at [850, 150] on div "Select" at bounding box center [893, 146] width 310 height 25
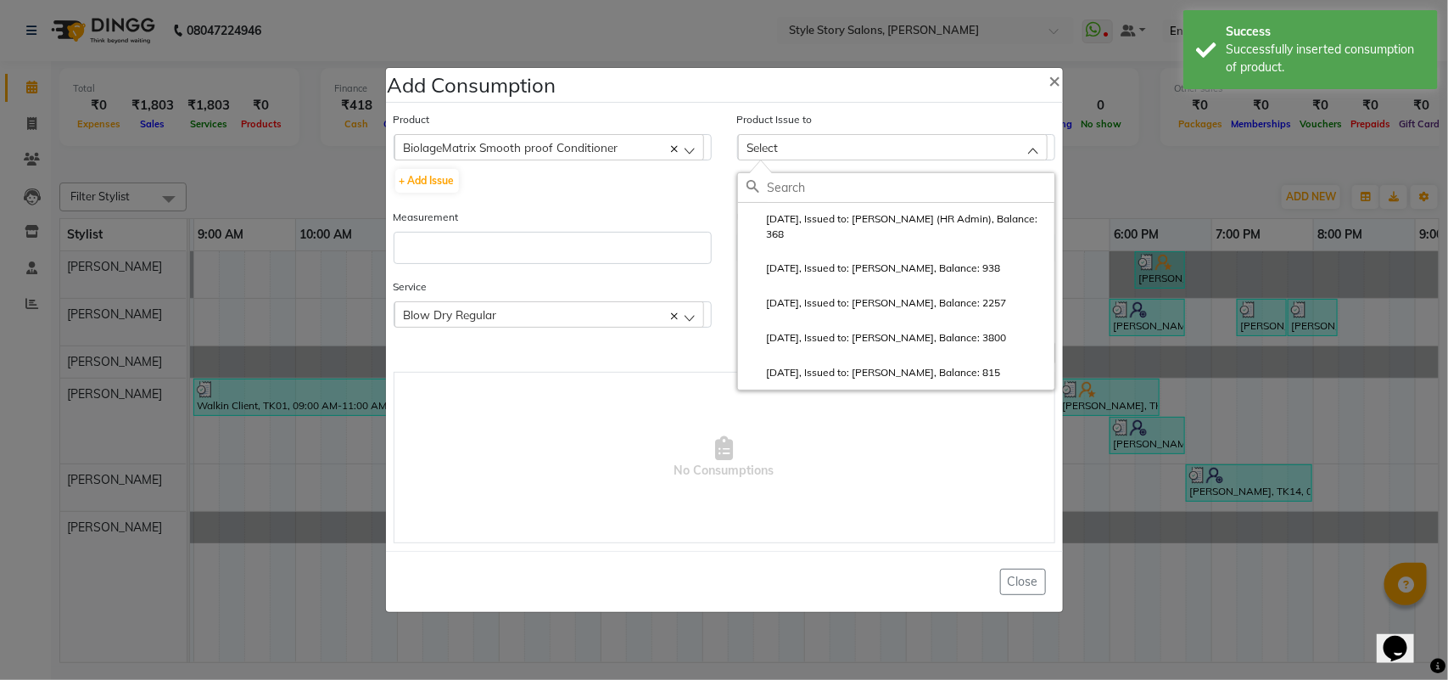
click at [851, 221] on label "[DATE], Issued to: [PERSON_NAME] (HR Admin), Balance: 368" at bounding box center [897, 226] width 300 height 31
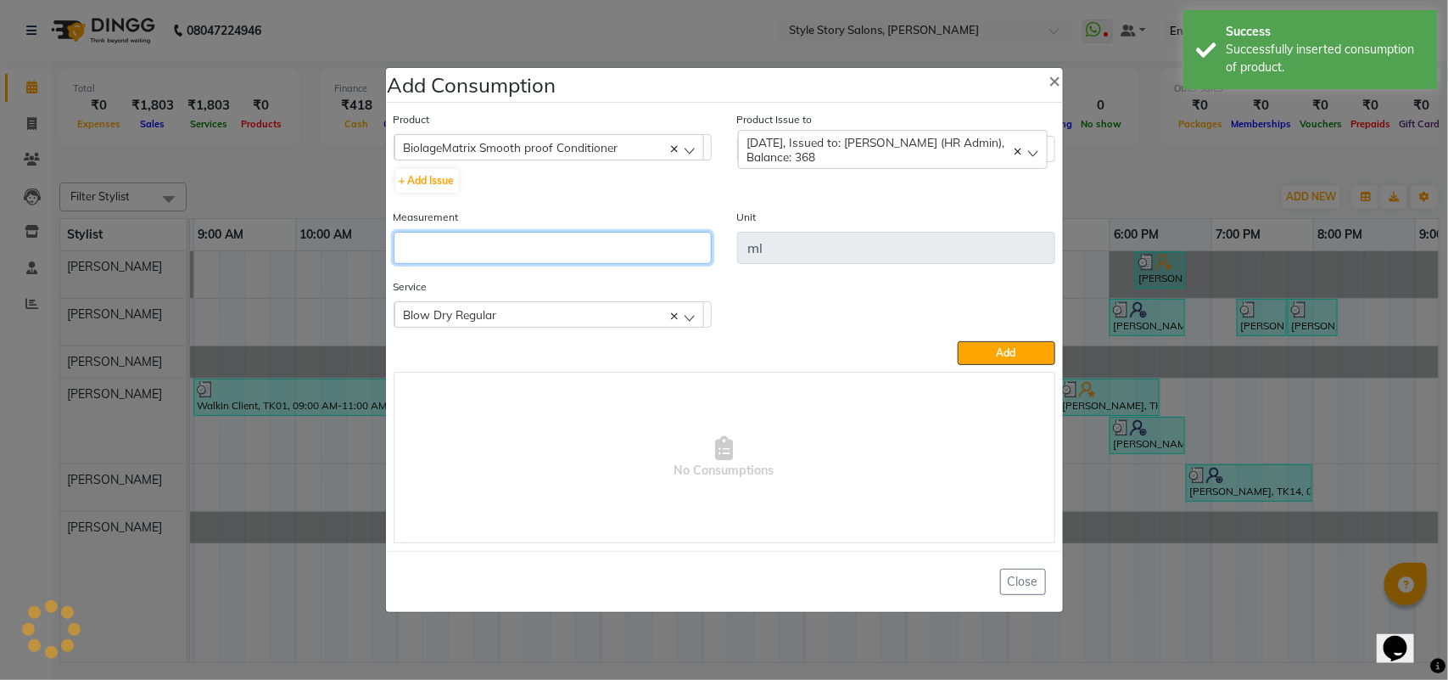
click at [625, 250] on input "number" at bounding box center [553, 248] width 318 height 32
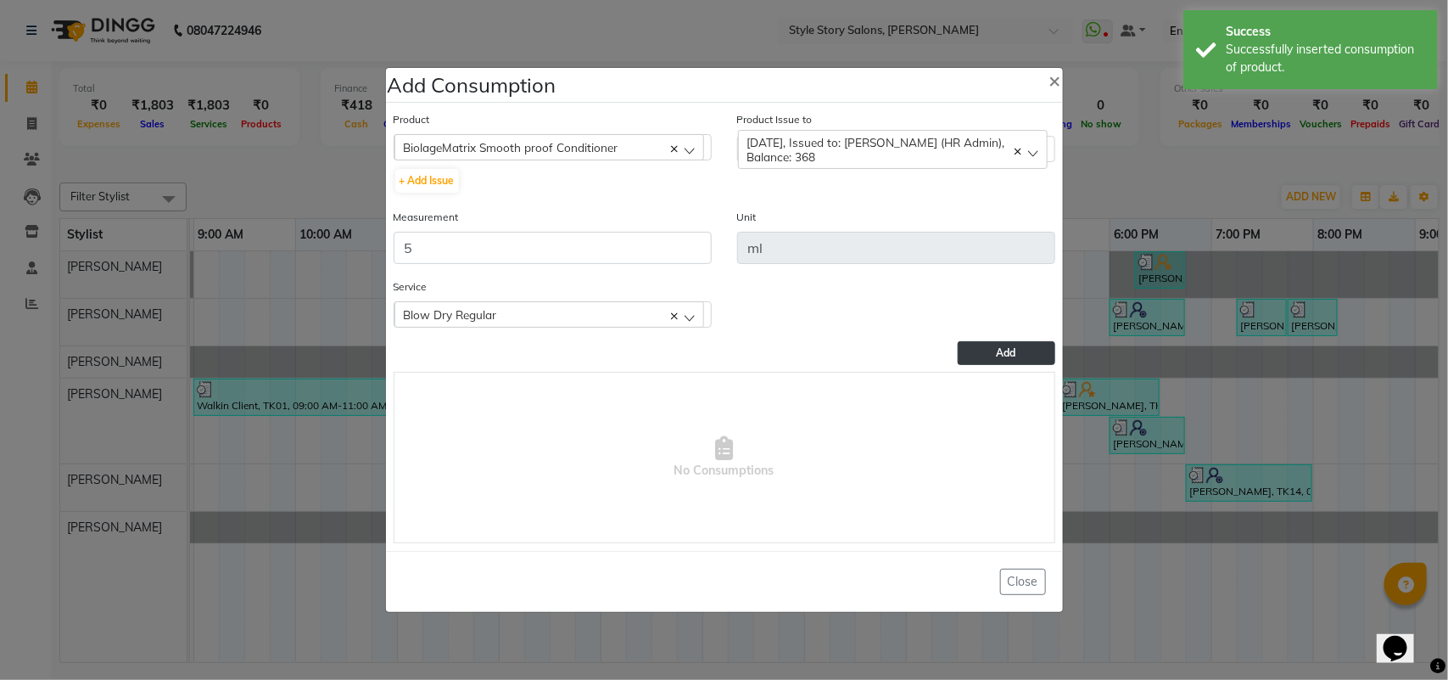
click at [994, 358] on button "Add" at bounding box center [1006, 353] width 97 height 24
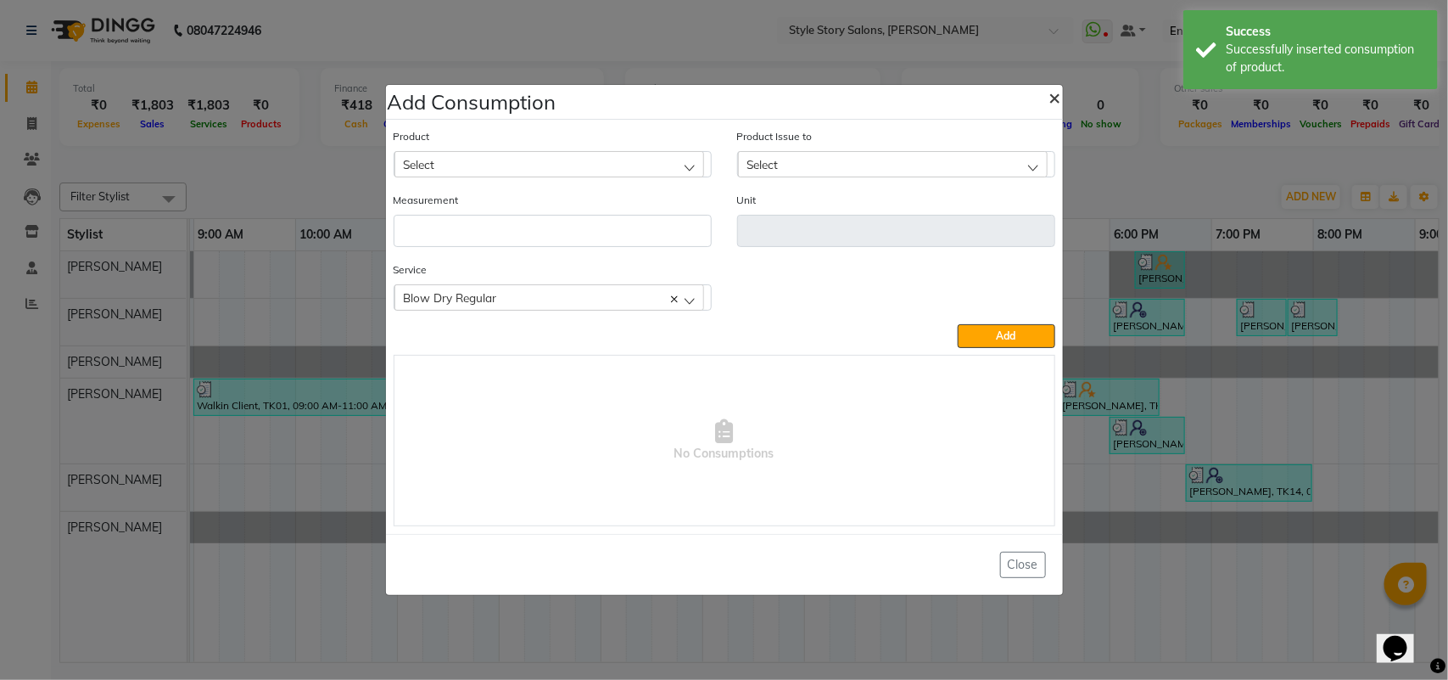
click at [1059, 96] on span "×" at bounding box center [1056, 96] width 12 height 25
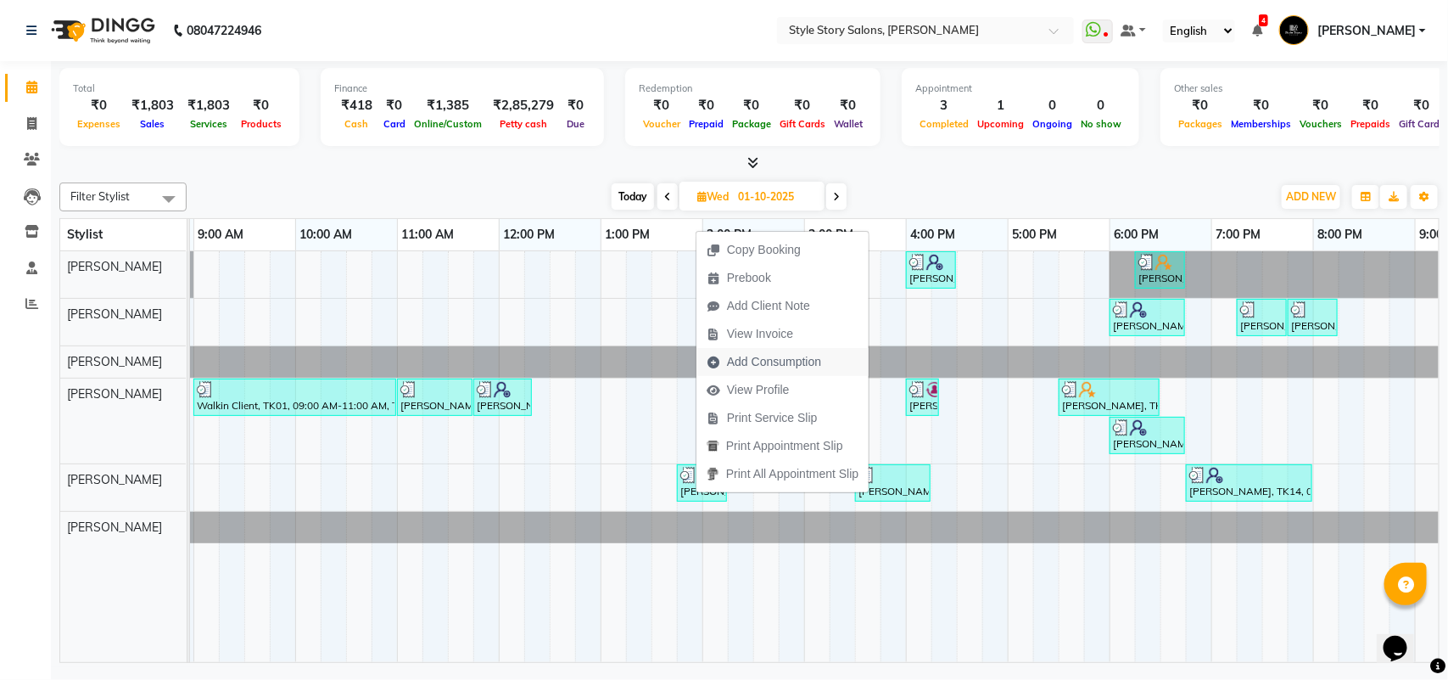
click at [781, 365] on span "Add Consumption" at bounding box center [774, 362] width 94 height 18
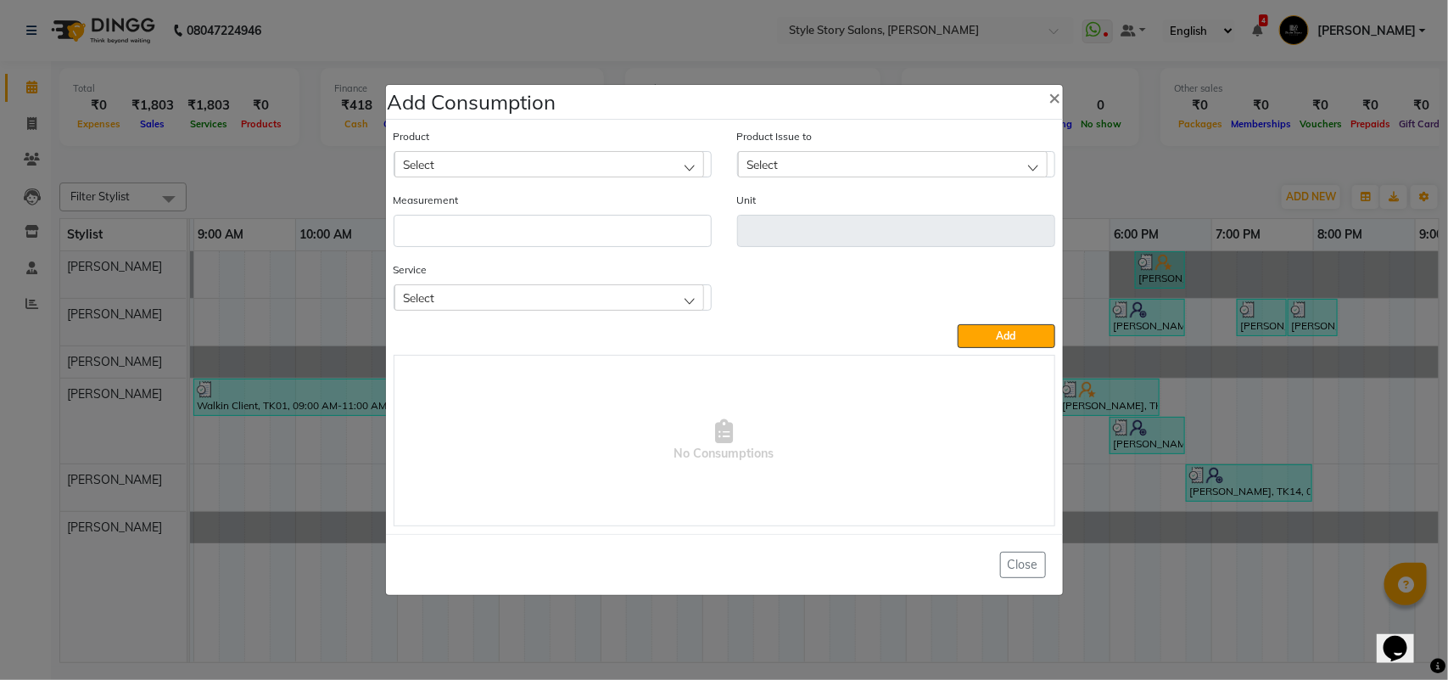
click at [485, 161] on div "Select" at bounding box center [550, 163] width 310 height 25
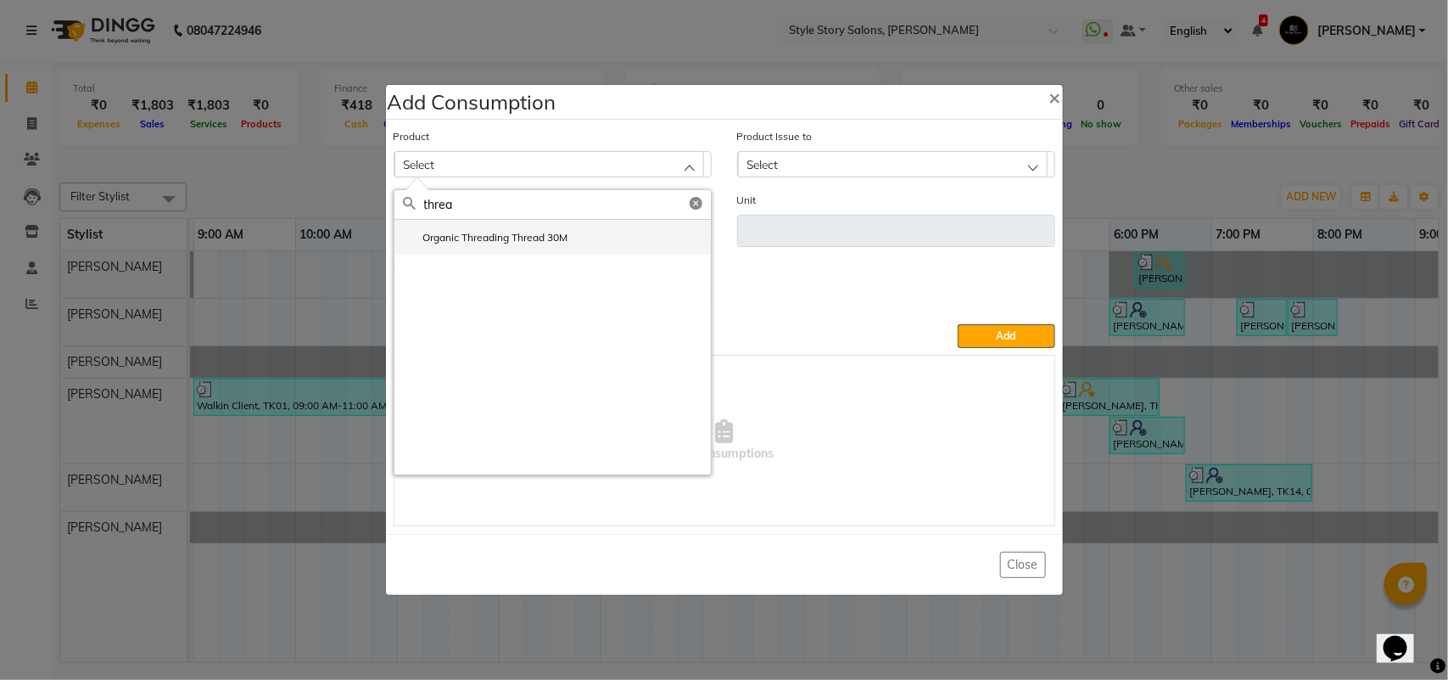
drag, startPoint x: 467, startPoint y: 230, endPoint x: 621, endPoint y: 196, distance: 158.1
click at [467, 229] on li "Organic Threading Thread 30M" at bounding box center [553, 237] width 317 height 35
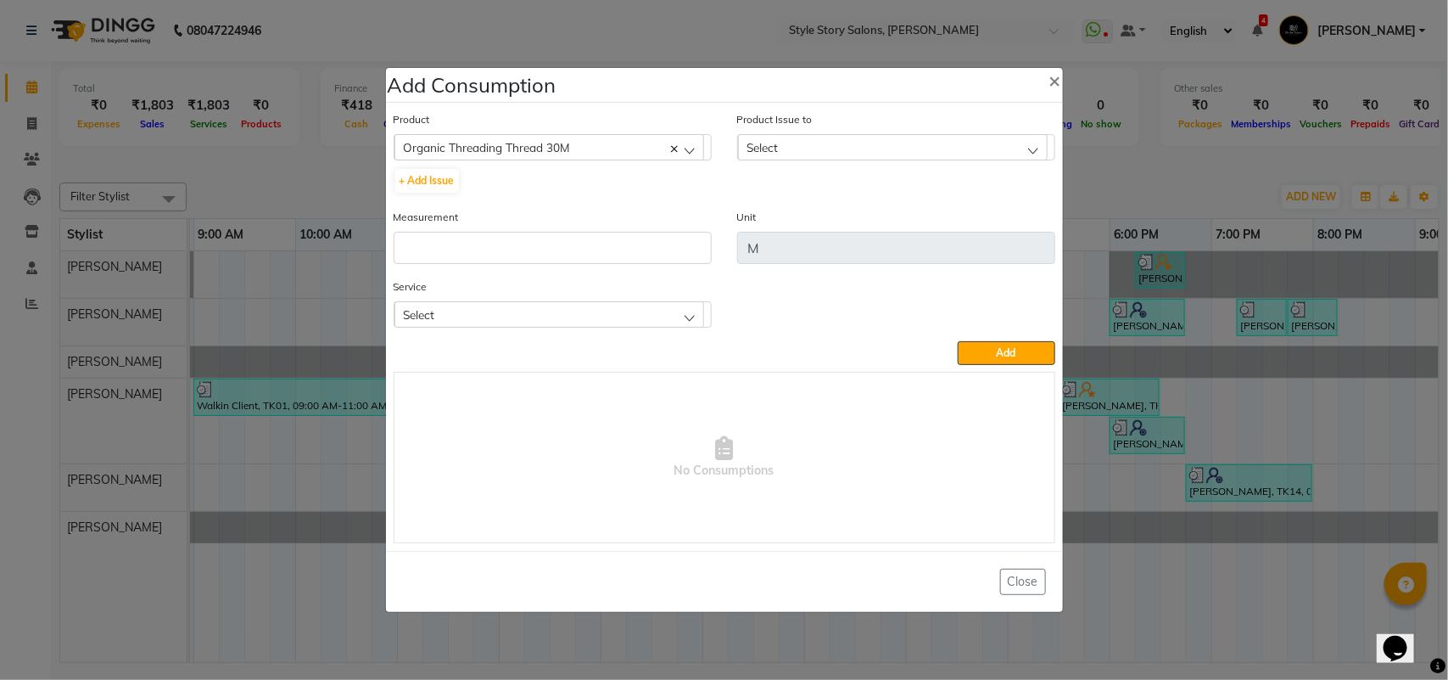
drag, startPoint x: 905, startPoint y: 143, endPoint x: 904, endPoint y: 171, distance: 28.0
click at [905, 144] on div "Select" at bounding box center [893, 146] width 310 height 25
click at [877, 222] on label "[DATE], Issued to: [PERSON_NAME], Balance: 159" at bounding box center [874, 220] width 255 height 15
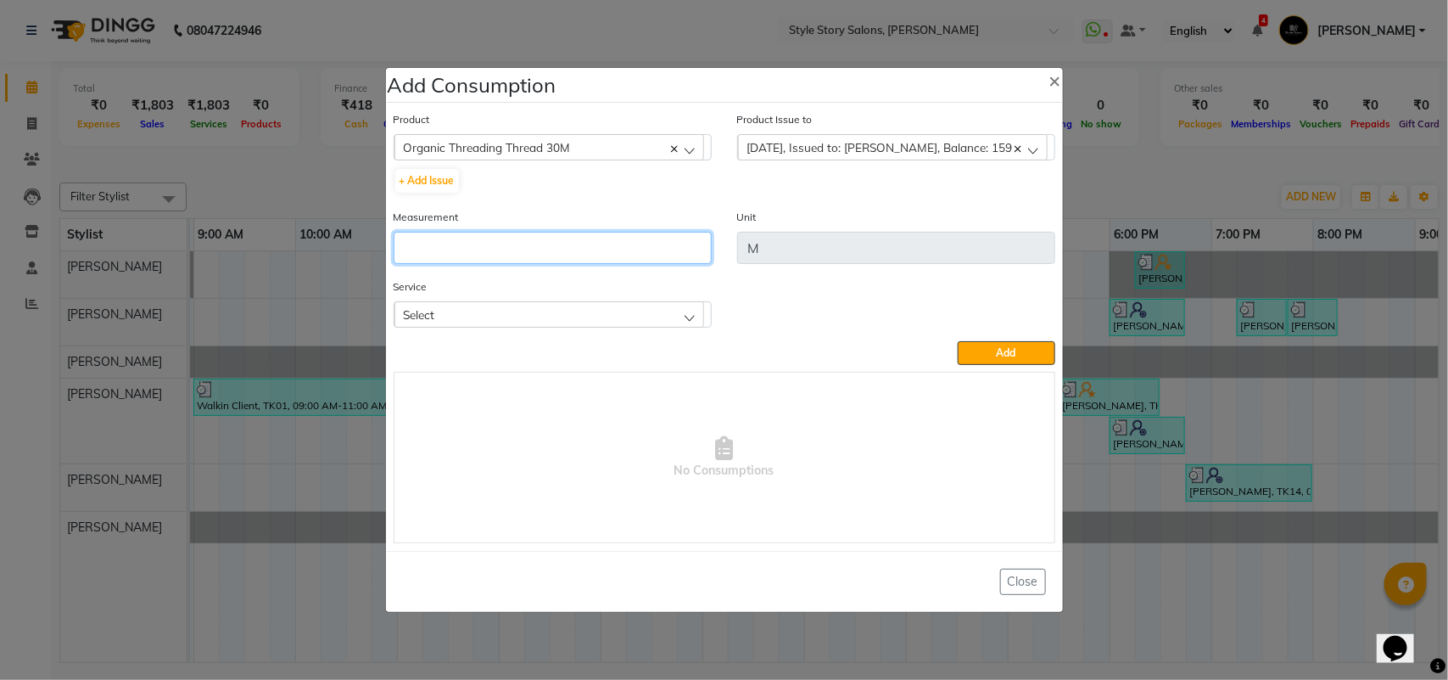
click at [641, 257] on input "number" at bounding box center [553, 248] width 318 height 32
click at [600, 311] on div "Select" at bounding box center [550, 313] width 310 height 25
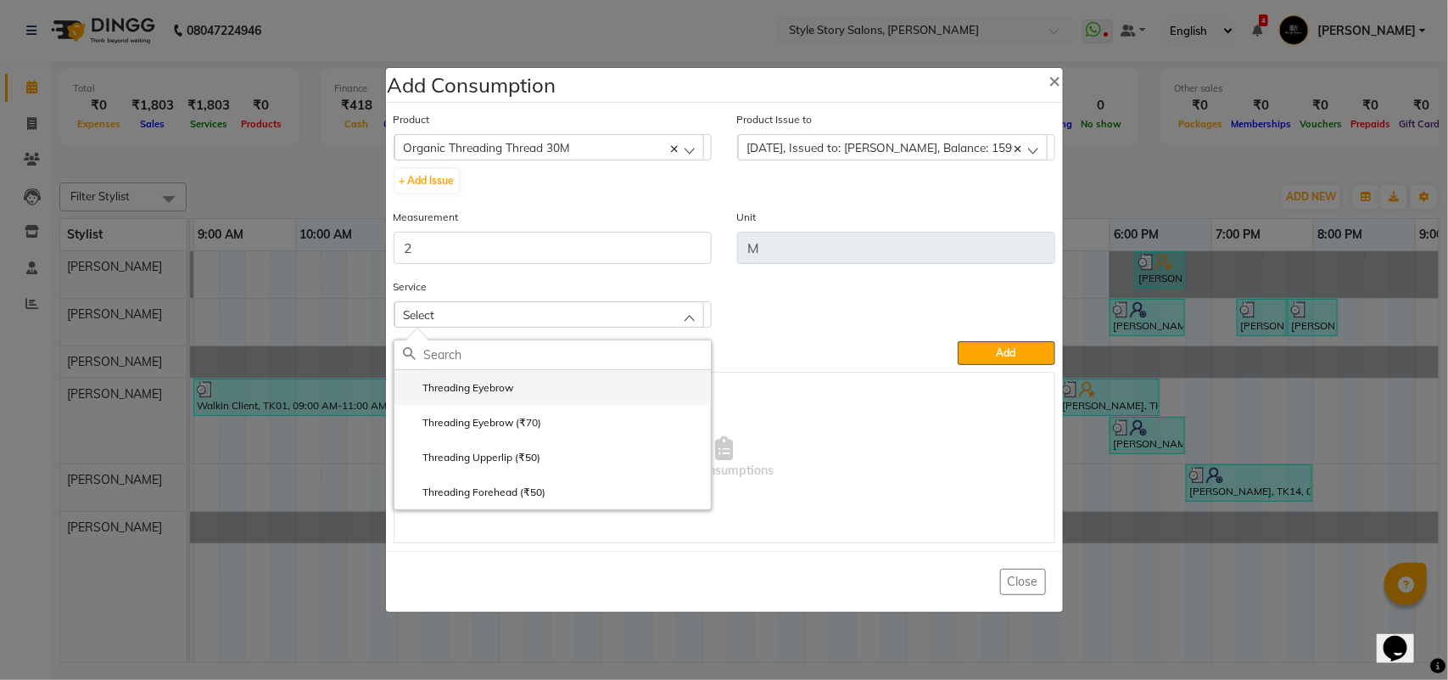
click at [528, 392] on li "Threading Eyebrow" at bounding box center [553, 387] width 317 height 35
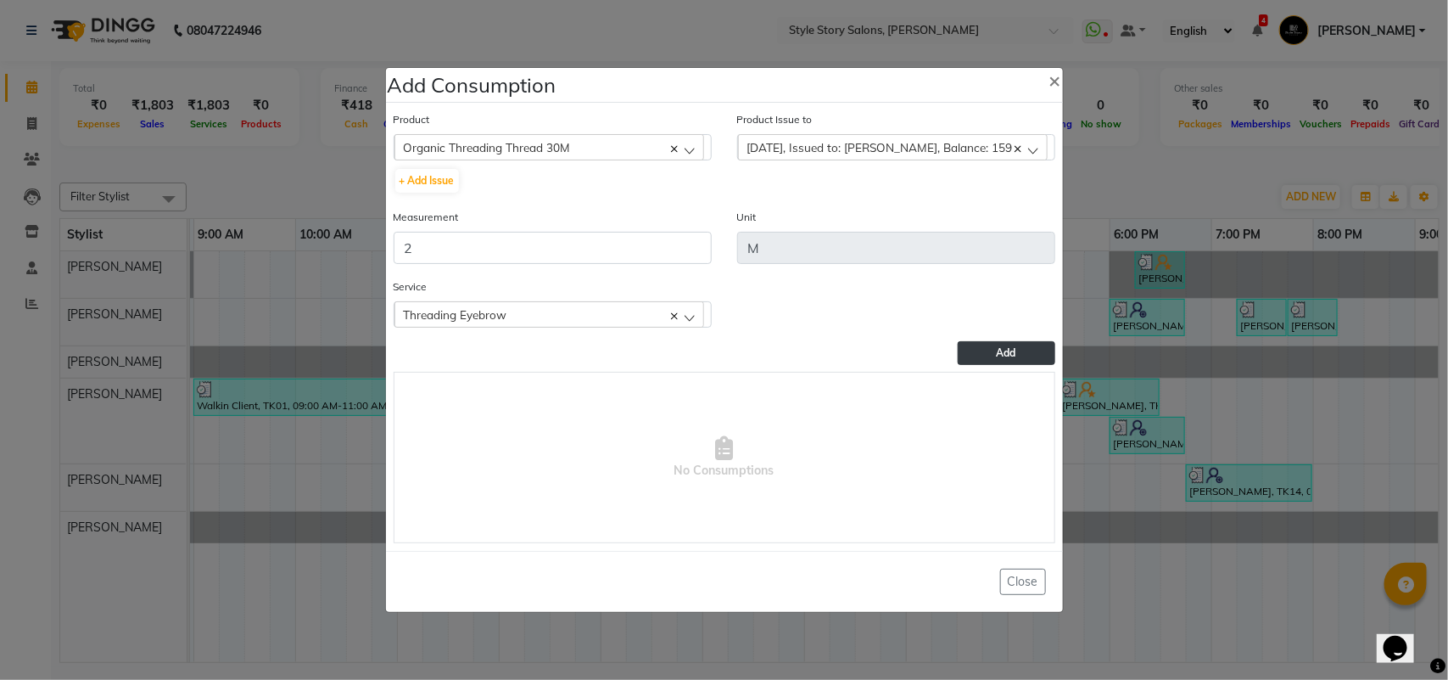
click at [961, 350] on button "Add" at bounding box center [1006, 353] width 97 height 24
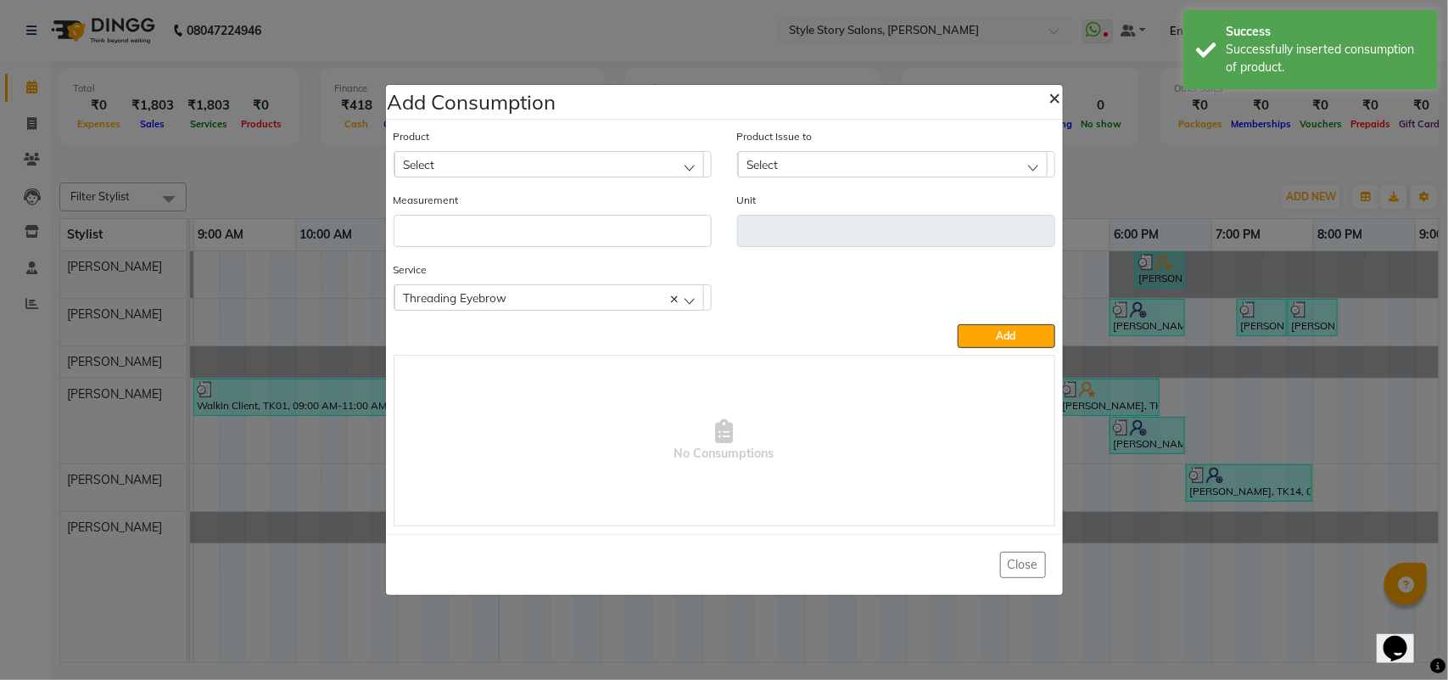
click at [1054, 98] on span "×" at bounding box center [1056, 96] width 12 height 25
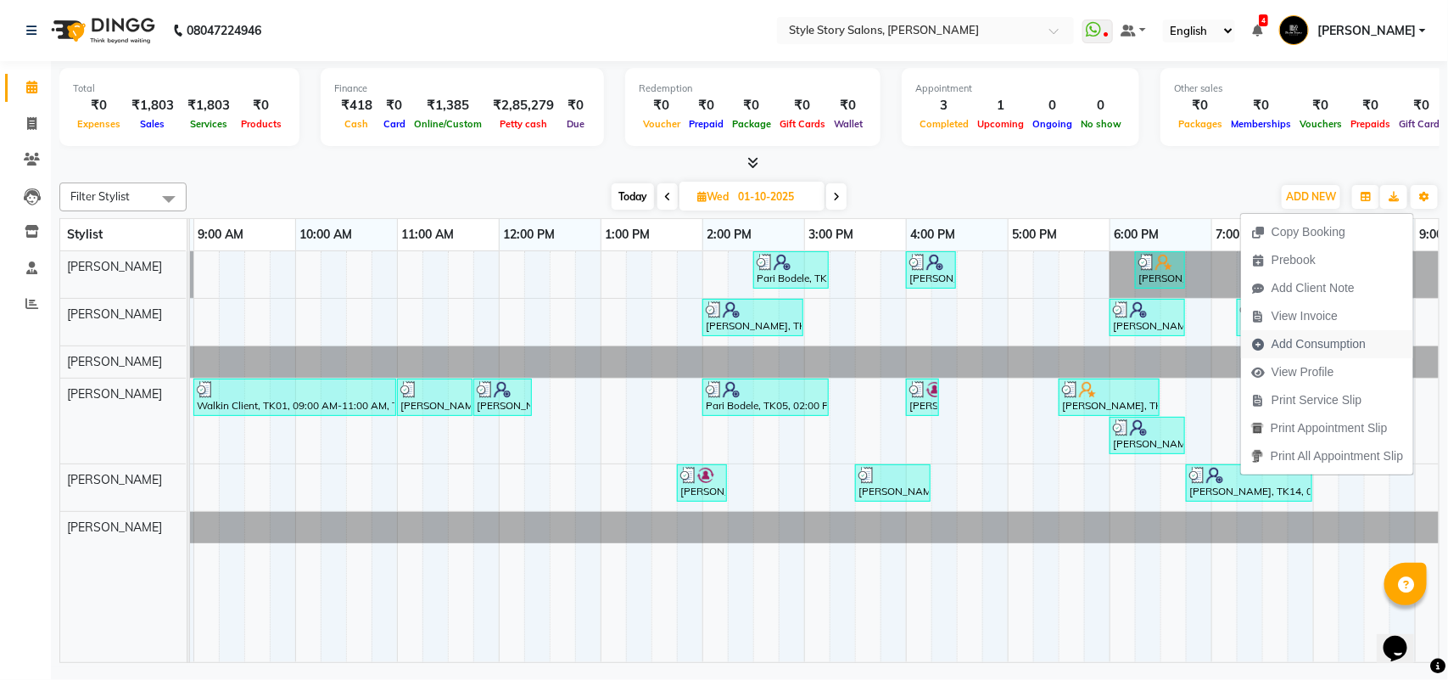
click at [1311, 336] on span "Add Consumption" at bounding box center [1319, 344] width 94 height 18
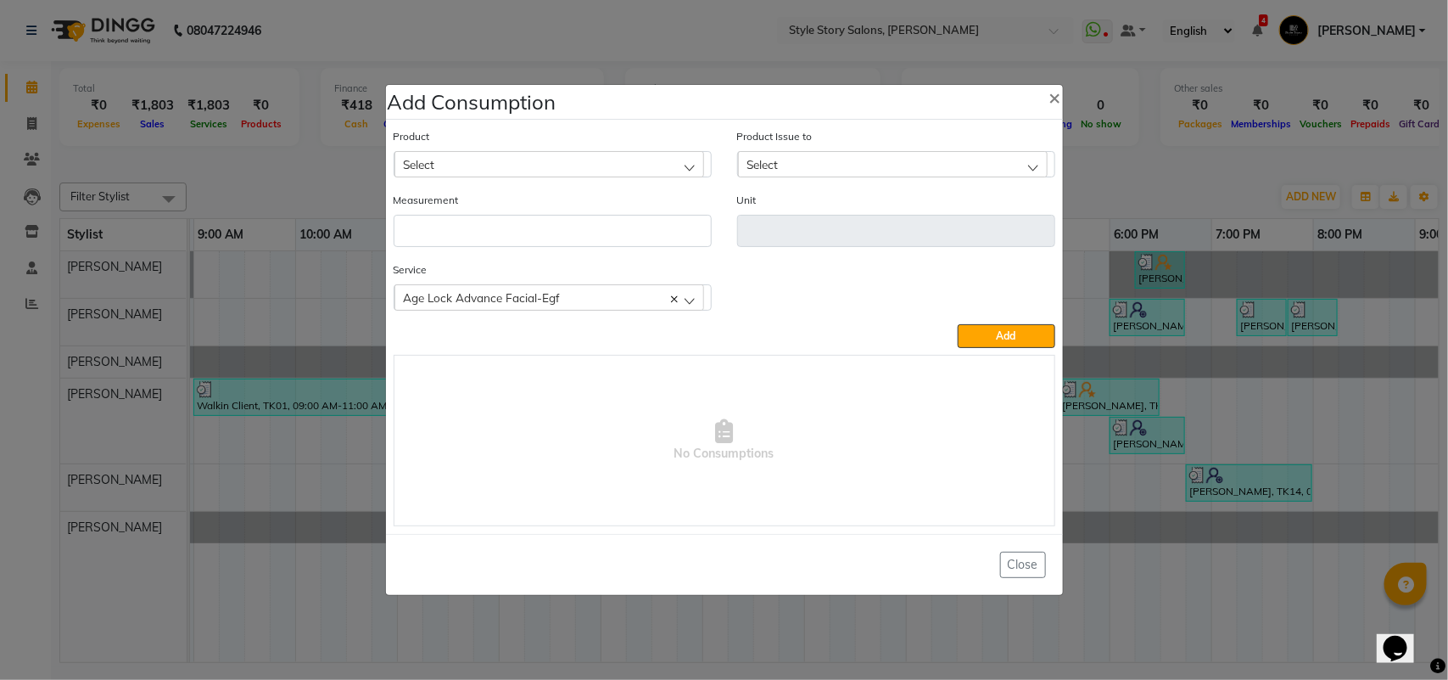
click at [562, 170] on div "Select" at bounding box center [550, 163] width 310 height 25
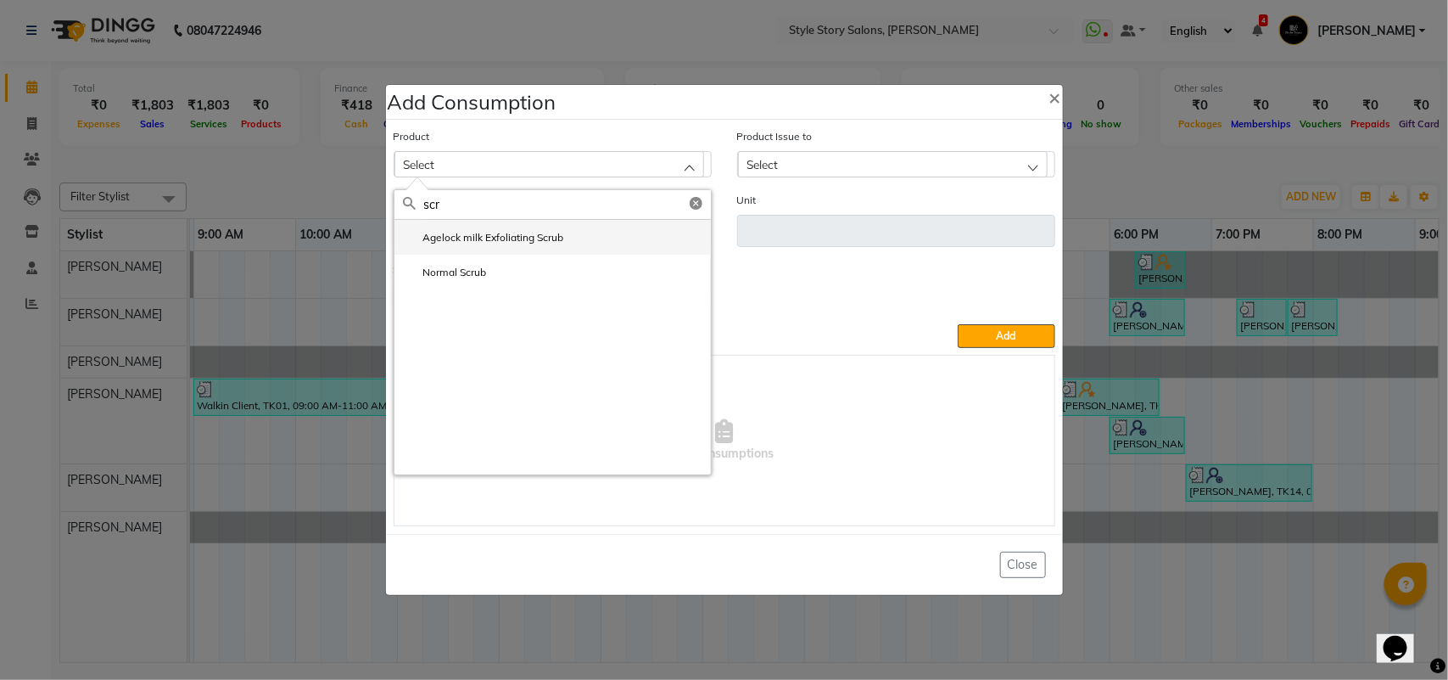
click at [524, 238] on label "Agelock milk Exfoliating Scrub" at bounding box center [483, 237] width 161 height 15
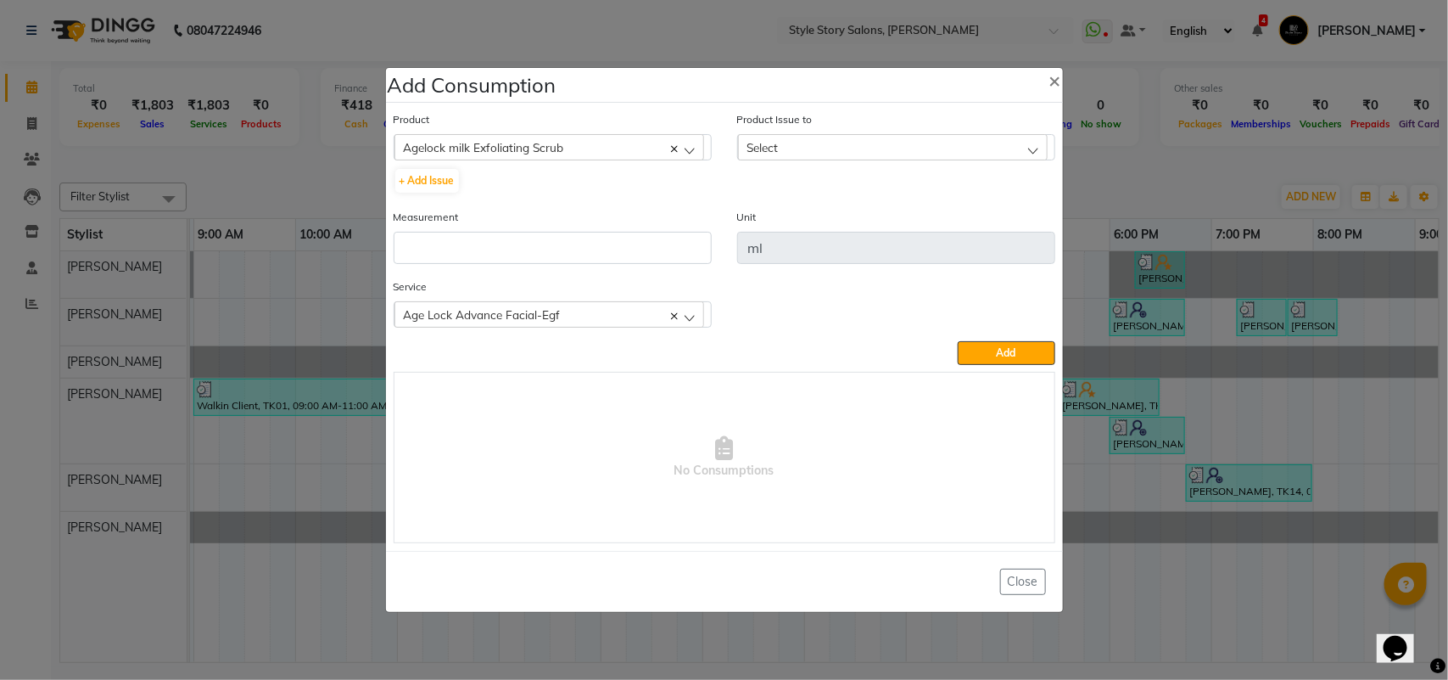
click at [821, 132] on div "Product Issue to Select No Data Available" at bounding box center [896, 135] width 318 height 50
drag, startPoint x: 821, startPoint y: 144, endPoint x: 819, endPoint y: 157, distance: 12.8
click at [821, 143] on div "Select" at bounding box center [893, 146] width 310 height 25
click at [592, 153] on div "Agelock milk Exfoliating Scrub" at bounding box center [550, 146] width 310 height 25
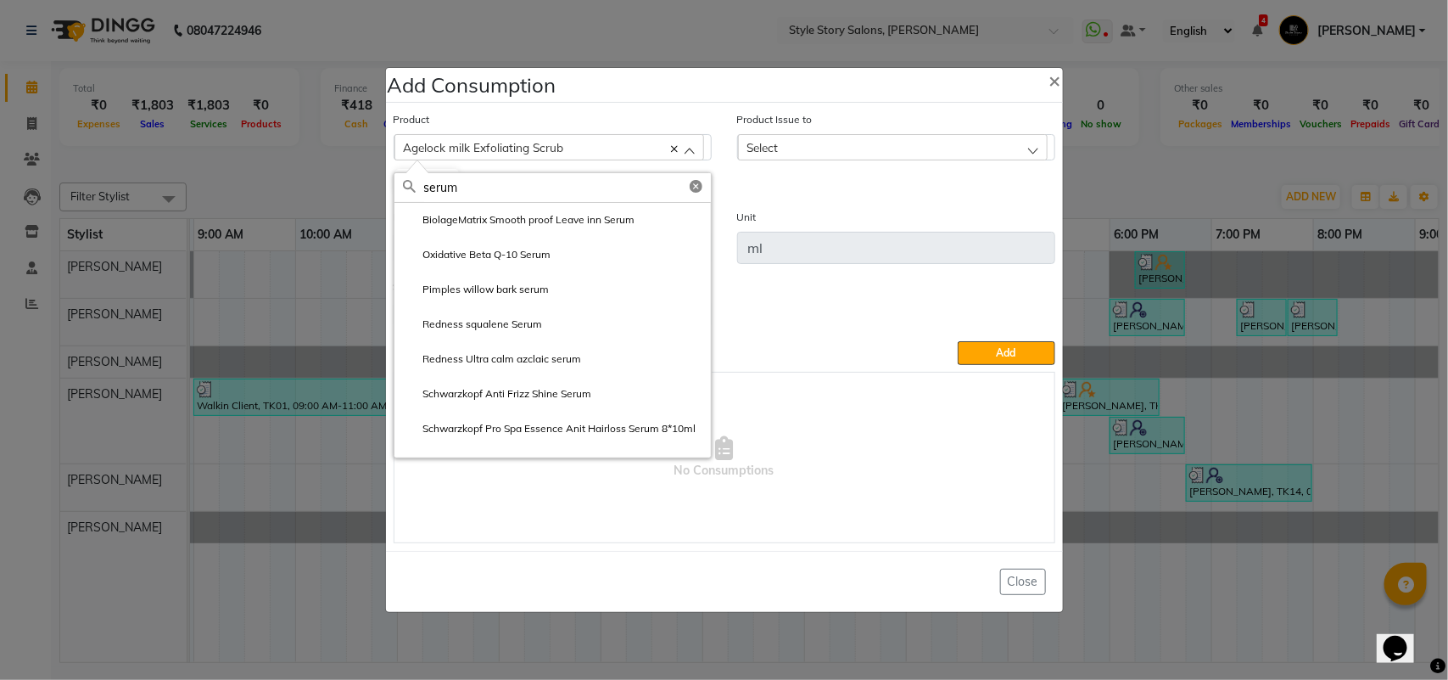
scroll to position [0, 0]
drag, startPoint x: 502, startPoint y: 187, endPoint x: 299, endPoint y: 137, distance: 209.7
click at [299, 137] on ngb-modal-window "Add Consumption × Product Agelock milk Exfoliating Scrub serum Appearance Green…" at bounding box center [724, 340] width 1448 height 680
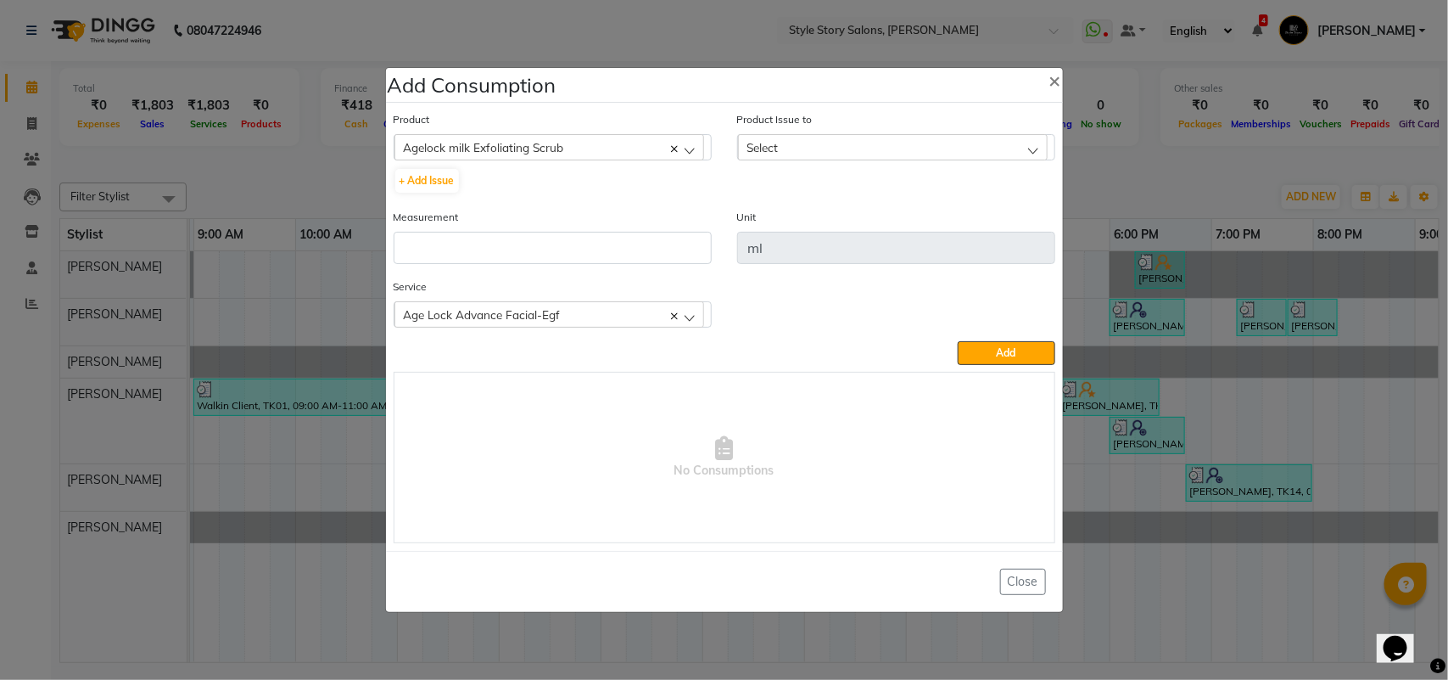
click at [471, 141] on span "Agelock milk Exfoliating Scrub" at bounding box center [484, 147] width 160 height 14
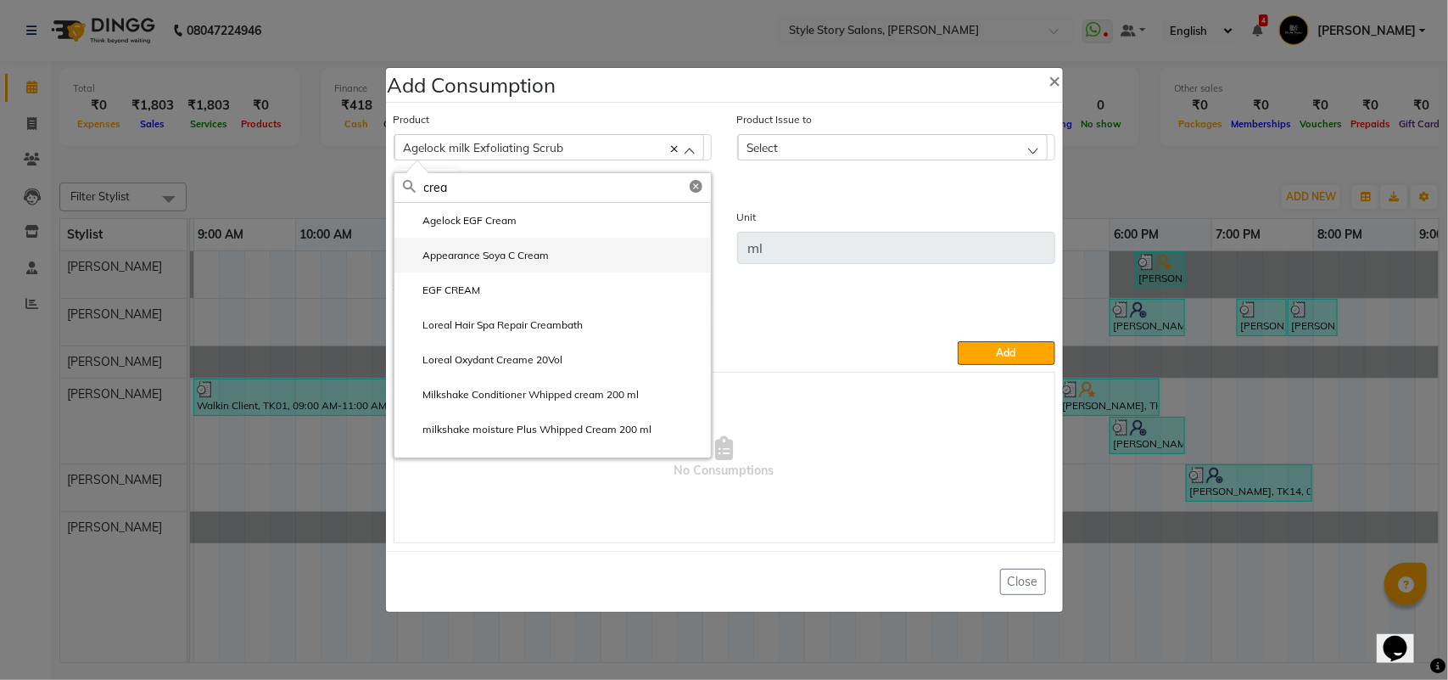
click at [503, 260] on label "Appearance Soya C Cream" at bounding box center [476, 255] width 147 height 15
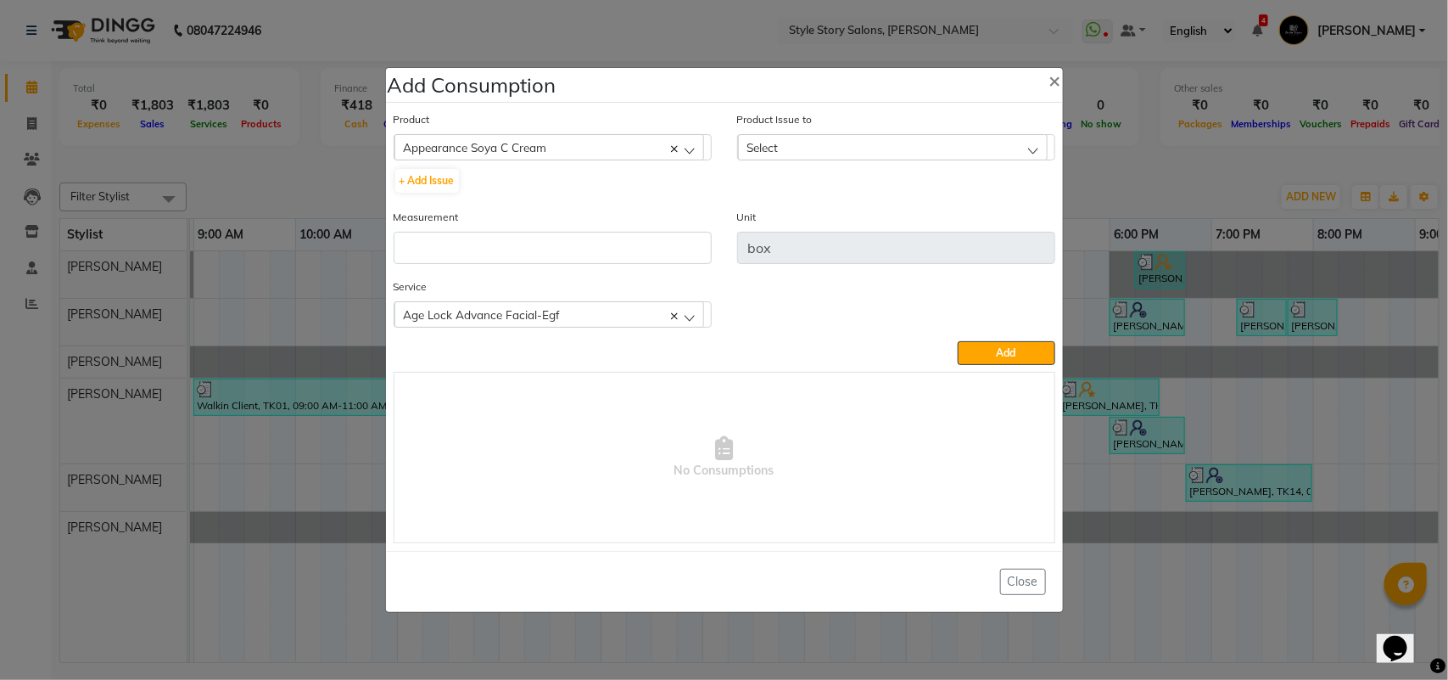
click at [807, 142] on div "Select" at bounding box center [893, 146] width 310 height 25
drag, startPoint x: 832, startPoint y: 225, endPoint x: 757, endPoint y: 230, distance: 75.7
click at [832, 223] on label "[DATE], Issued to: [PERSON_NAME], Balance: 12" at bounding box center [871, 220] width 249 height 15
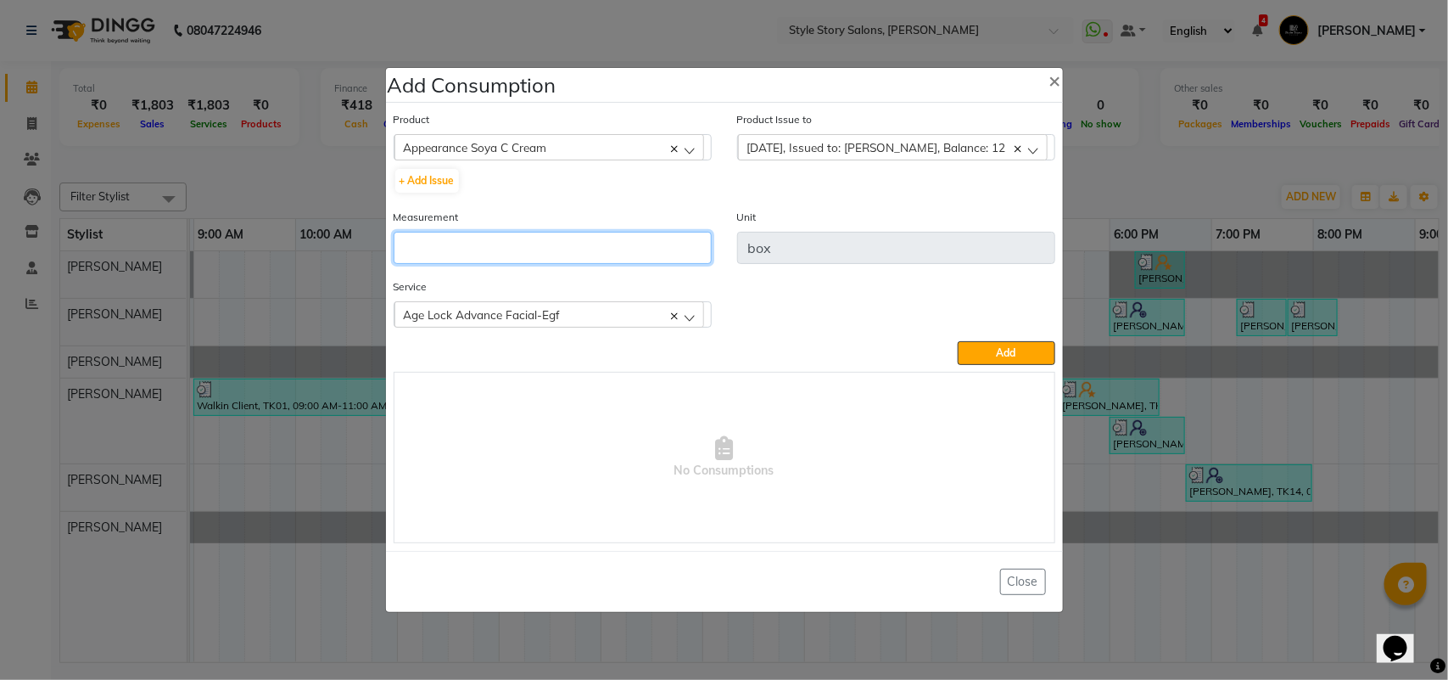
click at [671, 249] on input "number" at bounding box center [553, 248] width 318 height 32
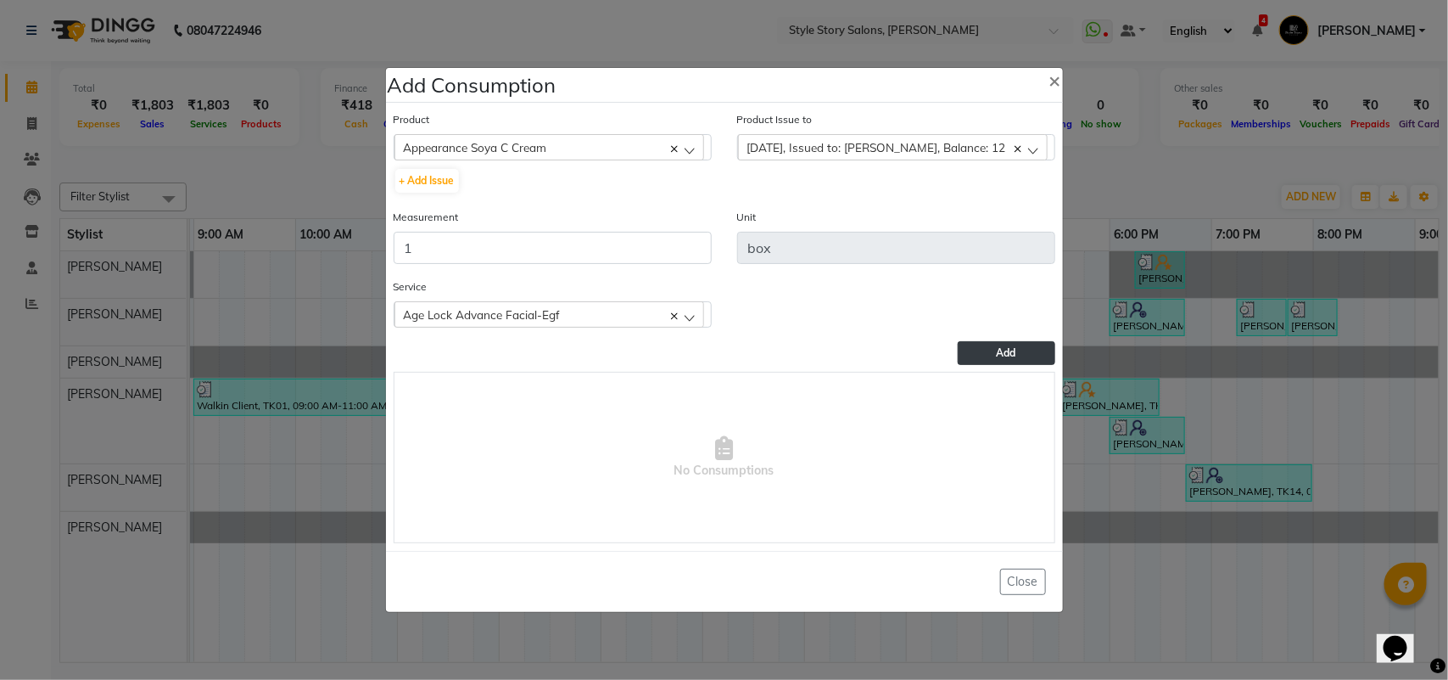
click at [991, 345] on button "Add" at bounding box center [1006, 353] width 97 height 24
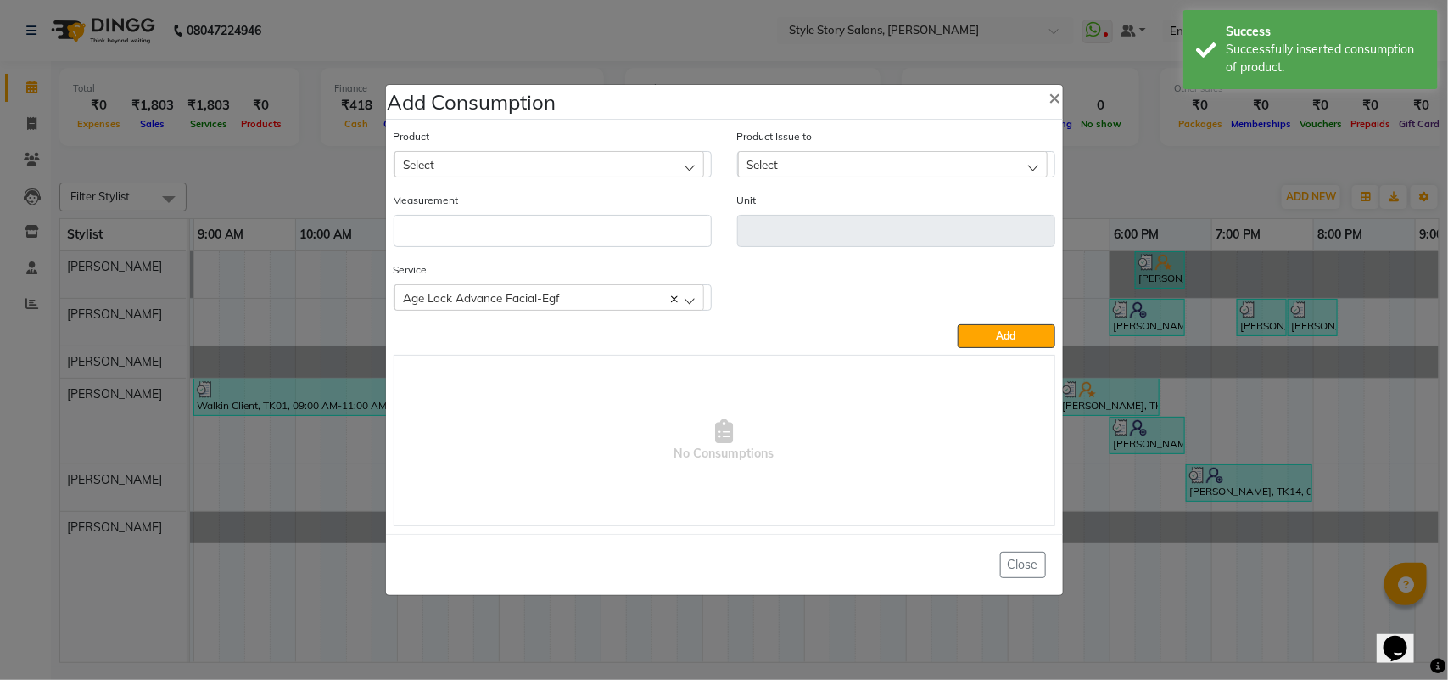
click at [530, 160] on div "Select" at bounding box center [550, 163] width 310 height 25
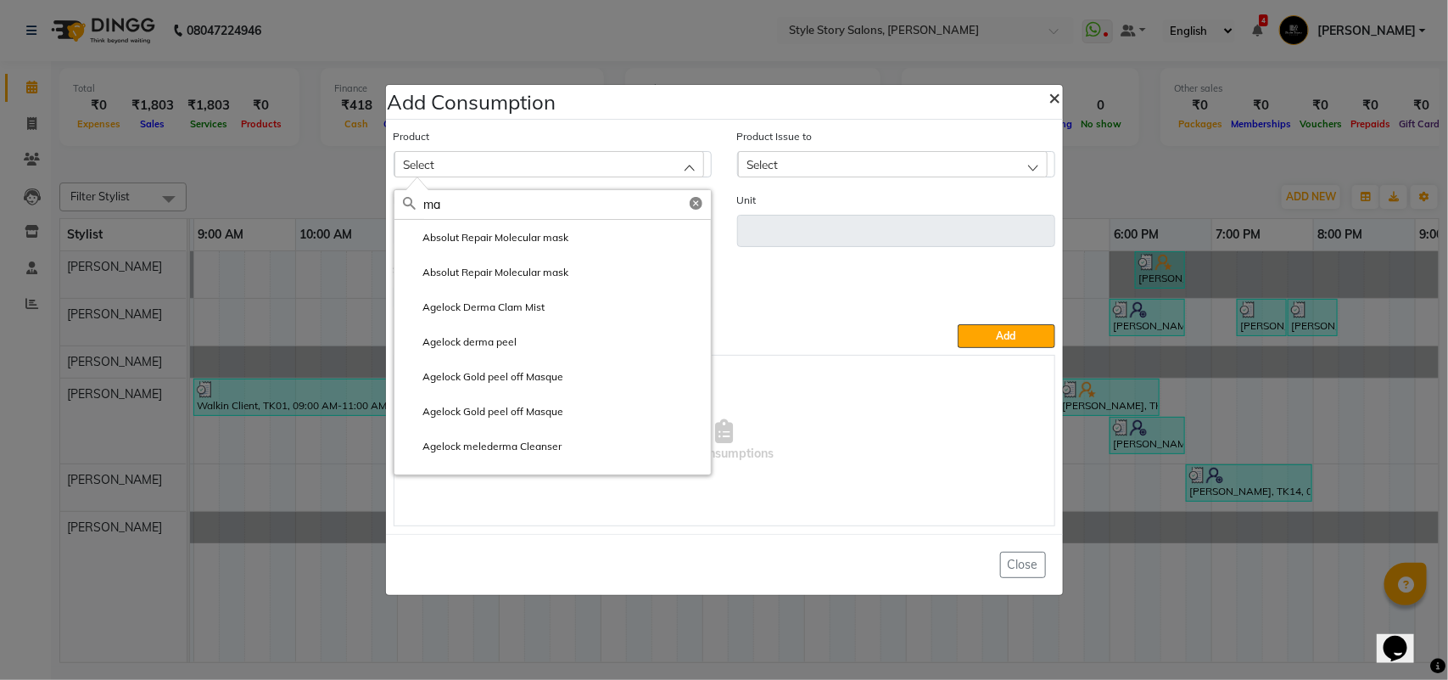
click at [1050, 103] on span "×" at bounding box center [1056, 96] width 12 height 25
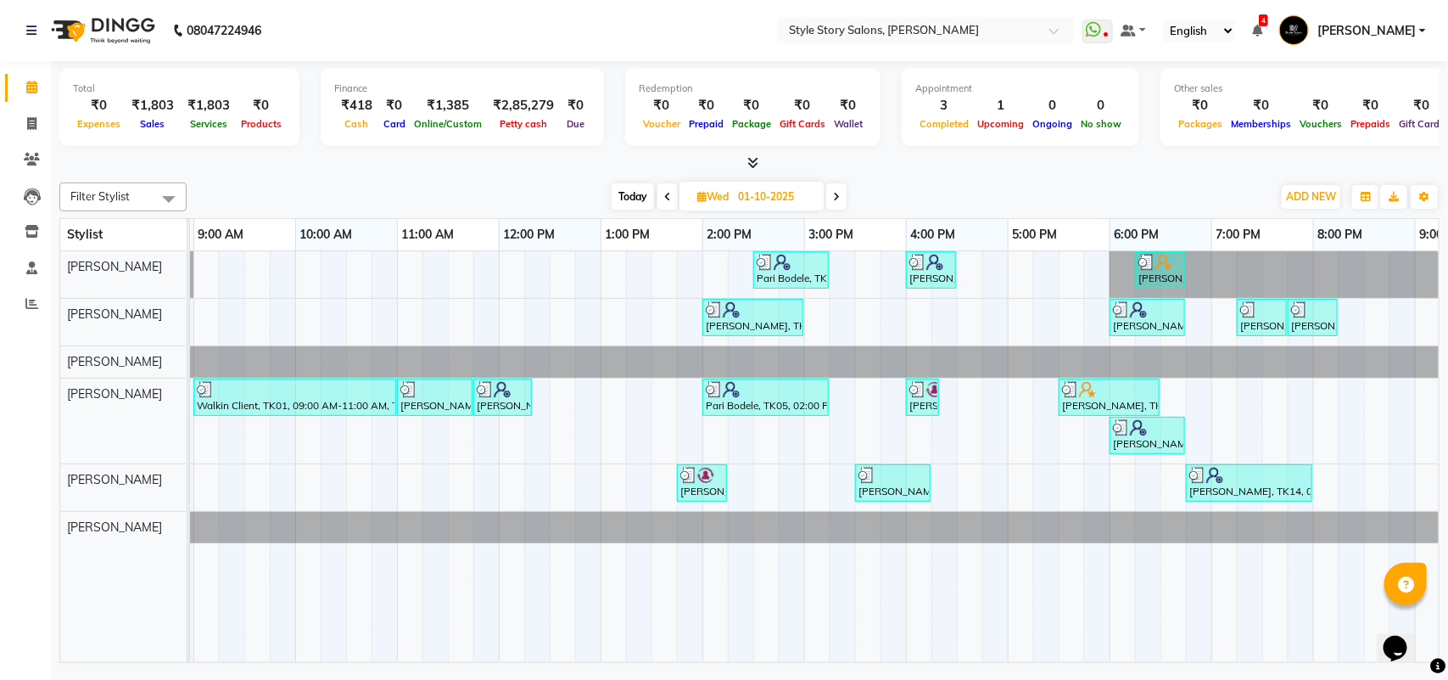
click at [840, 193] on icon at bounding box center [836, 197] width 7 height 10
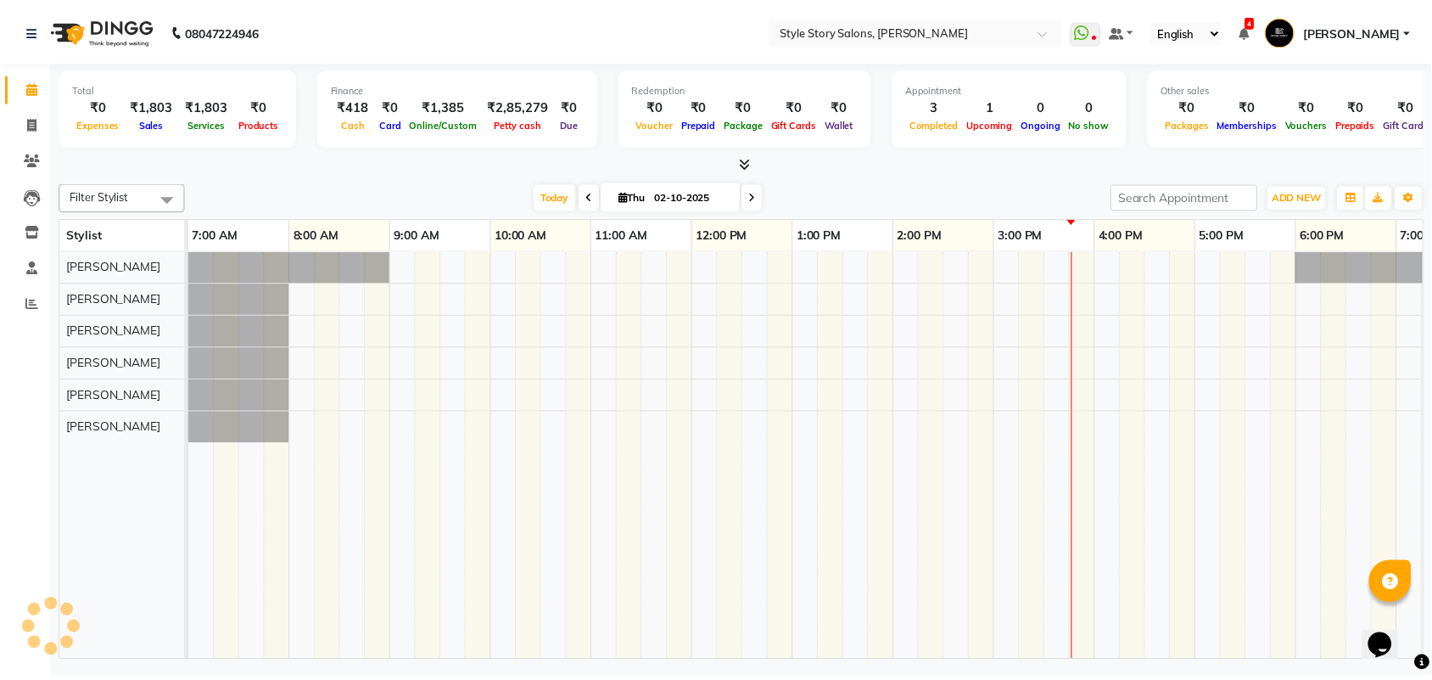
scroll to position [0, 379]
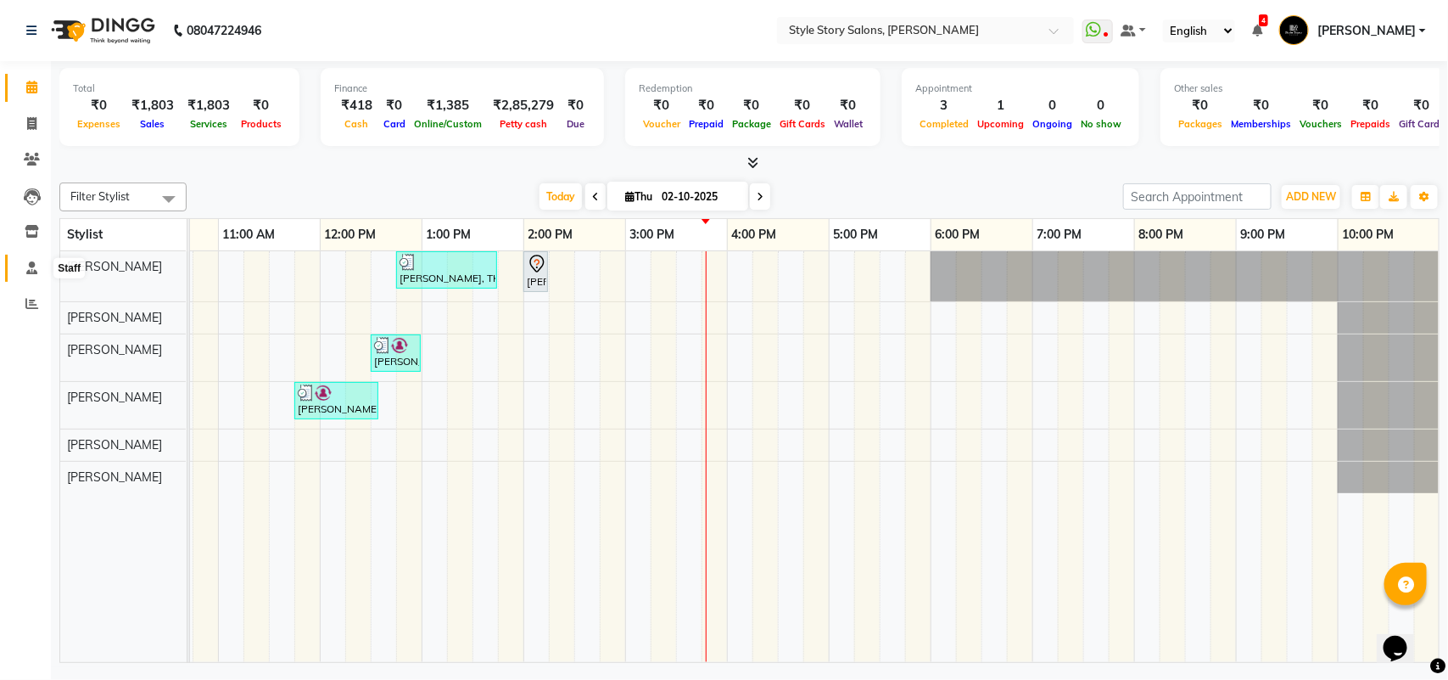
click at [32, 260] on span at bounding box center [32, 269] width 30 height 20
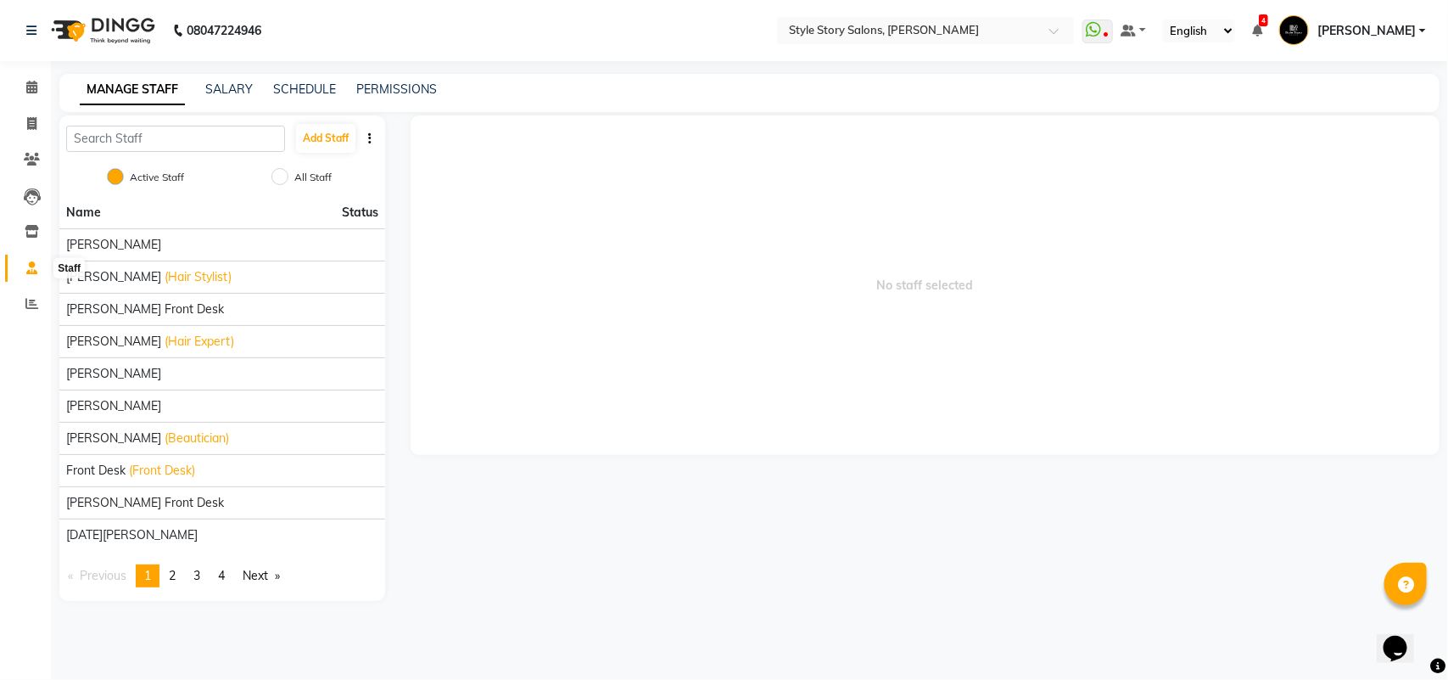
click at [30, 270] on icon at bounding box center [31, 267] width 11 height 13
click at [28, 239] on span at bounding box center [32, 232] width 30 height 20
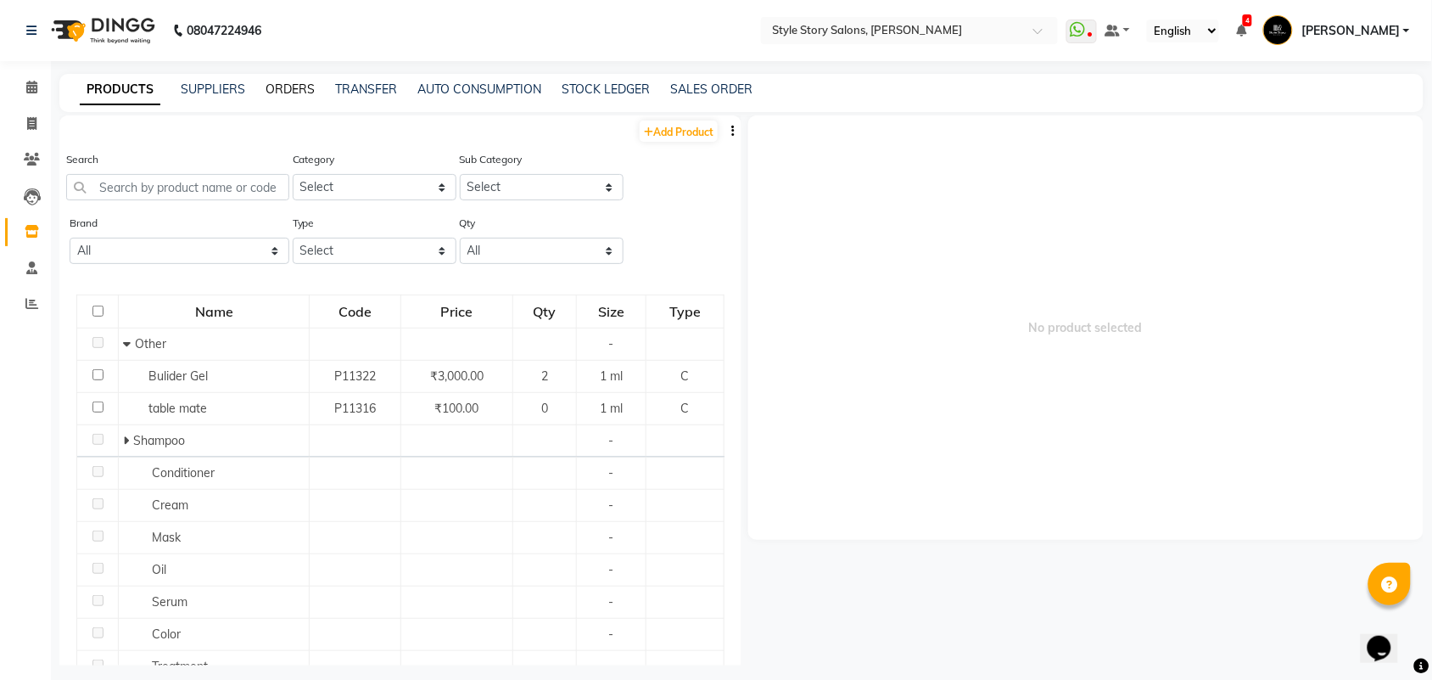
click at [281, 86] on link "ORDERS" at bounding box center [290, 88] width 49 height 15
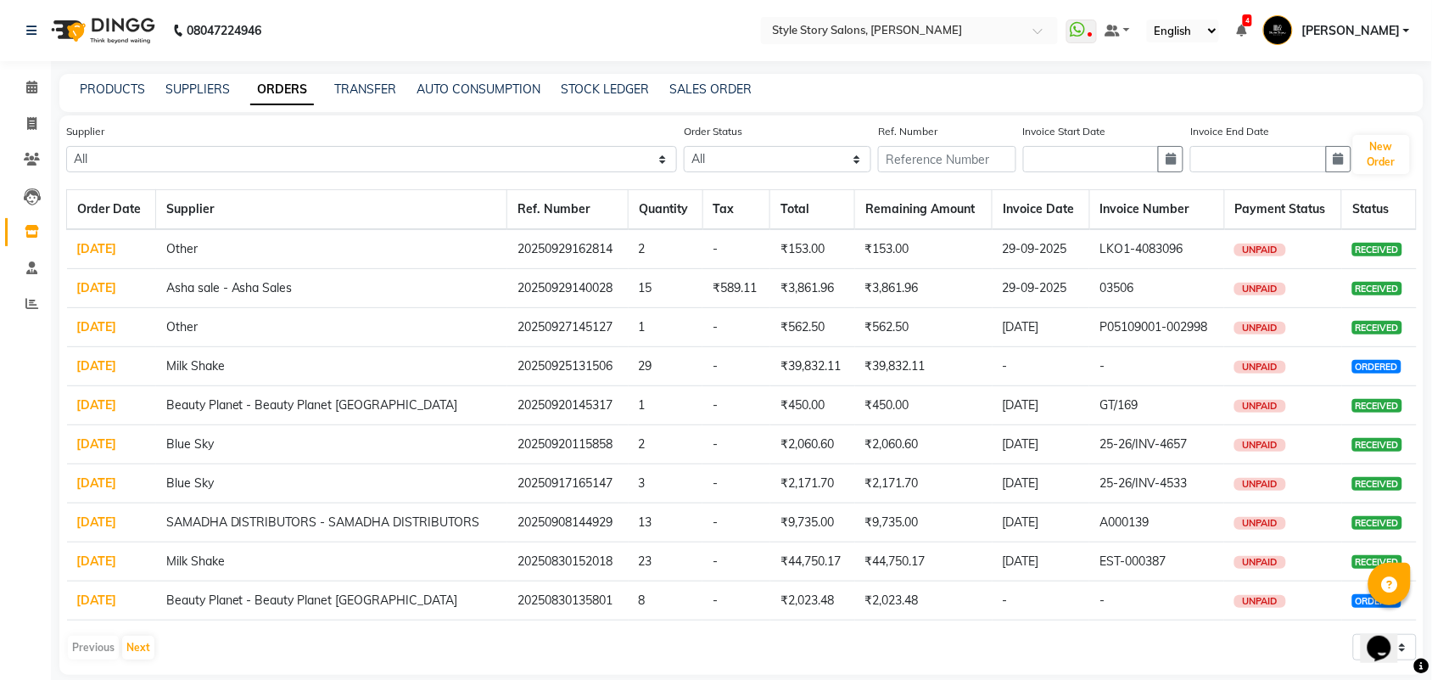
click at [109, 235] on td "[DATE]" at bounding box center [111, 249] width 89 height 40
click at [116, 241] on link "[DATE]" at bounding box center [97, 248] width 40 height 15
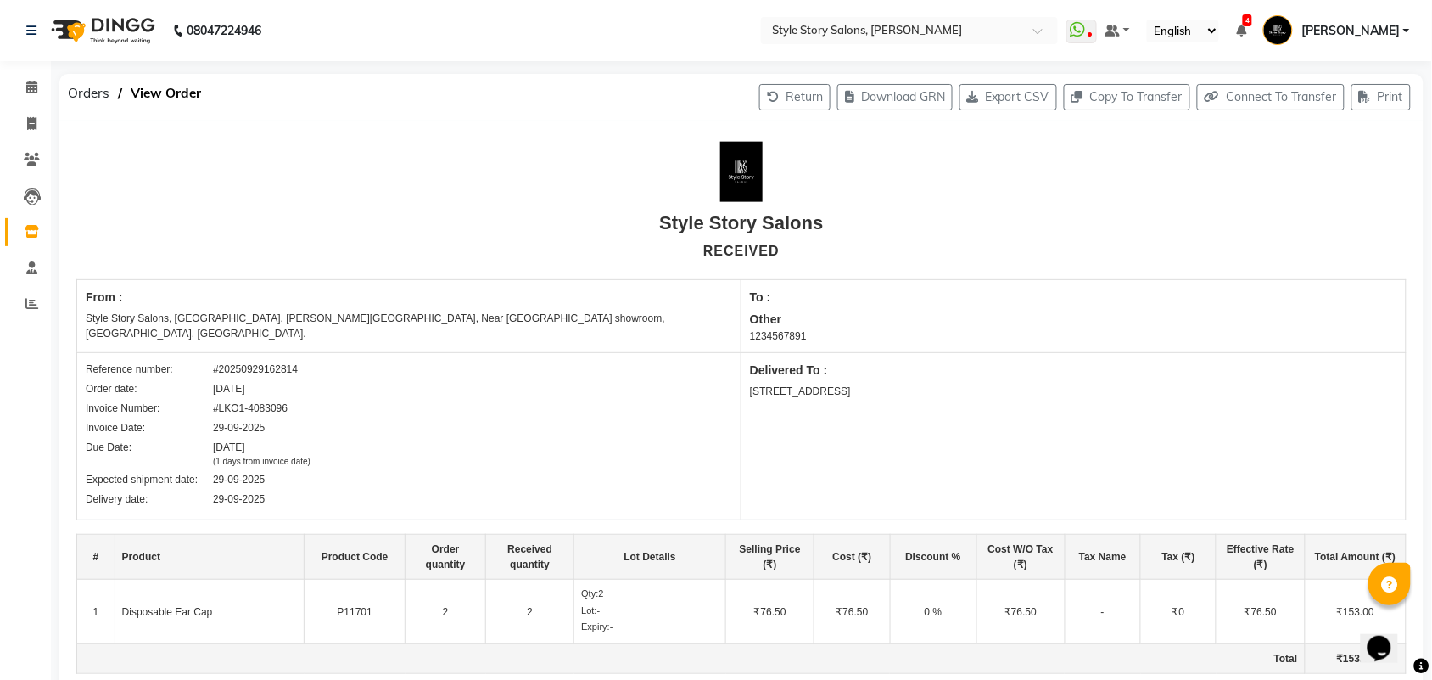
click at [120, 23] on img at bounding box center [101, 31] width 116 height 48
